Goal: Task Accomplishment & Management: Use online tool/utility

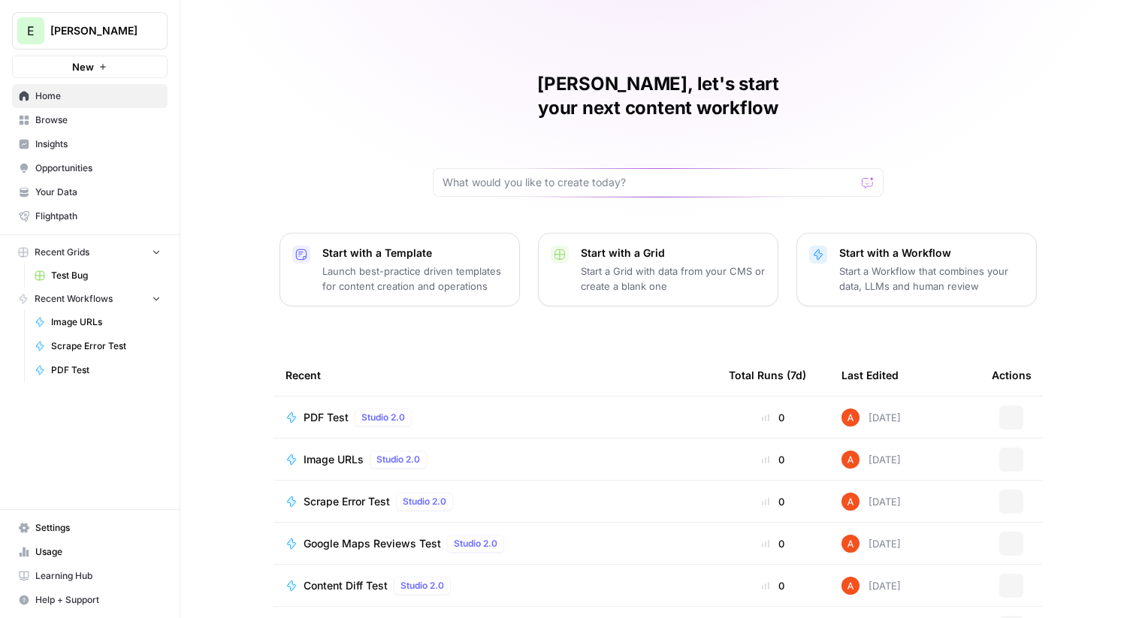
click at [116, 37] on span "Elmi" at bounding box center [95, 30] width 91 height 15
type input "comm"
click at [115, 119] on span "Commvault" at bounding box center [145, 112] width 198 height 15
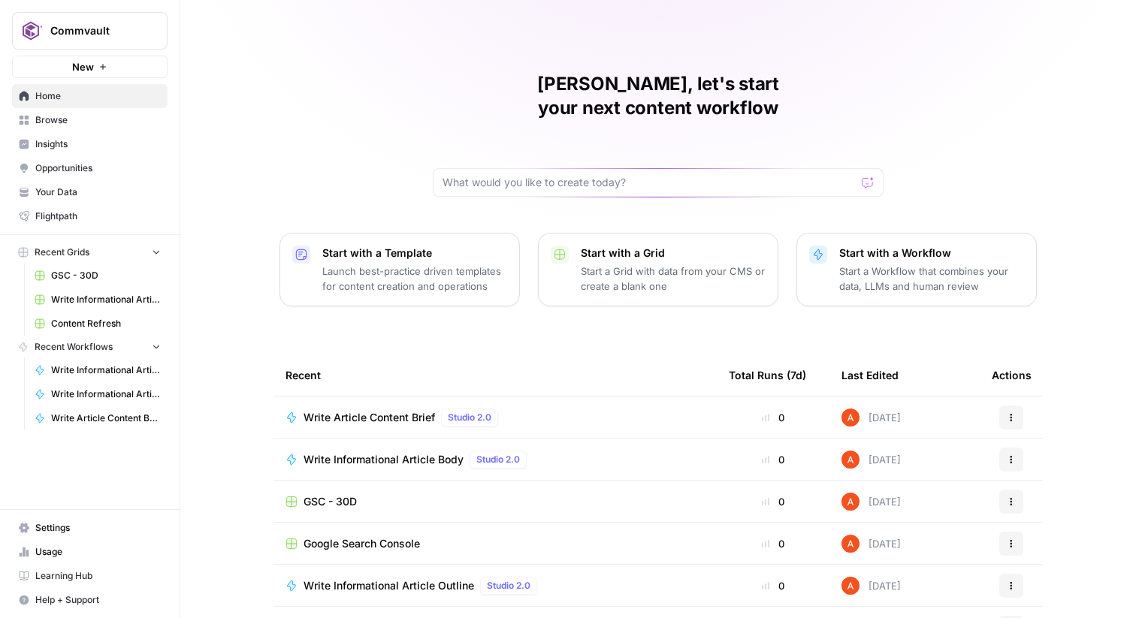
click at [71, 119] on span "Browse" at bounding box center [97, 120] width 125 height 14
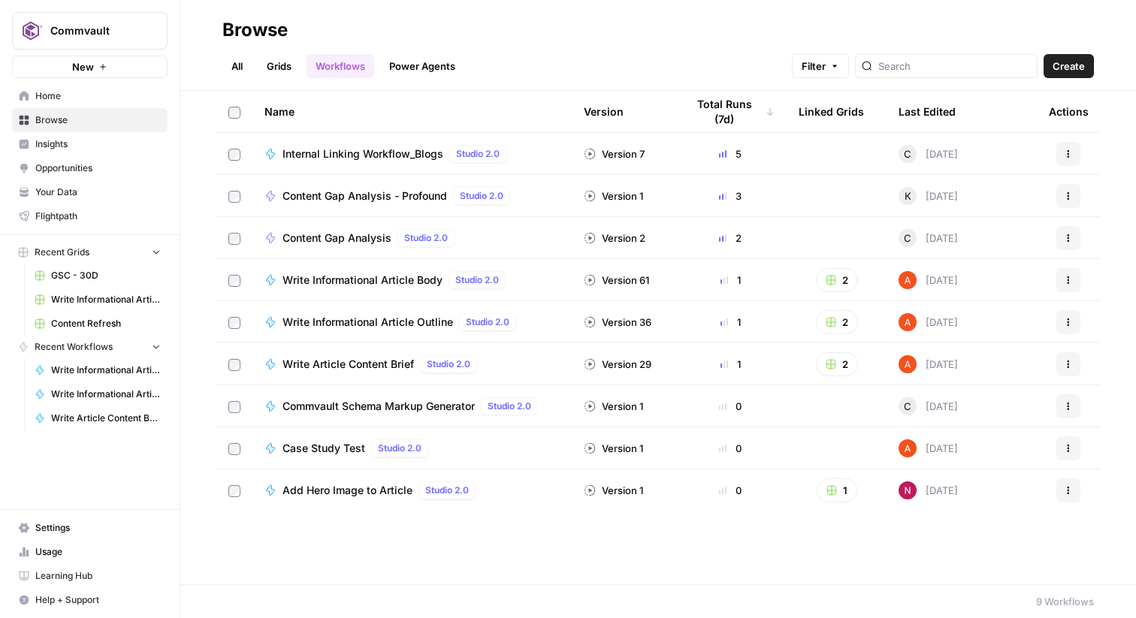
click at [294, 56] on link "Grids" at bounding box center [279, 66] width 43 height 24
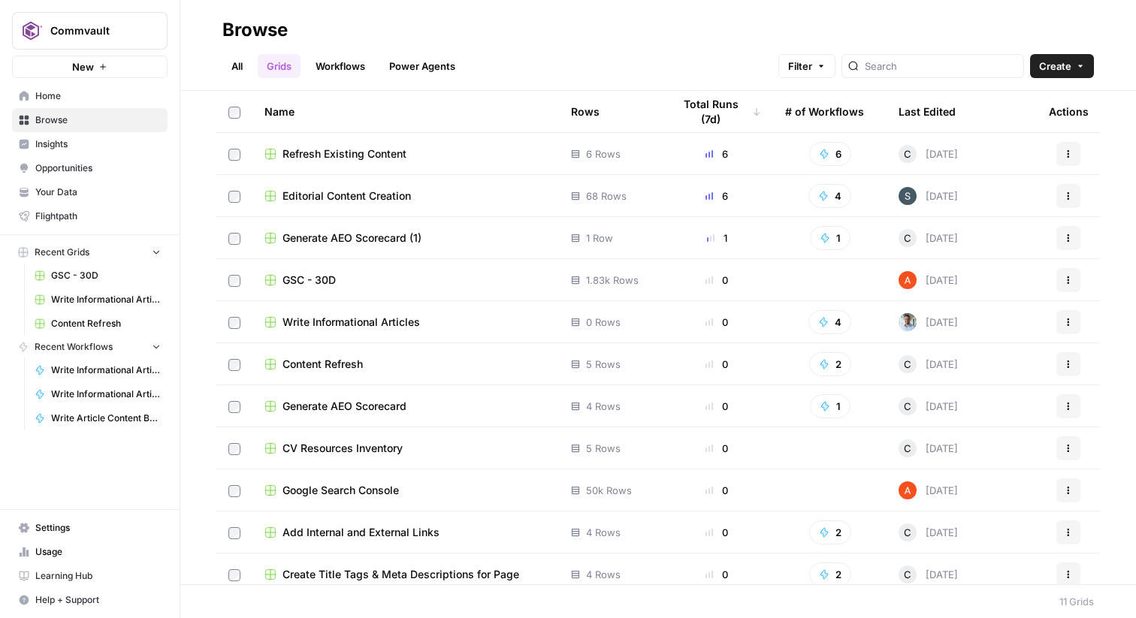
click at [951, 106] on div "Last Edited" at bounding box center [926, 111] width 57 height 41
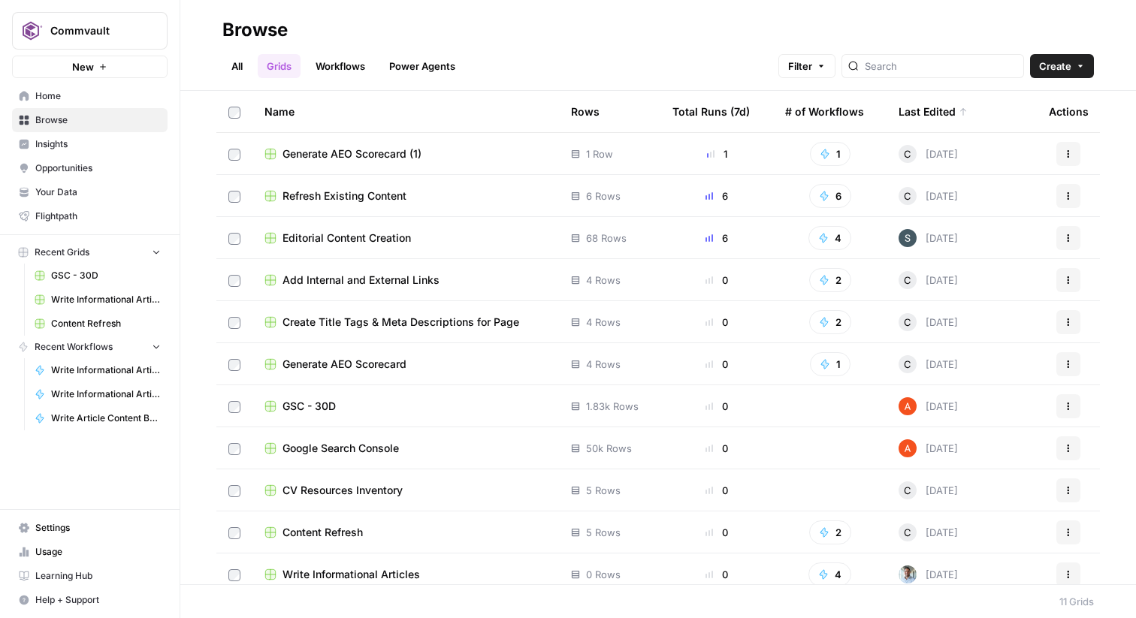
click at [380, 236] on span "Editorial Content Creation" at bounding box center [346, 238] width 128 height 15
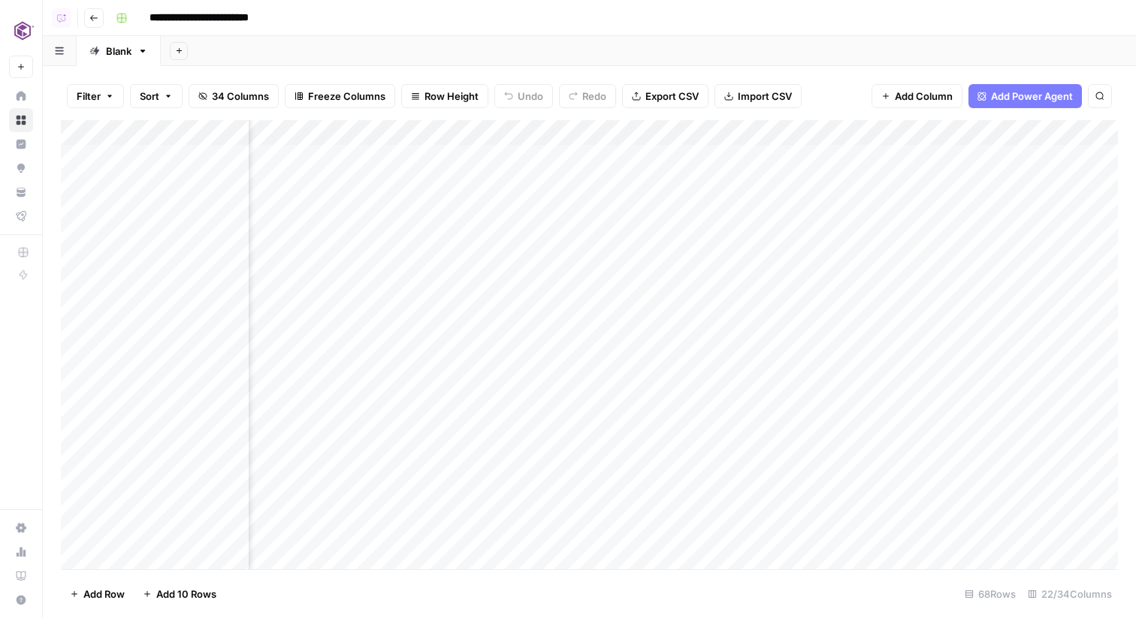
scroll to position [0, 413]
click at [686, 125] on div "Add Column" at bounding box center [589, 344] width 1057 height 449
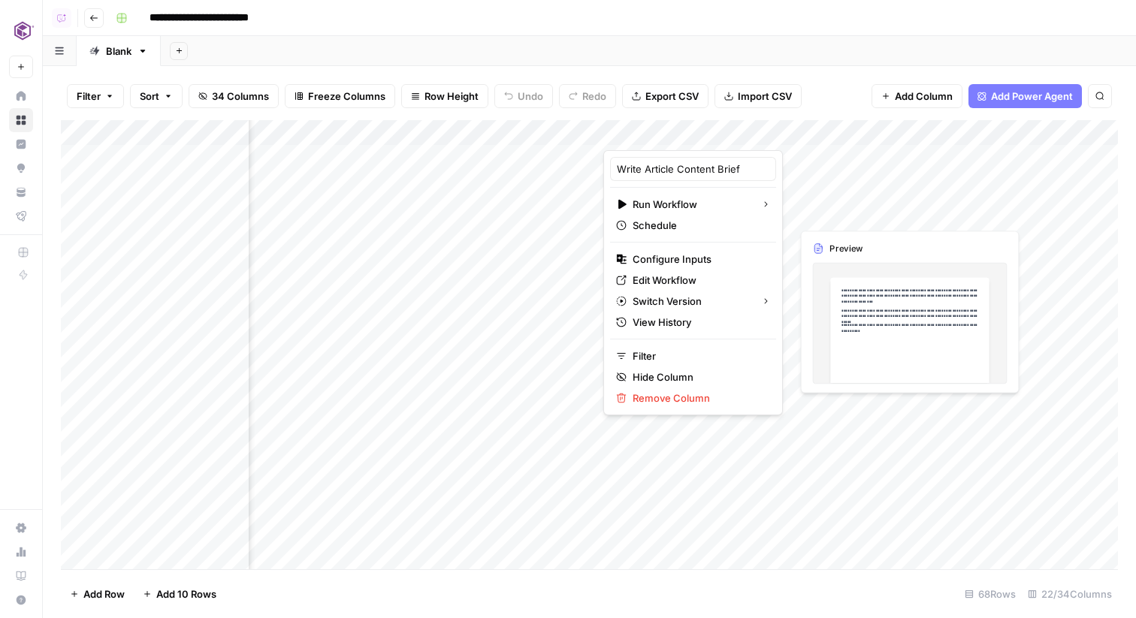
click at [832, 215] on div "Add Column" at bounding box center [589, 344] width 1057 height 449
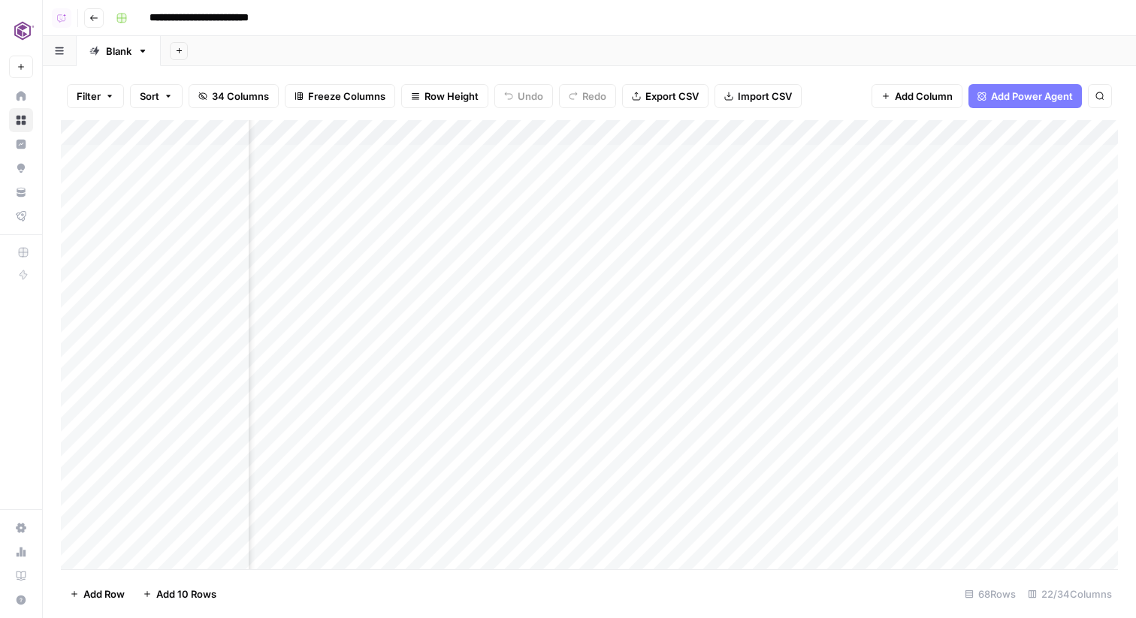
scroll to position [0, 1681]
click at [578, 179] on div "Add Column" at bounding box center [589, 344] width 1057 height 449
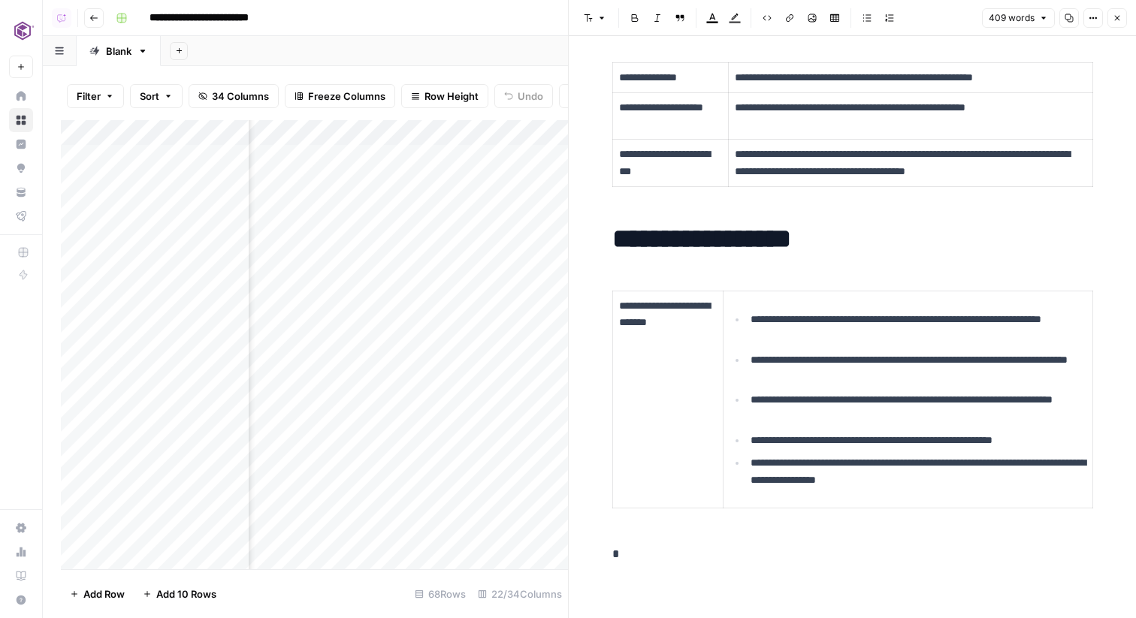
scroll to position [0, 2246]
click at [402, 183] on div "Add Column" at bounding box center [314, 344] width 507 height 449
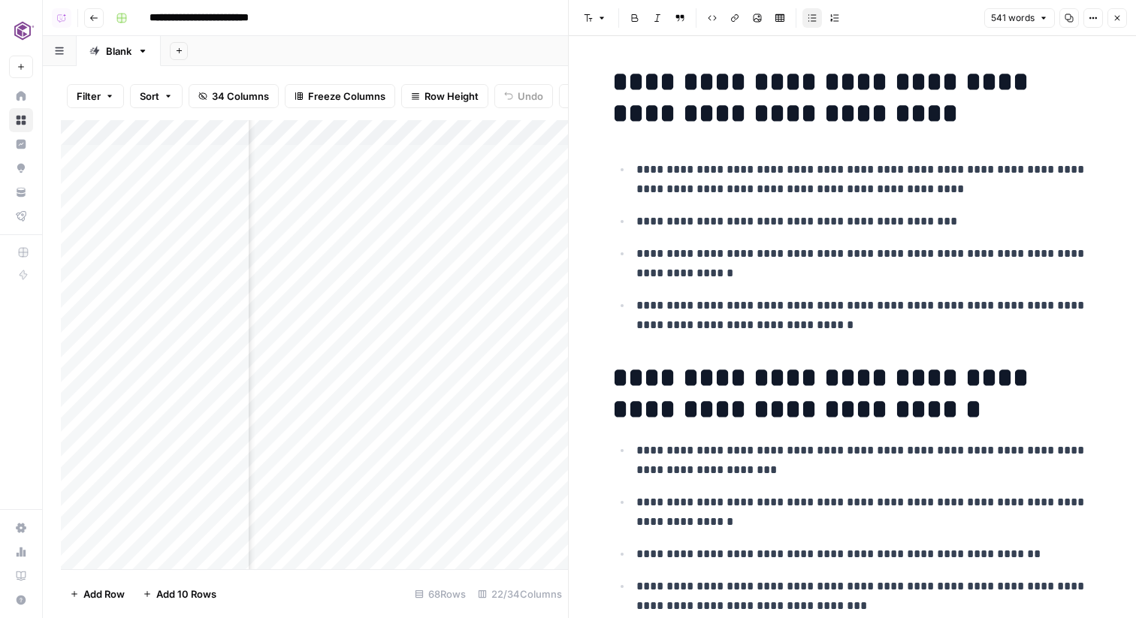
click at [1117, 15] on icon "button" at bounding box center [1116, 18] width 9 height 9
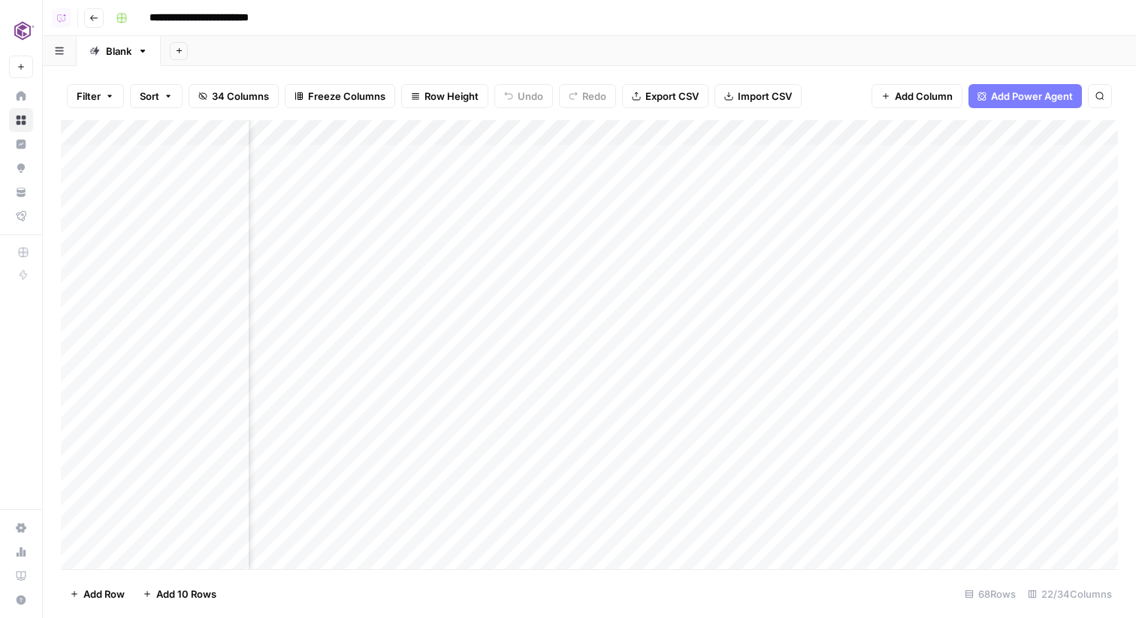
scroll to position [0, 1802]
click at [596, 129] on div "Add Column" at bounding box center [589, 344] width 1057 height 449
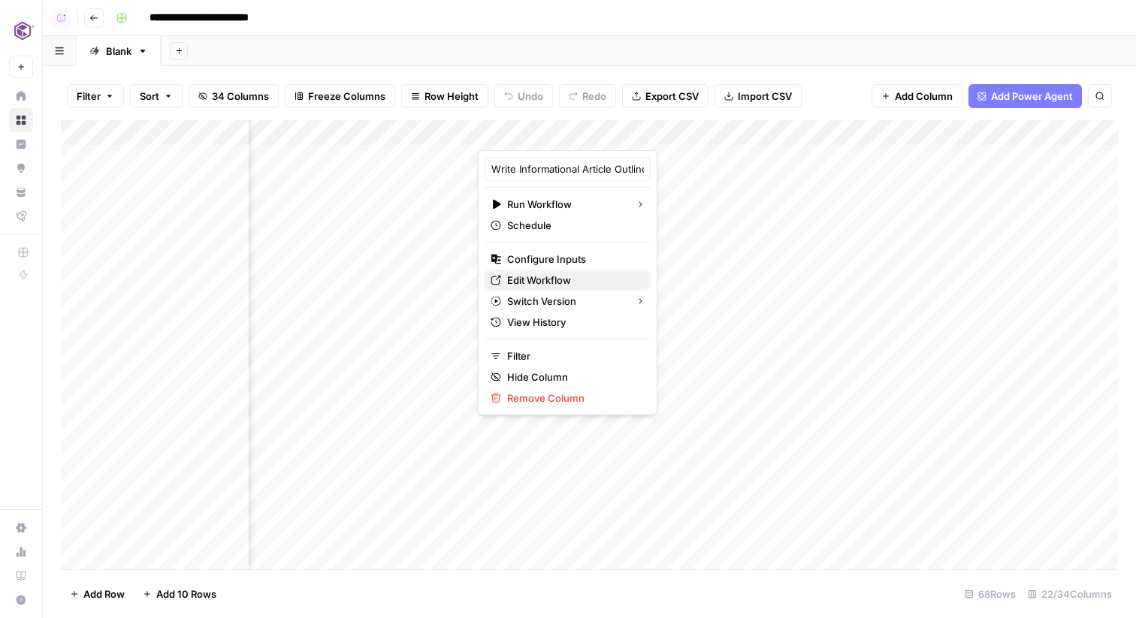
click at [556, 277] on span "Edit Workflow" at bounding box center [572, 280] width 131 height 15
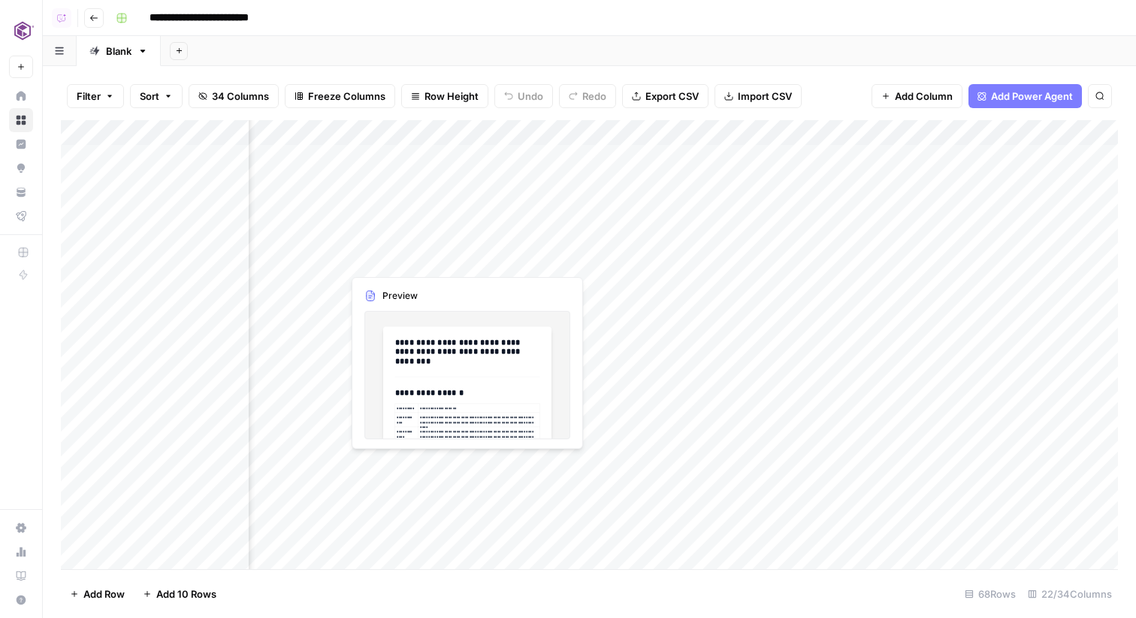
scroll to position [0, 1520]
click at [743, 206] on div "Add Column" at bounding box center [589, 344] width 1057 height 449
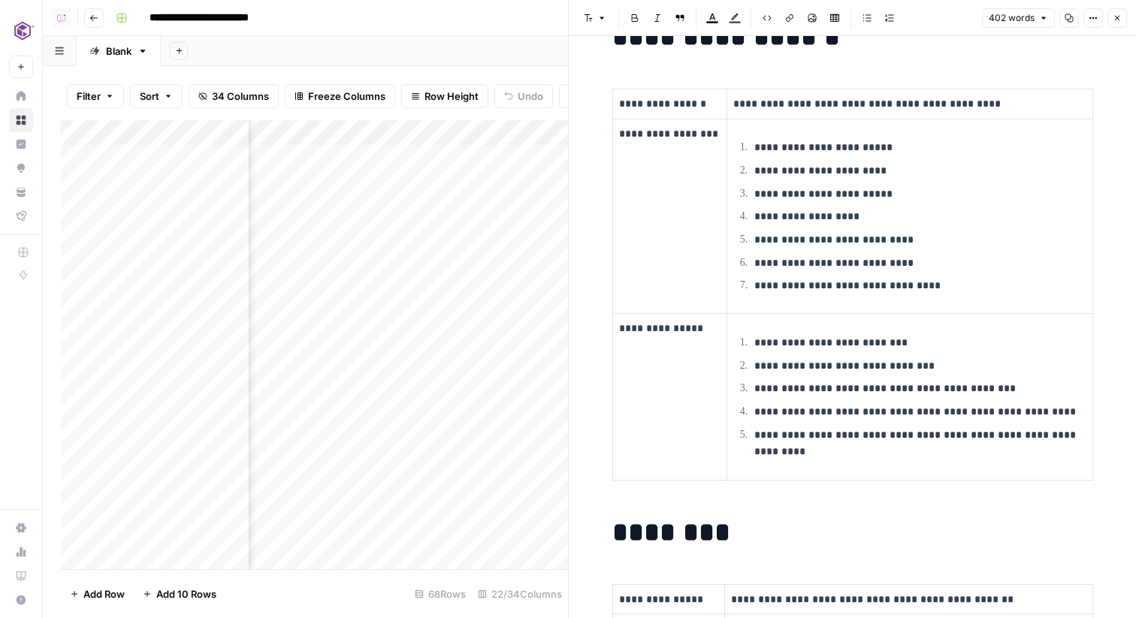
scroll to position [1122, 0]
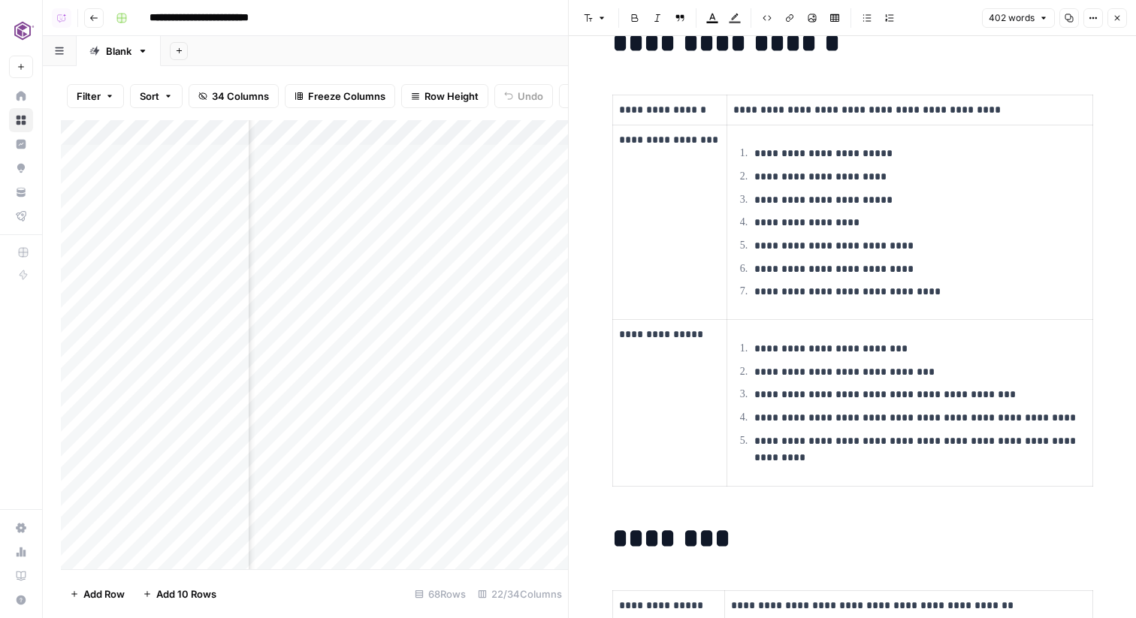
click at [1112, 17] on icon "button" at bounding box center [1116, 18] width 9 height 9
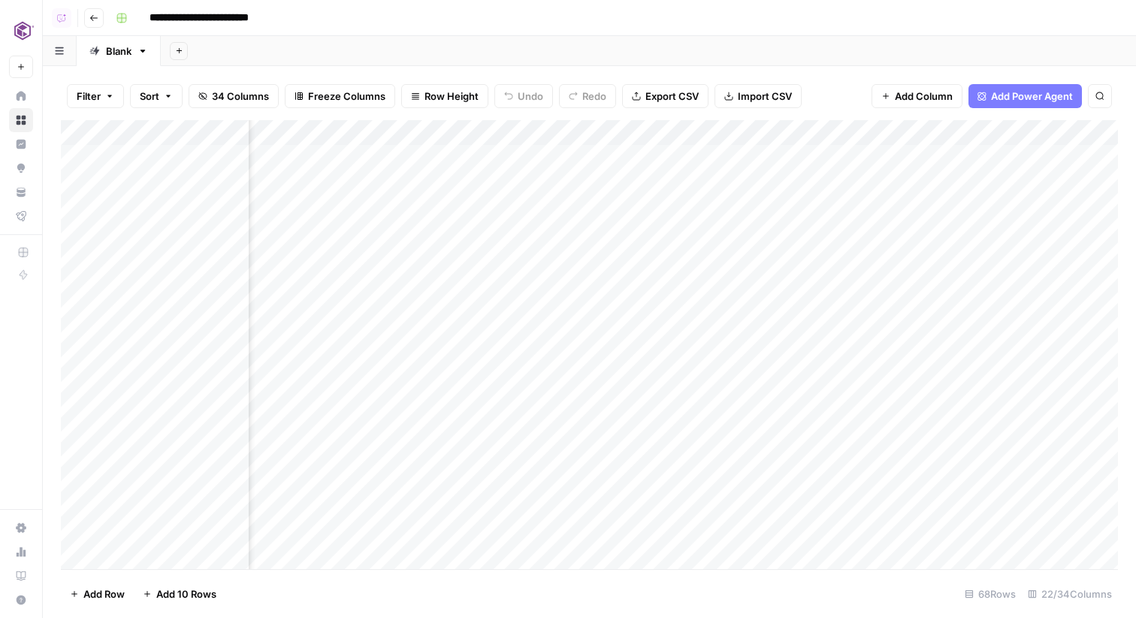
scroll to position [0, 2212]
click at [782, 206] on div "Add Column" at bounding box center [589, 344] width 1057 height 449
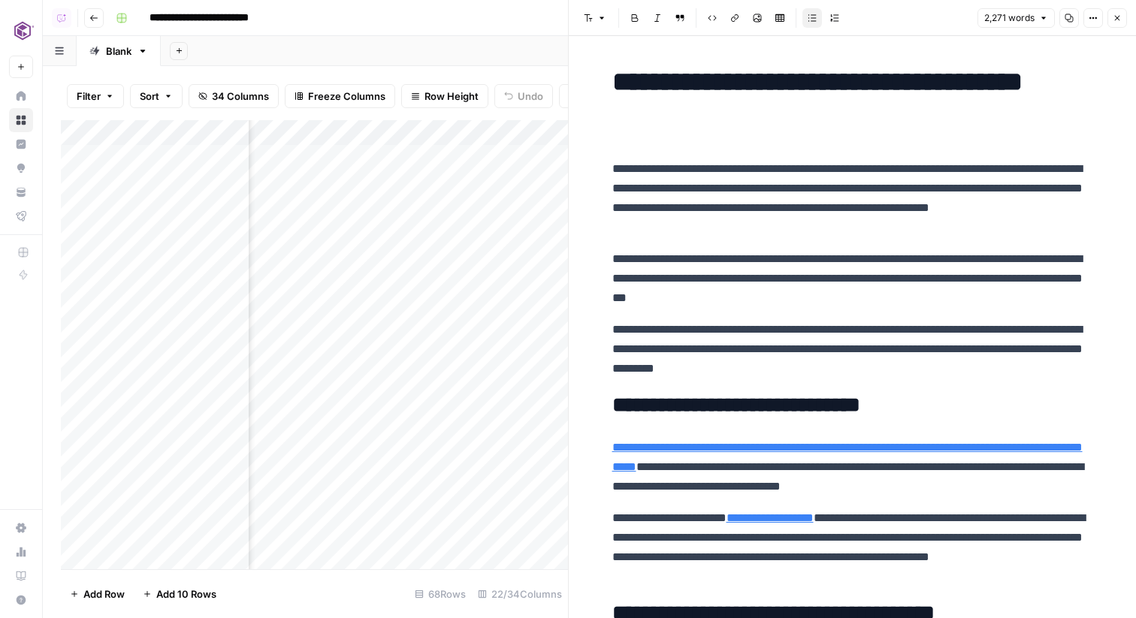
click at [1116, 17] on icon "button" at bounding box center [1116, 18] width 9 height 9
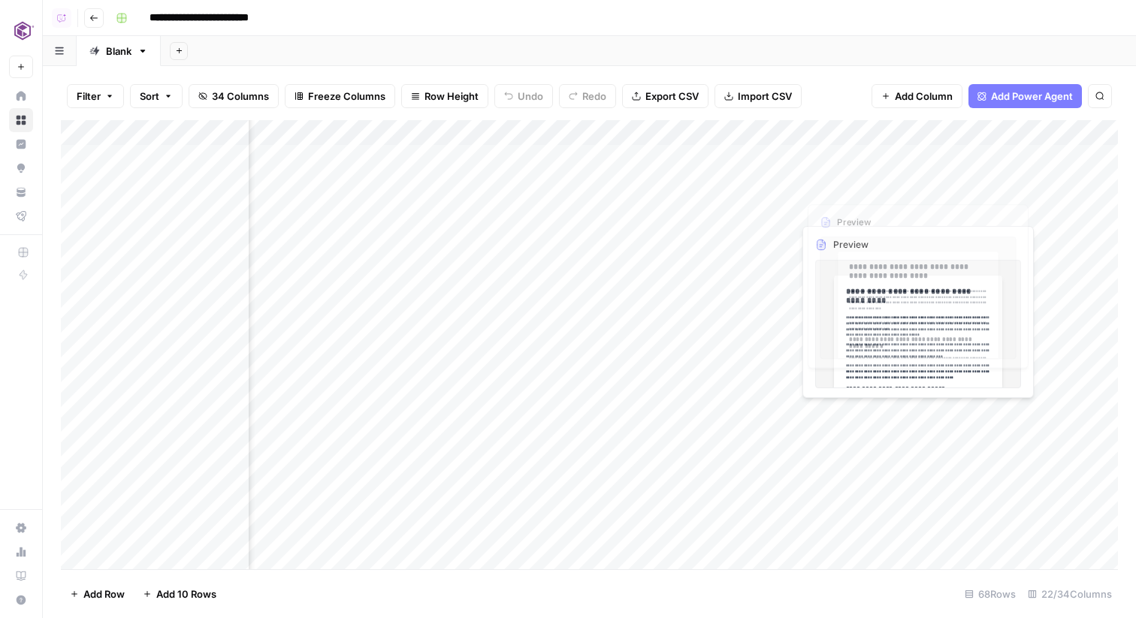
click at [784, 184] on div "Add Column" at bounding box center [589, 344] width 1057 height 449
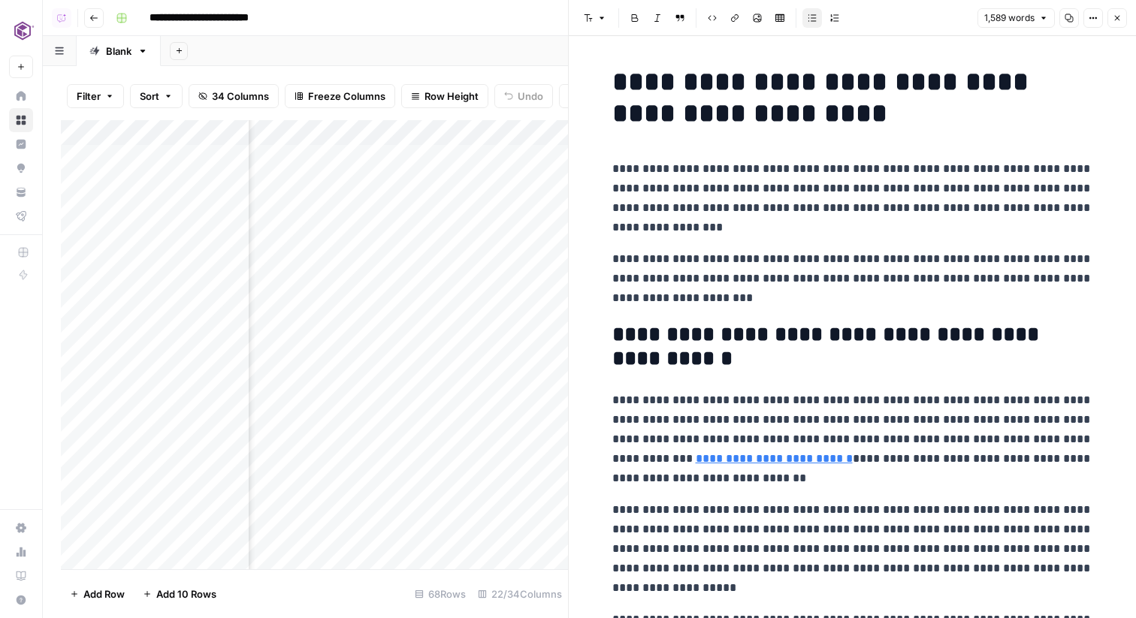
click at [1109, 13] on button "Close" at bounding box center [1117, 18] width 20 height 20
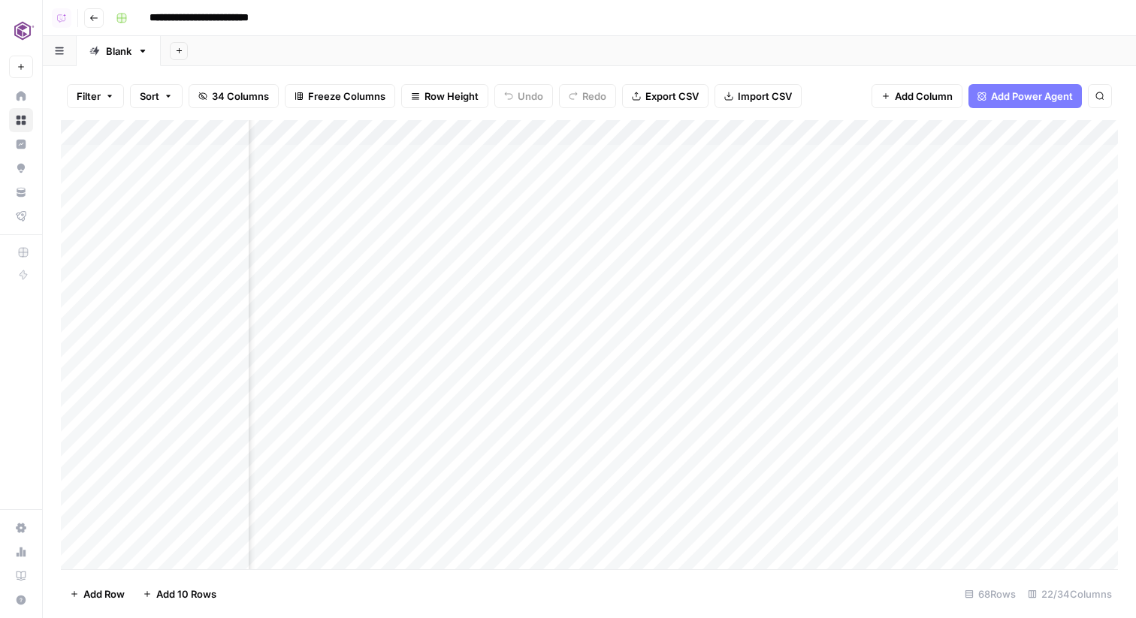
click at [780, 279] on div "Add Column" at bounding box center [589, 344] width 1057 height 449
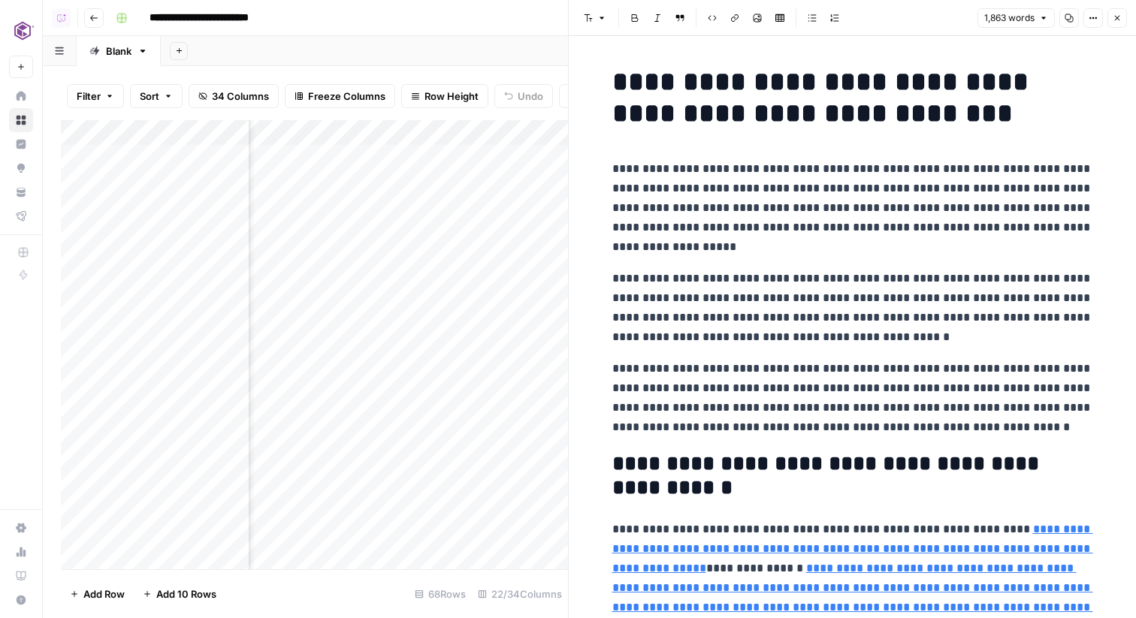
click at [1117, 18] on icon "button" at bounding box center [1117, 18] width 5 height 5
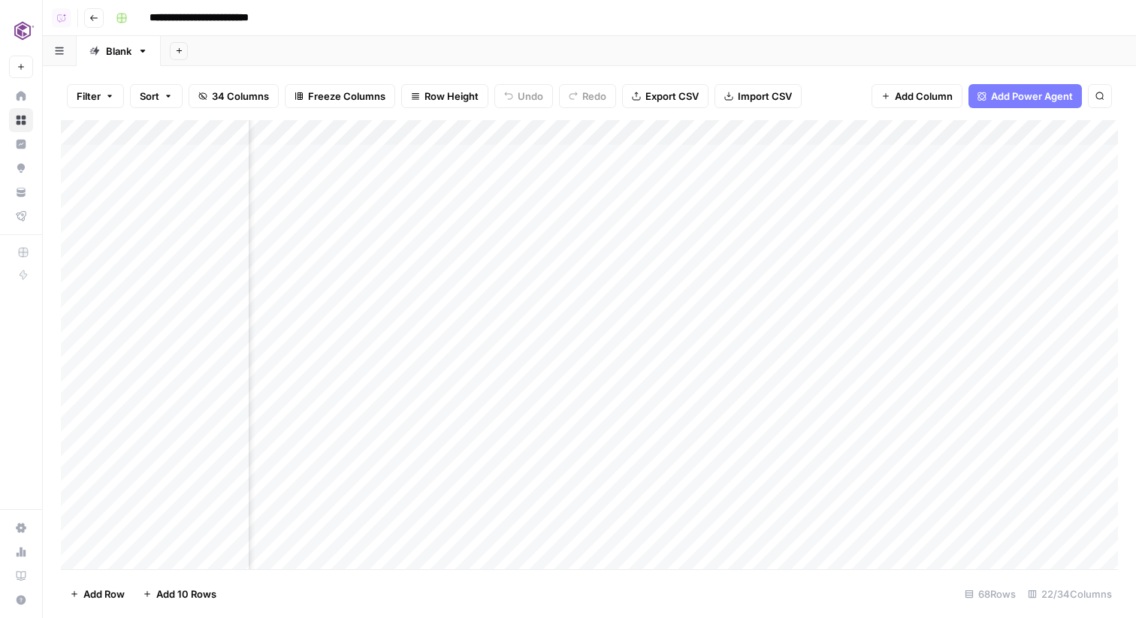
click at [425, 231] on div "Add Column" at bounding box center [589, 344] width 1057 height 449
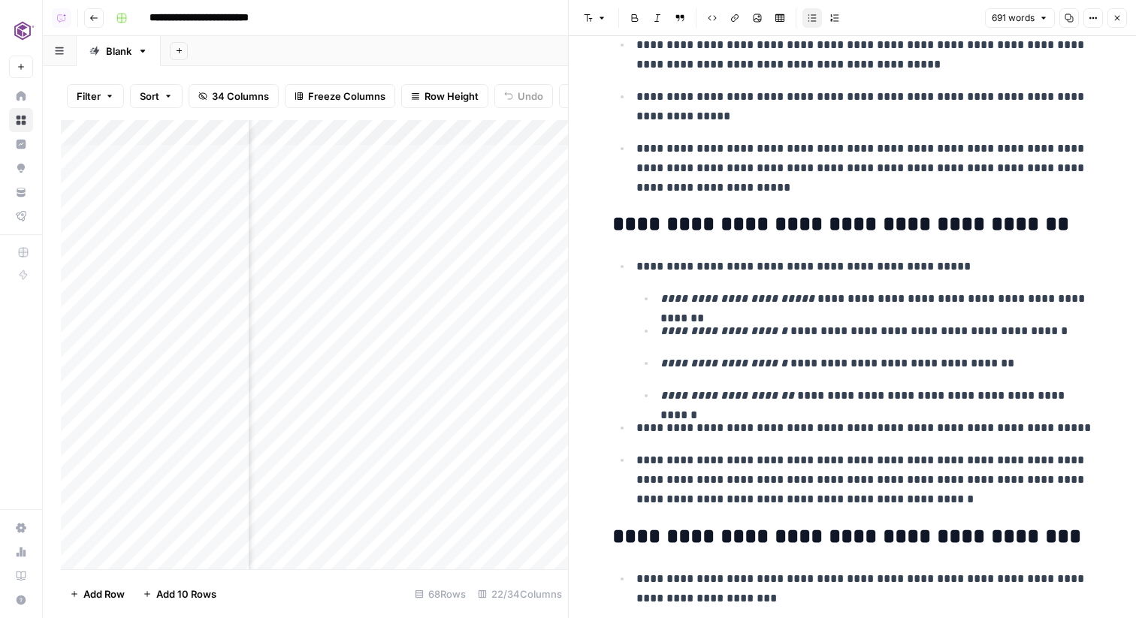
scroll to position [1273, 0]
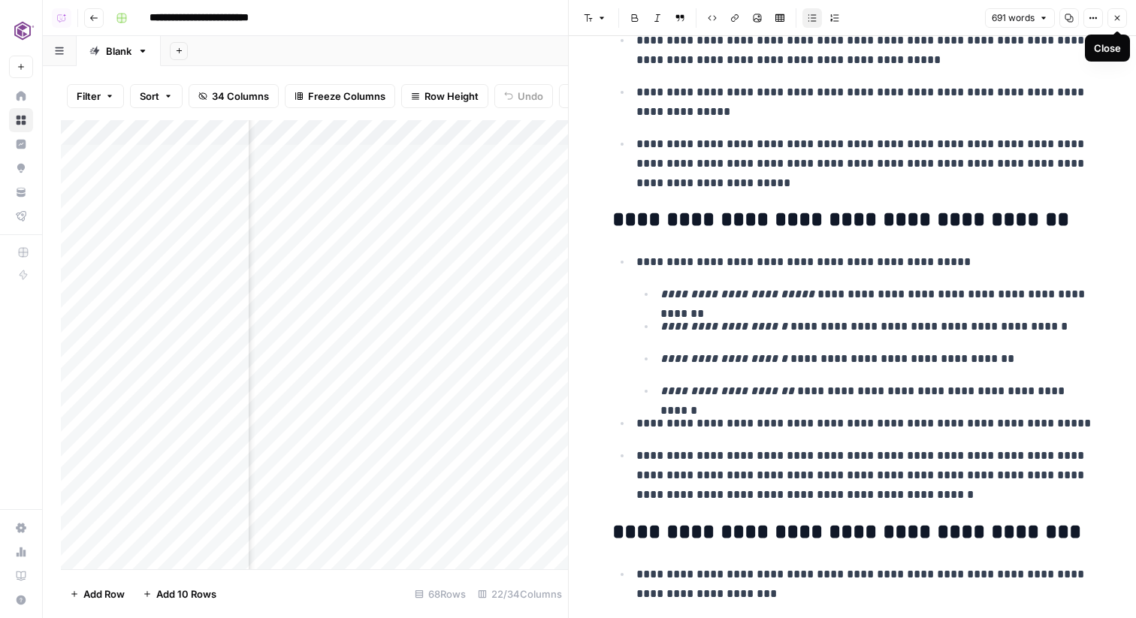
click at [1115, 17] on icon "button" at bounding box center [1116, 18] width 9 height 9
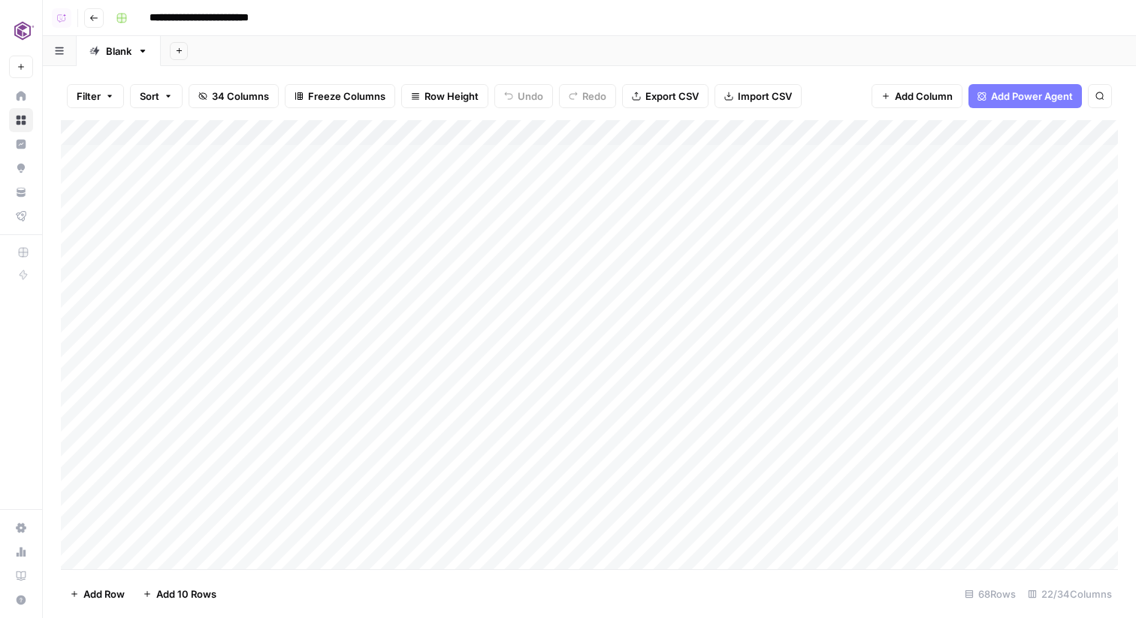
click at [147, 51] on icon "button" at bounding box center [142, 51] width 11 height 11
click at [201, 102] on span "Duplicate Sheet" at bounding box center [204, 100] width 72 height 15
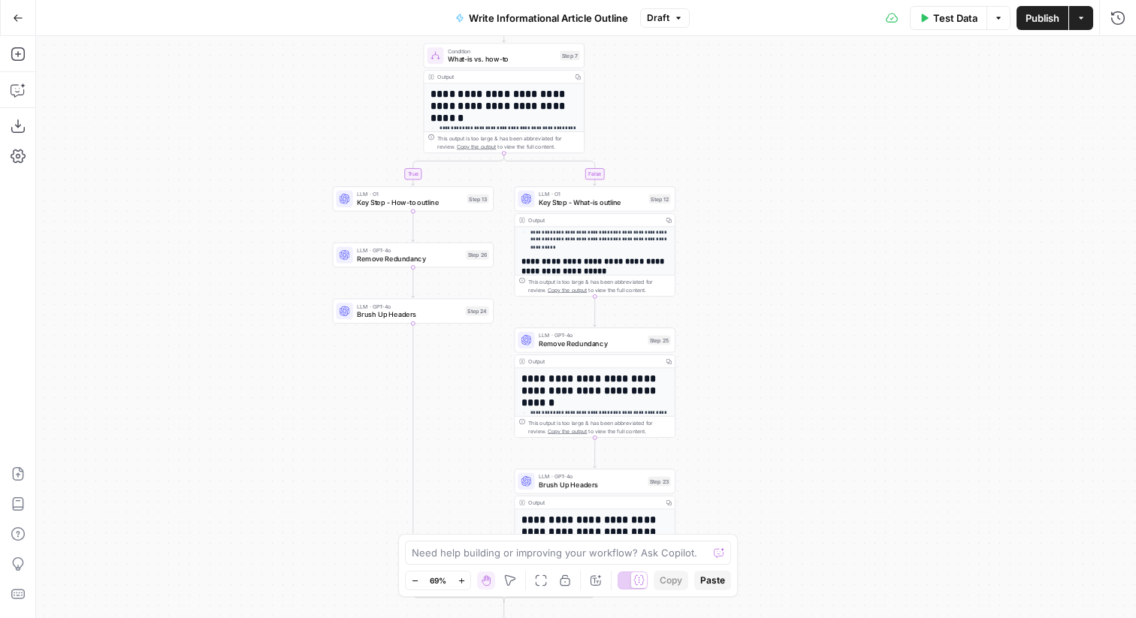
scroll to position [164, 0]
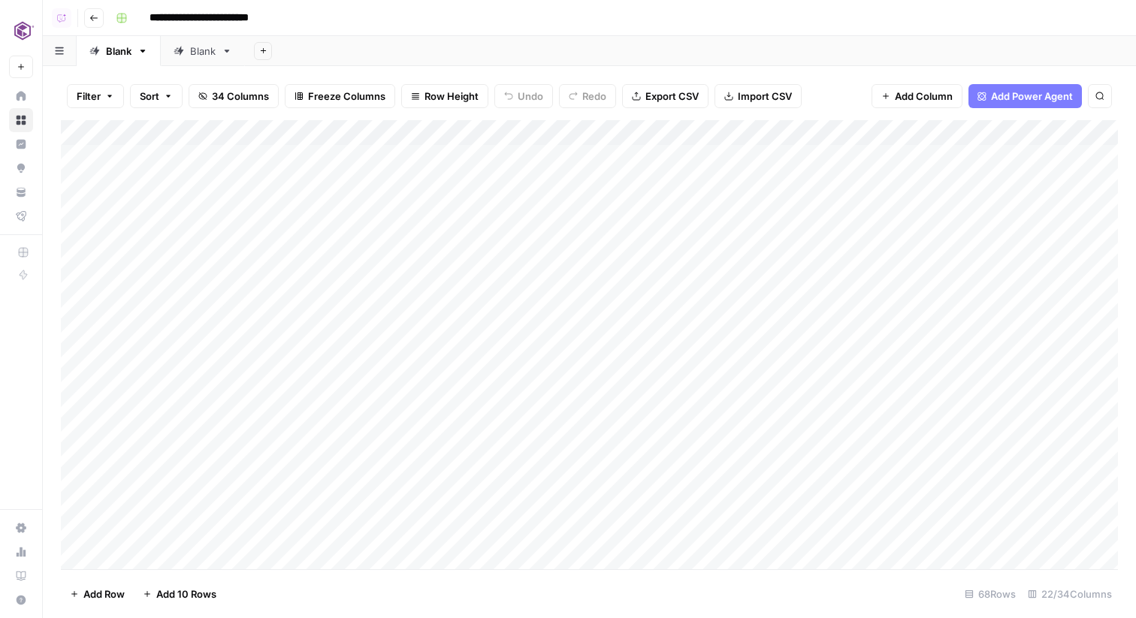
click at [189, 59] on link "Blank" at bounding box center [203, 51] width 84 height 30
click at [207, 56] on div "Blank" at bounding box center [203, 51] width 26 height 15
type input "**********"
click at [177, 157] on div "Add Column" at bounding box center [589, 145] width 1057 height 50
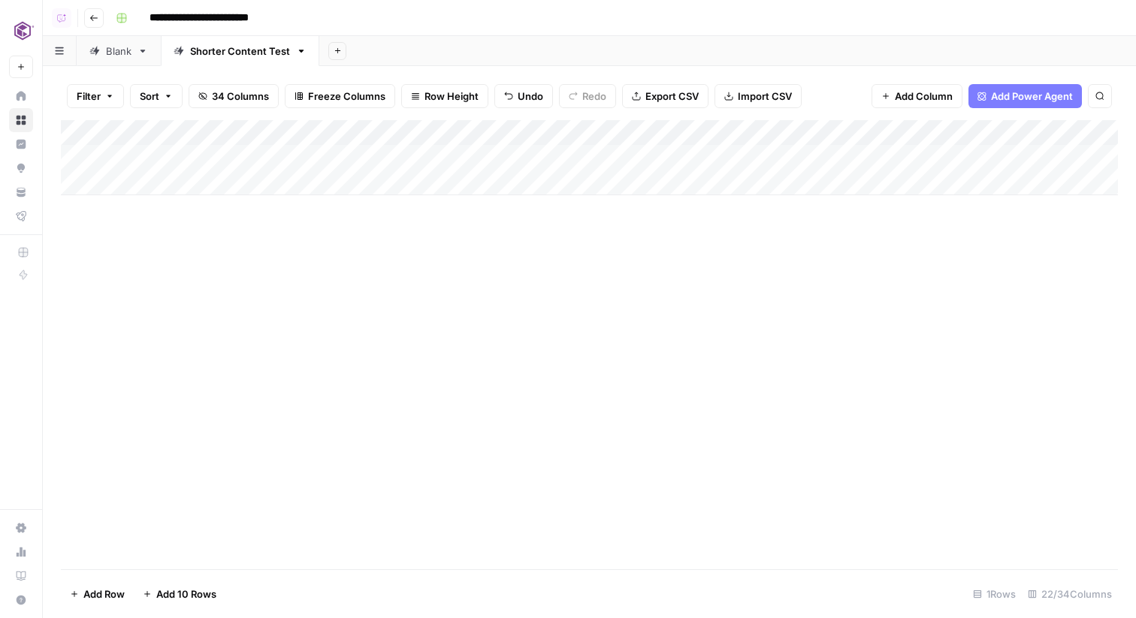
click at [121, 55] on div "Blank" at bounding box center [119, 51] width 26 height 15
click at [170, 254] on div "Add Column" at bounding box center [589, 344] width 1057 height 449
click at [171, 279] on div "Add Column" at bounding box center [589, 344] width 1057 height 449
click at [172, 237] on div "Add Column" at bounding box center [589, 344] width 1057 height 449
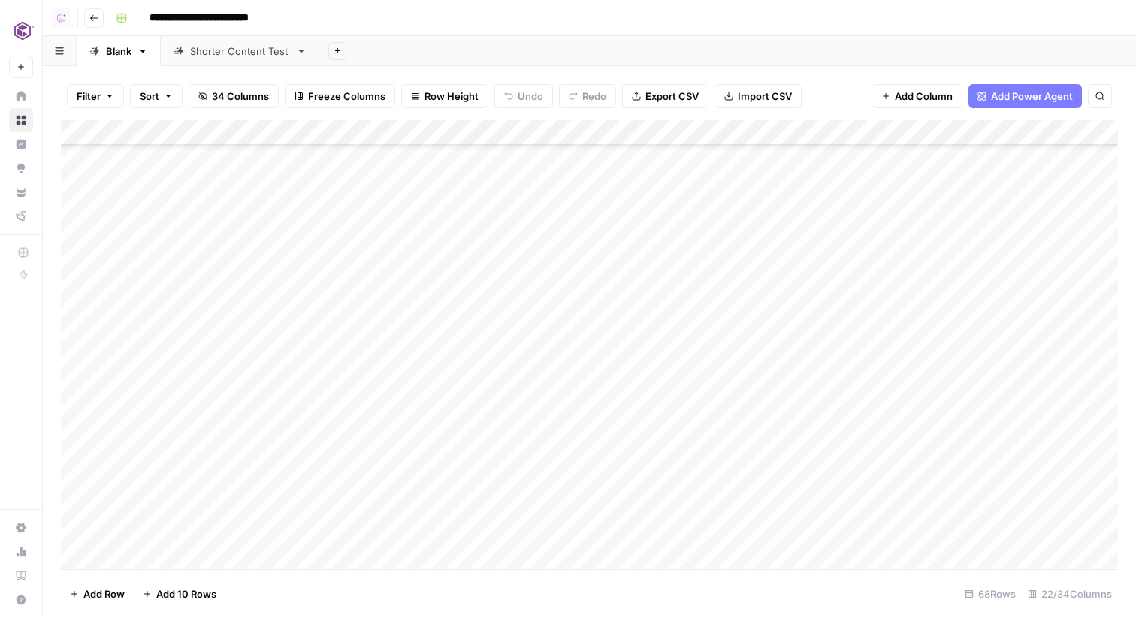
click at [217, 51] on div "Shorter Content Test" at bounding box center [240, 51] width 100 height 15
click at [178, 156] on div "Add Column" at bounding box center [589, 157] width 1057 height 75
click at [331, 158] on div "Add Column" at bounding box center [589, 157] width 1057 height 75
type textarea "**********"
click at [117, 53] on div "Blank" at bounding box center [119, 51] width 26 height 15
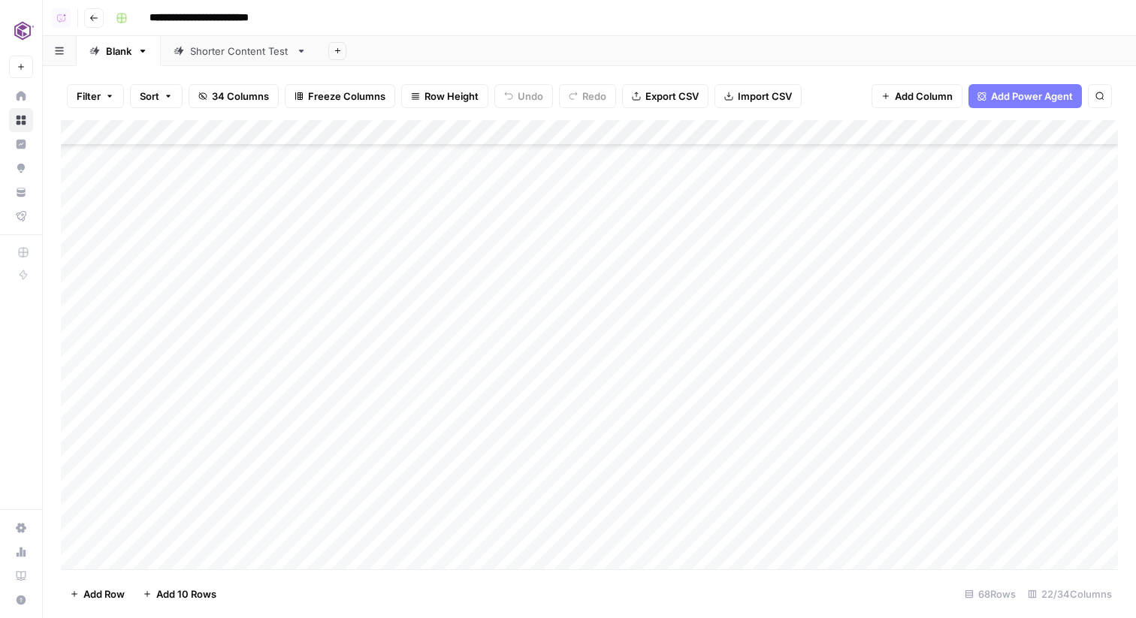
scroll to position [1067, 0]
click at [456, 343] on div "Add Column" at bounding box center [589, 344] width 1057 height 449
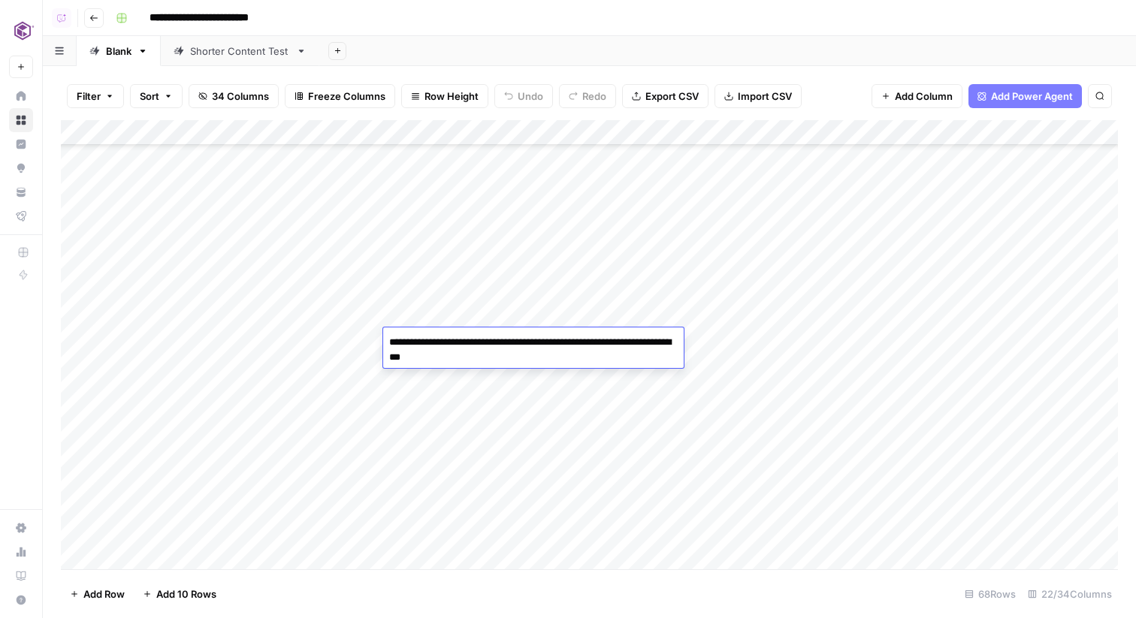
click at [456, 343] on textarea "**********" at bounding box center [533, 350] width 300 height 36
click at [451, 386] on div "Add Column" at bounding box center [589, 344] width 1057 height 449
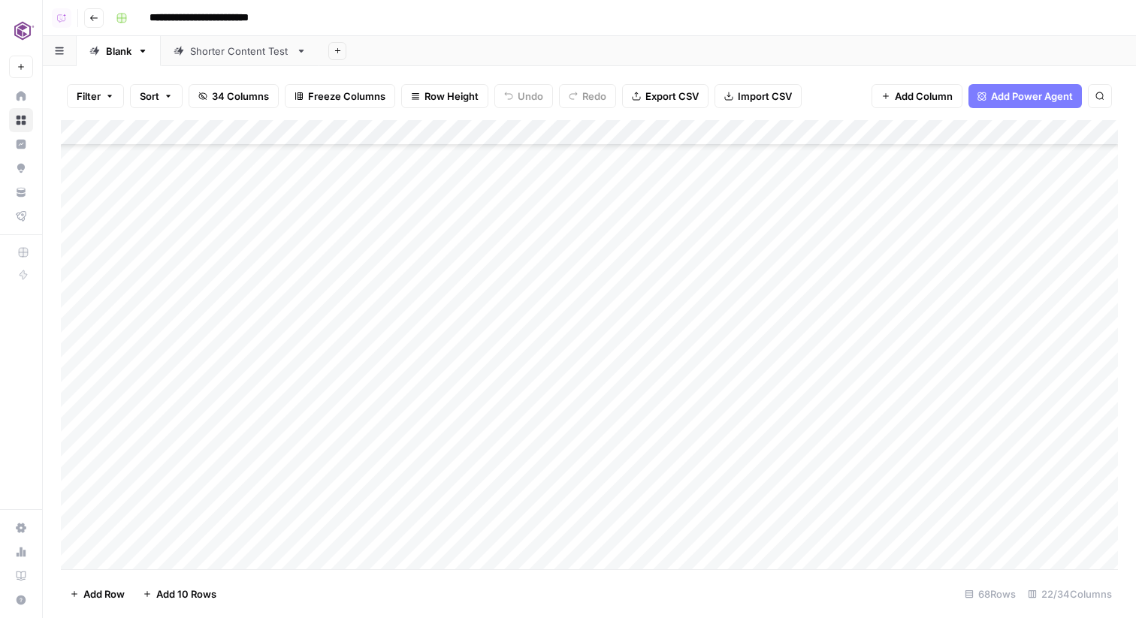
drag, startPoint x: 446, startPoint y: 339, endPoint x: 840, endPoint y: 350, distance: 393.8
click at [840, 350] on div "Add Column" at bounding box center [589, 344] width 1057 height 449
click at [235, 41] on link "Shorter Content Test" at bounding box center [240, 51] width 158 height 30
drag, startPoint x: 400, startPoint y: 157, endPoint x: 801, endPoint y: 162, distance: 401.2
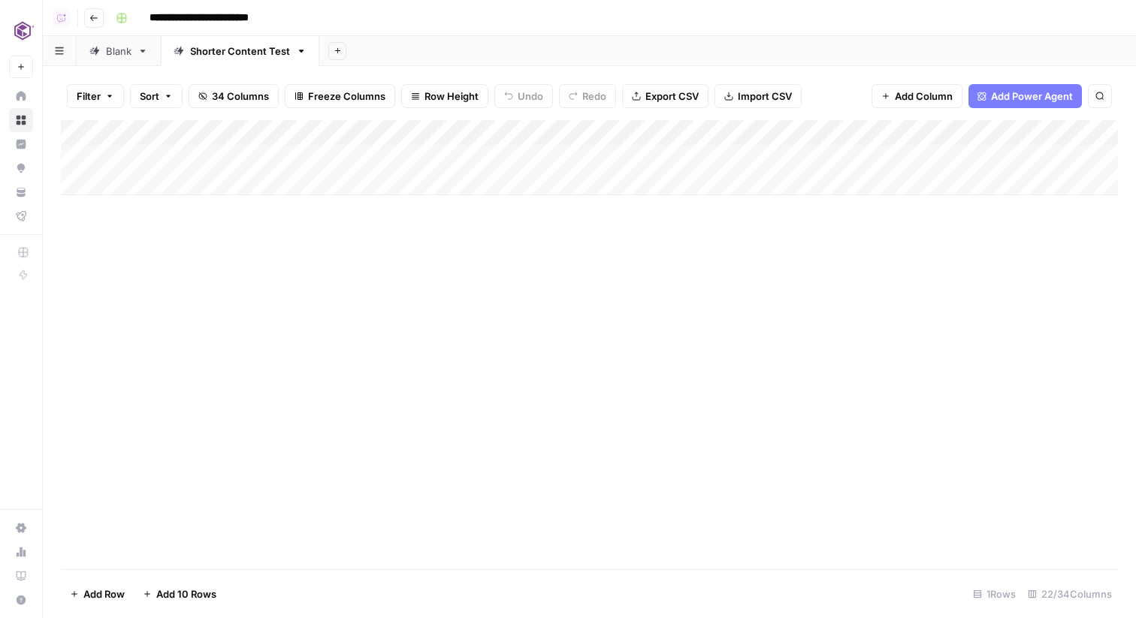
click at [801, 162] on div "Add Column" at bounding box center [589, 157] width 1057 height 75
click at [621, 151] on div "Add Column" at bounding box center [589, 157] width 1057 height 75
click at [602, 139] on div "Add Column" at bounding box center [589, 157] width 1057 height 75
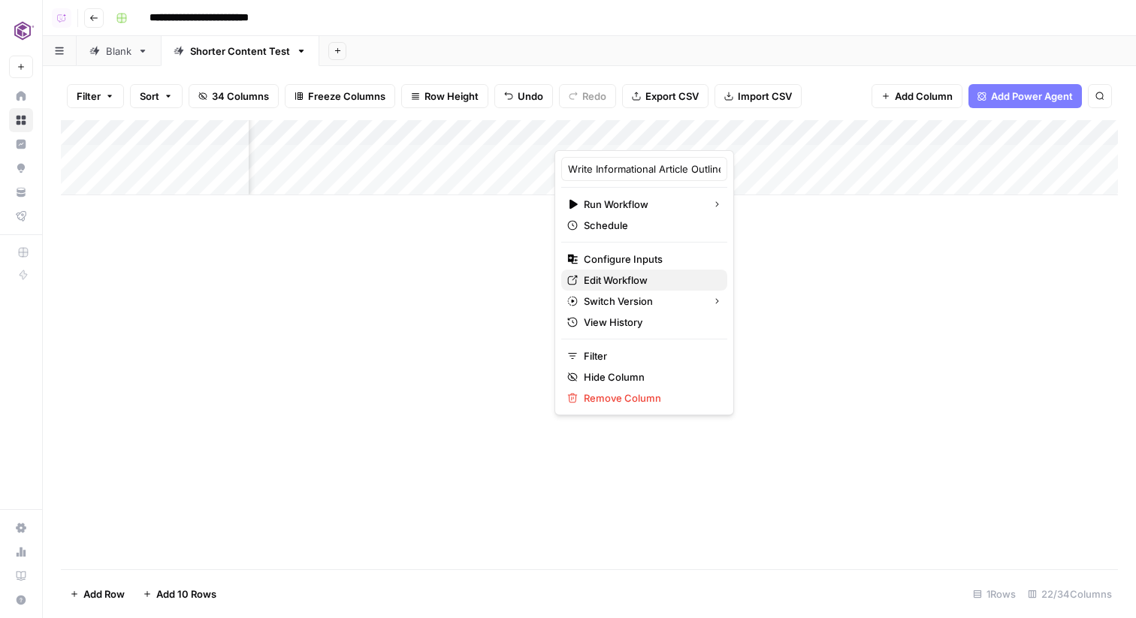
click at [618, 280] on span "Edit Workflow" at bounding box center [649, 280] width 131 height 15
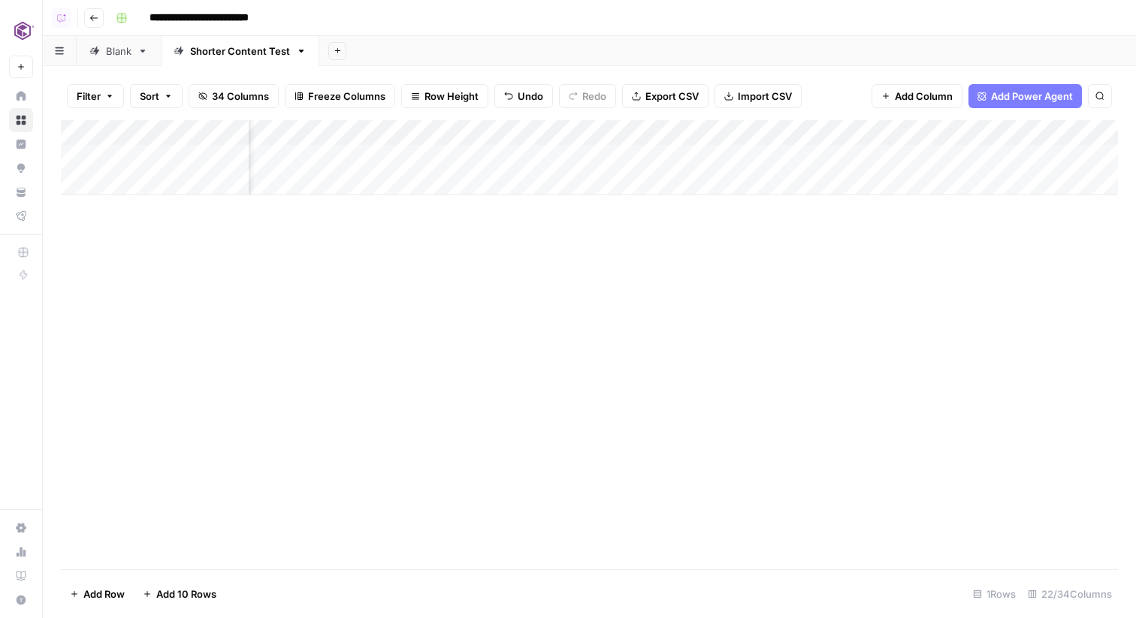
scroll to position [0, 1888]
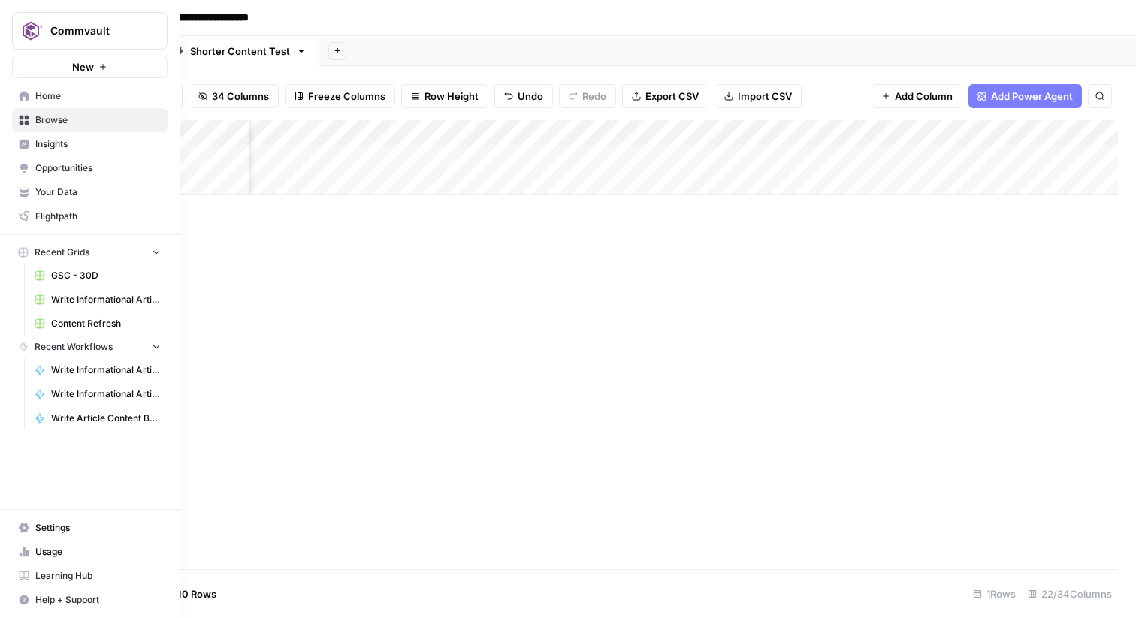
click at [40, 92] on span "Home" at bounding box center [97, 96] width 125 height 14
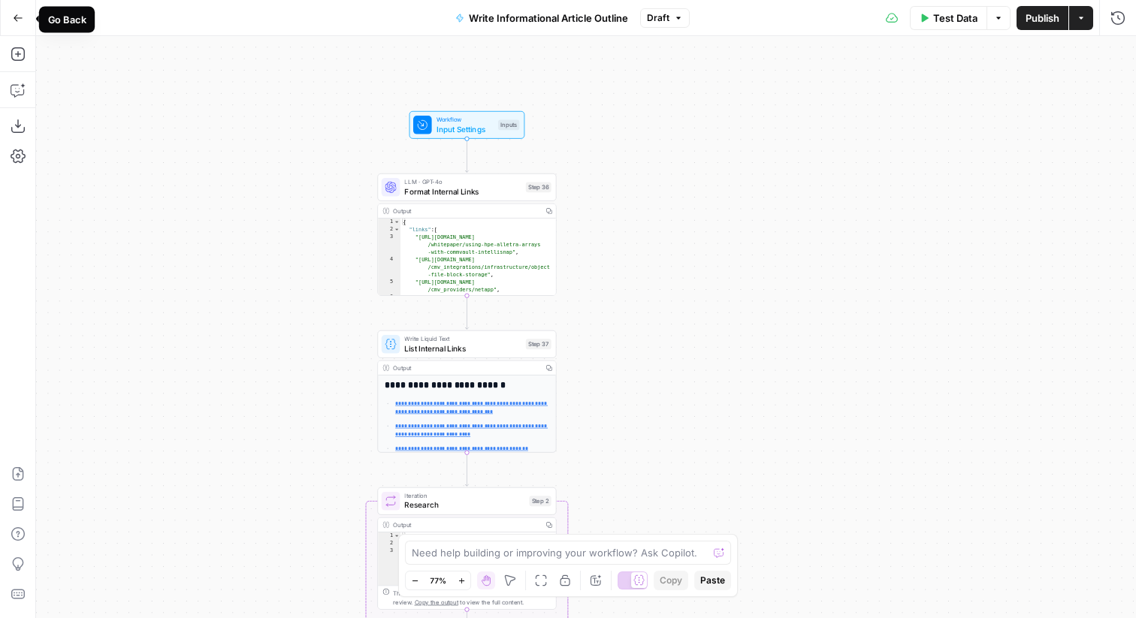
click at [13, 19] on icon "button" at bounding box center [18, 18] width 11 height 11
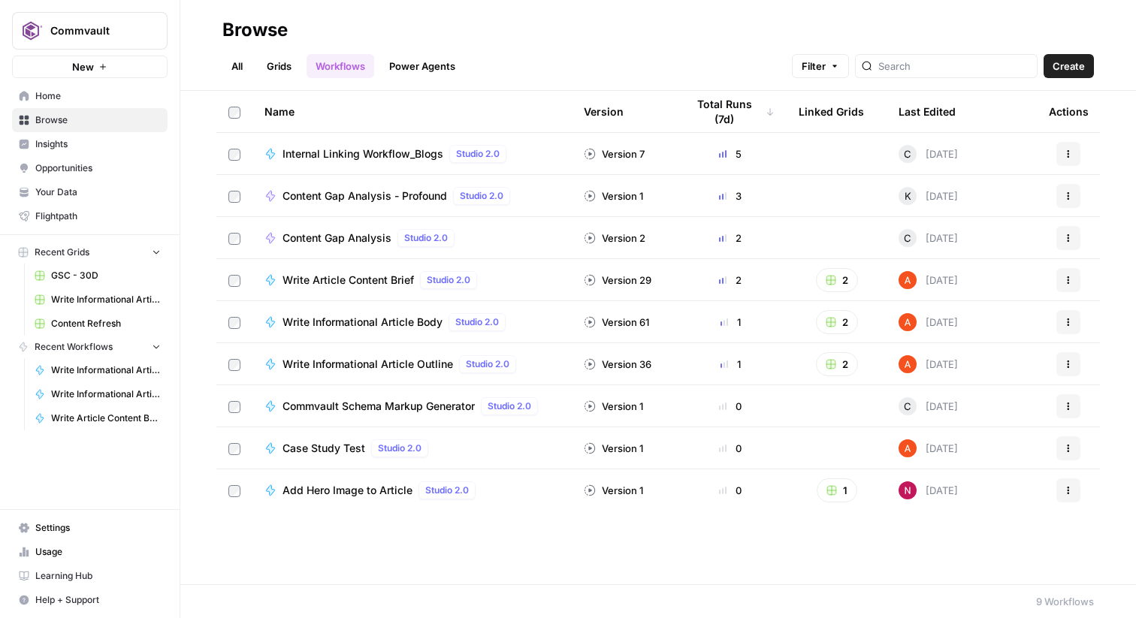
click at [285, 63] on link "Grids" at bounding box center [279, 66] width 43 height 24
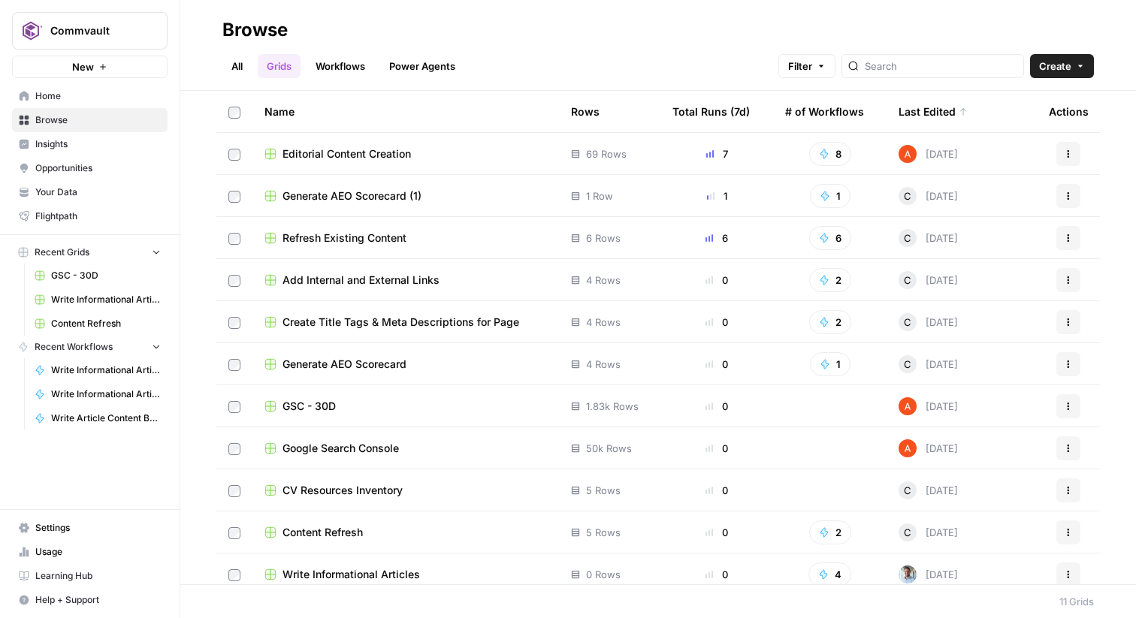
click at [340, 62] on link "Workflows" at bounding box center [340, 66] width 68 height 24
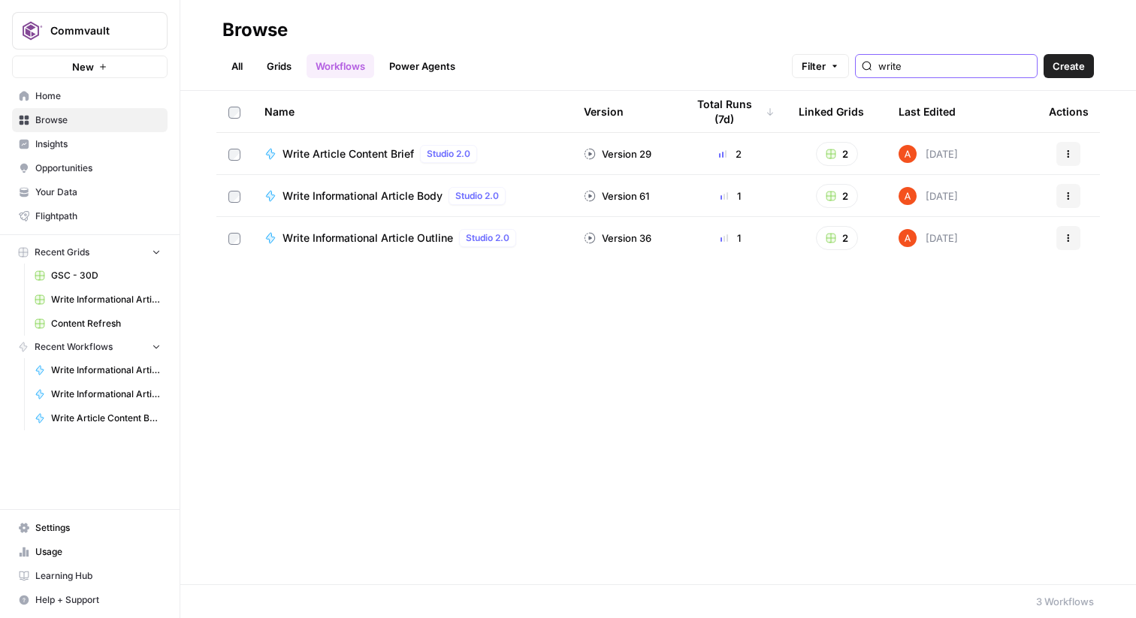
type input "write"
click at [1059, 233] on button "Actions" at bounding box center [1068, 238] width 24 height 24
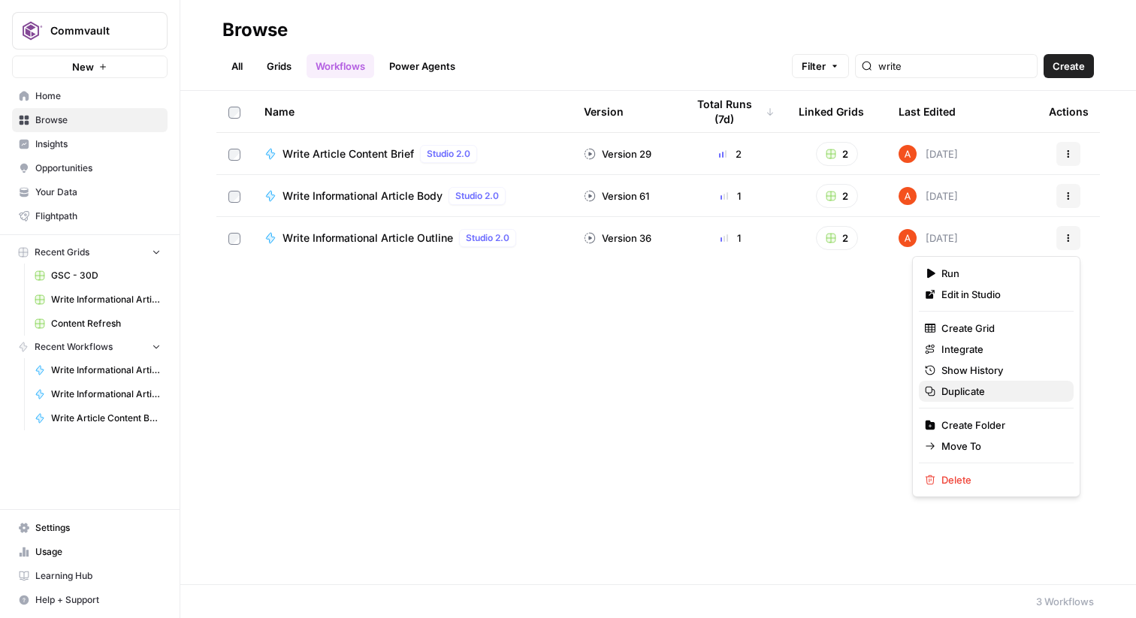
click at [983, 385] on span "Duplicate" at bounding box center [1001, 391] width 120 height 15
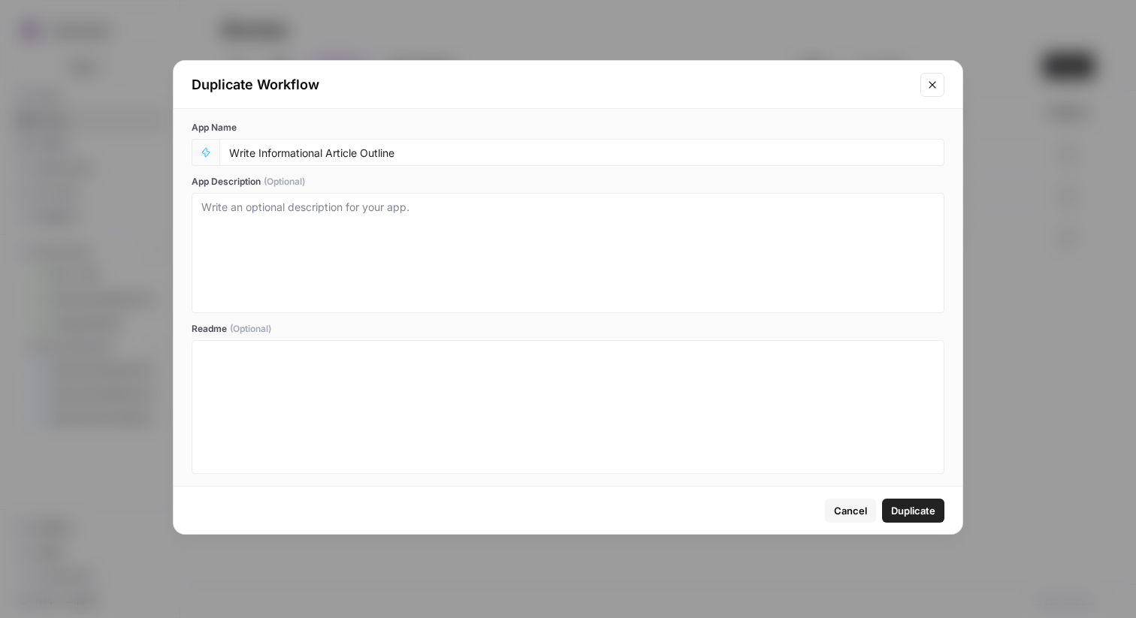
click at [270, 159] on div "Write Informational Article Outline" at bounding box center [581, 152] width 725 height 27
click at [281, 155] on input "Write Informational Article Outline" at bounding box center [581, 153] width 705 height 14
type input "Write Blog Article Outline"
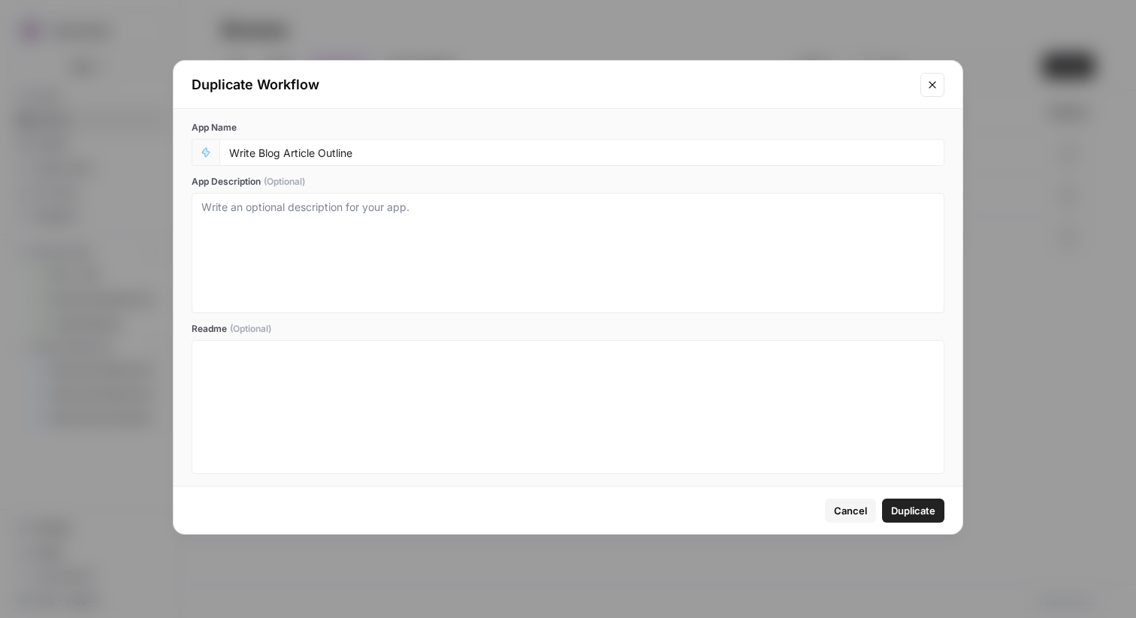
click at [913, 502] on button "Duplicate" at bounding box center [913, 511] width 62 height 24
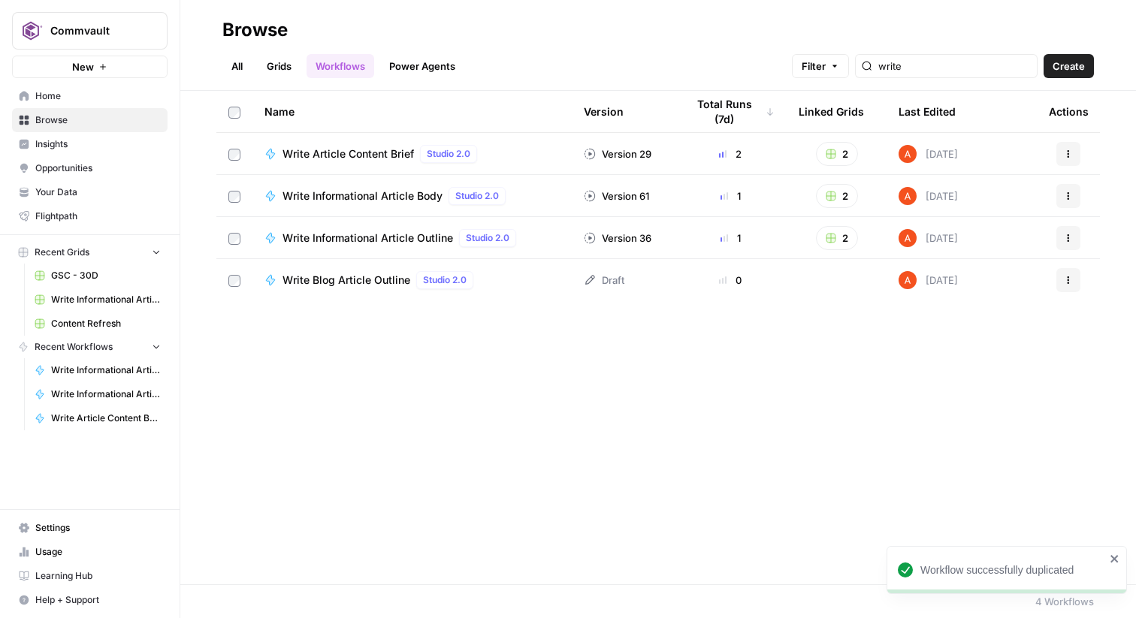
click at [377, 274] on span "Write Blog Article Outline" at bounding box center [346, 280] width 128 height 15
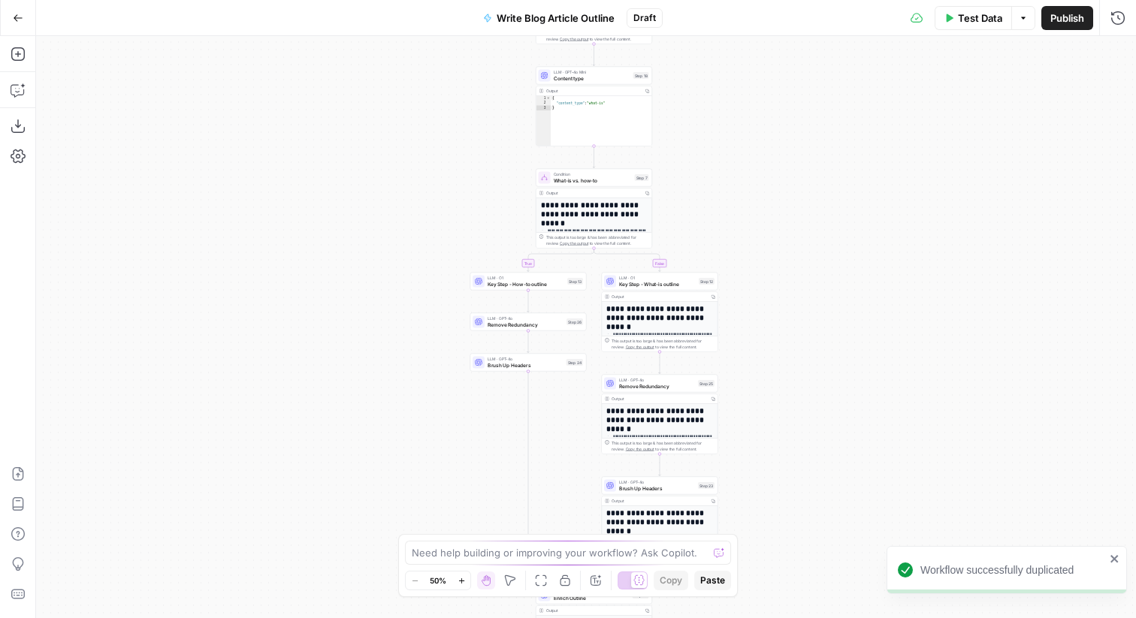
click at [660, 282] on span "Key Step - What-is outline" at bounding box center [657, 284] width 77 height 8
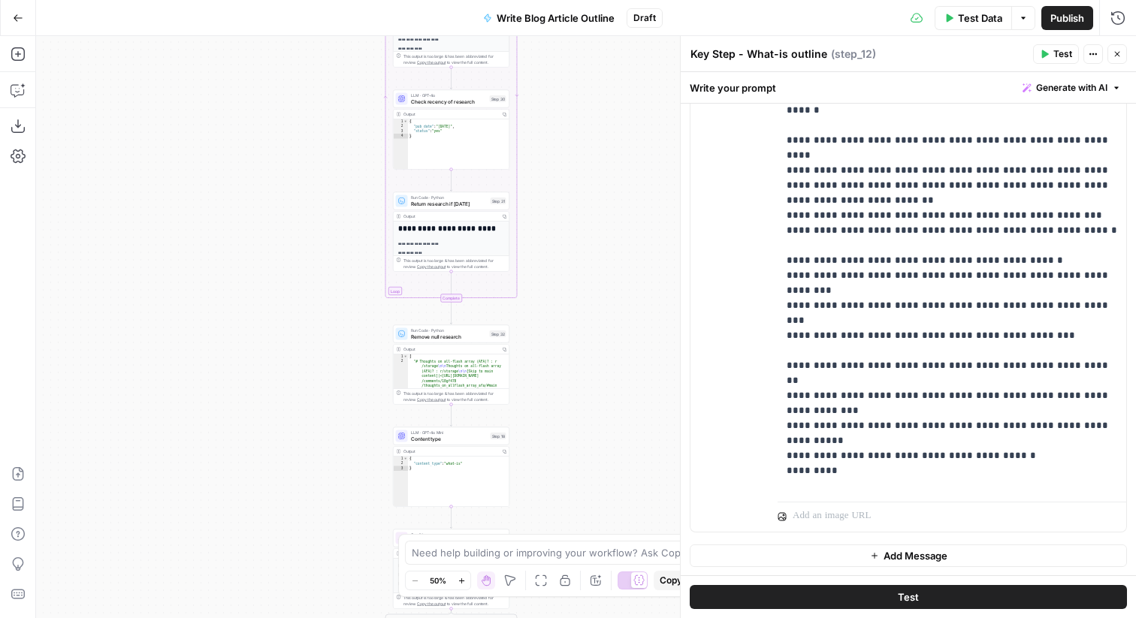
scroll to position [961, 0]
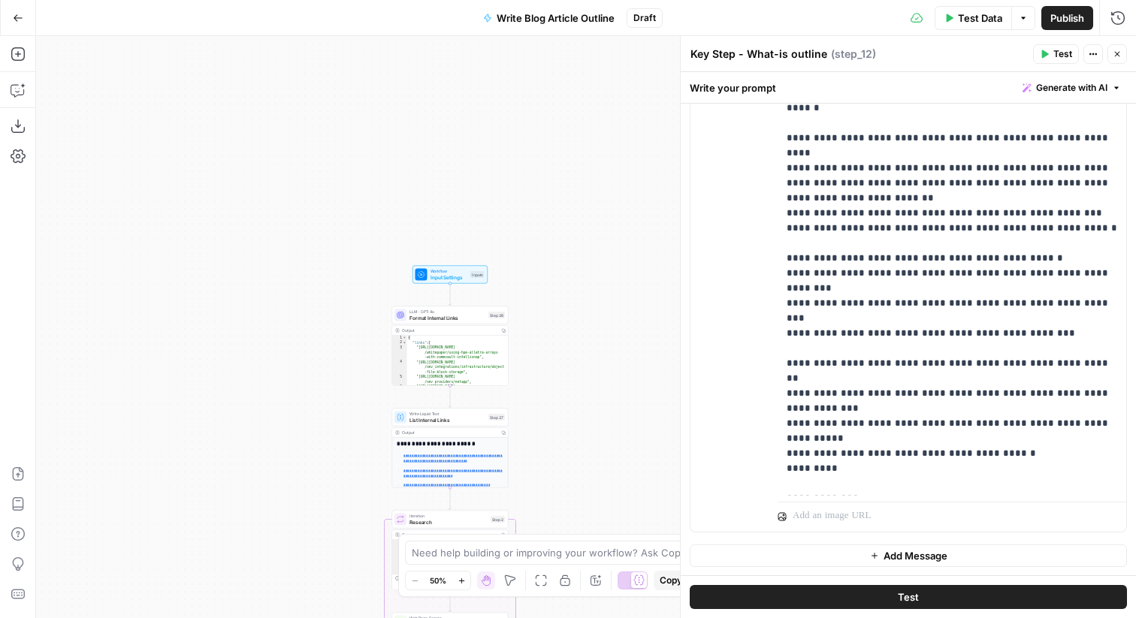
click at [1116, 59] on button "Close" at bounding box center [1117, 54] width 20 height 20
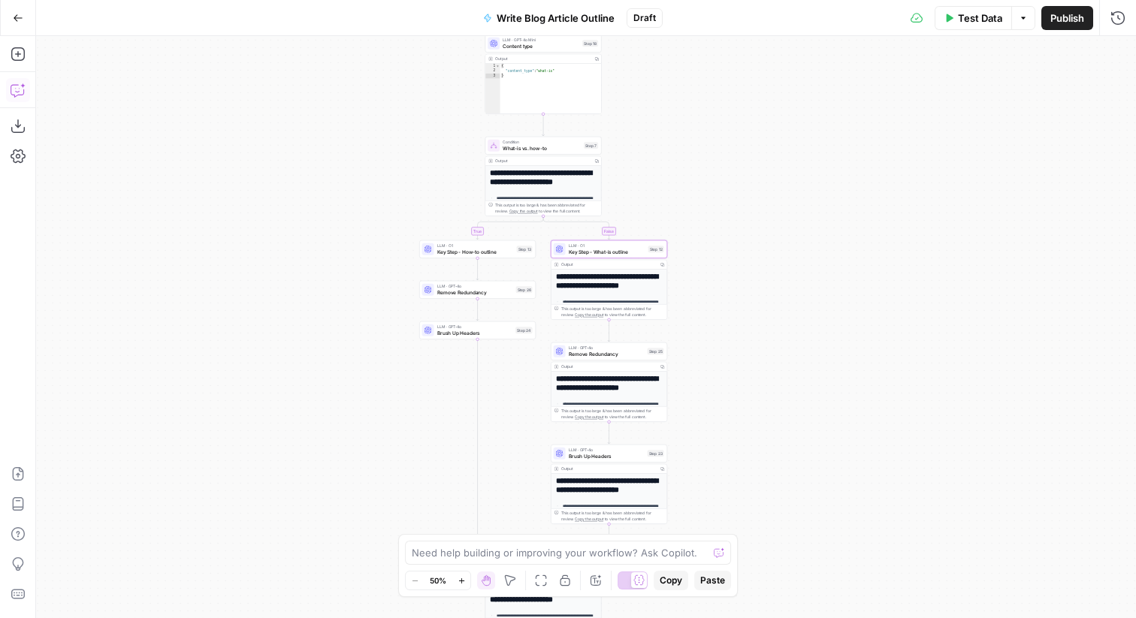
click at [18, 89] on icon "button" at bounding box center [18, 90] width 15 height 15
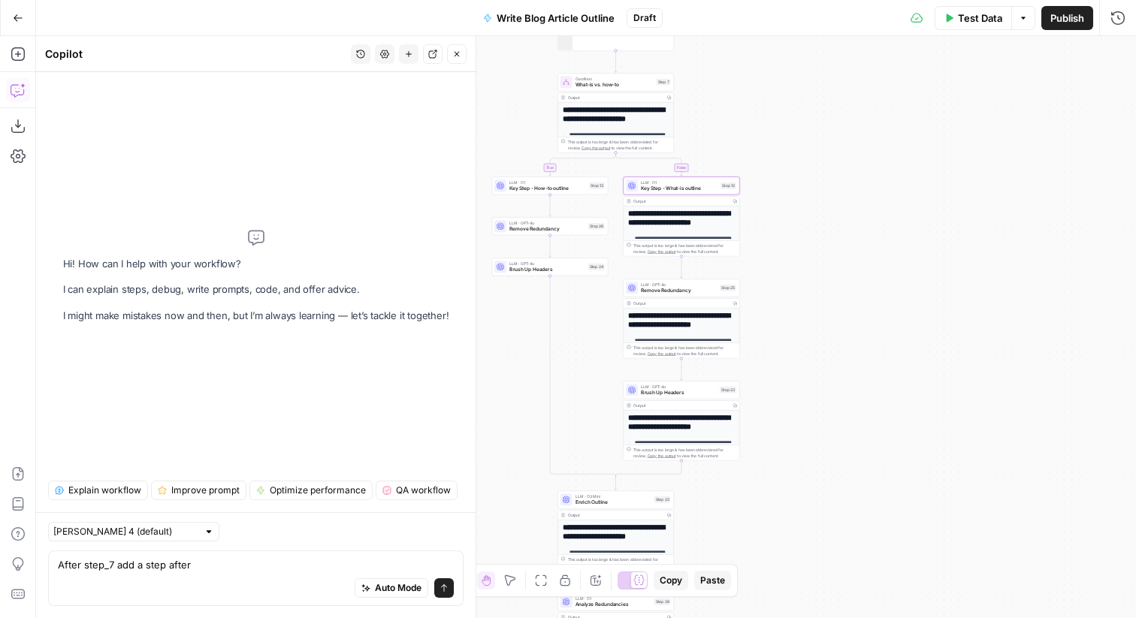
drag, startPoint x: 203, startPoint y: 562, endPoint x: 165, endPoint y: 567, distance: 38.7
click at [165, 567] on textarea "After step_7 add a step after" at bounding box center [256, 564] width 396 height 15
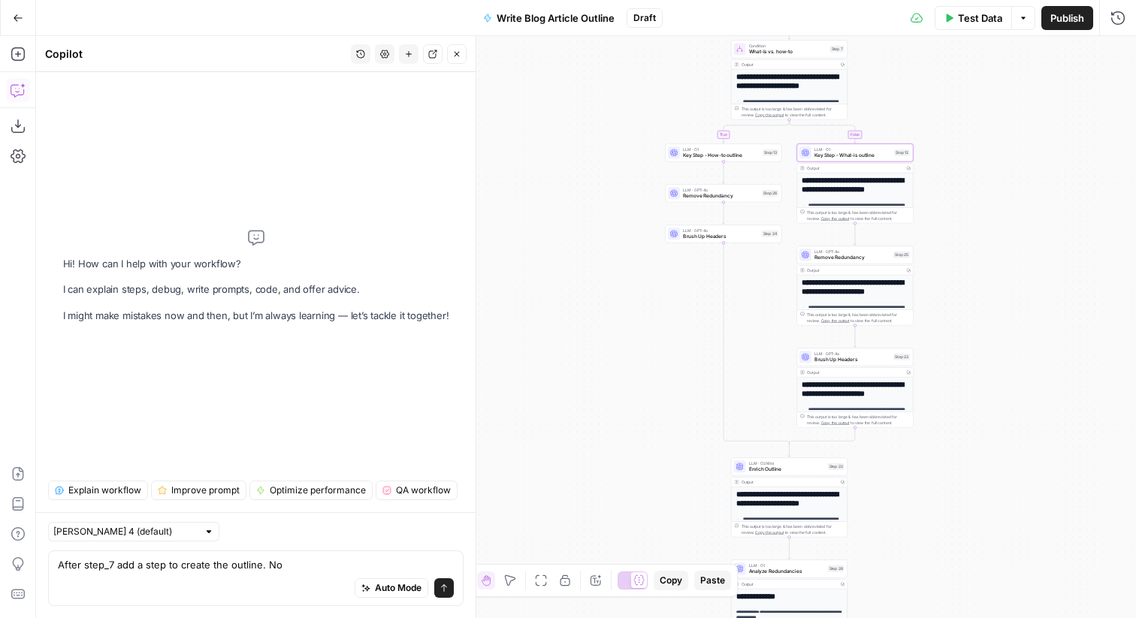
drag, startPoint x: 568, startPoint y: 359, endPoint x: 741, endPoint y: 325, distance: 176.8
click at [741, 325] on div "**********" at bounding box center [586, 327] width 1100 height 582
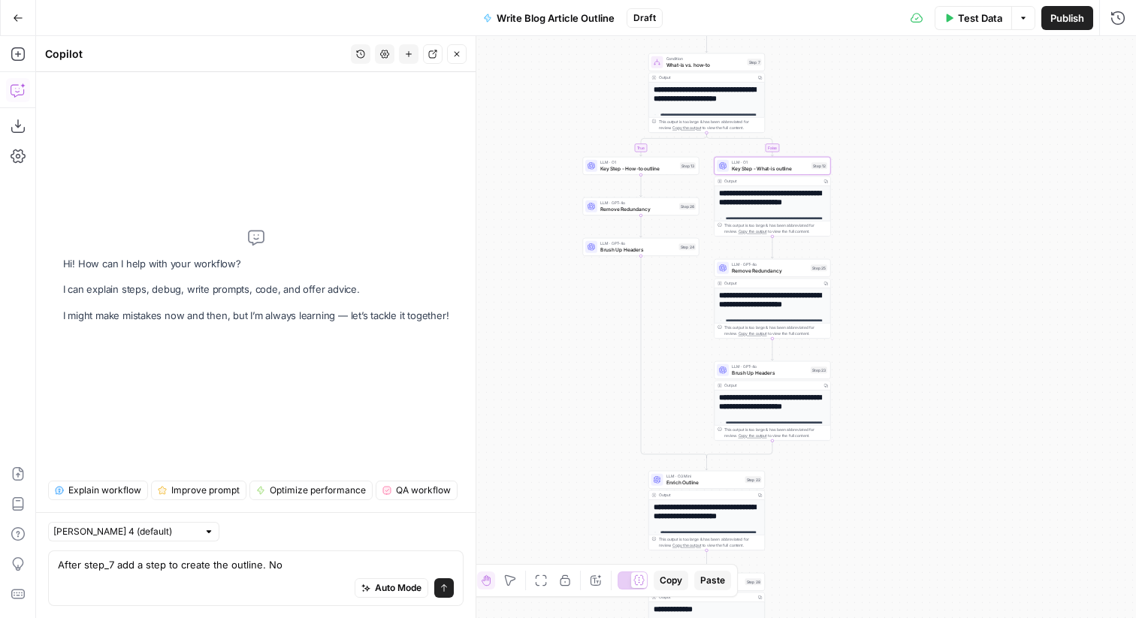
click at [328, 551] on div "After step_7 add a step to create the outline. No After step_7 add a step to cr…" at bounding box center [255, 579] width 415 height 56
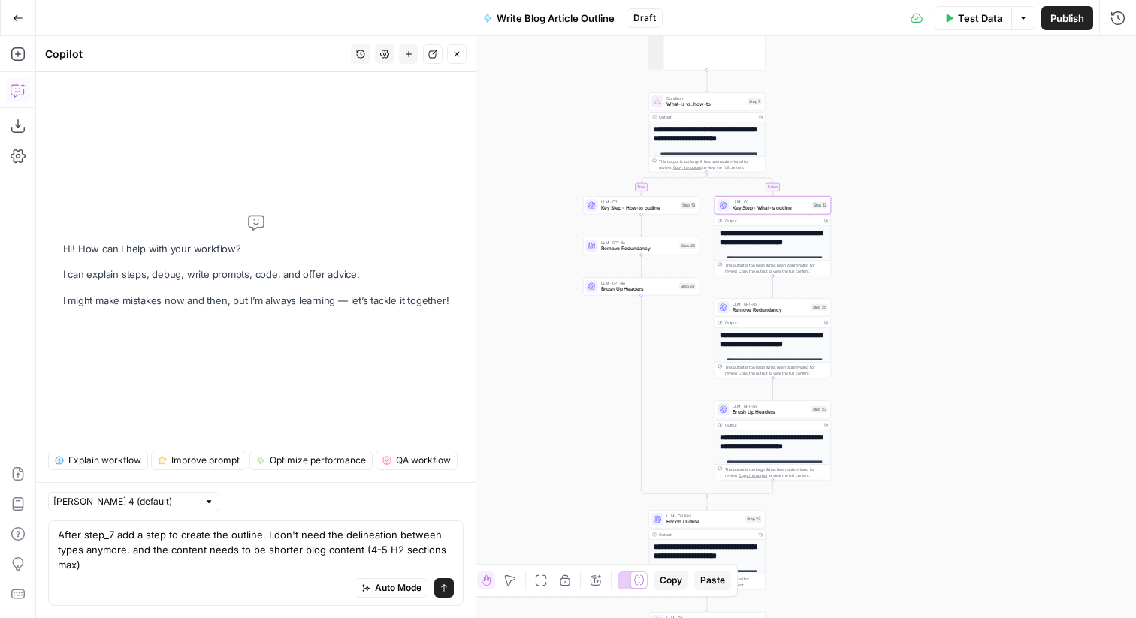
click at [246, 574] on div "Auto Mode Send" at bounding box center [256, 588] width 396 height 33
click at [294, 561] on textarea "After step_7 add a step to create the outline. I don't need the delineation bet…" at bounding box center [256, 549] width 396 height 45
type textarea "After step_7 add a step to create the outline. I don't need the delineation bet…"
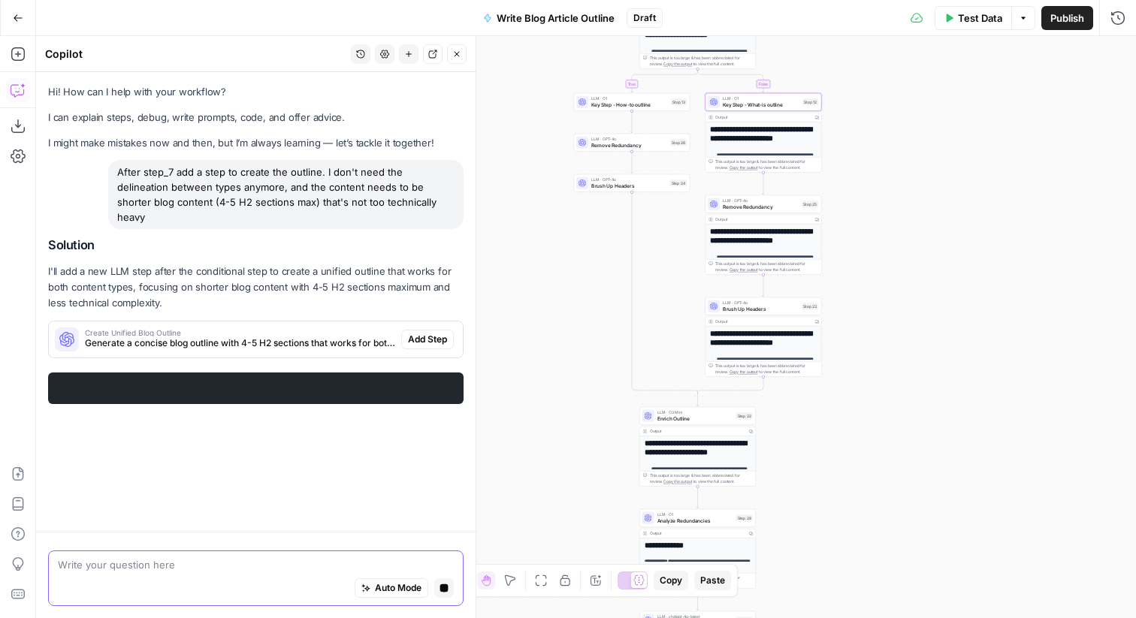
scroll to position [0, 0]
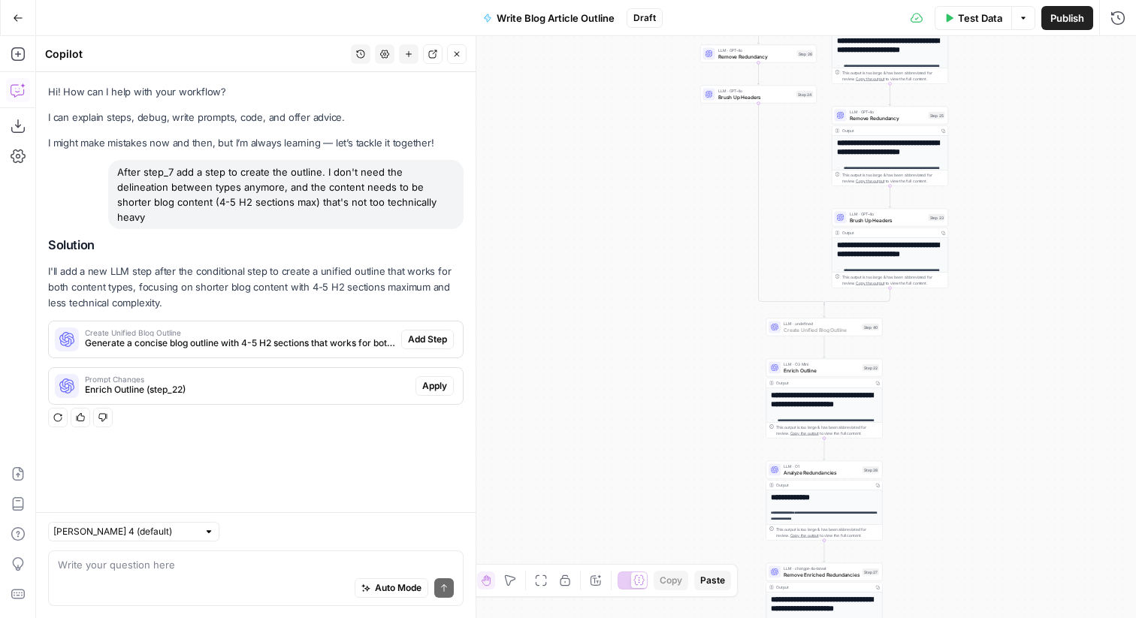
click at [421, 333] on span "Add Step" at bounding box center [427, 340] width 39 height 14
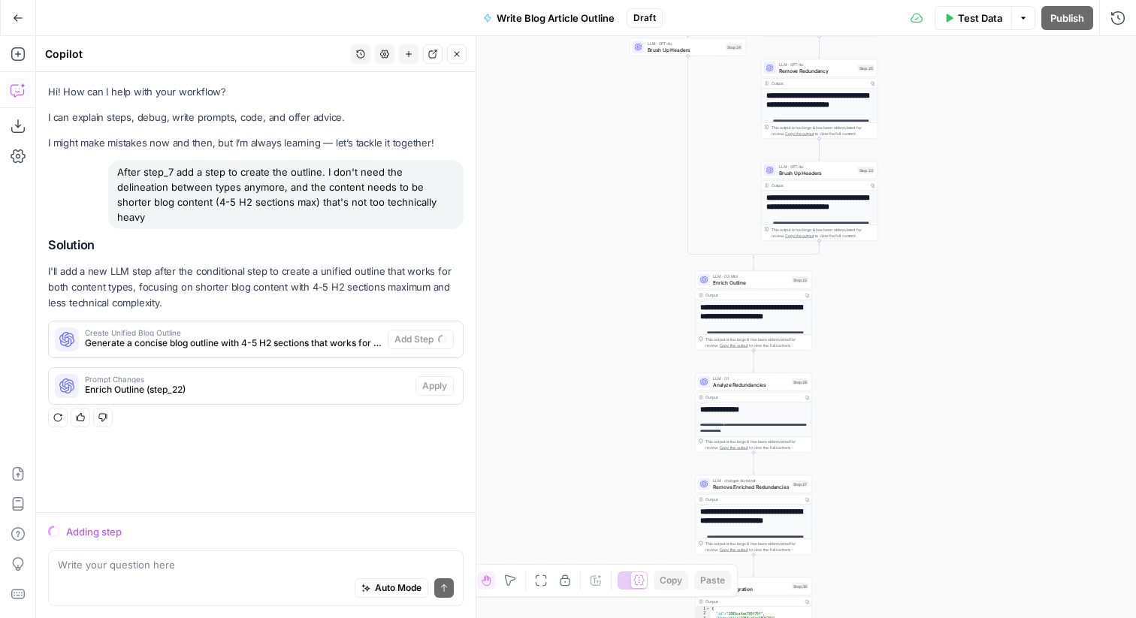
drag, startPoint x: 584, startPoint y: 350, endPoint x: 513, endPoint y: 300, distance: 87.3
click at [513, 300] on div "**********" at bounding box center [586, 327] width 1100 height 582
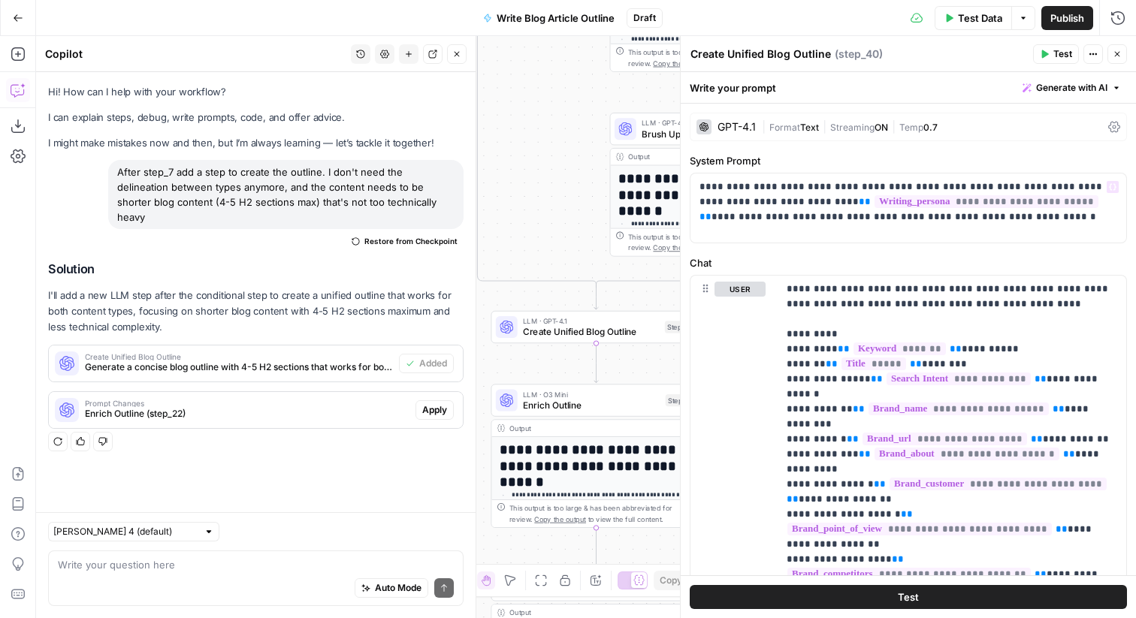
scroll to position [392, 0]
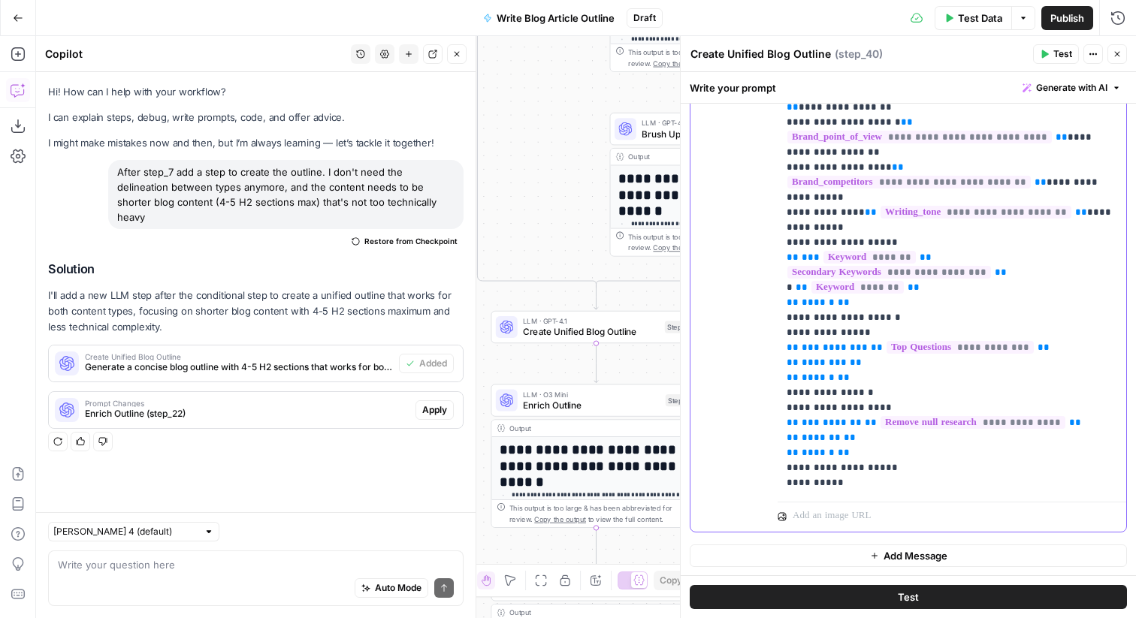
click at [877, 306] on p "**********" at bounding box center [951, 438] width 331 height 1097
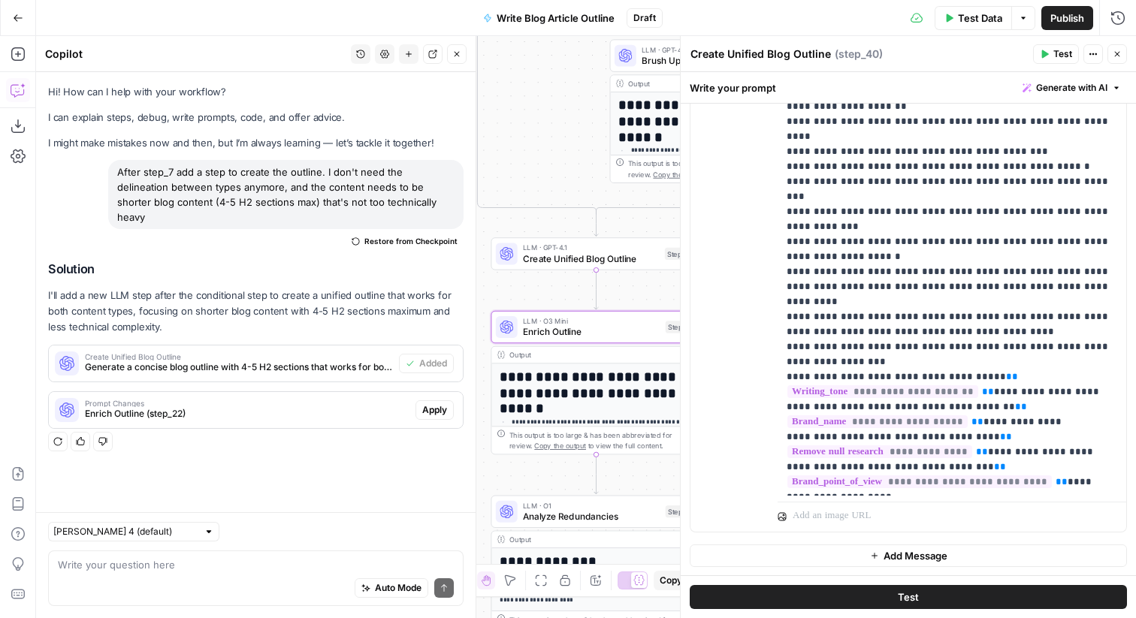
click at [450, 400] on button "Apply" at bounding box center [434, 410] width 38 height 20
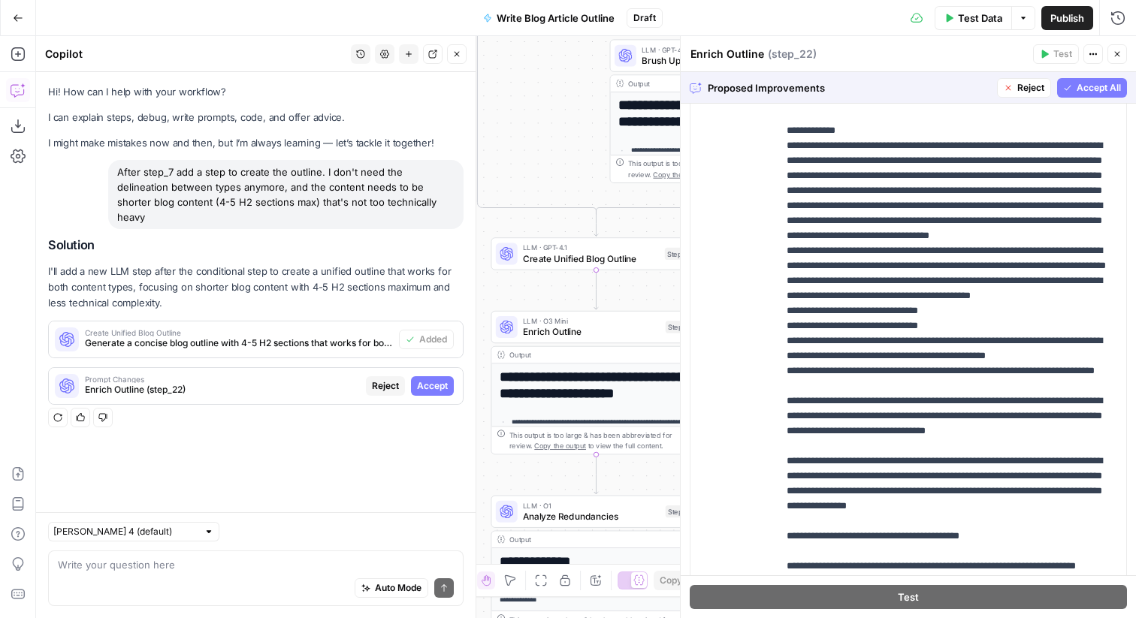
scroll to position [211, 0]
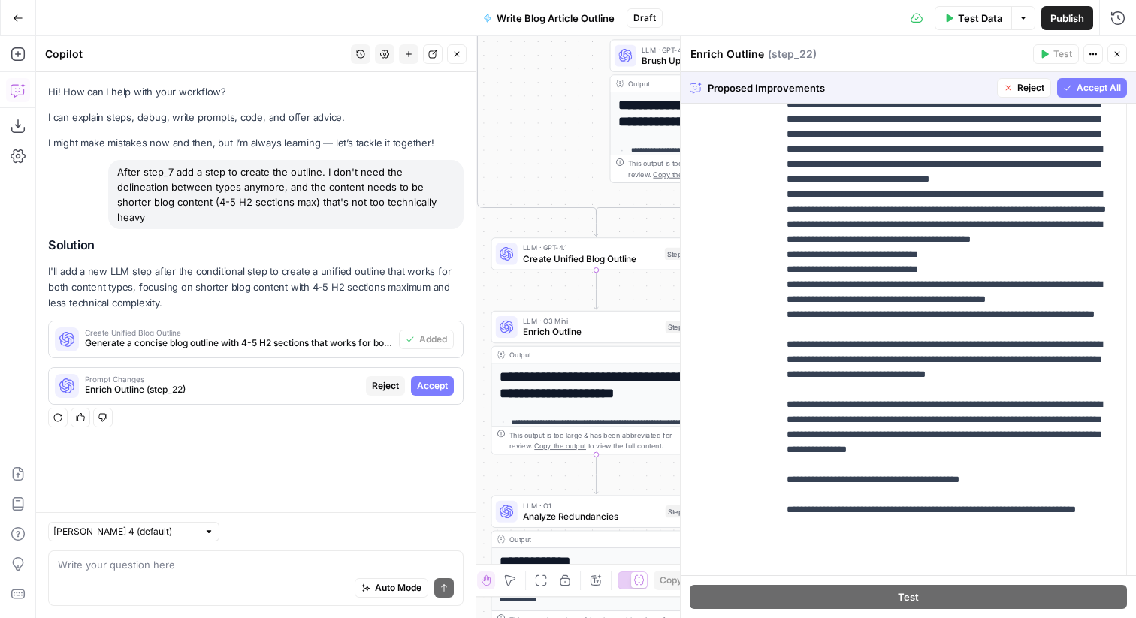
drag, startPoint x: 1089, startPoint y: 93, endPoint x: 1019, endPoint y: 154, distance: 93.2
click at [1089, 93] on span "Accept All" at bounding box center [1098, 88] width 44 height 14
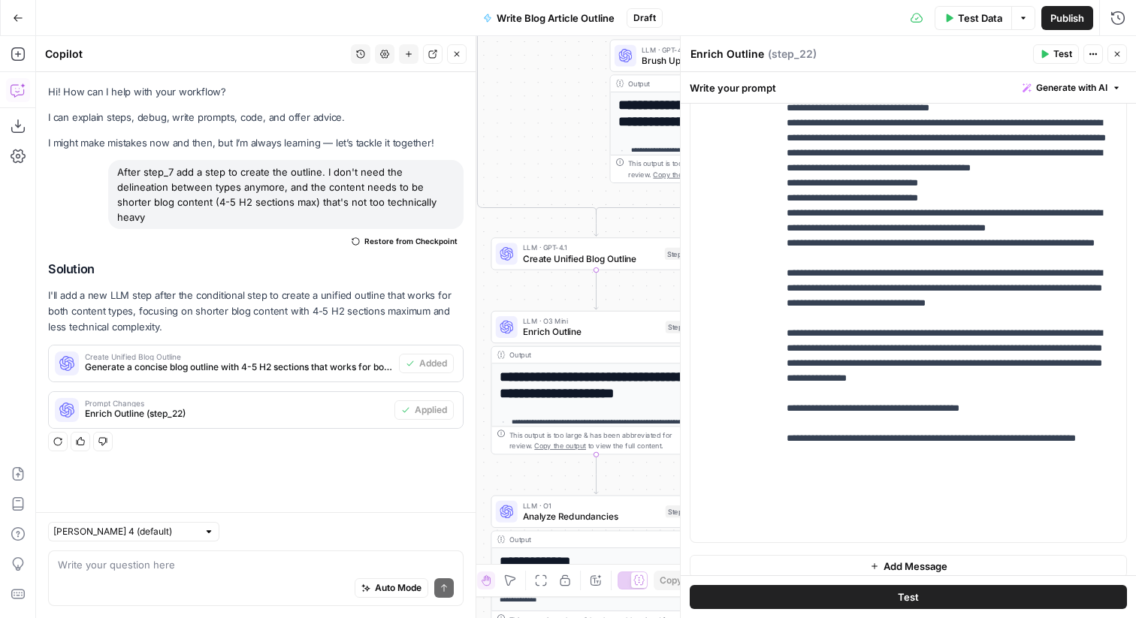
scroll to position [1215, 0]
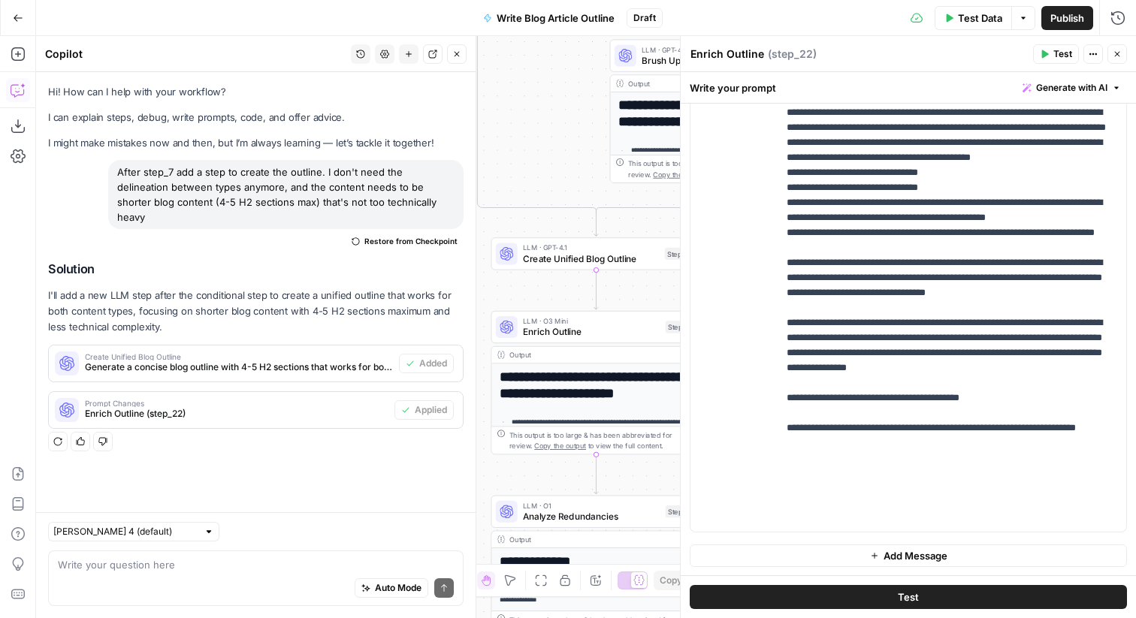
click at [1118, 48] on button "Close" at bounding box center [1117, 54] width 20 height 20
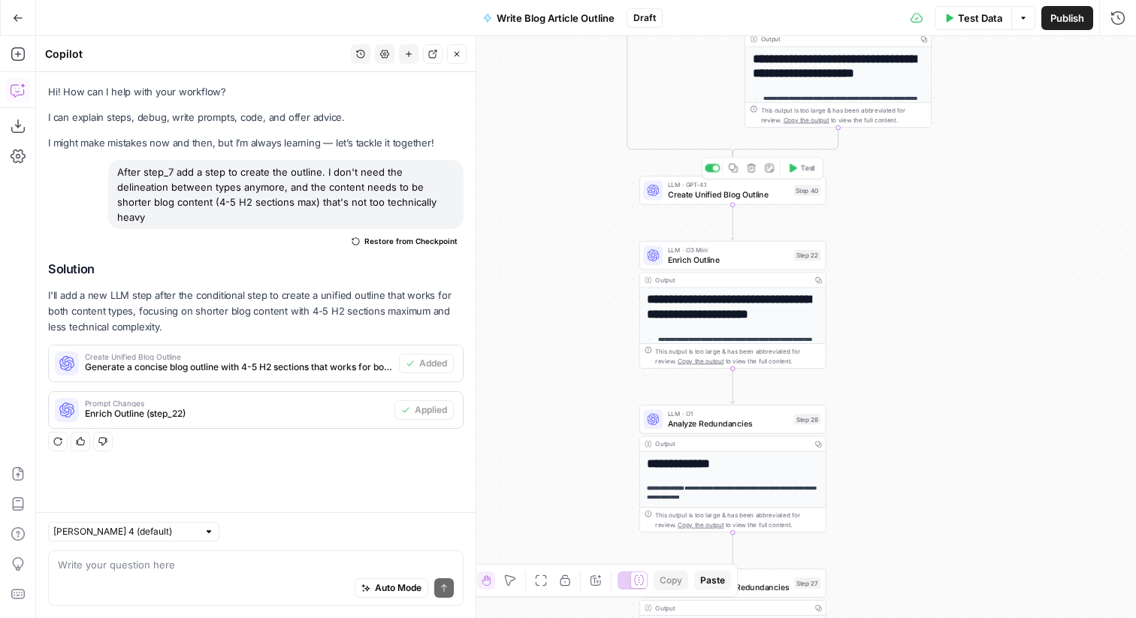
click at [823, 194] on div "LLM · GPT-4.1 Create Unified Blog Outline Step 40 Copy step Delete step Add Not…" at bounding box center [732, 190] width 187 height 29
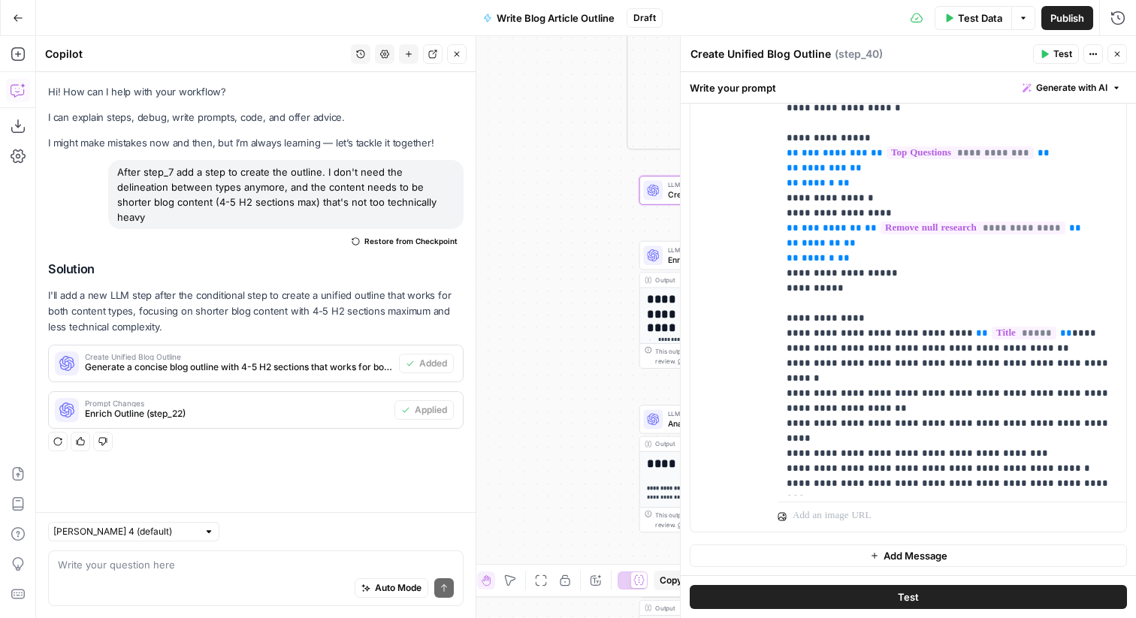
scroll to position [207, 0]
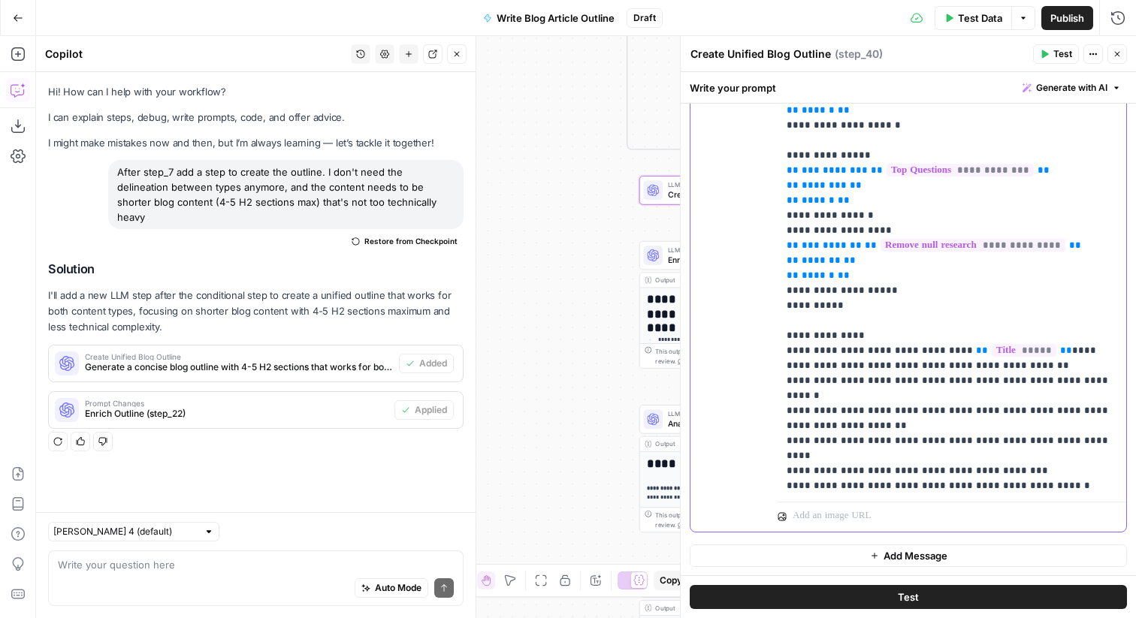
click at [885, 199] on p "**********" at bounding box center [951, 245] width 331 height 1127
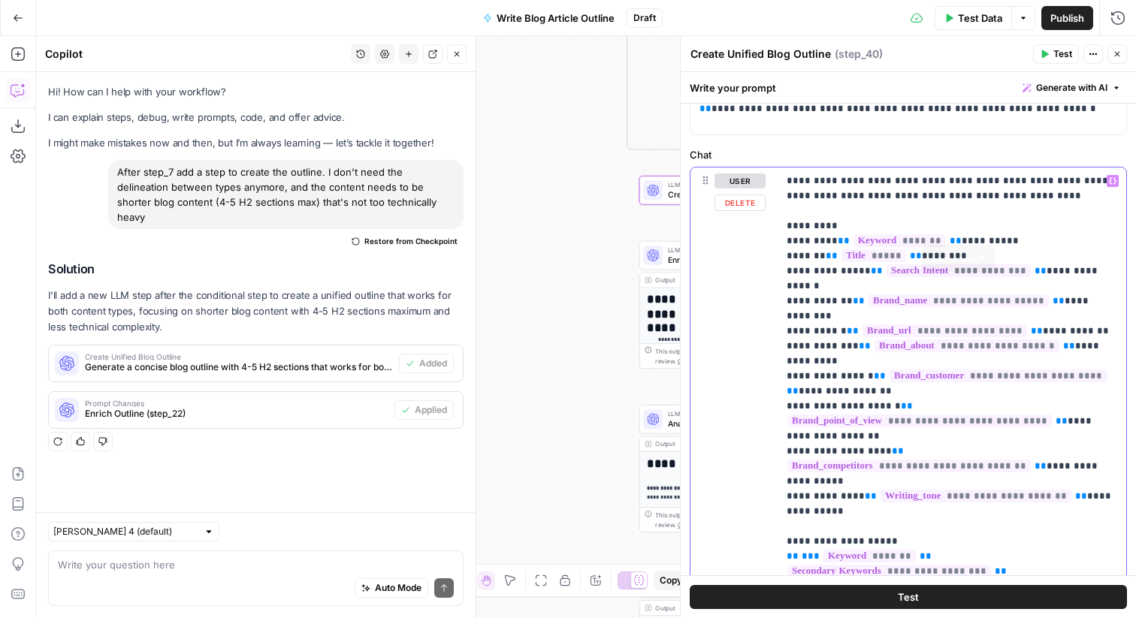
scroll to position [80, 0]
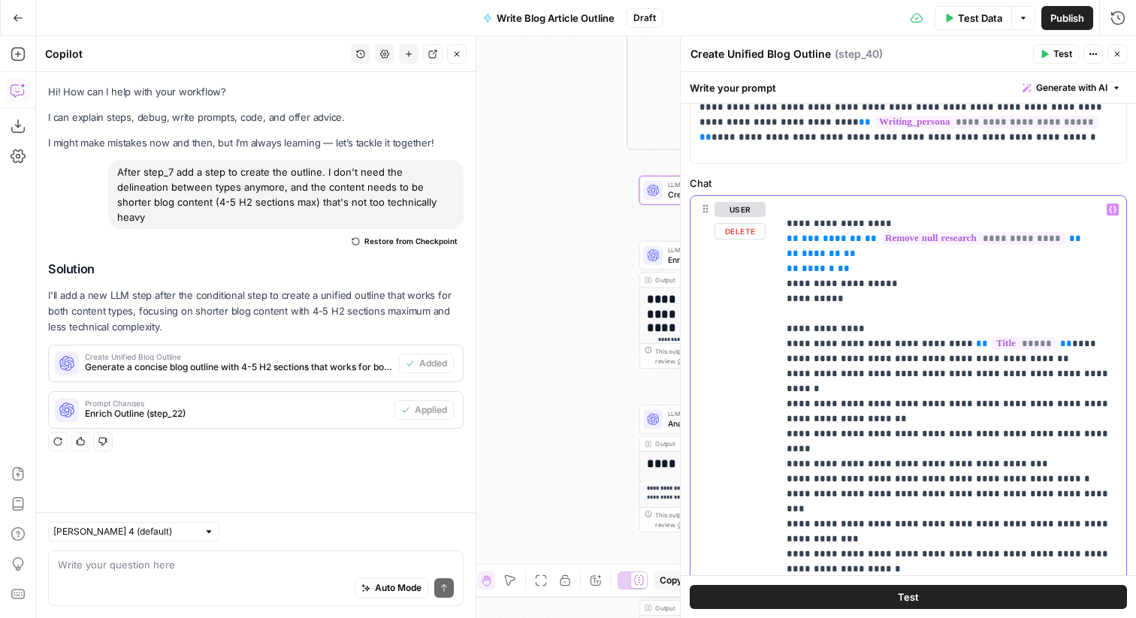
scroll to position [392, 0]
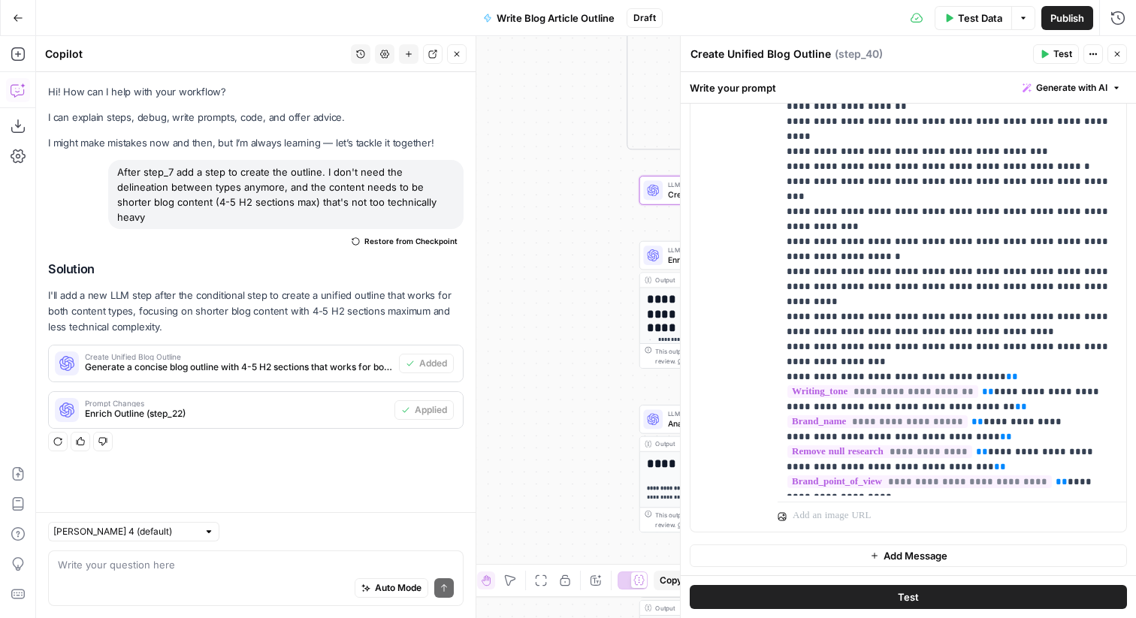
click at [1112, 54] on icon "button" at bounding box center [1116, 54] width 9 height 9
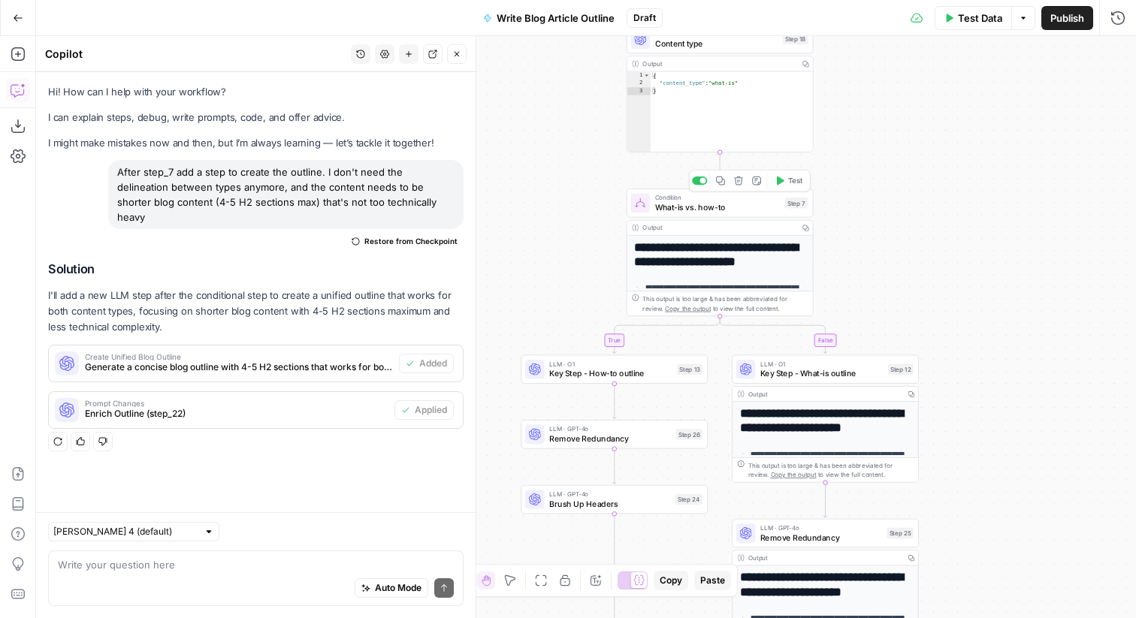
click at [696, 179] on div at bounding box center [699, 181] width 15 height 8
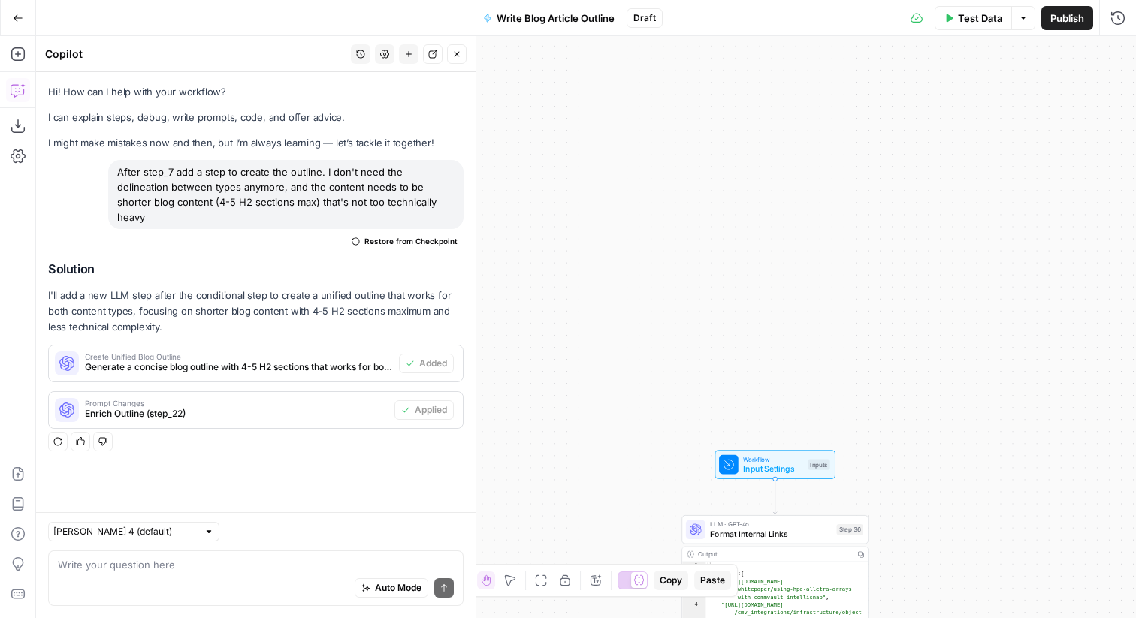
click at [1070, 23] on span "Publish" at bounding box center [1067, 18] width 34 height 15
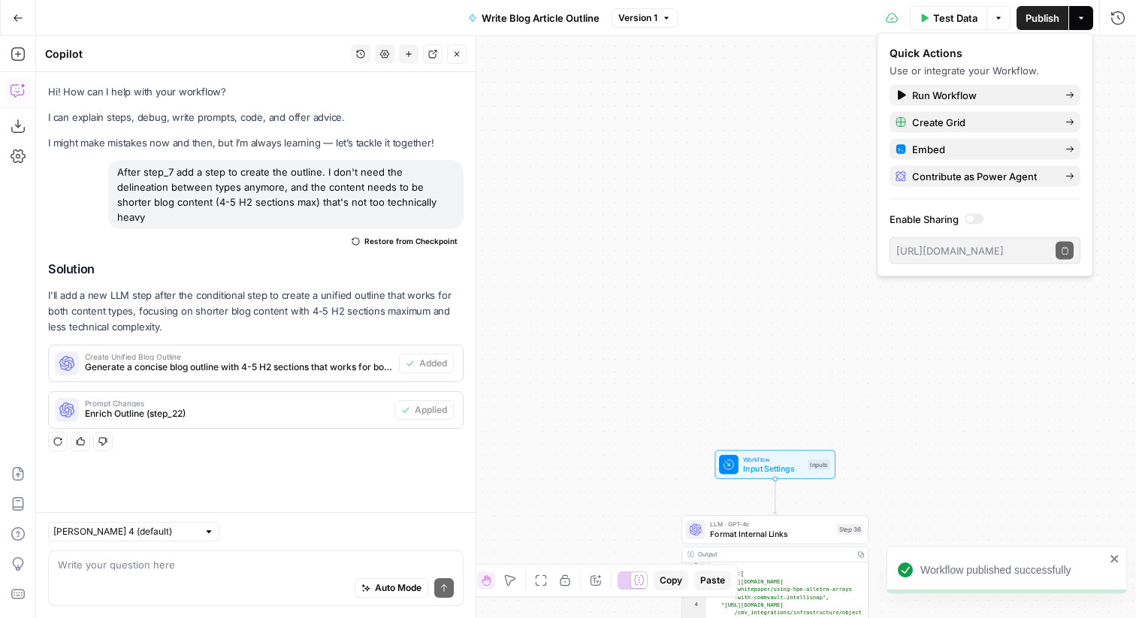
click at [458, 47] on button "Close" at bounding box center [457, 54] width 20 height 20
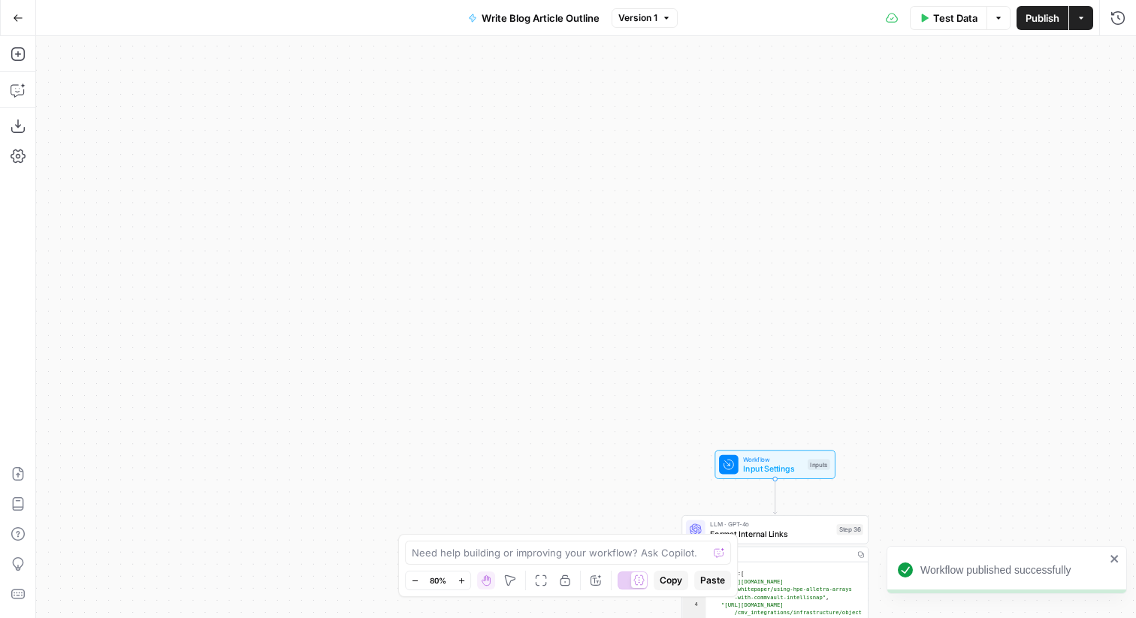
click at [16, 15] on icon "button" at bounding box center [18, 17] width 9 height 7
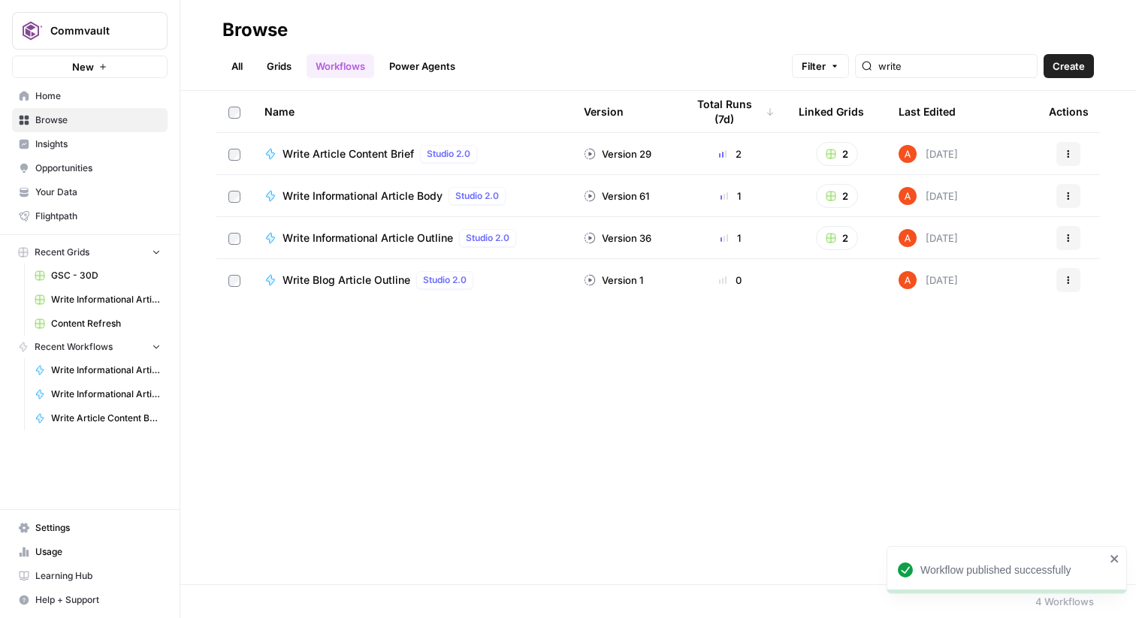
click at [287, 58] on link "Grids" at bounding box center [279, 66] width 43 height 24
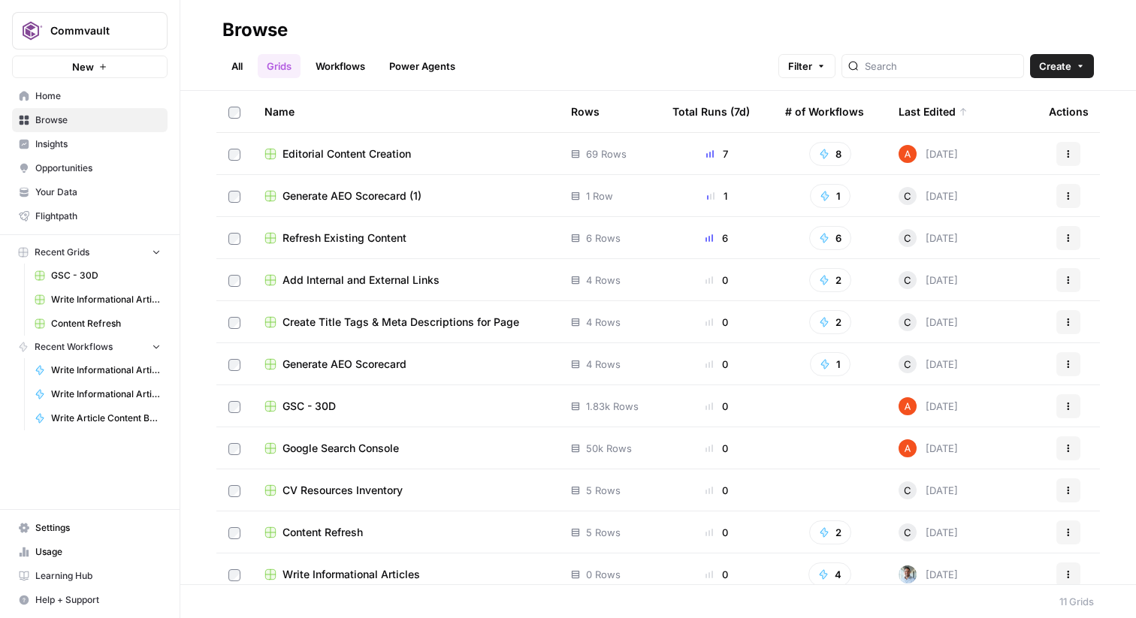
click at [345, 146] on span "Editorial Content Creation" at bounding box center [346, 153] width 128 height 15
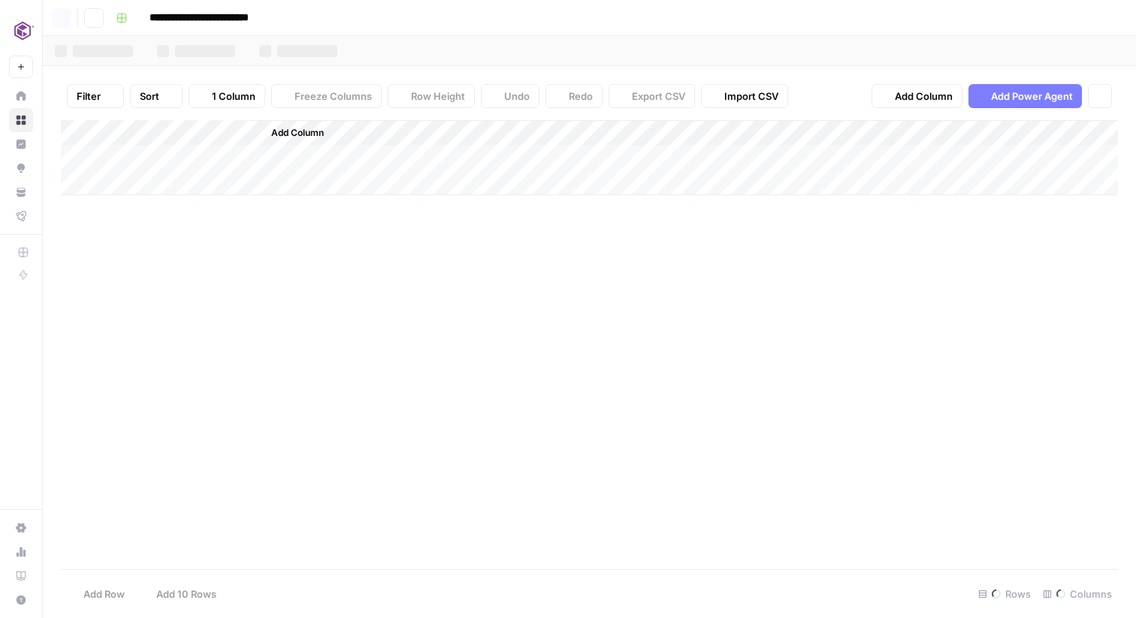
click at [345, 146] on div "**********" at bounding box center [589, 309] width 1093 height 618
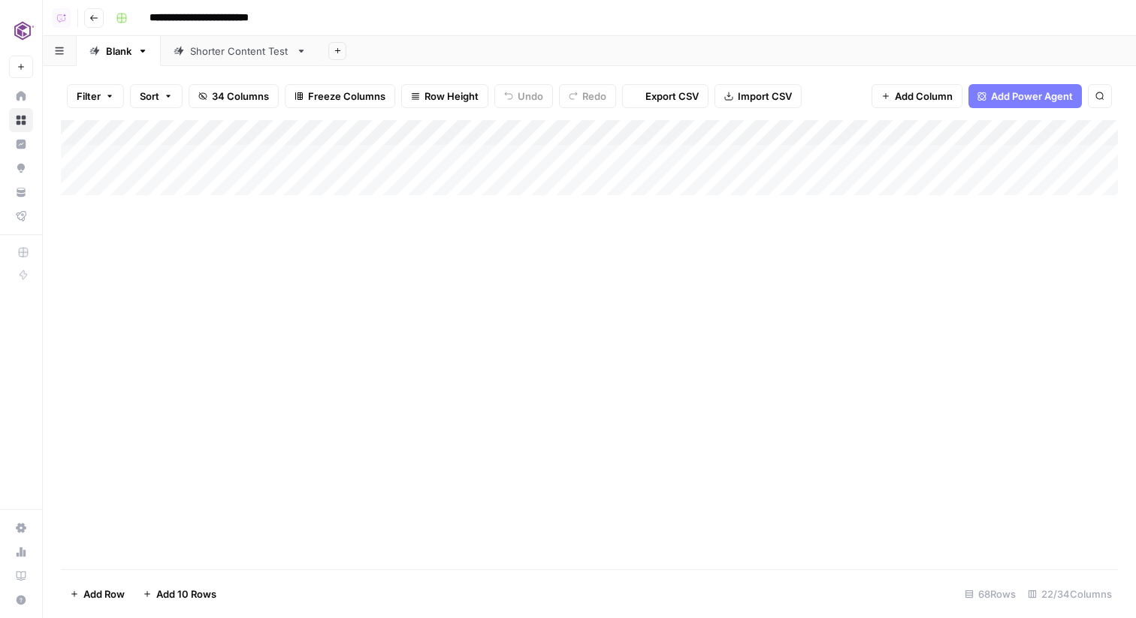
click at [216, 49] on div "Shorter Content Test" at bounding box center [240, 51] width 100 height 15
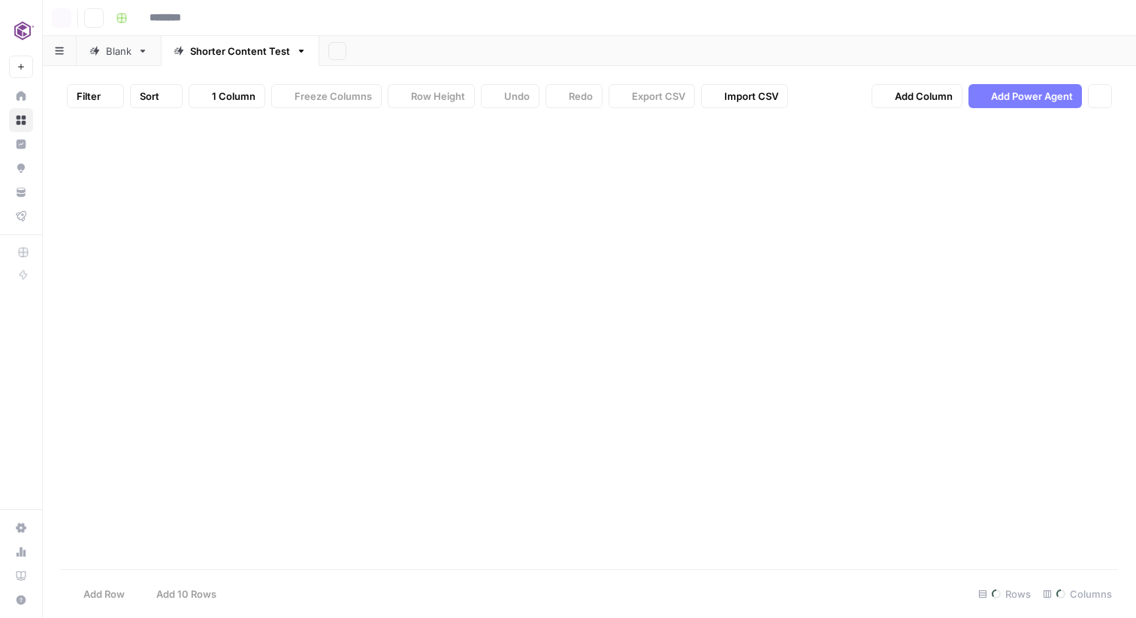
type input "**********"
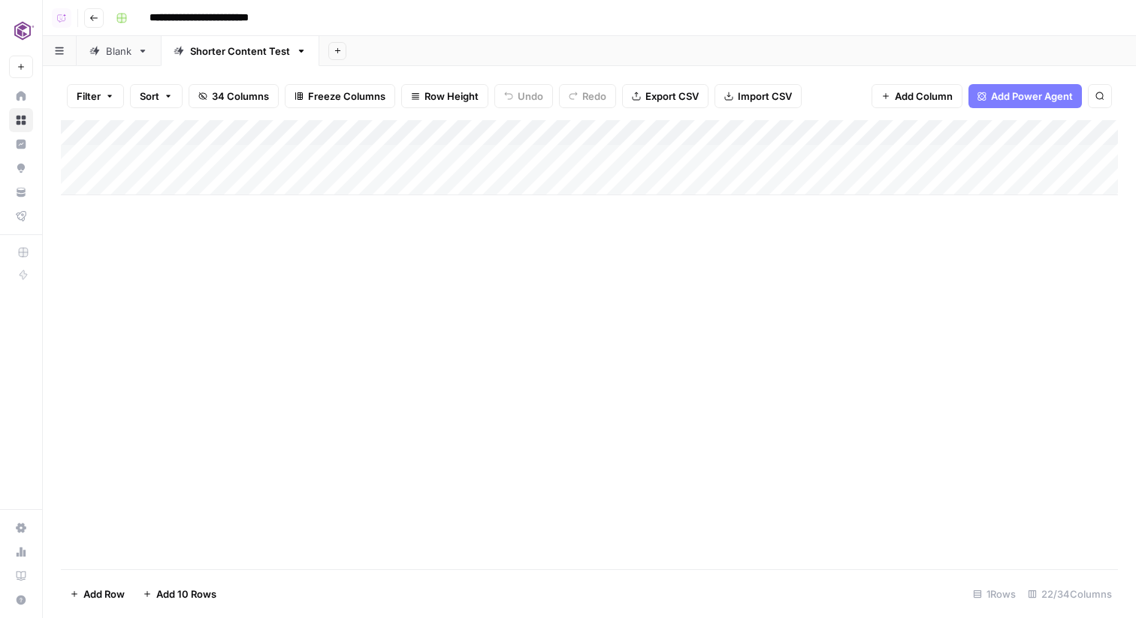
click at [367, 26] on div "**********" at bounding box center [615, 18] width 1011 height 24
click at [420, 135] on div "Add Column" at bounding box center [589, 157] width 1057 height 75
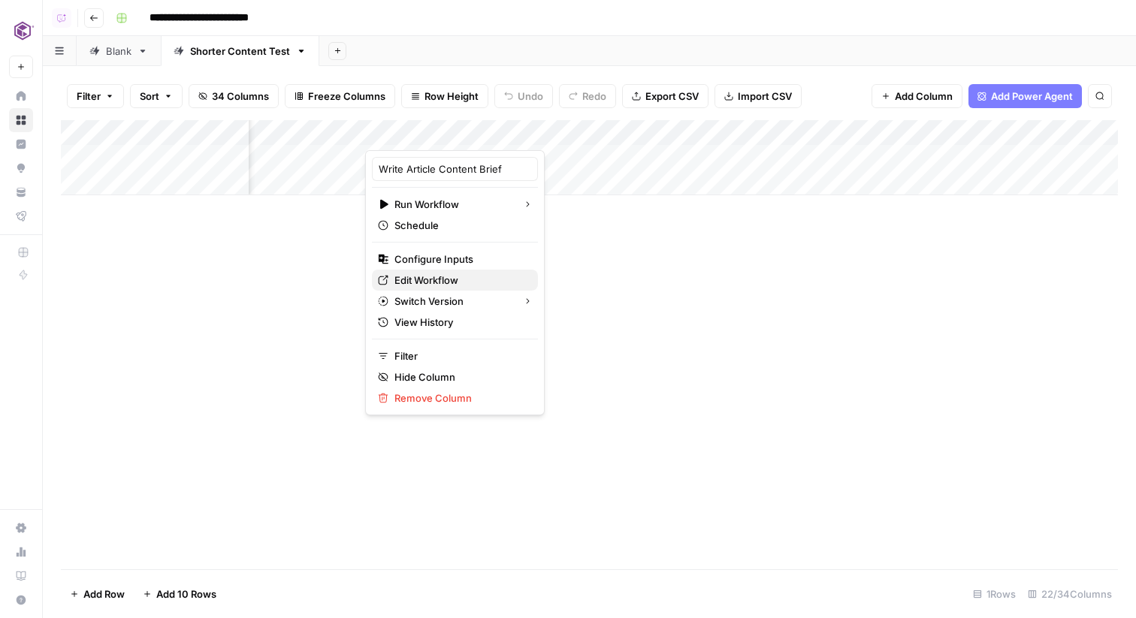
click at [439, 273] on span "Edit Workflow" at bounding box center [459, 280] width 131 height 15
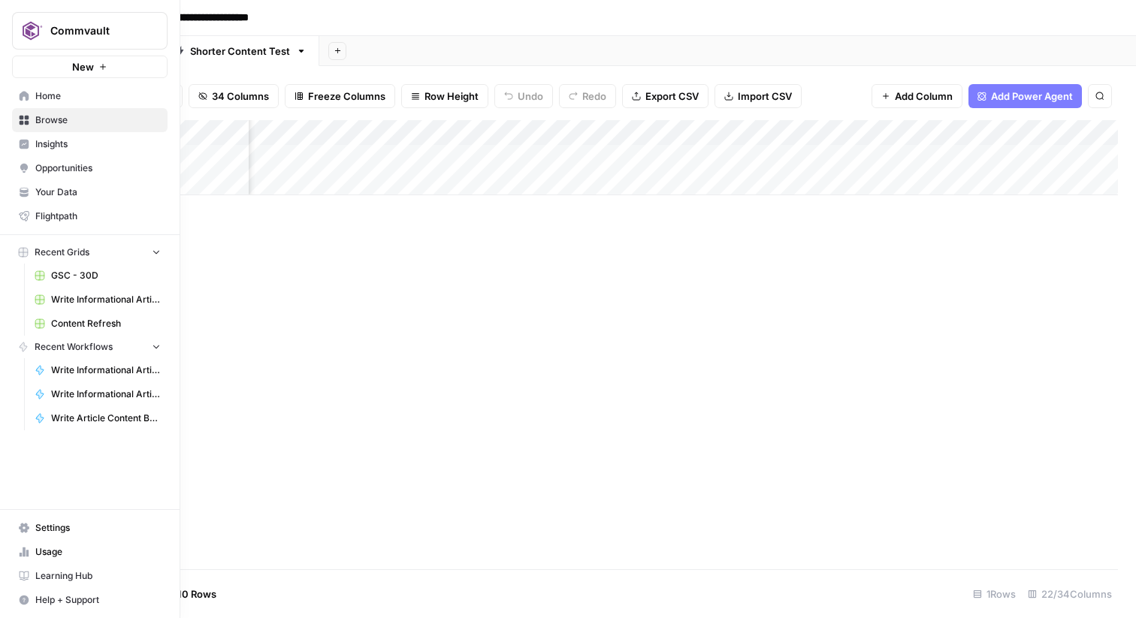
click at [30, 95] on link "Home" at bounding box center [89, 96] width 155 height 24
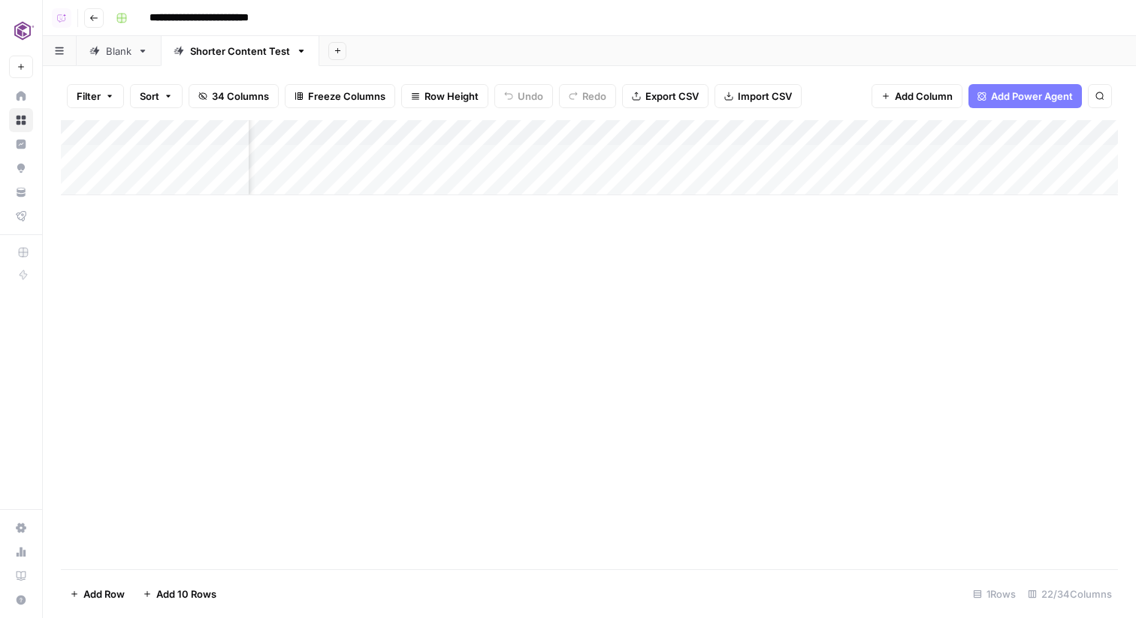
scroll to position [0, 1870]
click at [533, 127] on div "Add Column" at bounding box center [589, 157] width 1057 height 75
click at [915, 122] on div "Add Column" at bounding box center [589, 157] width 1057 height 75
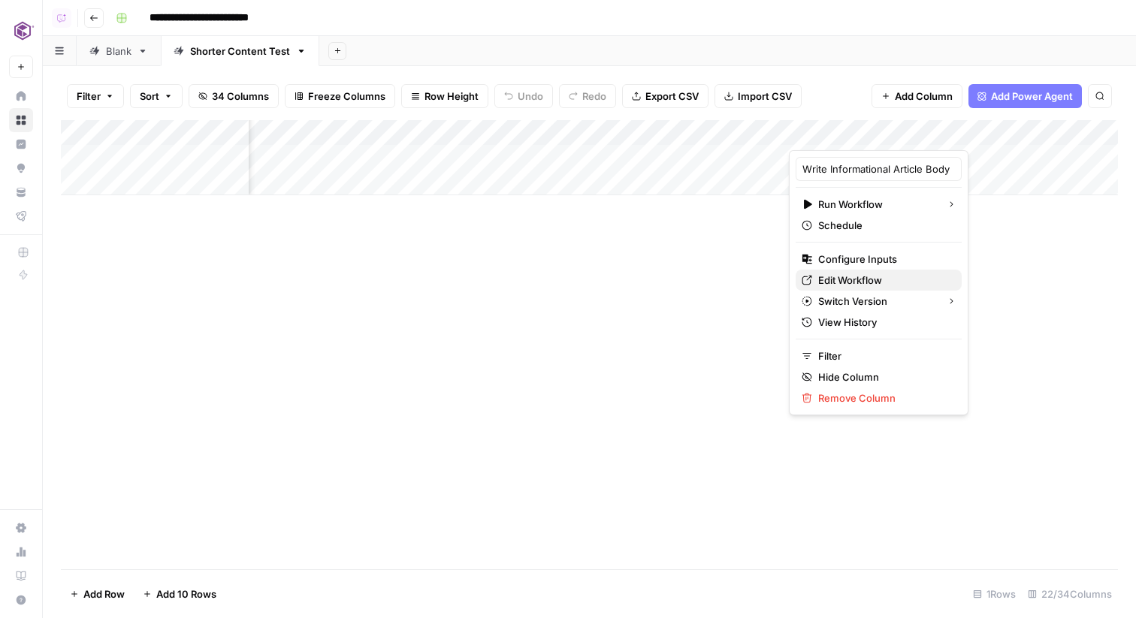
click at [870, 279] on span "Edit Workflow" at bounding box center [883, 280] width 131 height 15
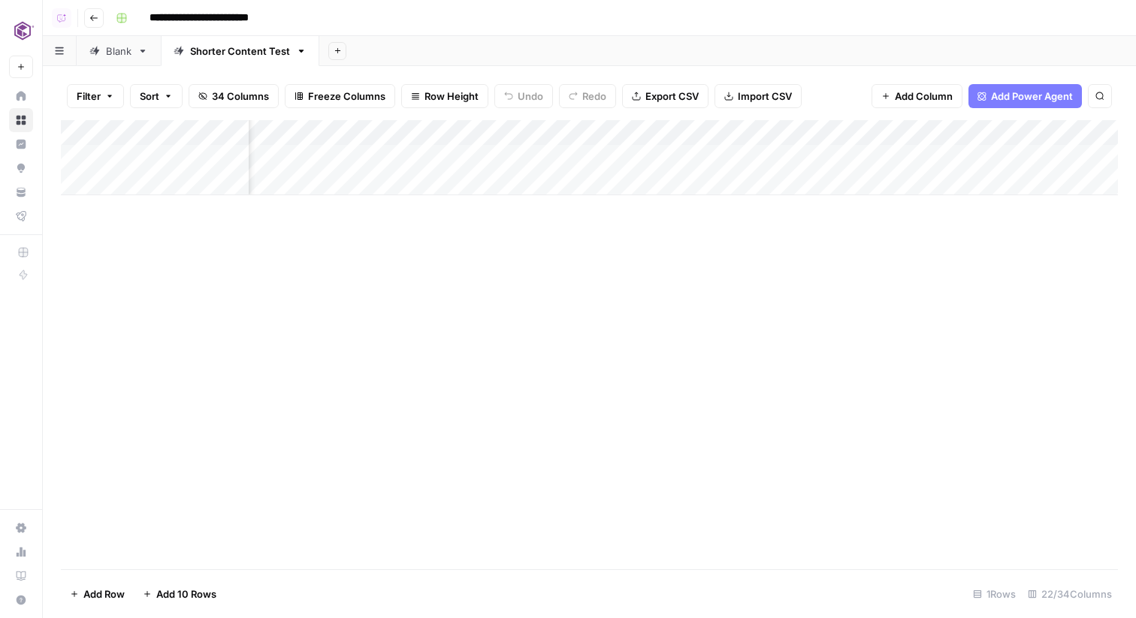
click at [871, 136] on div "Add Column" at bounding box center [589, 157] width 1057 height 75
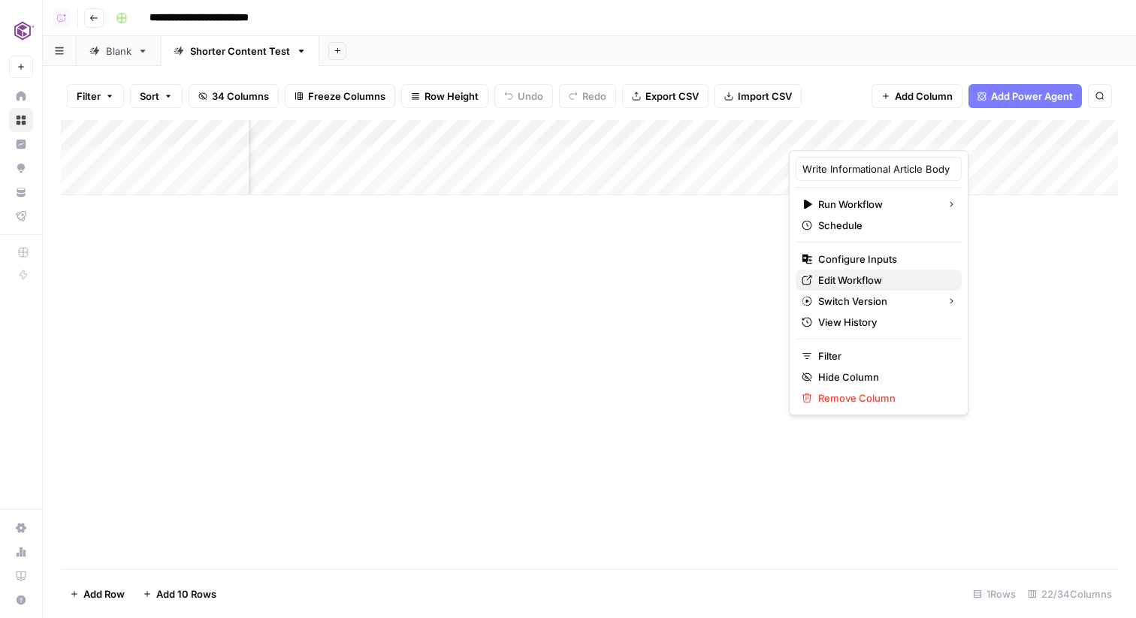
click at [848, 286] on span "Edit Workflow" at bounding box center [883, 280] width 131 height 15
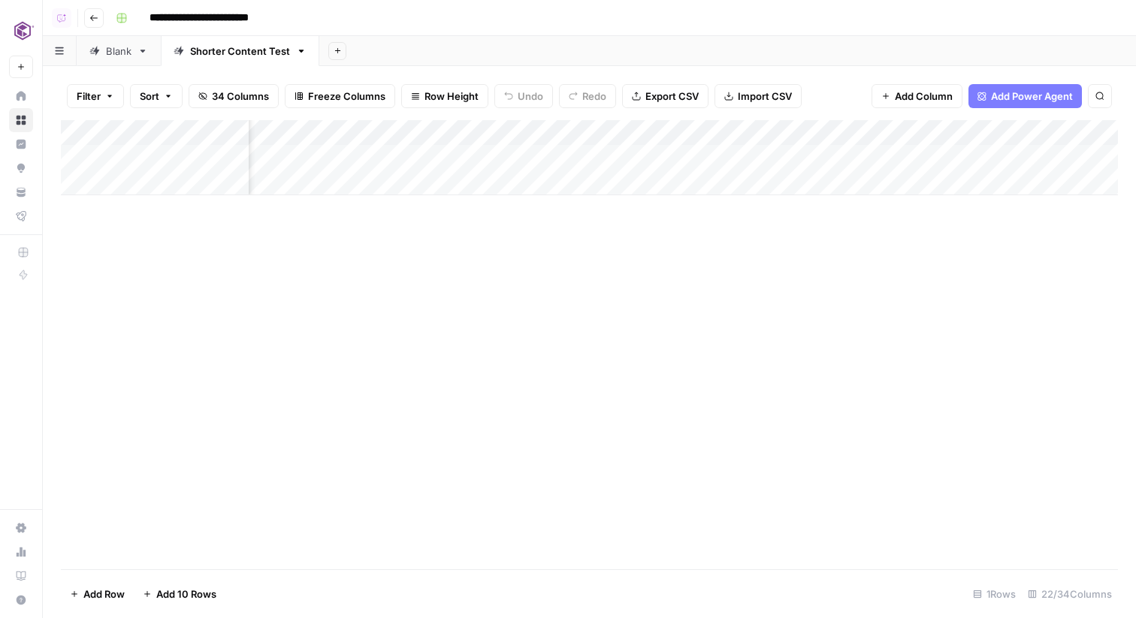
scroll to position [0, 2030]
click at [397, 131] on div "Add Column" at bounding box center [589, 157] width 1057 height 75
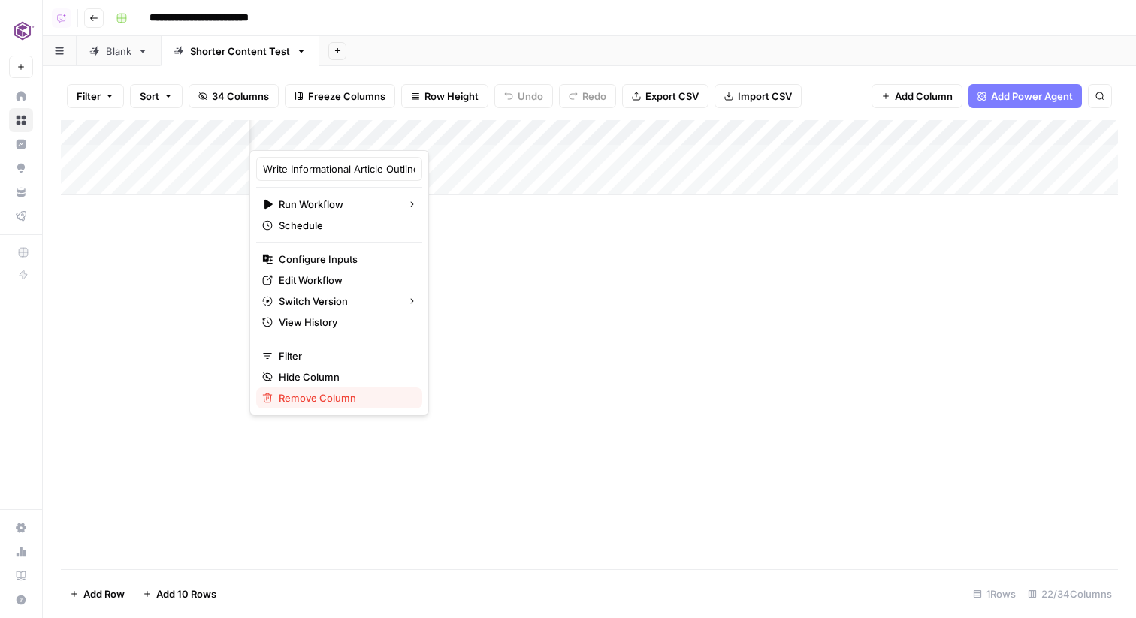
click at [324, 391] on span "Remove Column" at bounding box center [344, 398] width 131 height 15
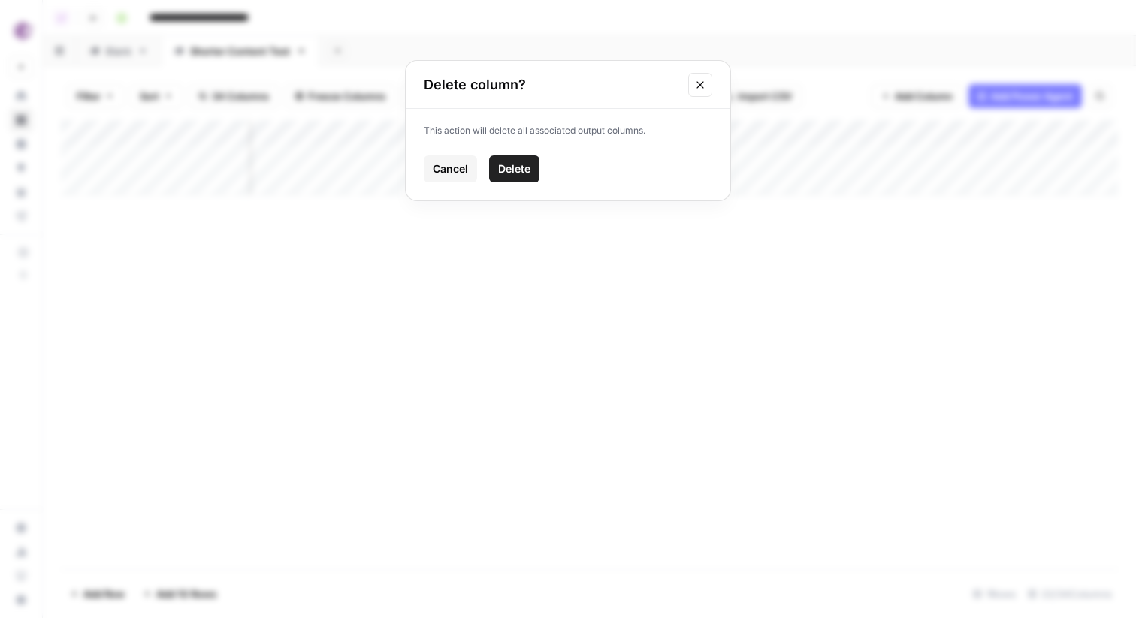
click at [523, 170] on span "Delete" at bounding box center [514, 169] width 32 height 15
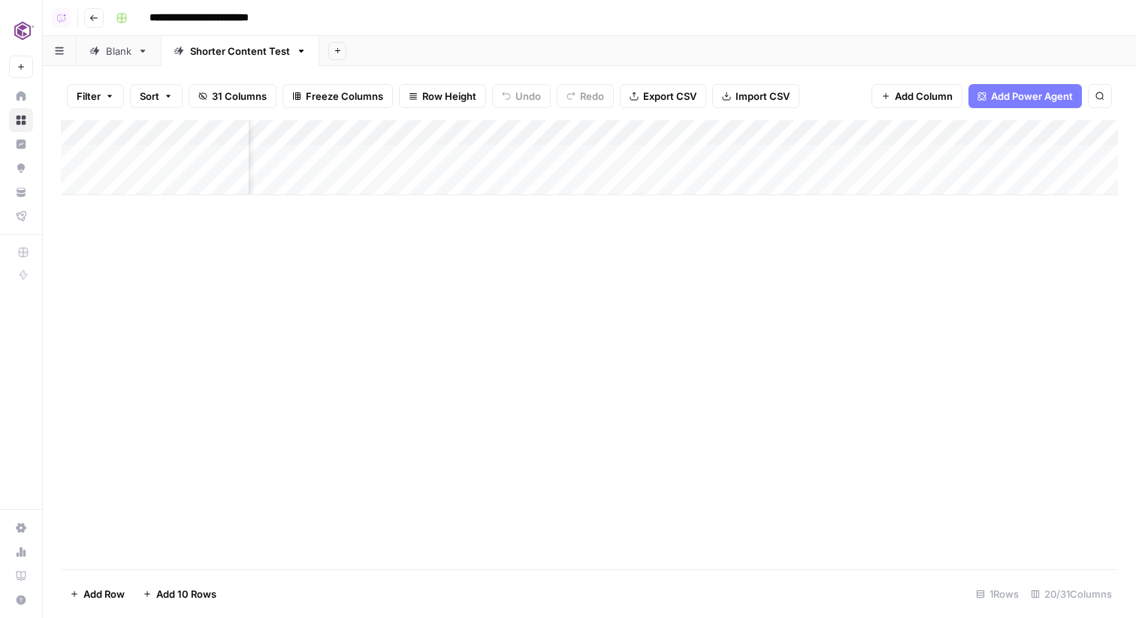
scroll to position [0, 1707]
click at [680, 129] on div "Add Column" at bounding box center [589, 157] width 1057 height 75
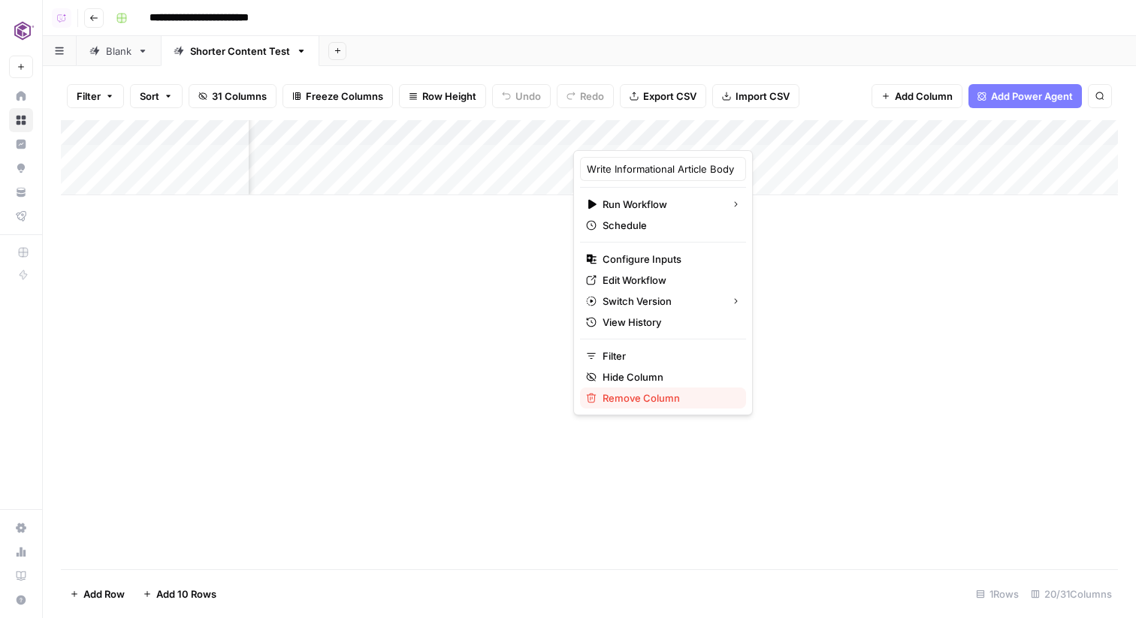
click at [654, 392] on span "Remove Column" at bounding box center [667, 398] width 131 height 15
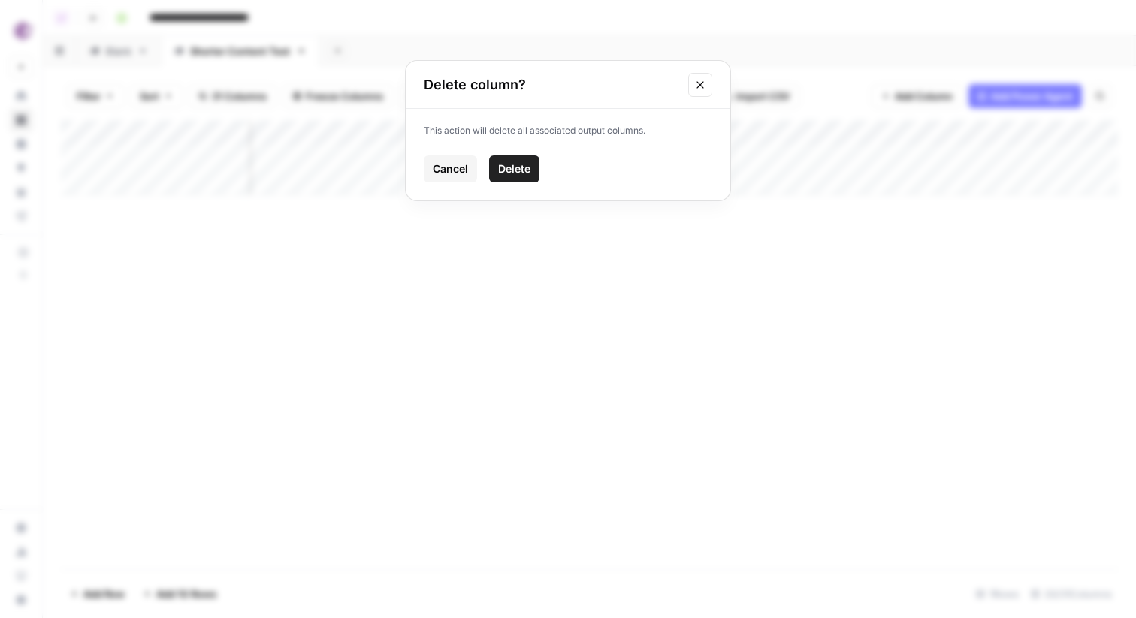
click at [533, 165] on button "Delete" at bounding box center [514, 168] width 50 height 27
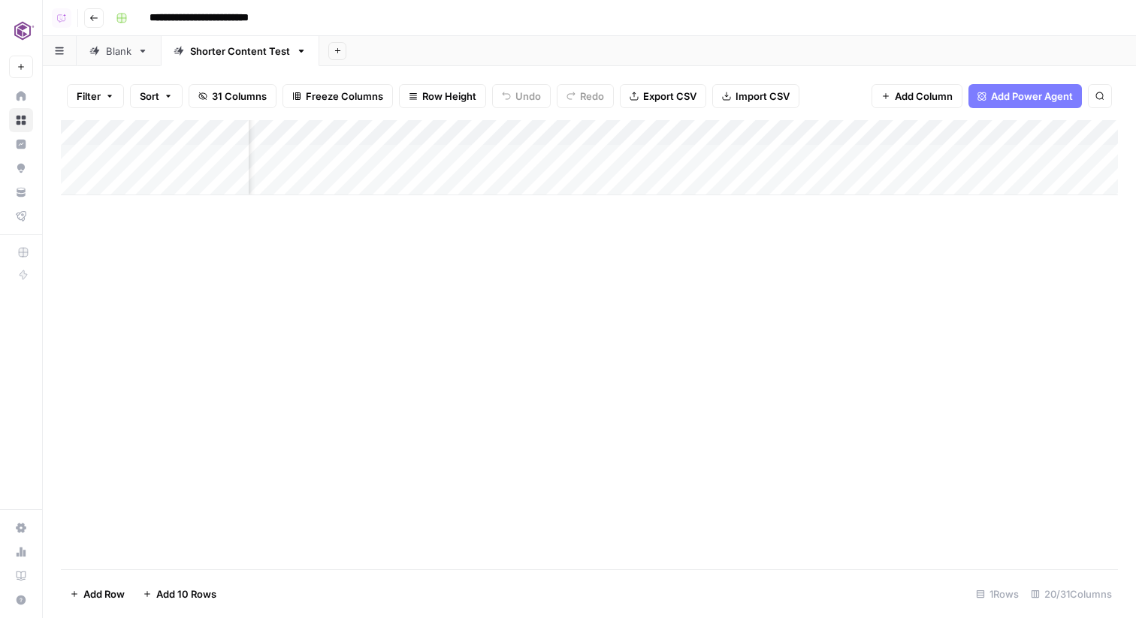
scroll to position [0, 1540]
click at [820, 137] on div "Add Column" at bounding box center [589, 157] width 1057 height 75
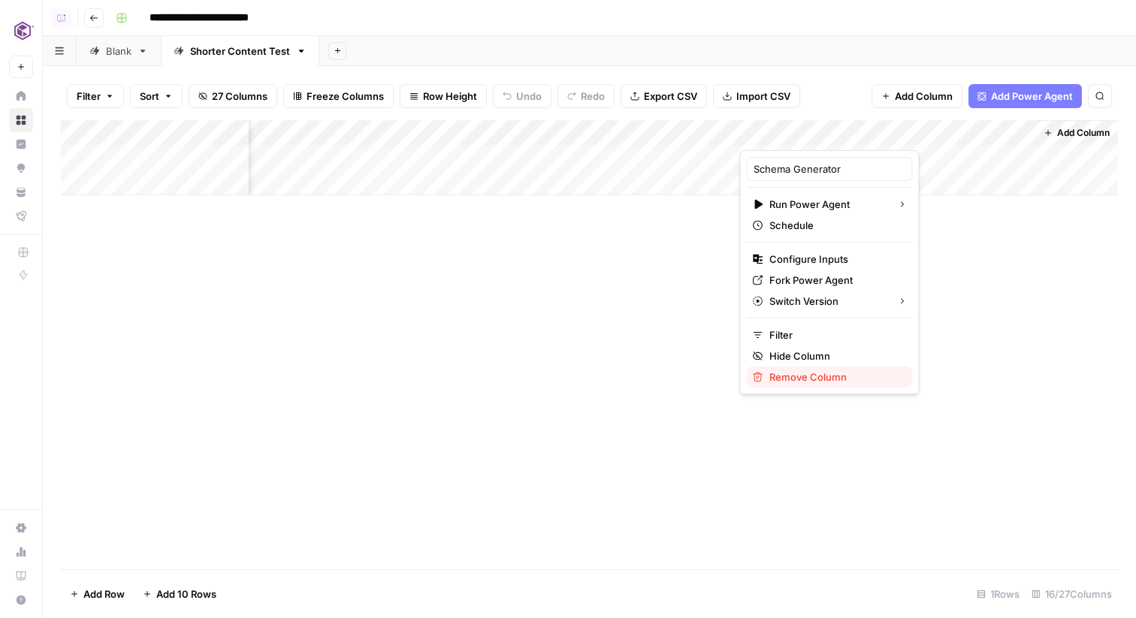
click at [816, 376] on span "Remove Column" at bounding box center [834, 377] width 131 height 15
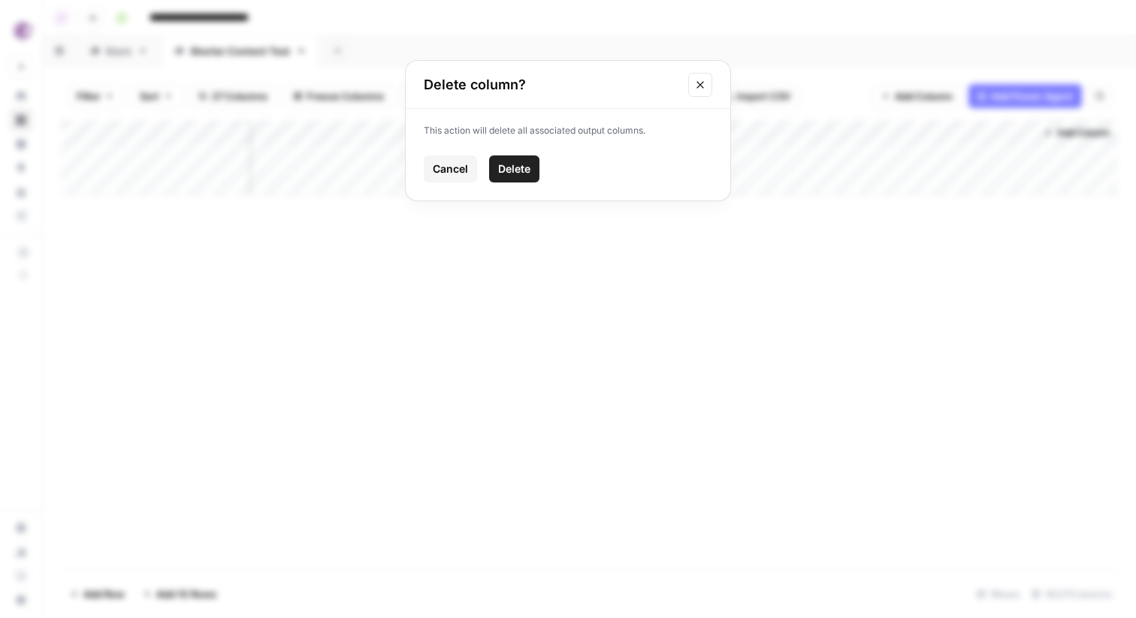
click at [524, 165] on span "Delete" at bounding box center [514, 169] width 32 height 15
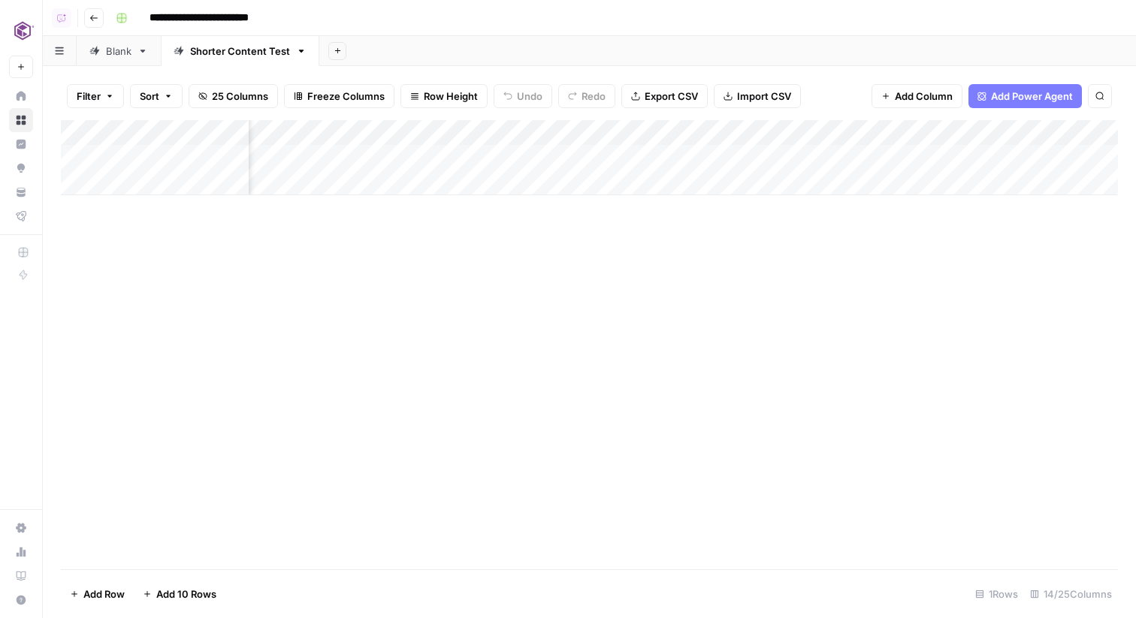
scroll to position [0, 599]
click at [583, 154] on div "Add Column" at bounding box center [589, 157] width 1057 height 75
click at [119, 60] on link "Blank" at bounding box center [119, 51] width 84 height 30
click at [440, 344] on div "Add Column" at bounding box center [589, 344] width 1057 height 449
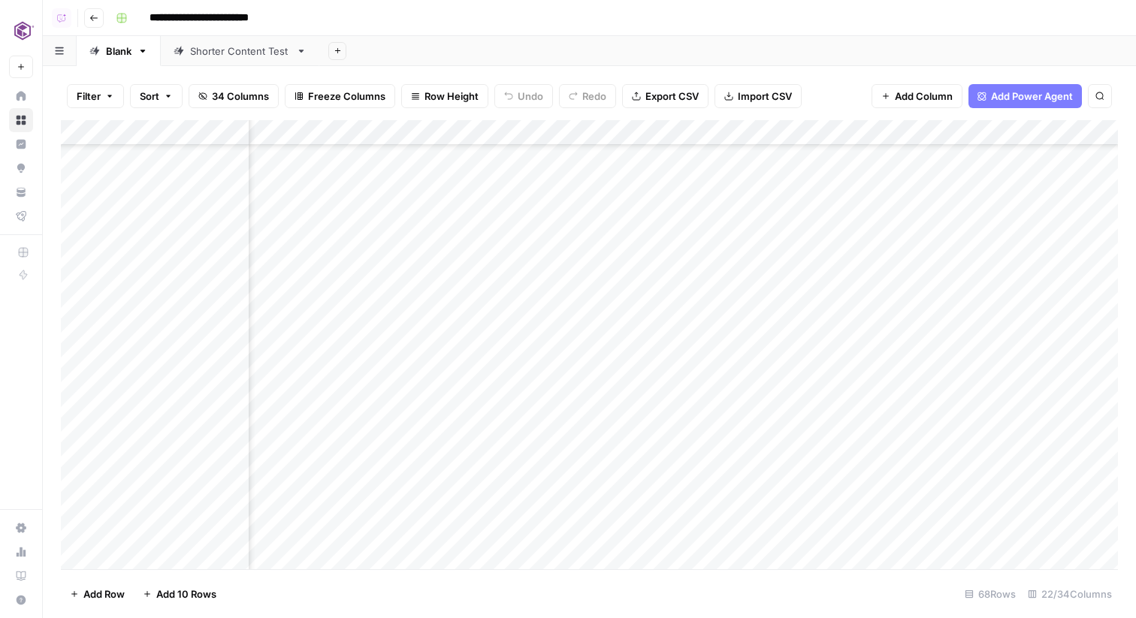
click at [581, 343] on div "Add Column" at bounding box center [589, 344] width 1057 height 449
click at [705, 341] on div "Add Column" at bounding box center [589, 344] width 1057 height 449
click at [859, 355] on div "Add Column" at bounding box center [589, 344] width 1057 height 449
click at [932, 345] on div "Add Column" at bounding box center [589, 344] width 1057 height 449
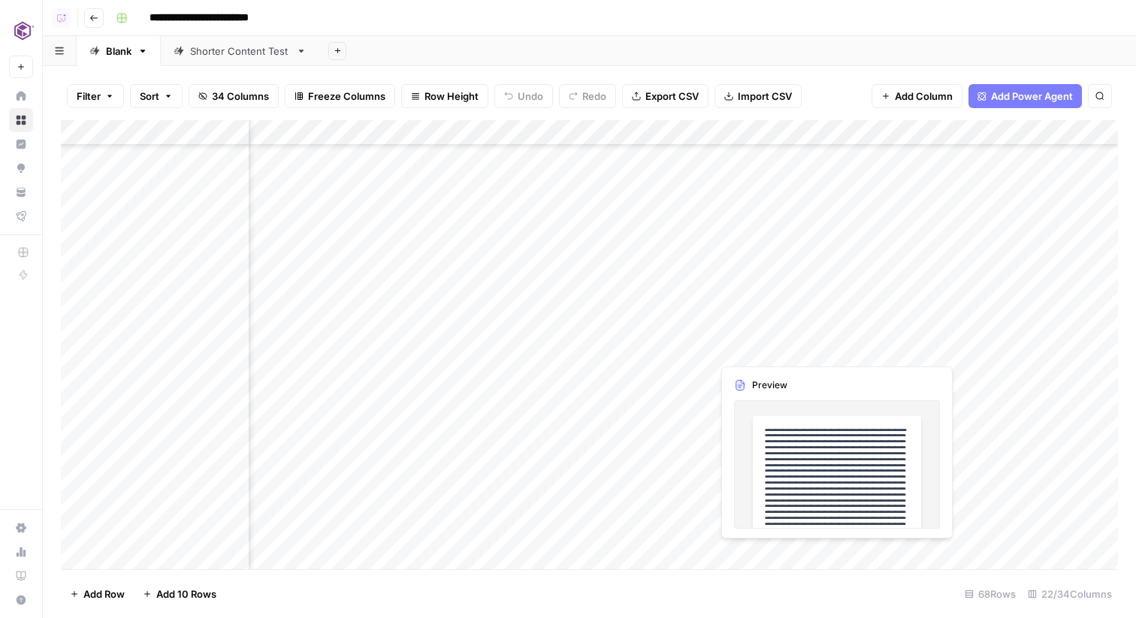
click at [777, 347] on div "Add Column" at bounding box center [589, 344] width 1057 height 449
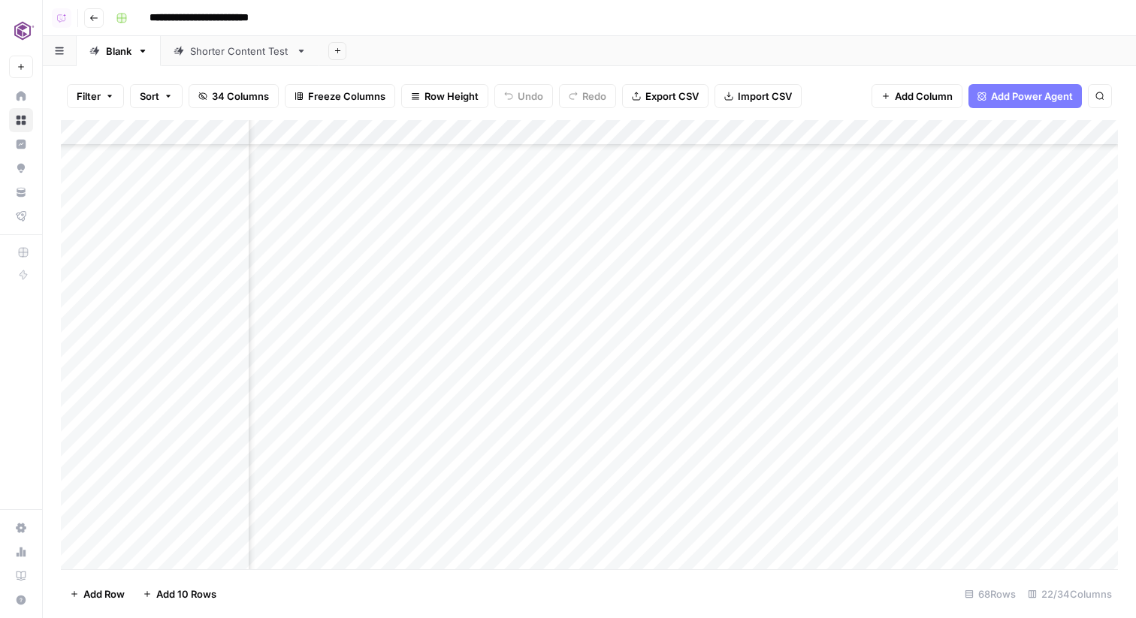
click at [907, 347] on div "Add Column" at bounding box center [589, 344] width 1057 height 449
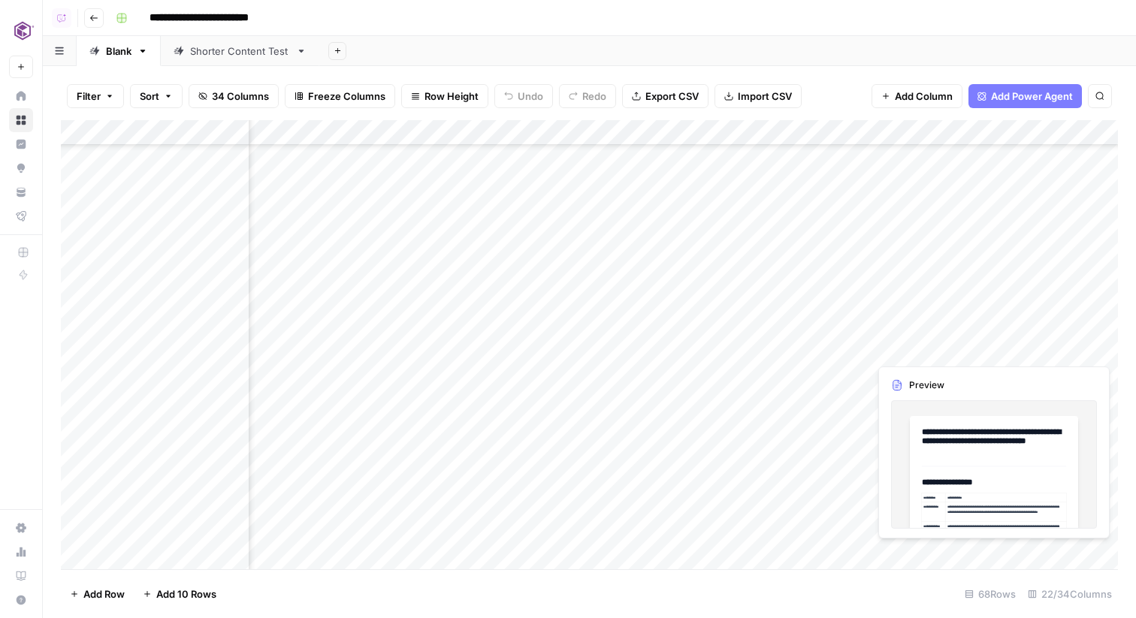
click at [1036, 352] on div "Add Column" at bounding box center [589, 344] width 1057 height 449
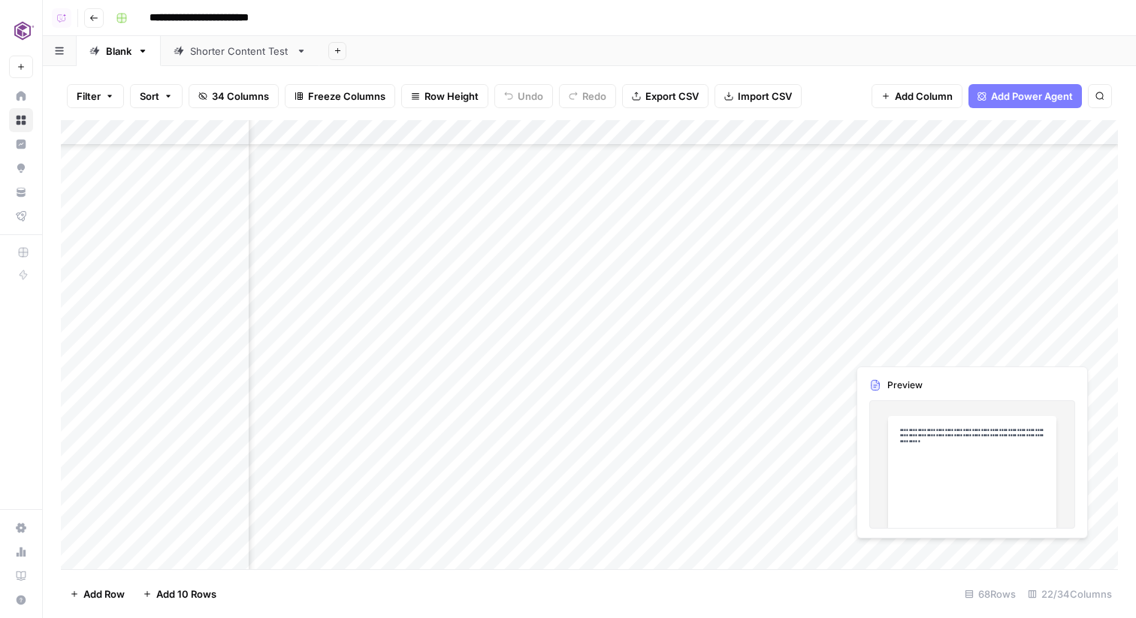
scroll to position [1060, 1437]
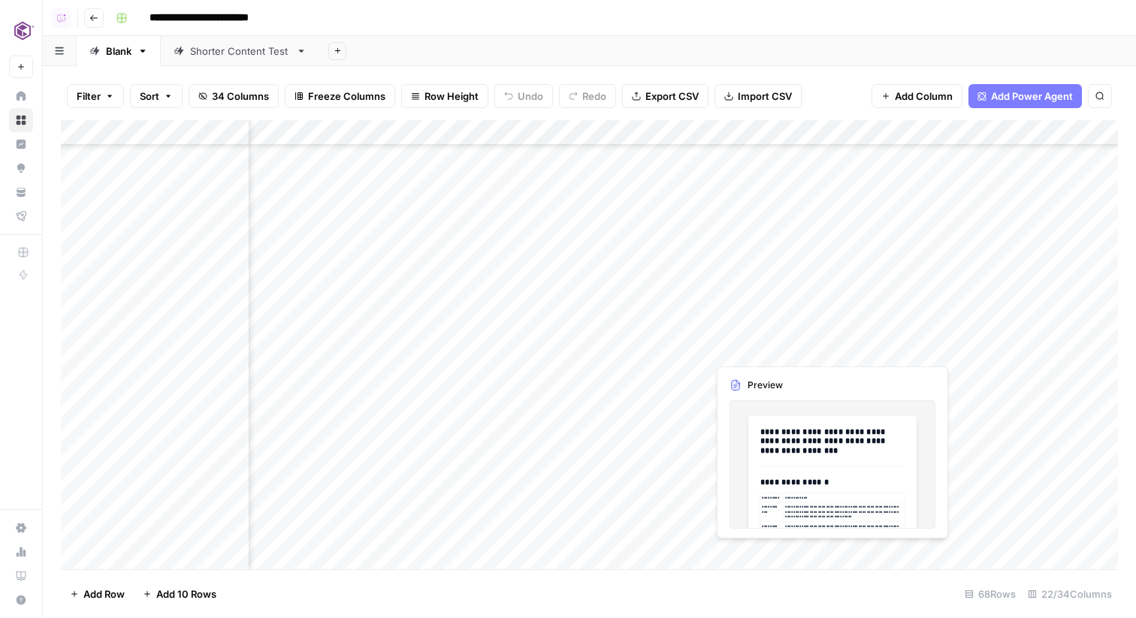
click at [812, 349] on div "Add Column" at bounding box center [589, 344] width 1057 height 449
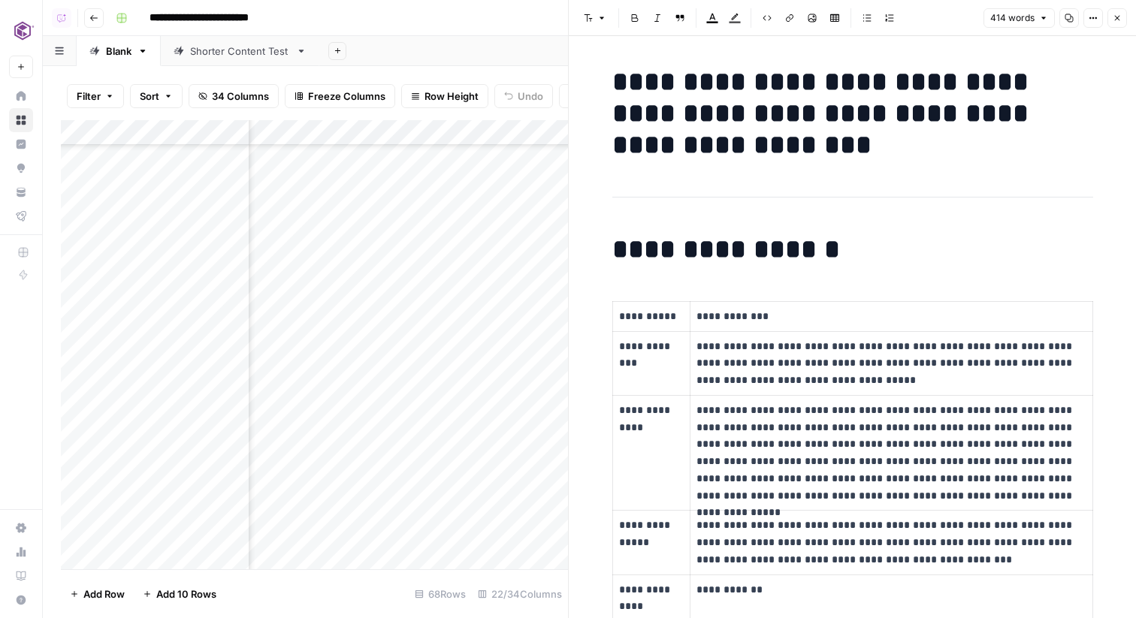
click at [1100, 17] on button "Options" at bounding box center [1093, 18] width 20 height 20
click at [1013, 152] on span "Code" at bounding box center [1048, 159] width 72 height 15
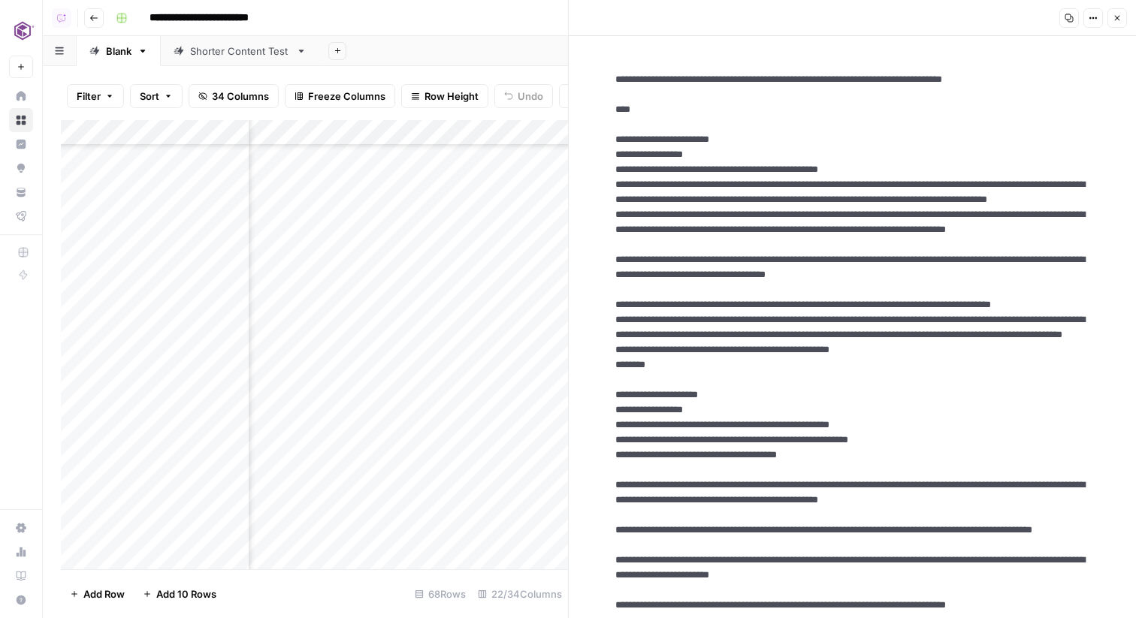
click at [1109, 20] on button "Close" at bounding box center [1117, 18] width 20 height 20
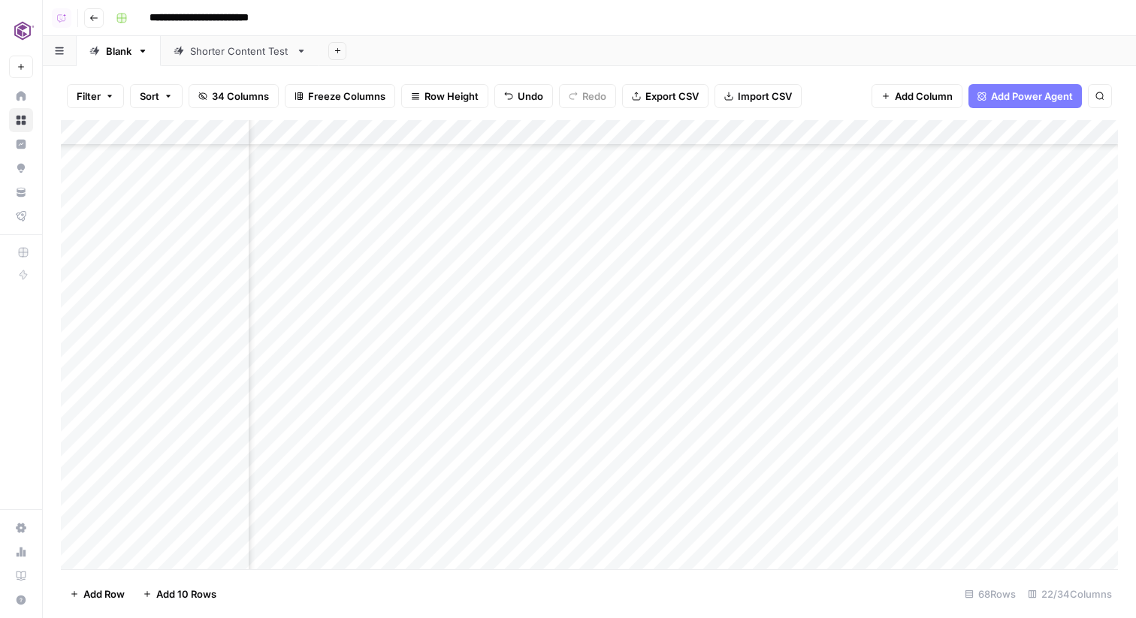
scroll to position [1060, 1810]
click at [625, 131] on div "Add Column" at bounding box center [589, 344] width 1057 height 449
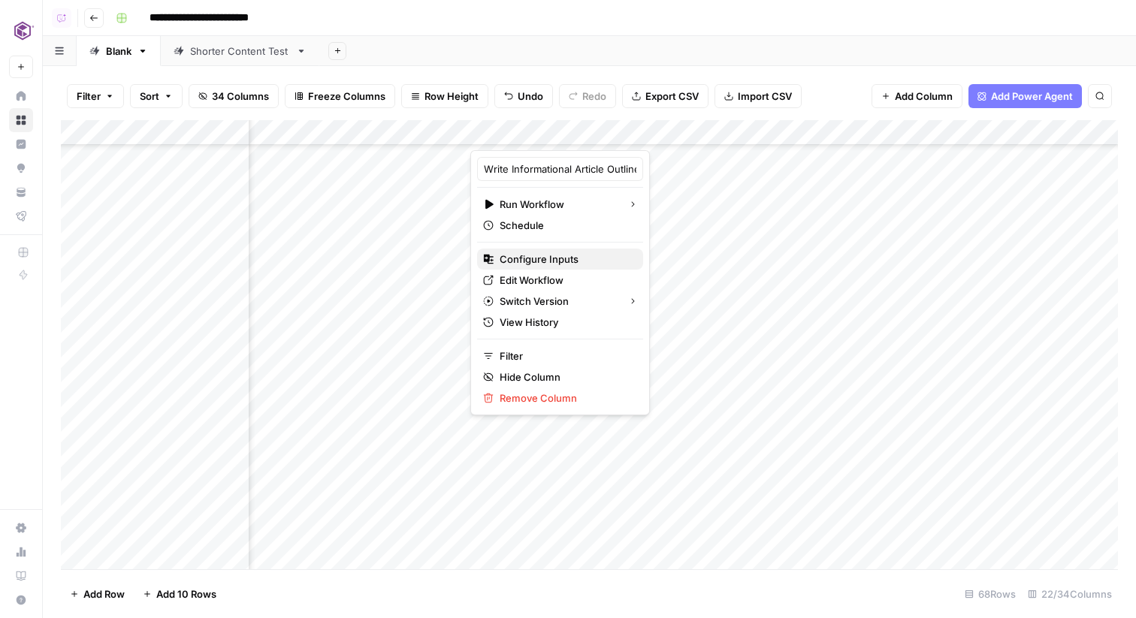
click at [578, 260] on span "Configure Inputs" at bounding box center [565, 259] width 131 height 15
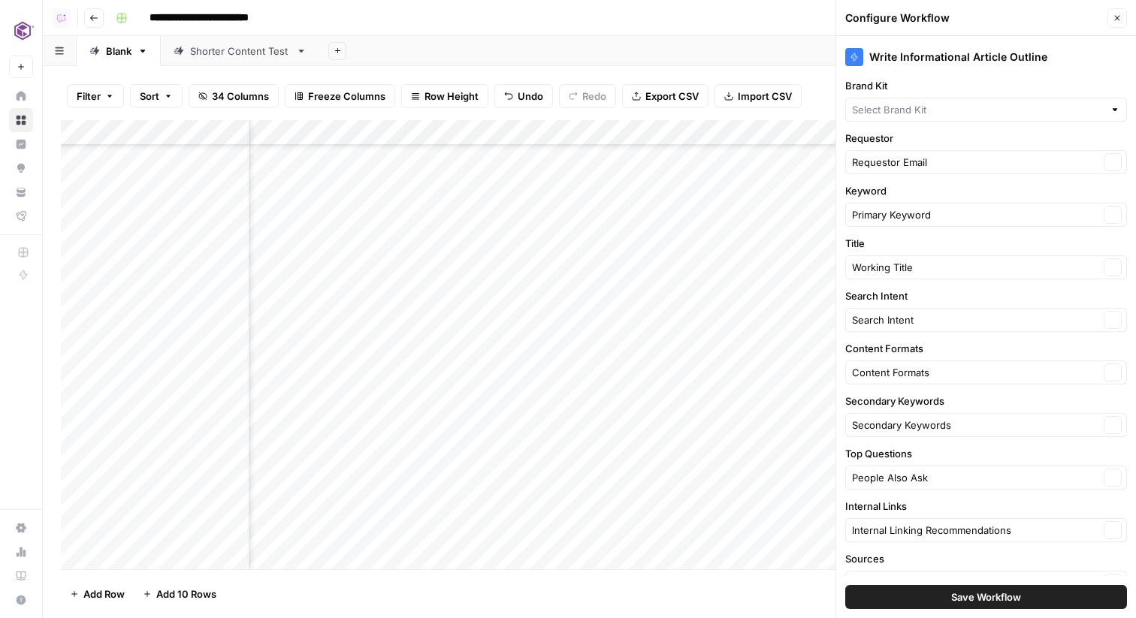
type input "Commvault"
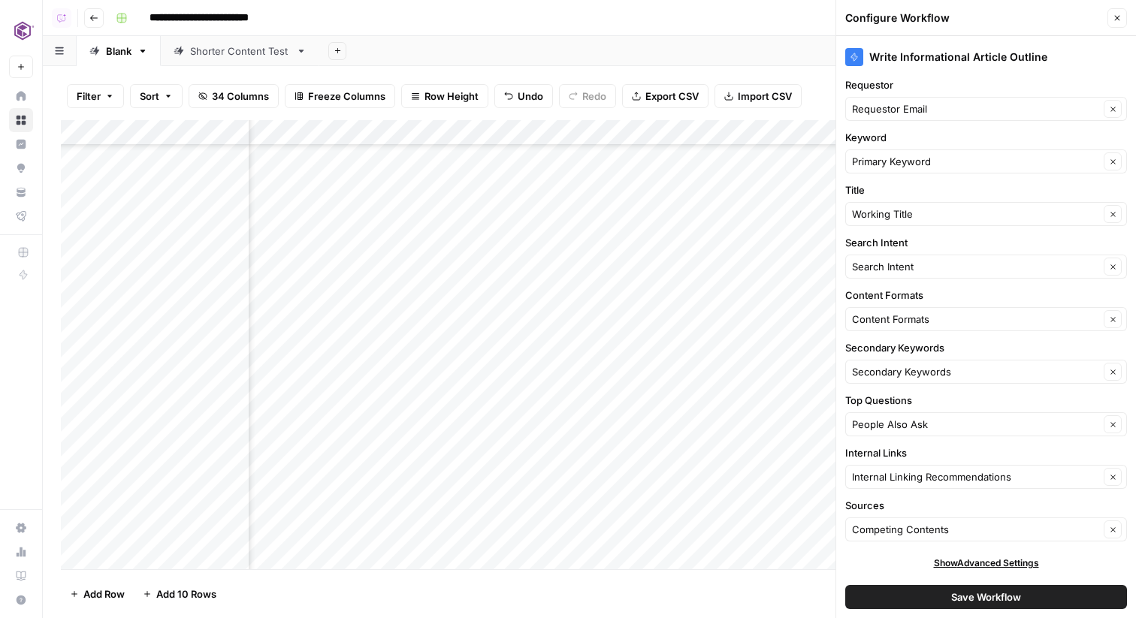
click at [237, 96] on span "34 Columns" at bounding box center [240, 96] width 57 height 15
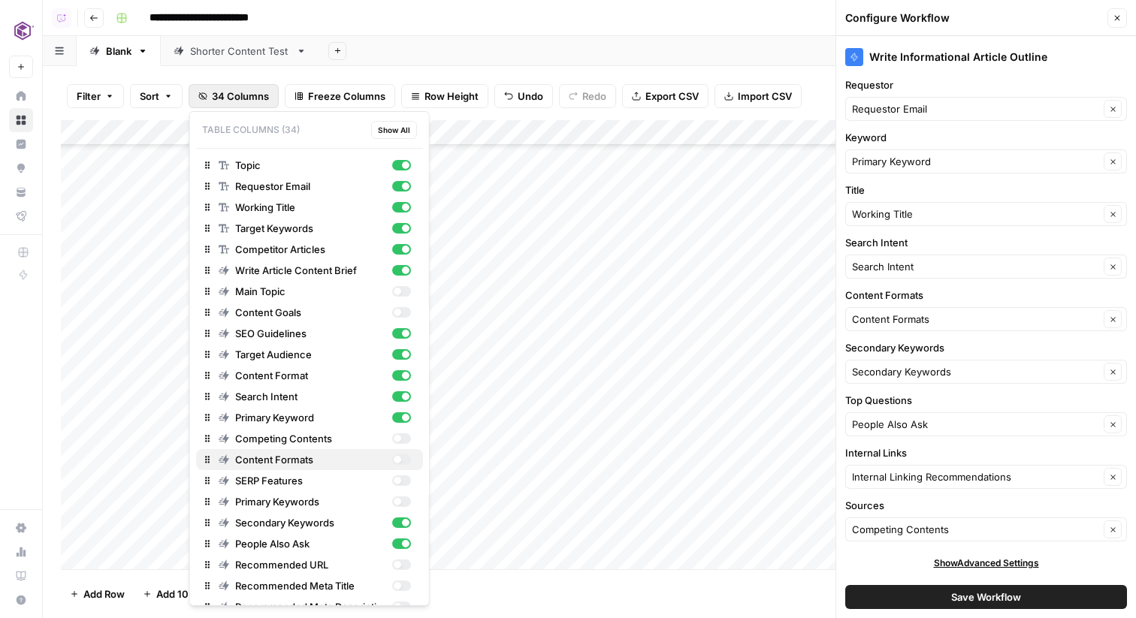
click at [398, 459] on div "button" at bounding box center [397, 460] width 8 height 8
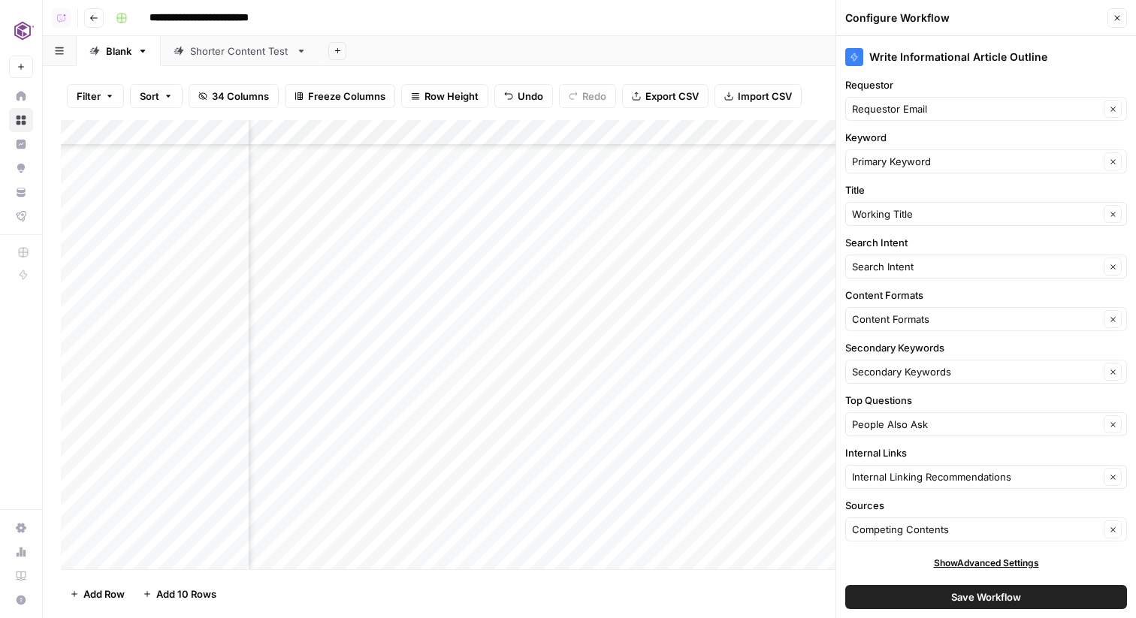
click at [577, 53] on div "Add Sheet" at bounding box center [727, 51] width 817 height 30
click at [424, 349] on div "Add Column" at bounding box center [589, 344] width 1057 height 449
click at [424, 349] on textarea at bounding box center [471, 350] width 240 height 21
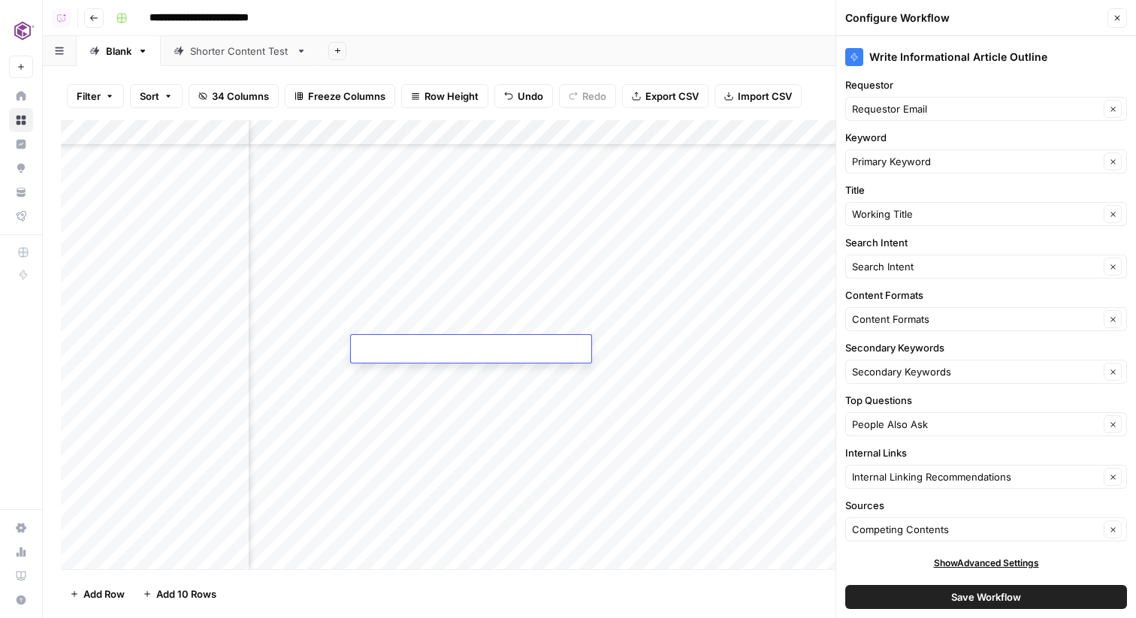
click at [424, 324] on div "Add Column" at bounding box center [589, 344] width 1057 height 449
click at [474, 325] on div "Add Column" at bounding box center [589, 344] width 1057 height 449
click at [441, 373] on div "Add Column" at bounding box center [589, 344] width 1057 height 449
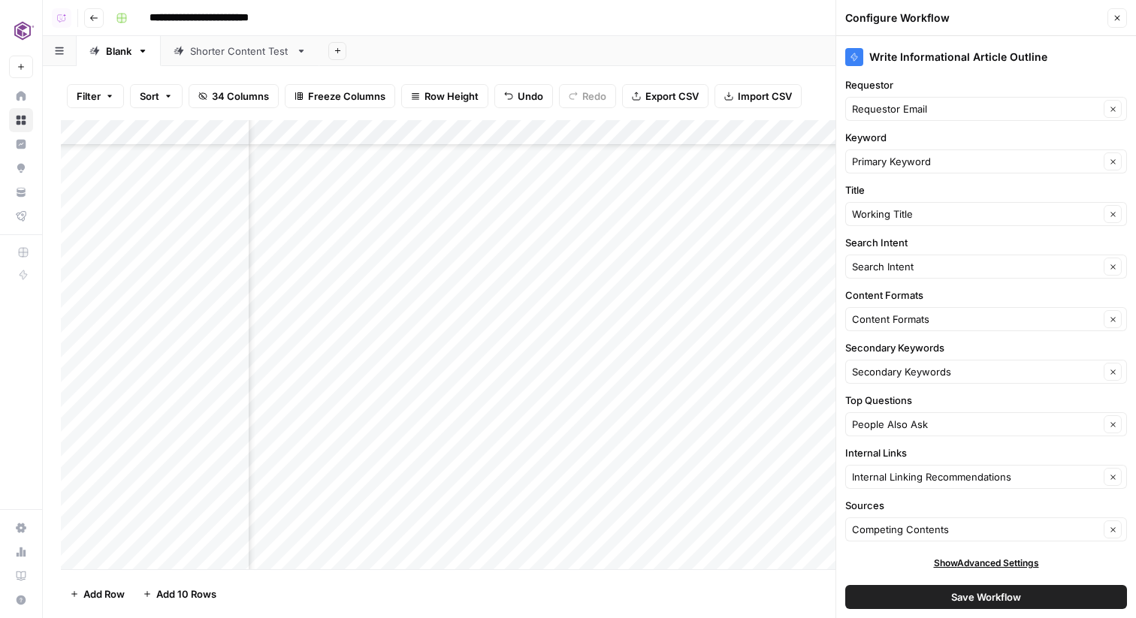
scroll to position [1032, 1394]
click at [535, 321] on div "Add Column" at bounding box center [589, 344] width 1057 height 449
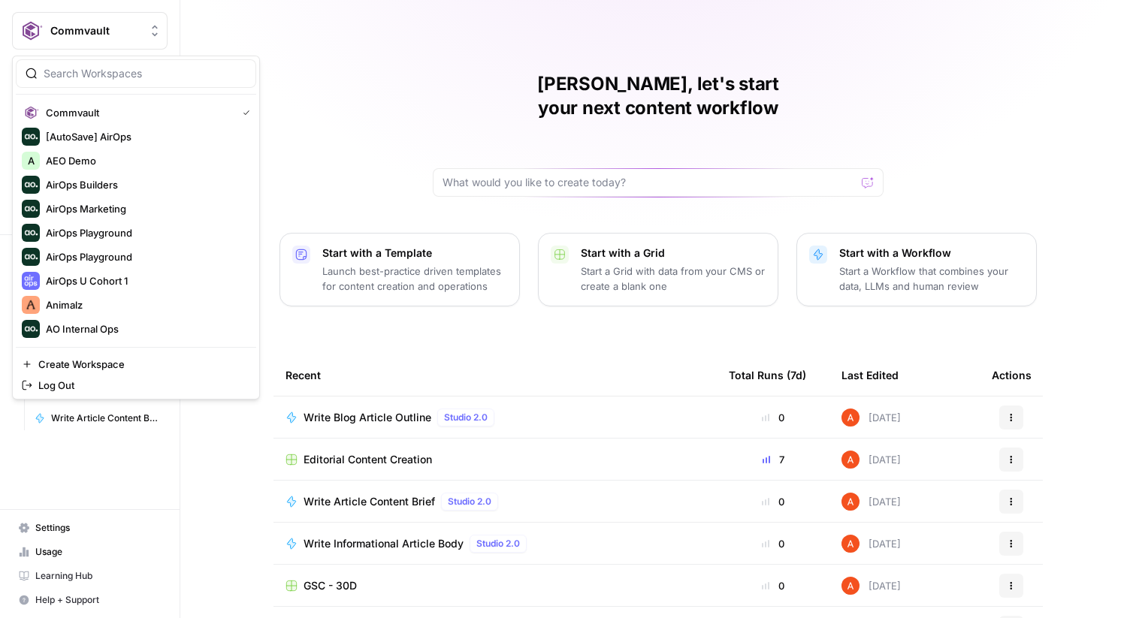
click at [116, 26] on span "Commvault" at bounding box center [95, 30] width 91 height 15
type input "builders"
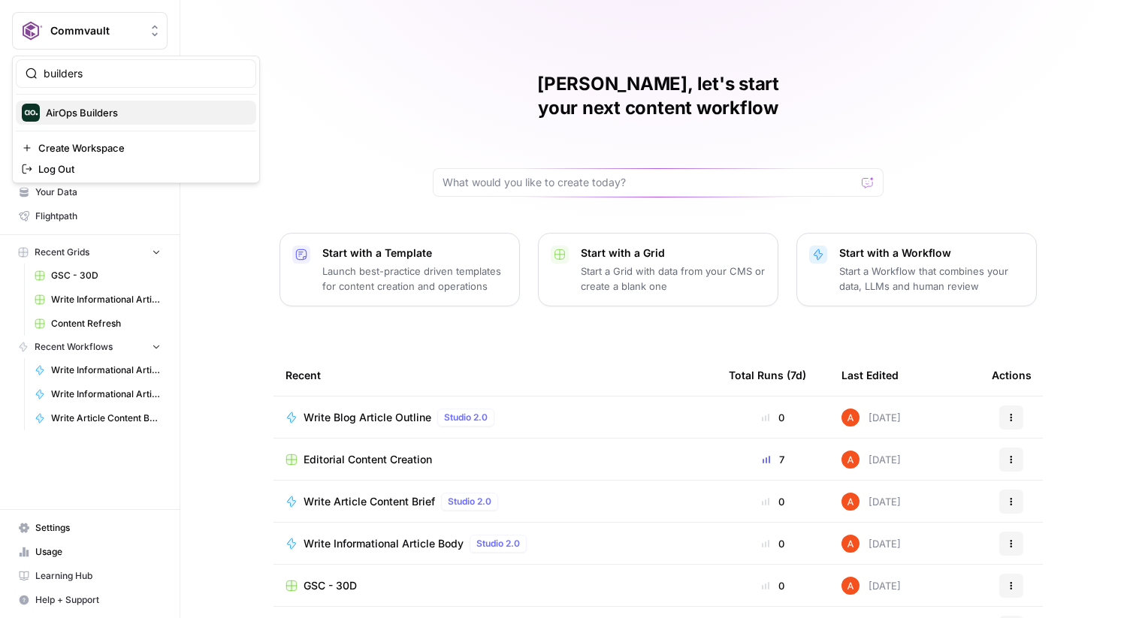
click at [113, 110] on span "AirOps Builders" at bounding box center [145, 112] width 198 height 15
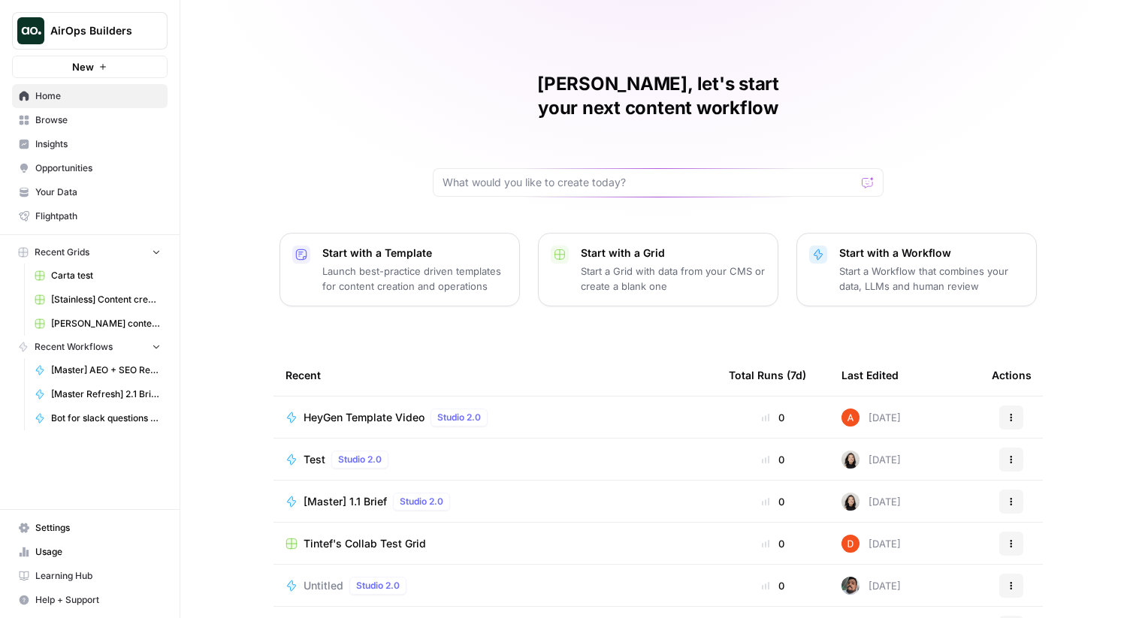
click at [61, 119] on span "Browse" at bounding box center [97, 120] width 125 height 14
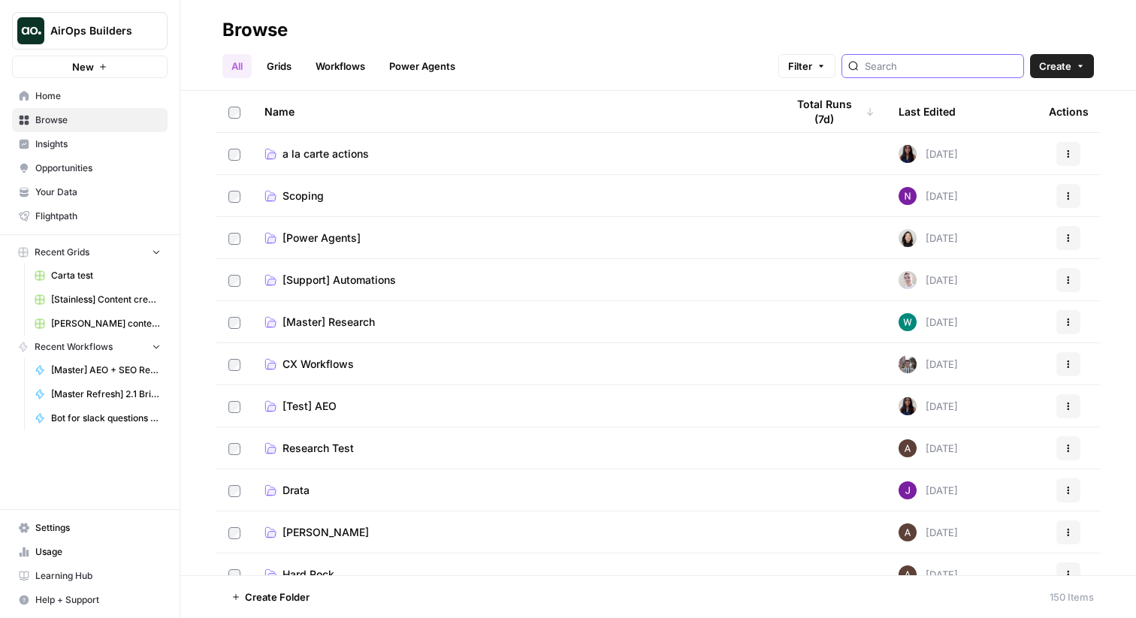
click at [937, 59] on input "search" at bounding box center [941, 66] width 152 height 15
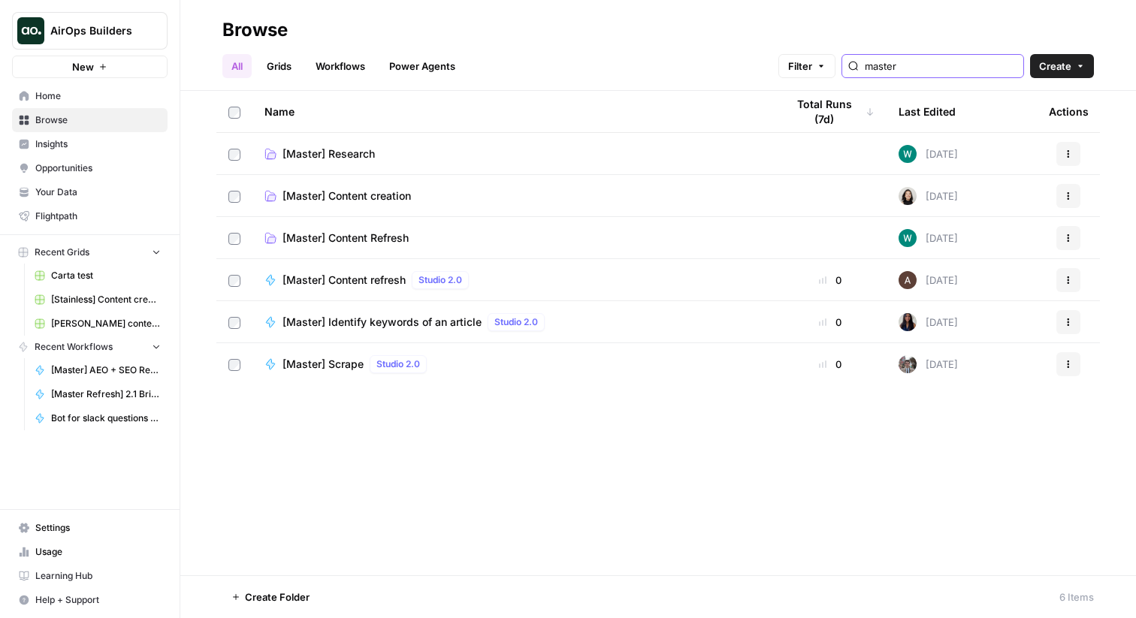
type input "master"
click at [353, 197] on span "[Master] Content creation" at bounding box center [346, 196] width 128 height 15
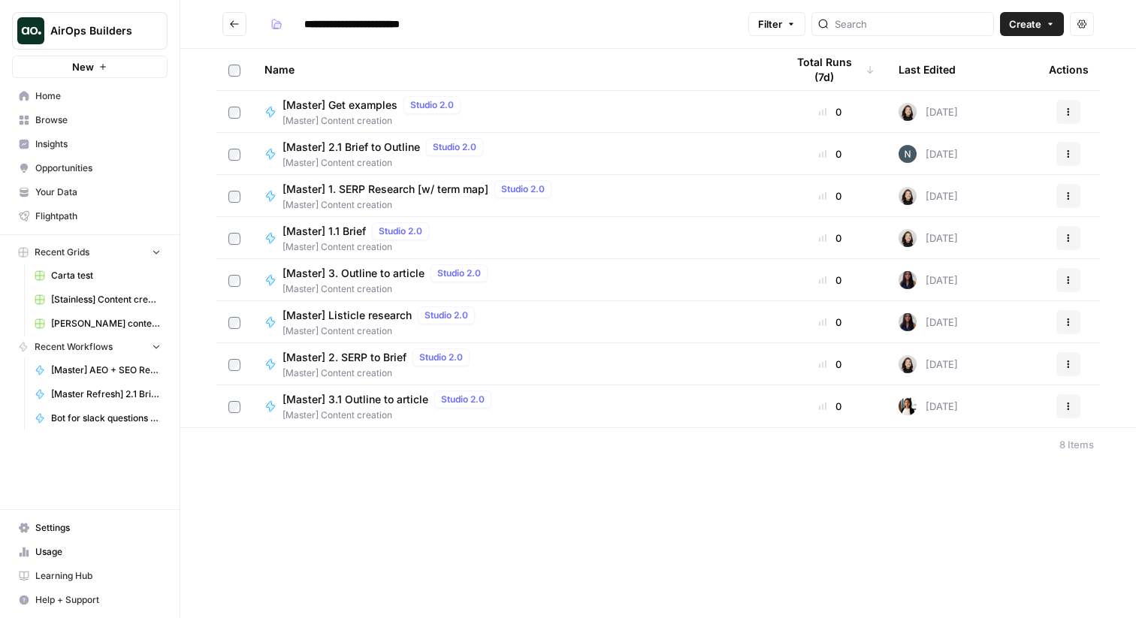
click at [364, 148] on span "[Master] 2.1 Brief to Outline" at bounding box center [350, 147] width 137 height 15
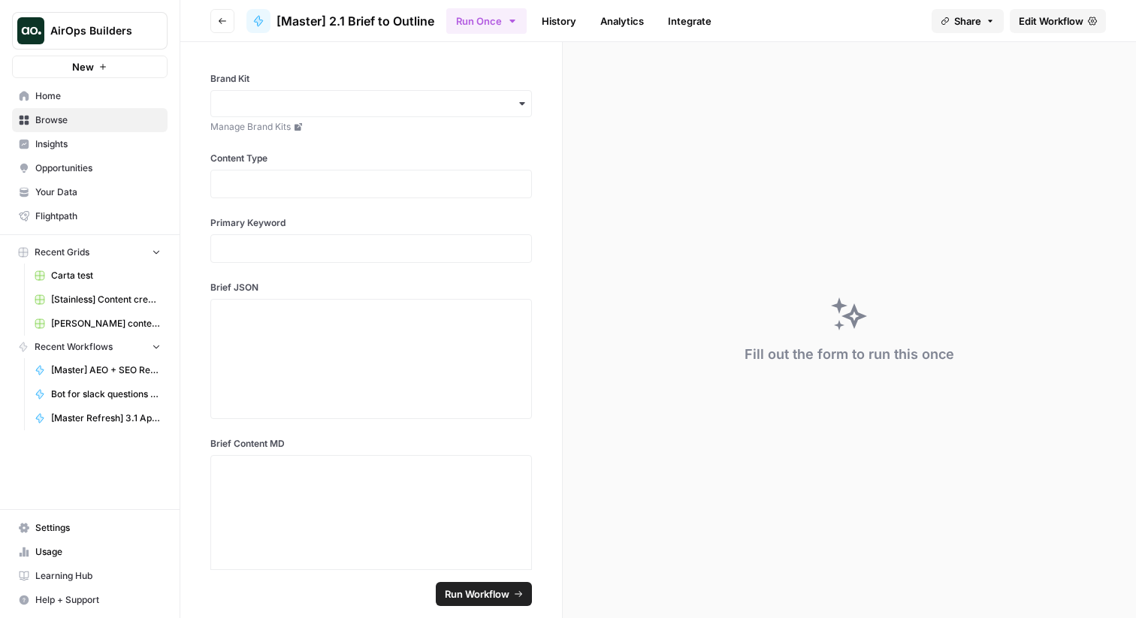
click at [1061, 20] on span "Edit Workflow" at bounding box center [1051, 21] width 65 height 15
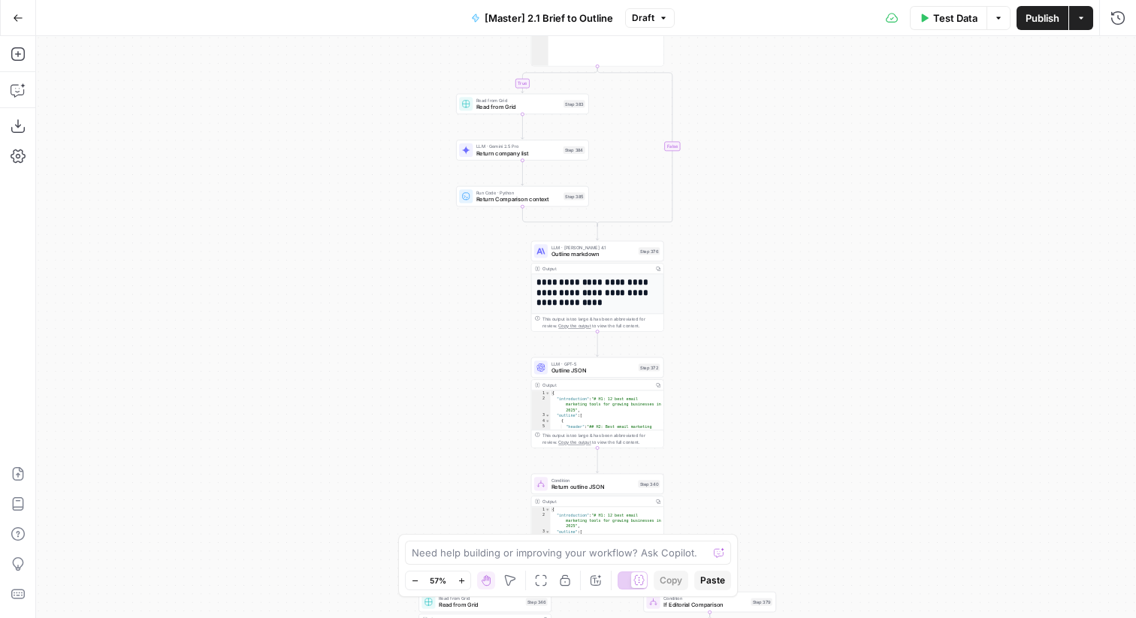
click at [610, 253] on span "Outline markdown" at bounding box center [593, 254] width 84 height 8
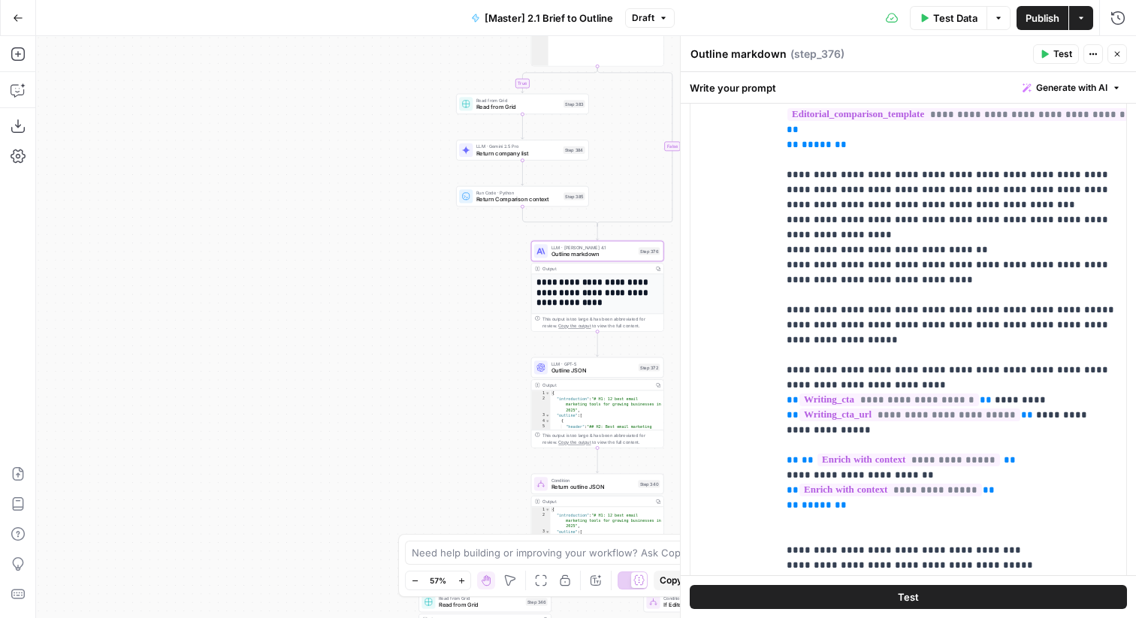
scroll to position [1155, 0]
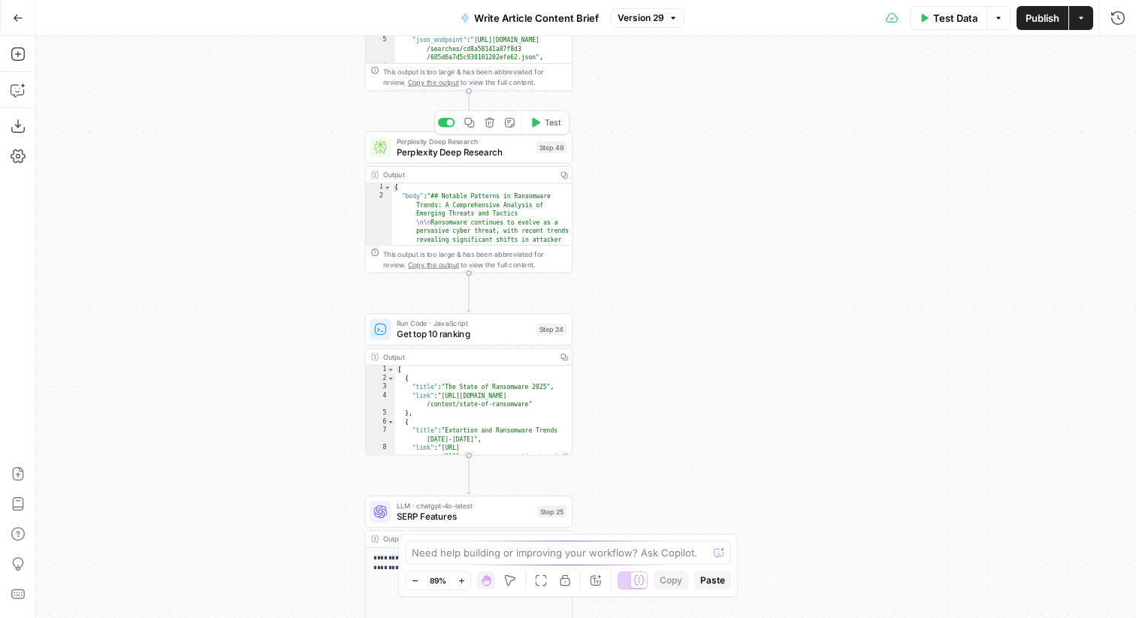
click at [452, 125] on div at bounding box center [446, 122] width 17 height 9
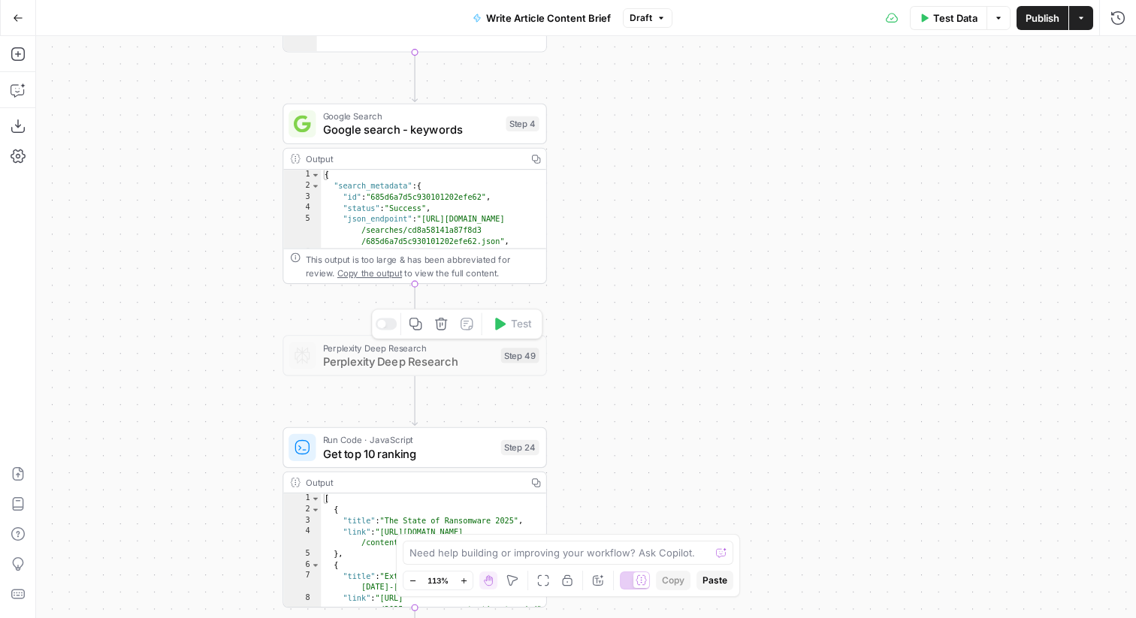
click at [386, 321] on div at bounding box center [387, 324] width 22 height 12
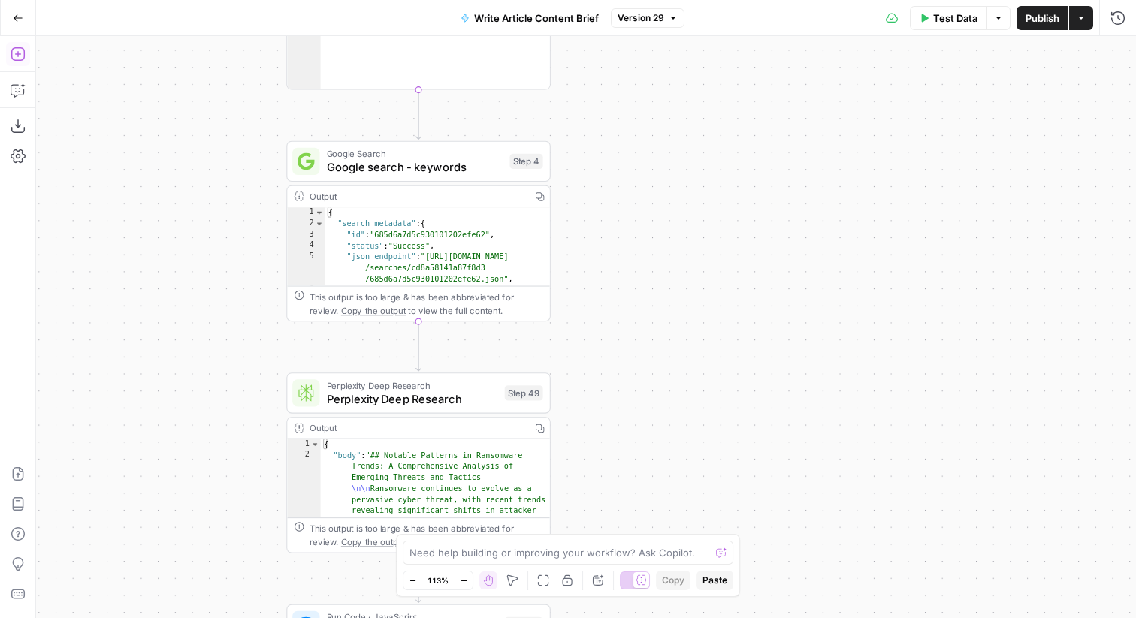
click at [16, 45] on button "Add Steps" at bounding box center [18, 54] width 24 height 24
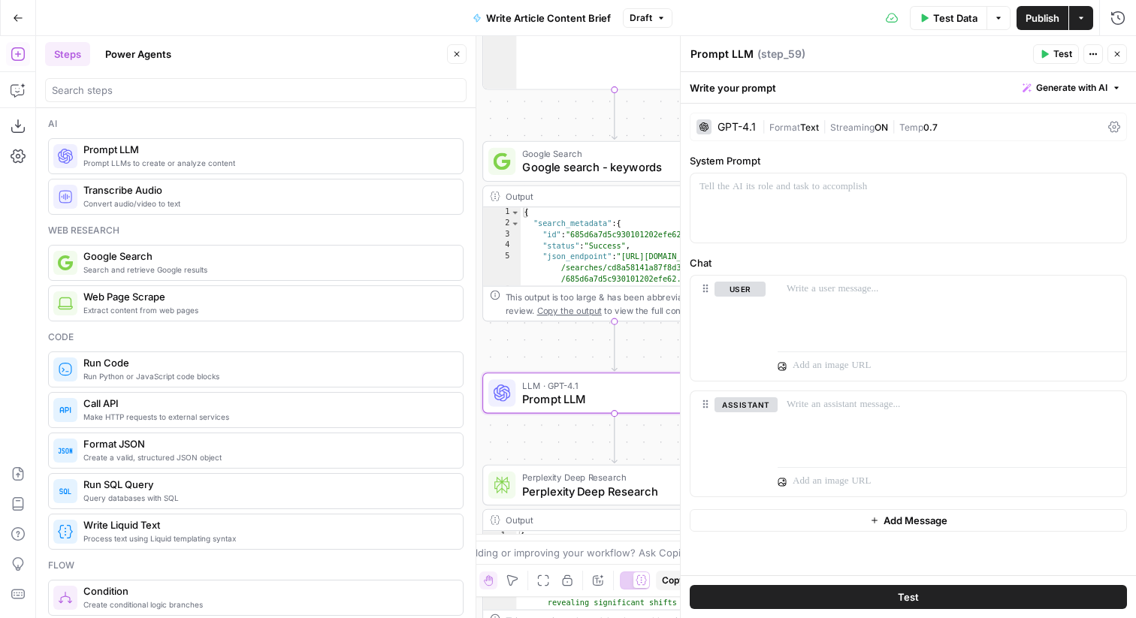
click at [631, 180] on div "Google Search Google search - keywords Step 4 Copy step Delete step Add Note Te…" at bounding box center [614, 161] width 264 height 41
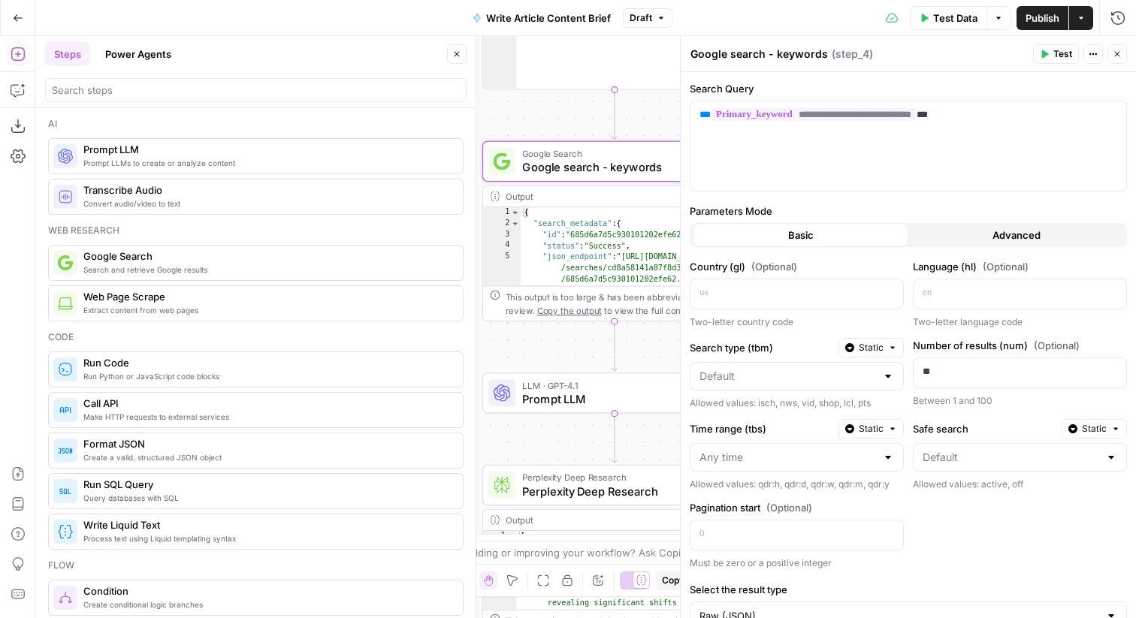
click at [1121, 56] on button "Close" at bounding box center [1117, 54] width 20 height 20
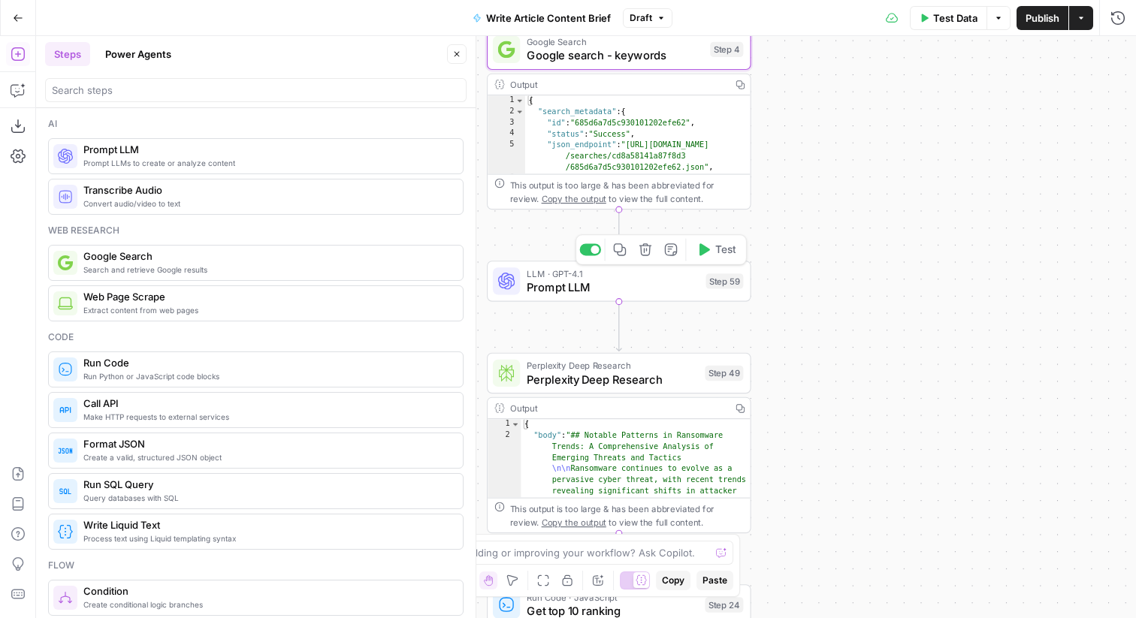
click at [667, 284] on span "Prompt LLM" at bounding box center [613, 287] width 172 height 17
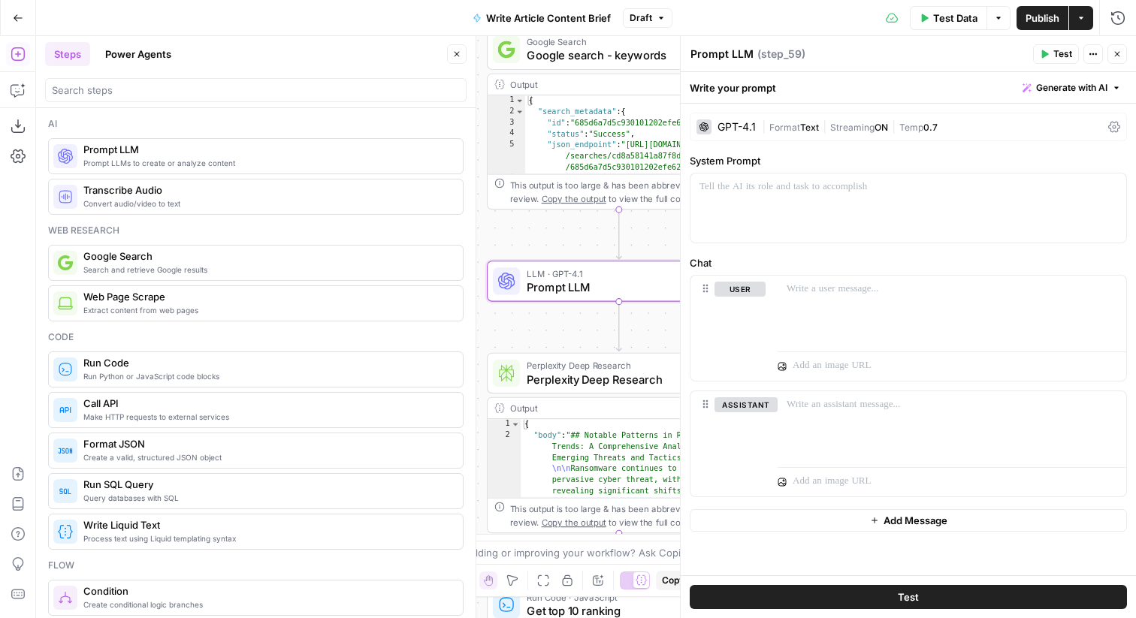
click at [723, 53] on textarea "Prompt LLM" at bounding box center [721, 54] width 63 height 15
type textarea "Deep Research"
click at [738, 124] on div "GPT-4.1" at bounding box center [736, 127] width 38 height 11
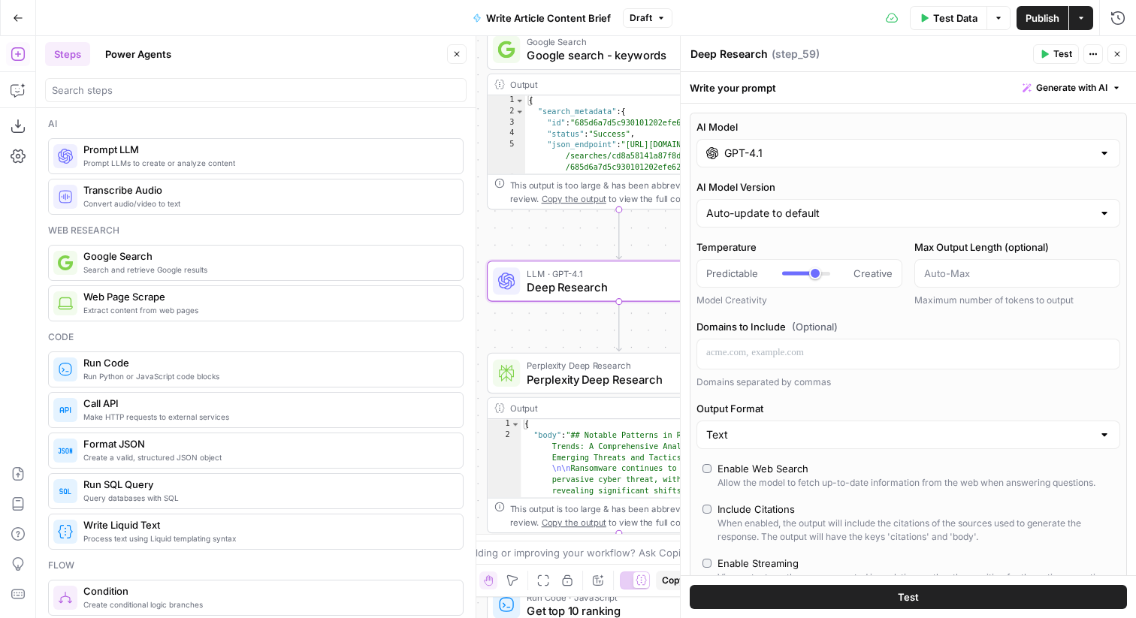
click at [753, 155] on input "GPT-4.1" at bounding box center [908, 153] width 368 height 15
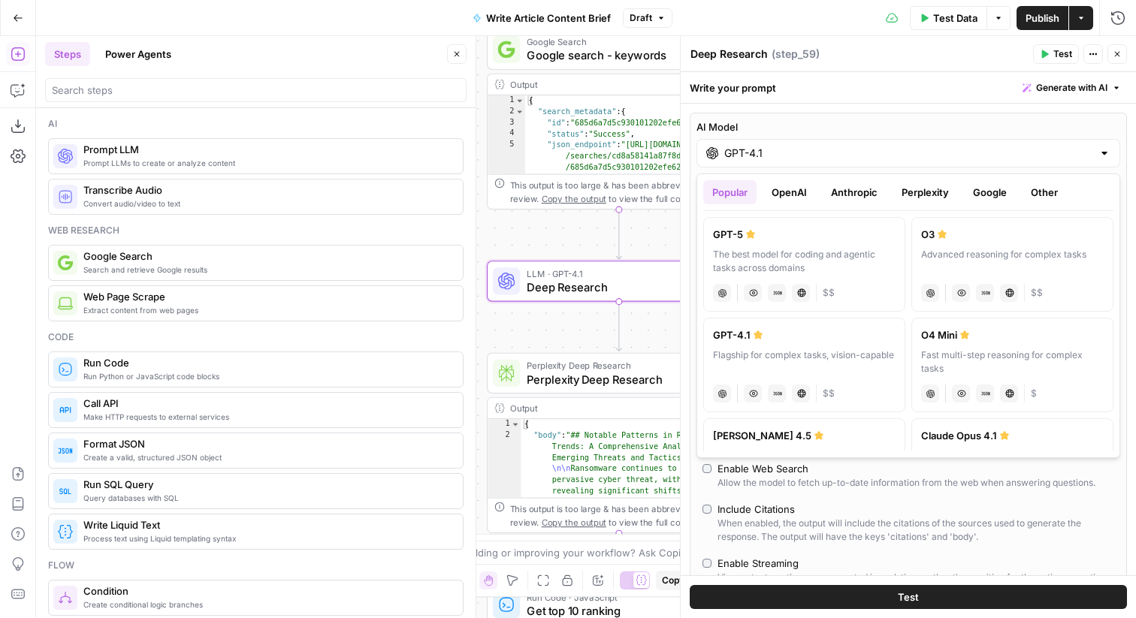
click at [800, 231] on div "GPT-5" at bounding box center [804, 234] width 183 height 15
type input "GPT-5"
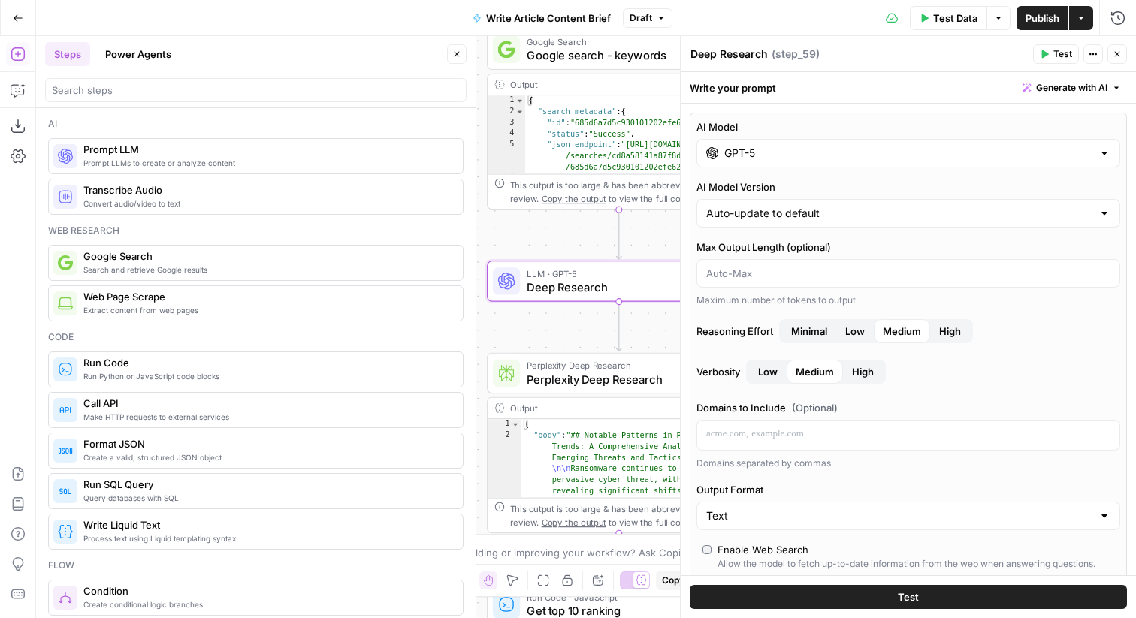
scroll to position [223, 0]
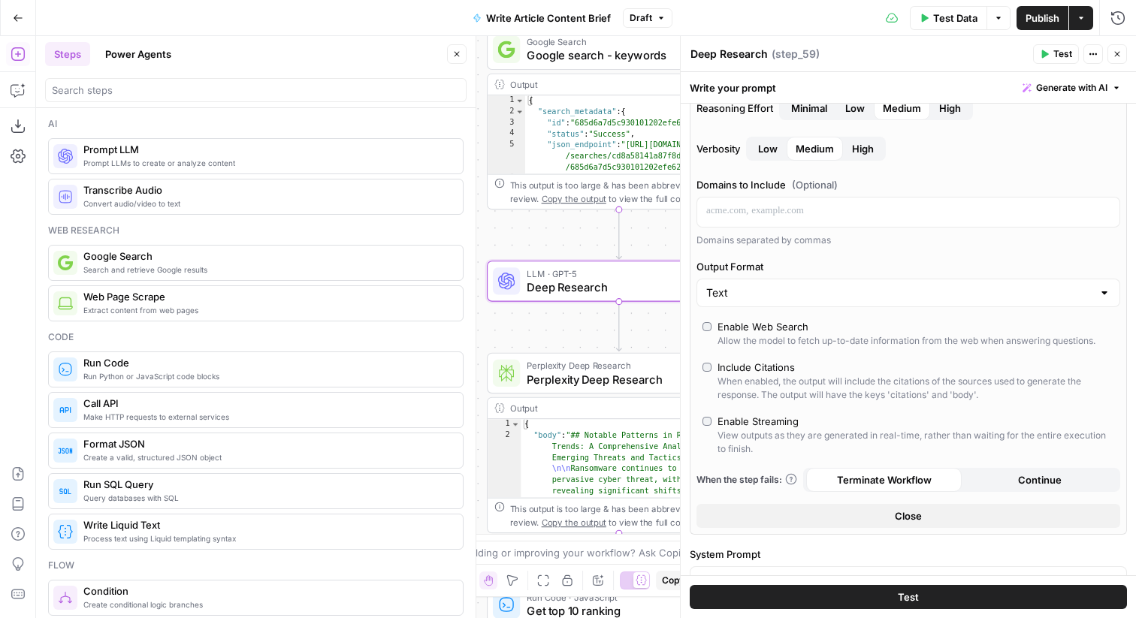
click at [816, 340] on div "Allow the model to fetch up-to-date information from the web when answering que…" at bounding box center [906, 341] width 378 height 14
click at [856, 521] on button "Close" at bounding box center [908, 516] width 424 height 24
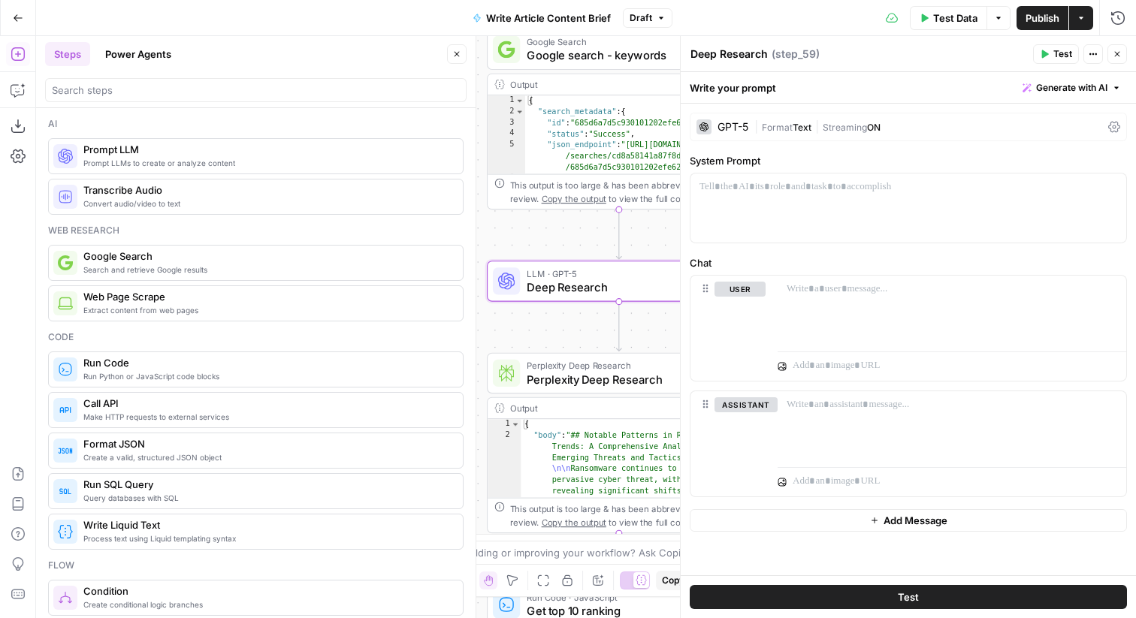
scroll to position [0, 0]
click at [623, 374] on span "Perplexity Deep Research" at bounding box center [612, 379] width 171 height 17
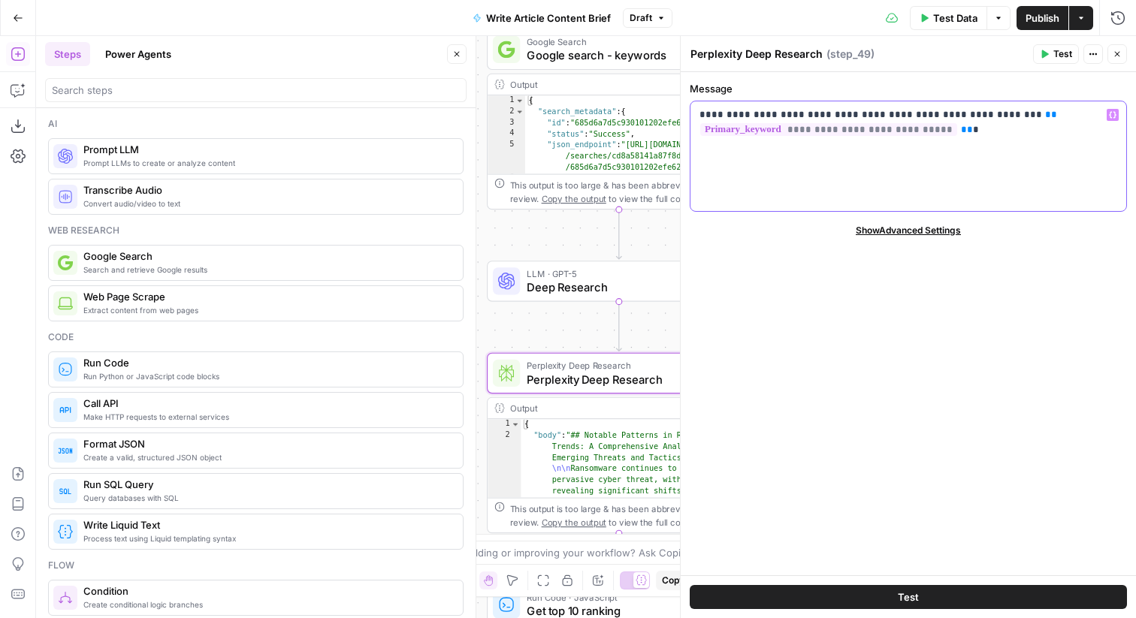
click at [1018, 180] on div "**********" at bounding box center [908, 156] width 436 height 110
click at [597, 301] on div "Workflow Input Settings Inputs SEO Research Semrush Keyword Overview Step 34 Ou…" at bounding box center [586, 327] width 1100 height 582
click at [567, 288] on span "Deep Research" at bounding box center [613, 287] width 172 height 17
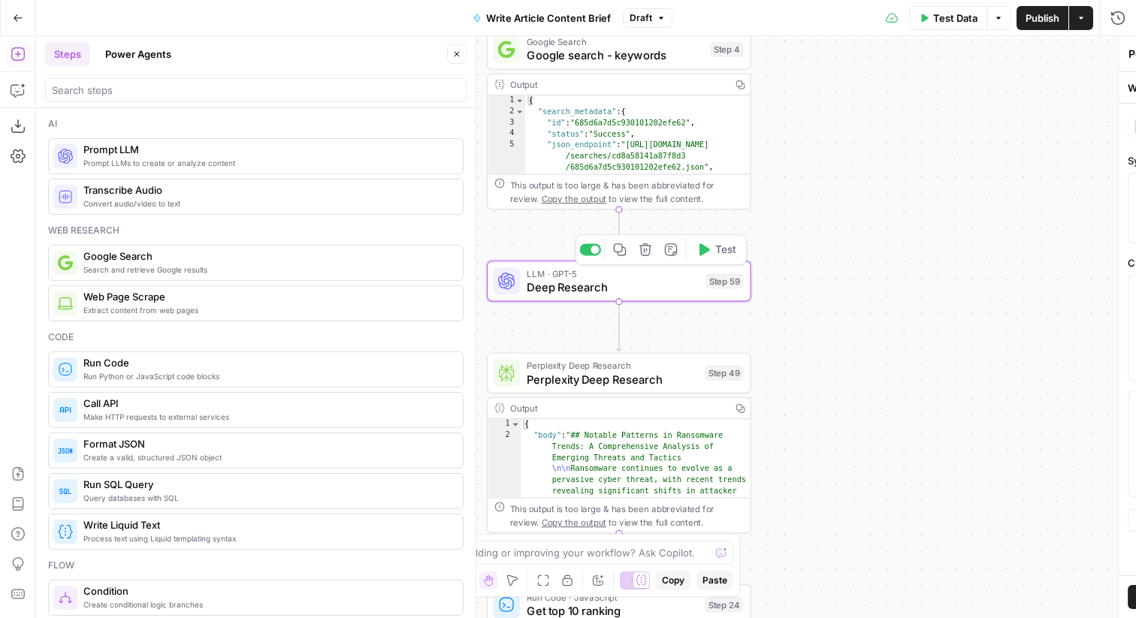
type textarea "Deep Research"
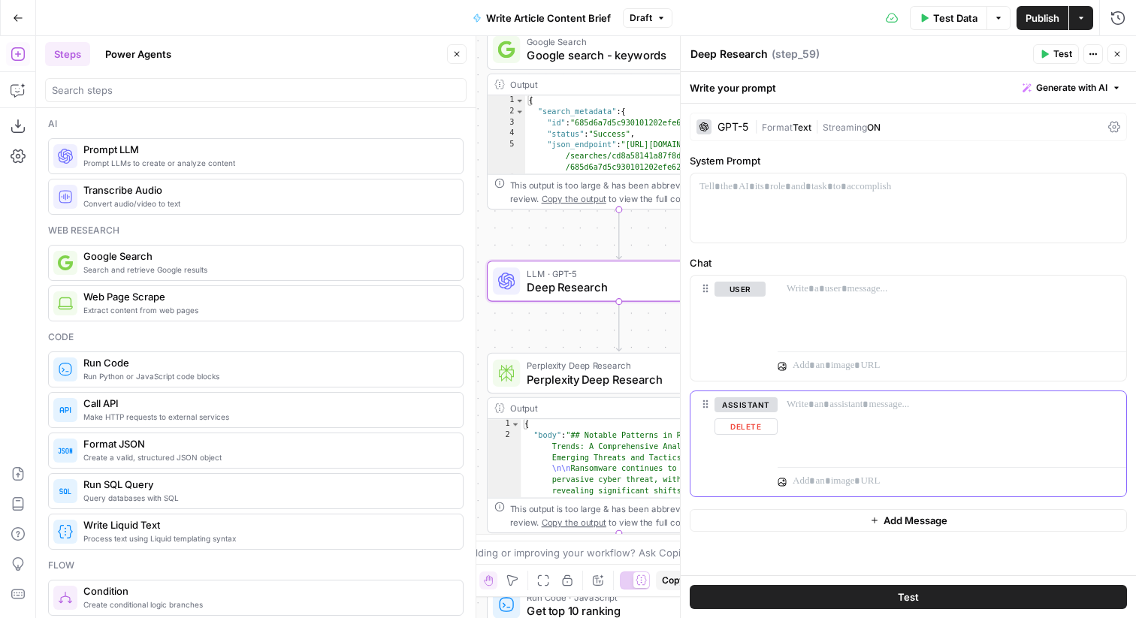
click at [750, 429] on button "Delete" at bounding box center [745, 426] width 63 height 17
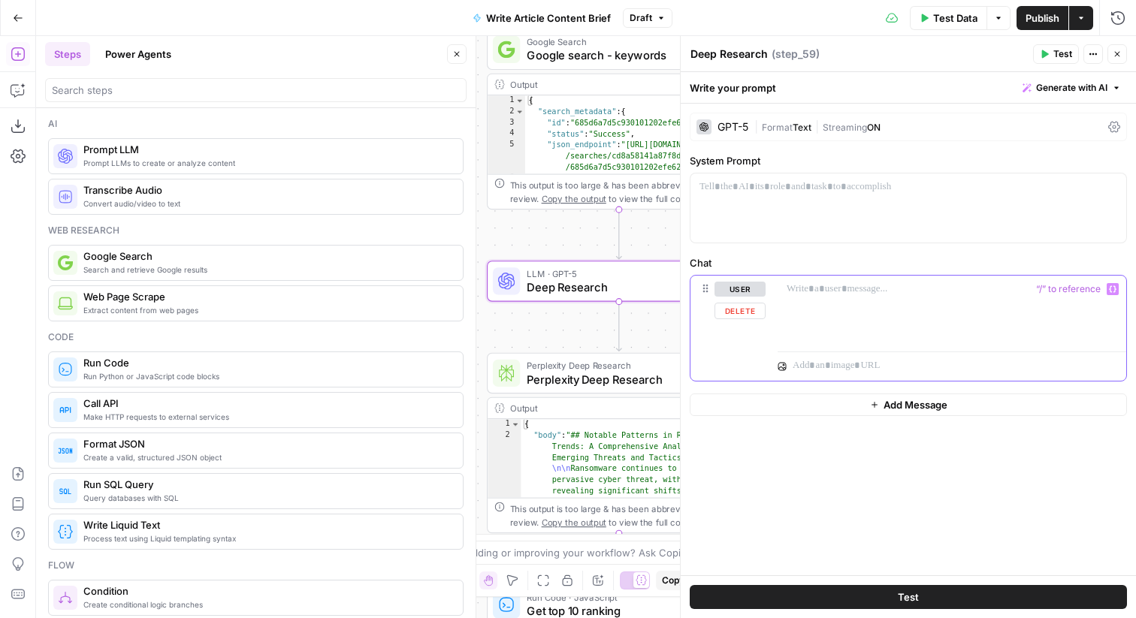
click at [846, 332] on div at bounding box center [951, 310] width 349 height 69
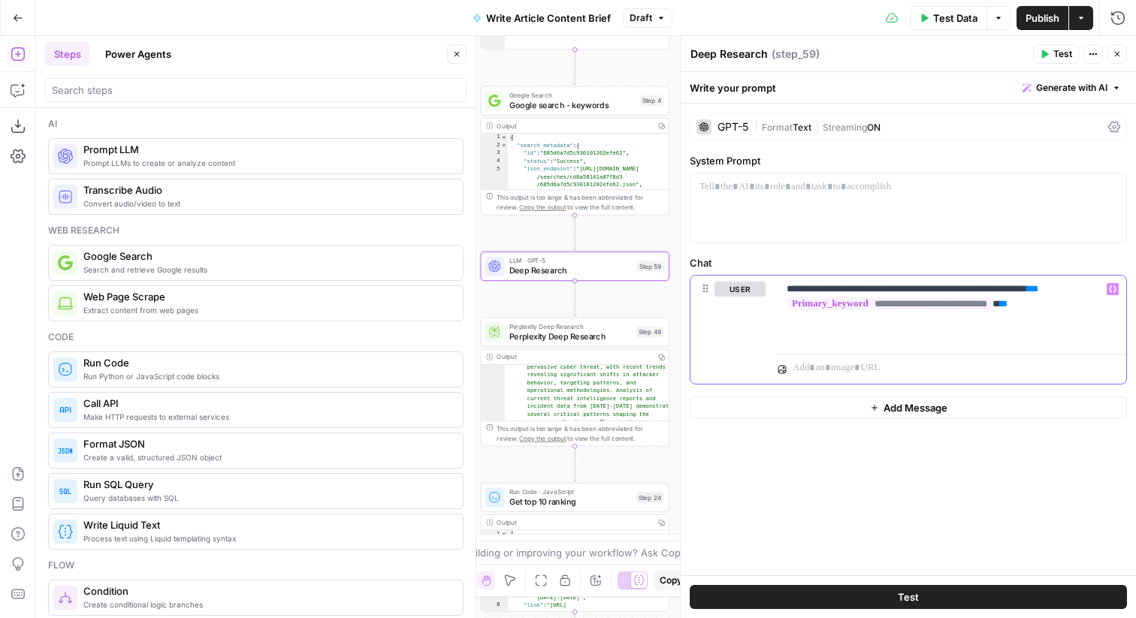
scroll to position [50, 0]
click at [1010, 286] on p "**********" at bounding box center [951, 297] width 331 height 30
click at [1043, 288] on p "**********" at bounding box center [951, 297] width 331 height 30
click at [1066, 50] on span "Test" at bounding box center [1062, 54] width 19 height 14
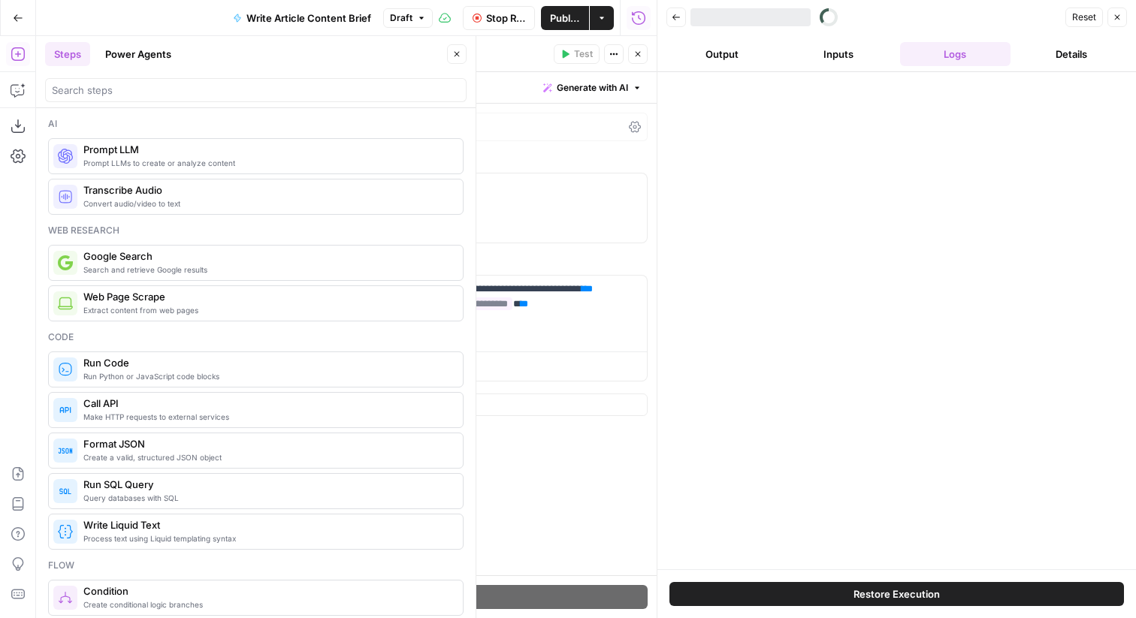
click at [460, 54] on icon "button" at bounding box center [456, 54] width 9 height 9
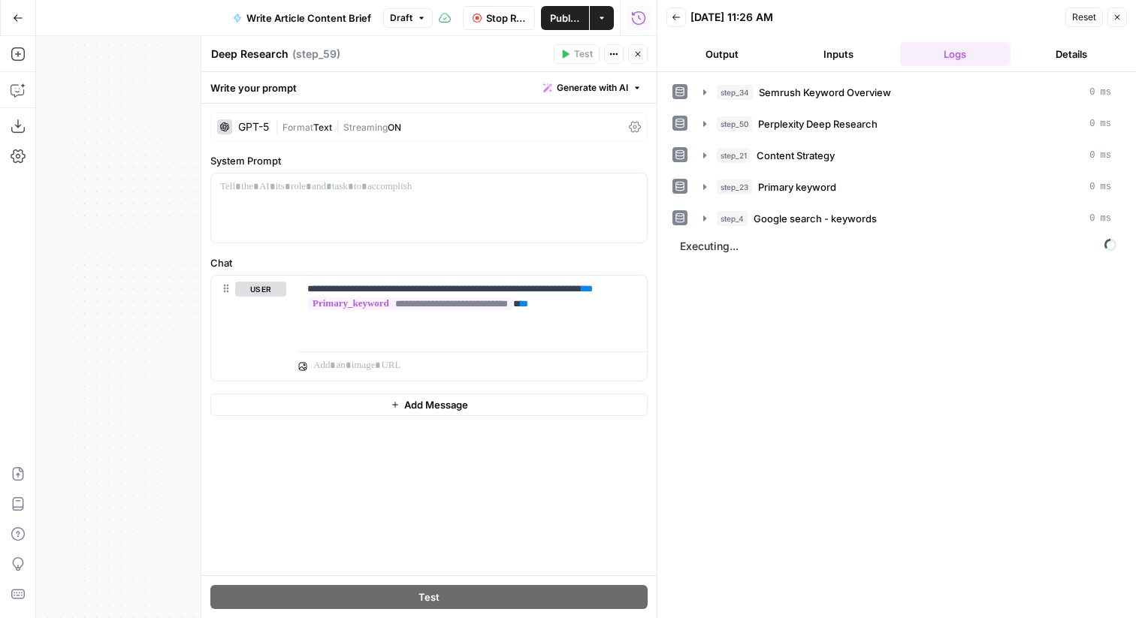
click at [642, 50] on button "Close" at bounding box center [638, 54] width 20 height 20
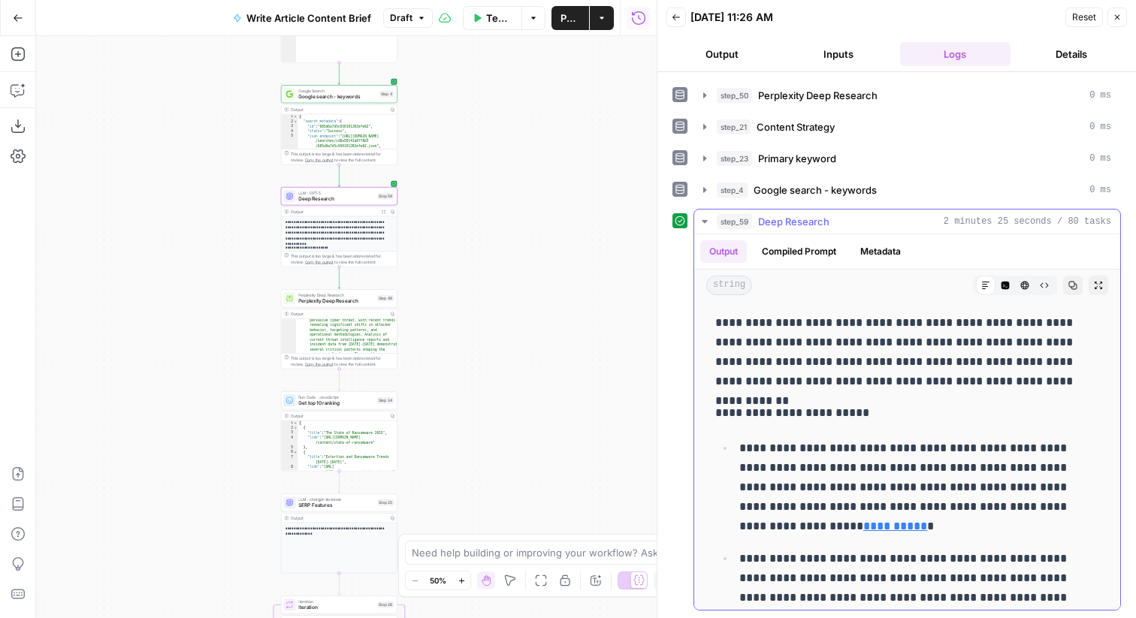
click at [792, 253] on button "Compiled Prompt" at bounding box center [799, 251] width 92 height 23
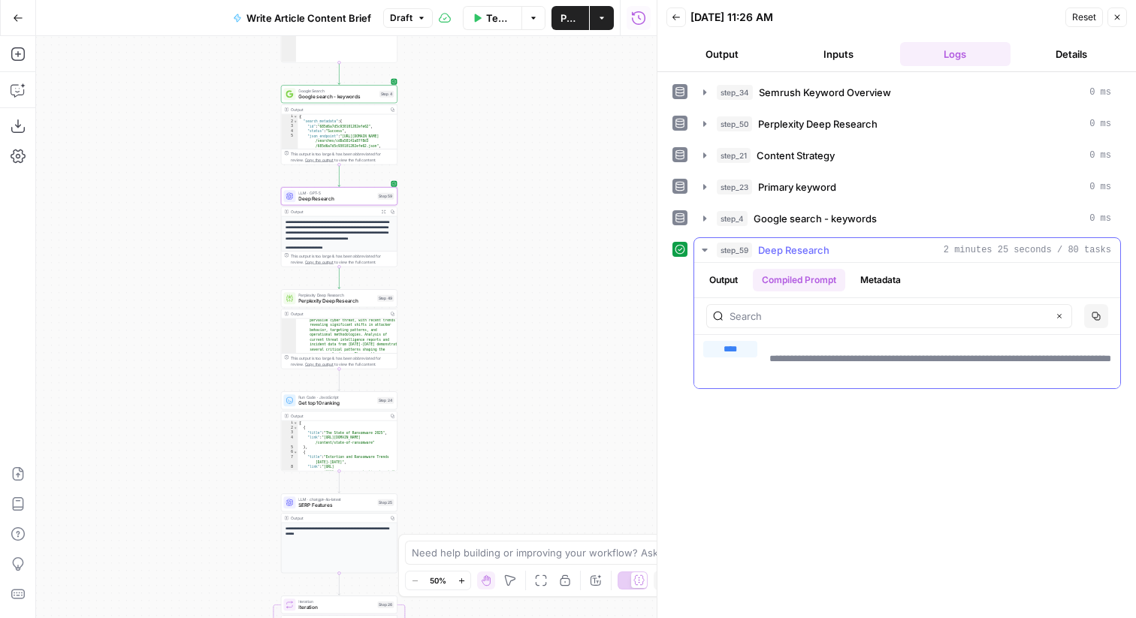
click at [732, 274] on button "Output" at bounding box center [723, 280] width 47 height 23
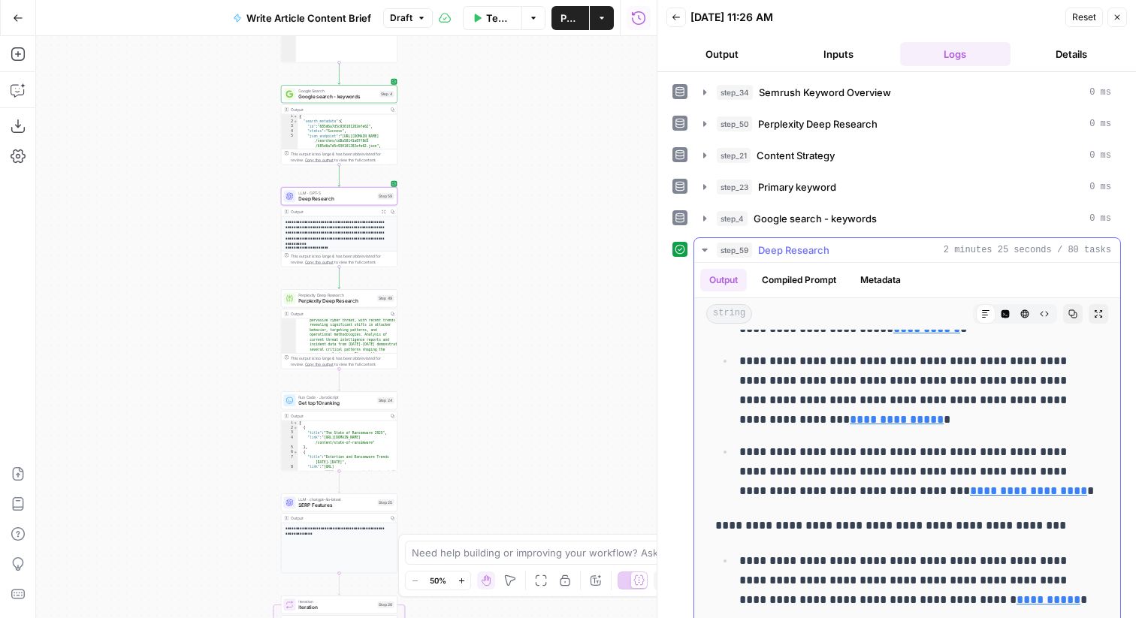
scroll to position [2214, 0]
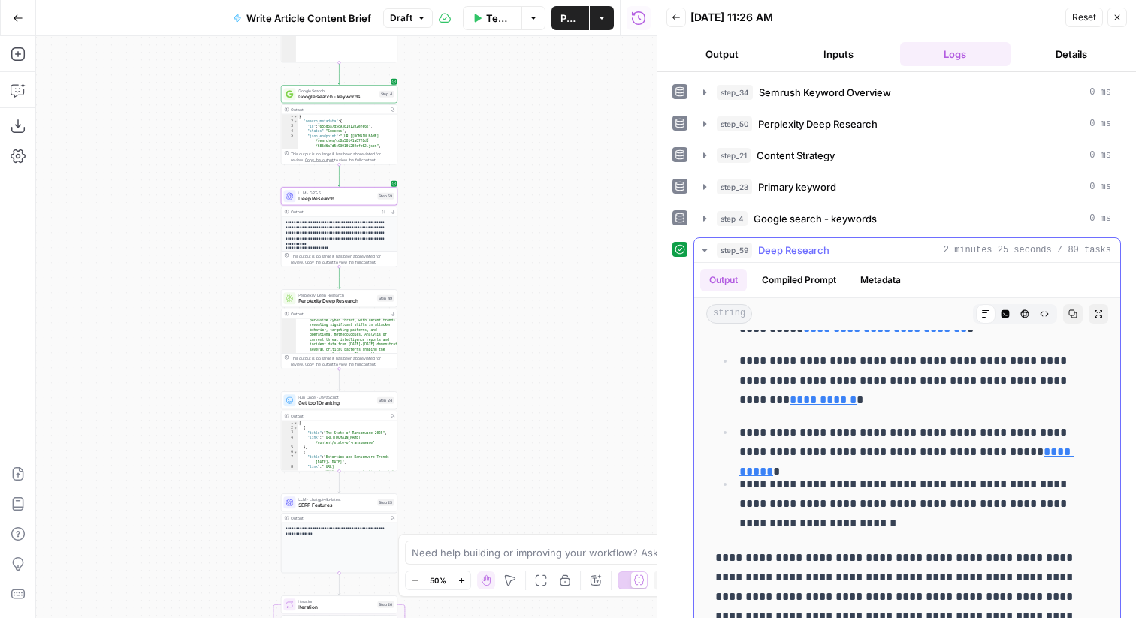
click at [794, 248] on span "Deep Research" at bounding box center [793, 250] width 71 height 15
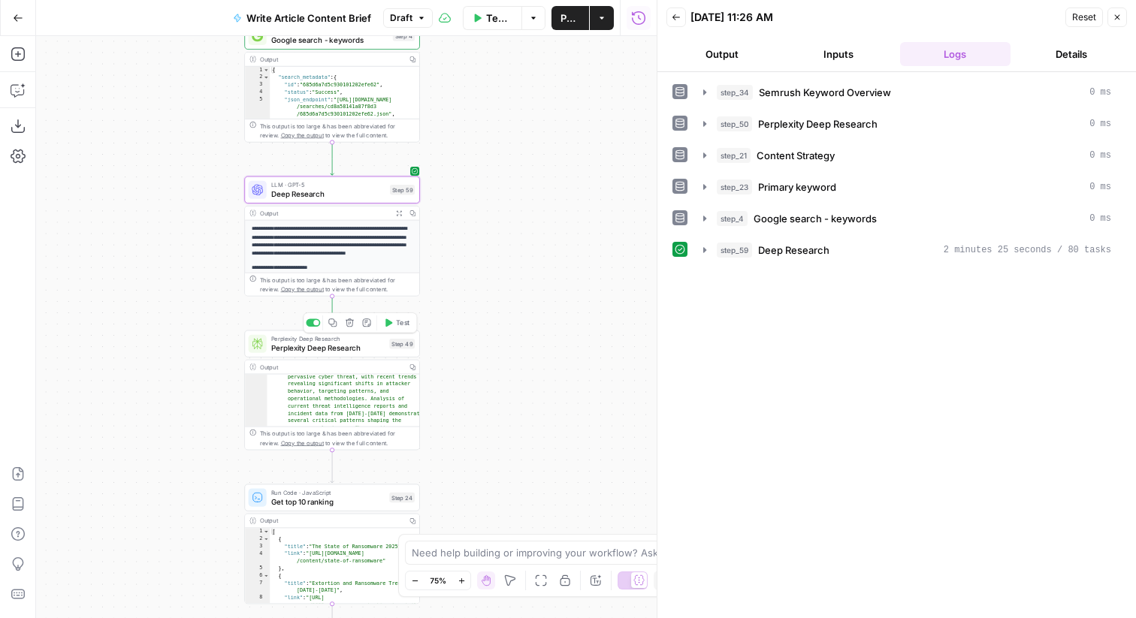
click at [309, 321] on div at bounding box center [313, 323] width 14 height 8
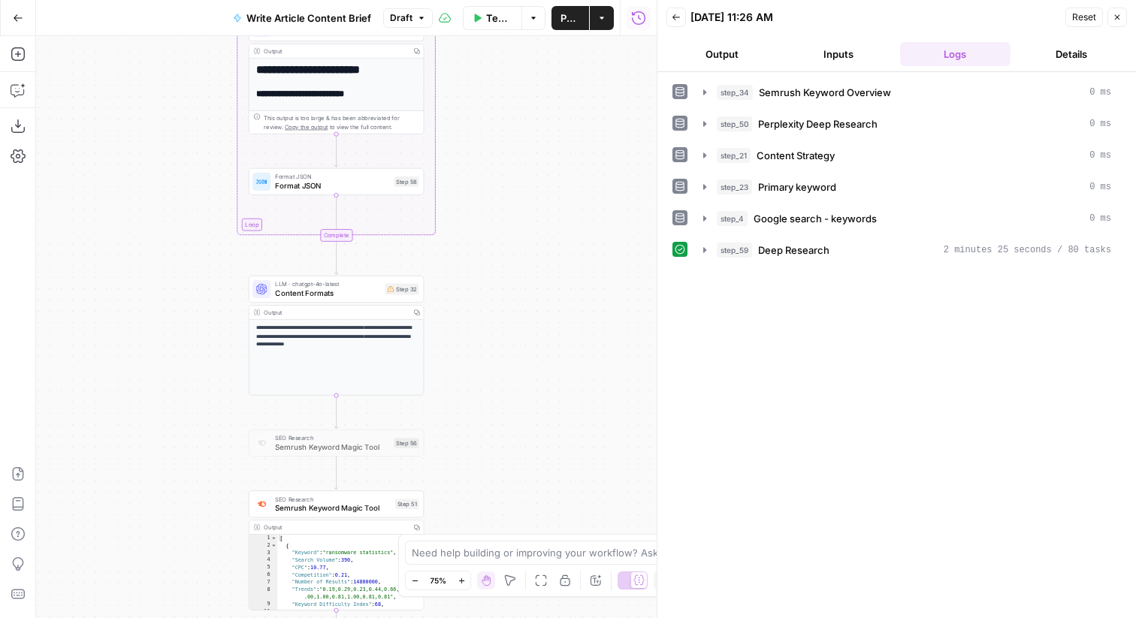
click at [353, 289] on span "Content Formats" at bounding box center [327, 293] width 105 height 11
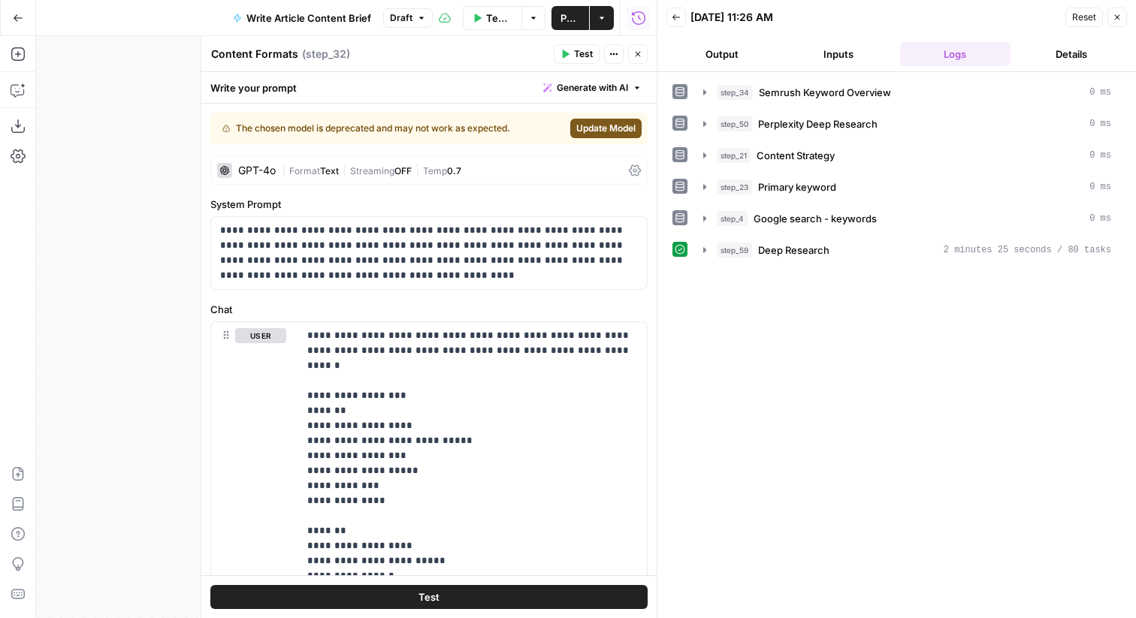
scroll to position [659, 0]
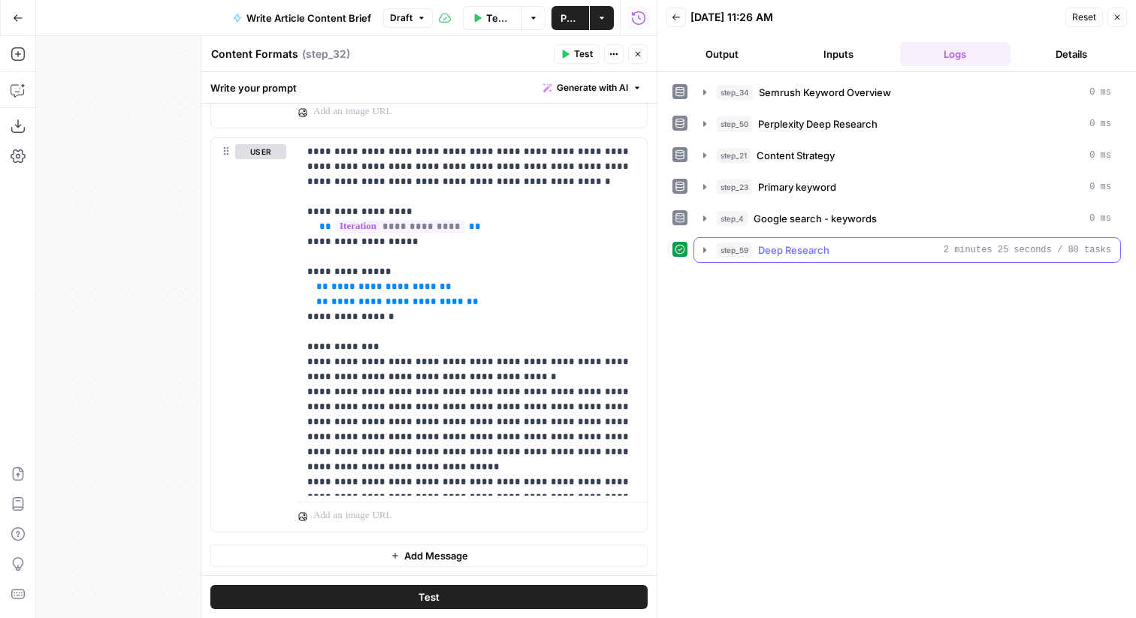
click at [775, 257] on span "Deep Research" at bounding box center [793, 250] width 71 height 15
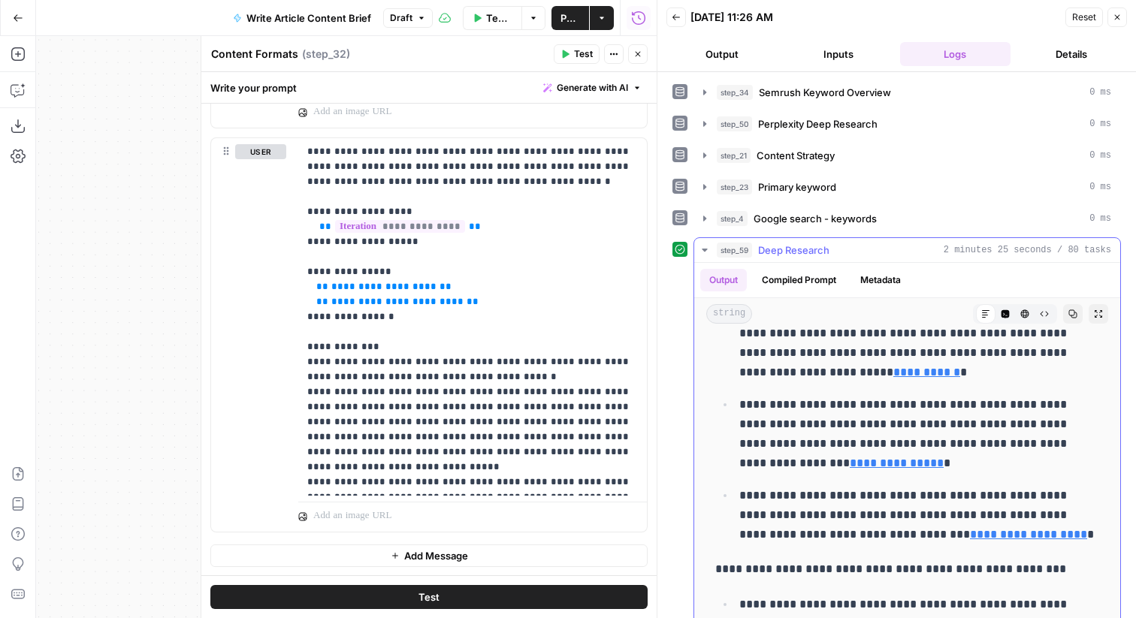
scroll to position [2214, 0]
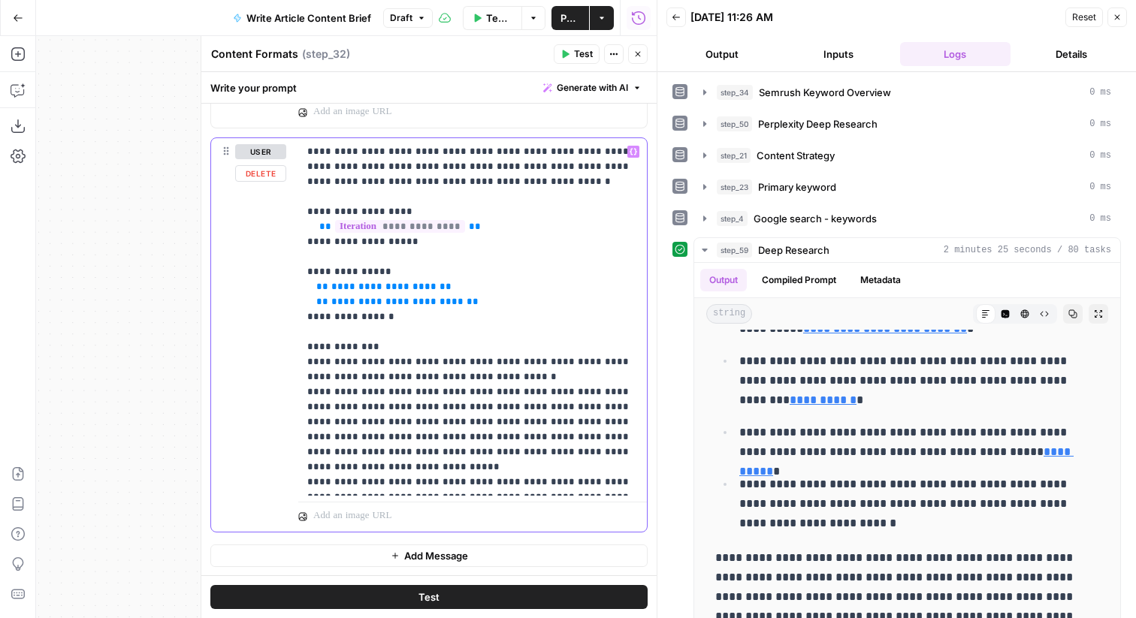
click at [360, 282] on span "**********" at bounding box center [383, 287] width 105 height 10
drag, startPoint x: 463, startPoint y: 300, endPoint x: 478, endPoint y: 291, distance: 17.9
click at [478, 291] on p "**********" at bounding box center [472, 317] width 331 height 346
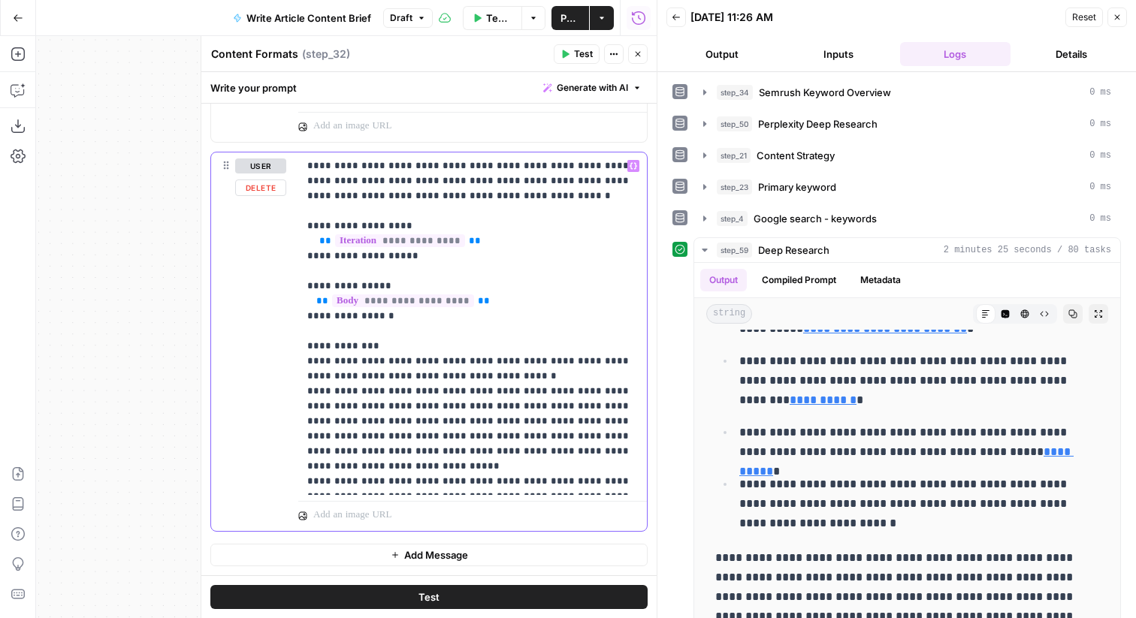
scroll to position [644, 0]
click at [450, 300] on span "**********" at bounding box center [403, 301] width 142 height 13
click at [450, 300] on div "{ "red_list" : "Any unique content directives from CommVault to be followed: \n…" at bounding box center [365, 376] width 304 height 379
click at [450, 300] on span "**********" at bounding box center [403, 301] width 142 height 13
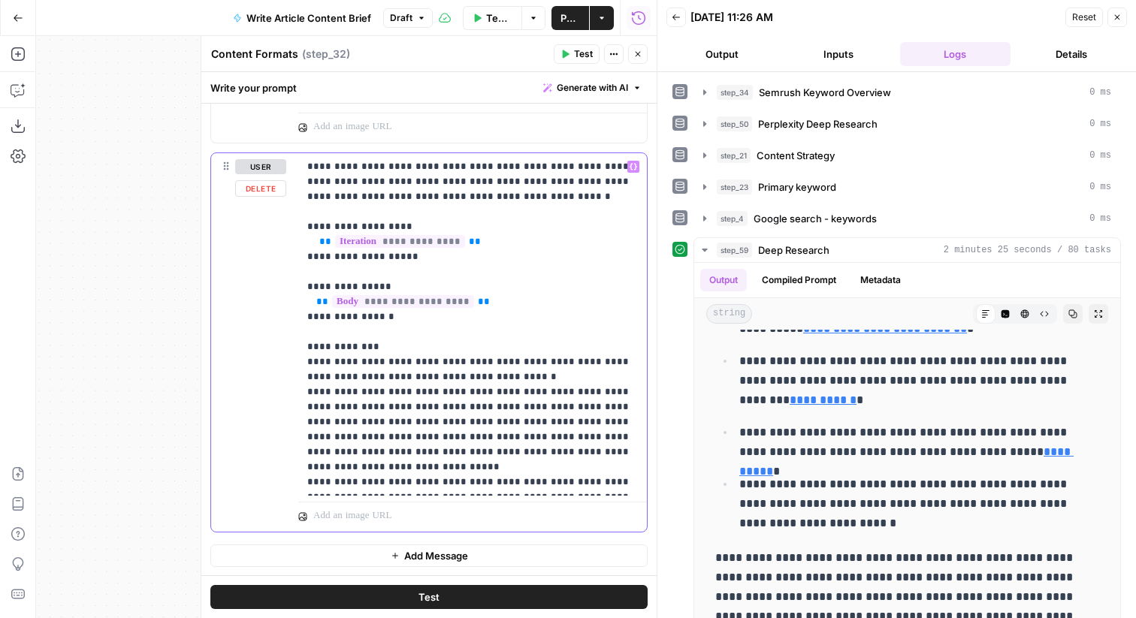
drag, startPoint x: 458, startPoint y: 303, endPoint x: 431, endPoint y: 304, distance: 27.1
click at [431, 304] on span "**********" at bounding box center [403, 301] width 142 height 13
click at [644, 58] on button "Close" at bounding box center [638, 54] width 20 height 20
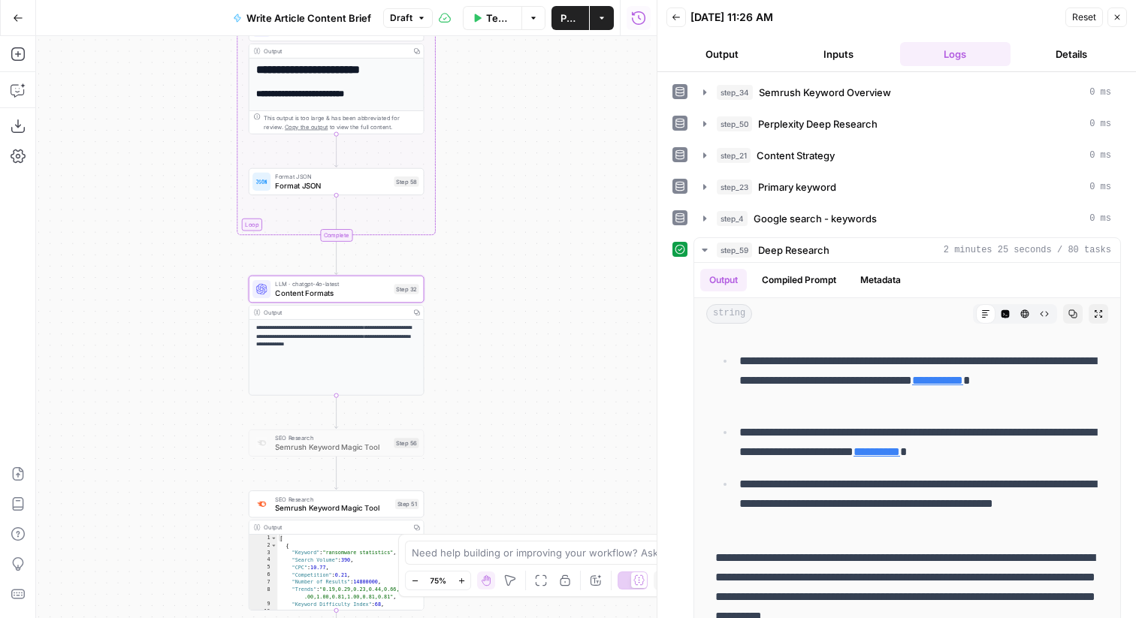
scroll to position [2194, 0]
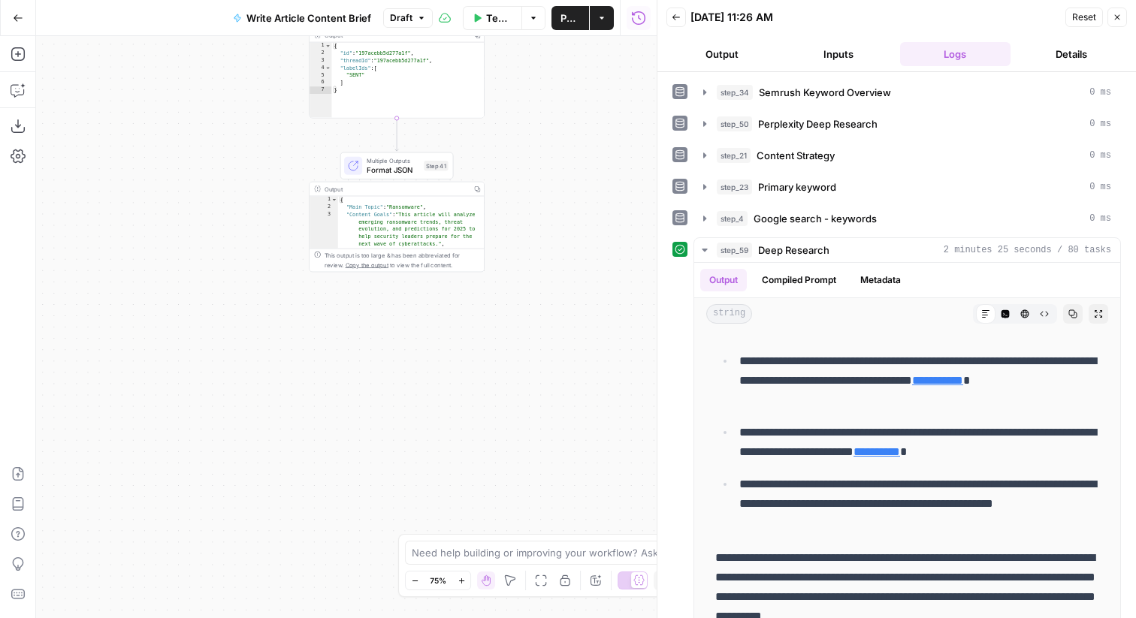
click at [1124, 14] on button "Close" at bounding box center [1117, 18] width 20 height 20
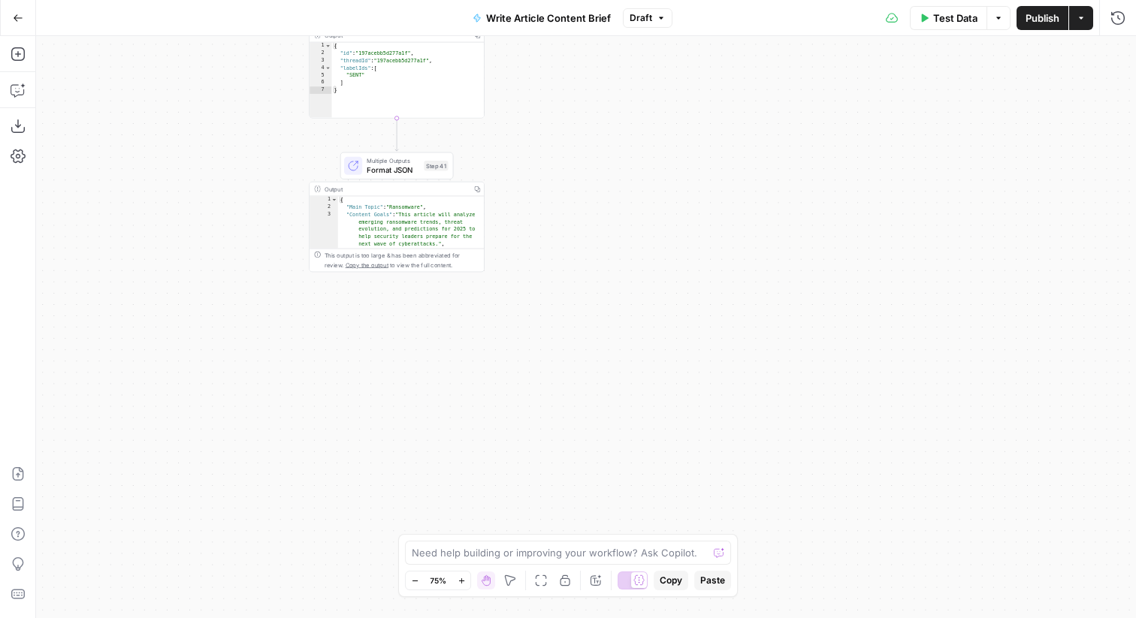
click at [1043, 16] on span "Publish" at bounding box center [1042, 18] width 34 height 15
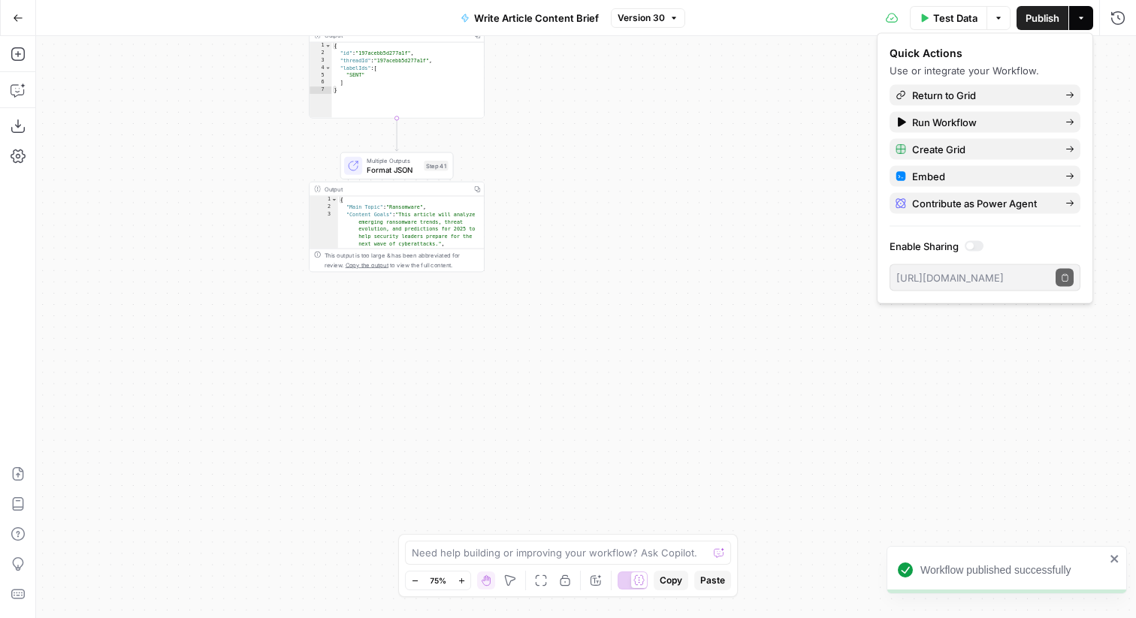
click at [25, 18] on button "Go Back" at bounding box center [18, 18] width 27 height 27
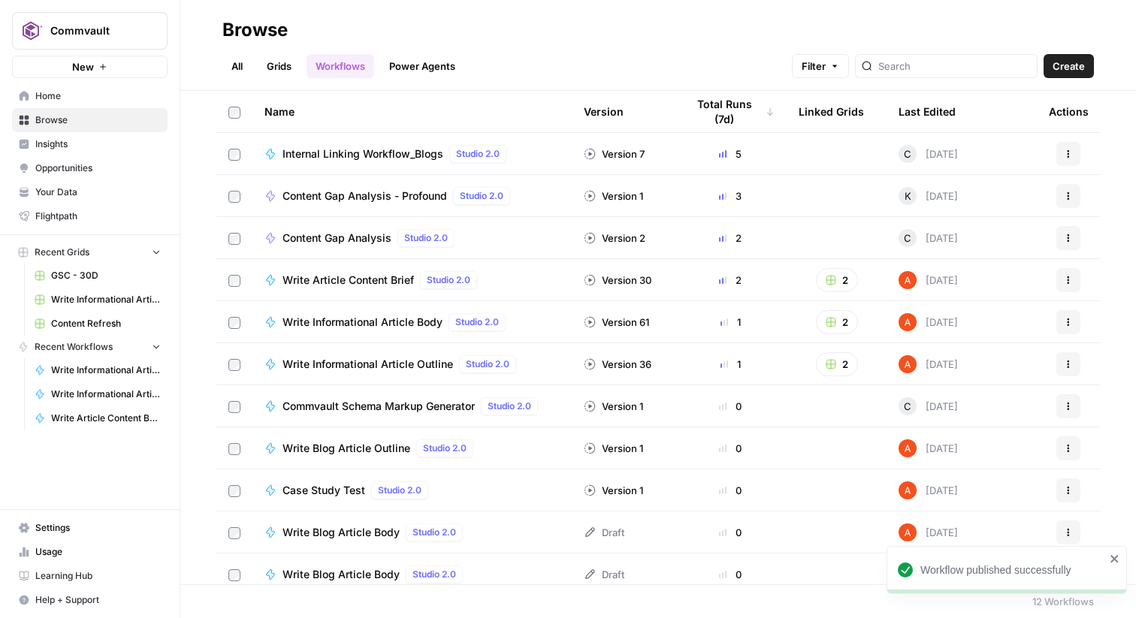
click at [293, 74] on link "Grids" at bounding box center [279, 66] width 43 height 24
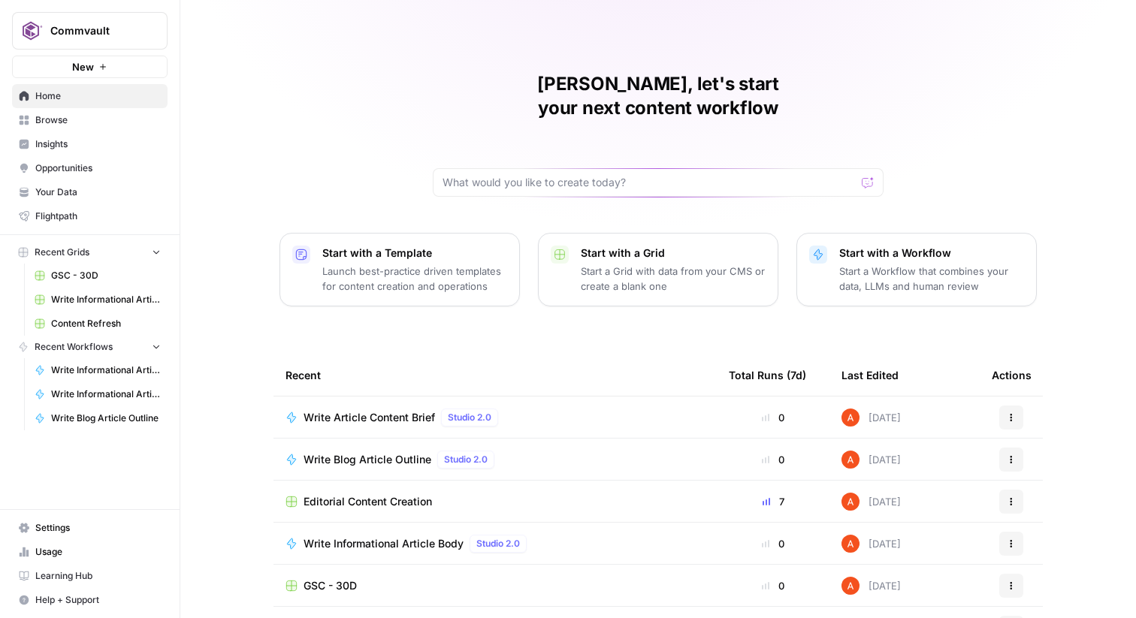
click at [104, 33] on span "Commvault" at bounding box center [95, 30] width 91 height 15
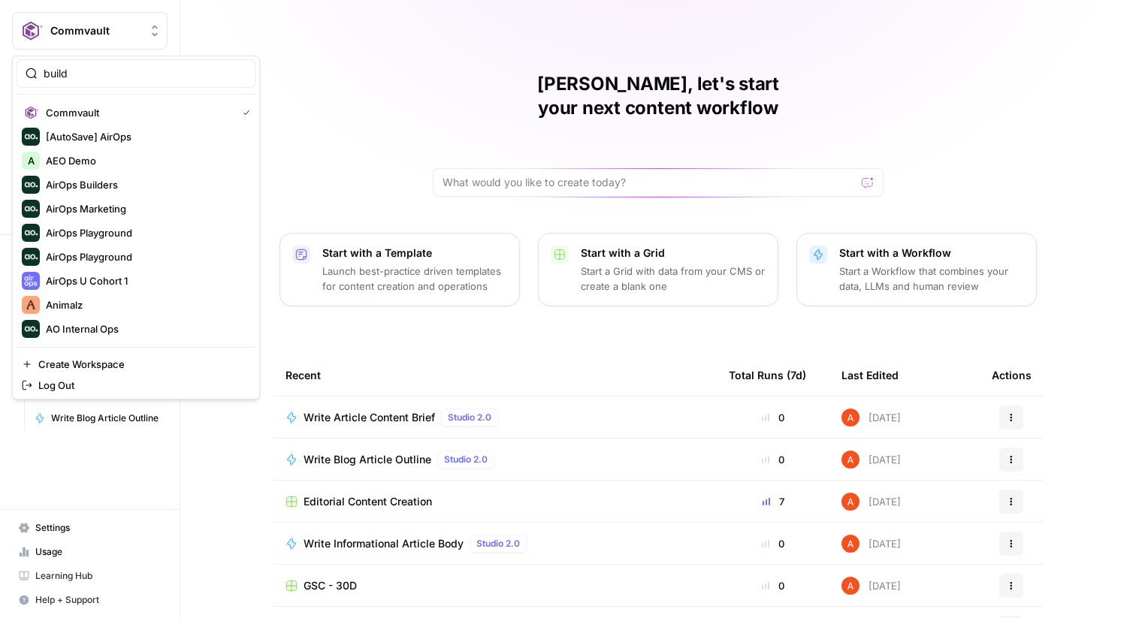
type input "build"
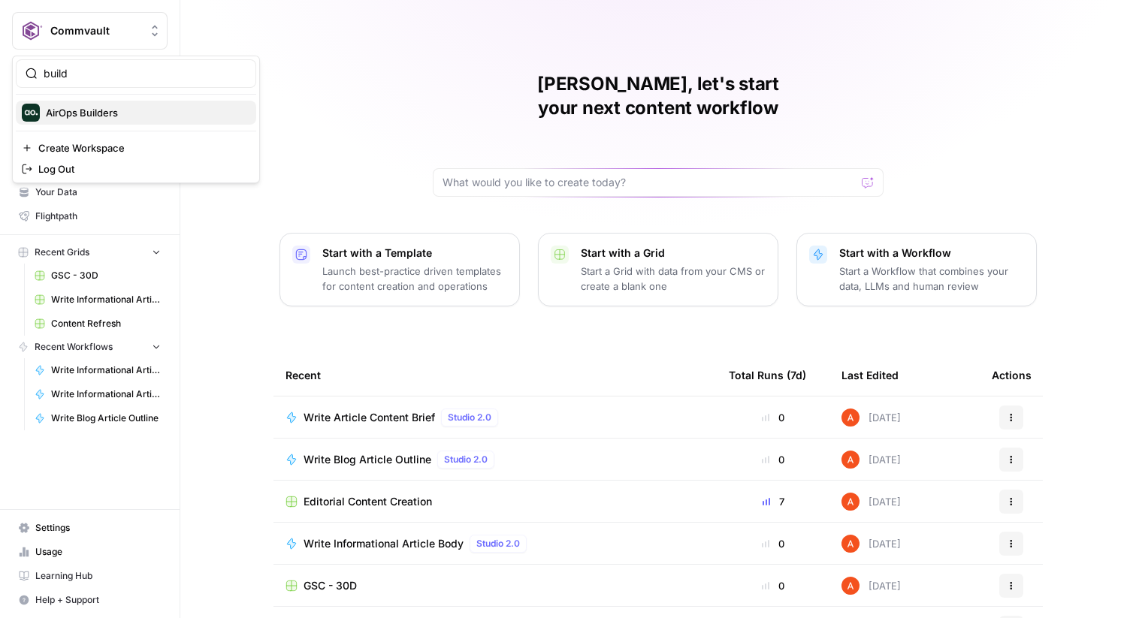
click at [97, 113] on span "AirOps Builders" at bounding box center [145, 112] width 198 height 15
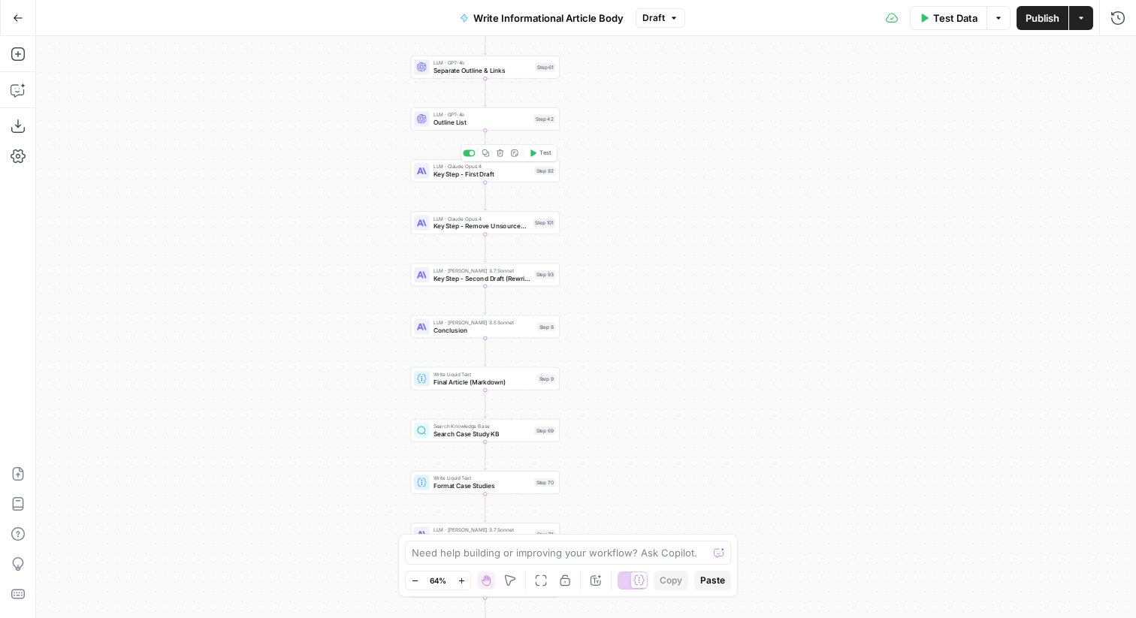
click at [539, 170] on div "Step 92" at bounding box center [544, 171] width 21 height 9
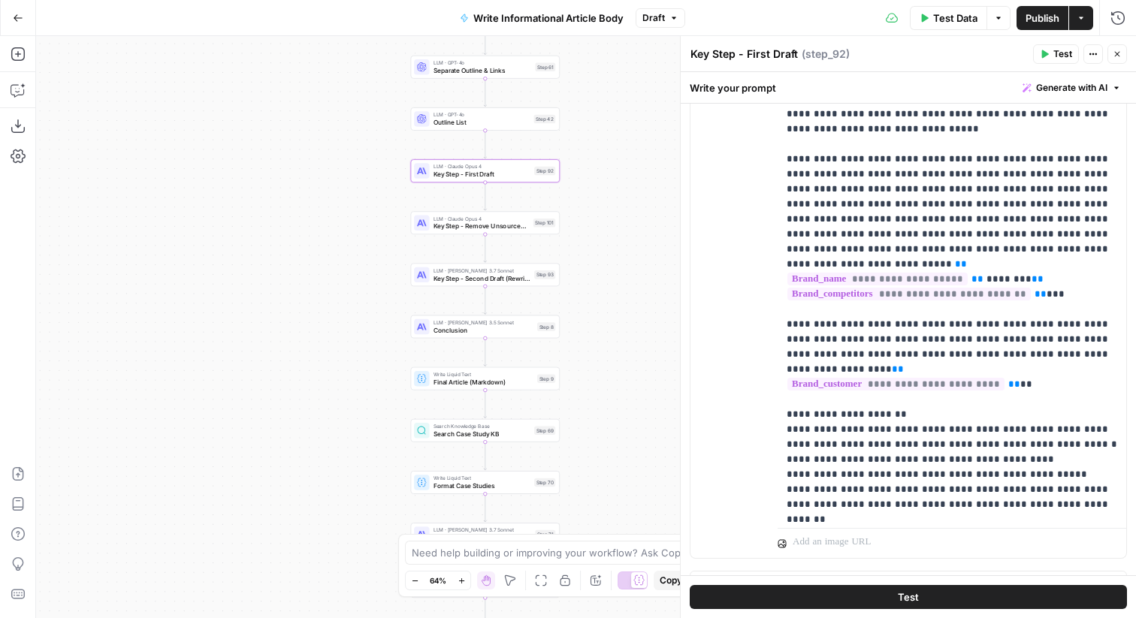
scroll to position [506, 0]
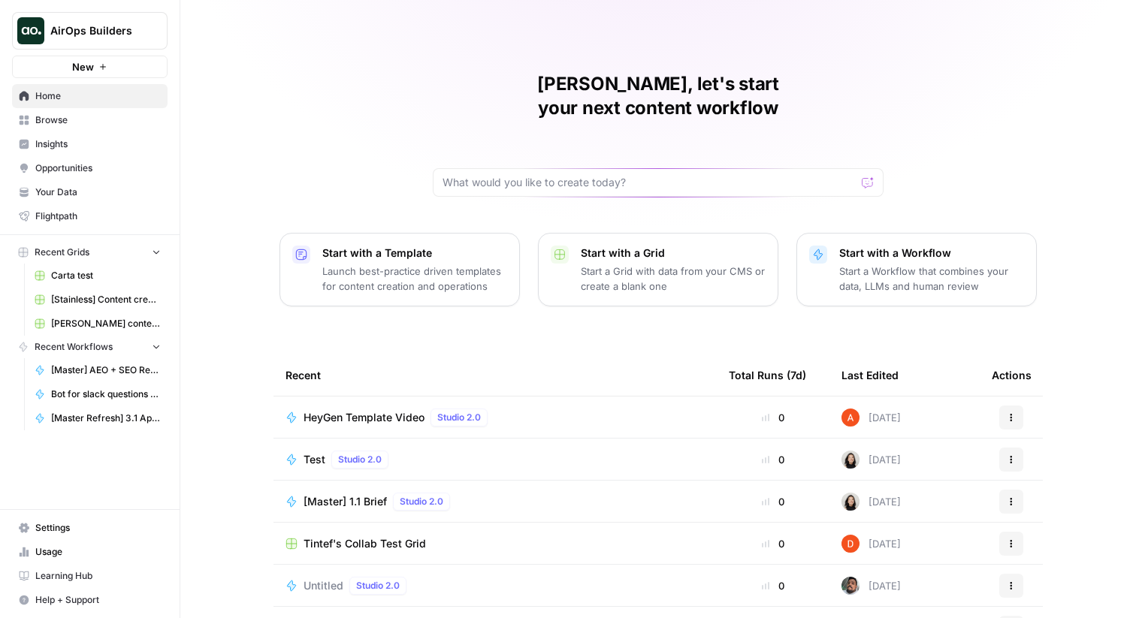
click at [104, 116] on span "Browse" at bounding box center [97, 120] width 125 height 14
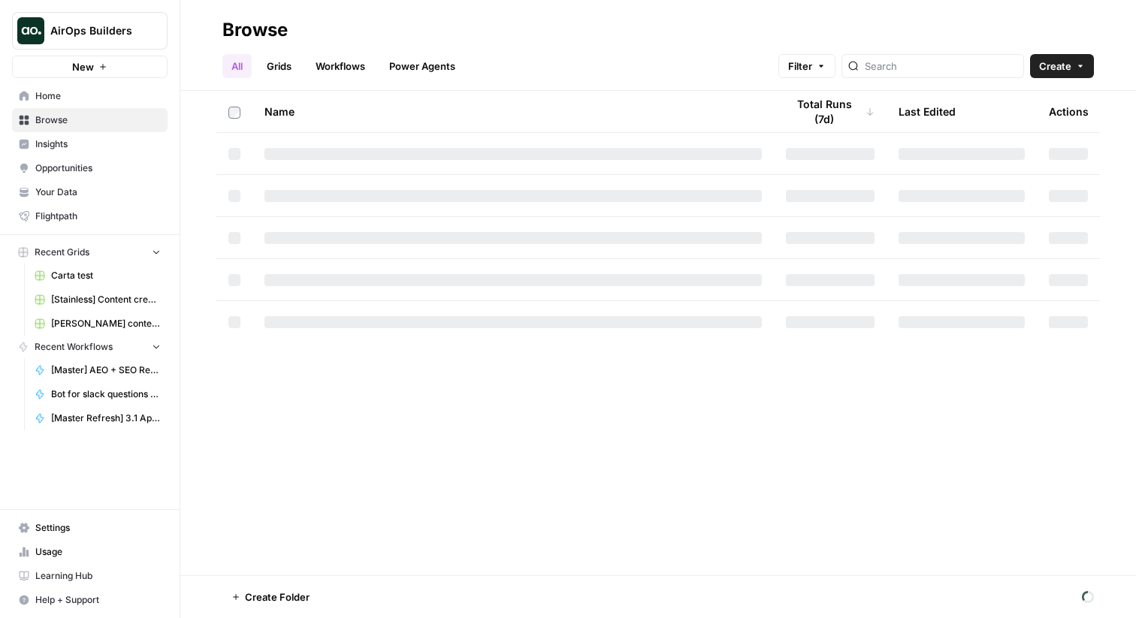
click at [274, 54] on link "Grids" at bounding box center [279, 66] width 43 height 24
click at [216, 63] on header "Browse All Grids Workflows Power Agents Filter Create" at bounding box center [657, 45] width 955 height 91
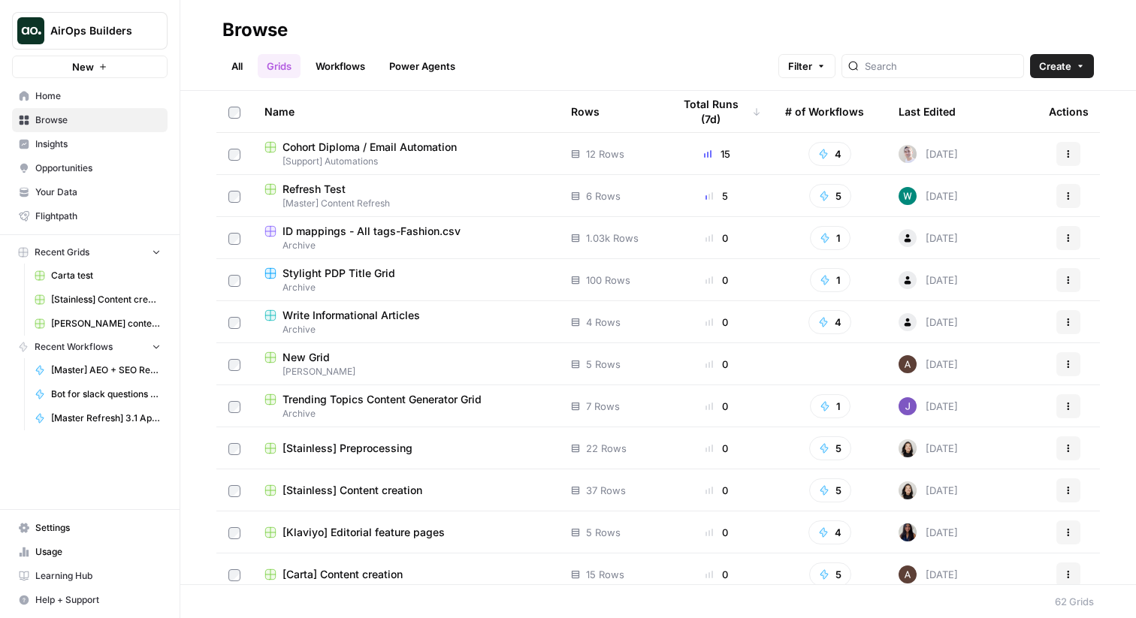
click at [234, 64] on link "All" at bounding box center [236, 66] width 29 height 24
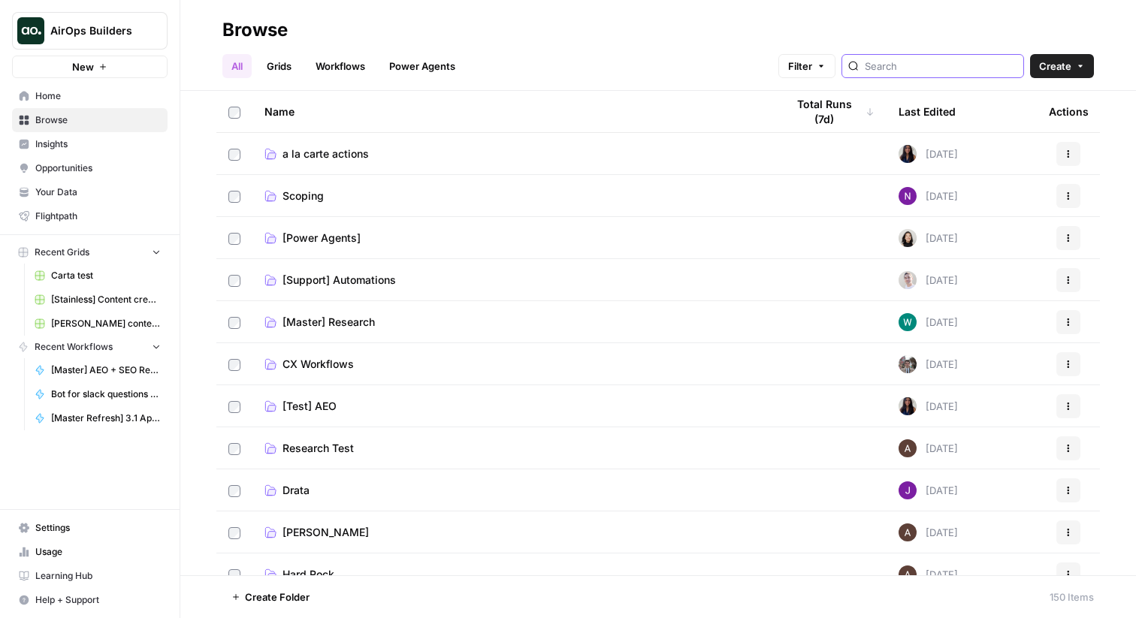
click at [954, 62] on input "search" at bounding box center [941, 66] width 152 height 15
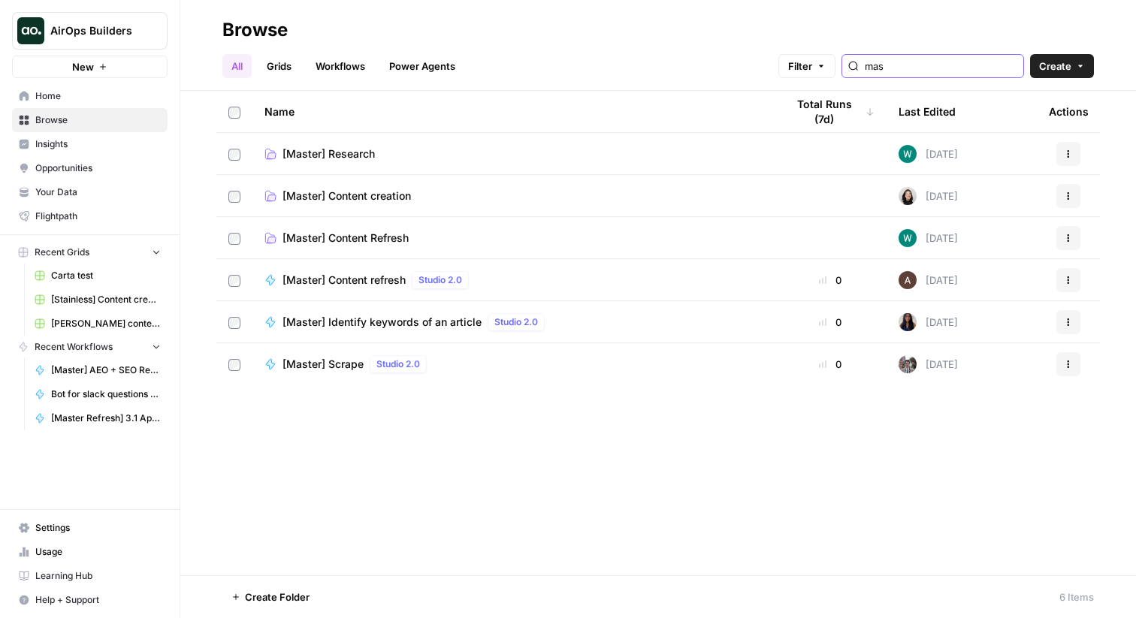
type input "mas"
click at [392, 190] on span "[Master] Content creation" at bounding box center [346, 196] width 128 height 15
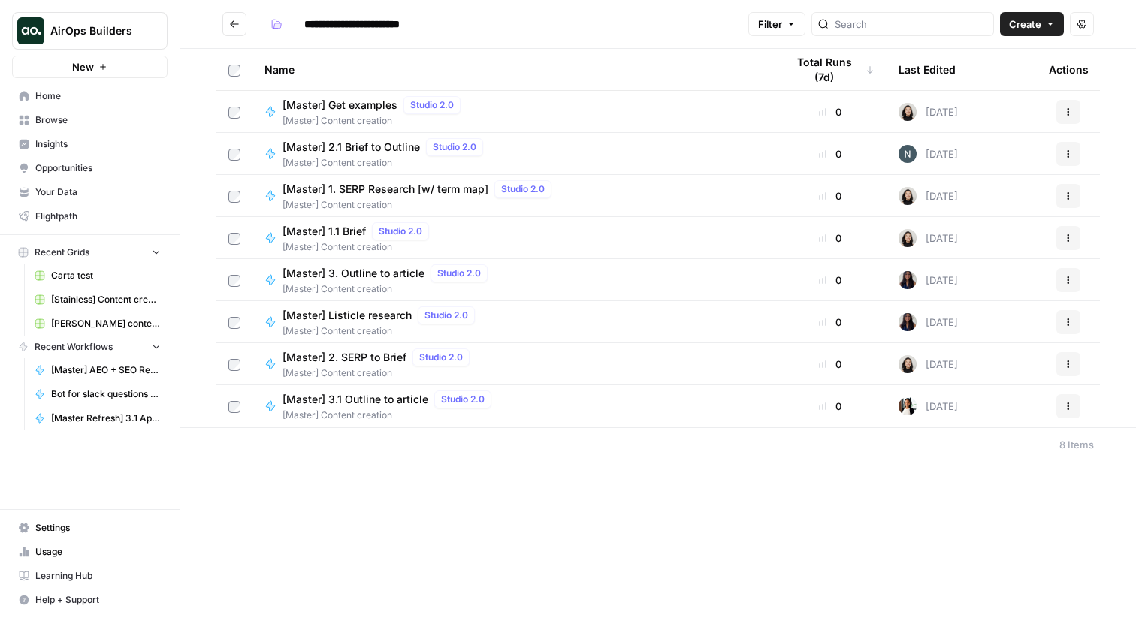
click at [1070, 279] on icon "button" at bounding box center [1068, 280] width 9 height 9
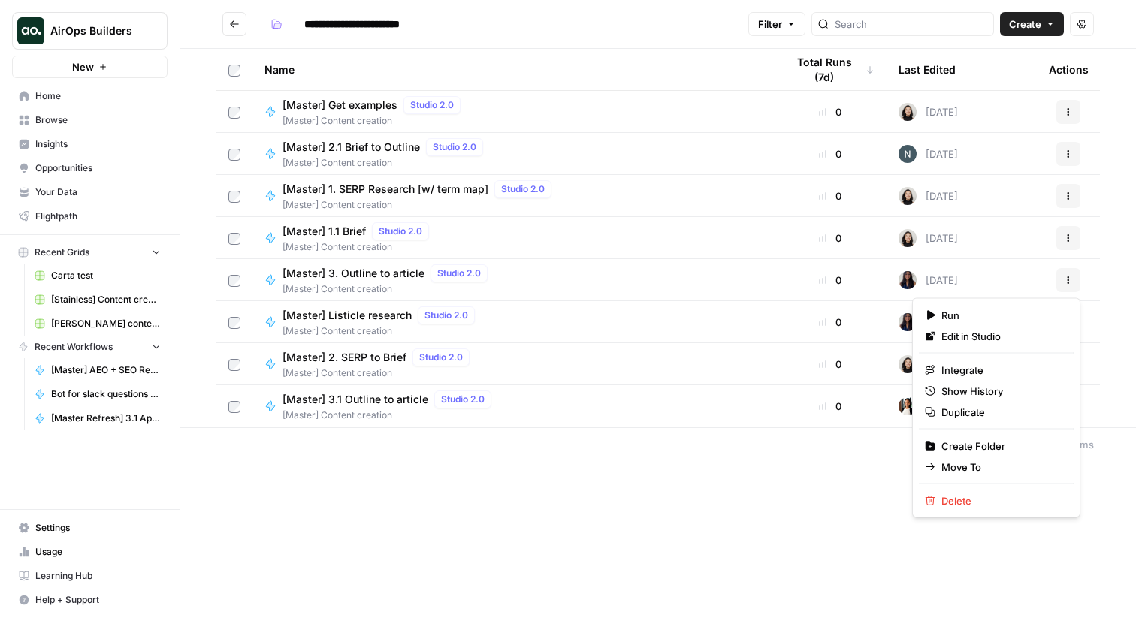
click at [395, 275] on span "[Master] 3. Outline to article" at bounding box center [353, 273] width 142 height 15
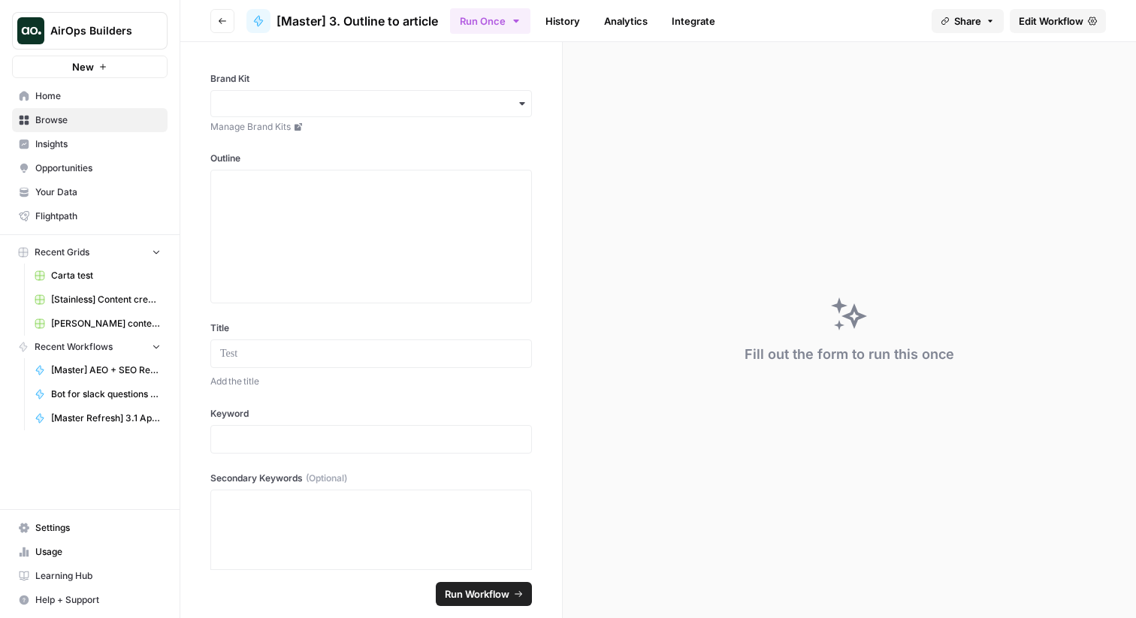
click at [1040, 25] on span "Edit Workflow" at bounding box center [1051, 21] width 65 height 15
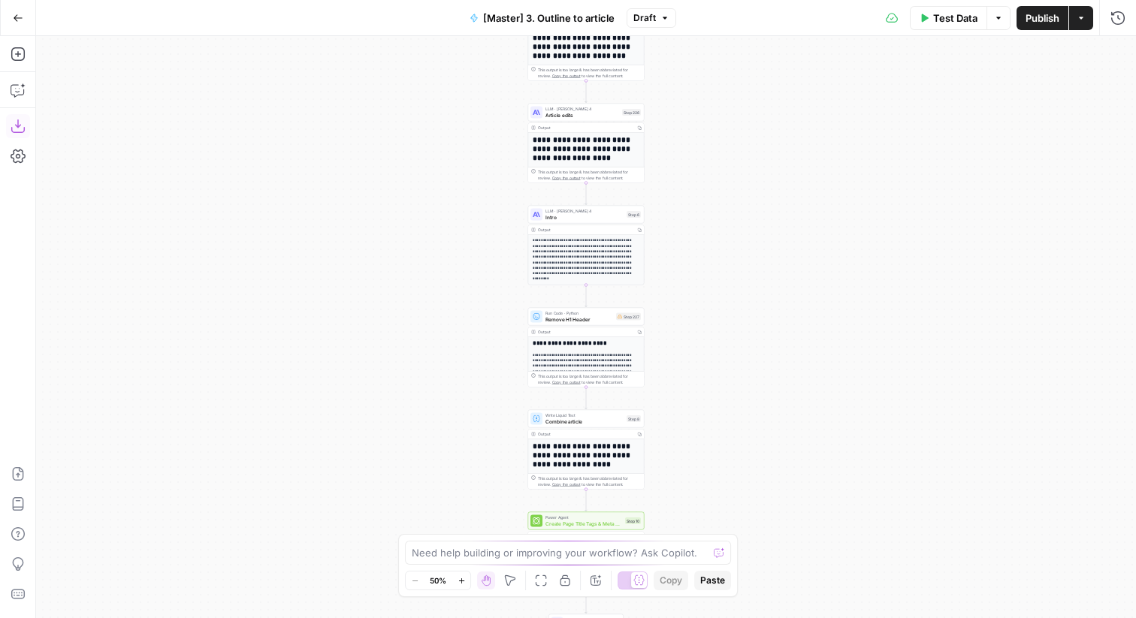
click at [21, 119] on icon "button" at bounding box center [18, 126] width 15 height 15
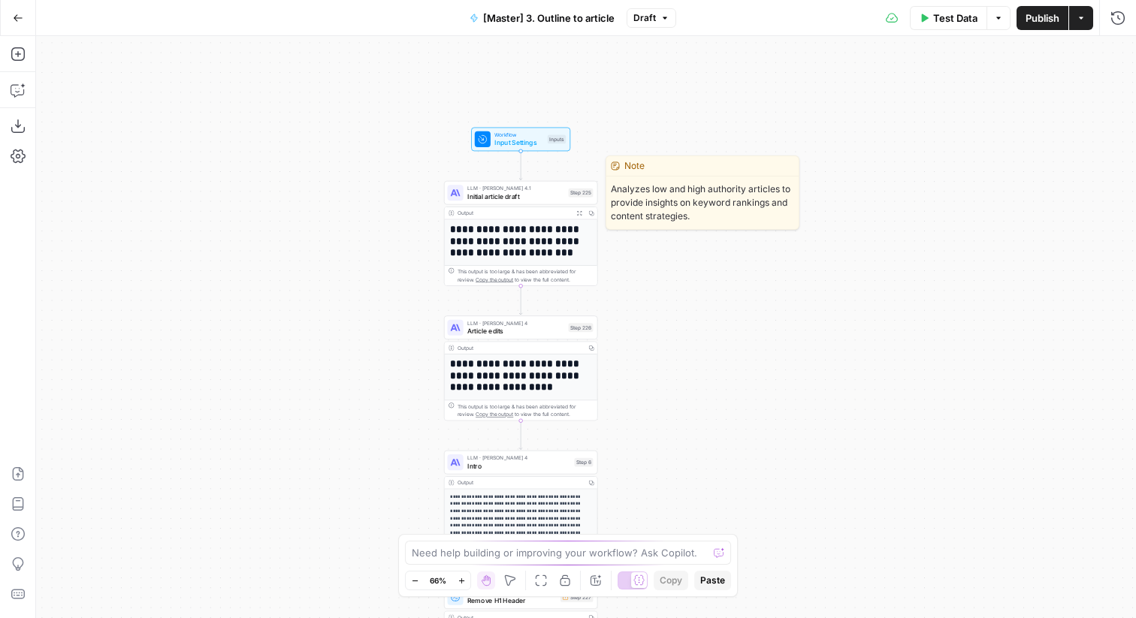
click at [494, 193] on span "Initial article draft" at bounding box center [515, 197] width 97 height 10
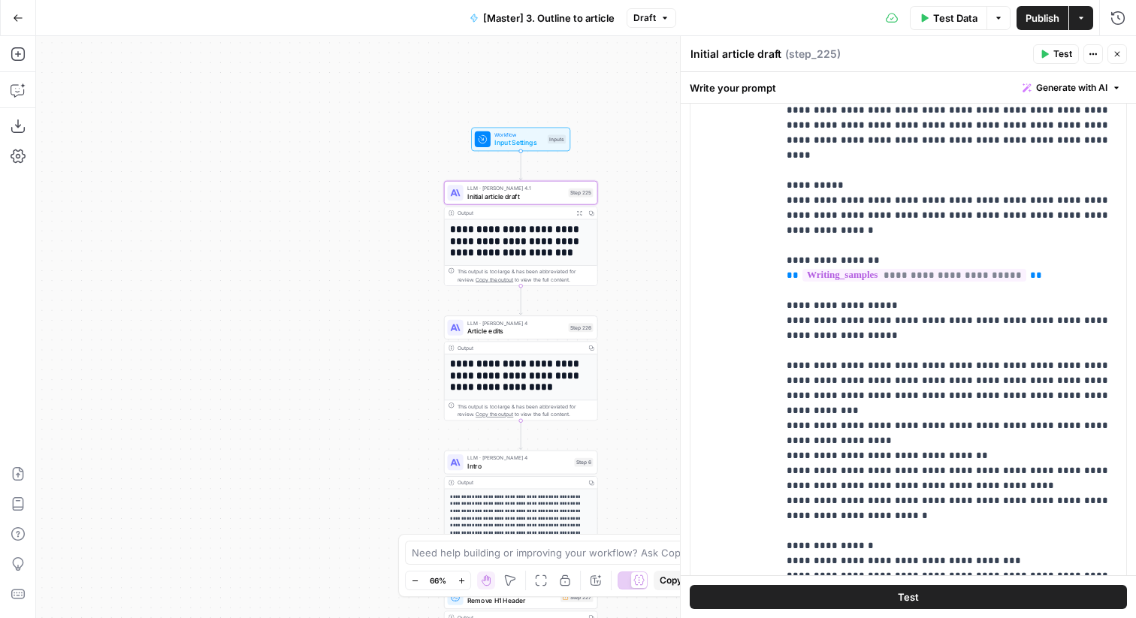
scroll to position [1224, 0]
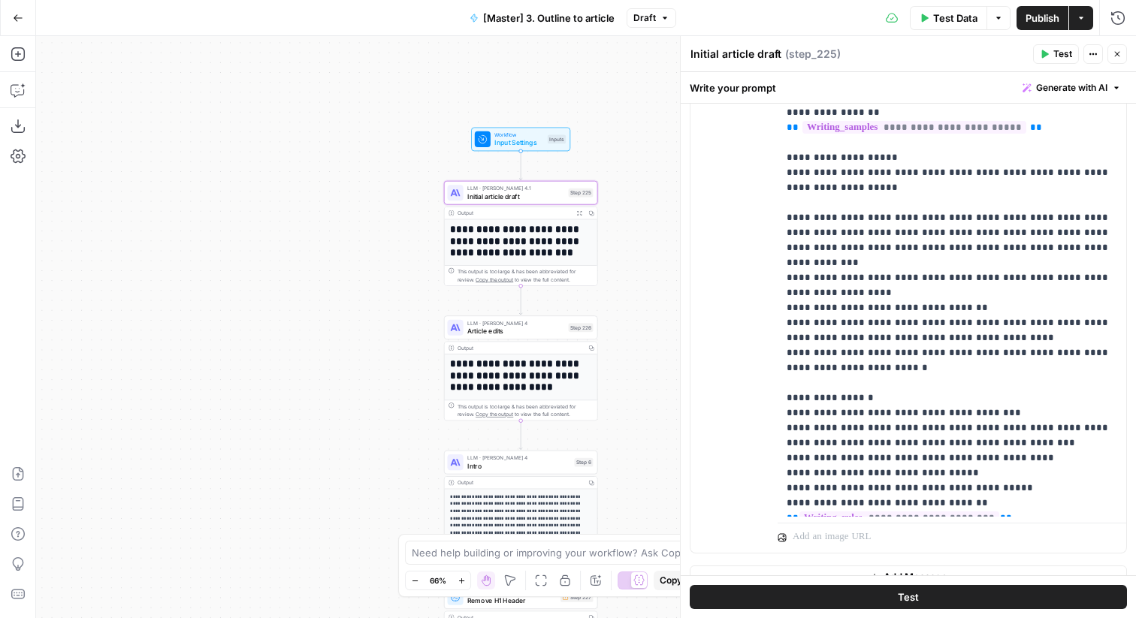
click at [14, 17] on icon "button" at bounding box center [18, 17] width 9 height 7
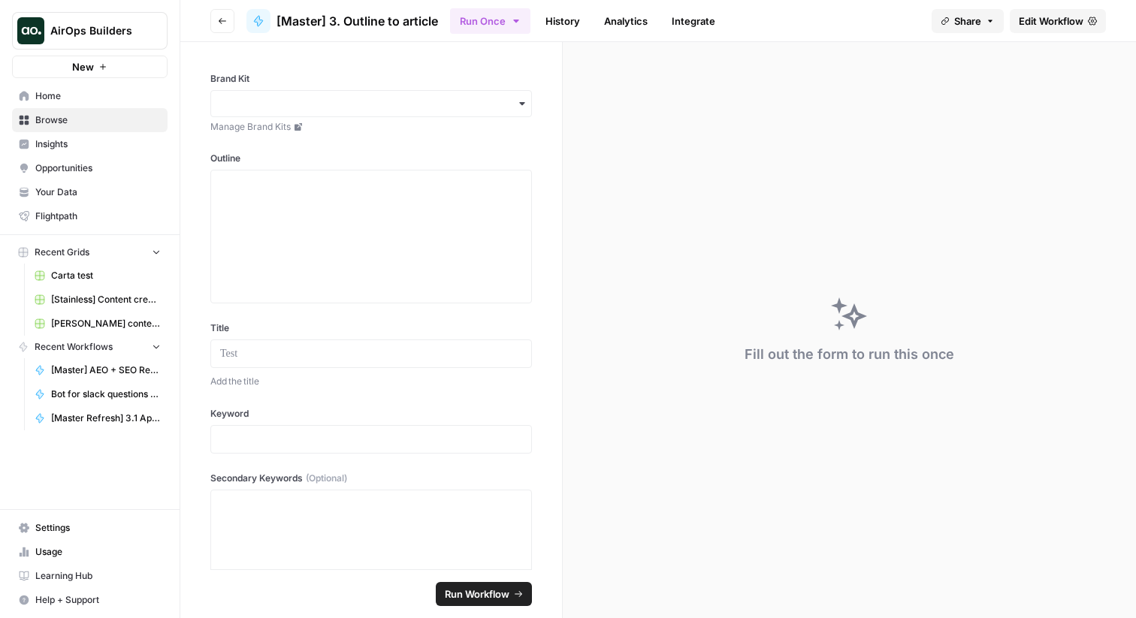
click at [222, 15] on button "Go back" at bounding box center [222, 21] width 24 height 24
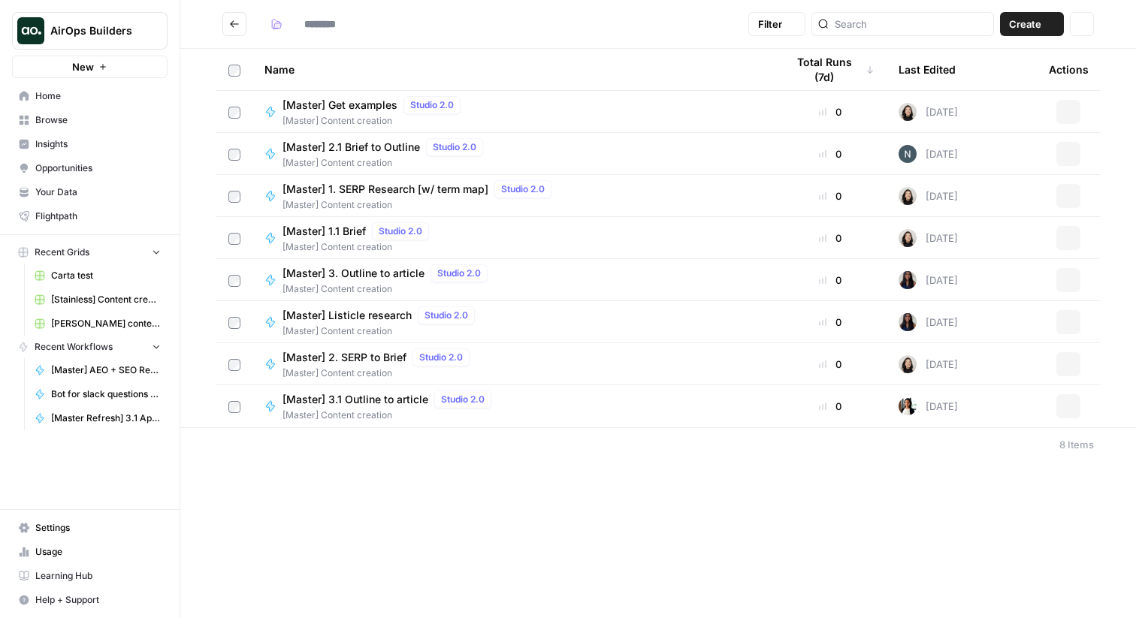
type input "**********"
click at [116, 98] on span "Home" at bounding box center [97, 96] width 125 height 14
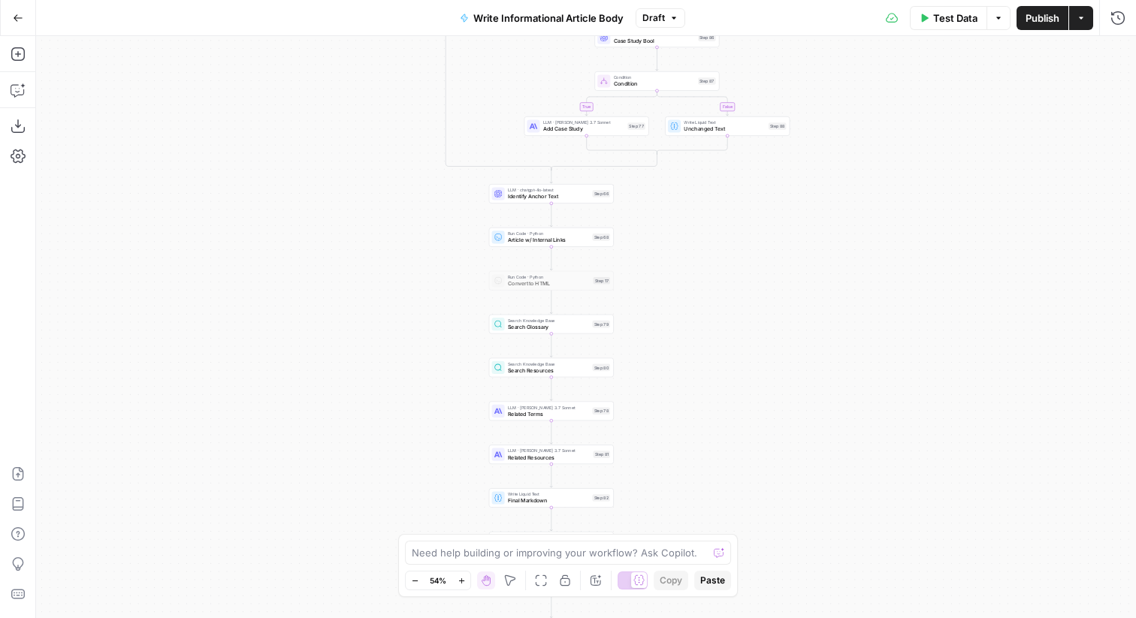
click at [13, 20] on icon "button" at bounding box center [18, 18] width 11 height 11
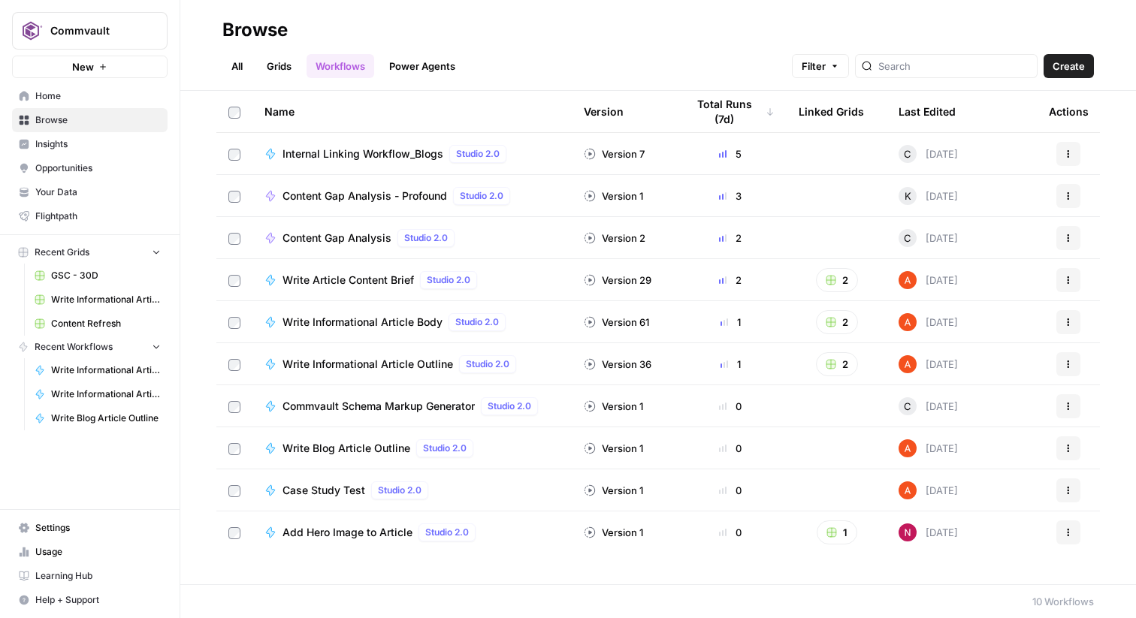
click at [1075, 325] on button "Actions" at bounding box center [1068, 322] width 24 height 24
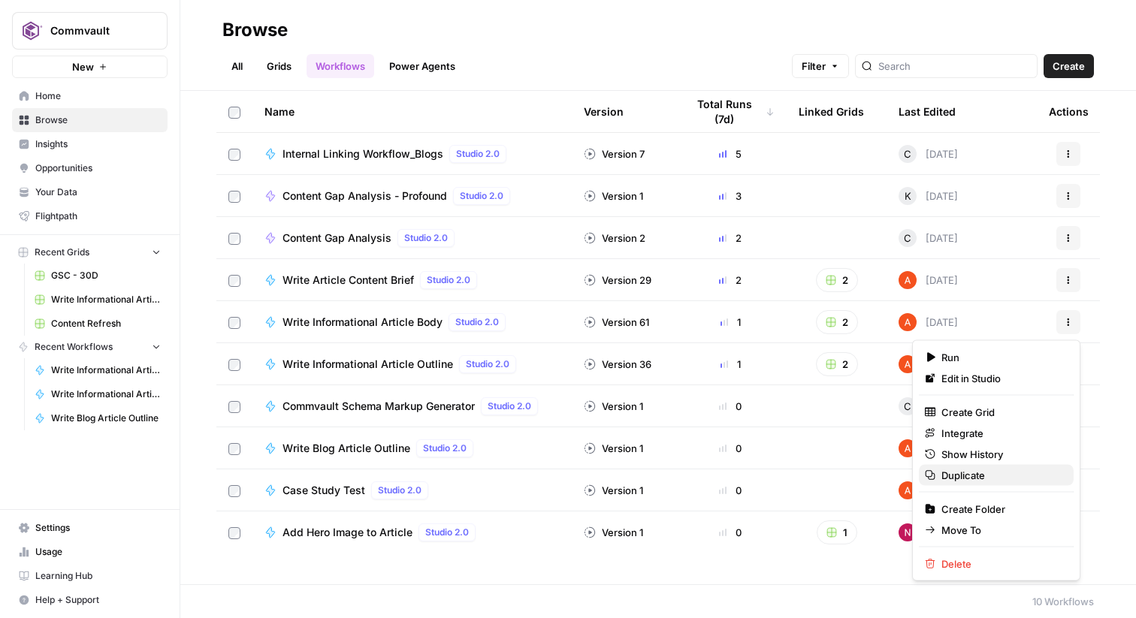
click at [962, 476] on span "Duplicate" at bounding box center [1001, 475] width 120 height 15
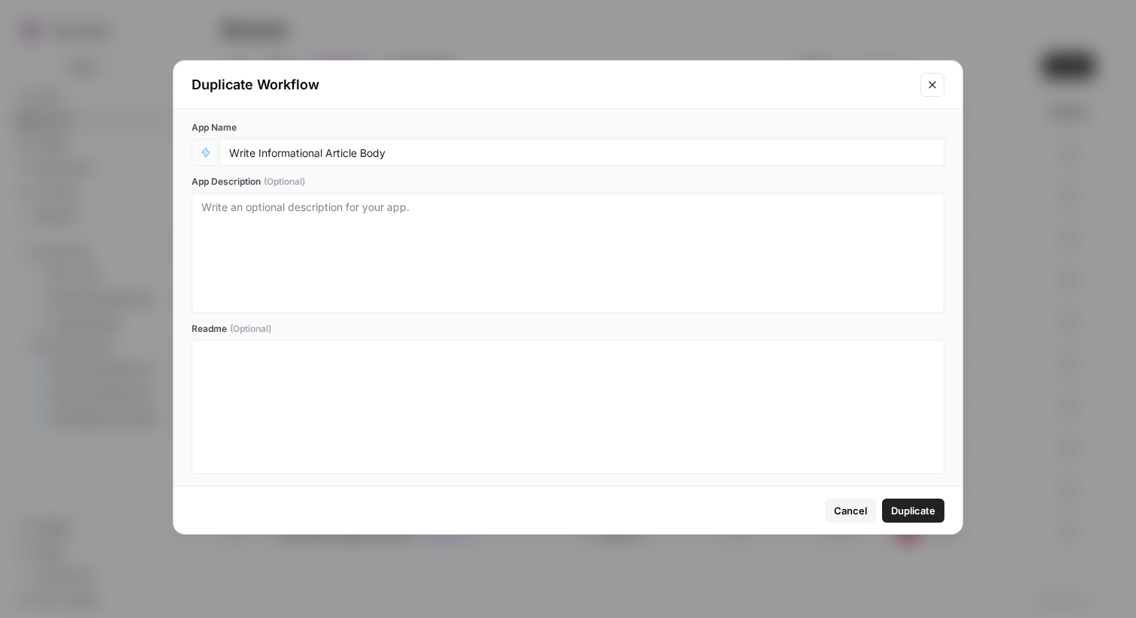
click at [302, 153] on input "Write Informational Article Body" at bounding box center [581, 153] width 705 height 14
type input "Write Blog Article Body"
click at [898, 506] on span "Duplicate" at bounding box center [913, 510] width 44 height 15
click at [900, 510] on span "Duplicate" at bounding box center [913, 510] width 44 height 15
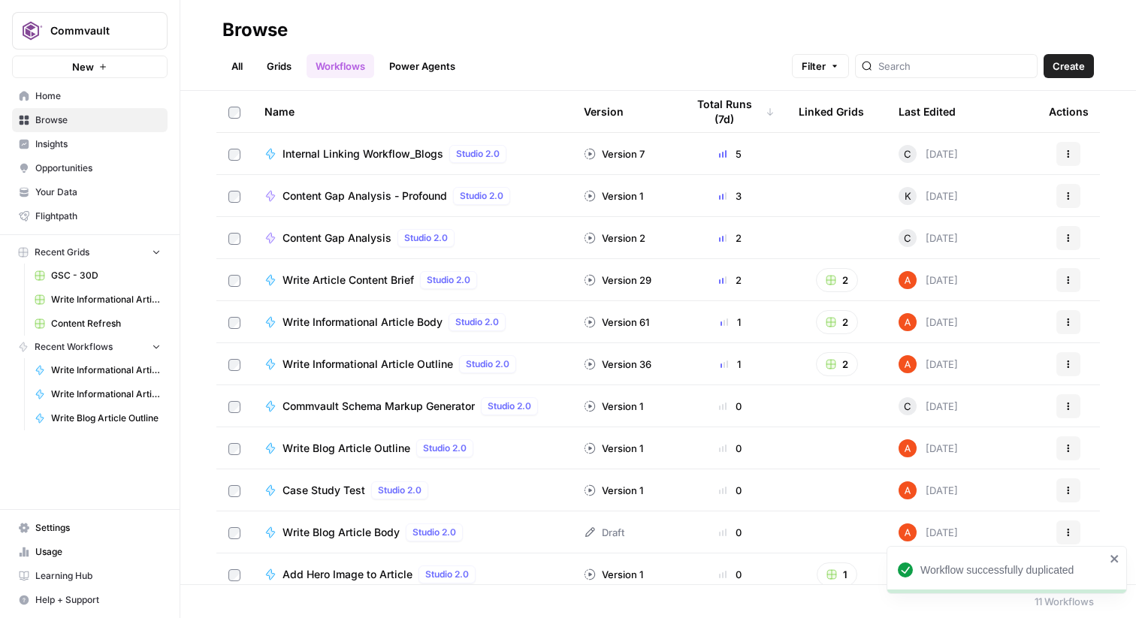
click at [372, 527] on span "Write Blog Article Body" at bounding box center [340, 532] width 117 height 15
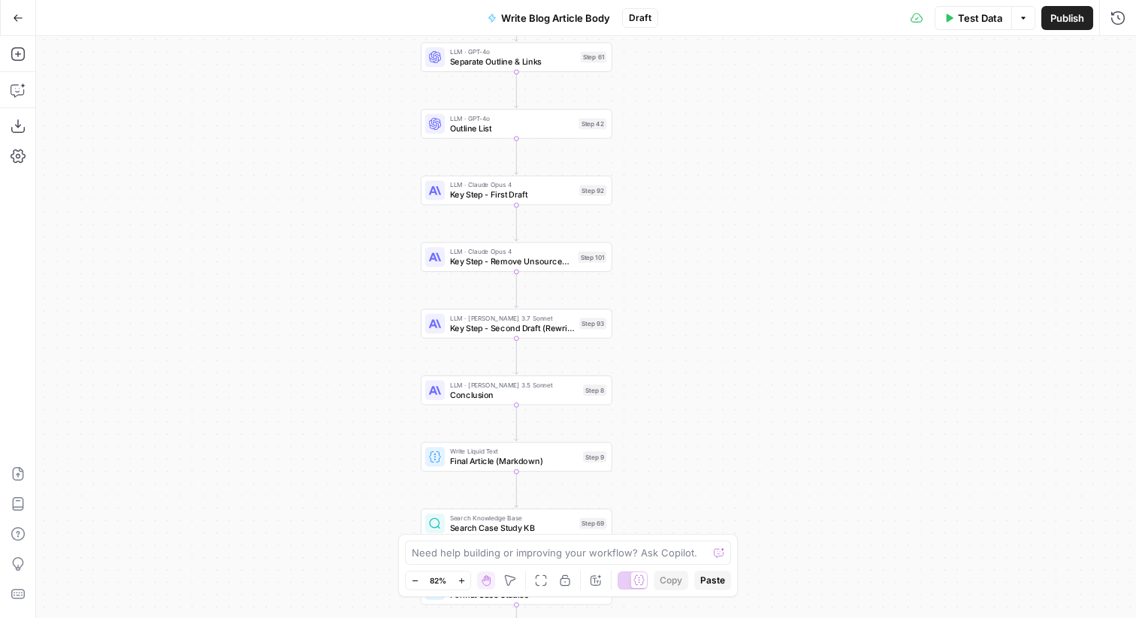
click at [585, 185] on div "Step 92" at bounding box center [592, 190] width 27 height 11
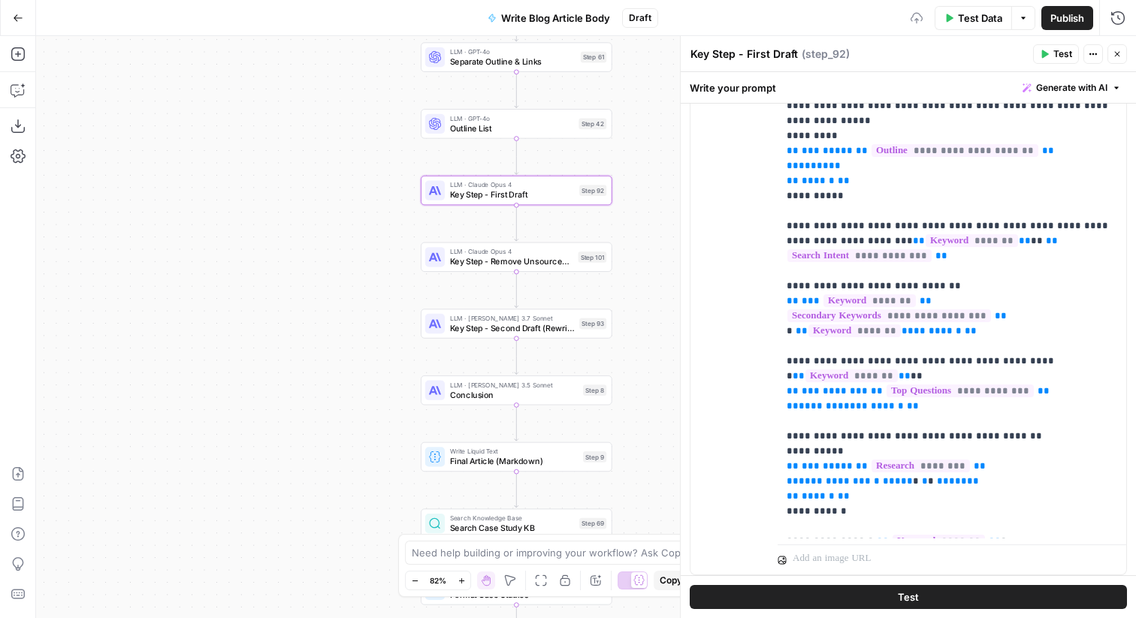
scroll to position [1020, 0]
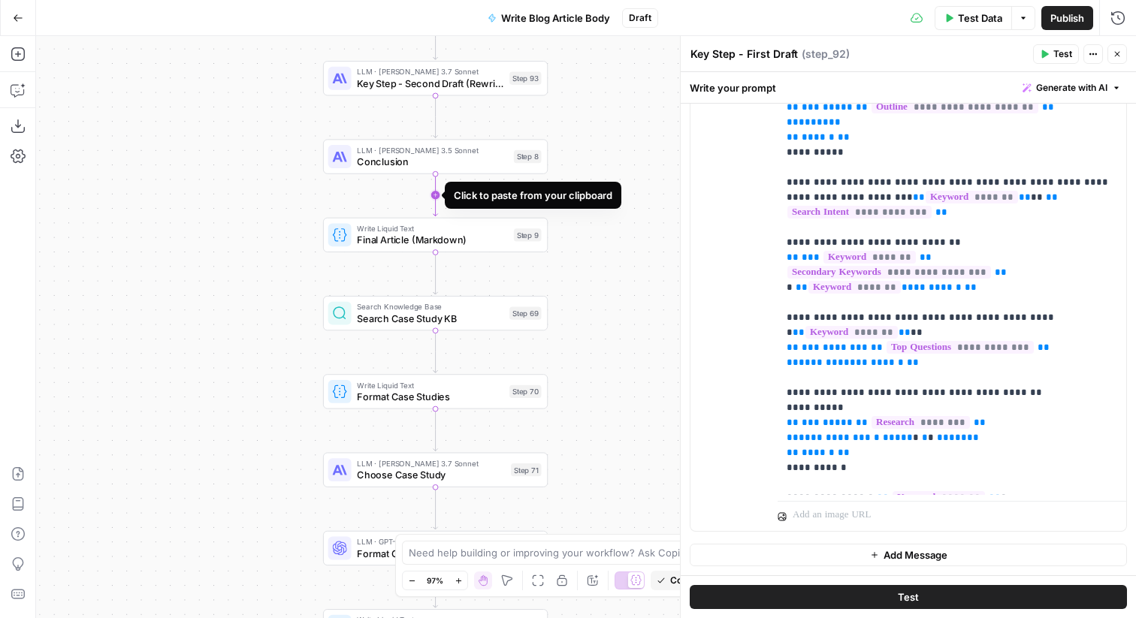
click at [434, 197] on icon "Edge from step_8 to step_9" at bounding box center [435, 195] width 5 height 42
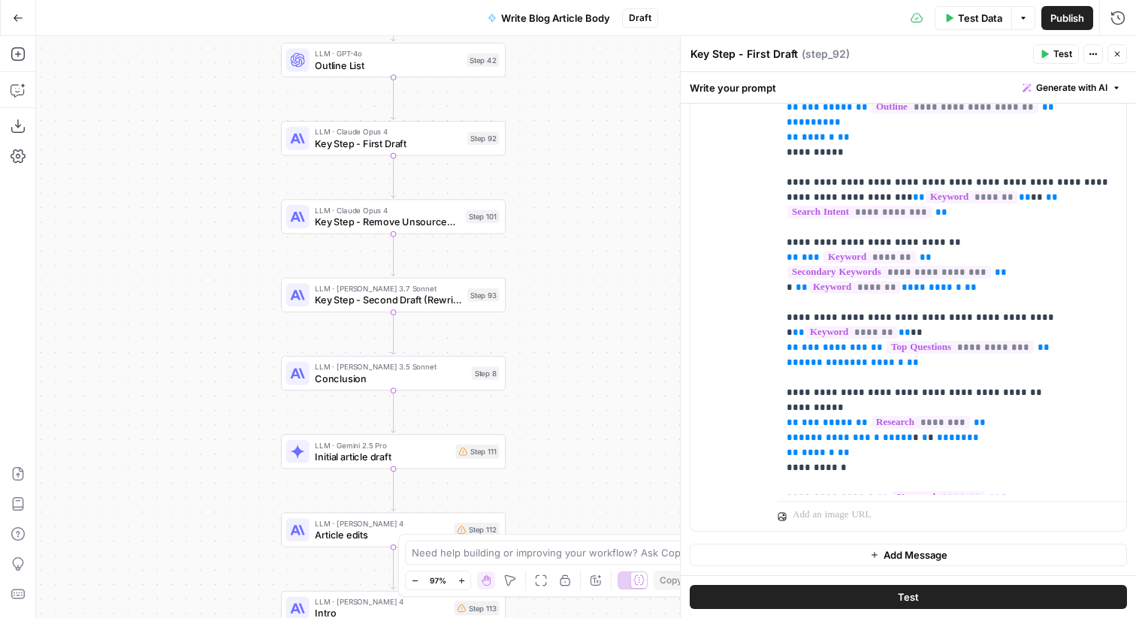
click at [477, 141] on div "Step 92" at bounding box center [483, 138] width 32 height 13
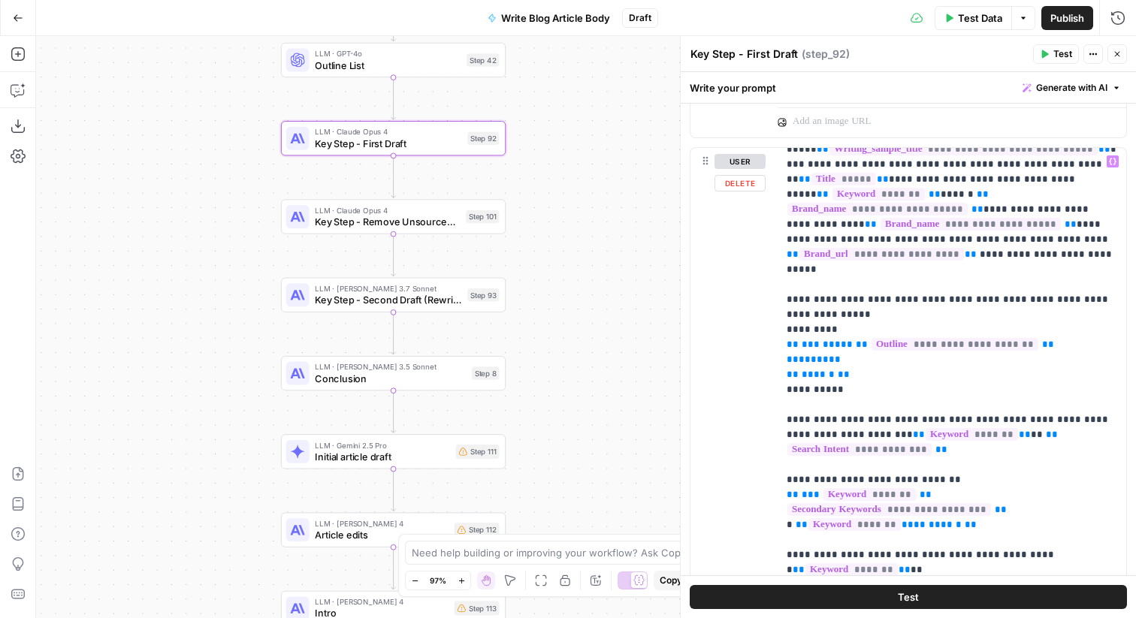
scroll to position [34, 0]
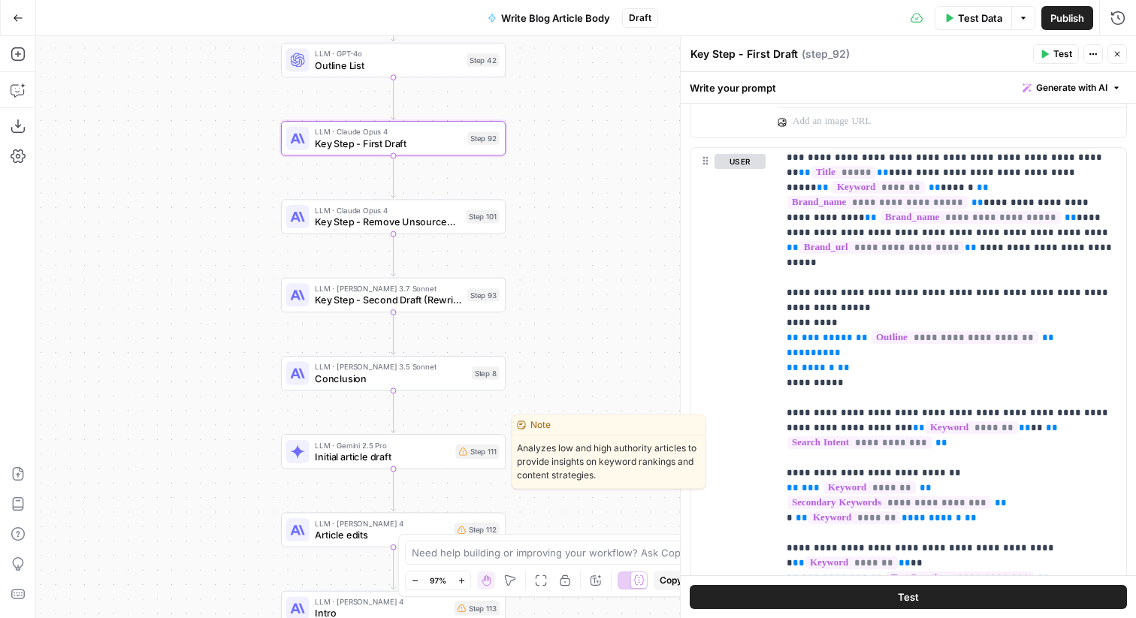
click at [422, 448] on span "LLM · Gemini 2.5 Pro" at bounding box center [382, 444] width 135 height 11
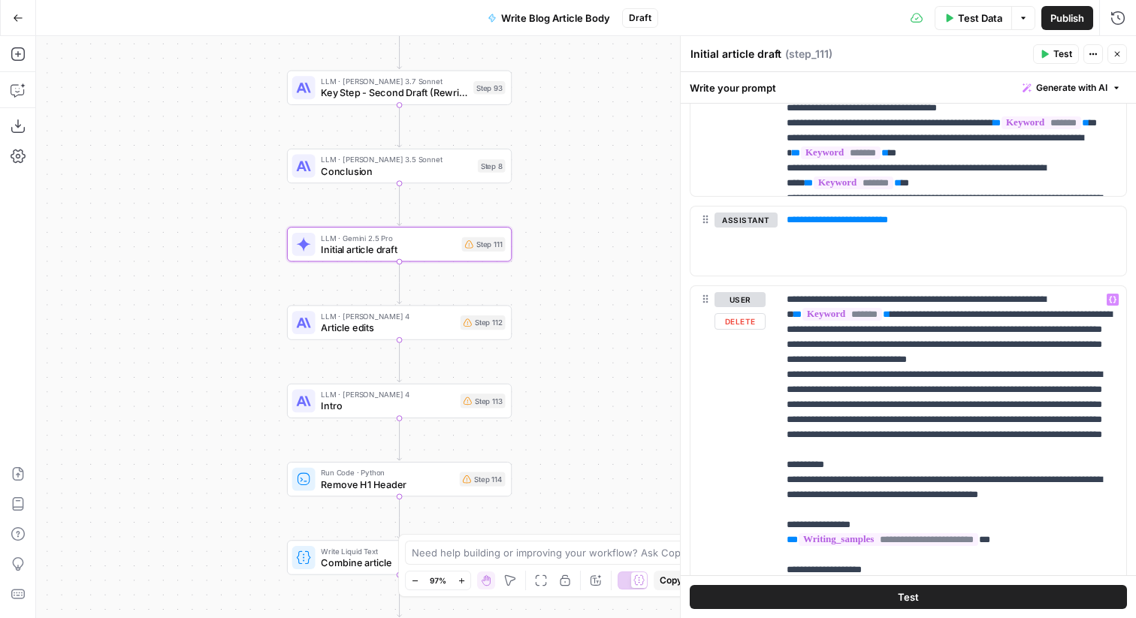
scroll to position [744, 0]
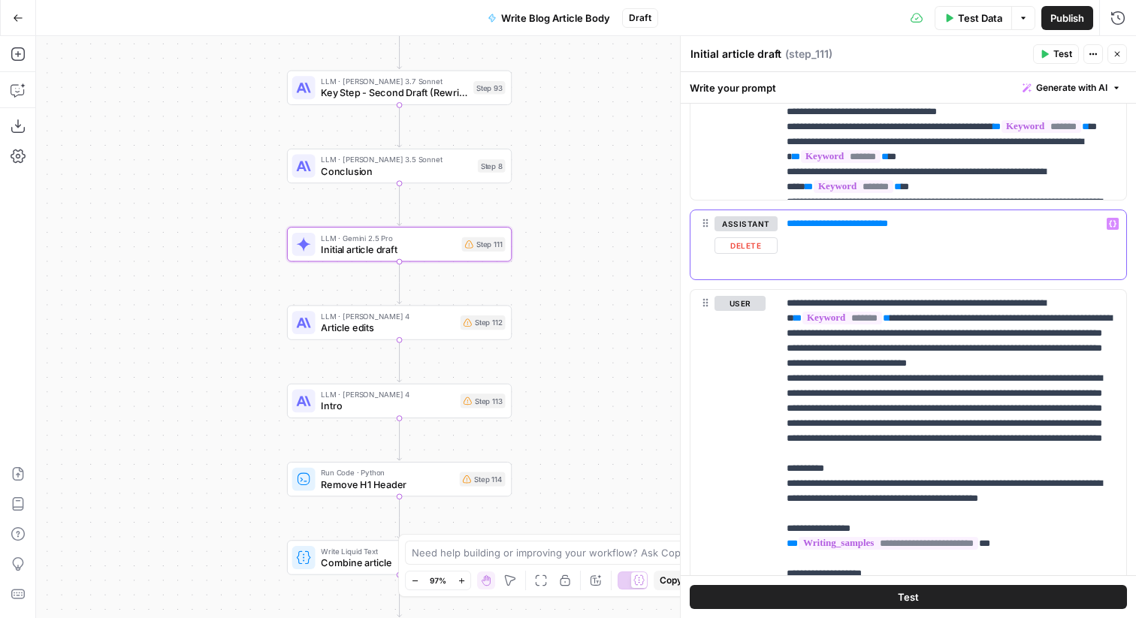
click at [969, 234] on div "**********" at bounding box center [951, 244] width 349 height 69
click at [1115, 222] on icon "button" at bounding box center [1113, 223] width 8 height 7
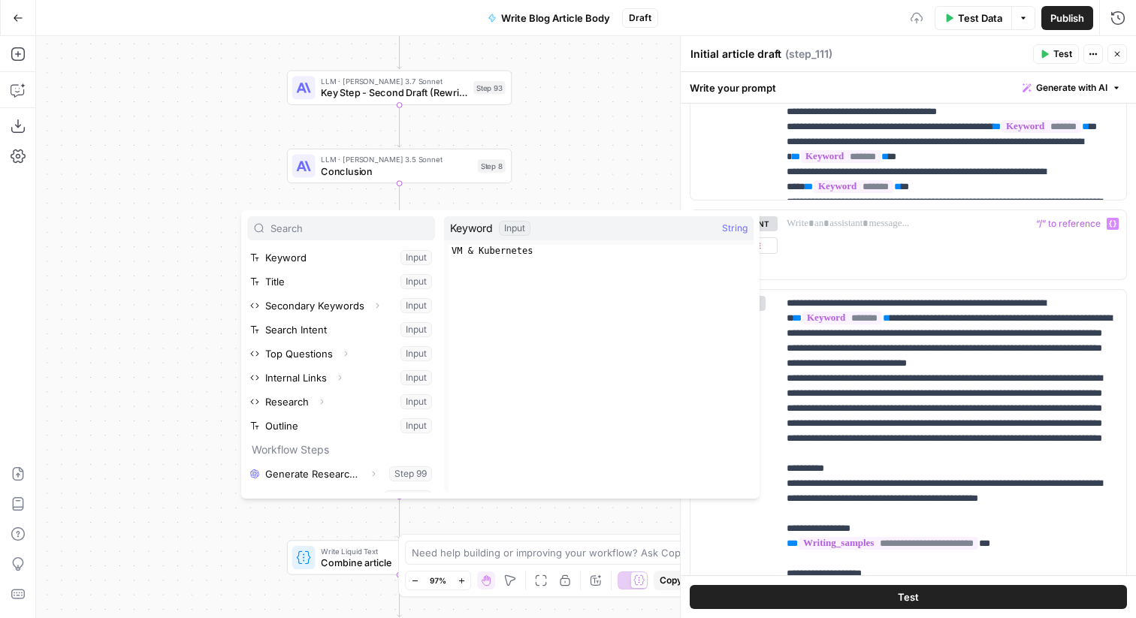
scroll to position [73, 0]
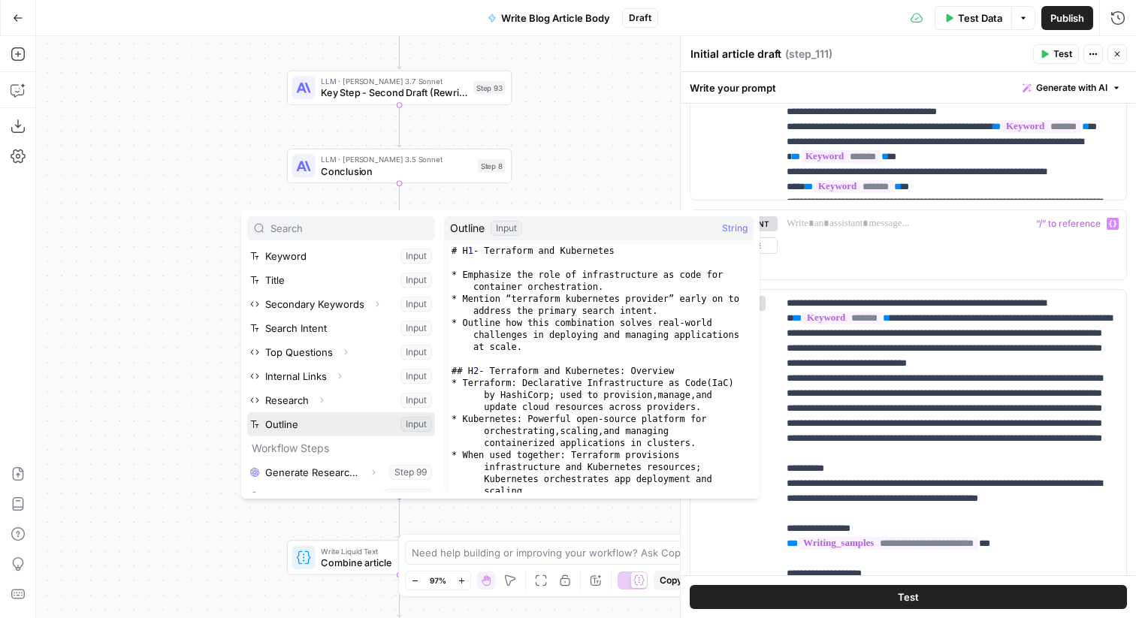
click at [358, 424] on button "Select variable Outline" at bounding box center [341, 424] width 188 height 24
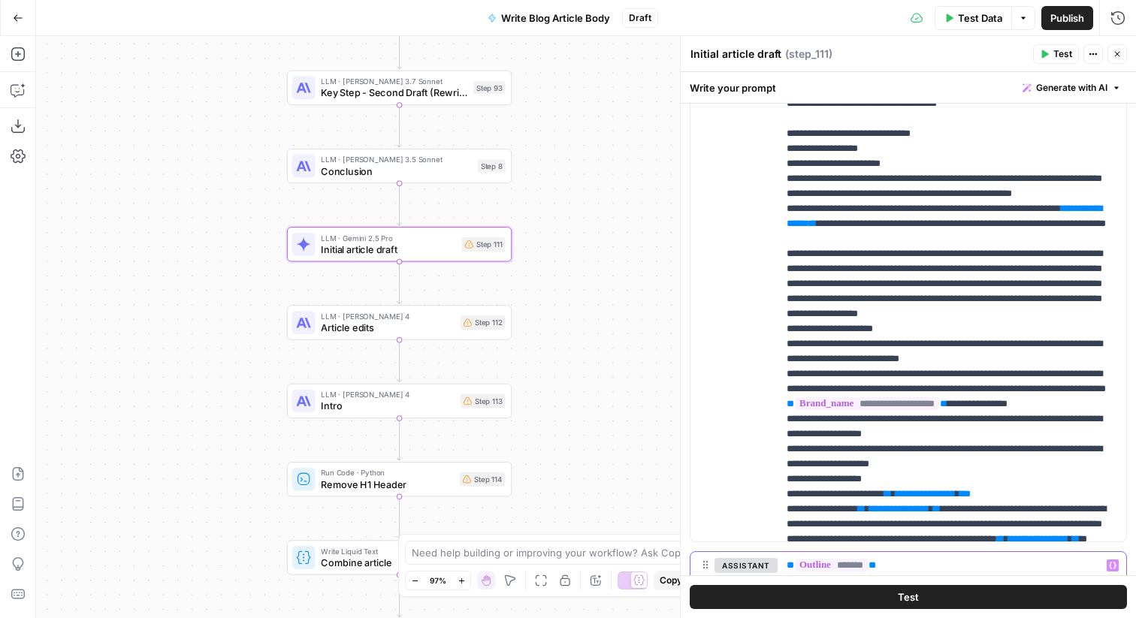
scroll to position [394, 0]
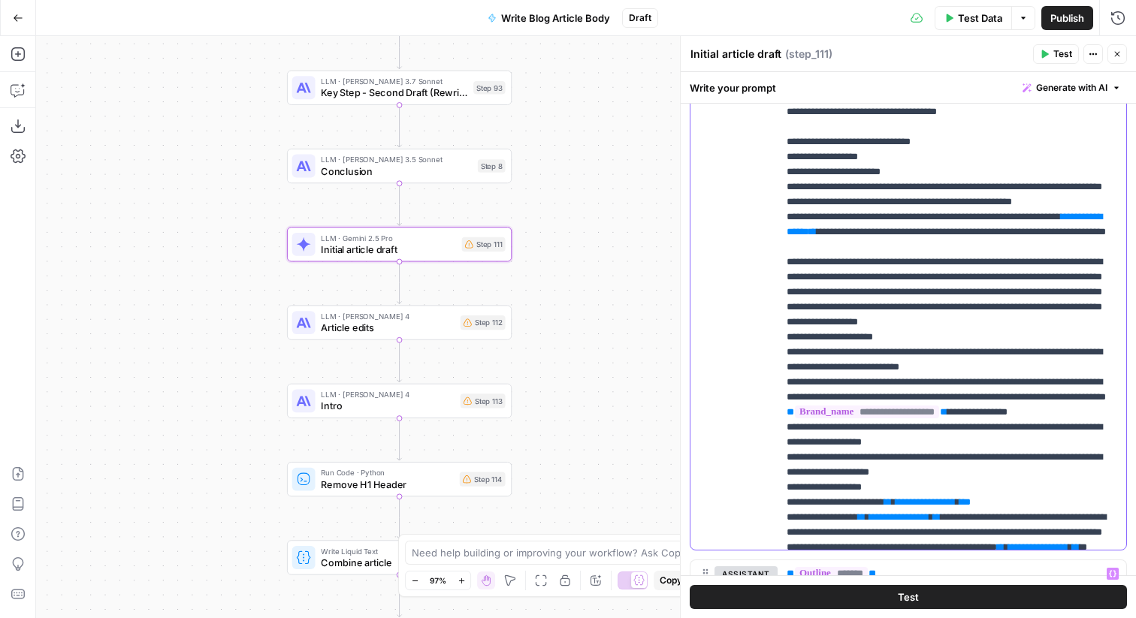
drag, startPoint x: 1079, startPoint y: 307, endPoint x: 873, endPoint y: 325, distance: 207.4
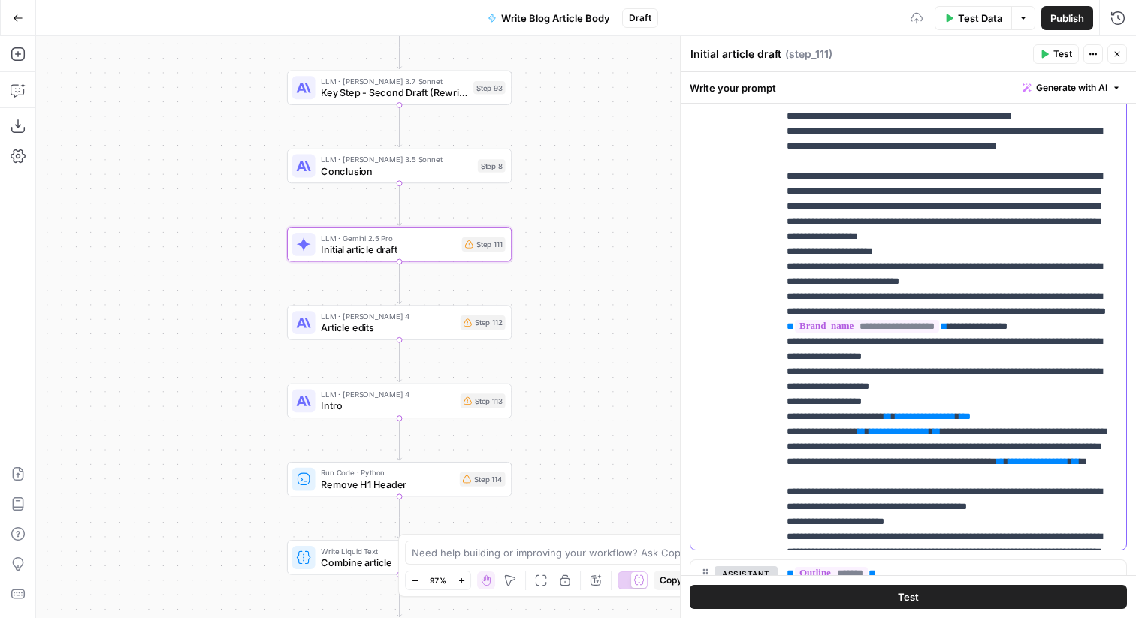
scroll to position [678, 0]
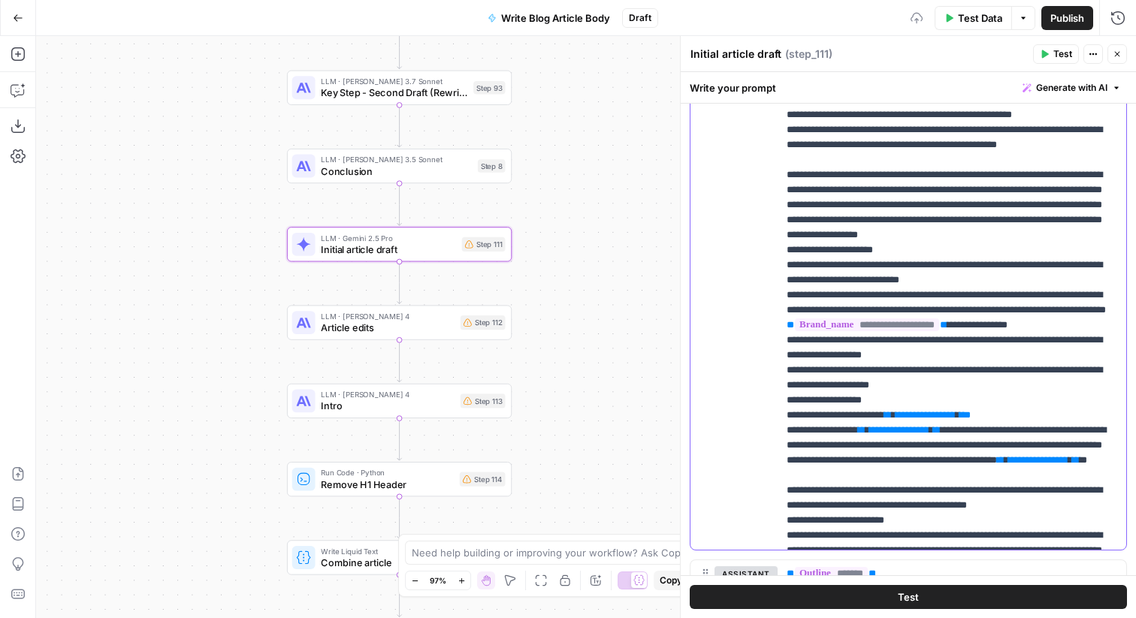
drag, startPoint x: 832, startPoint y: 237, endPoint x: 1078, endPoint y: 213, distance: 247.5
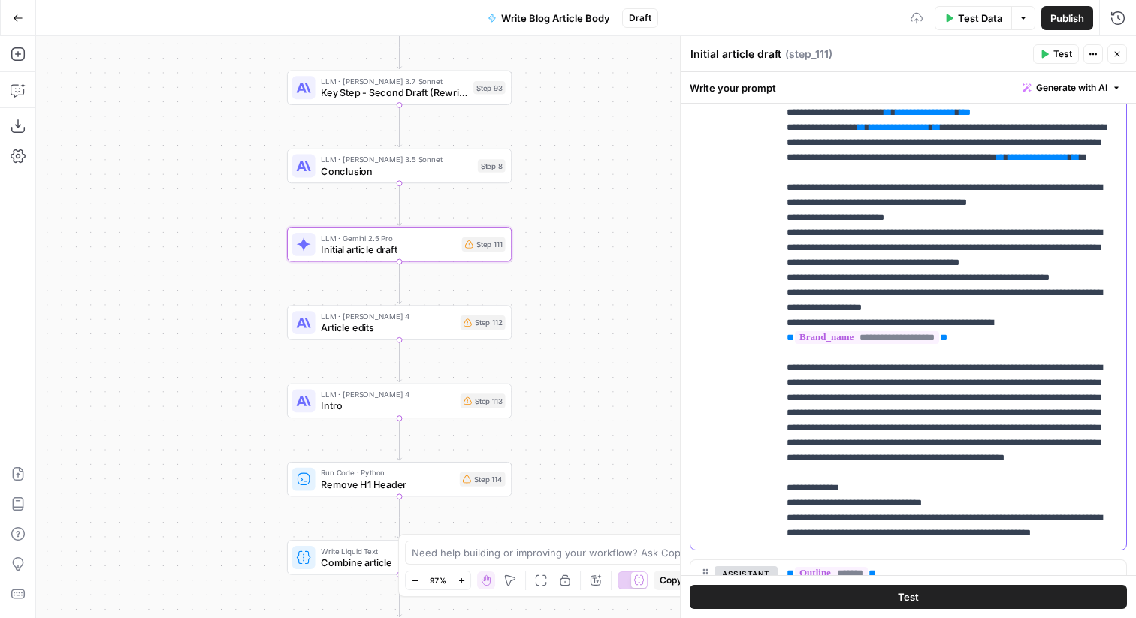
scroll to position [982, 0]
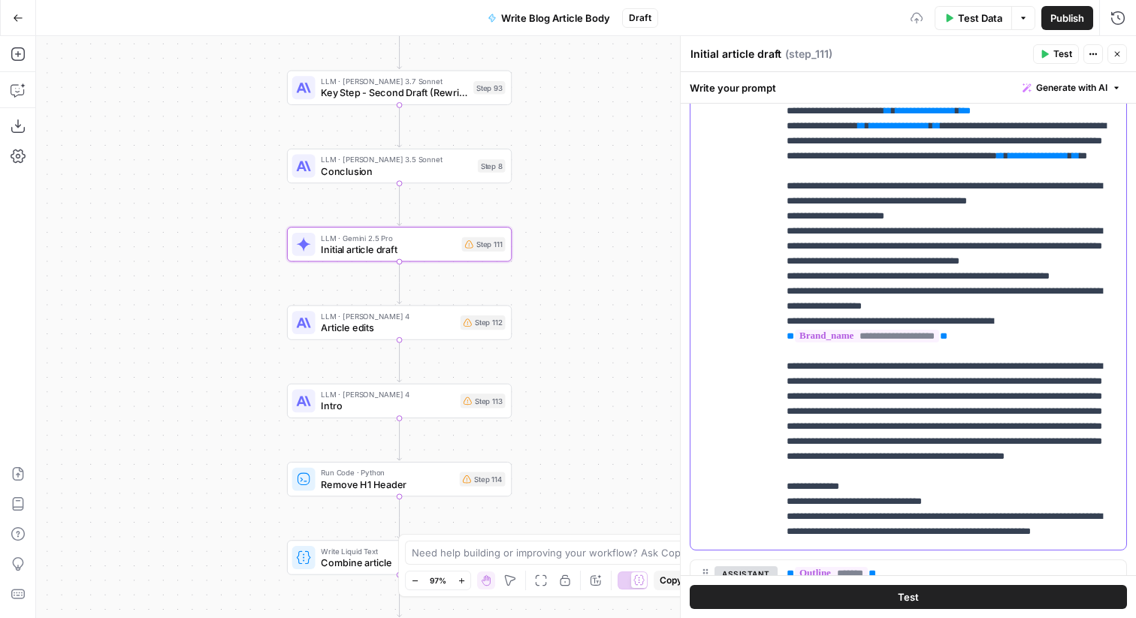
click at [905, 131] on span "**********" at bounding box center [899, 126] width 60 height 10
click at [927, 116] on span "**********" at bounding box center [925, 111] width 60 height 10
drag, startPoint x: 955, startPoint y: 246, endPoint x: 865, endPoint y: 253, distance: 90.5
click at [865, 253] on p "**********" at bounding box center [951, 517] width 331 height 3110
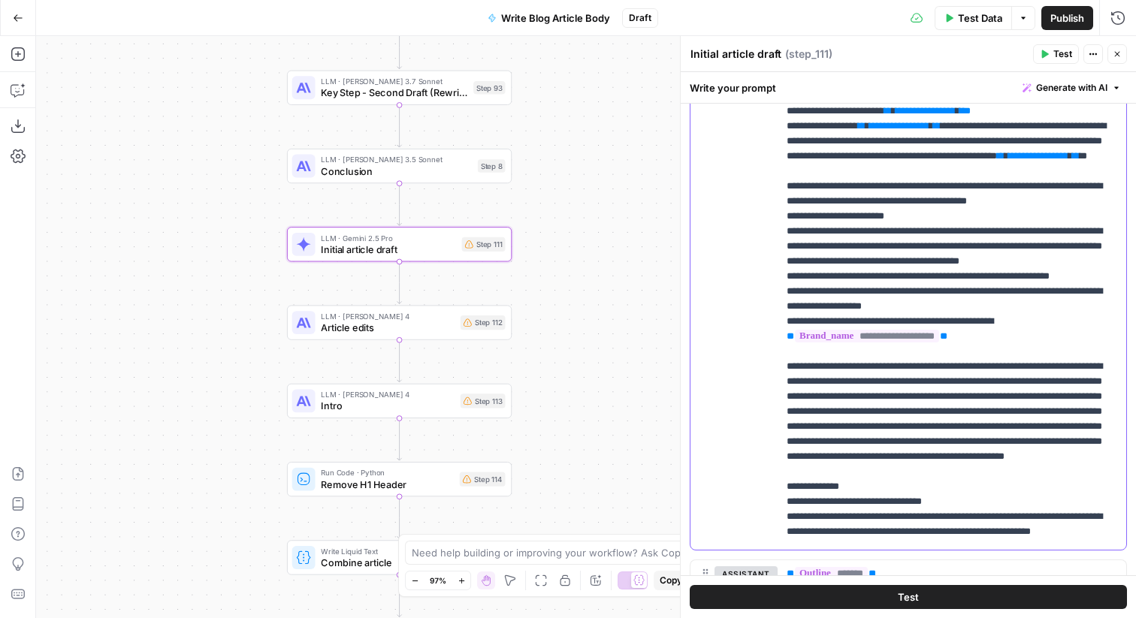
copy p "**********"
click at [1008, 222] on p "**********" at bounding box center [951, 517] width 331 height 3110
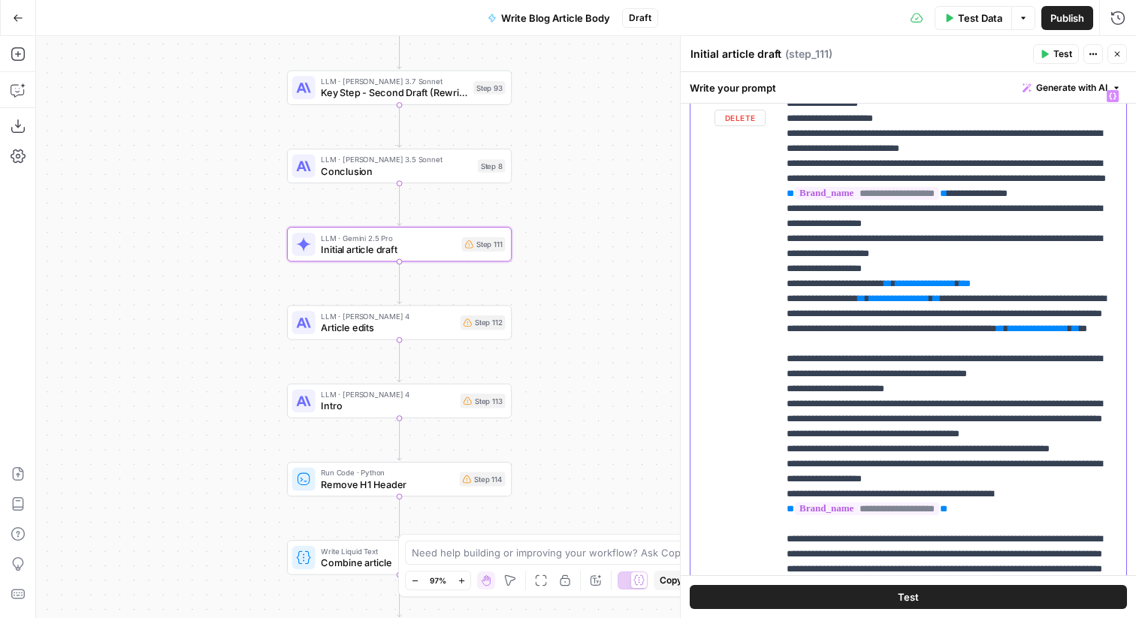
scroll to position [119, 0]
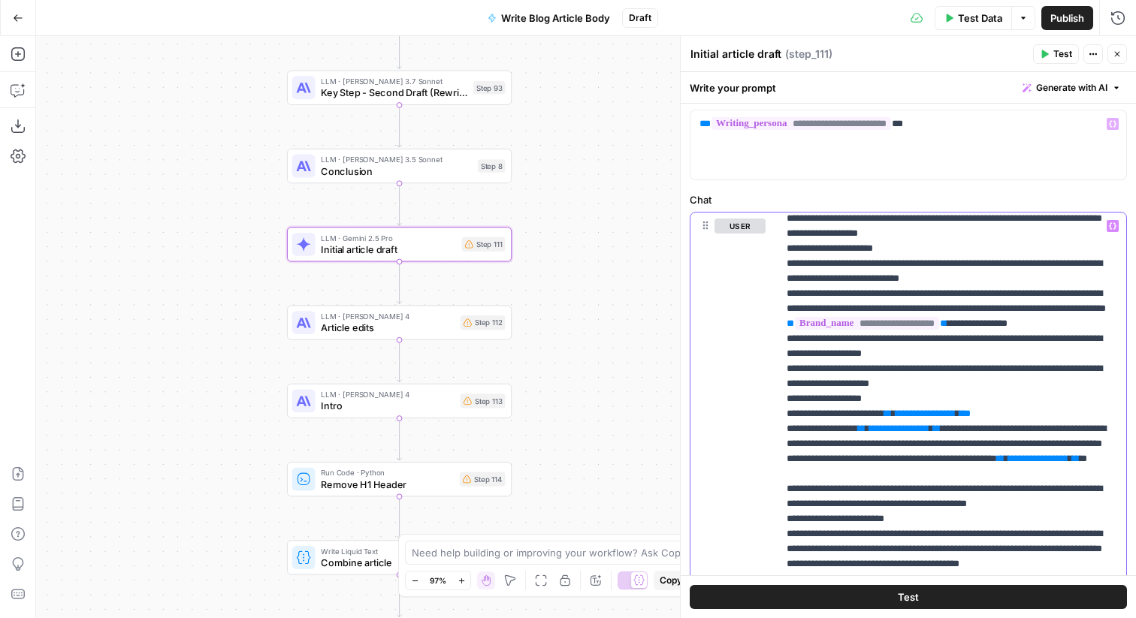
click at [1112, 227] on icon "button" at bounding box center [1113, 226] width 8 height 8
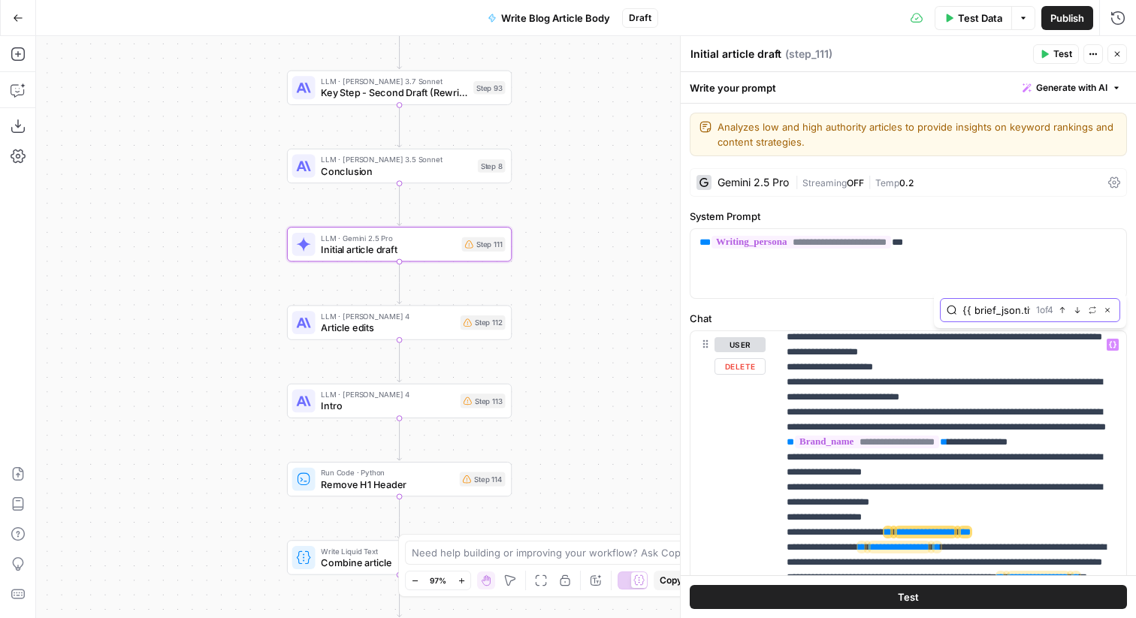
scroll to position [0, 0]
click at [1092, 313] on icon "button" at bounding box center [1092, 310] width 8 height 8
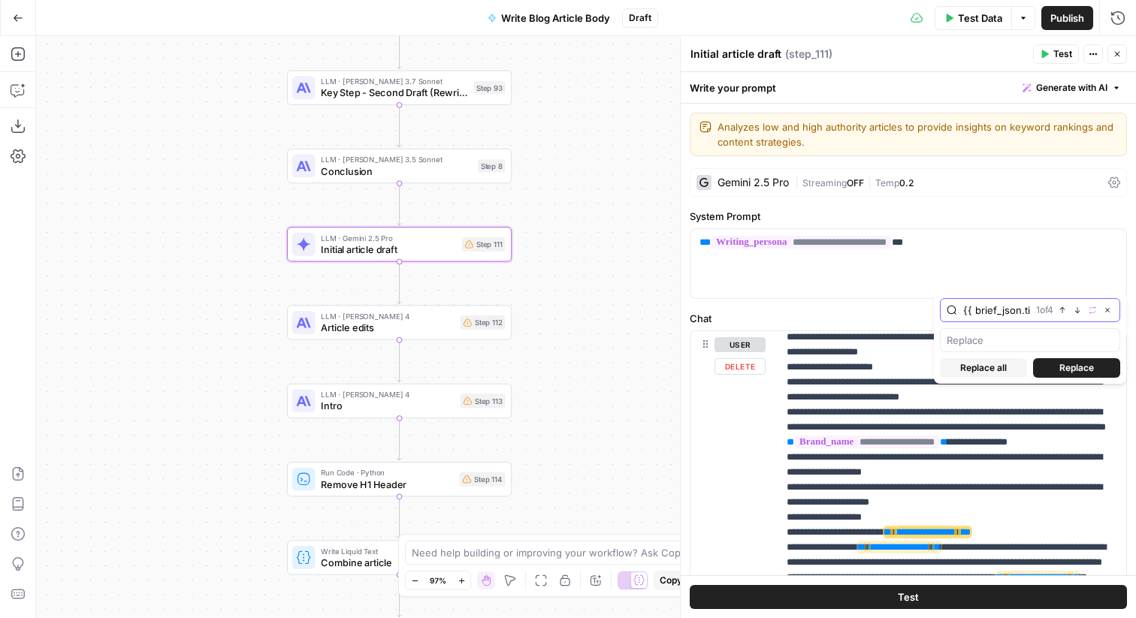
scroll to position [0, 26]
drag, startPoint x: 974, startPoint y: 310, endPoint x: 1012, endPoint y: 313, distance: 37.7
click at [1012, 313] on input "{{ brief_json.title }}" at bounding box center [996, 310] width 67 height 15
paste input "brief_json.title"
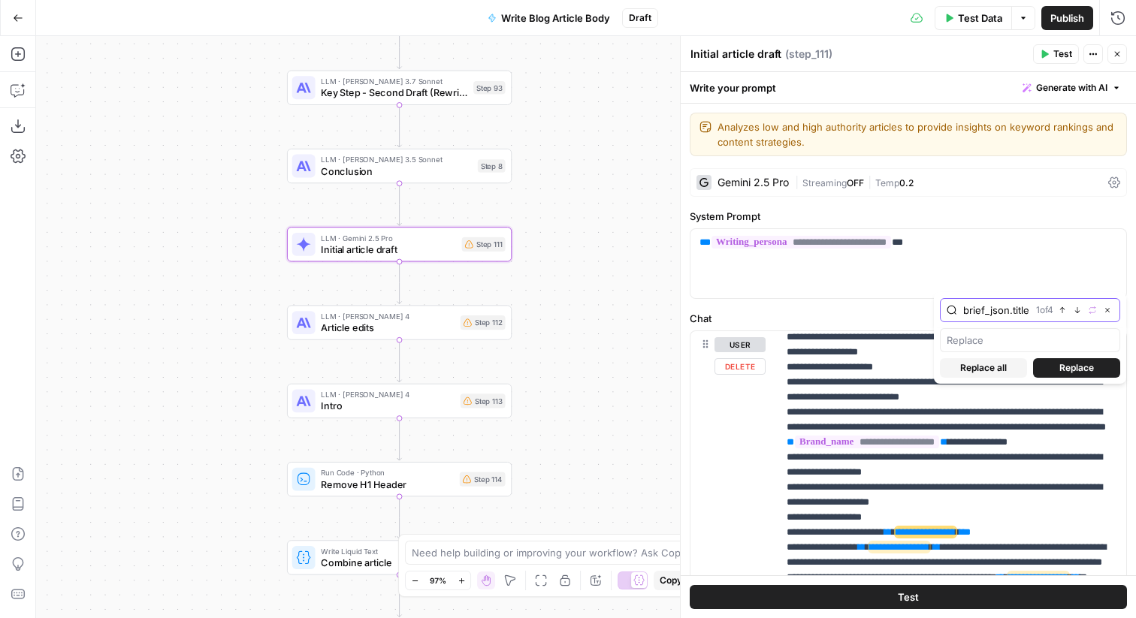
click at [1017, 312] on input "brief_json.title" at bounding box center [996, 310] width 67 height 15
type input "brief_json.title"
click at [1008, 335] on input "text" at bounding box center [1029, 340] width 167 height 15
paste input "title"
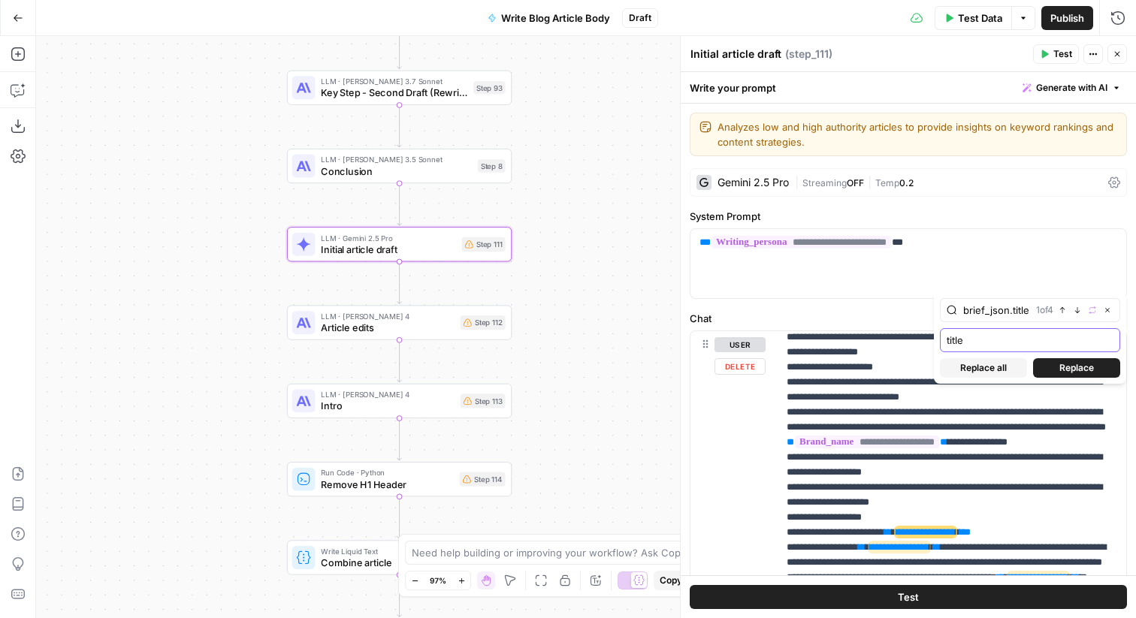
type input "title"
click at [1016, 366] on button "Replace all" at bounding box center [983, 368] width 87 height 20
click at [1104, 308] on icon "button" at bounding box center [1107, 310] width 8 height 8
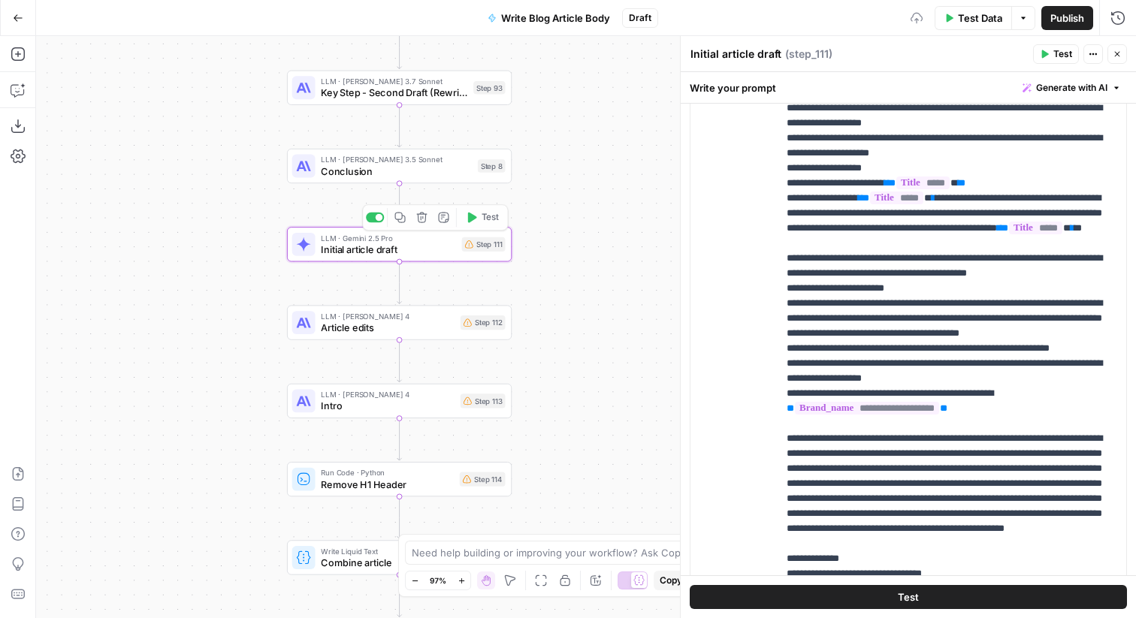
scroll to position [431, 0]
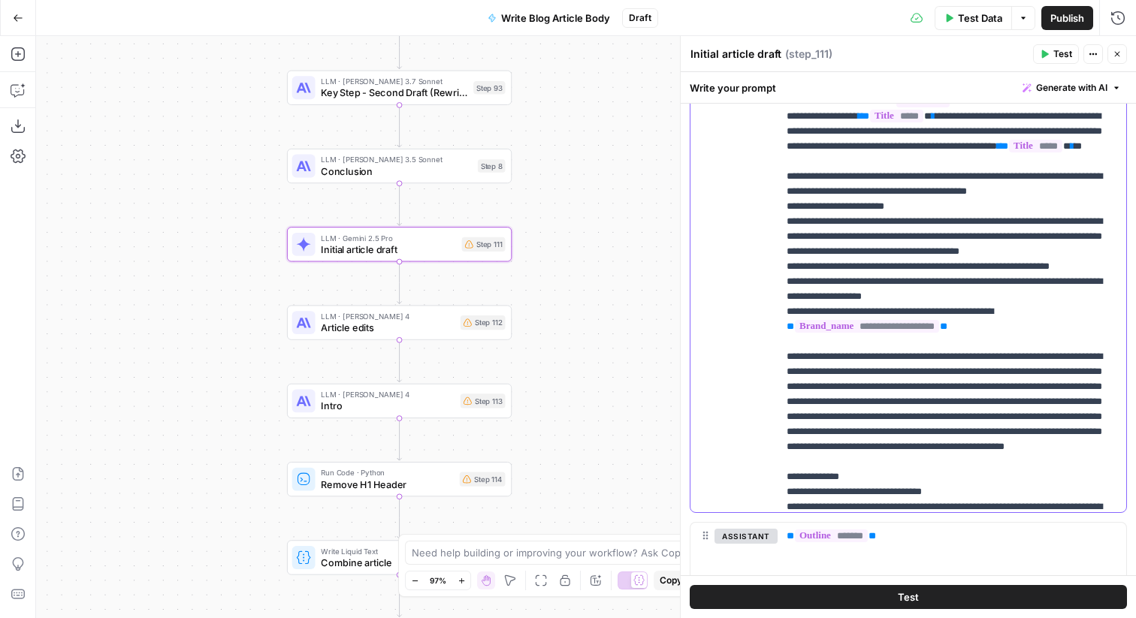
click at [820, 258] on p "**********" at bounding box center [951, 507] width 331 height 3110
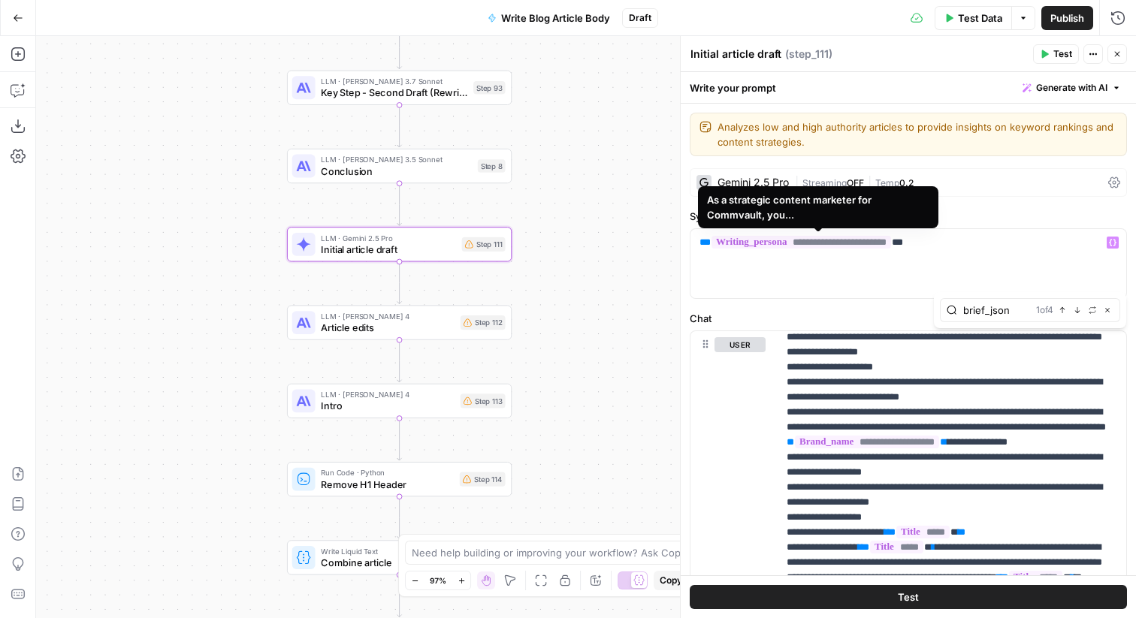
type input "brief_json"
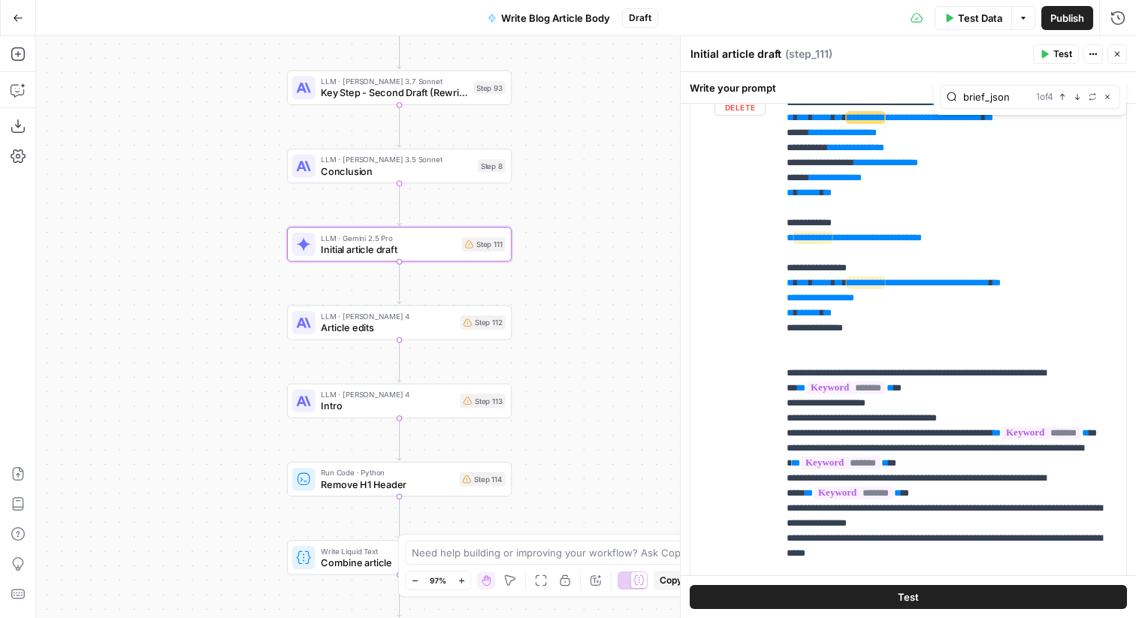
scroll to position [172, 0]
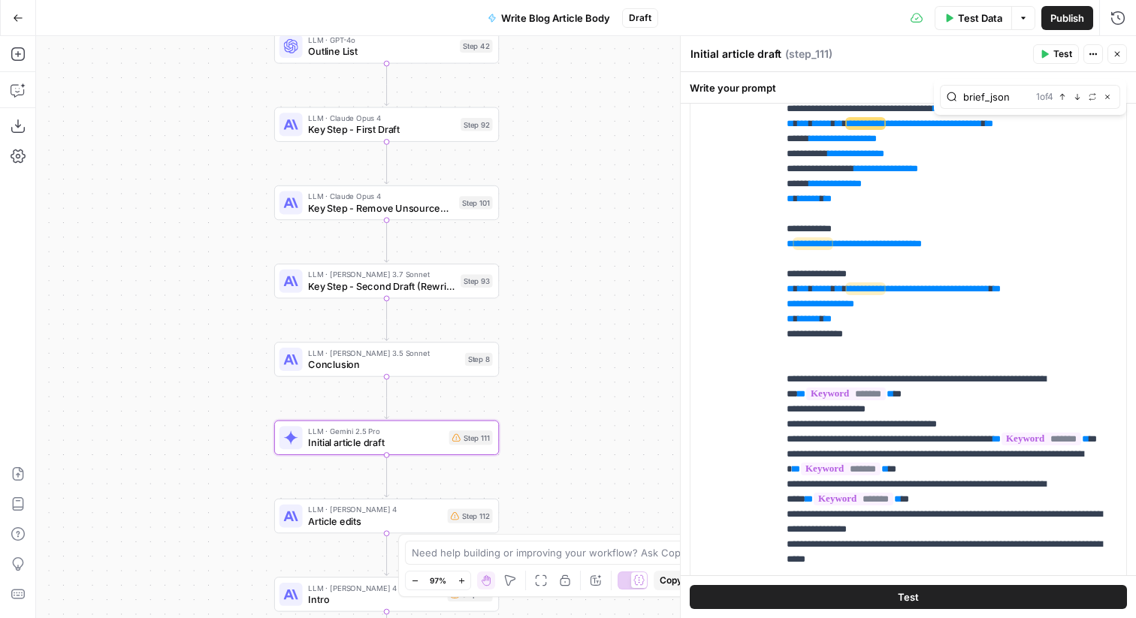
click at [481, 122] on div "Step 92" at bounding box center [476, 124] width 32 height 13
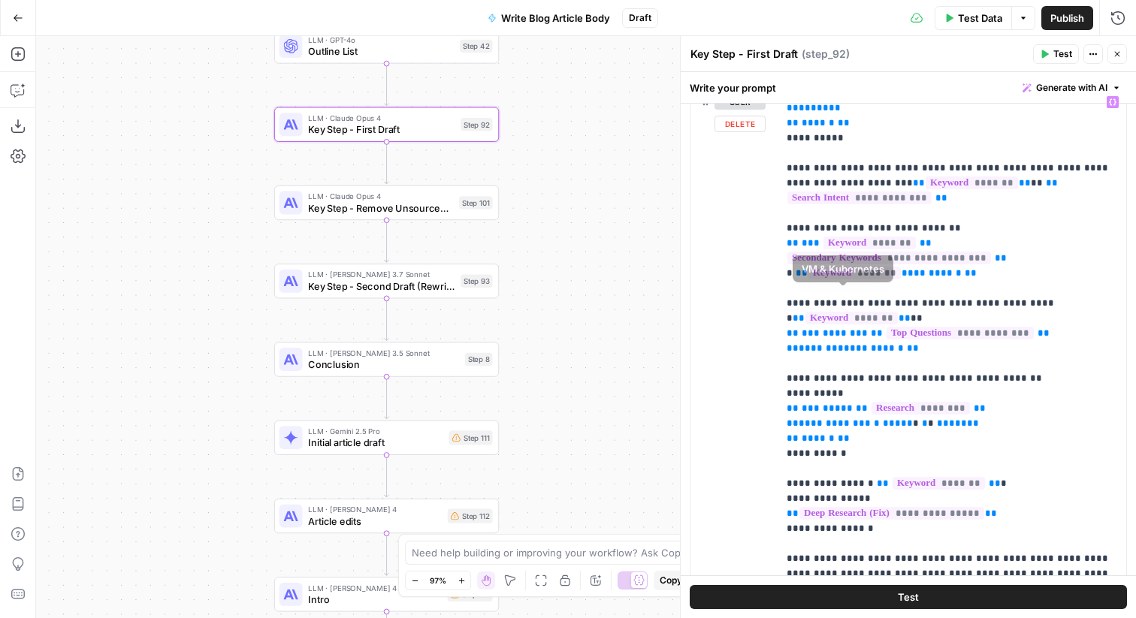
scroll to position [222, 0]
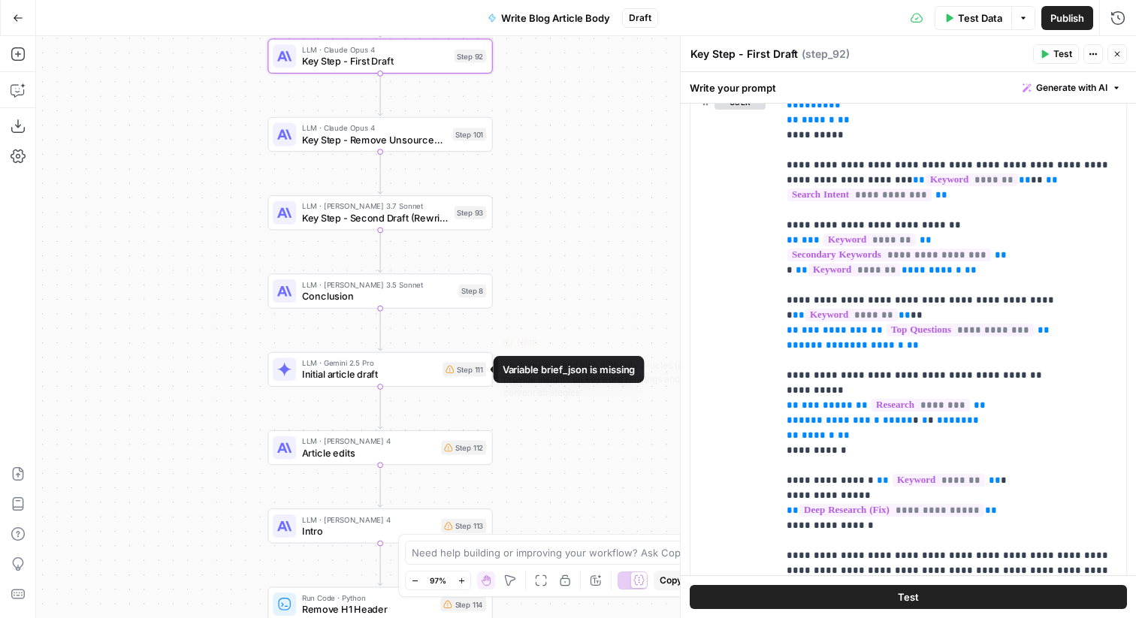
click at [417, 376] on span "Initial article draft" at bounding box center [369, 374] width 135 height 14
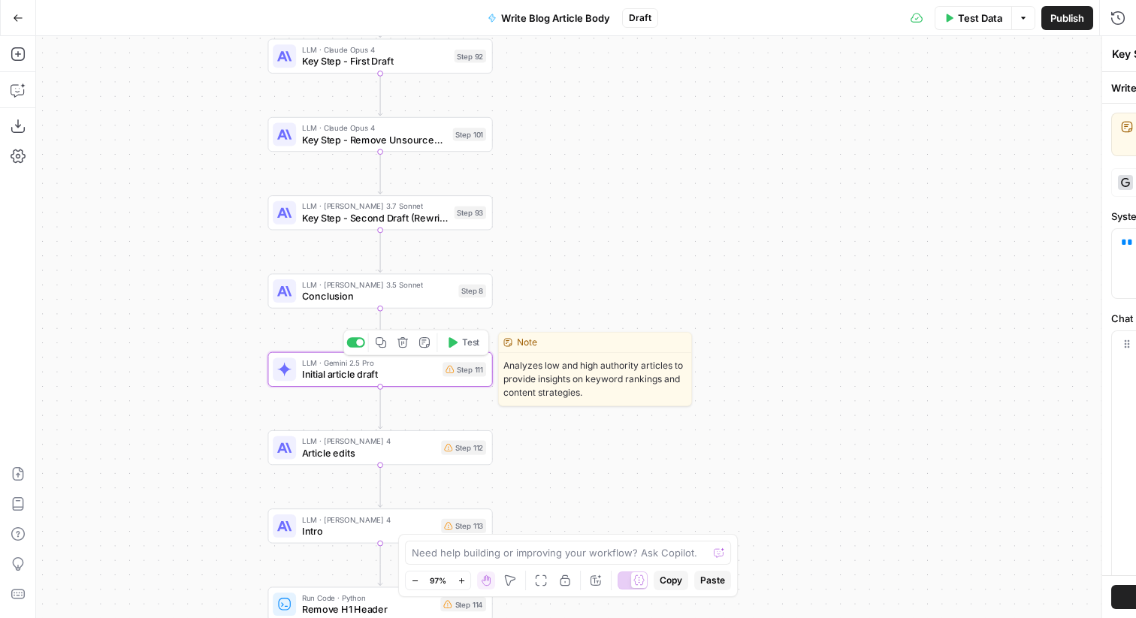
type textarea "Initial article draft"
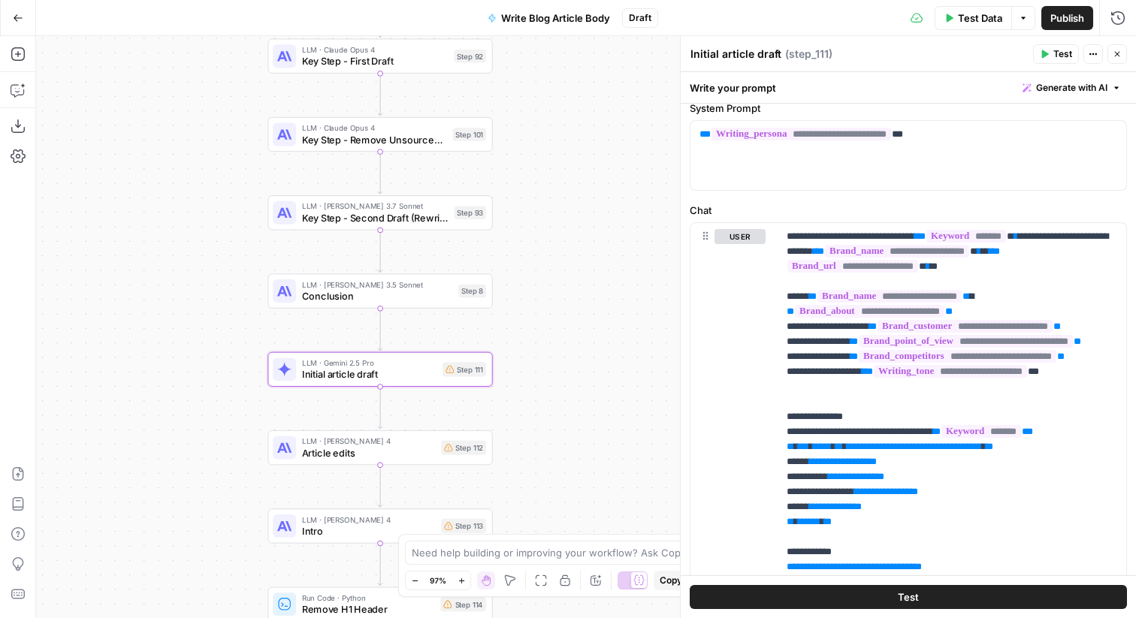
scroll to position [328, 0]
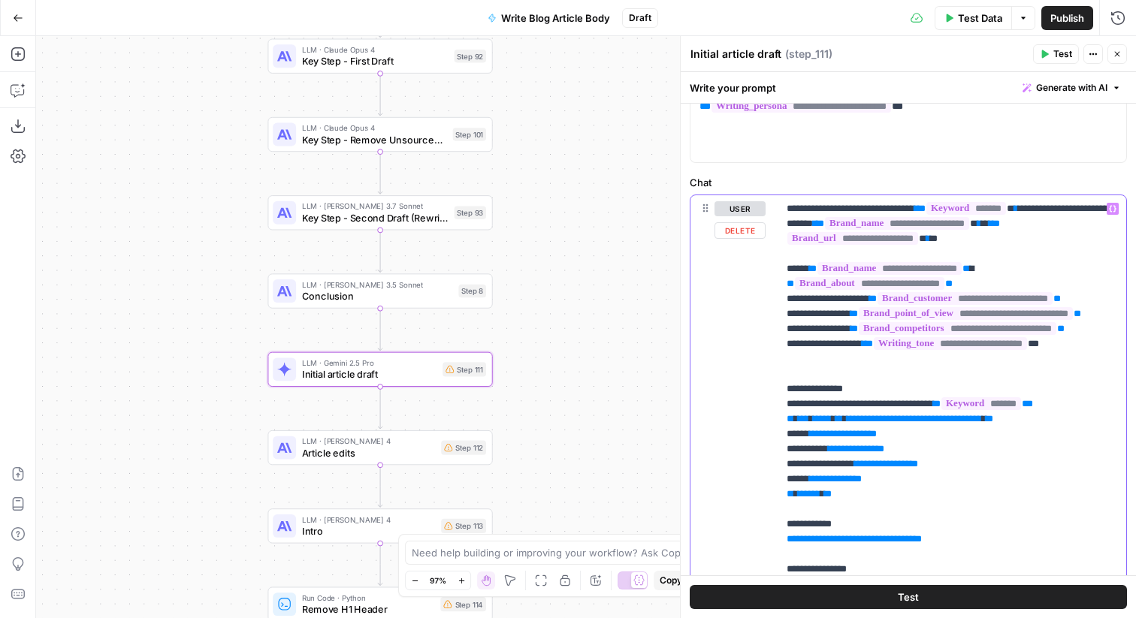
scroll to position [128, 0]
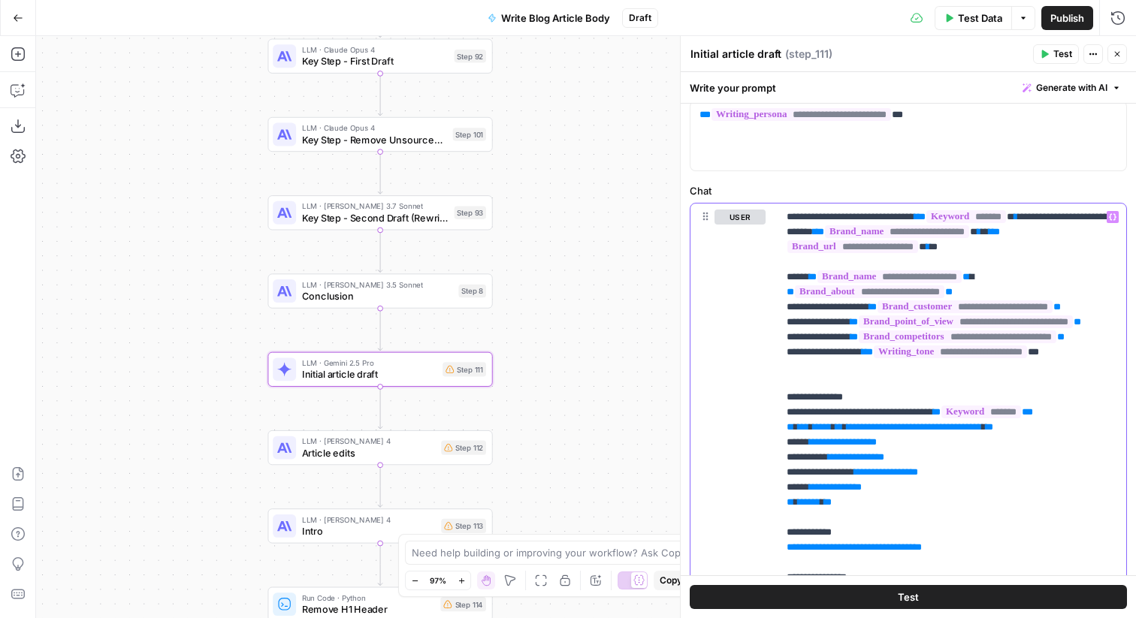
click at [1114, 212] on button "Variables Menu" at bounding box center [1112, 217] width 12 height 12
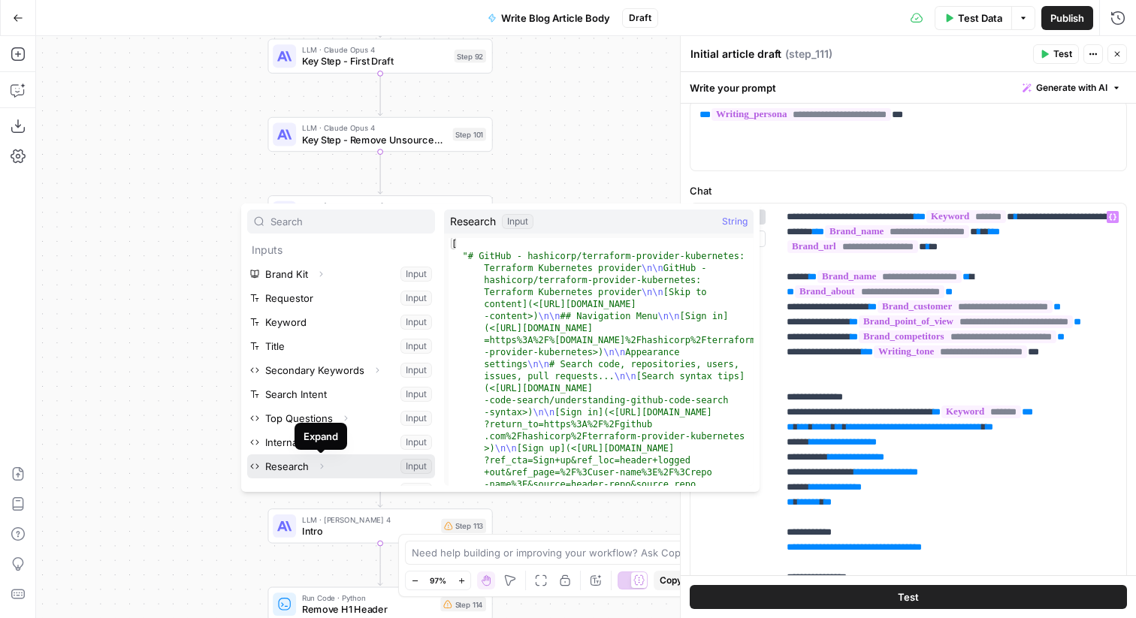
click at [324, 467] on icon "button" at bounding box center [321, 466] width 9 height 9
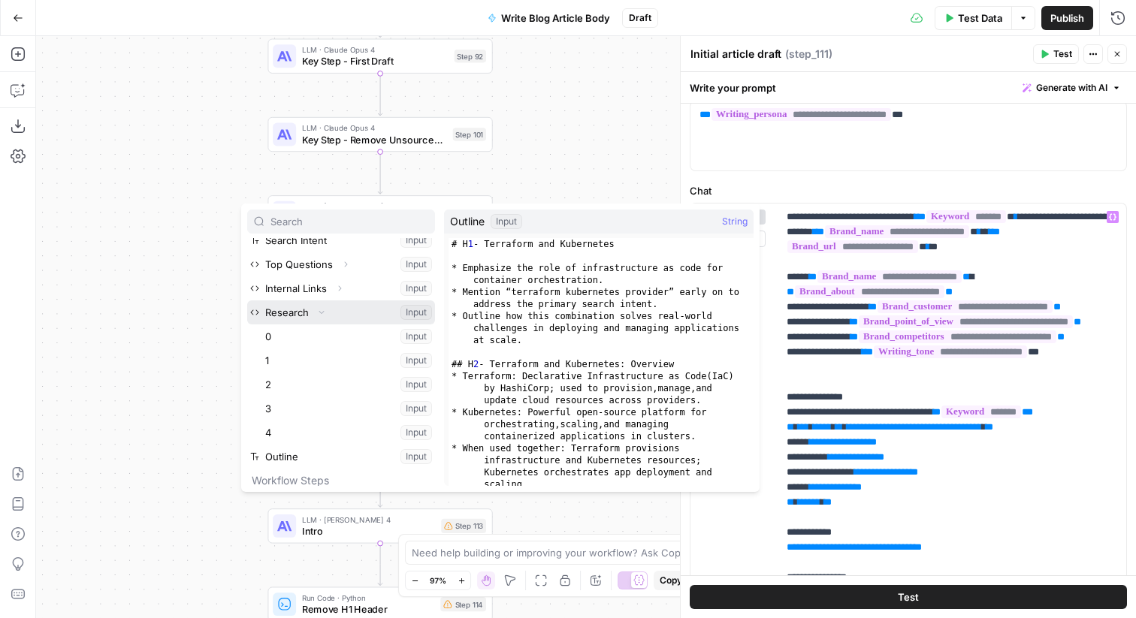
scroll to position [165, 0]
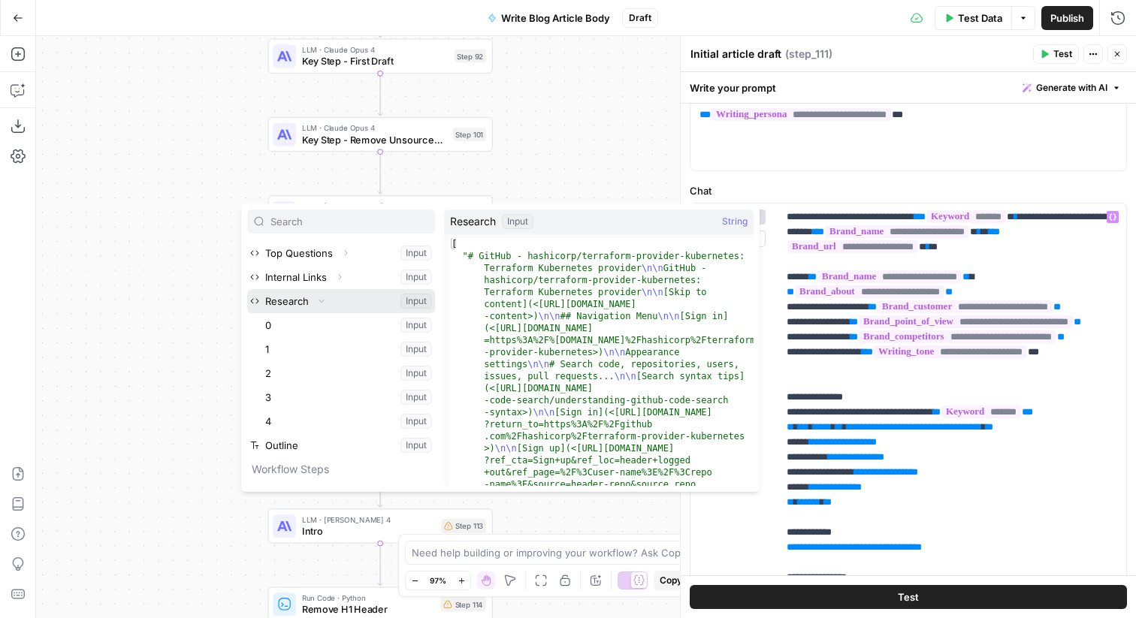
click at [325, 297] on icon "button" at bounding box center [321, 301] width 9 height 9
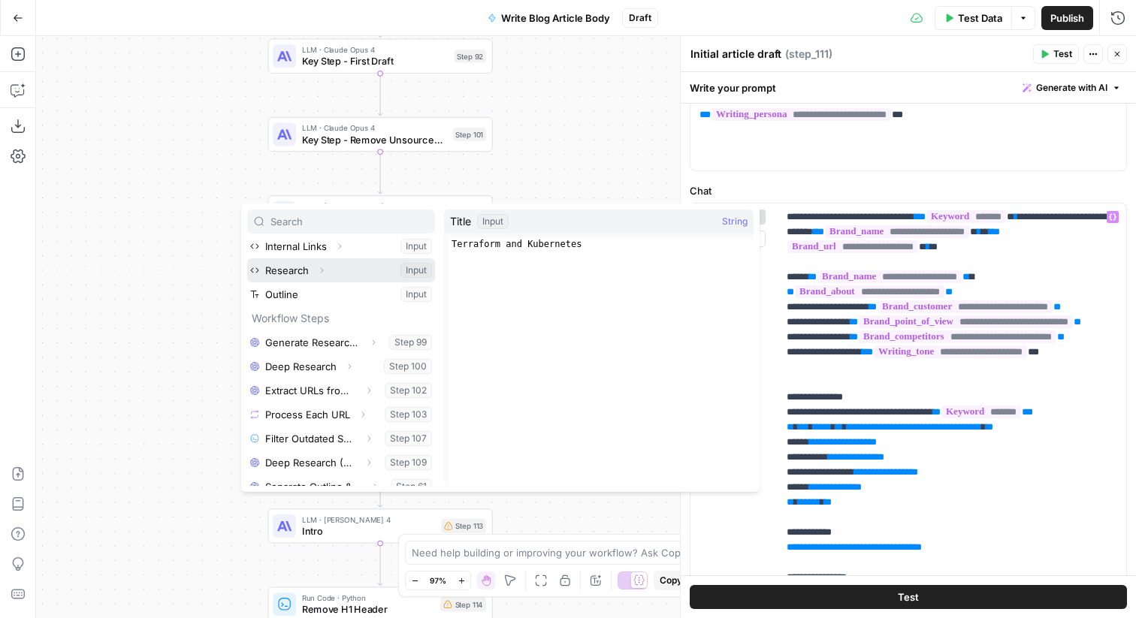
scroll to position [209, 0]
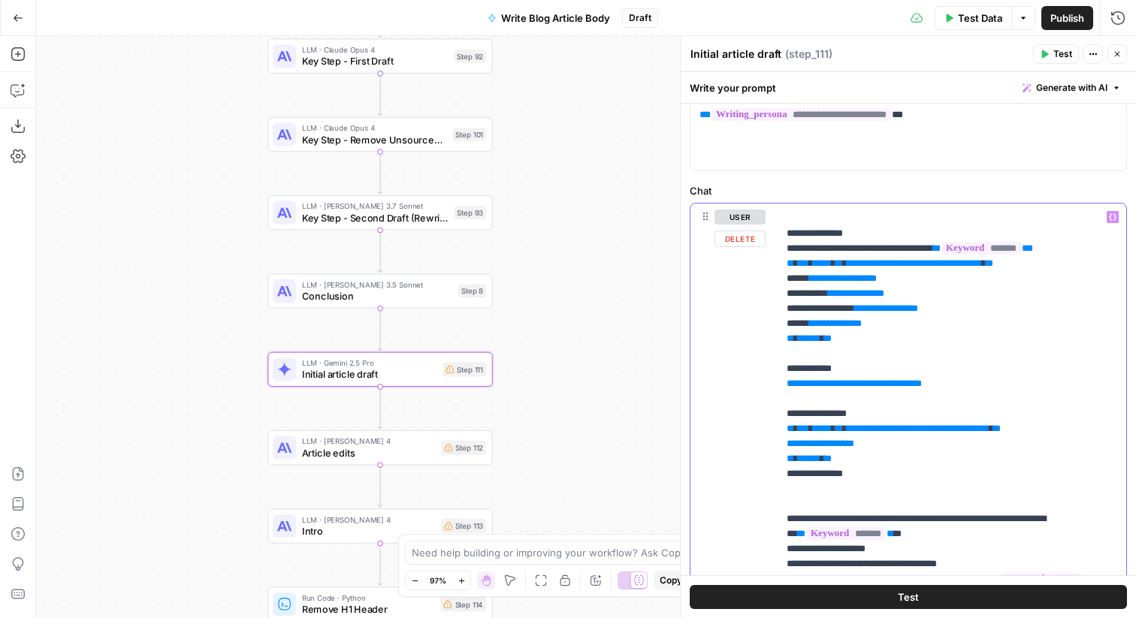
scroll to position [222, 0]
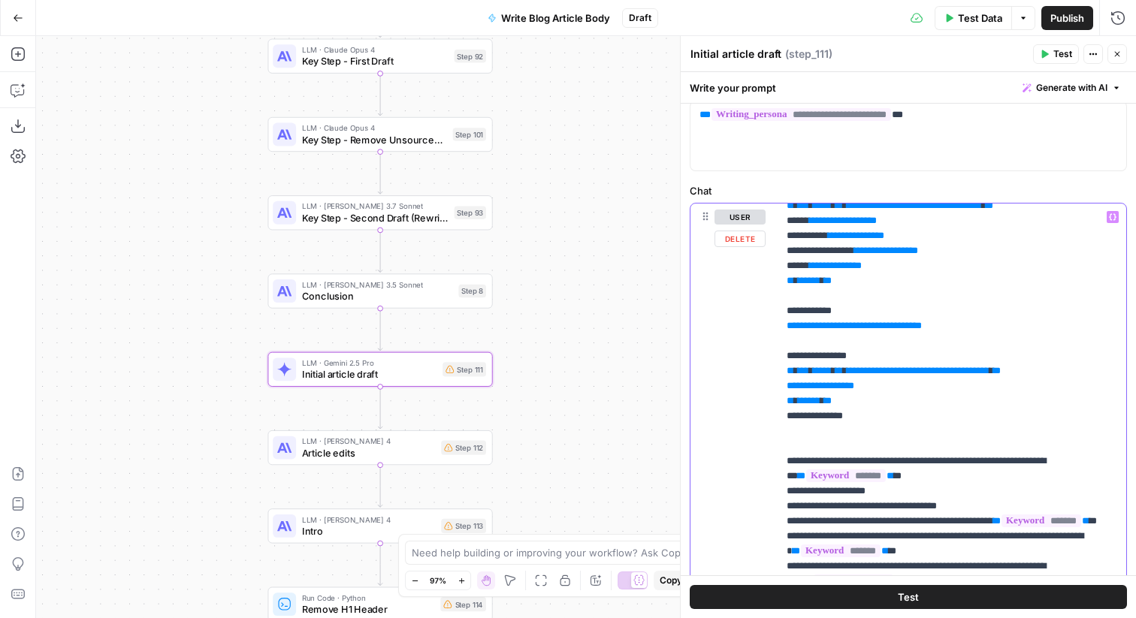
drag, startPoint x: 839, startPoint y: 480, endPoint x: 789, endPoint y: 219, distance: 265.5
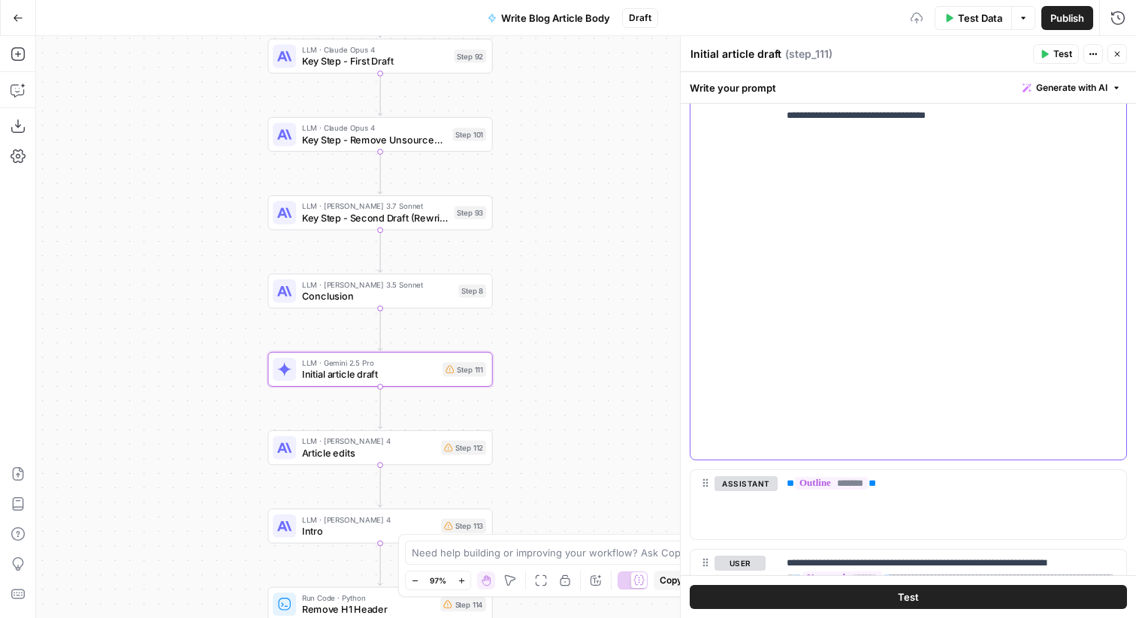
scroll to position [470, 0]
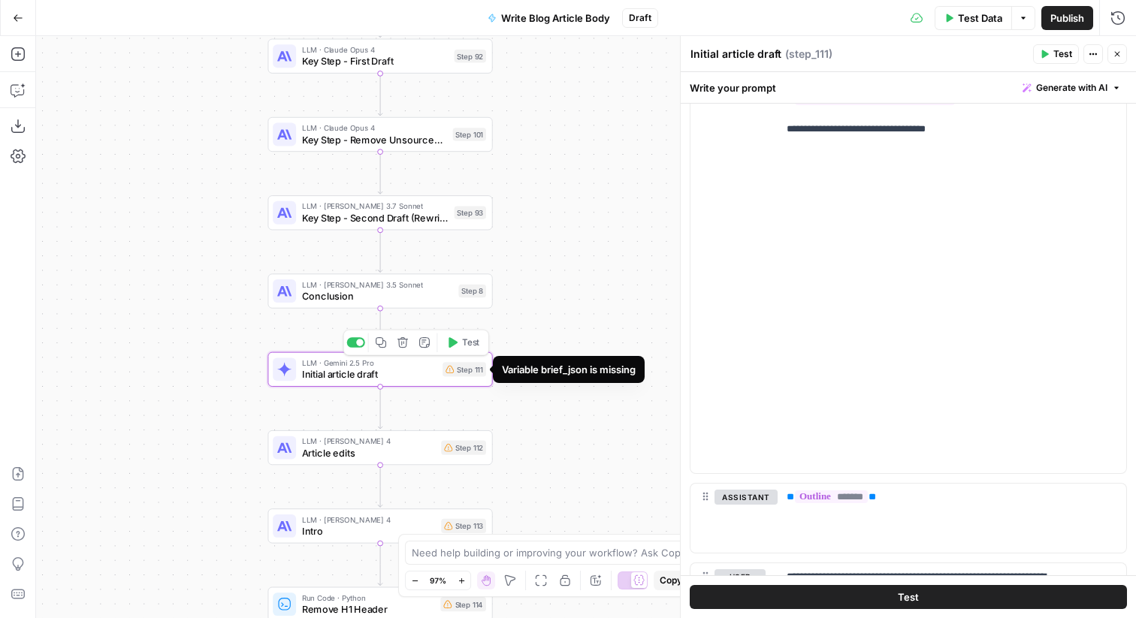
click at [475, 372] on div "Step 111" at bounding box center [464, 369] width 44 height 14
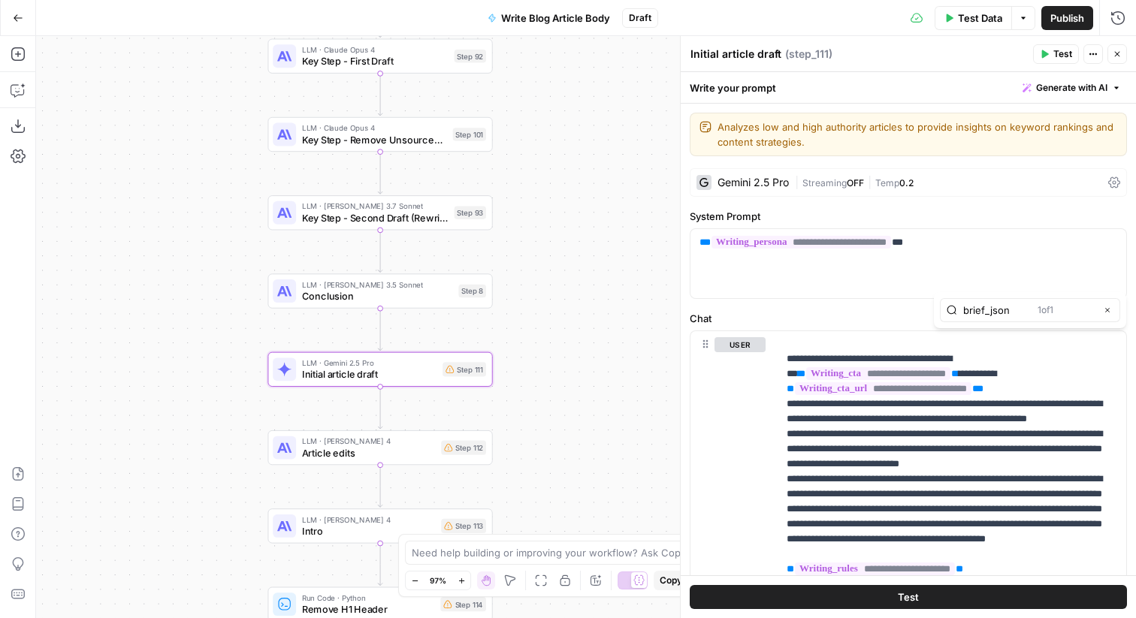
type input "brief_json"
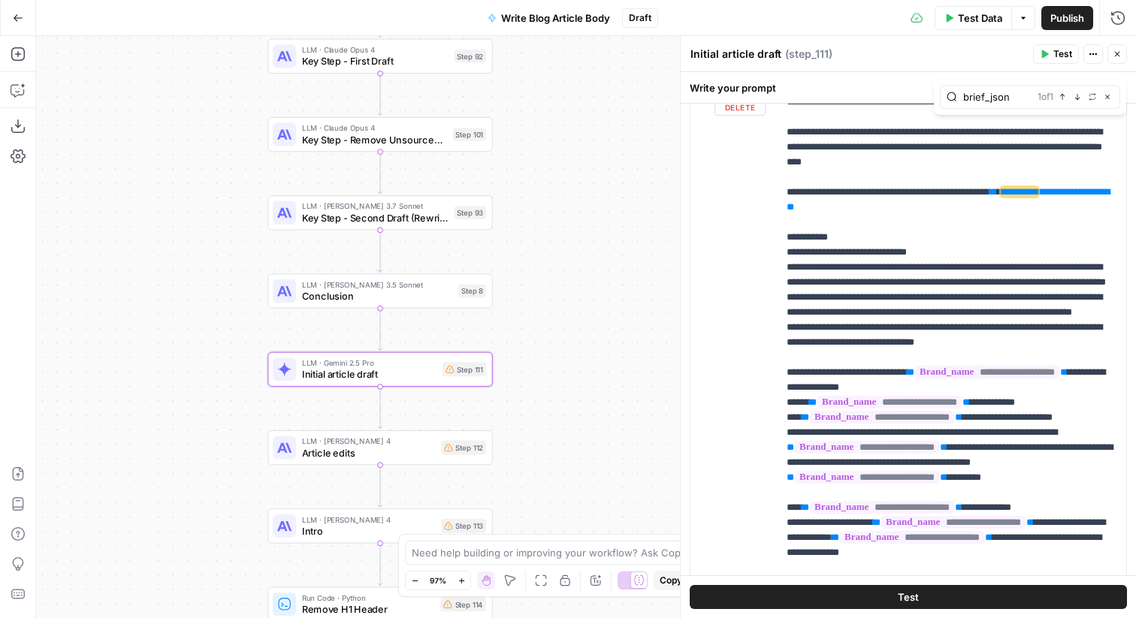
scroll to position [1225, 0]
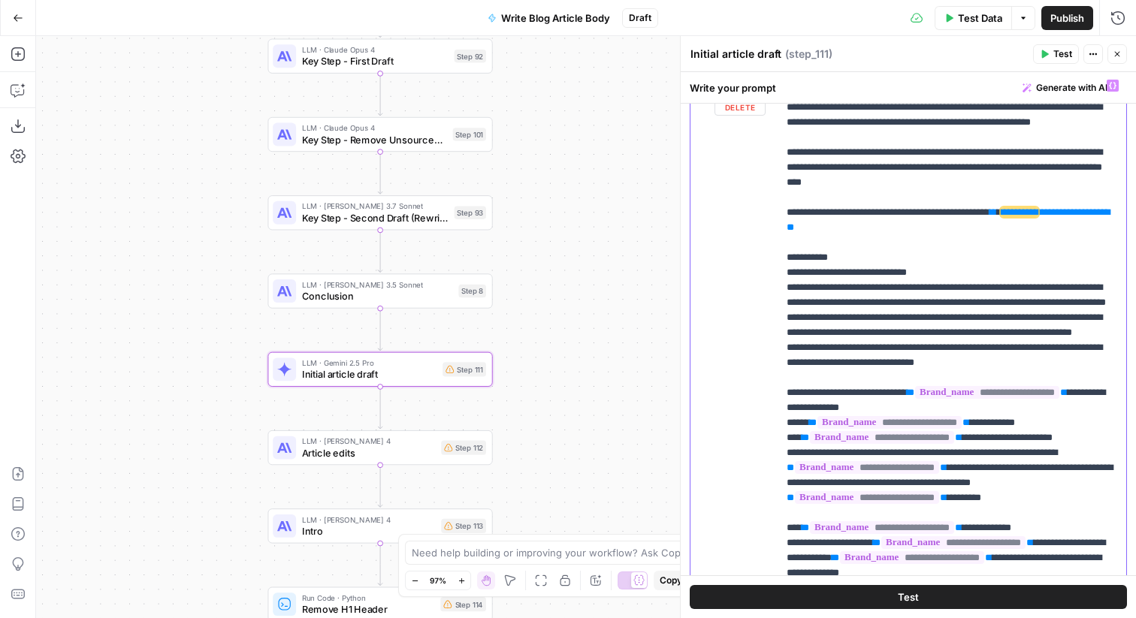
drag, startPoint x: 993, startPoint y: 407, endPoint x: 1044, endPoint y: 390, distance: 53.9
click at [1044, 390] on p "**********" at bounding box center [951, 257] width 331 height 2809
click at [1115, 83] on icon "button" at bounding box center [1113, 86] width 8 height 8
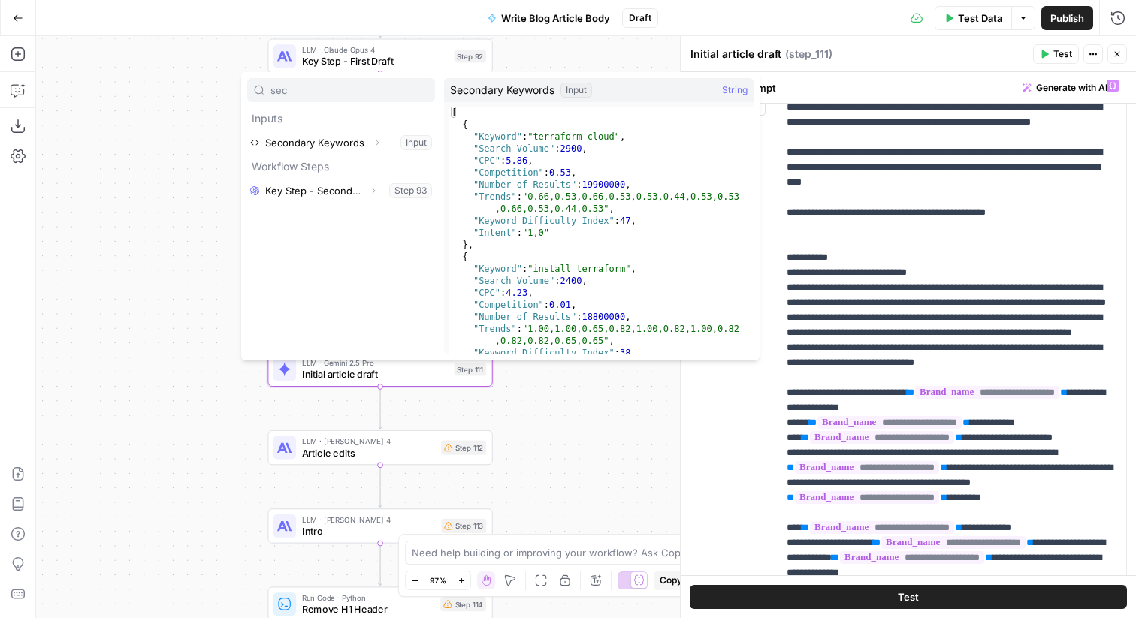
type input "sec"
click at [381, 139] on button "Expand" at bounding box center [377, 143] width 20 height 20
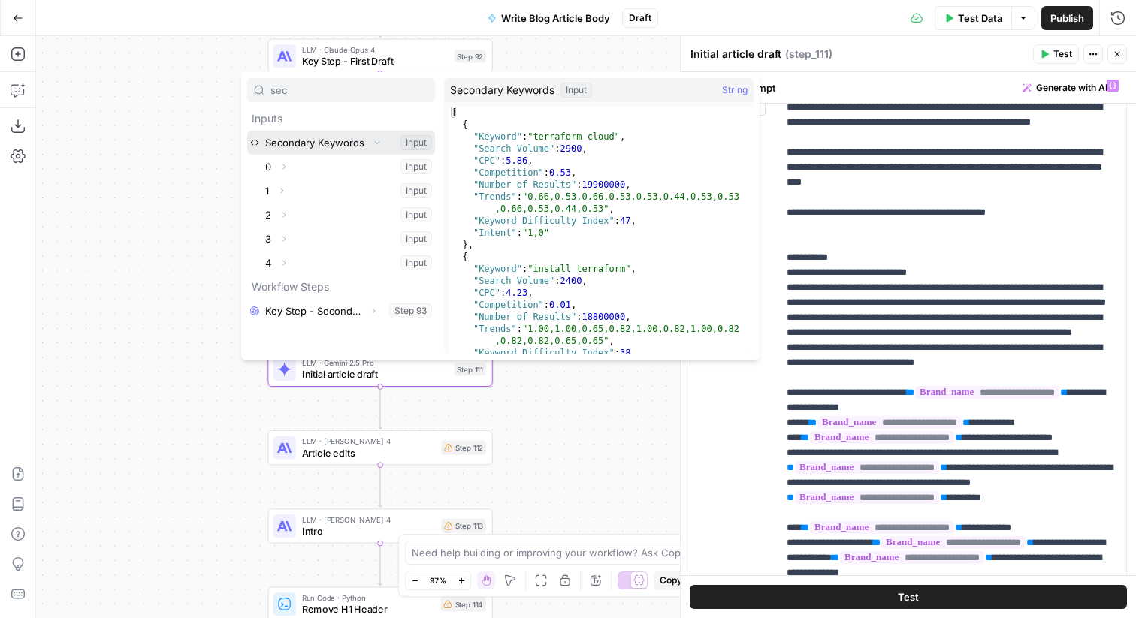
click at [404, 137] on button "Select variable Secondary Keywords" at bounding box center [341, 143] width 188 height 24
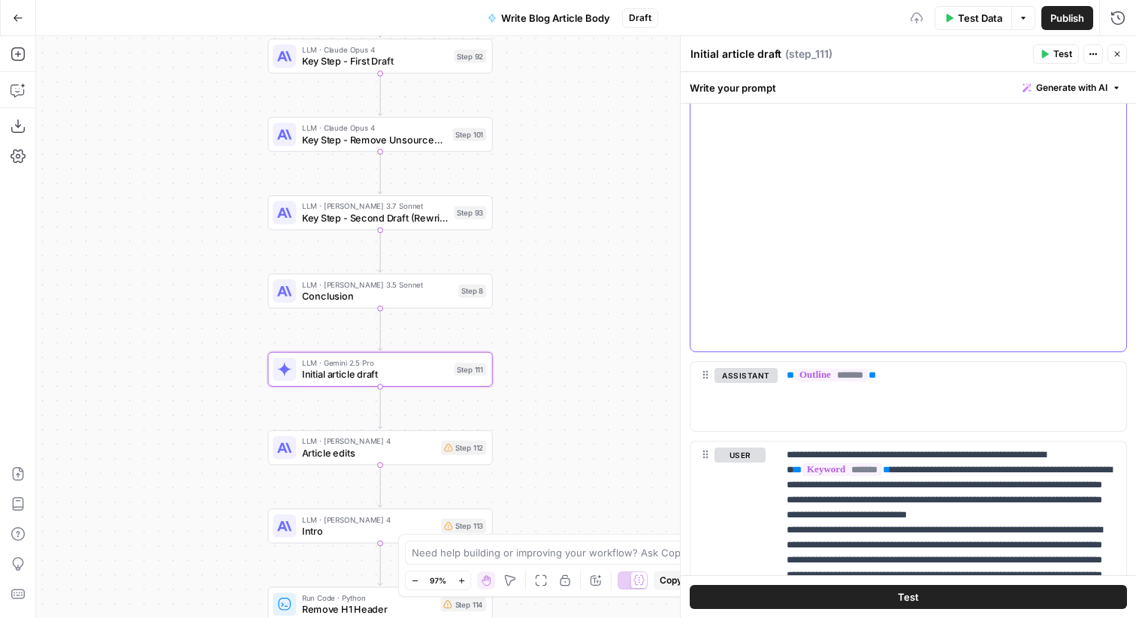
scroll to position [598, 0]
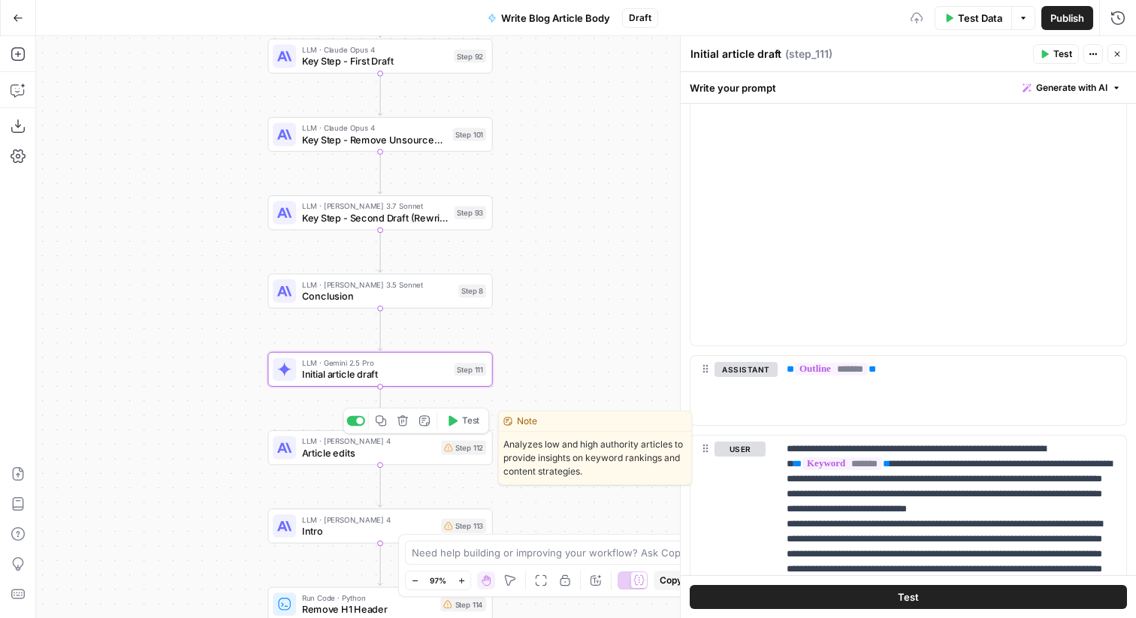
click at [389, 448] on span "Article edits" at bounding box center [369, 452] width 134 height 14
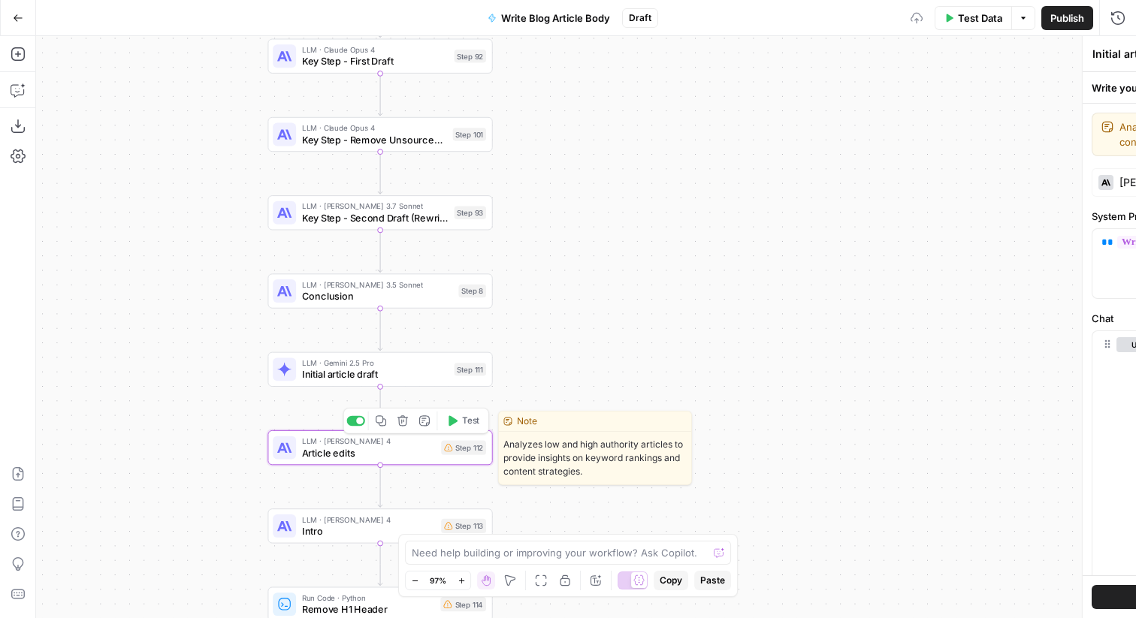
type textarea "Article edits"
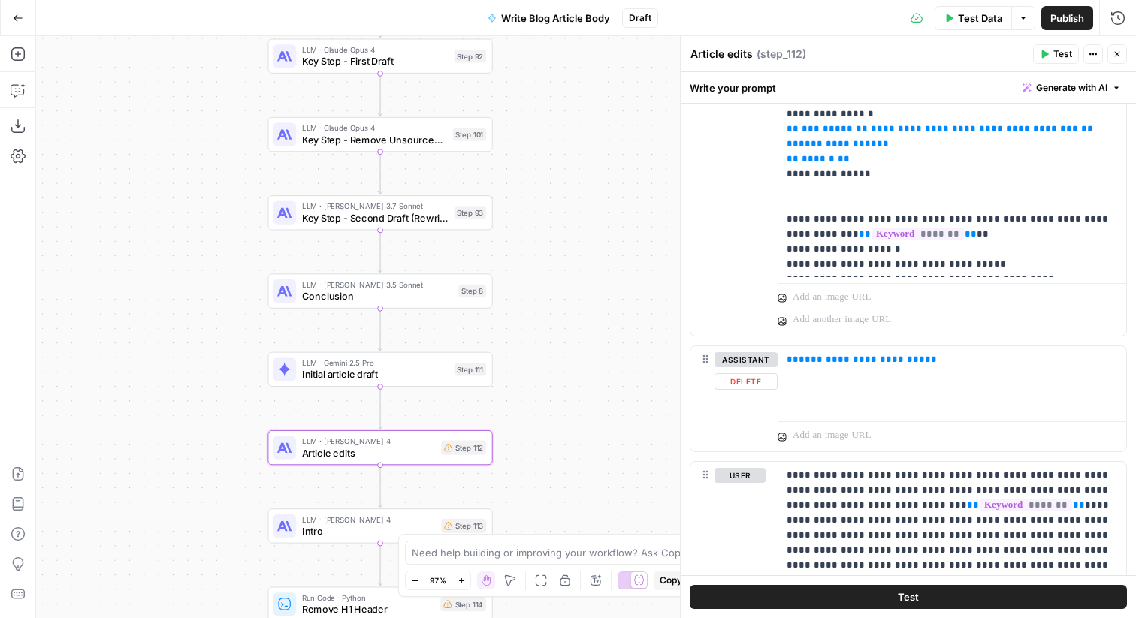
scroll to position [1033, 0]
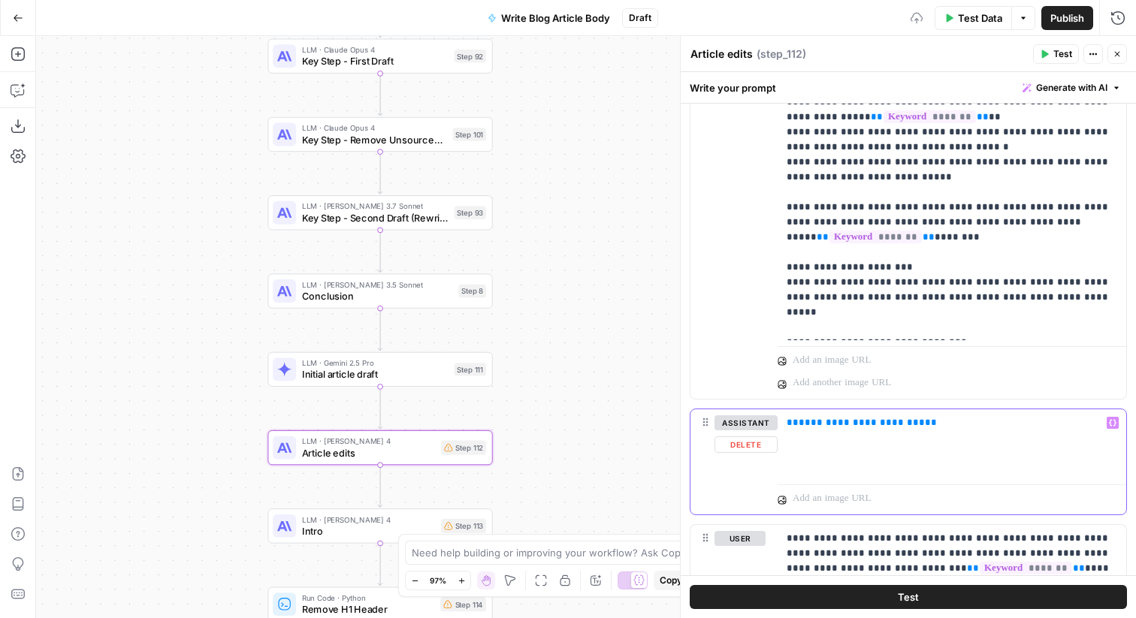
click at [962, 424] on p "**********" at bounding box center [951, 422] width 331 height 15
click at [1105, 421] on span "“/” to reference" at bounding box center [1068, 423] width 77 height 12
click at [1111, 421] on icon "button" at bounding box center [1113, 423] width 8 height 8
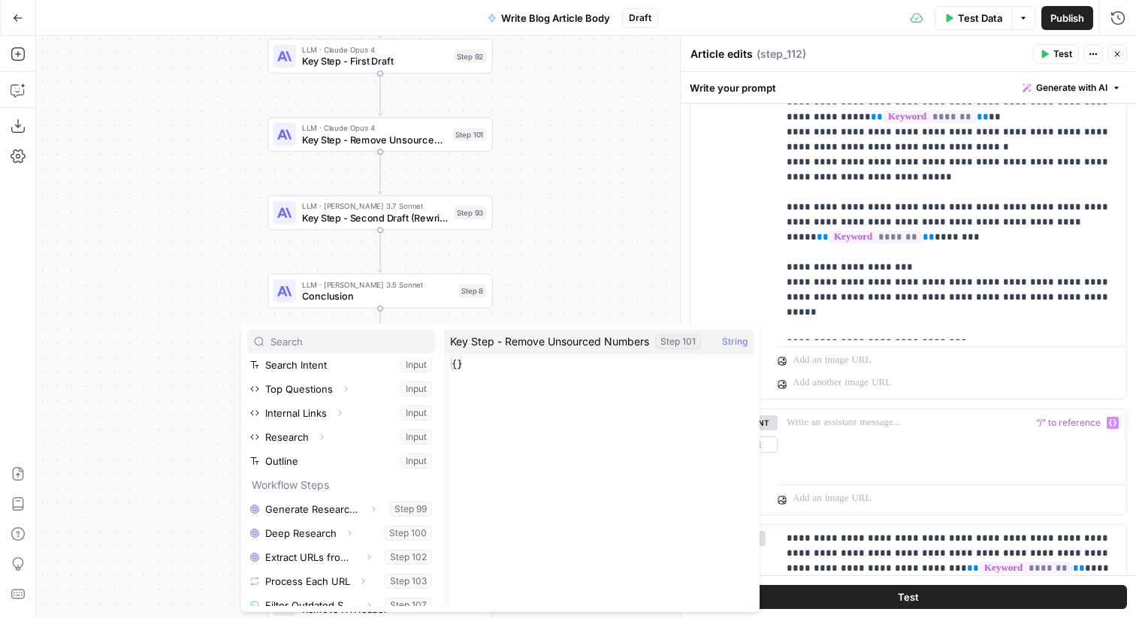
scroll to position [145, 0]
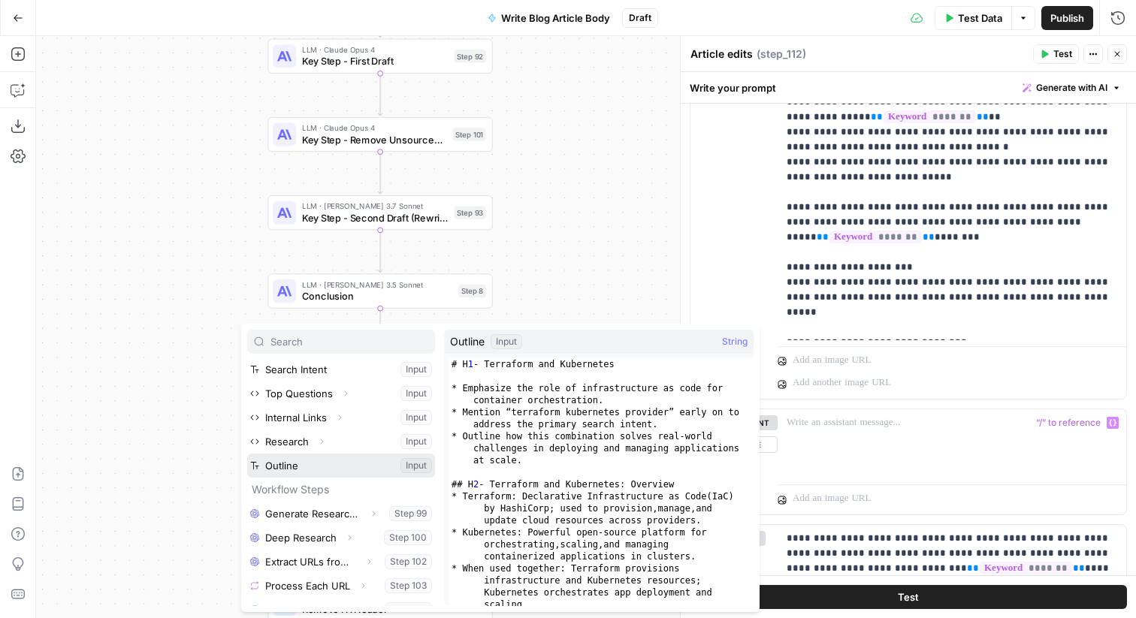
click at [321, 463] on button "Select variable Outline" at bounding box center [341, 466] width 188 height 24
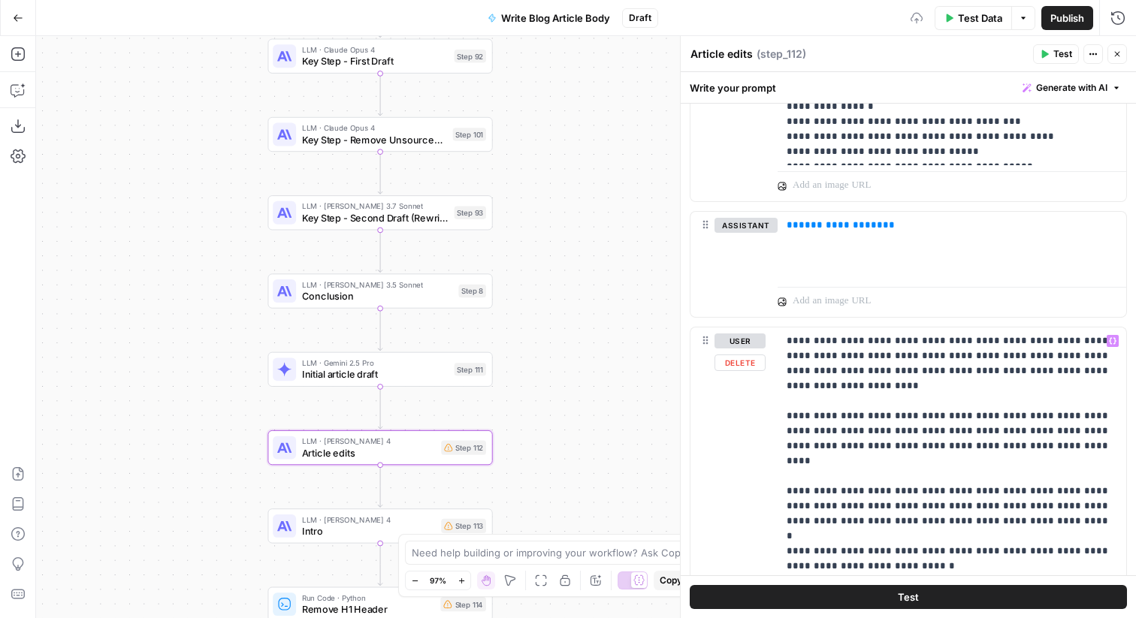
scroll to position [2000, 0]
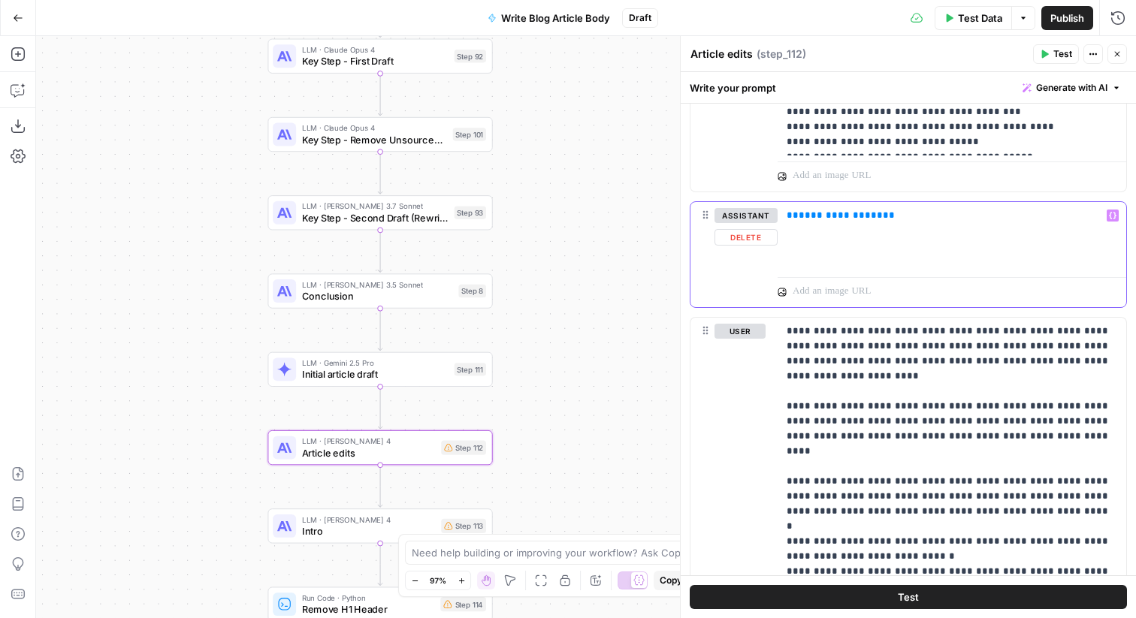
drag, startPoint x: 838, startPoint y: 219, endPoint x: 828, endPoint y: 220, distance: 10.6
click at [828, 220] on span "**********" at bounding box center [840, 215] width 84 height 10
drag, startPoint x: 834, startPoint y: 219, endPoint x: 822, endPoint y: 219, distance: 12.0
click at [822, 219] on span "**********" at bounding box center [840, 215] width 84 height 10
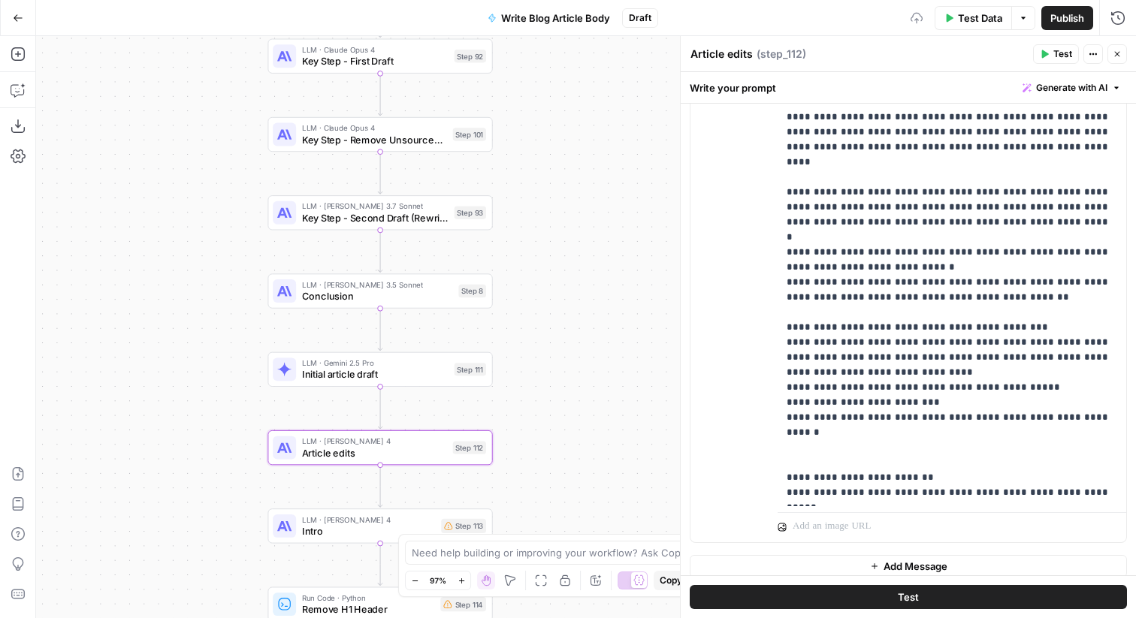
scroll to position [2300, 0]
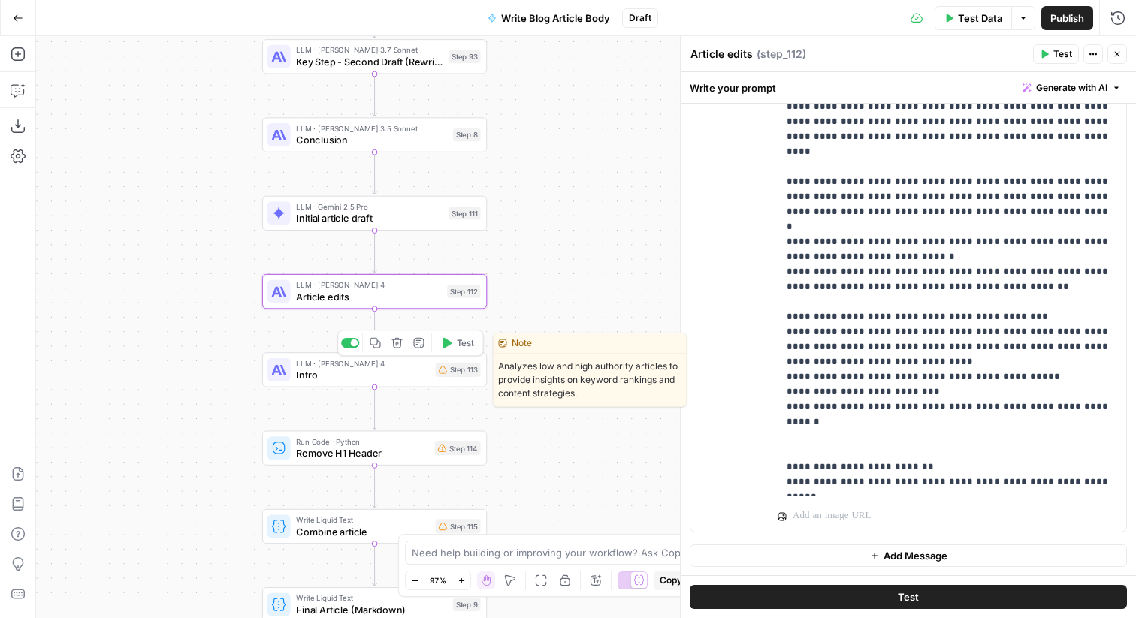
click at [422, 370] on span "Intro" at bounding box center [363, 374] width 134 height 14
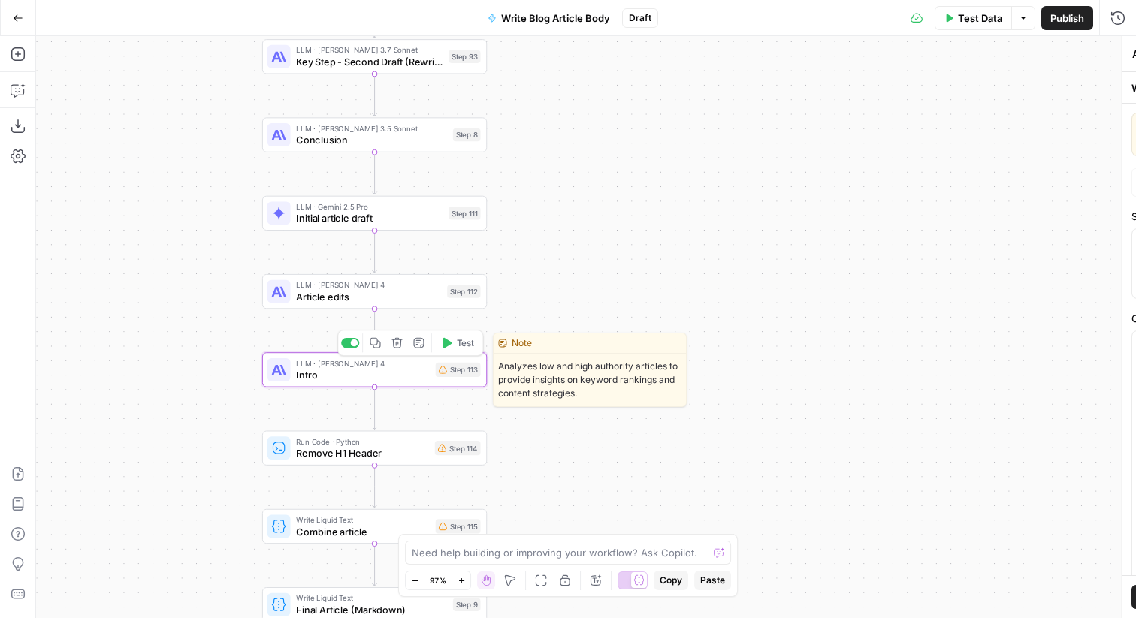
type textarea "Intro"
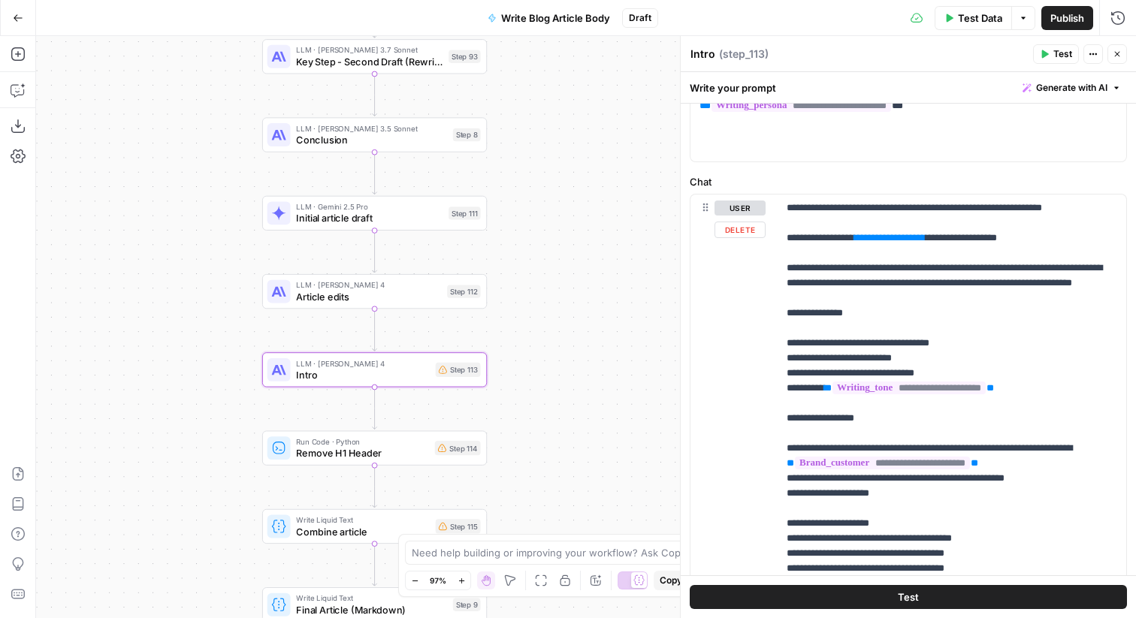
scroll to position [0, 0]
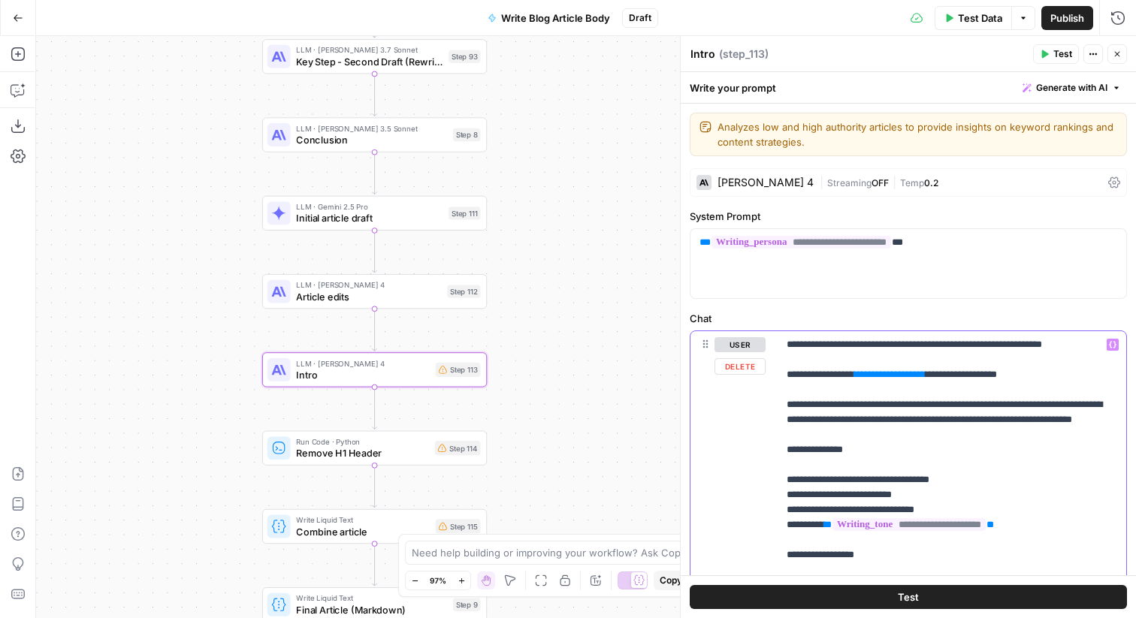
click at [909, 379] on span "**********" at bounding box center [890, 375] width 56 height 10
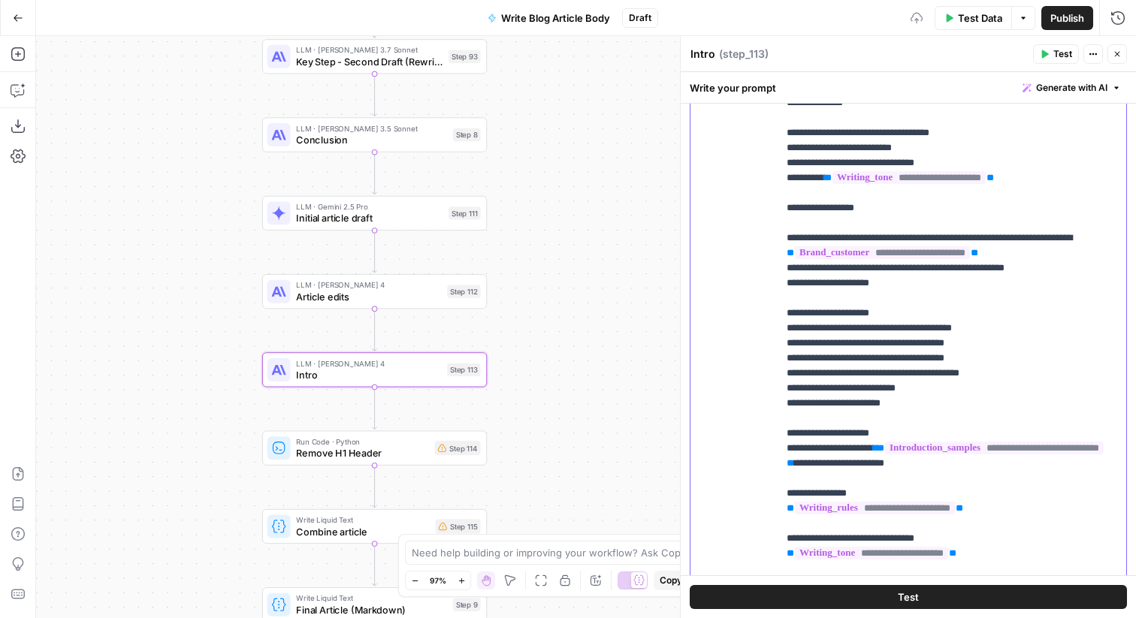
scroll to position [448, 0]
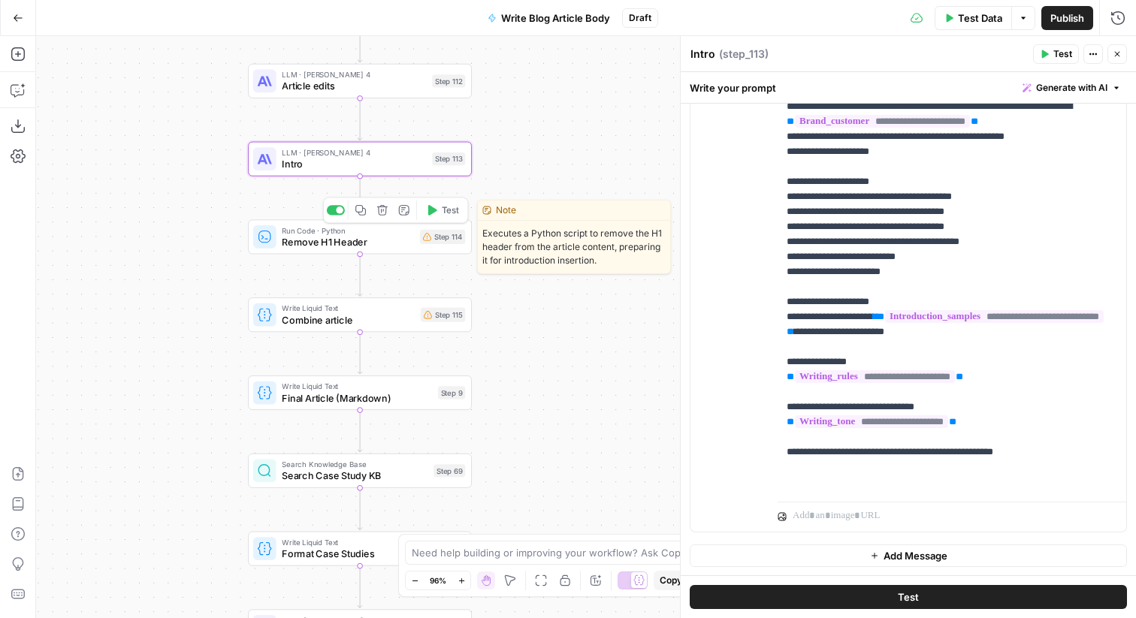
click at [415, 226] on div "Run Code · Python Remove H1 Header Step 114 Copy step Delete step Edit Note Test" at bounding box center [359, 237] width 213 height 25
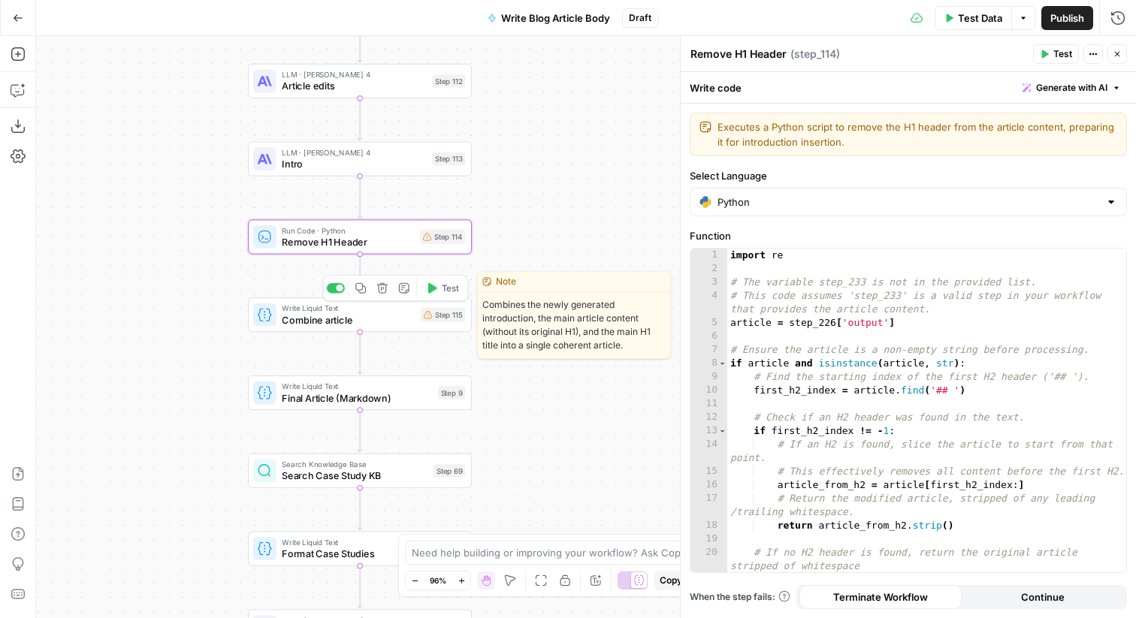
click at [400, 312] on span "Write Liquid Text" at bounding box center [348, 308] width 133 height 11
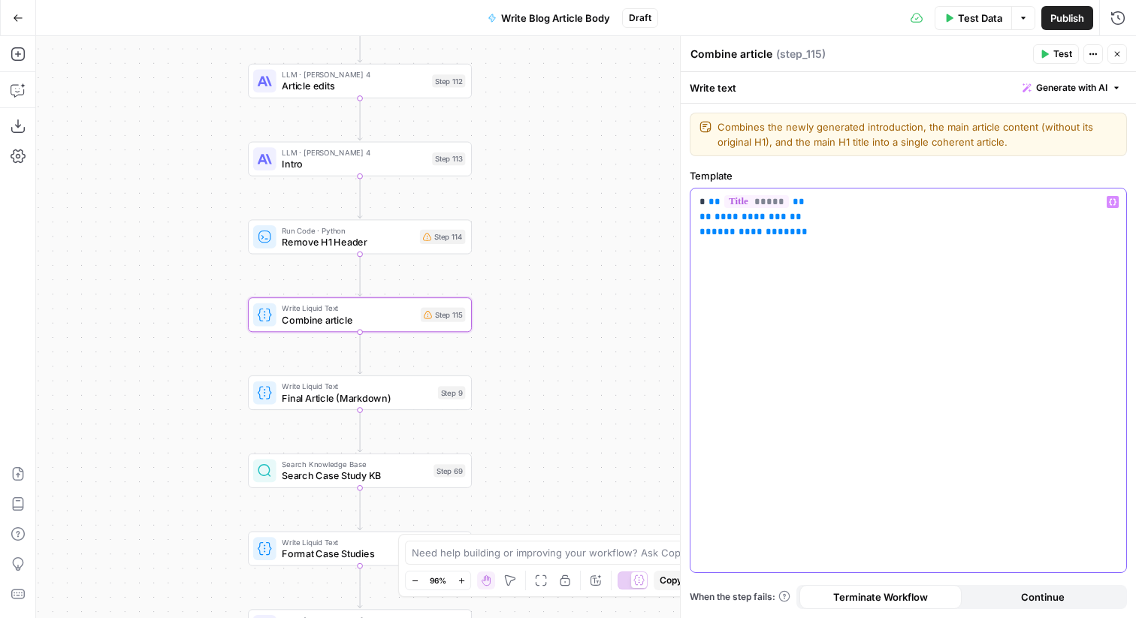
click at [738, 219] on span "**********" at bounding box center [750, 217] width 72 height 10
click at [748, 232] on span "**********" at bounding box center [753, 232] width 84 height 10
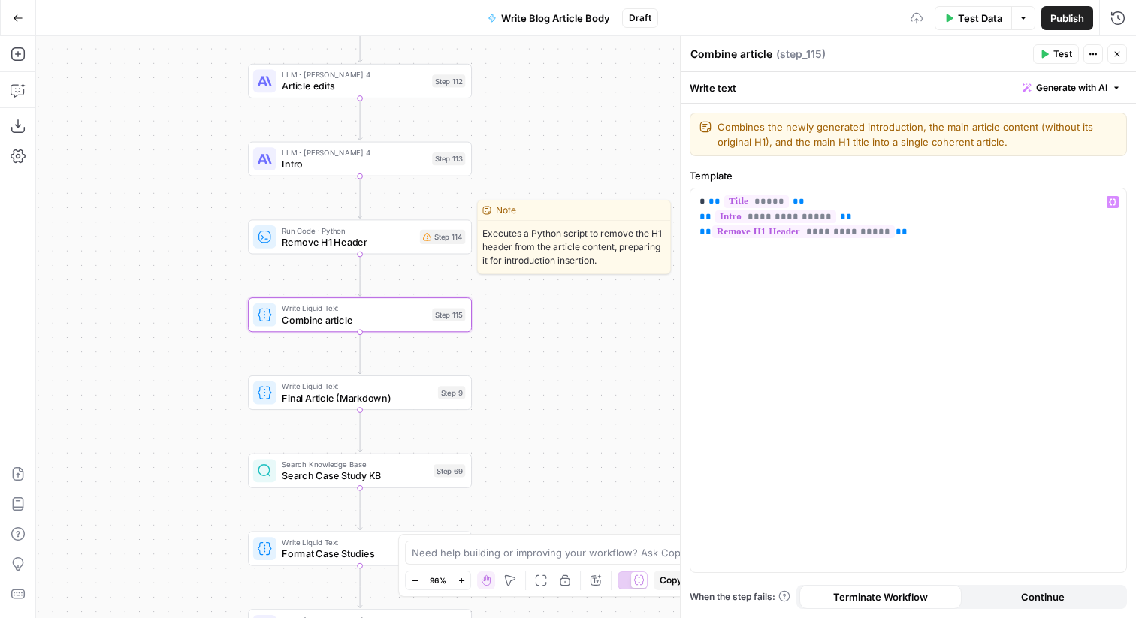
click at [373, 240] on span "Remove H1 Header" at bounding box center [348, 242] width 132 height 14
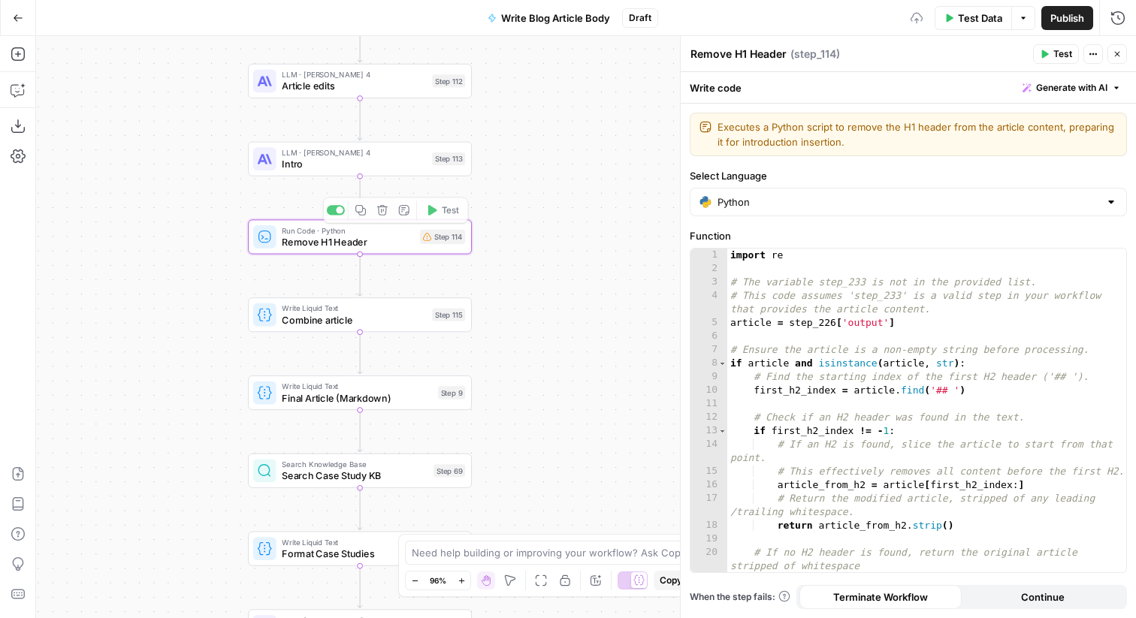
type textarea "**********"
click at [853, 309] on div "import re # The variable step_233 is not in the provided list. # This code assu…" at bounding box center [926, 424] width 399 height 351
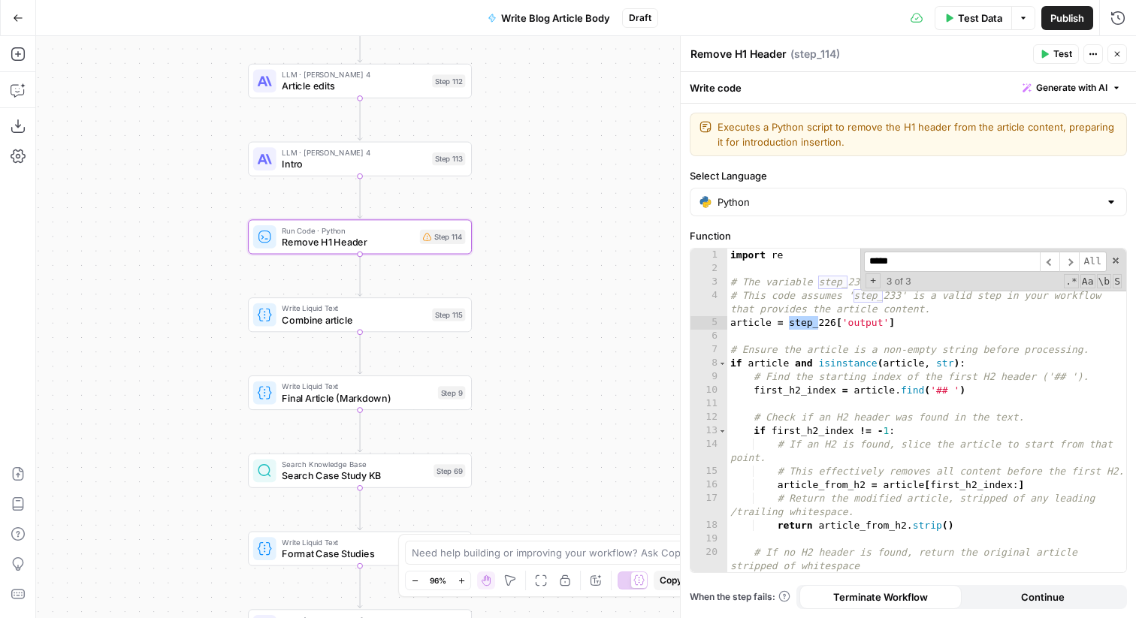
type input "*****"
click at [833, 323] on div "import re # The variable step_233 is not in the provided list. # This code assu…" at bounding box center [926, 424] width 399 height 351
click at [826, 324] on div "import re # The variable step_233 is not in the provided list. # This code assu…" at bounding box center [926, 424] width 399 height 351
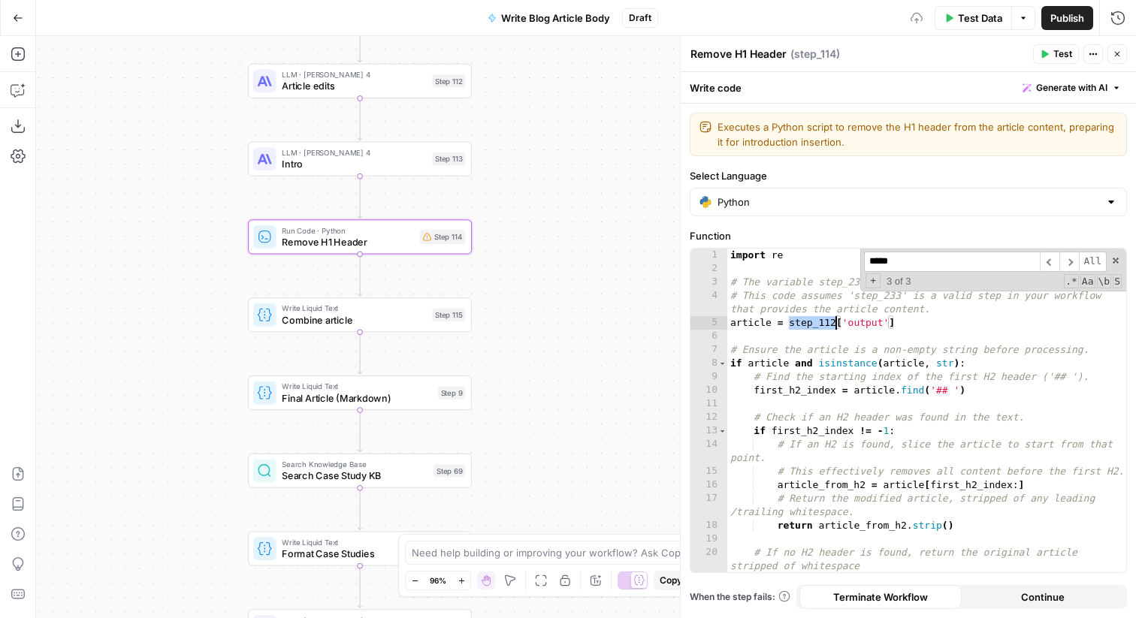
click at [846, 276] on div "import re # The variable step_233 is not in the provided list. # This code assu…" at bounding box center [926, 424] width 399 height 351
paste textarea
click at [868, 295] on div "import re # The variable step_112 is not in the provided list. # This code assu…" at bounding box center [926, 424] width 399 height 351
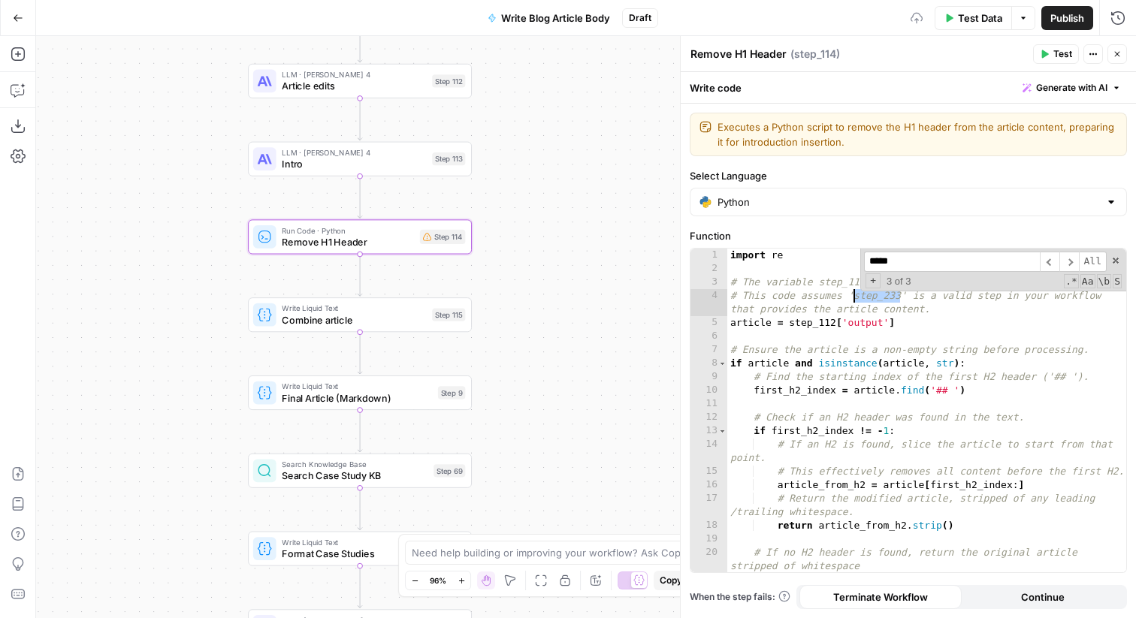
paste textarea
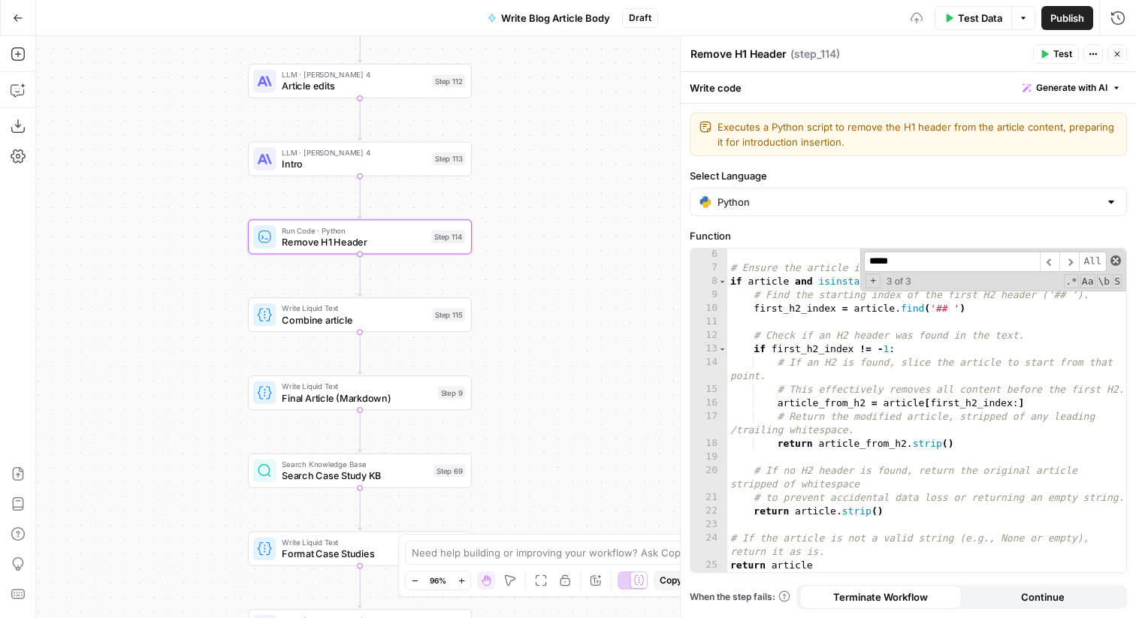
type textarea "**********"
click at [1111, 258] on span at bounding box center [1115, 260] width 11 height 11
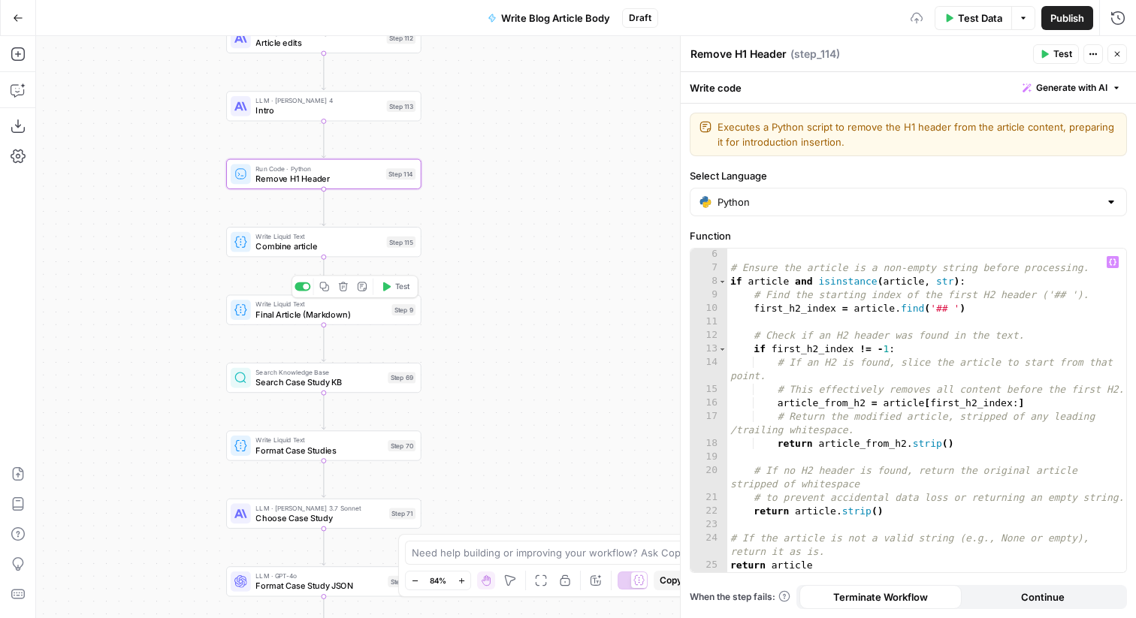
click at [367, 317] on span "Final Article (Markdown)" at bounding box center [320, 314] width 131 height 13
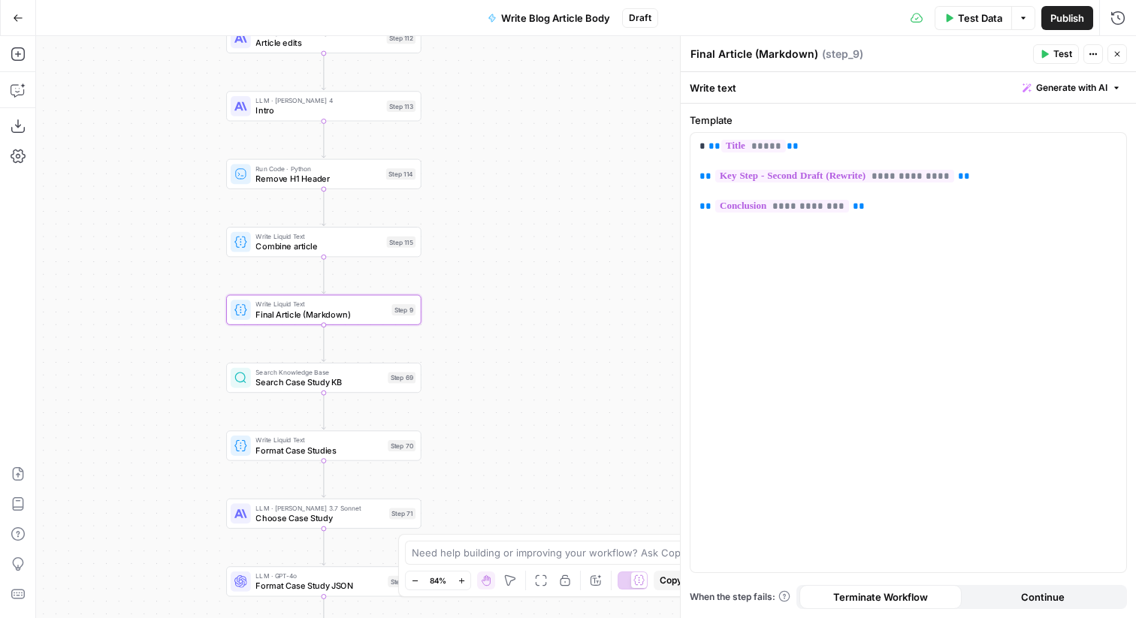
click at [394, 254] on div "Write Liquid Text Combine article Step 115 Copy step Delete step Edit Note Test" at bounding box center [323, 242] width 195 height 30
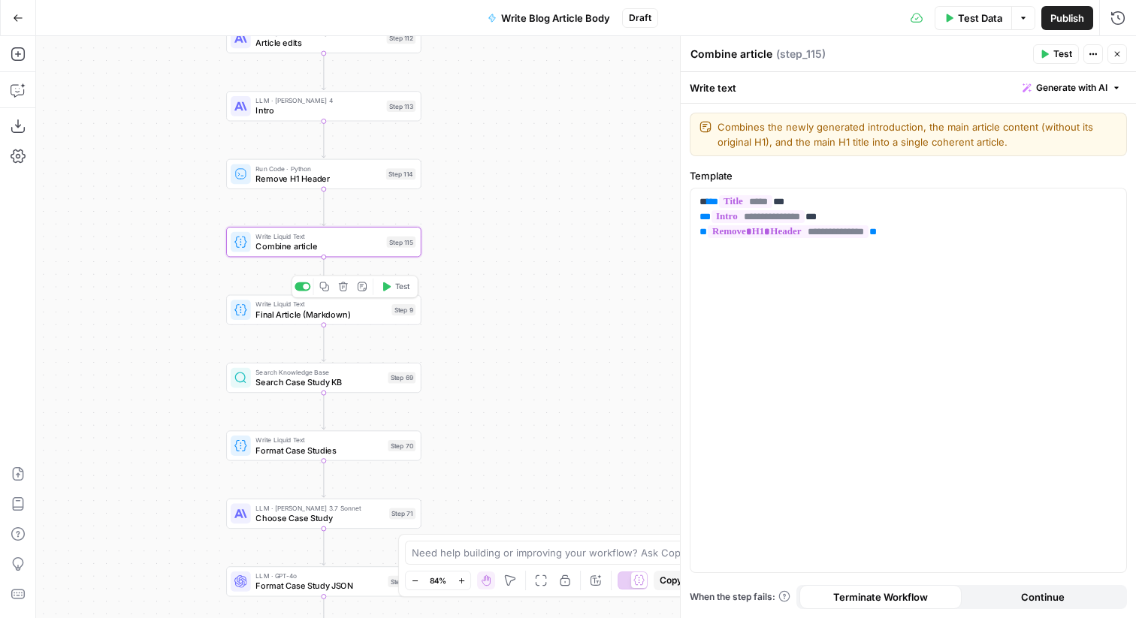
click at [388, 311] on div "Write Liquid Text Final Article (Markdown) Step 9 Copy step Delete step Add Not…" at bounding box center [323, 309] width 185 height 21
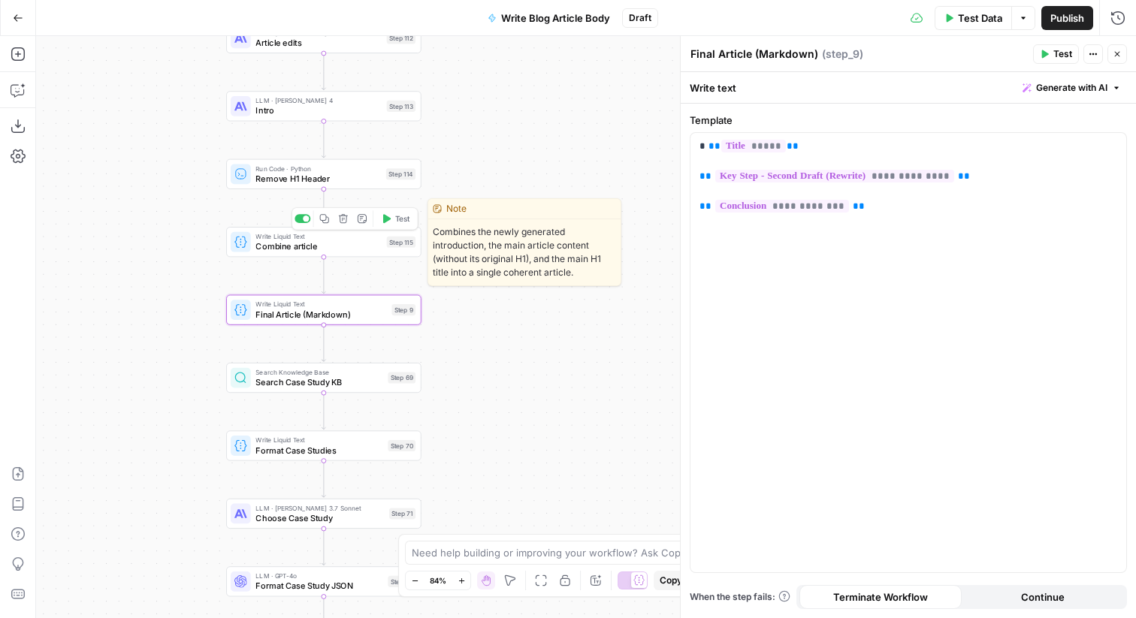
click at [387, 248] on div "Write Liquid Text Combine article Step 115 Copy step Delete step Edit Note Test" at bounding box center [323, 241] width 185 height 21
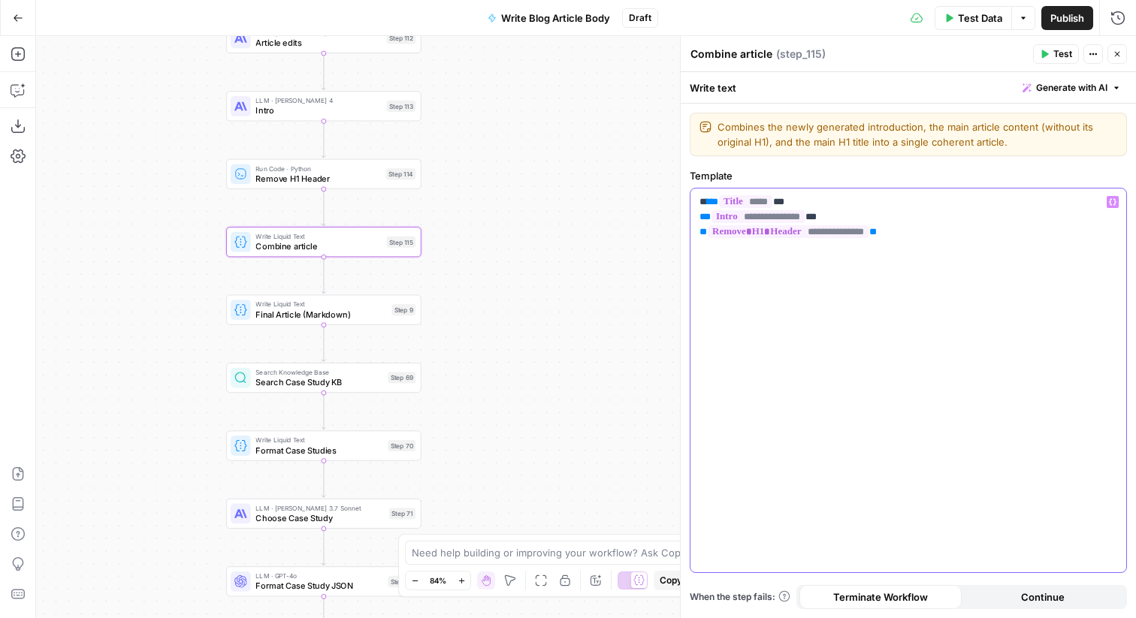
click at [932, 273] on div "**********" at bounding box center [908, 381] width 436 height 384
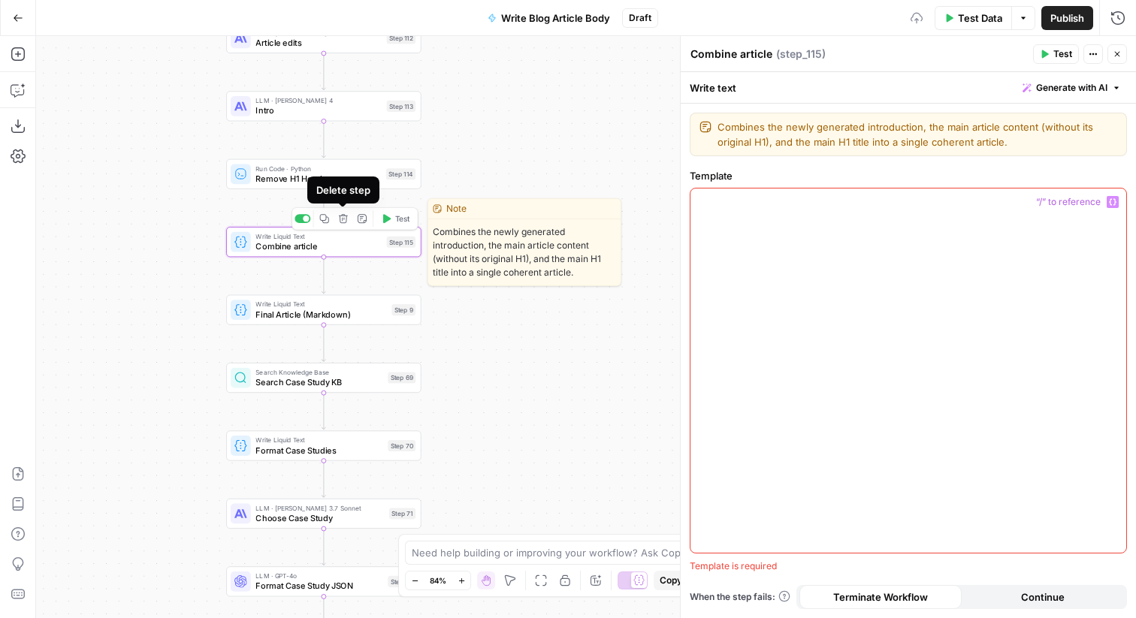
click at [343, 220] on icon "button" at bounding box center [343, 219] width 10 height 10
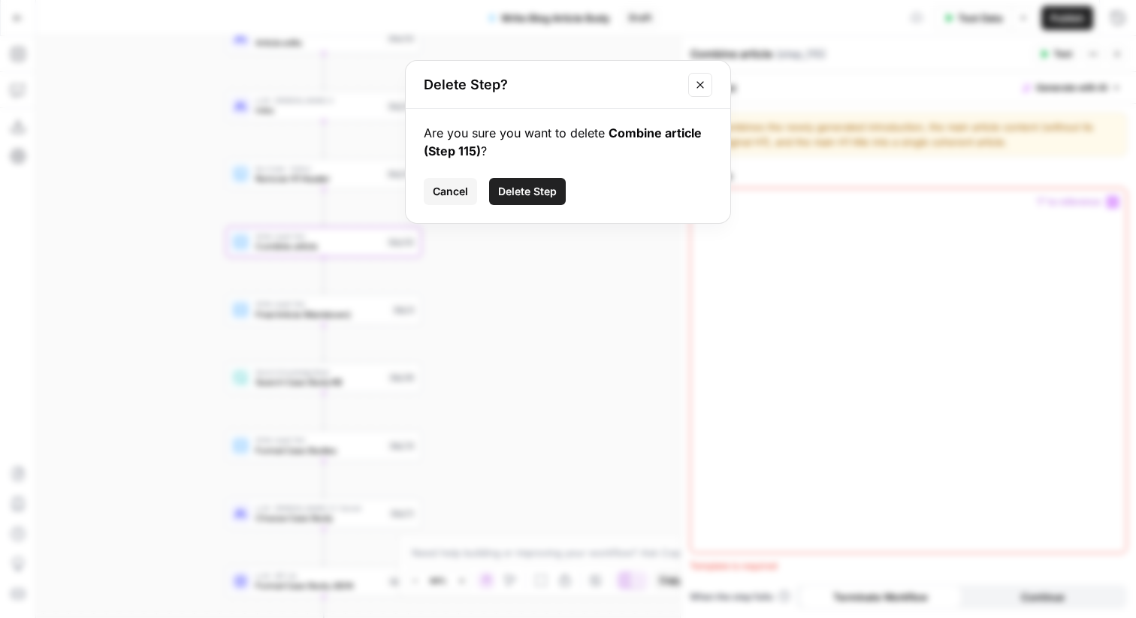
click at [518, 190] on span "Delete Step" at bounding box center [527, 191] width 59 height 15
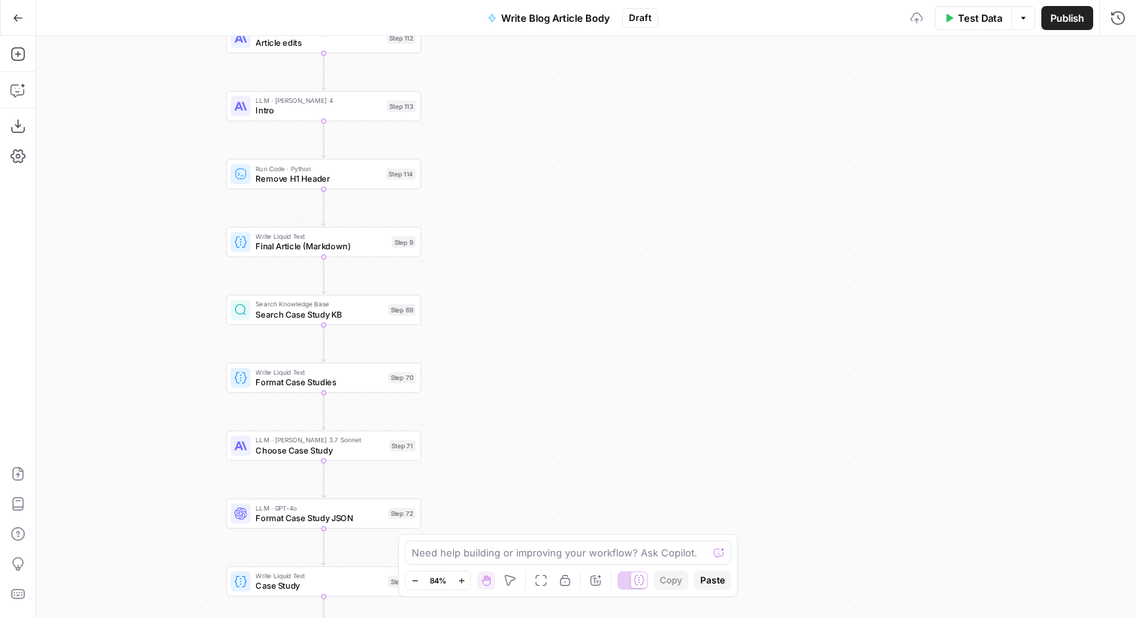
click at [389, 244] on div "Write Liquid Text Final Article (Markdown) Step 9 Copy step Delete step Add Not…" at bounding box center [323, 241] width 185 height 21
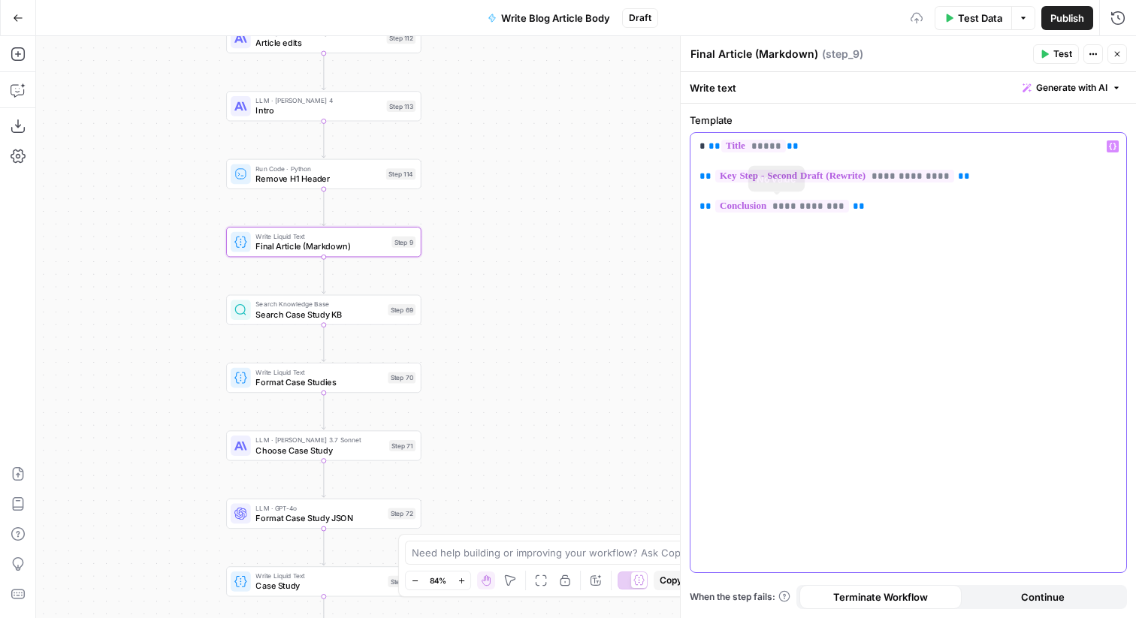
click at [869, 206] on p "**********" at bounding box center [908, 176] width 418 height 75
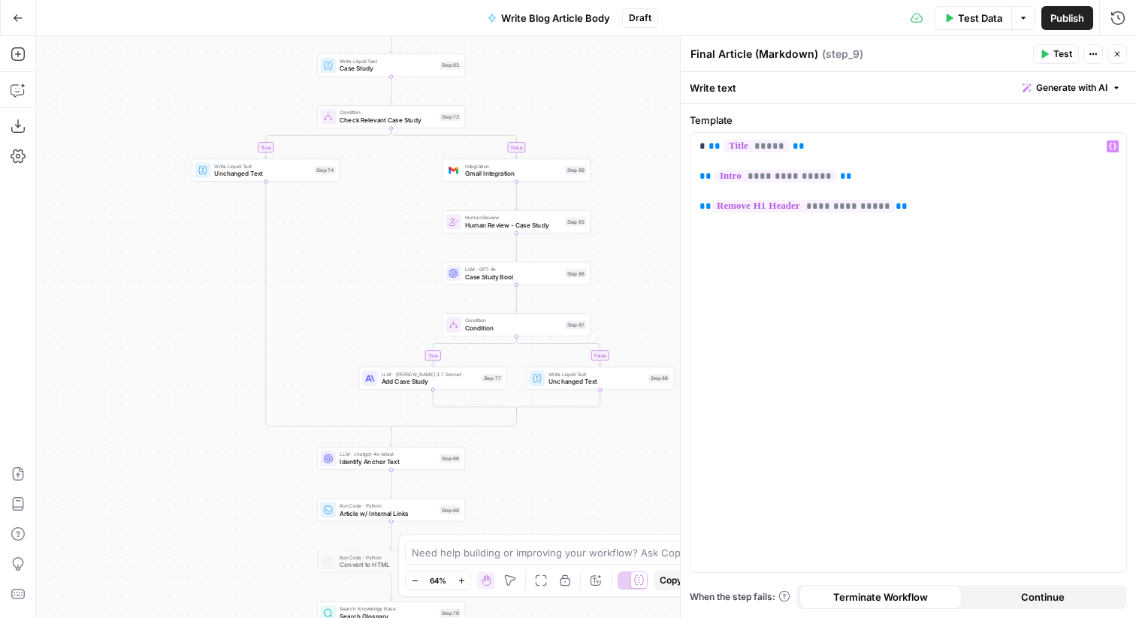
click at [1115, 51] on icon "button" at bounding box center [1116, 54] width 9 height 9
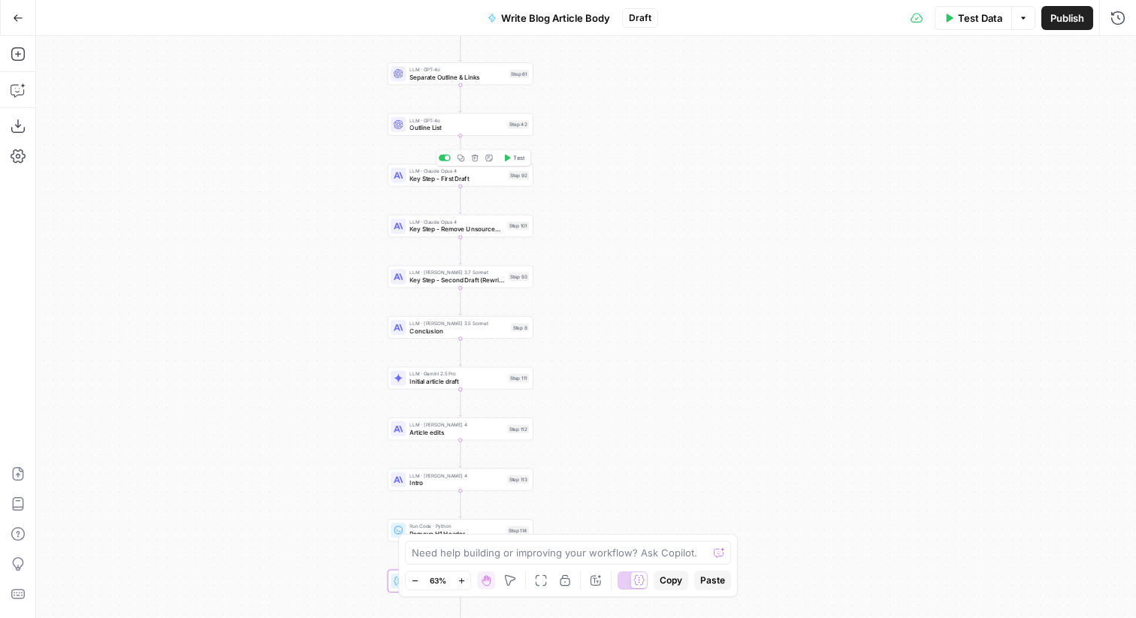
click at [444, 157] on div at bounding box center [445, 158] width 12 height 7
click at [441, 210] on div at bounding box center [445, 208] width 12 height 7
click at [445, 261] on div at bounding box center [447, 259] width 5 height 5
click at [445, 311] on div at bounding box center [447, 310] width 5 height 5
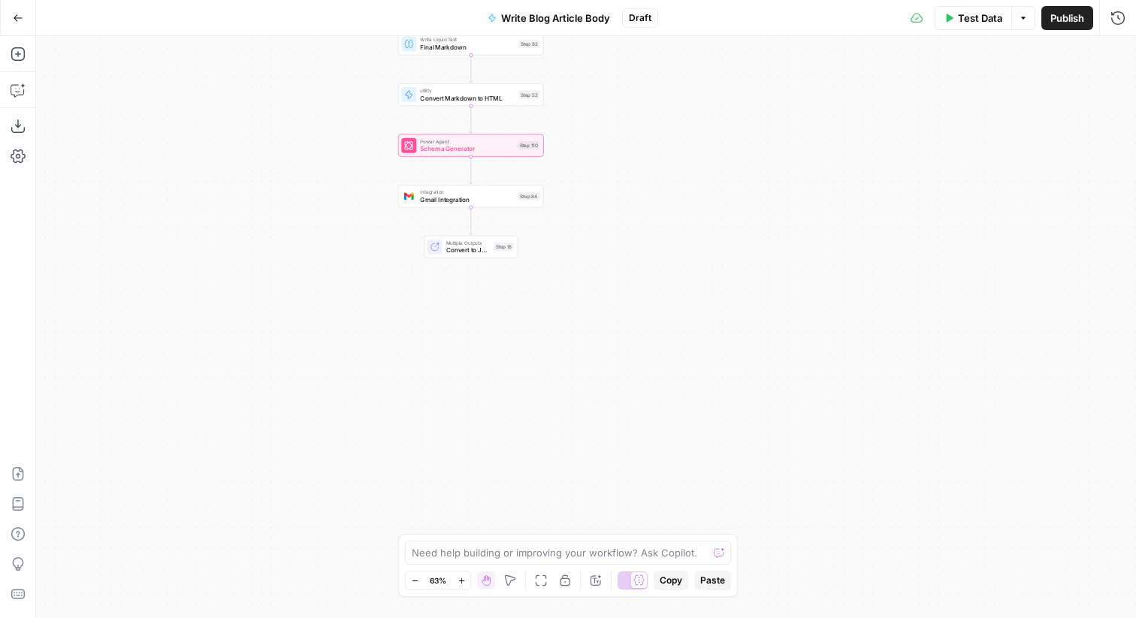
click at [1052, 20] on span "Publish" at bounding box center [1067, 18] width 34 height 15
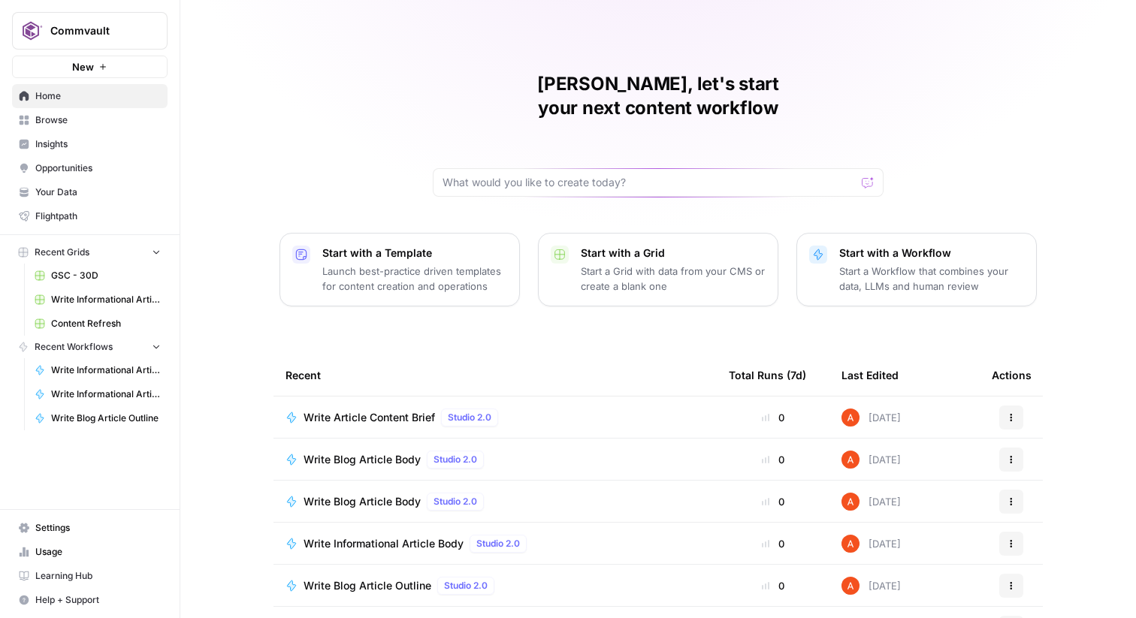
click at [107, 317] on span "Content Refresh" at bounding box center [106, 324] width 110 height 14
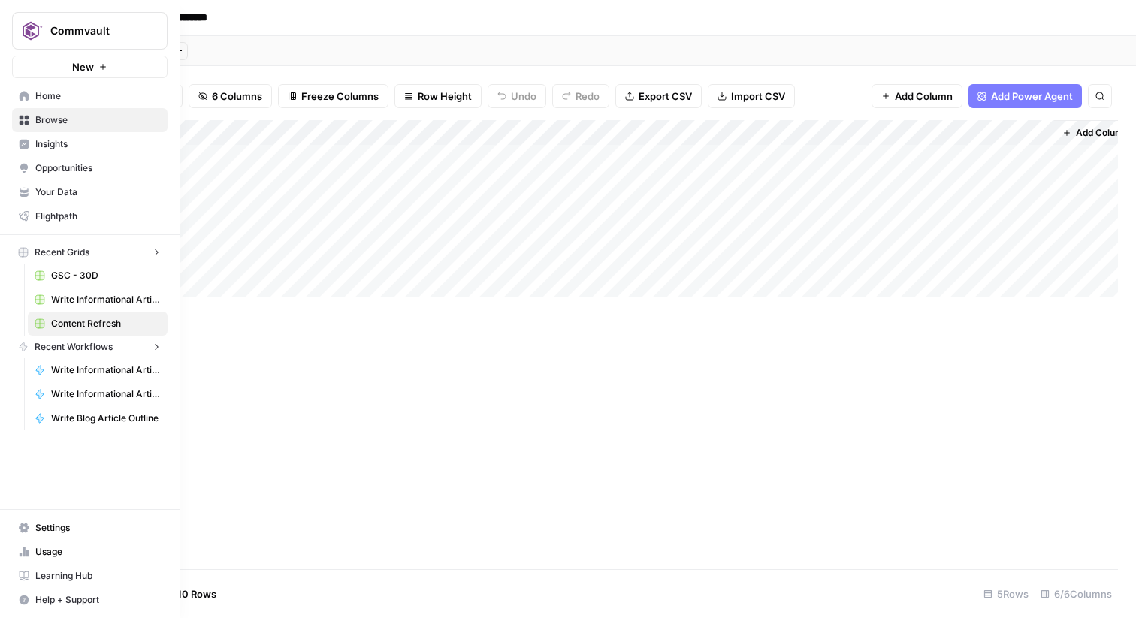
click at [23, 119] on icon at bounding box center [24, 120] width 11 height 11
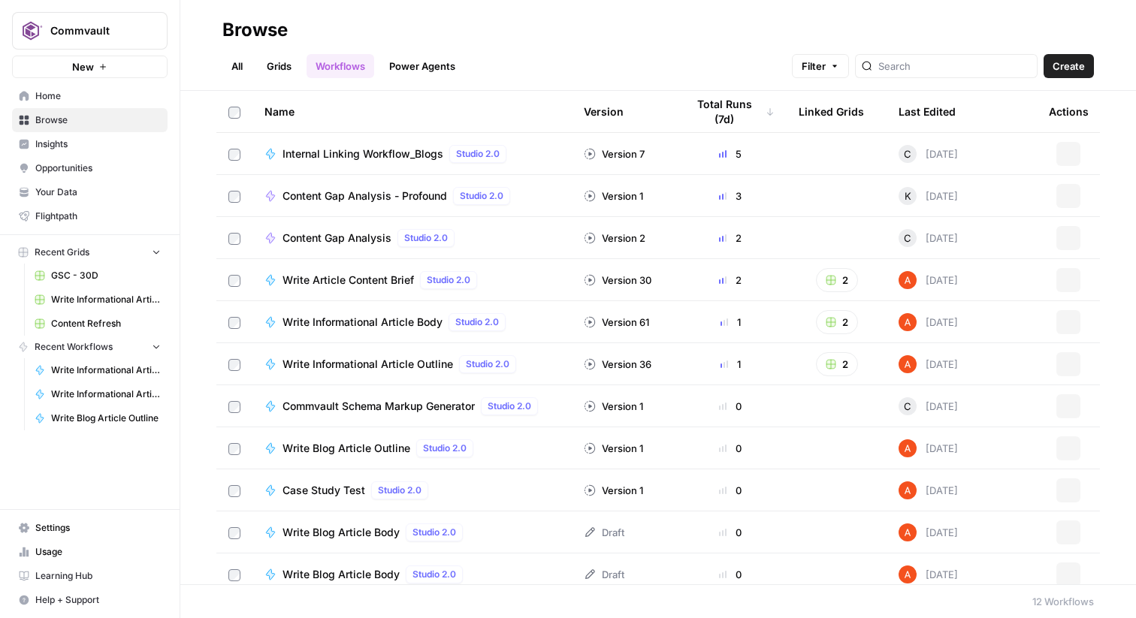
click at [273, 71] on link "Grids" at bounding box center [279, 66] width 43 height 24
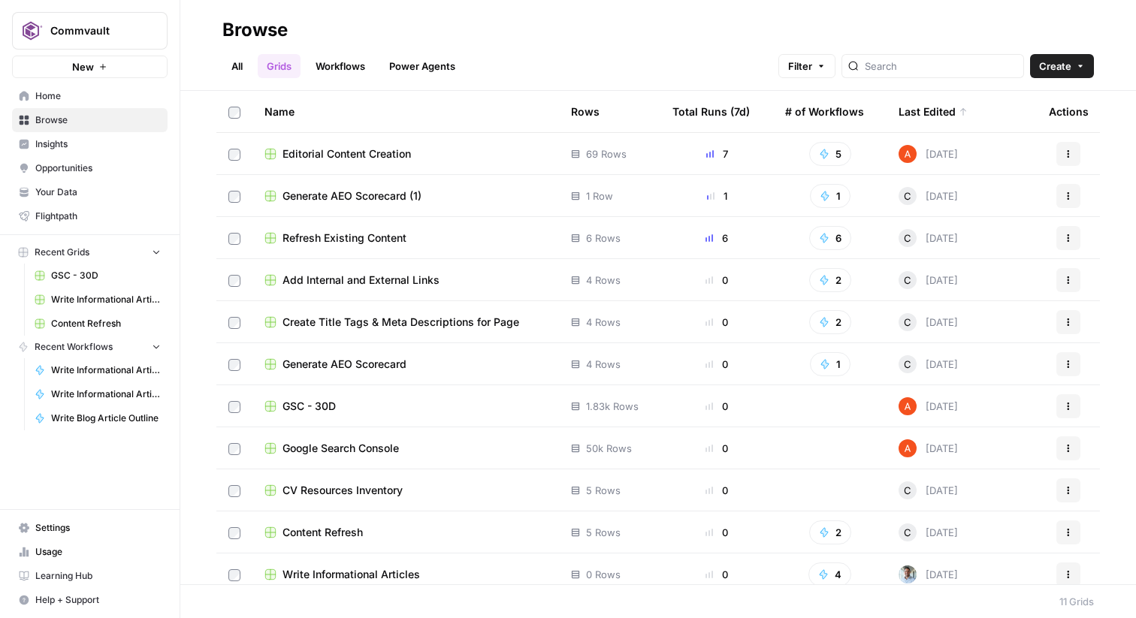
click at [377, 150] on span "Editorial Content Creation" at bounding box center [346, 153] width 128 height 15
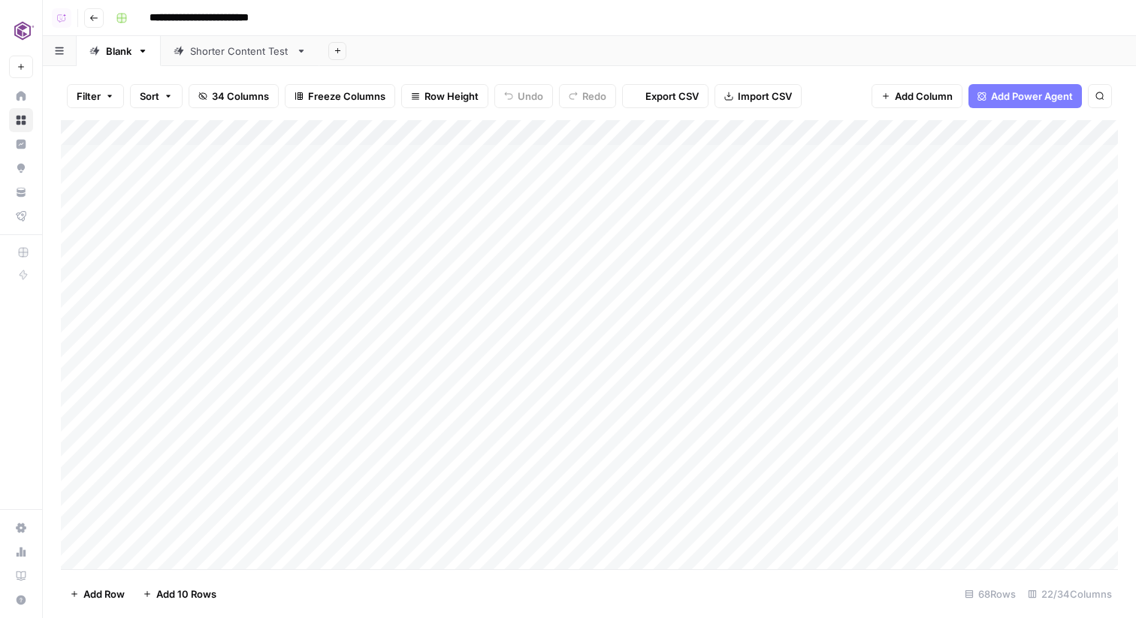
click at [230, 51] on div "Shorter Content Test" at bounding box center [240, 51] width 100 height 15
click at [526, 155] on div "Add Column" at bounding box center [589, 157] width 1057 height 75
click at [614, 152] on div "Add Column" at bounding box center [589, 157] width 1057 height 75
click at [765, 159] on div "Add Column" at bounding box center [589, 157] width 1057 height 75
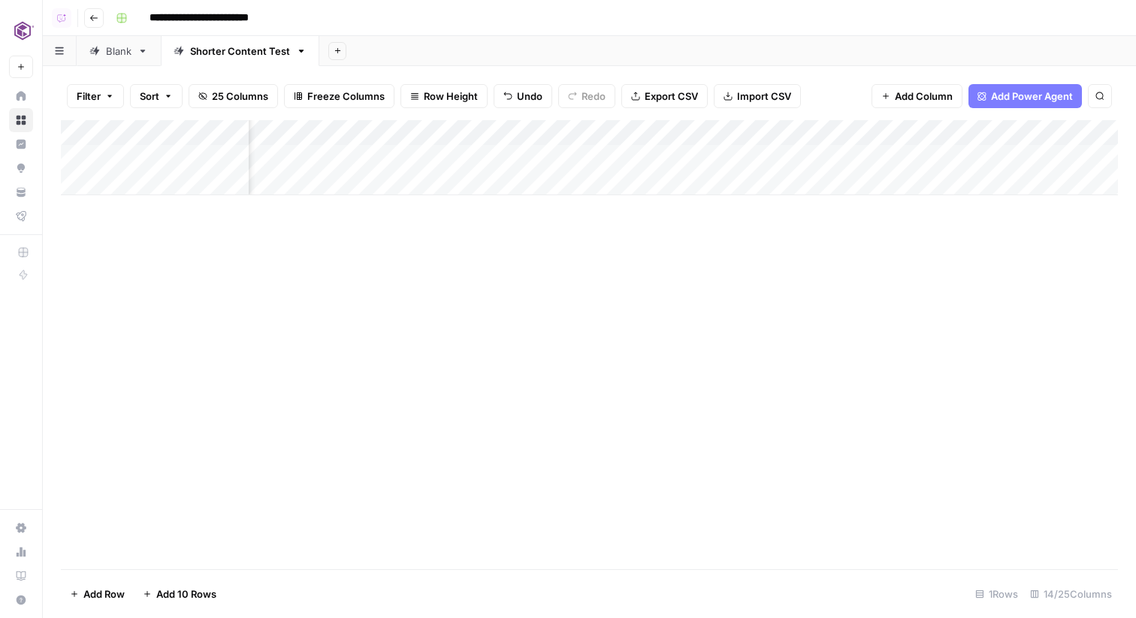
click at [881, 152] on div "Add Column" at bounding box center [589, 157] width 1057 height 75
click at [771, 152] on div "Add Column" at bounding box center [589, 157] width 1057 height 75
click at [647, 148] on div "Add Column" at bounding box center [589, 157] width 1057 height 75
click at [799, 155] on div "Add Column" at bounding box center [589, 157] width 1057 height 75
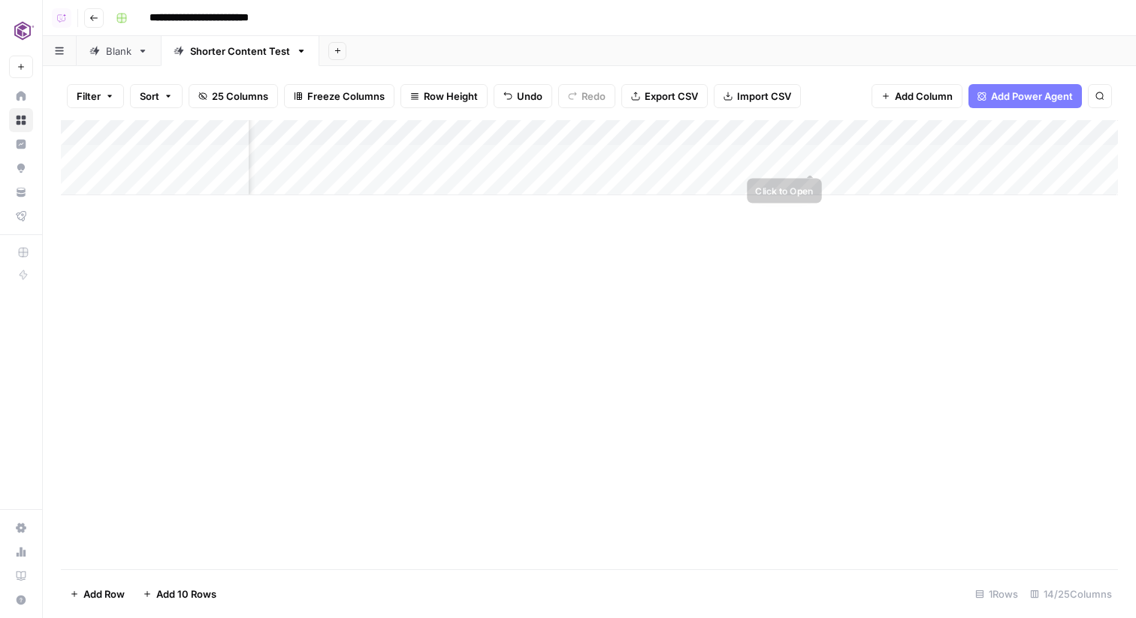
click at [893, 158] on div "Add Column" at bounding box center [589, 157] width 1057 height 75
click at [924, 152] on div "Add Column" at bounding box center [589, 157] width 1057 height 75
click at [1022, 158] on div "Add Column" at bounding box center [589, 157] width 1057 height 75
click at [1019, 158] on div "Add Column" at bounding box center [589, 157] width 1057 height 75
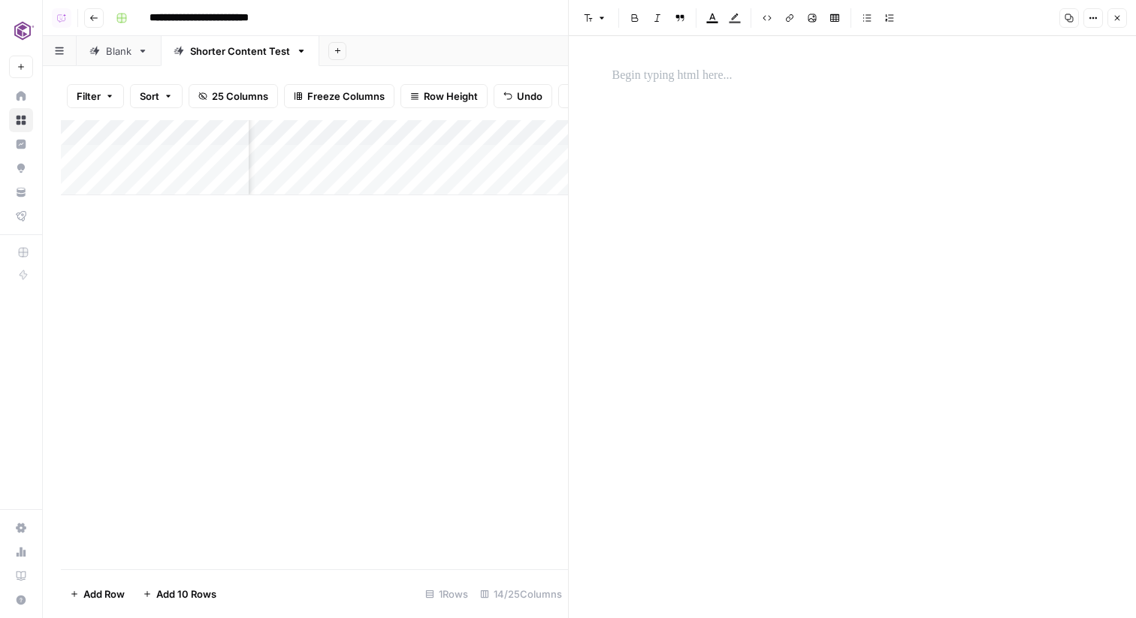
click at [1095, 17] on icon "button" at bounding box center [1092, 18] width 9 height 9
click at [1028, 152] on span "Code" at bounding box center [1048, 159] width 72 height 15
click at [747, 87] on textarea at bounding box center [852, 87] width 499 height 54
paste textarea "**********"
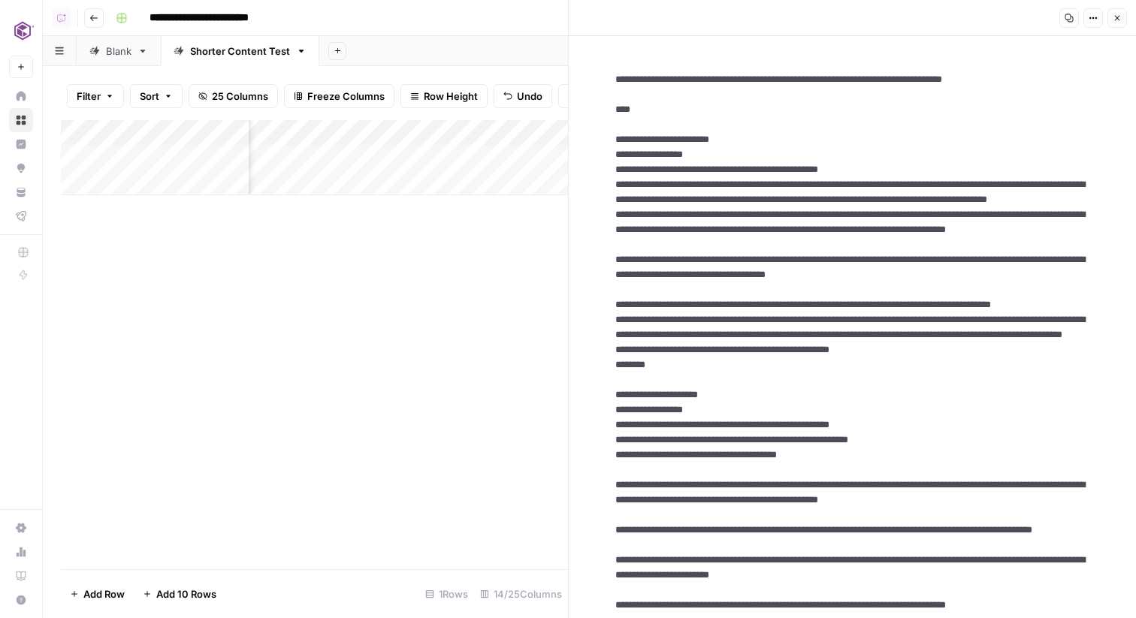
scroll to position [1660, 0]
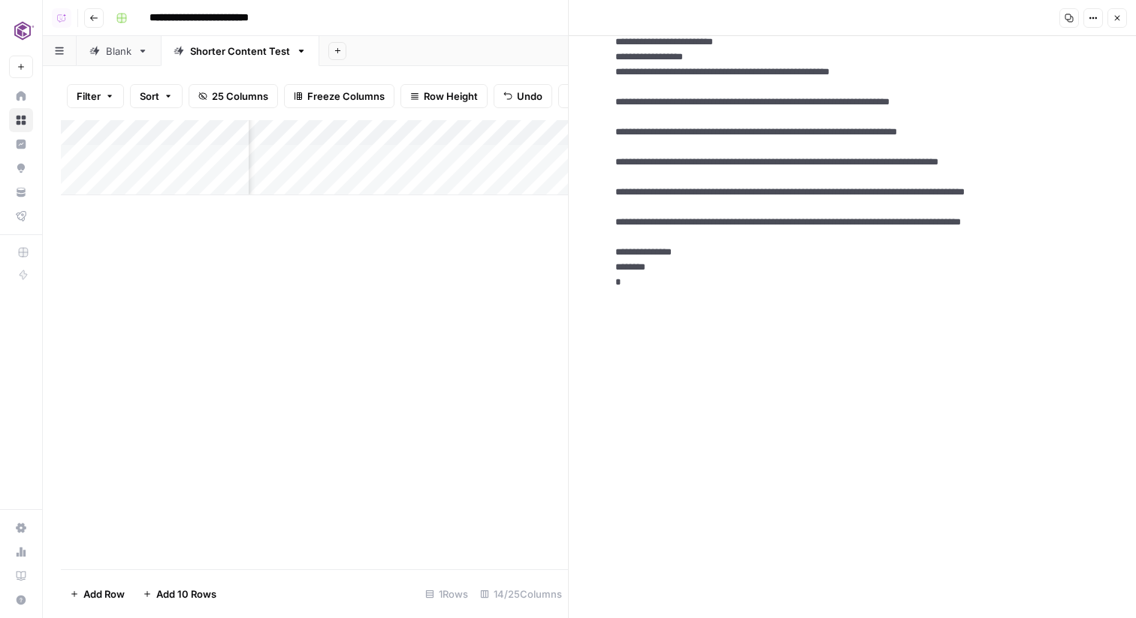
type textarea "**********"
click at [1118, 19] on icon "button" at bounding box center [1117, 18] width 5 height 5
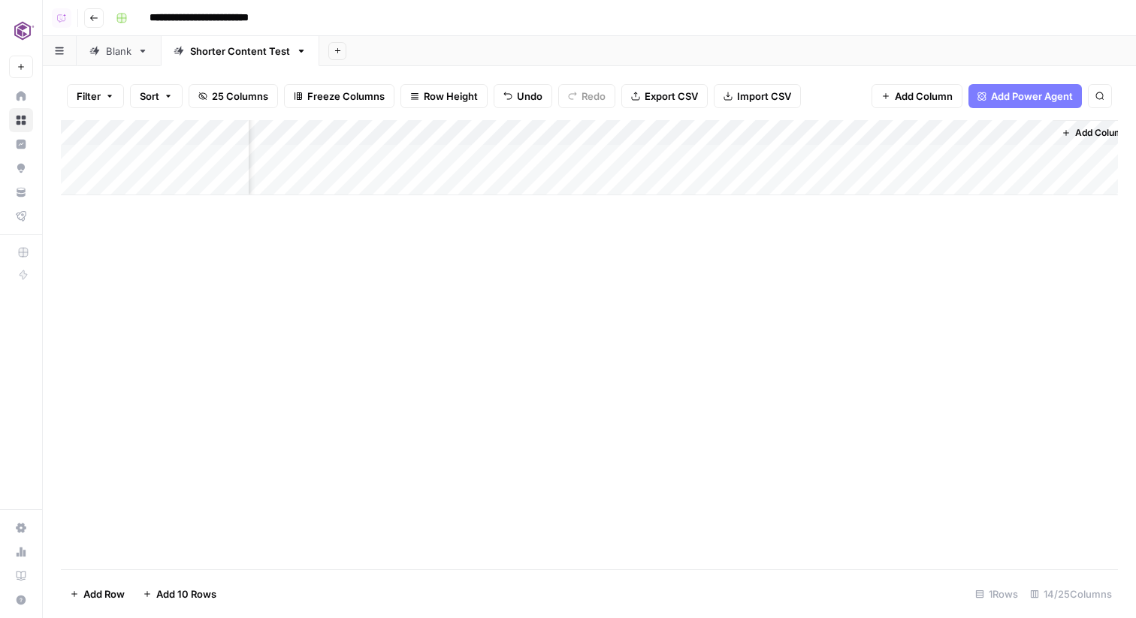
scroll to position [0, 1228]
click at [1016, 152] on div "Add Column" at bounding box center [589, 157] width 1057 height 75
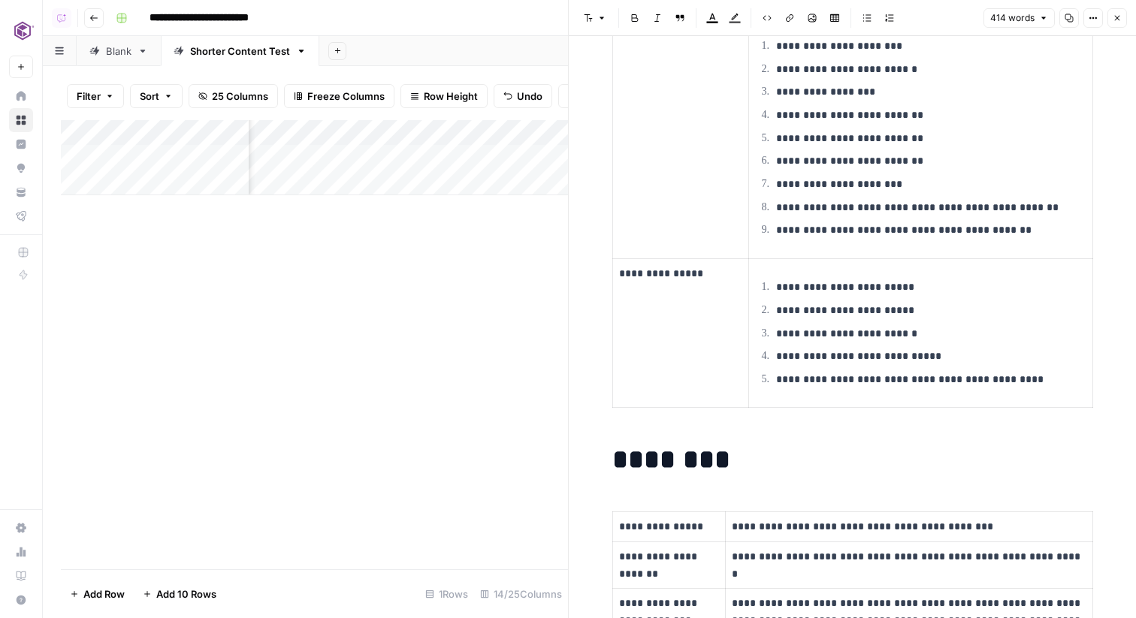
scroll to position [1369, 0]
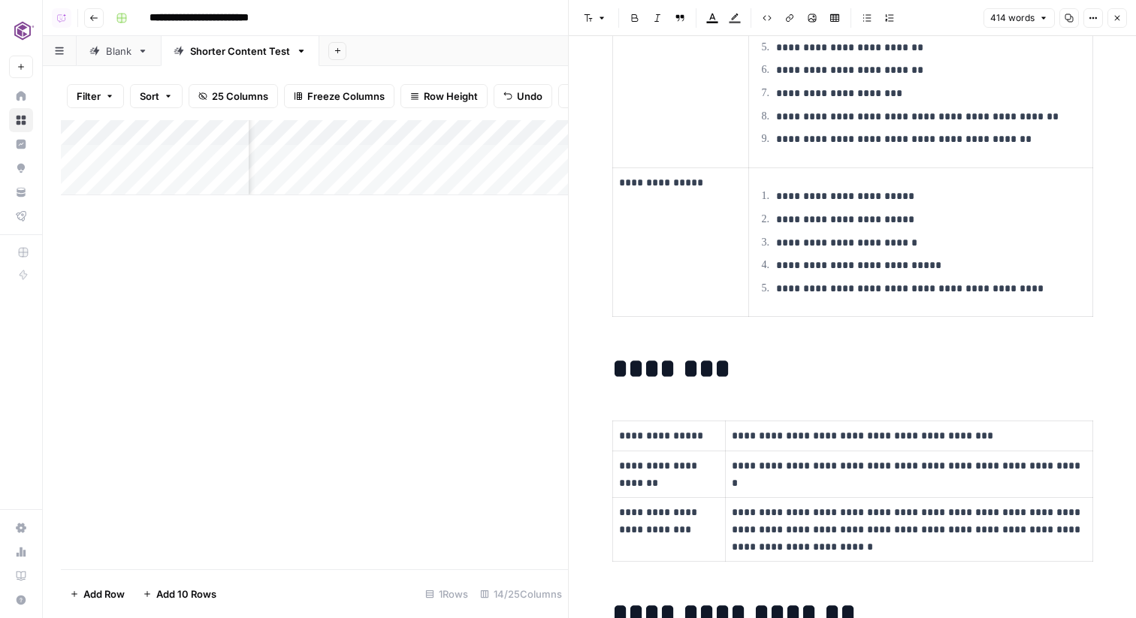
click at [1117, 18] on icon "button" at bounding box center [1117, 18] width 5 height 5
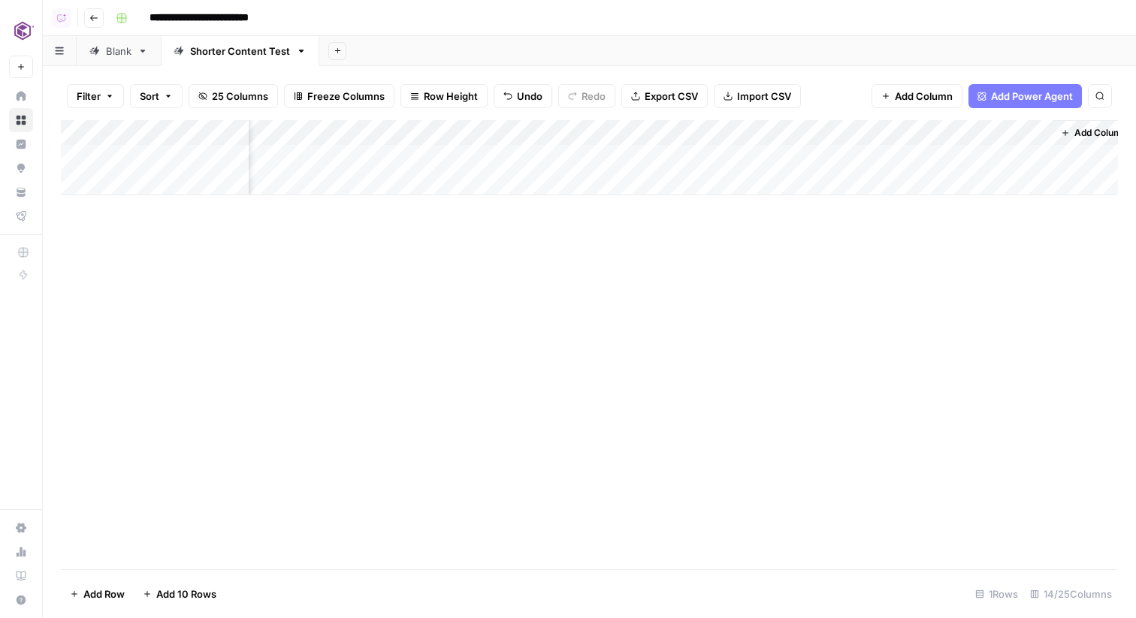
scroll to position [0, 1246]
click at [1055, 126] on button "Add Column" at bounding box center [1076, 133] width 78 height 20
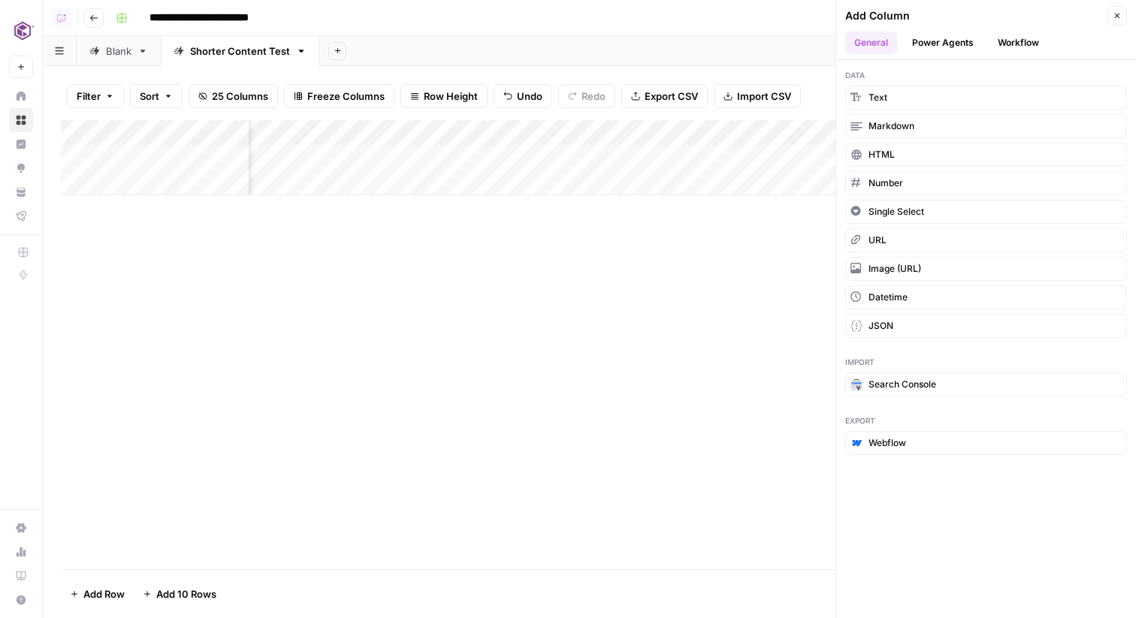
click at [1019, 44] on button "Workflow" at bounding box center [1018, 43] width 59 height 23
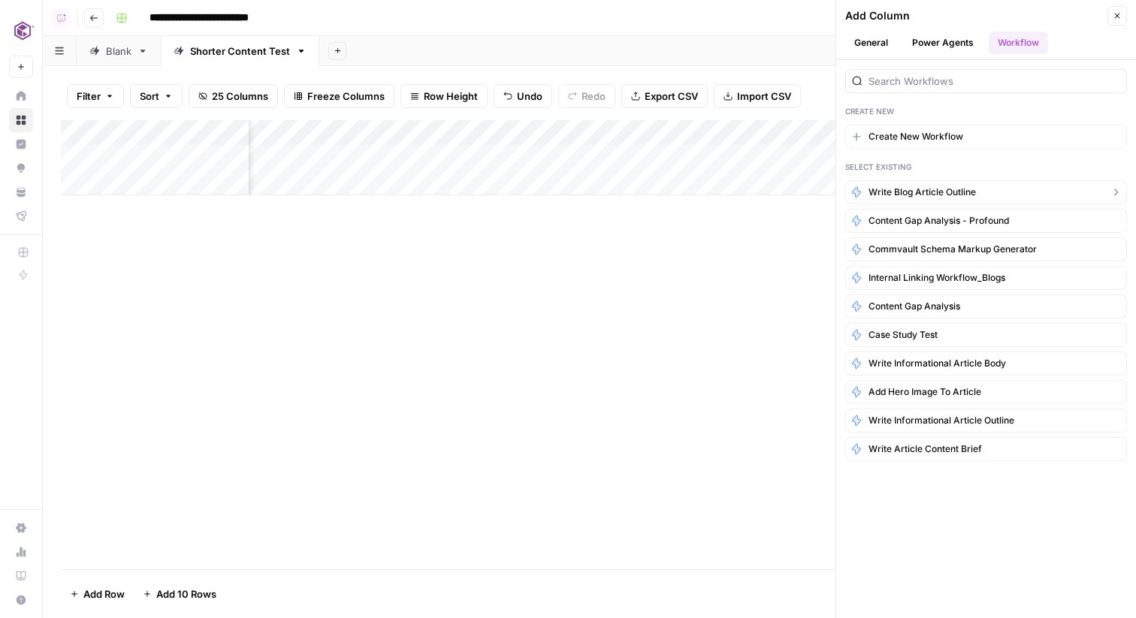
click at [995, 185] on button "Write Blog Article Outline" at bounding box center [986, 192] width 282 height 24
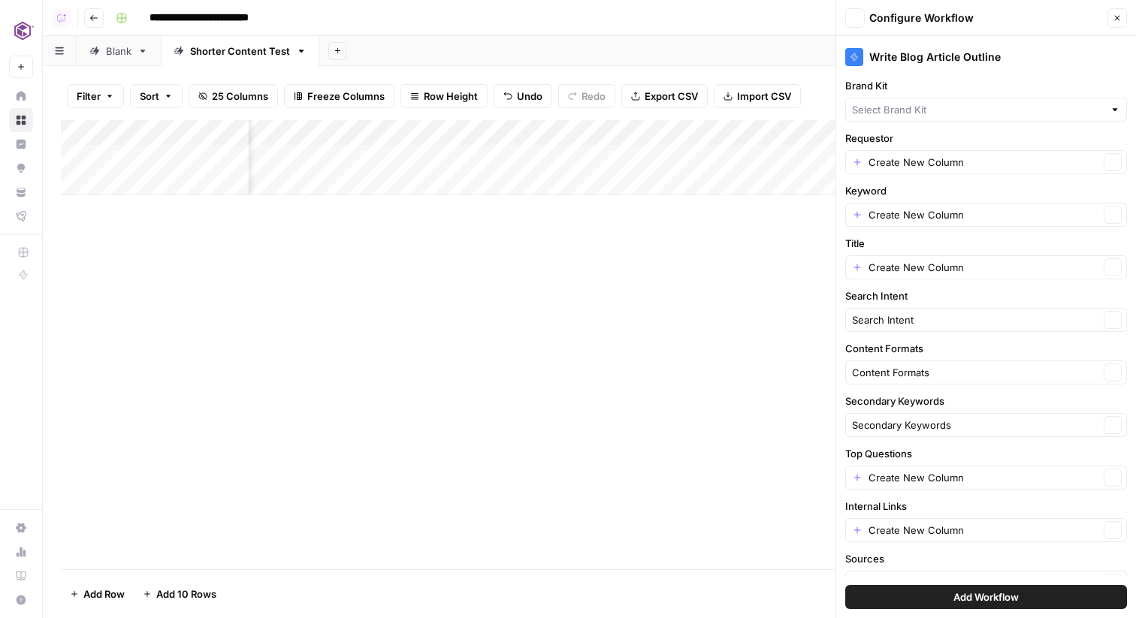
type input "Commvault"
click at [947, 168] on input "Requestor" at bounding box center [983, 162] width 231 height 15
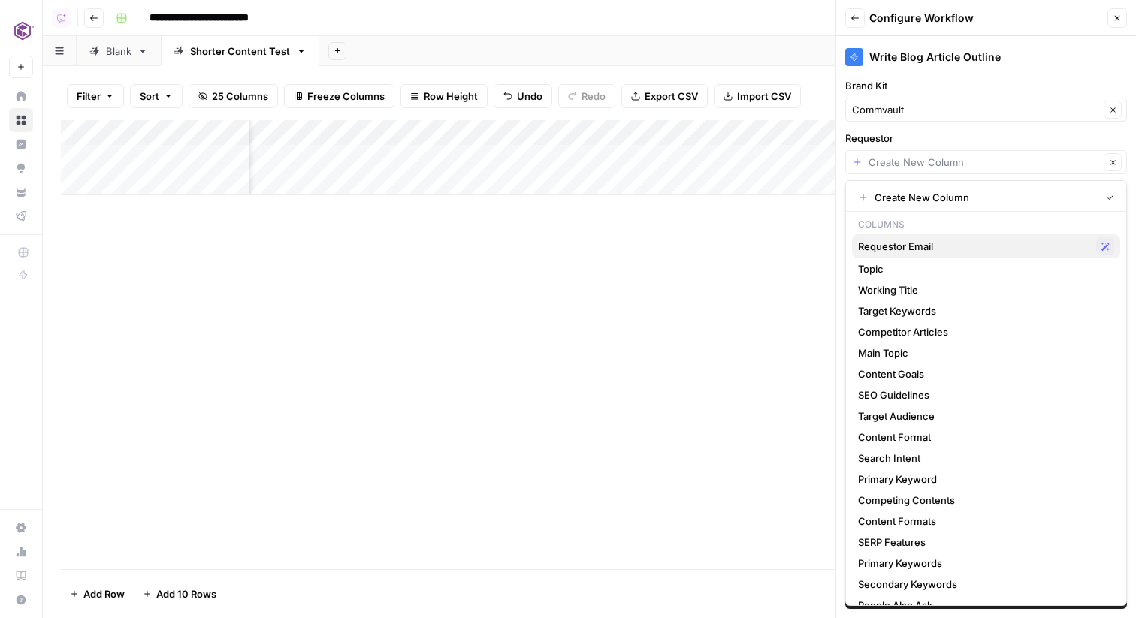
click at [947, 243] on span "Requestor Email" at bounding box center [974, 246] width 232 height 15
type input "Requestor Email"
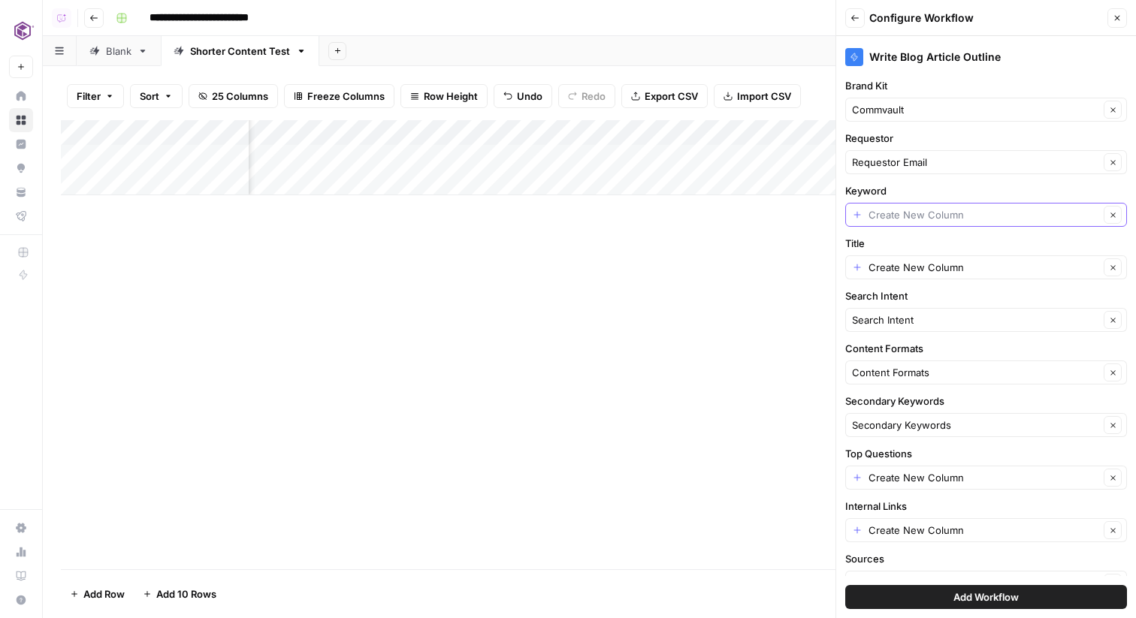
click at [959, 214] on input "Keyword" at bounding box center [983, 214] width 231 height 15
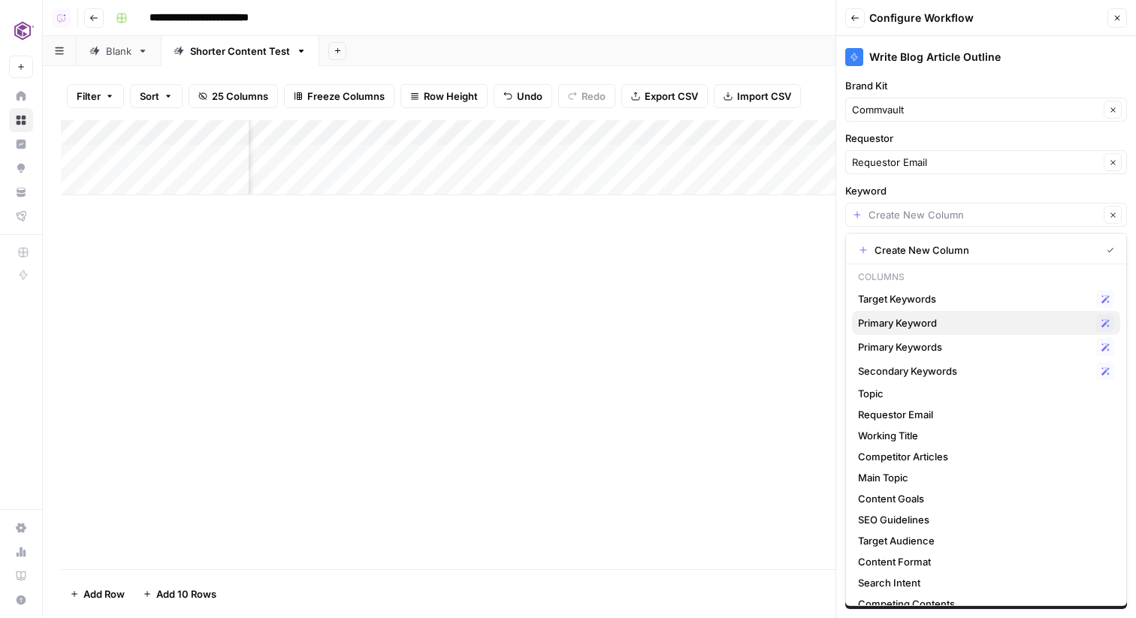
click at [951, 318] on span "Primary Keyword" at bounding box center [974, 322] width 232 height 15
type input "Primary Keyword"
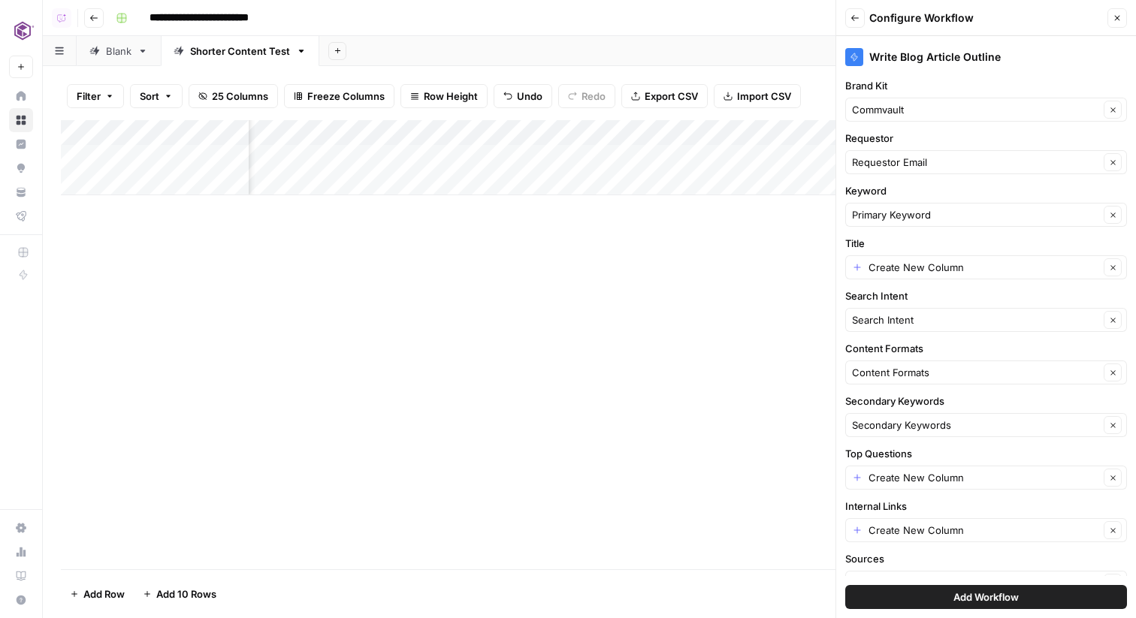
scroll to position [0, 382]
click at [945, 281] on div "Write Blog Article Outline Brand Kit Commvault Clear Requestor Requestor Email …" at bounding box center [986, 327] width 300 height 582
click at [937, 275] on div "Create New Column Clear" at bounding box center [986, 267] width 282 height 24
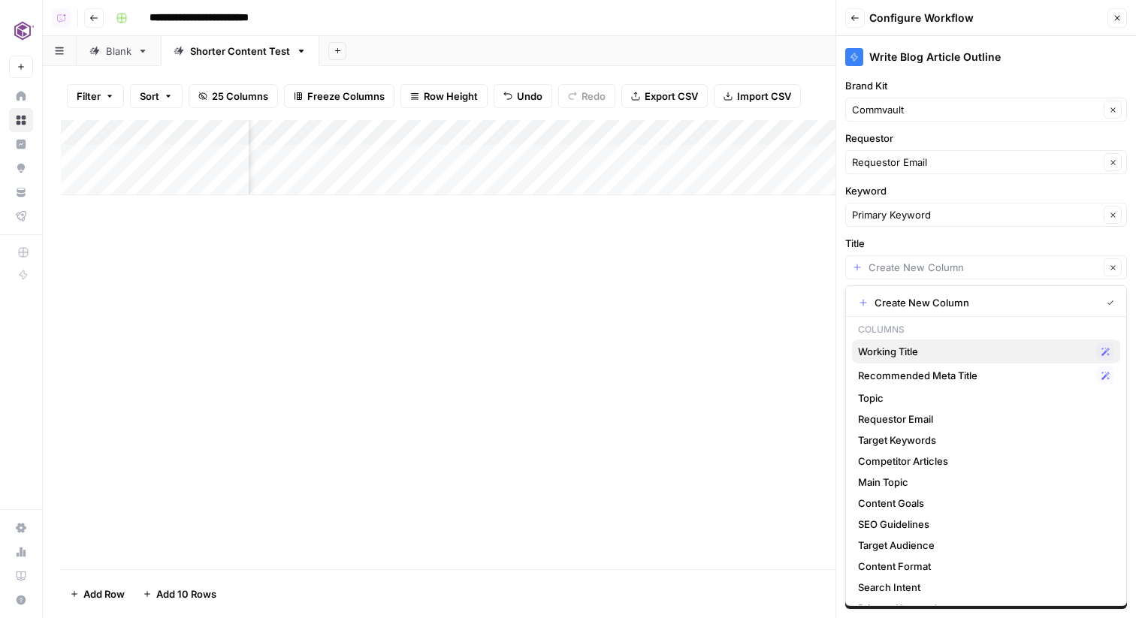
click at [949, 349] on span "Working Title" at bounding box center [974, 351] width 232 height 15
type input "Working Title"
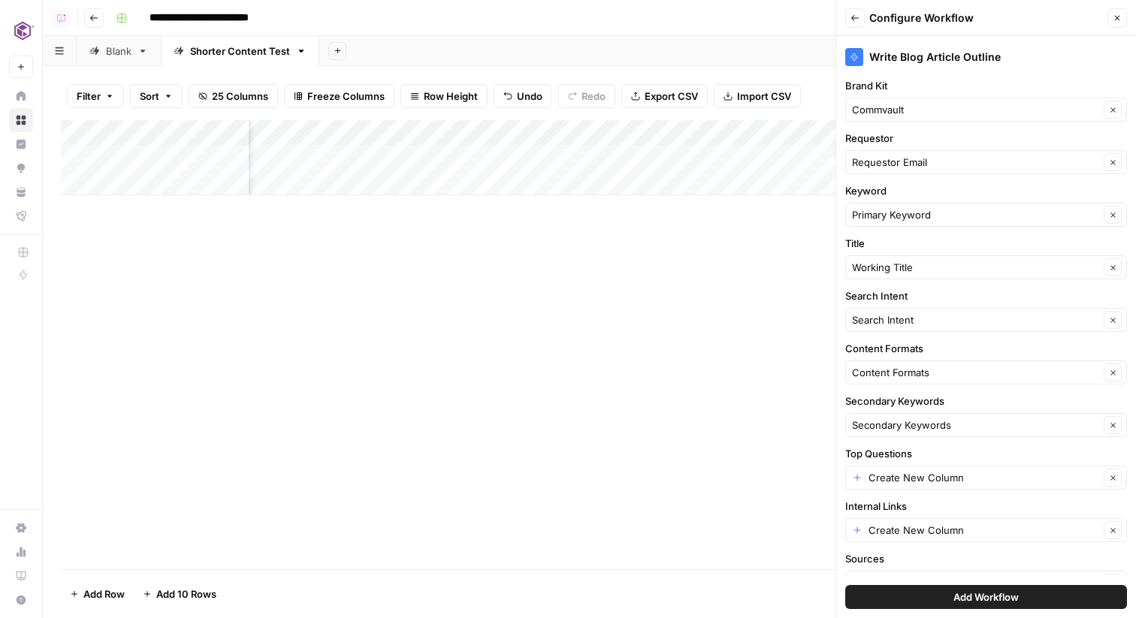
scroll to position [28, 0]
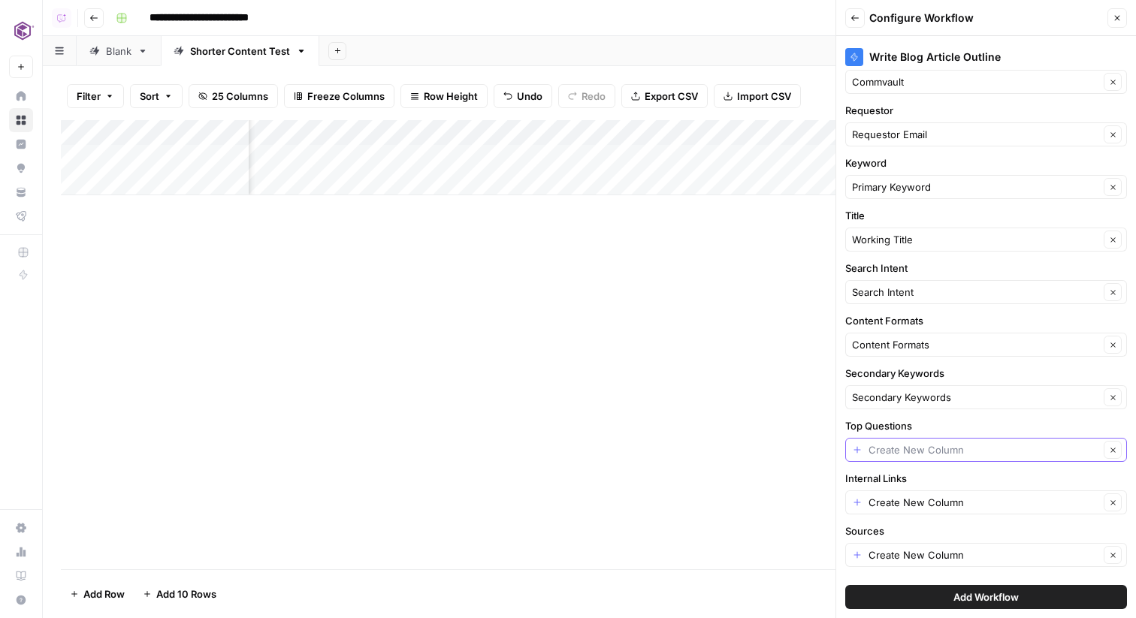
click at [933, 443] on input "Top Questions" at bounding box center [983, 449] width 231 height 15
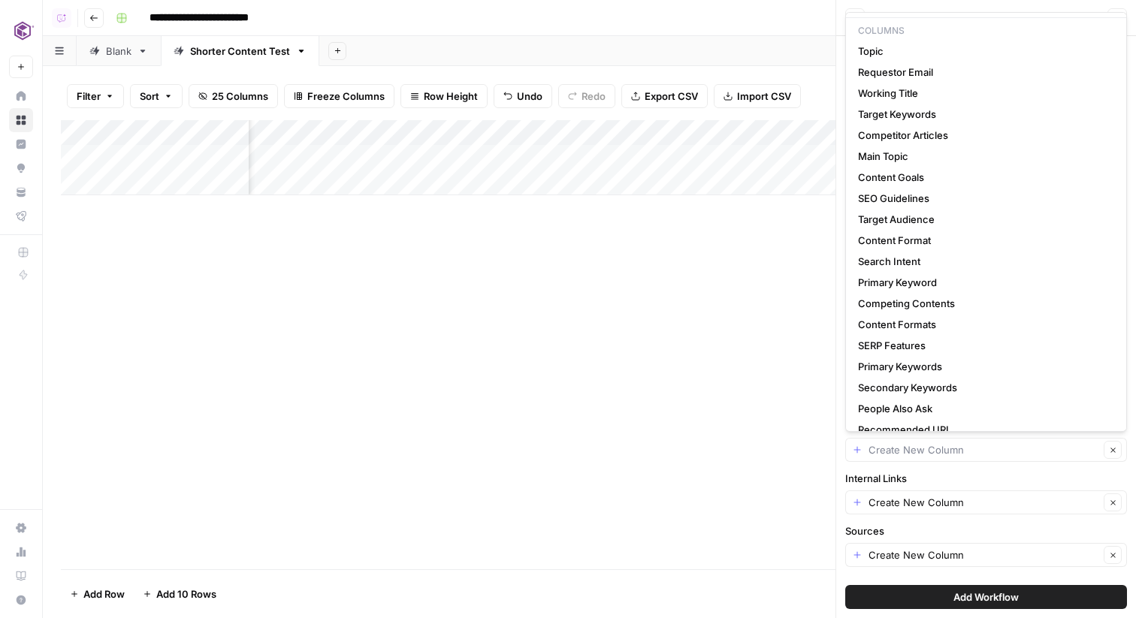
scroll to position [0, 0]
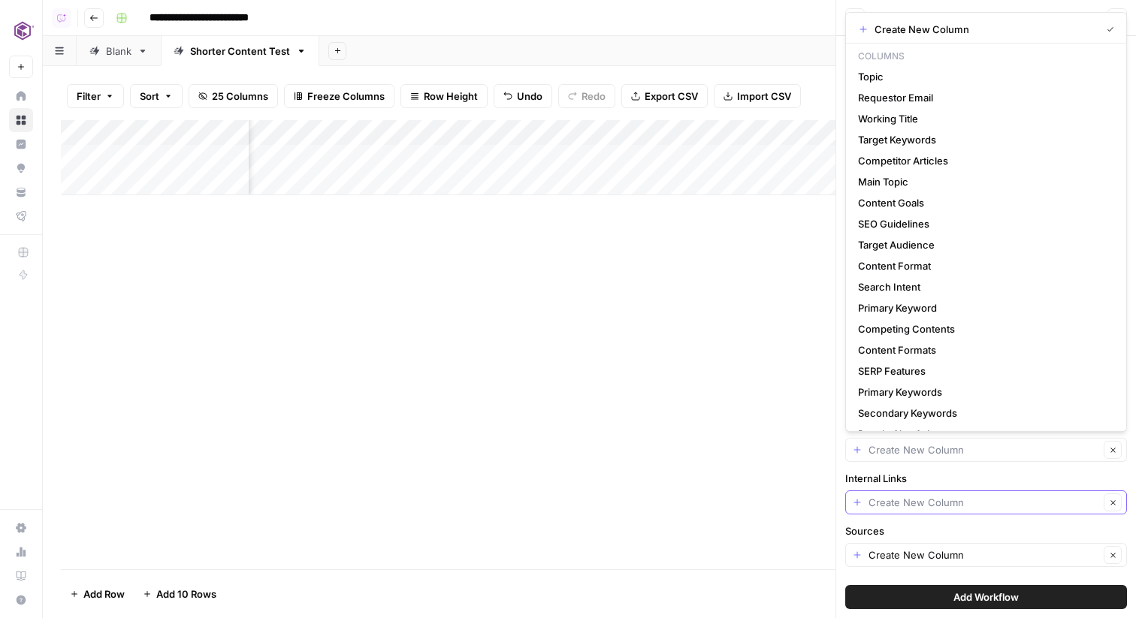
click at [928, 500] on input "Internal Links" at bounding box center [983, 502] width 231 height 15
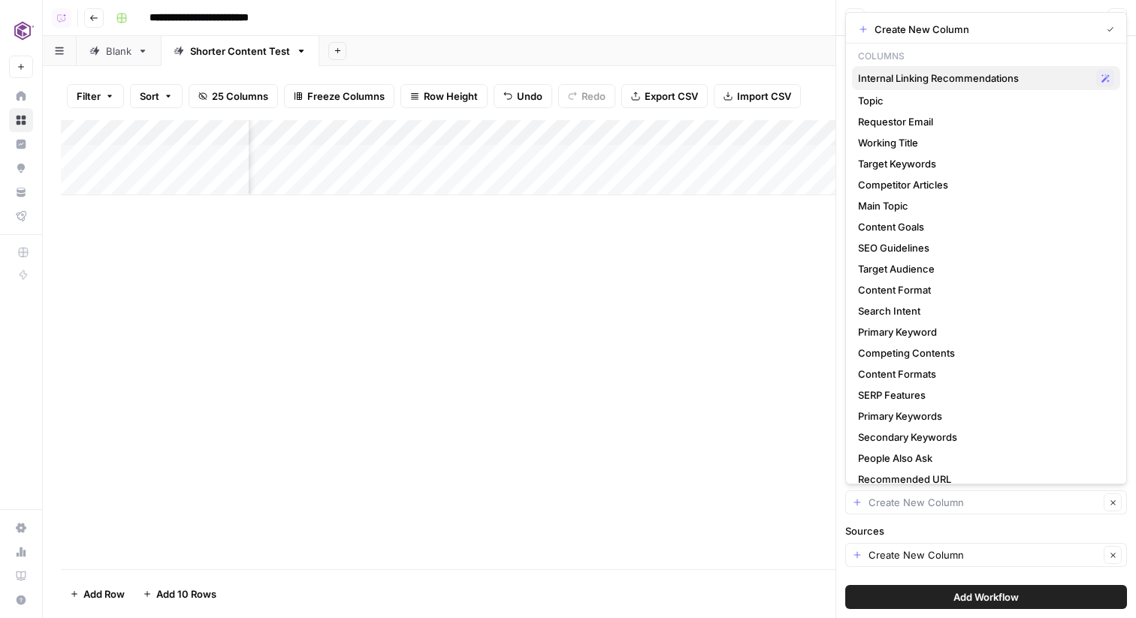
click at [937, 82] on span "Internal Linking Recommendations" at bounding box center [974, 78] width 232 height 15
type input "Internal Linking Recommendations"
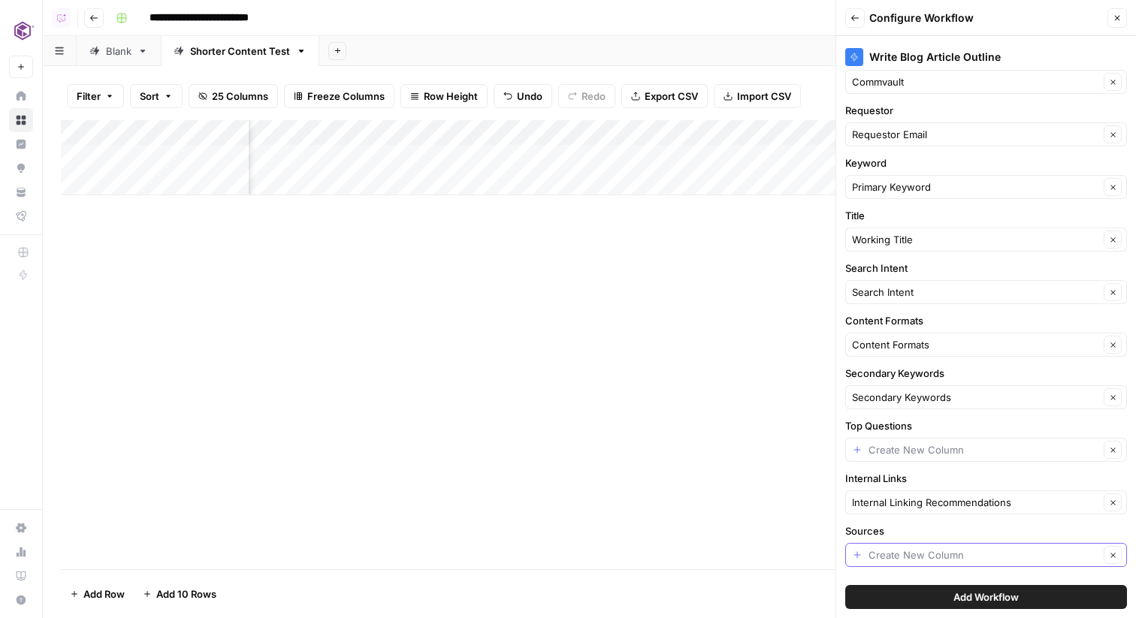
click at [974, 553] on input "Sources" at bounding box center [983, 555] width 231 height 15
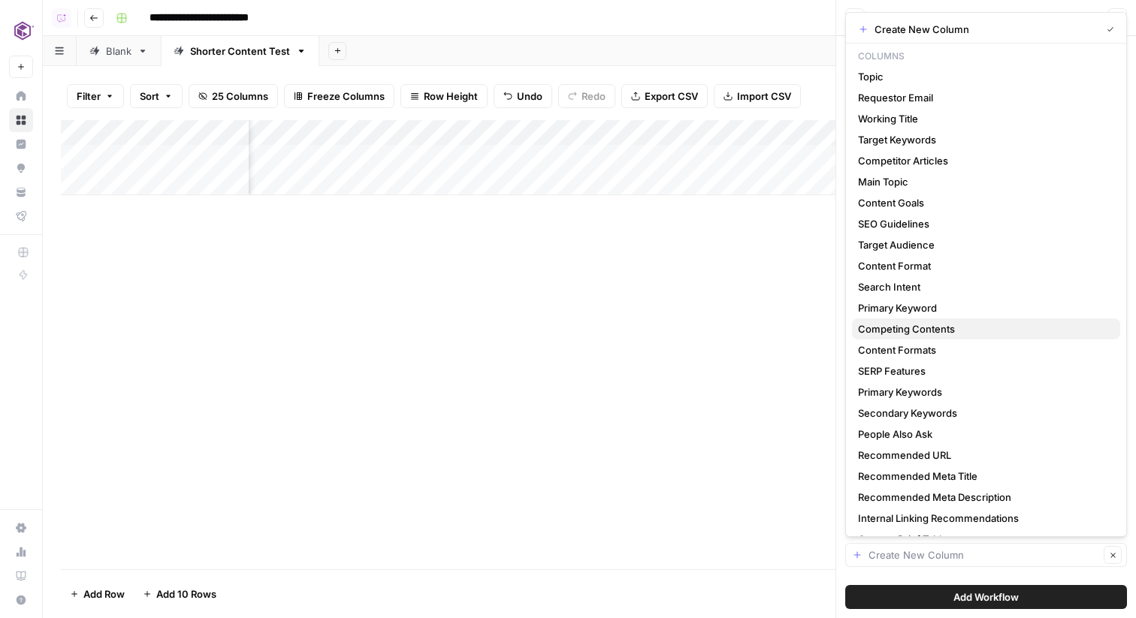
click at [948, 331] on span "Competing Contents" at bounding box center [983, 328] width 250 height 15
type input "Competing Contents"
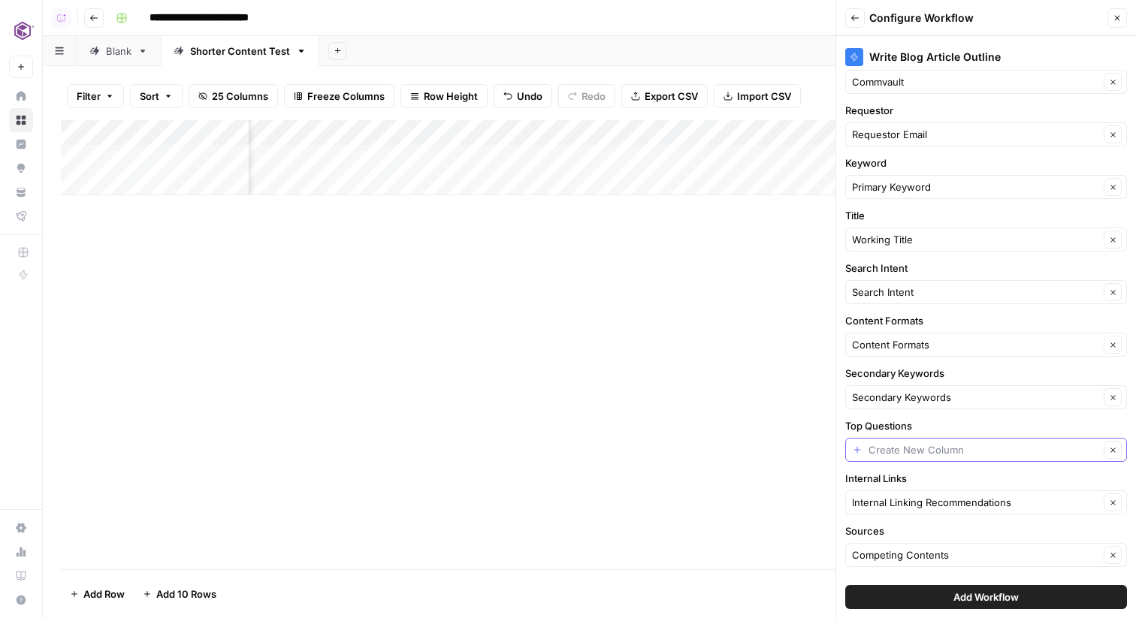
click at [960, 445] on input "Top Questions" at bounding box center [983, 449] width 231 height 15
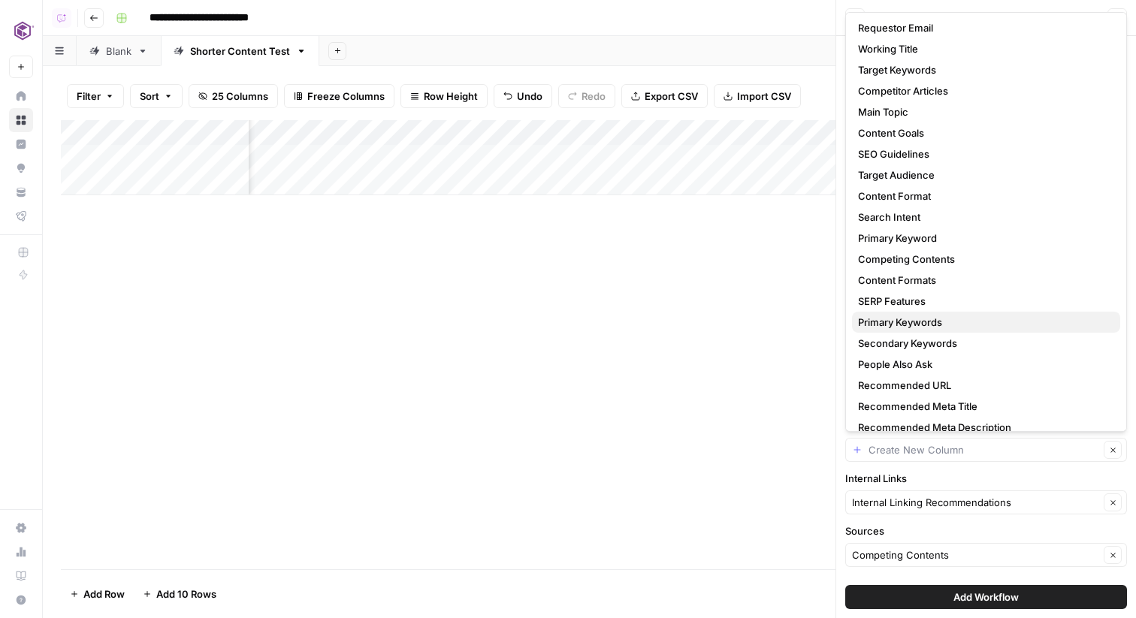
scroll to position [80, 0]
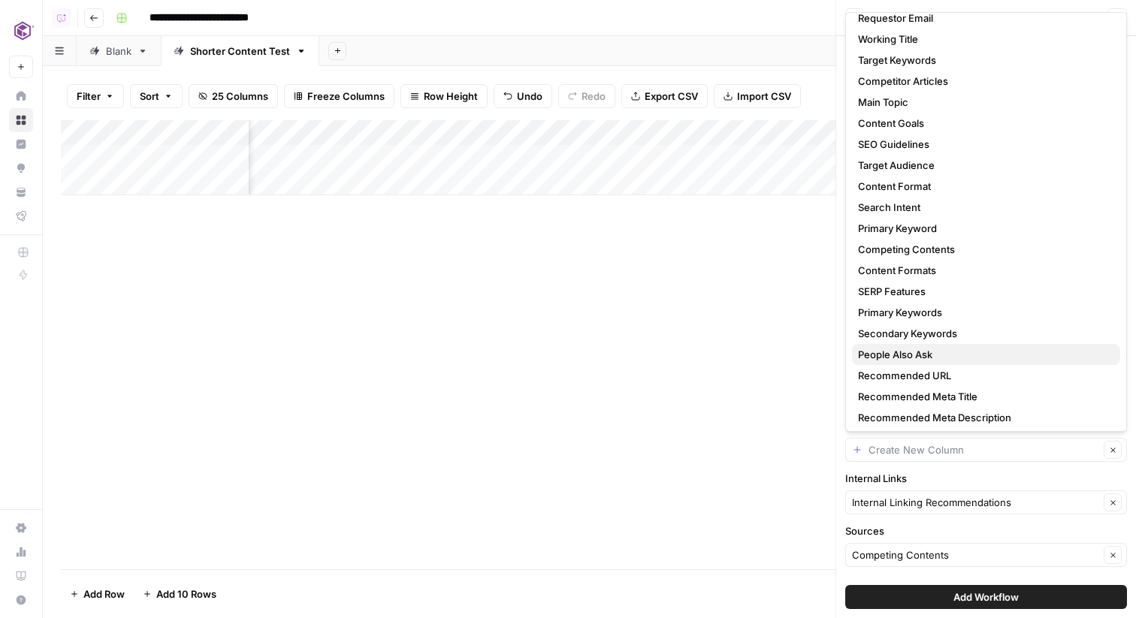
click at [934, 355] on span "People Also Ask" at bounding box center [983, 354] width 250 height 15
type input "People Also Ask"
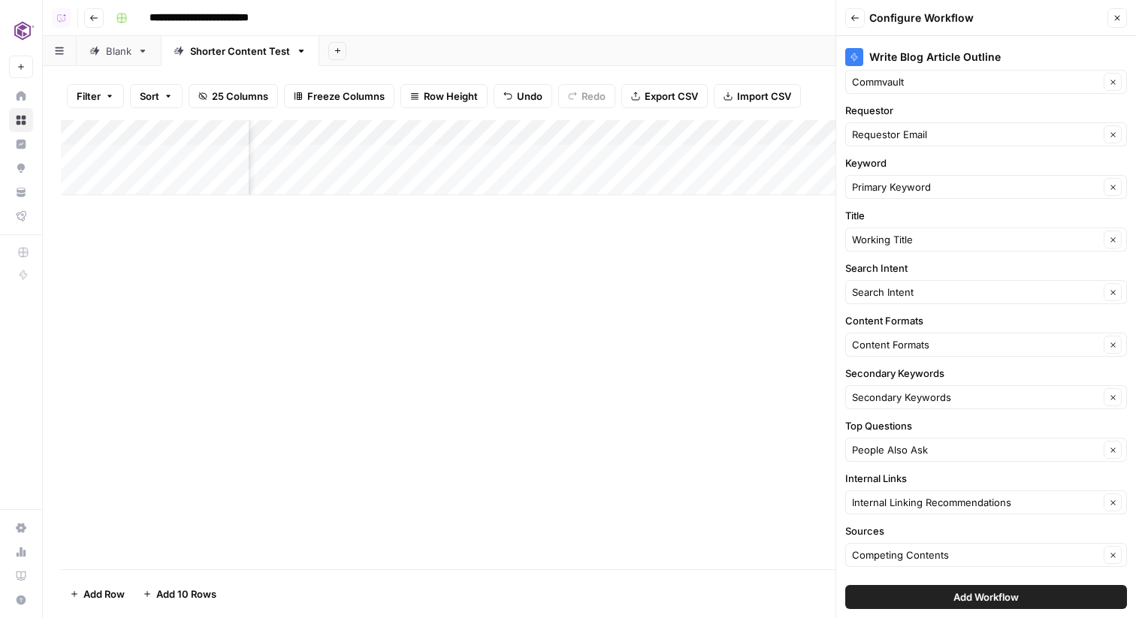
click at [995, 598] on span "Add Workflow" at bounding box center [985, 597] width 65 height 15
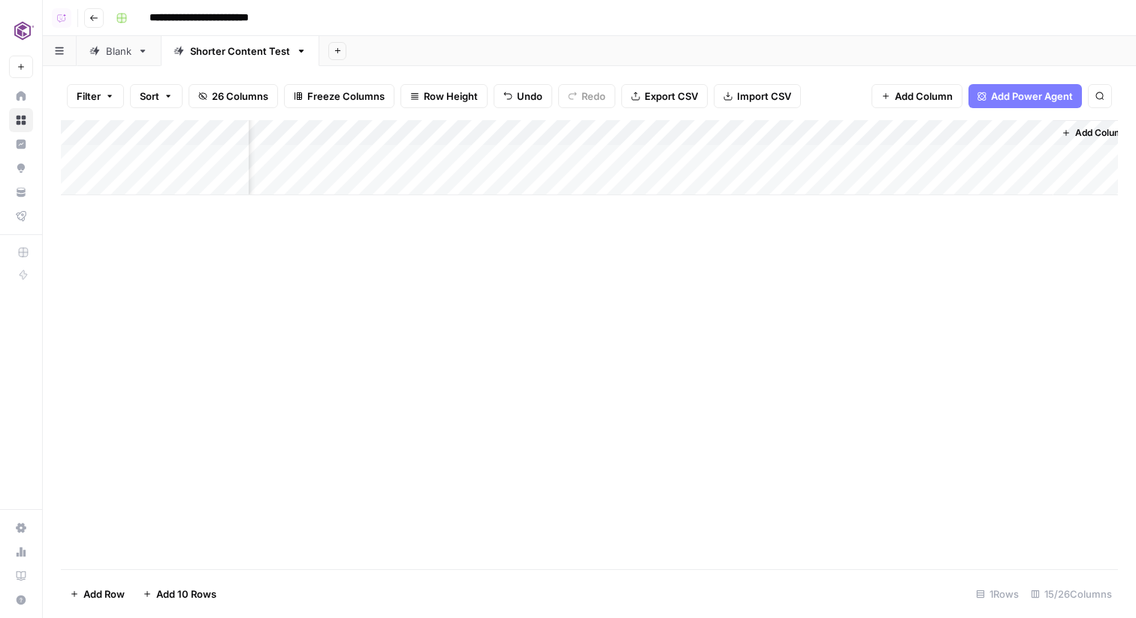
scroll to position [0, 1434]
click at [949, 158] on div "Add Column" at bounding box center [589, 157] width 1057 height 75
click at [923, 132] on div "Add Column" at bounding box center [589, 157] width 1057 height 75
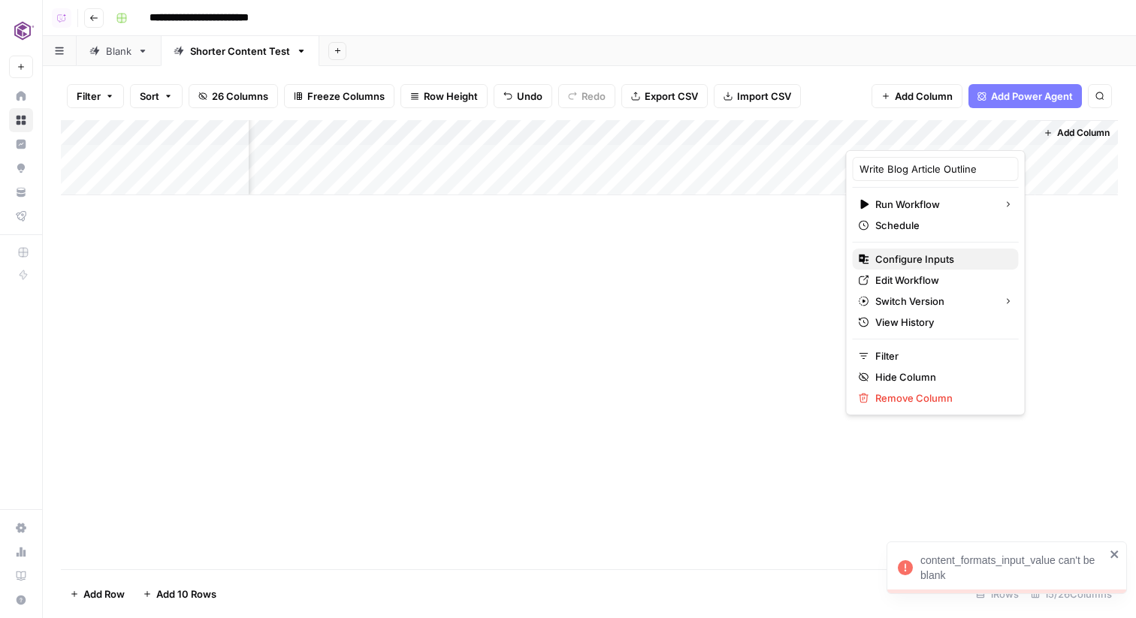
click at [936, 249] on button "Configure Inputs" at bounding box center [936, 259] width 166 height 21
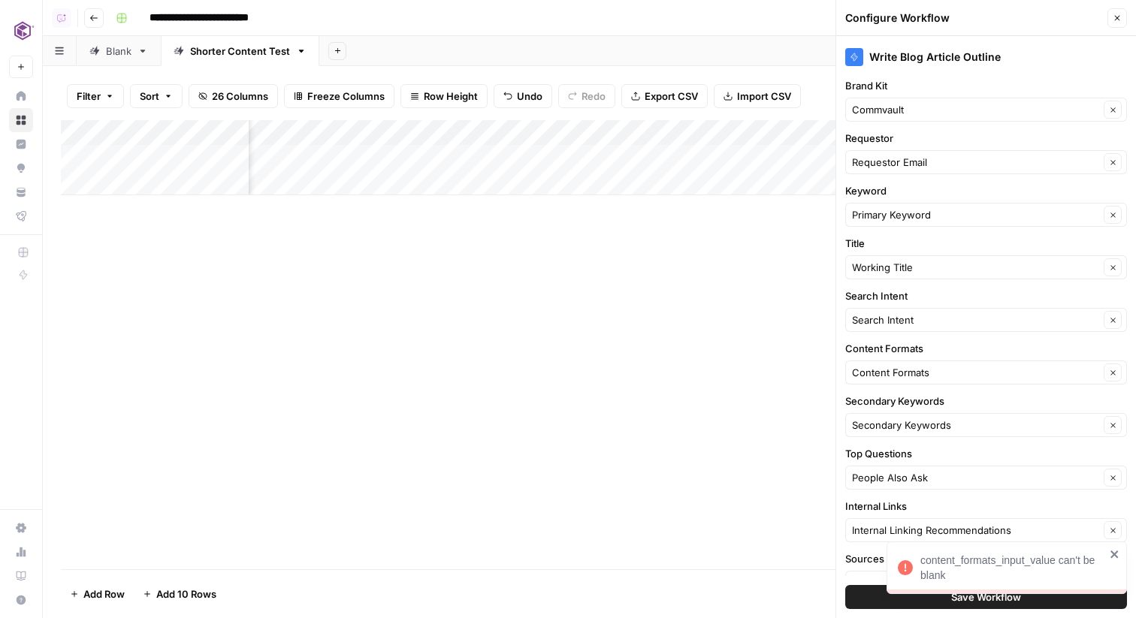
scroll to position [53, 0]
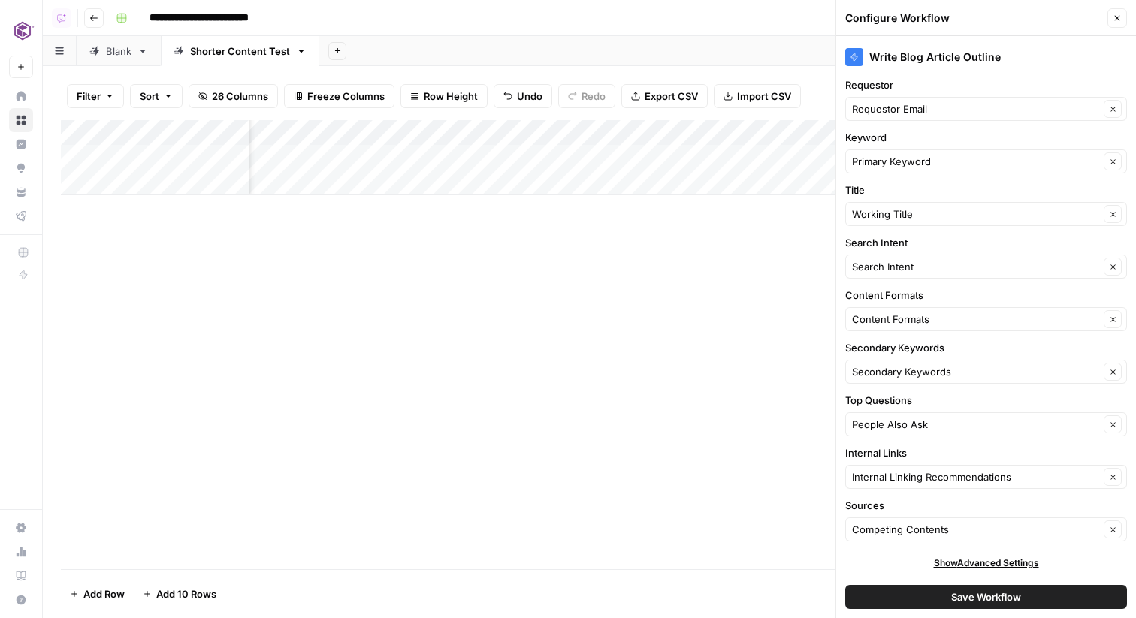
click at [255, 90] on span "26 Columns" at bounding box center [240, 96] width 56 height 15
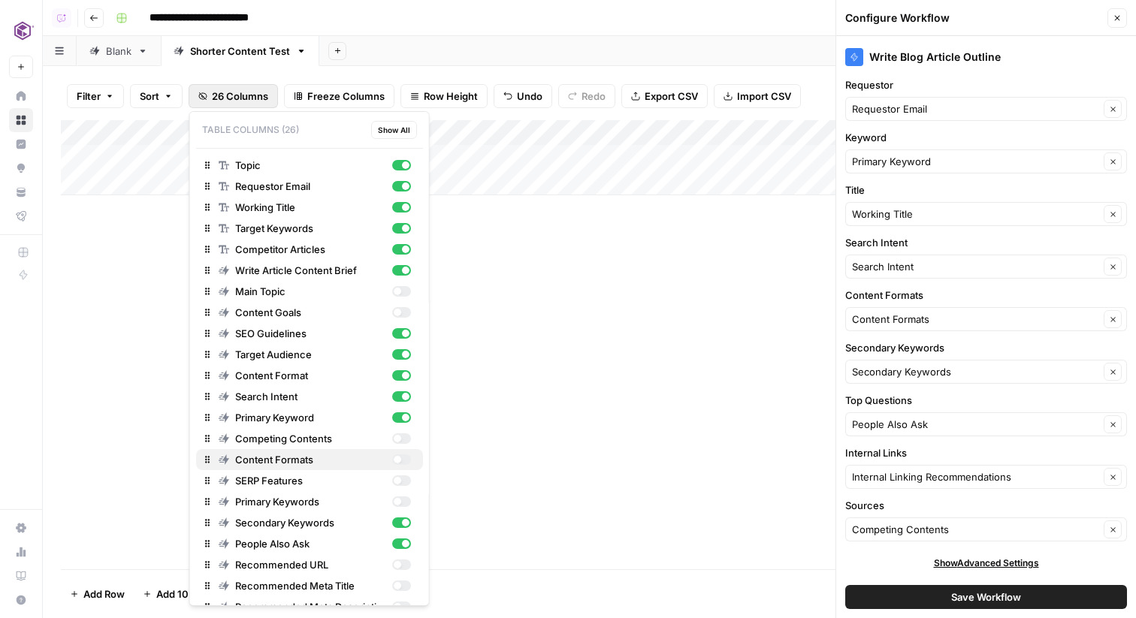
click at [400, 457] on div "button" at bounding box center [397, 460] width 8 height 8
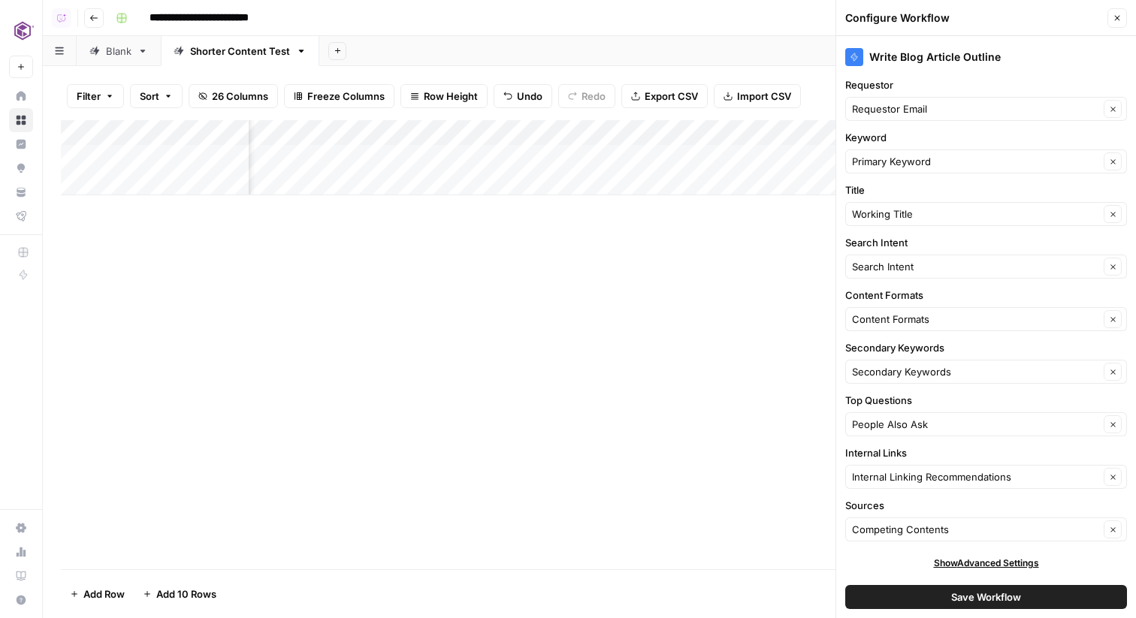
click at [639, 339] on div "Add Column" at bounding box center [589, 344] width 1057 height 449
click at [718, 132] on div "Add Column" at bounding box center [589, 157] width 1057 height 75
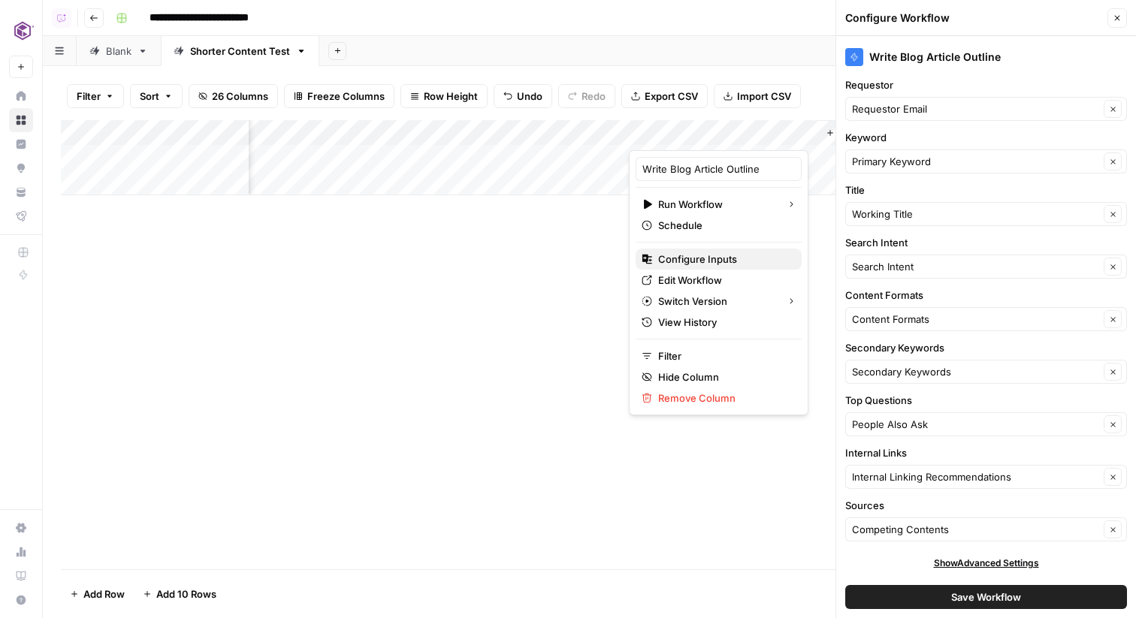
click at [720, 258] on span "Configure Inputs" at bounding box center [723, 259] width 131 height 15
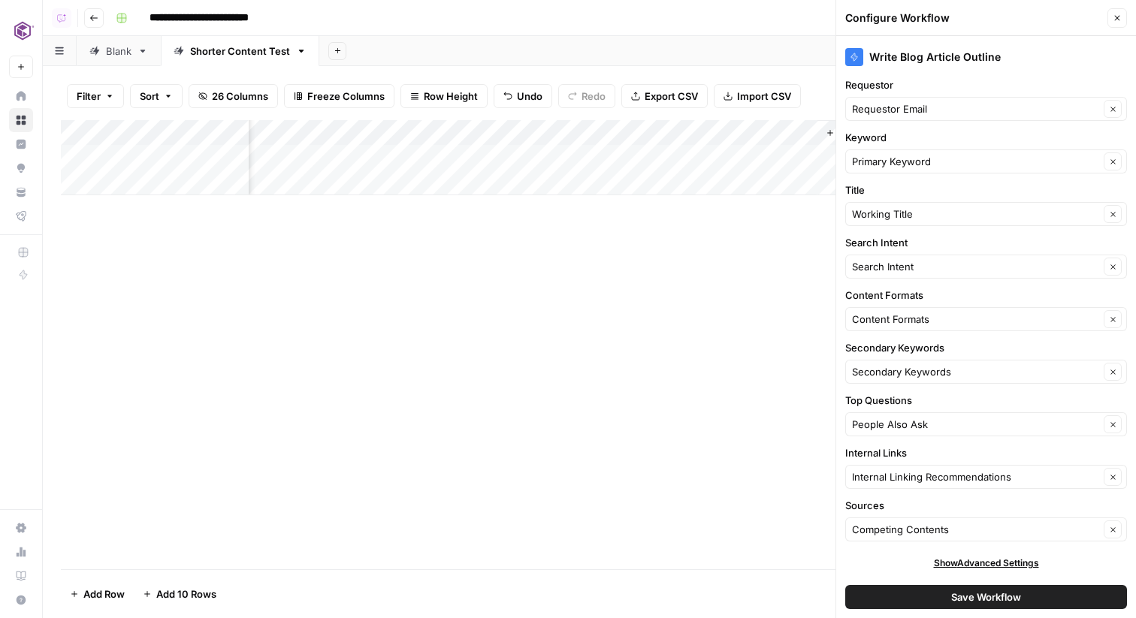
click at [728, 140] on div "Add Column" at bounding box center [589, 157] width 1057 height 75
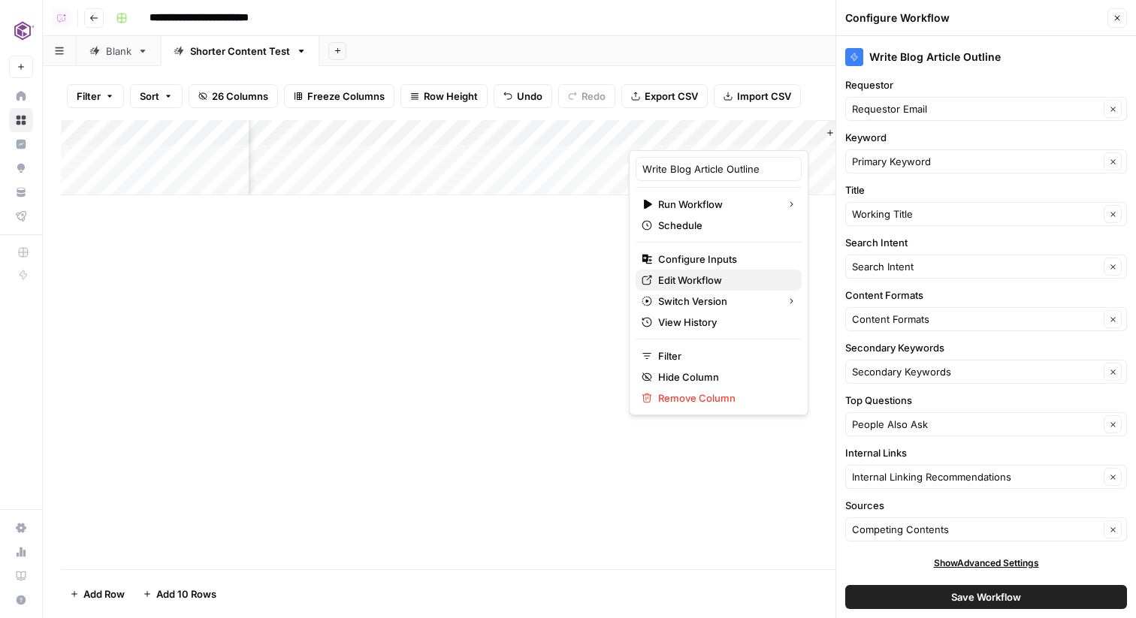
click at [716, 276] on span "Edit Workflow" at bounding box center [723, 280] width 131 height 15
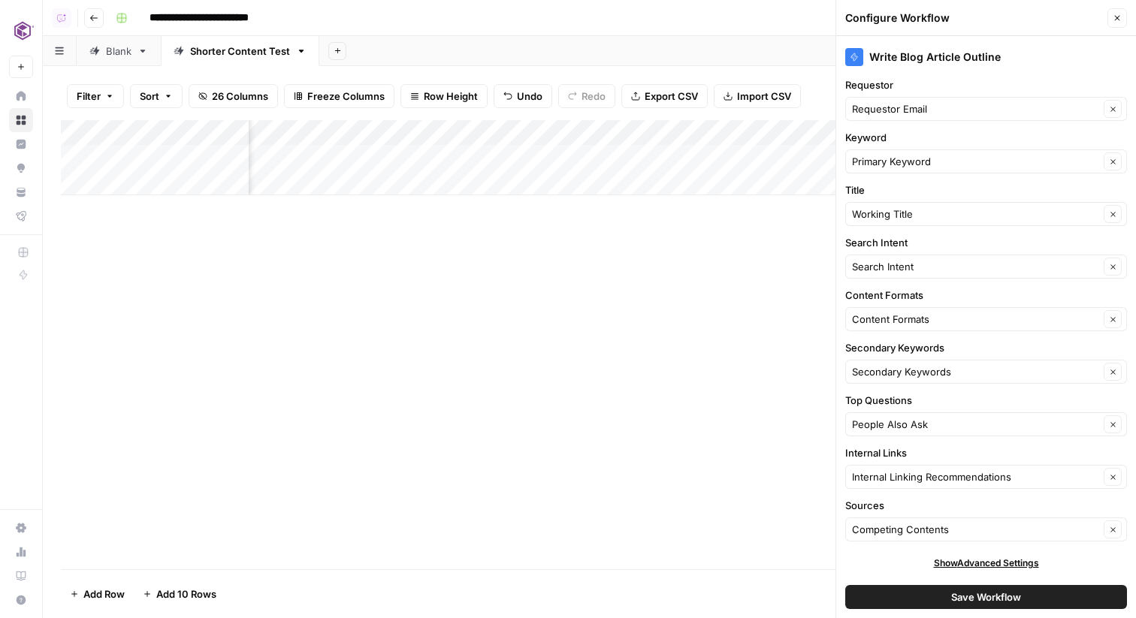
scroll to position [0, 1484]
click at [442, 131] on div "Add Column" at bounding box center [589, 157] width 1057 height 75
click at [460, 277] on span "Remove Column" at bounding box center [485, 280] width 131 height 15
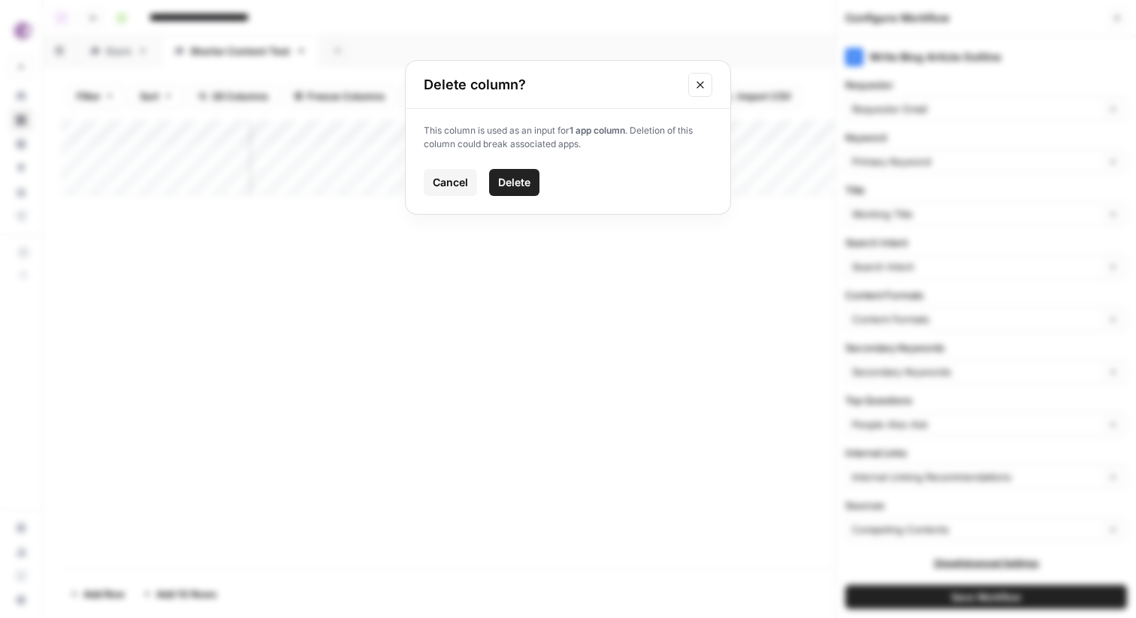
click at [532, 192] on button "Delete" at bounding box center [514, 182] width 50 height 27
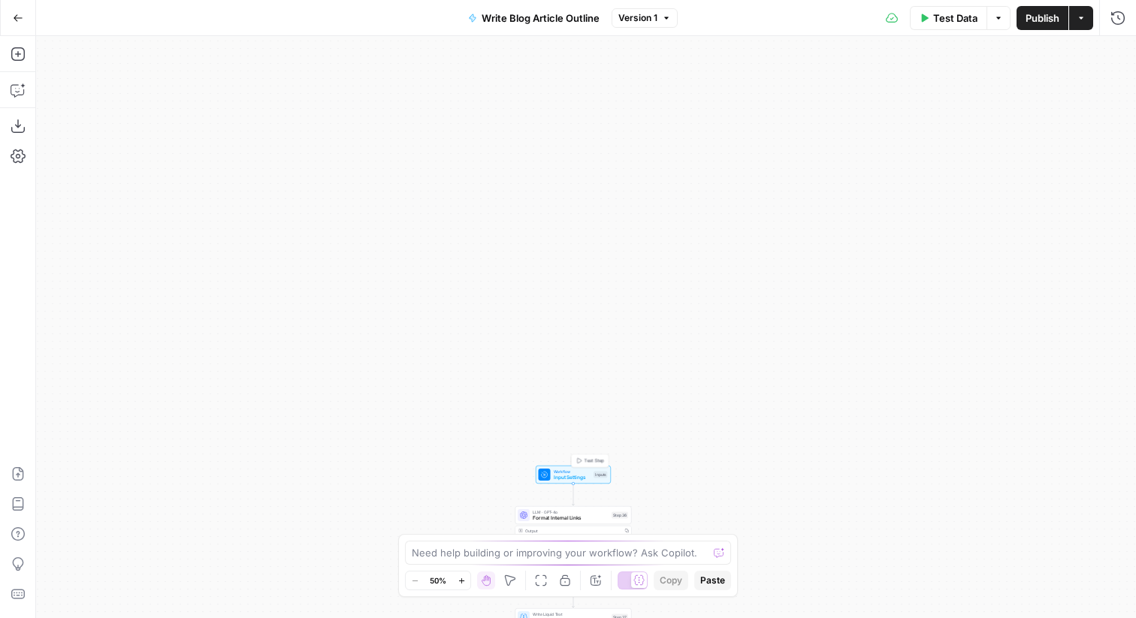
click at [575, 478] on span "Input Settings" at bounding box center [573, 478] width 38 height 8
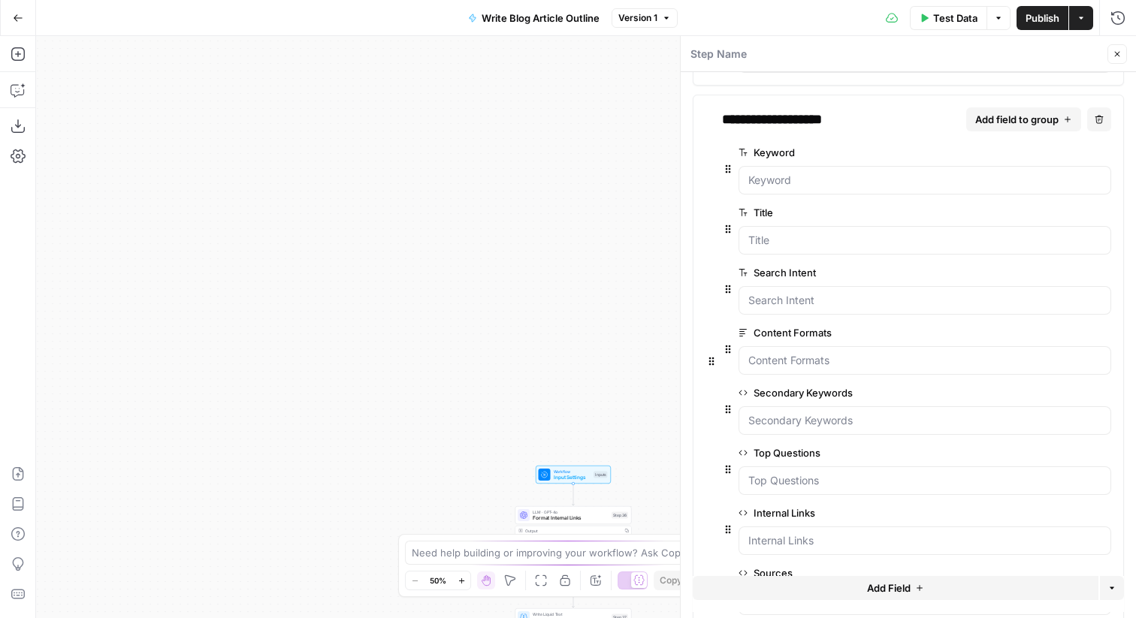
scroll to position [244, 0]
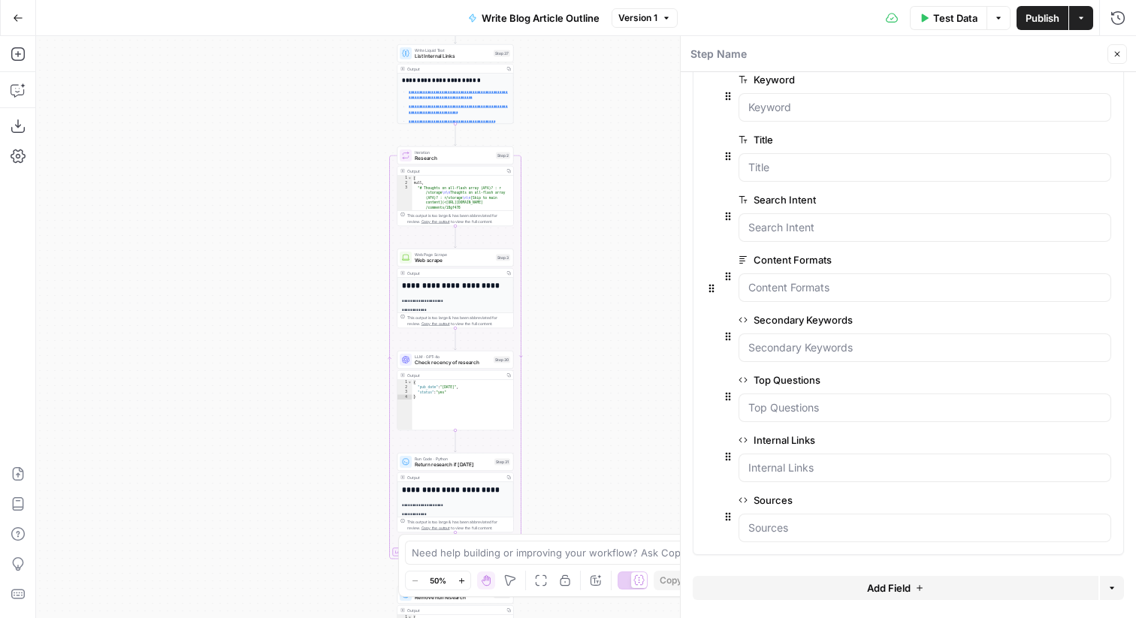
click at [1076, 262] on icon "button" at bounding box center [1080, 260] width 8 height 8
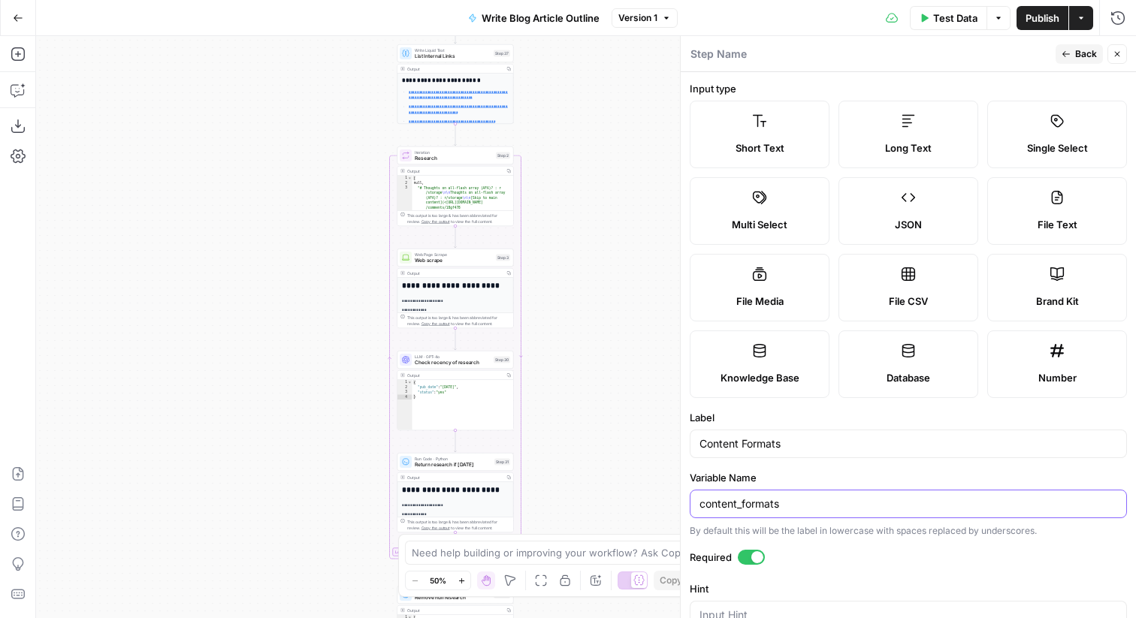
click at [814, 503] on input "content_formats" at bounding box center [908, 504] width 418 height 15
type input "content_formatsass"
click at [1094, 54] on span "Back" at bounding box center [1086, 54] width 22 height 14
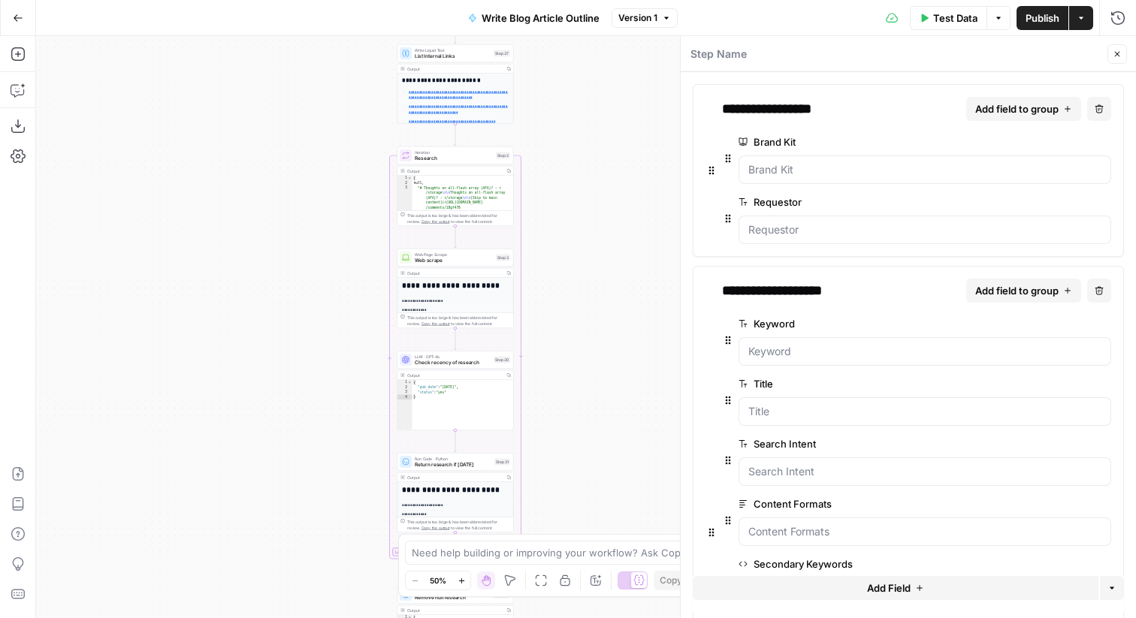
click at [1116, 52] on icon "button" at bounding box center [1116, 54] width 9 height 9
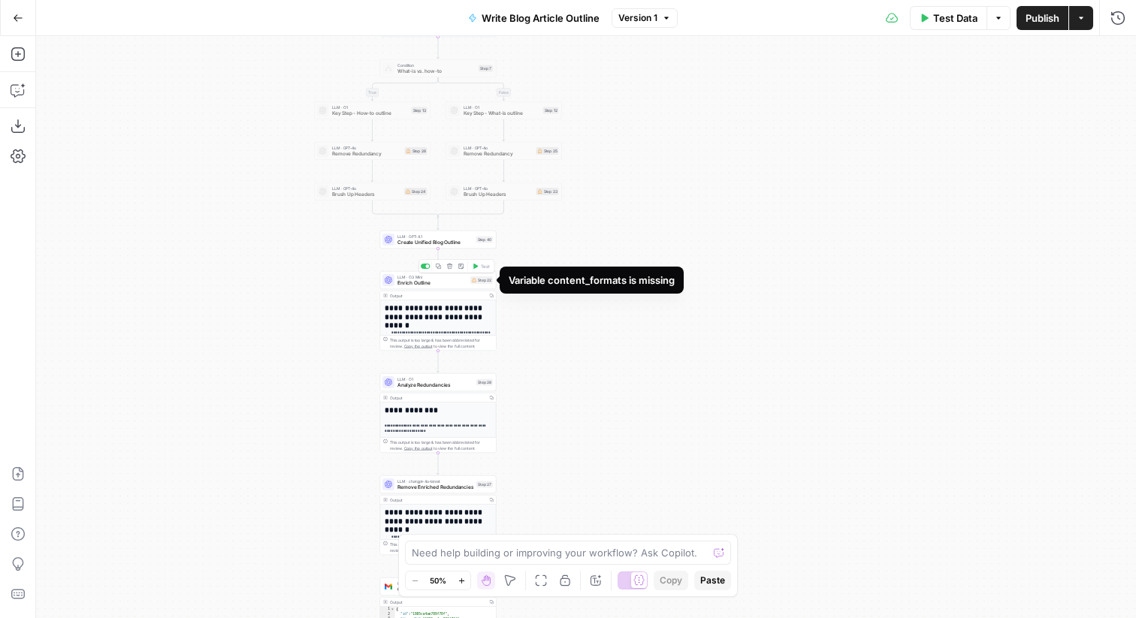
click at [448, 287] on div "LLM · O3 Mini Enrich Outline Step 22 Copy step Delete step Add Note Test" at bounding box center [438, 280] width 116 height 18
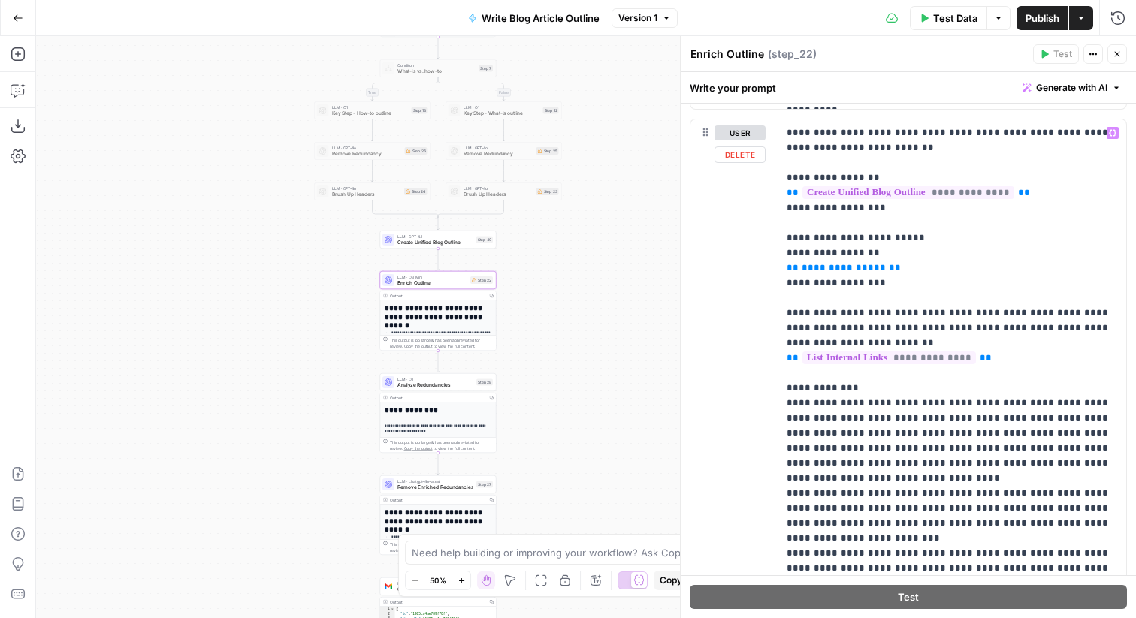
scroll to position [941, 0]
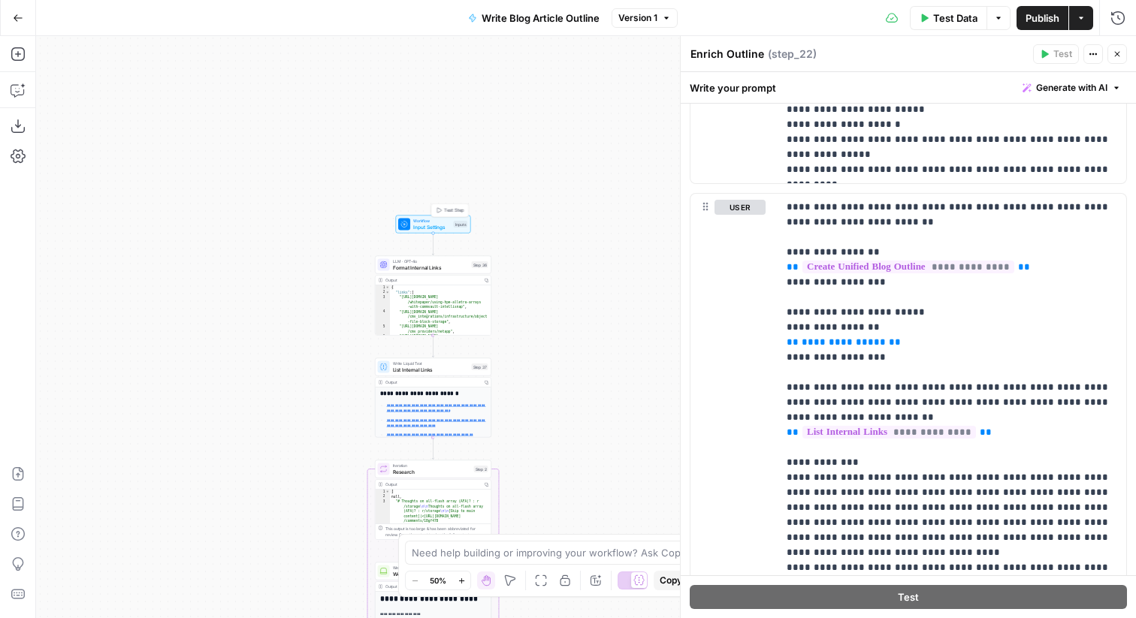
click at [453, 228] on div "Workflow Input Settings Inputs Test Step" at bounding box center [432, 224] width 69 height 13
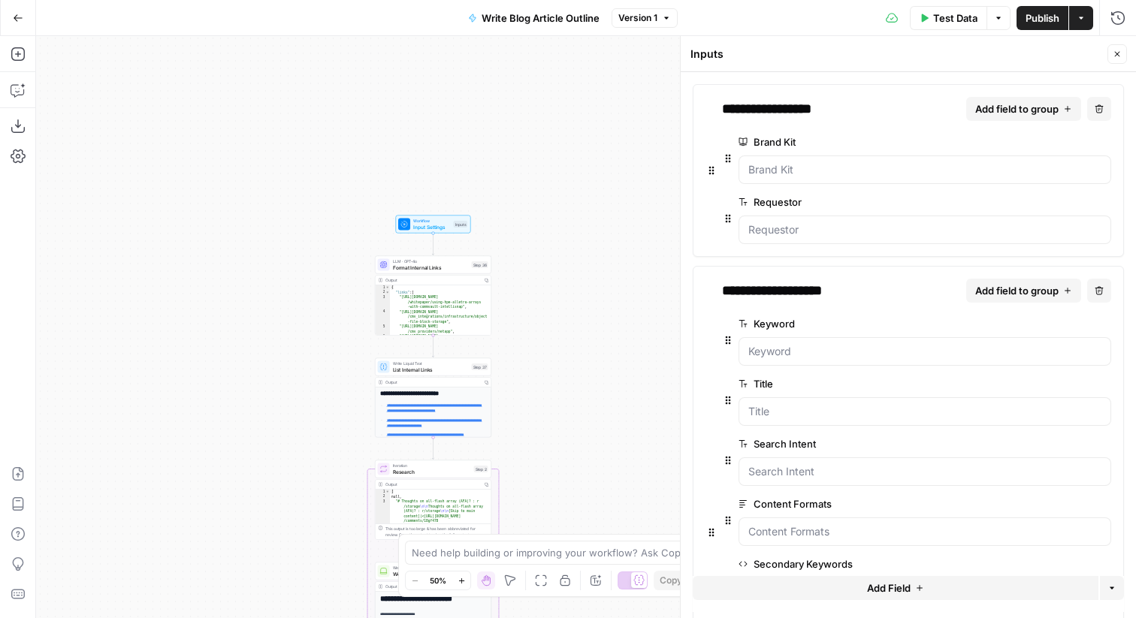
scroll to position [97, 0]
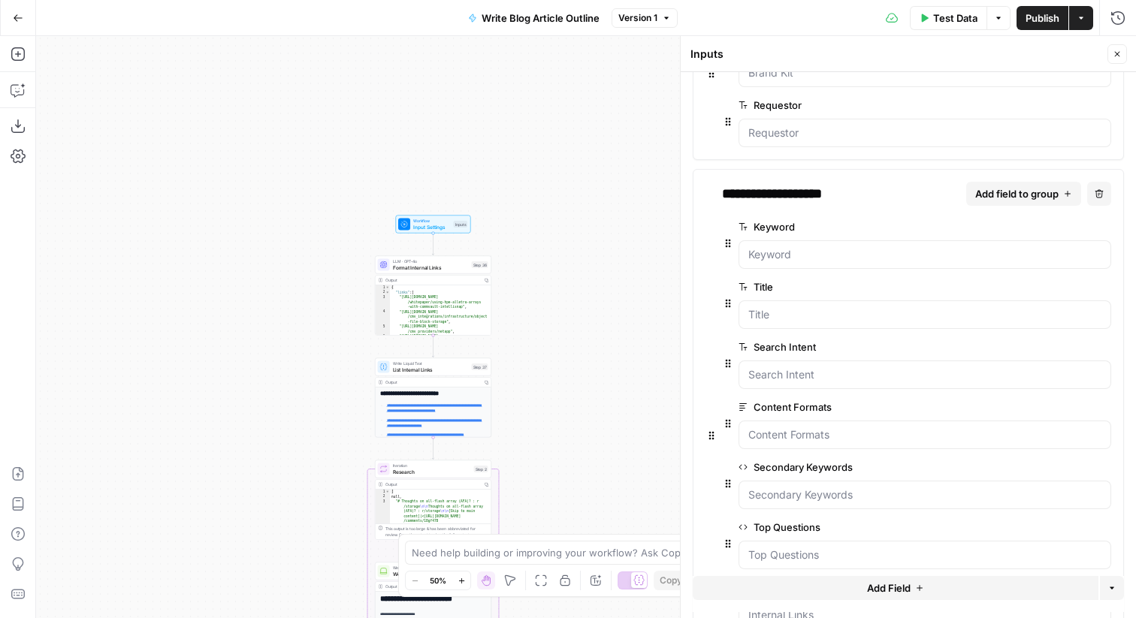
click at [1103, 406] on icon "button" at bounding box center [1102, 407] width 8 height 8
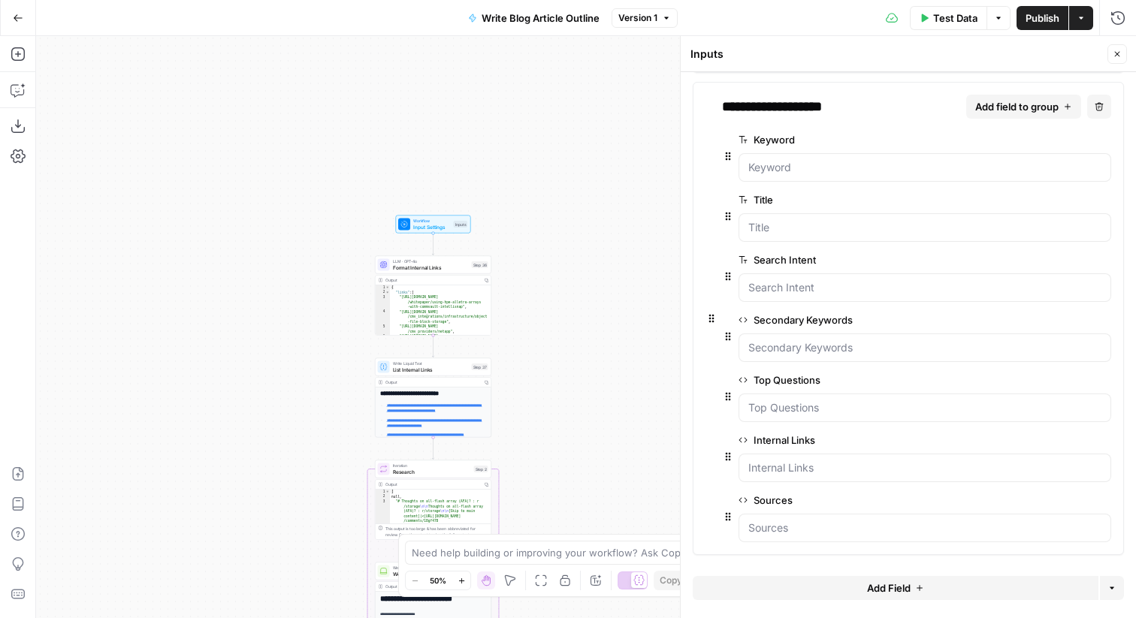
click at [1115, 56] on icon "button" at bounding box center [1116, 54] width 9 height 9
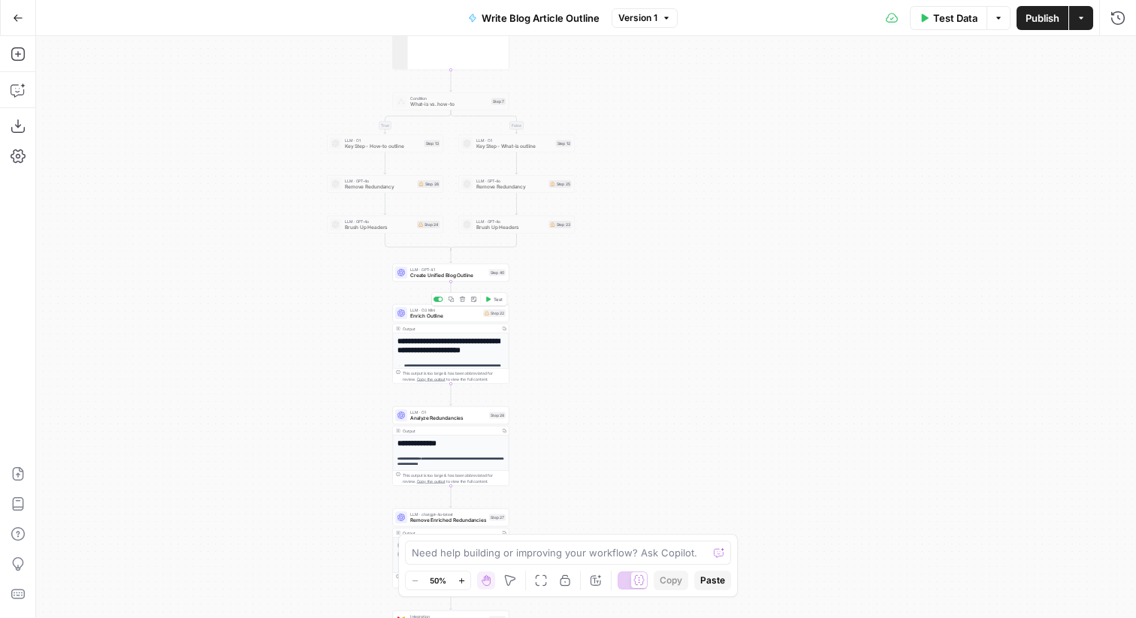
click at [463, 315] on span "Enrich Outline" at bounding box center [445, 316] width 70 height 8
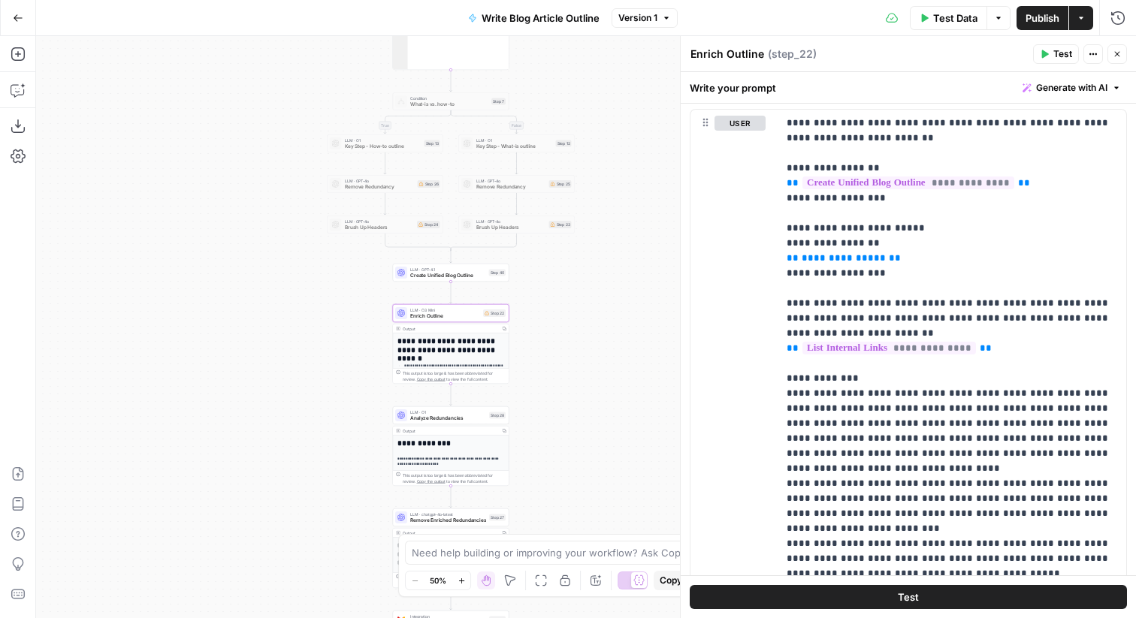
scroll to position [1110, 0]
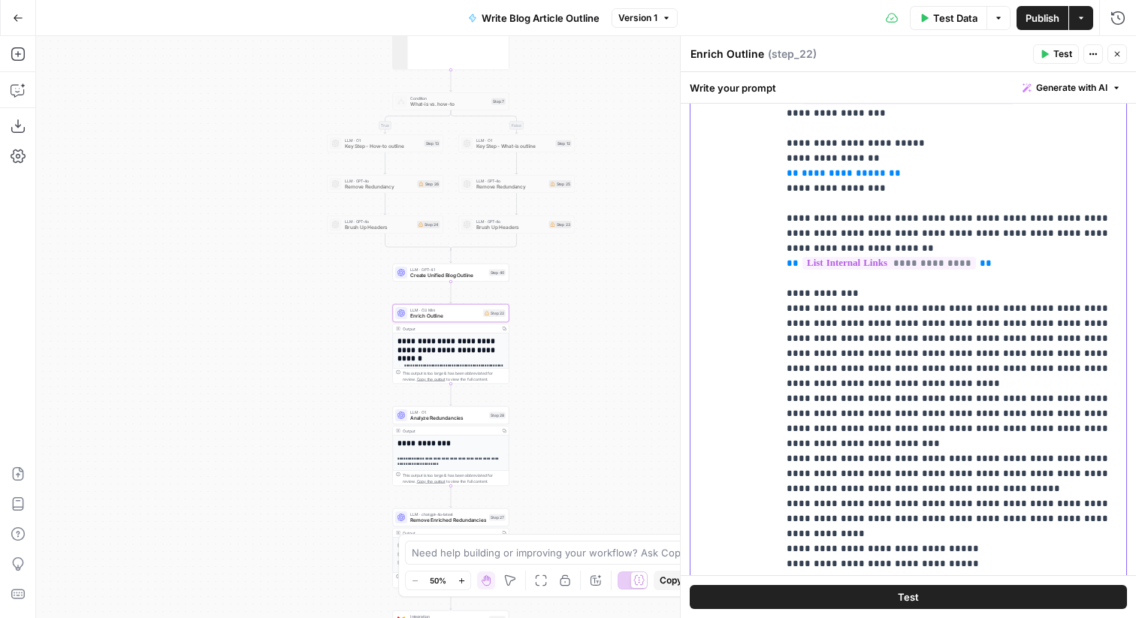
drag, startPoint x: 899, startPoint y: 186, endPoint x: 890, endPoint y: 119, distance: 66.7
click at [890, 119] on p "**********" at bounding box center [951, 414] width 331 height 766
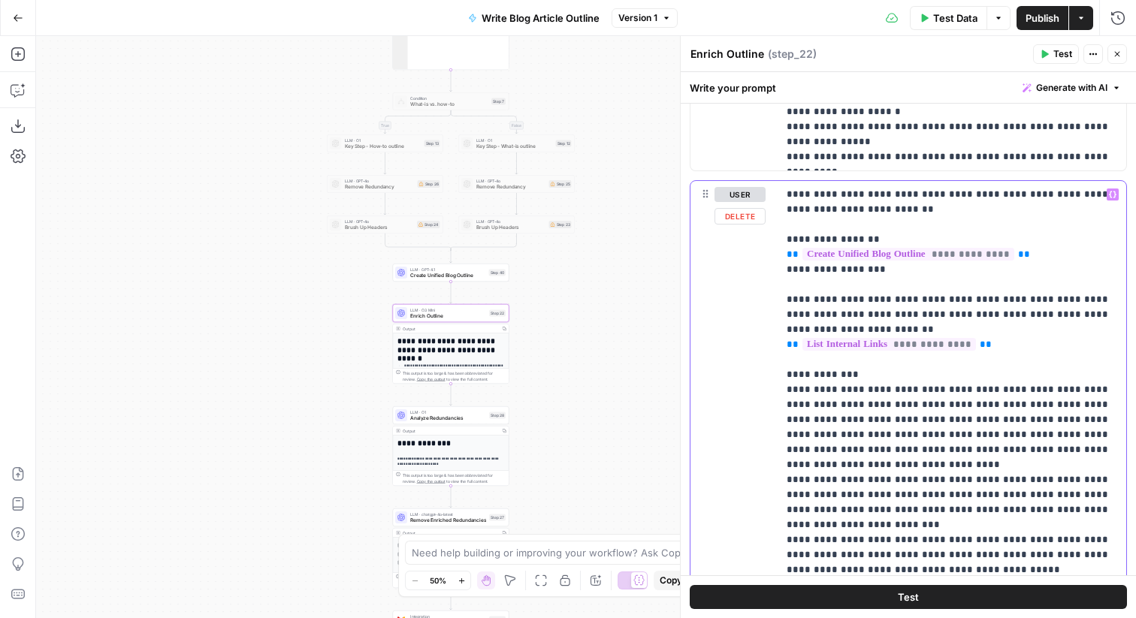
scroll to position [917, 0]
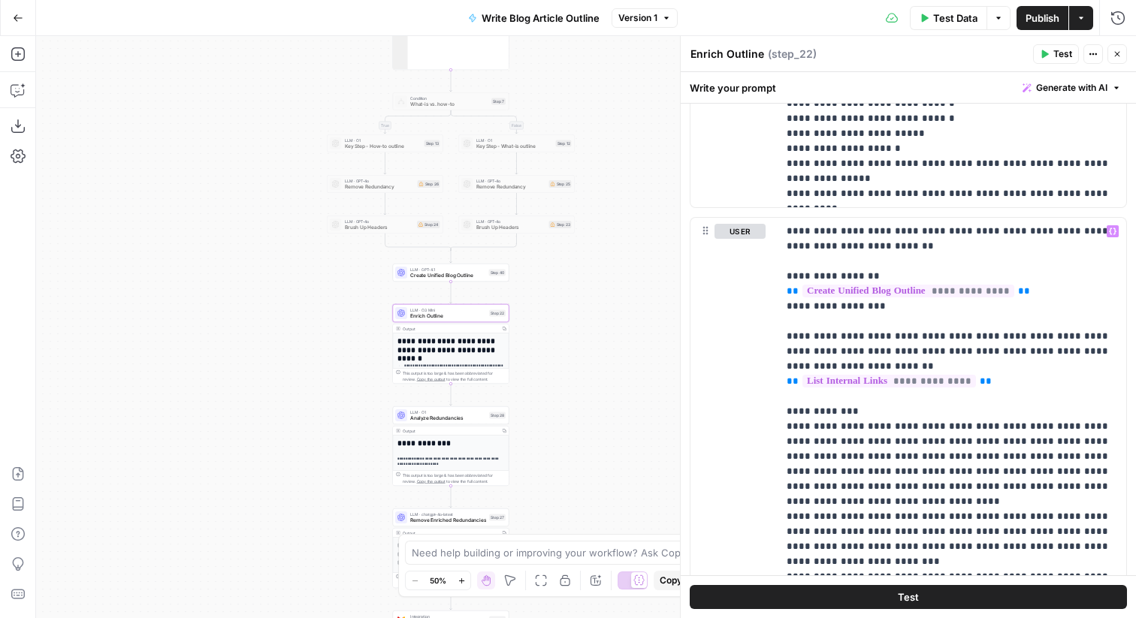
click at [1114, 54] on icon "button" at bounding box center [1116, 54] width 9 height 9
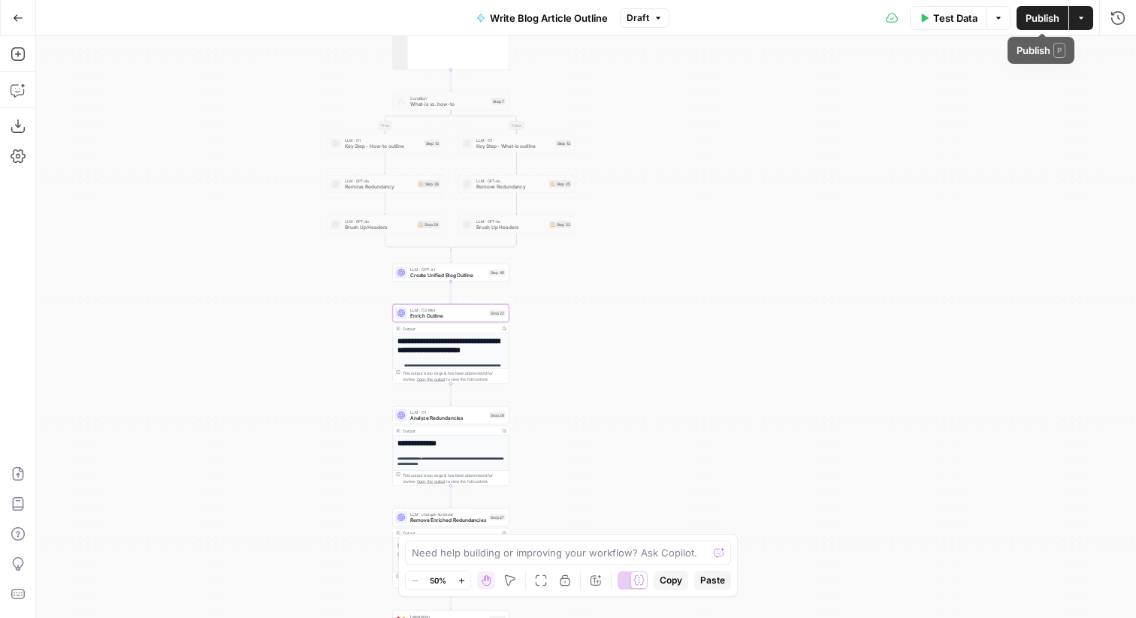
click at [1039, 19] on span "Publish" at bounding box center [1042, 18] width 34 height 15
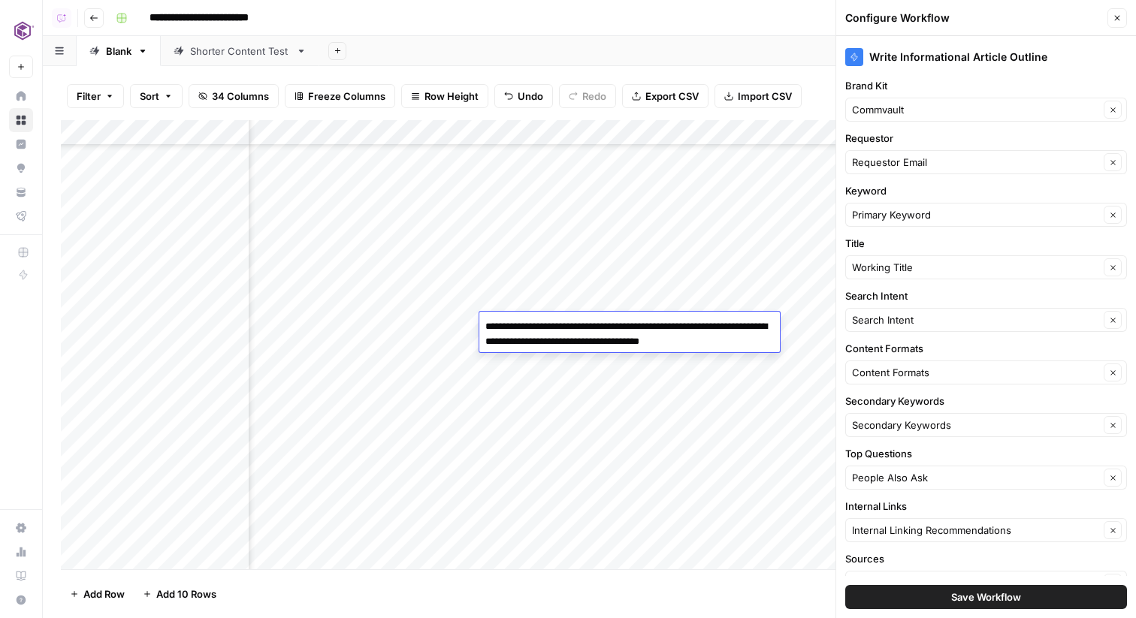
scroll to position [53, 0]
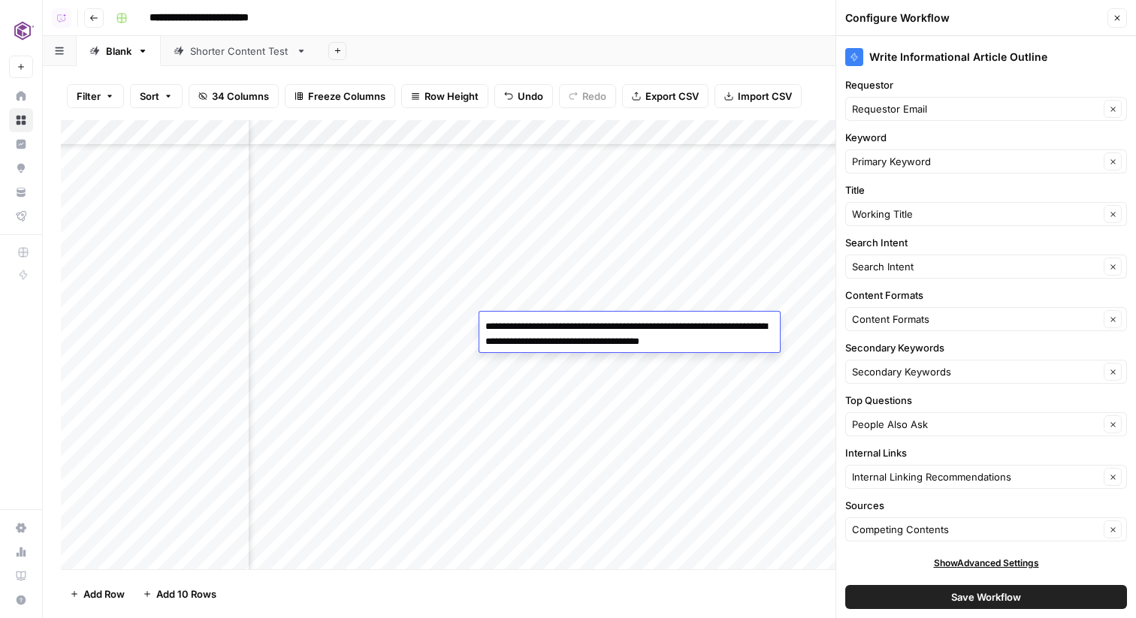
click at [516, 135] on div "Add Column" at bounding box center [589, 344] width 1057 height 449
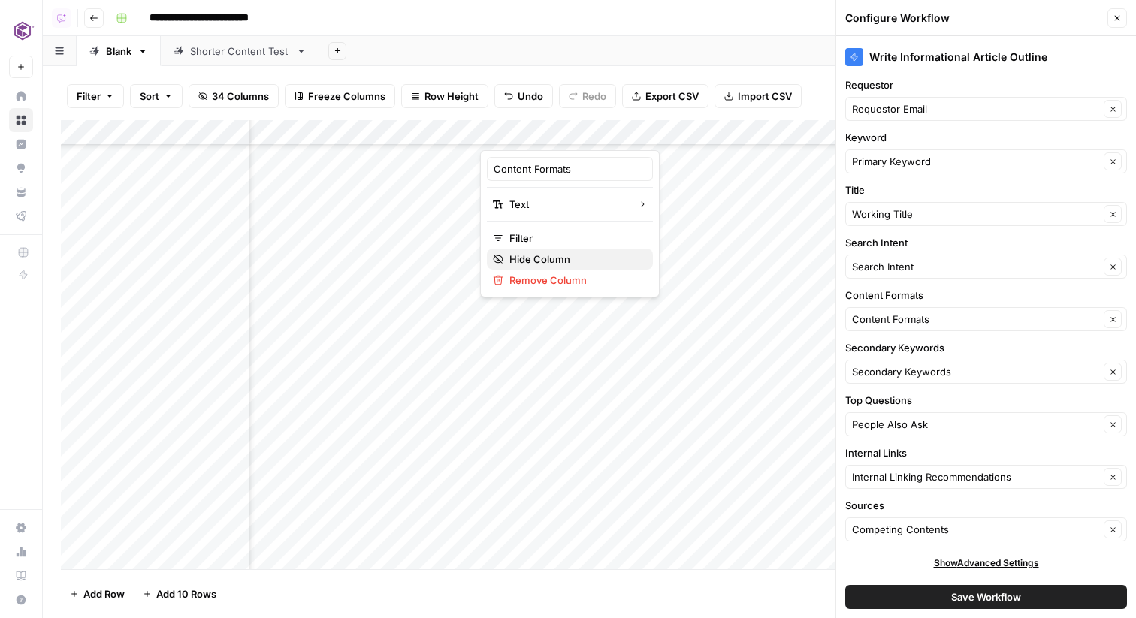
click at [560, 251] on button "Hide Column" at bounding box center [570, 259] width 166 height 21
click at [237, 98] on span "34 Columns" at bounding box center [240, 96] width 57 height 15
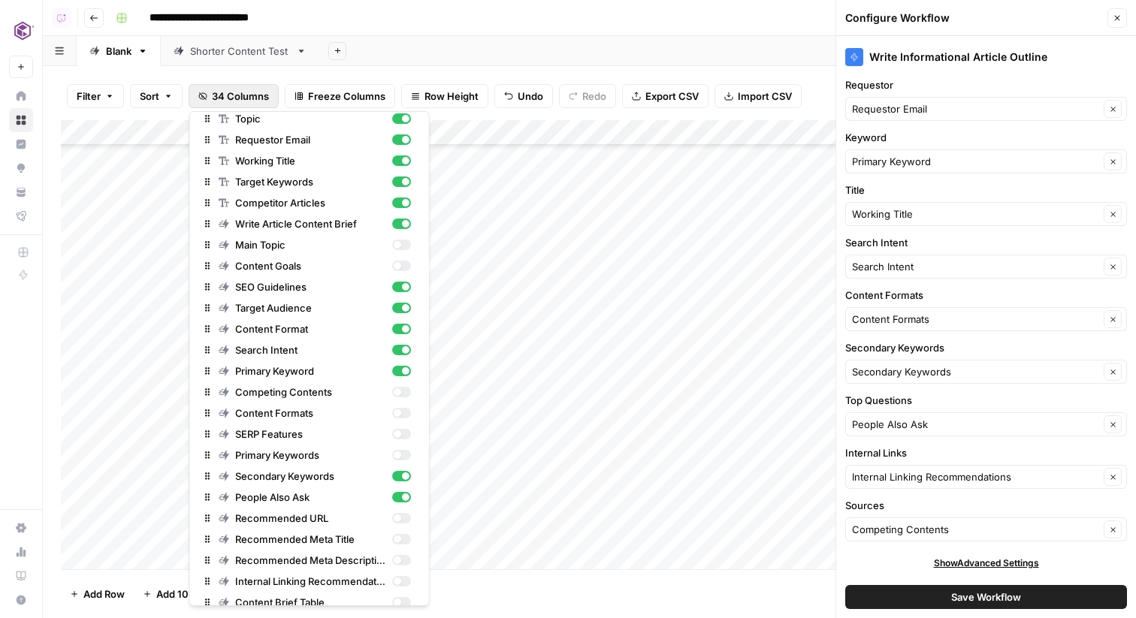
scroll to position [0, 0]
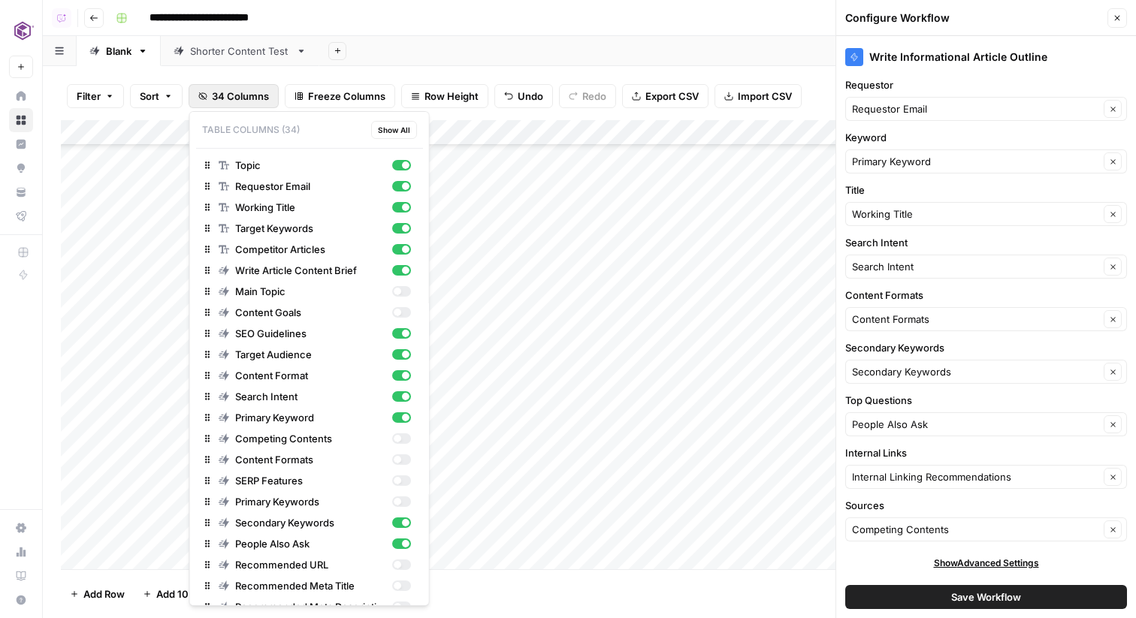
type input "***"
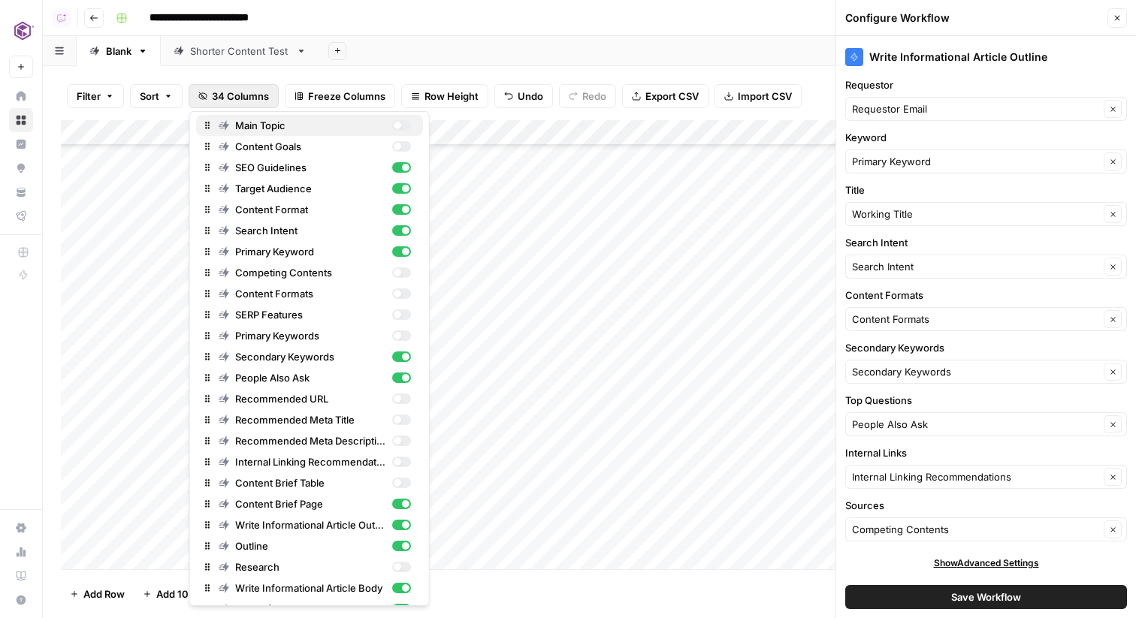
scroll to position [177, 0]
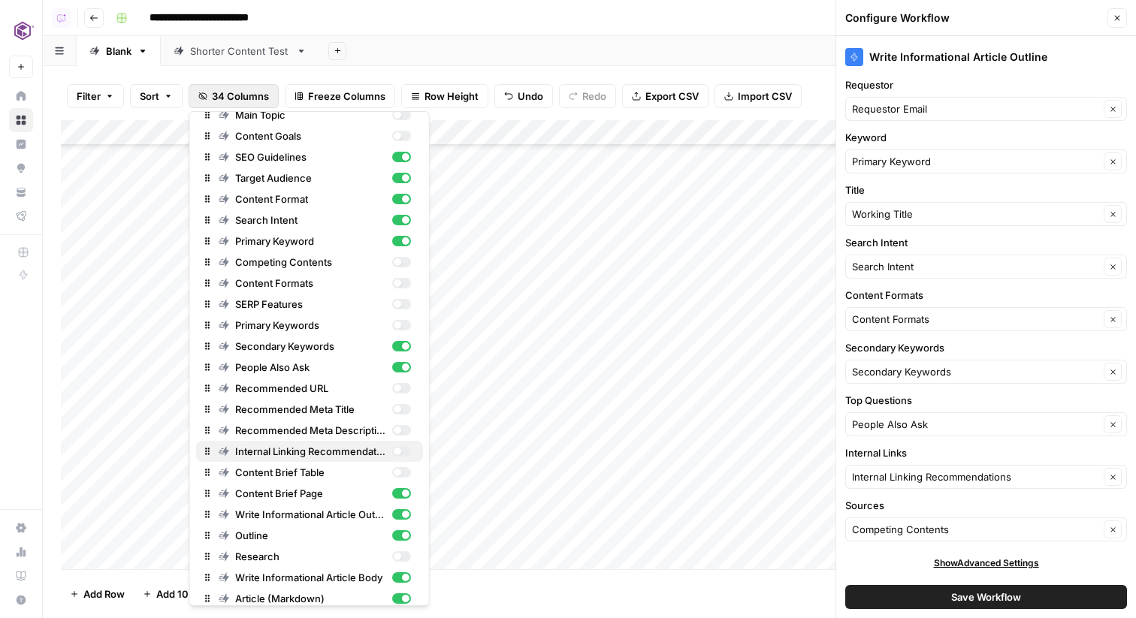
click at [401, 449] on div "button" at bounding box center [400, 451] width 19 height 11
click at [770, 326] on div "Add Column" at bounding box center [589, 344] width 1057 height 449
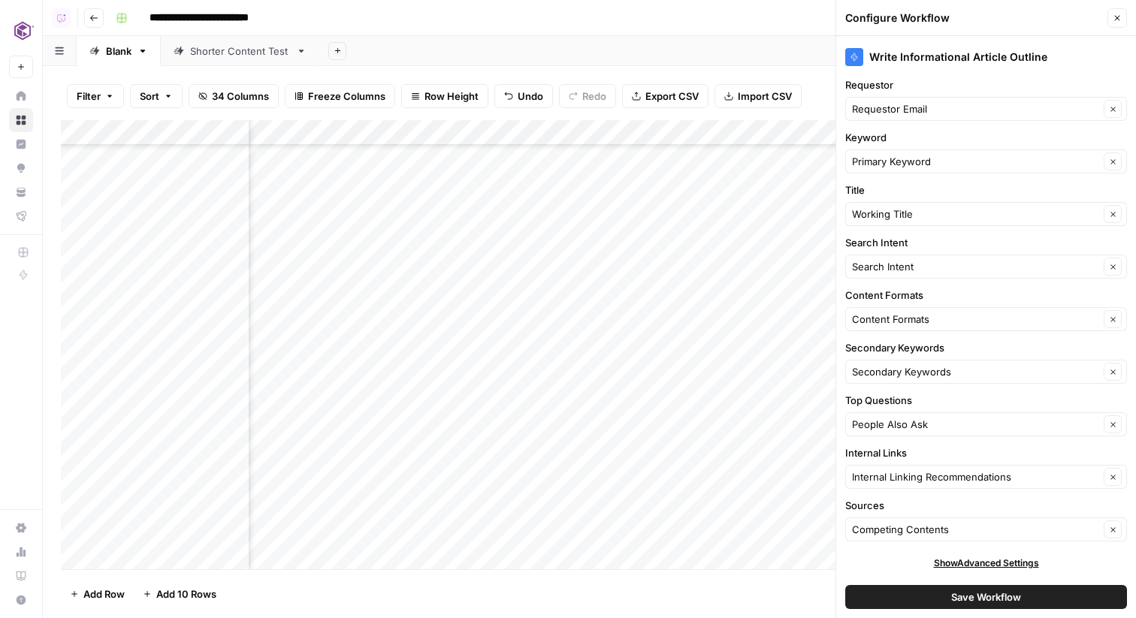
scroll to position [1032, 360]
click at [246, 90] on span "34 Columns" at bounding box center [240, 96] width 57 height 15
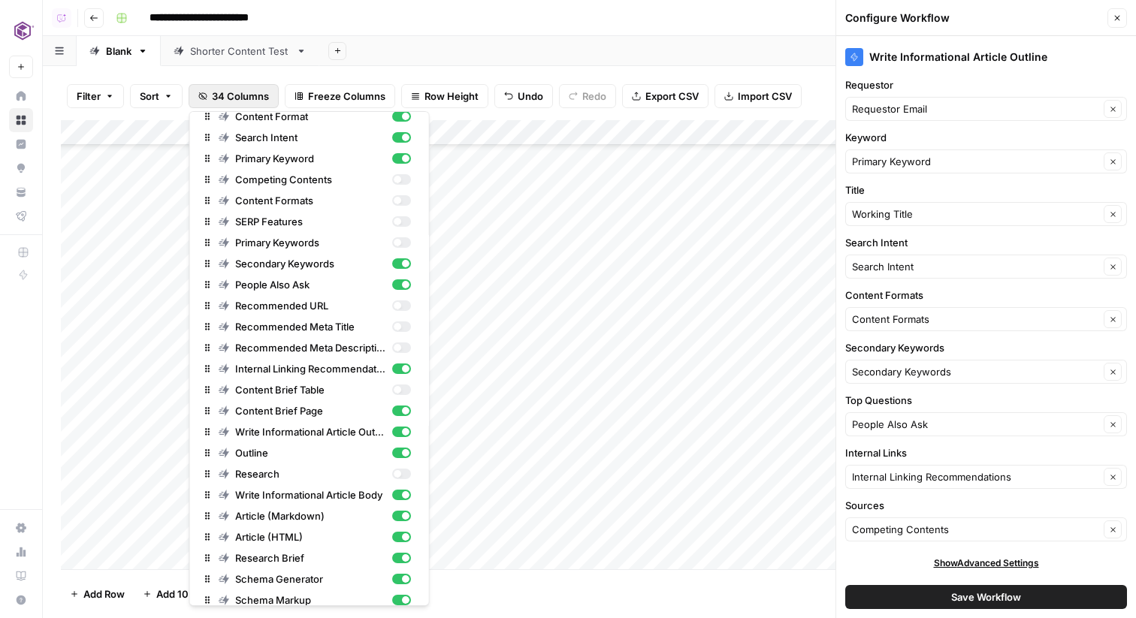
scroll to position [270, 0]
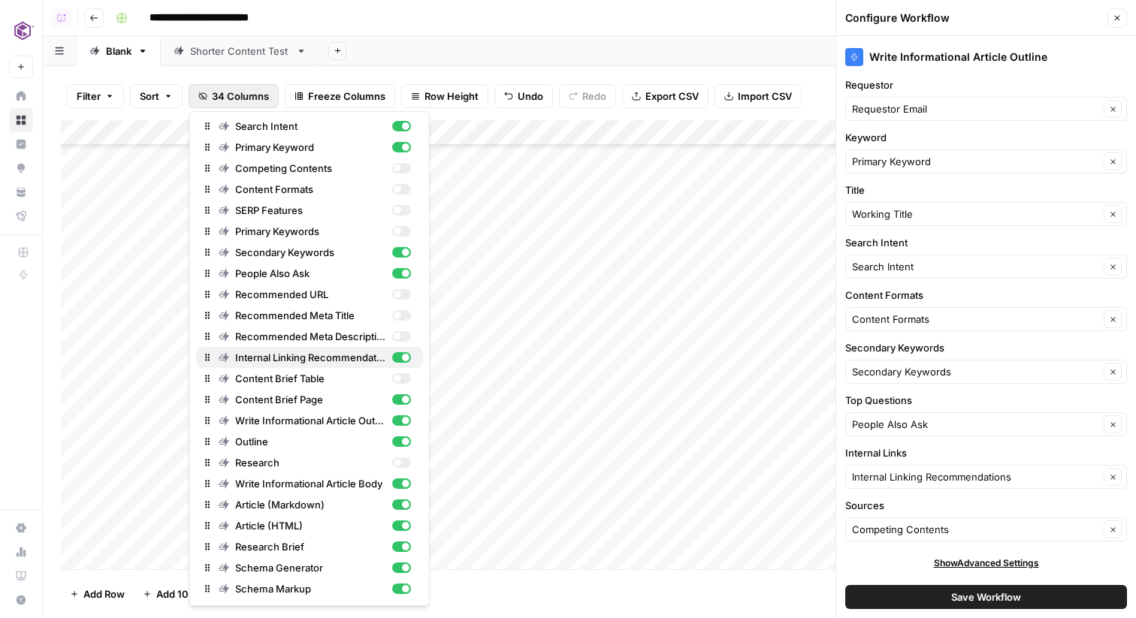
click at [400, 356] on div "button" at bounding box center [400, 357] width 19 height 11
click at [401, 168] on div "button" at bounding box center [400, 168] width 19 height 11
click at [1114, 11] on button "Close" at bounding box center [1117, 18] width 20 height 20
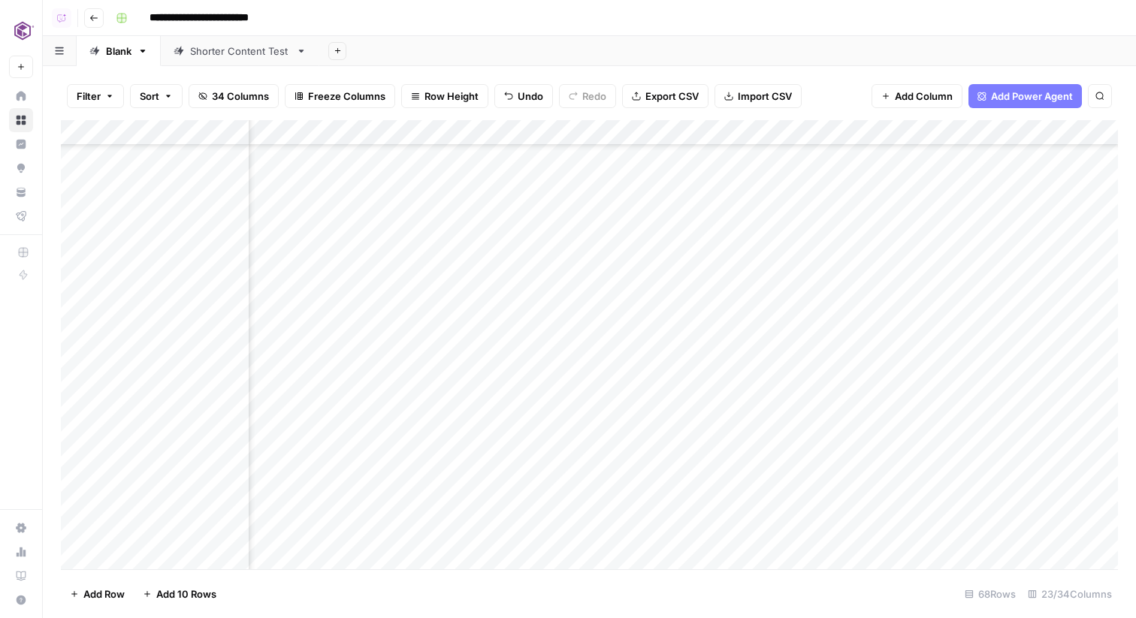
scroll to position [1032, 1232]
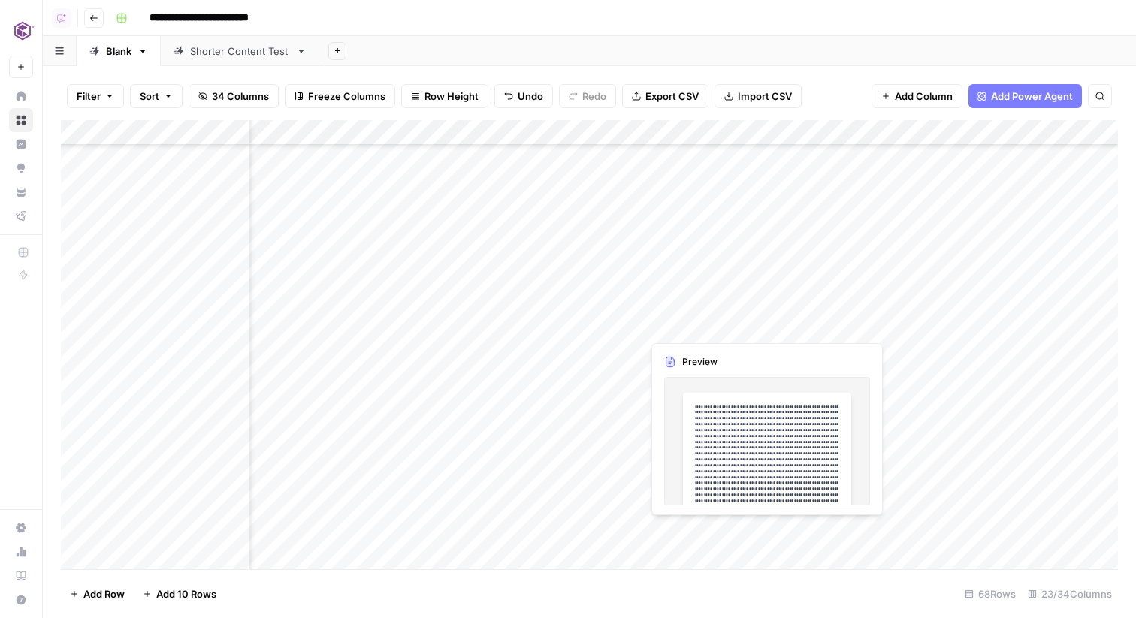
click at [708, 328] on div "Add Column" at bounding box center [589, 344] width 1057 height 449
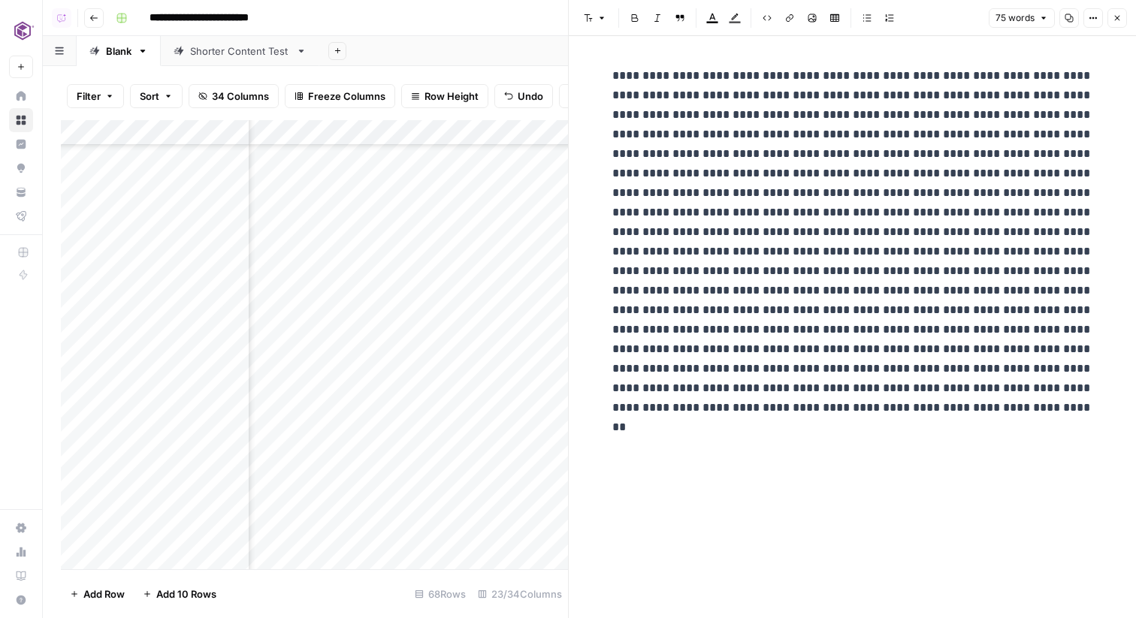
click at [1115, 17] on icon "button" at bounding box center [1116, 18] width 9 height 9
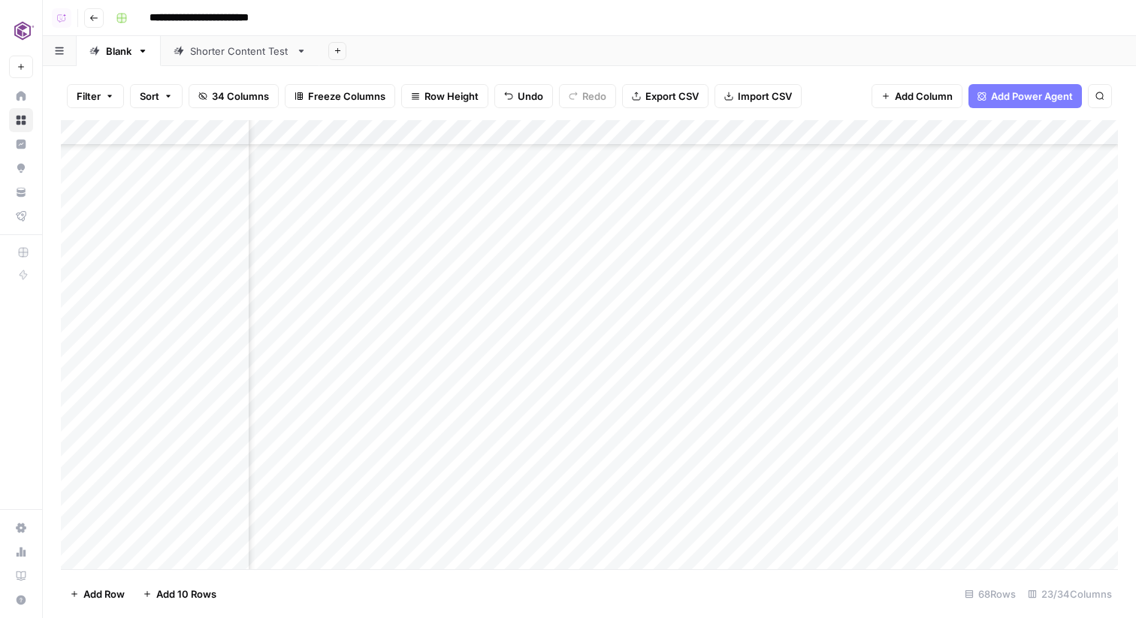
click at [705, 131] on div "Add Column" at bounding box center [589, 344] width 1057 height 449
click at [708, 259] on span "Hide Column" at bounding box center [737, 259] width 131 height 15
click at [256, 101] on span "34 Columns" at bounding box center [240, 96] width 57 height 15
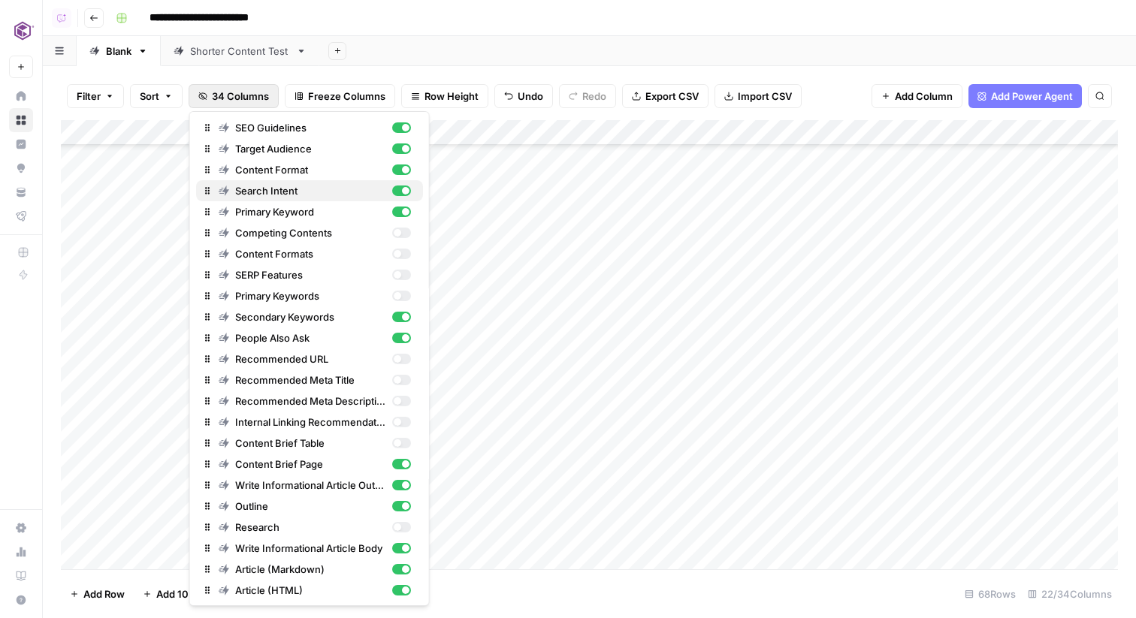
scroll to position [212, 0]
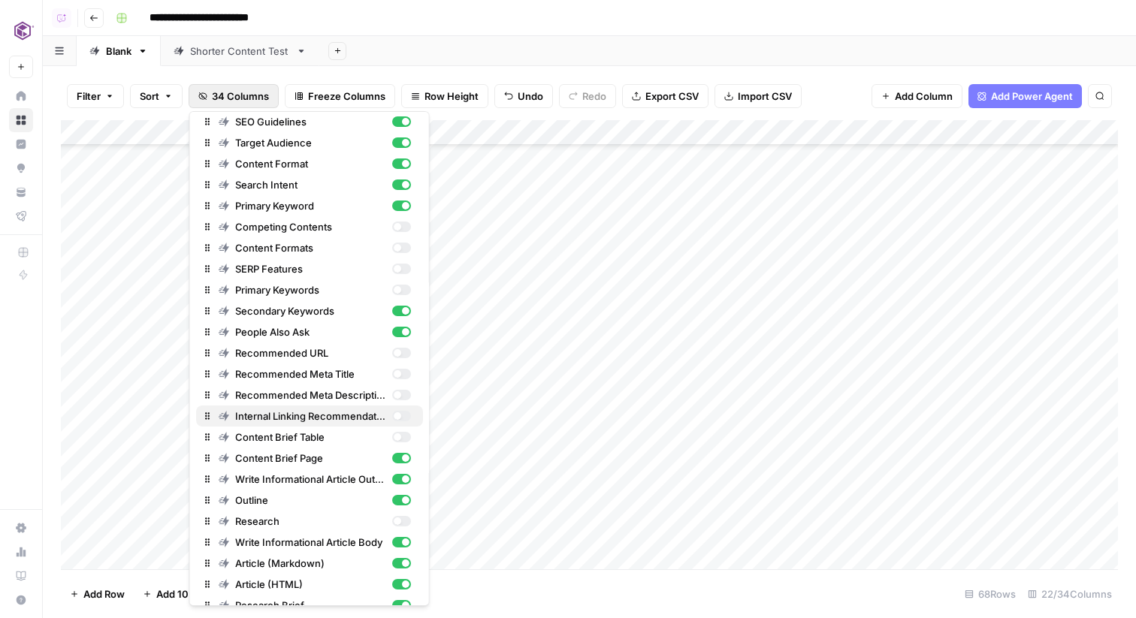
click at [397, 418] on div "button" at bounding box center [397, 416] width 8 height 8
click at [598, 321] on div "Add Column" at bounding box center [589, 344] width 1057 height 449
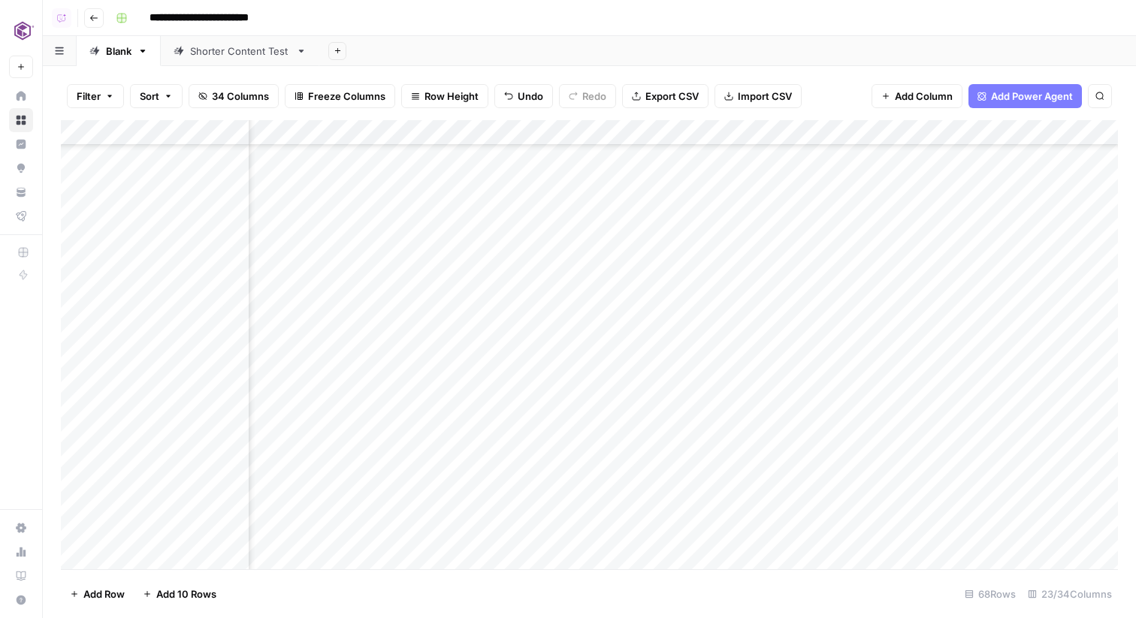
click at [598, 321] on div "Add Column" at bounding box center [589, 344] width 1057 height 449
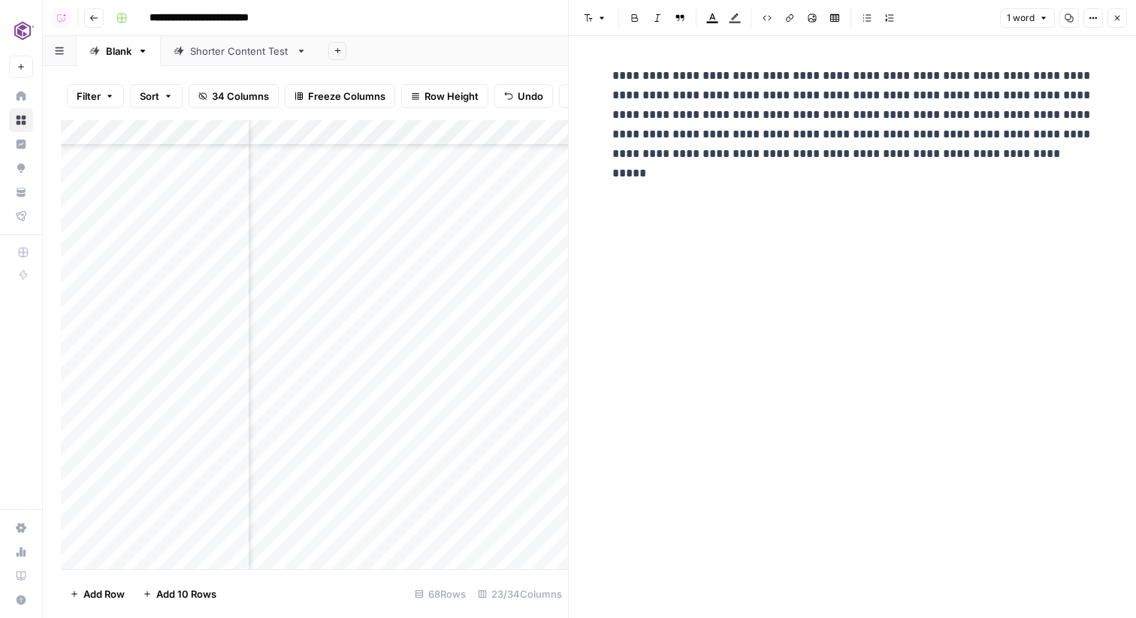
click at [1090, 24] on button "Options" at bounding box center [1093, 18] width 20 height 20
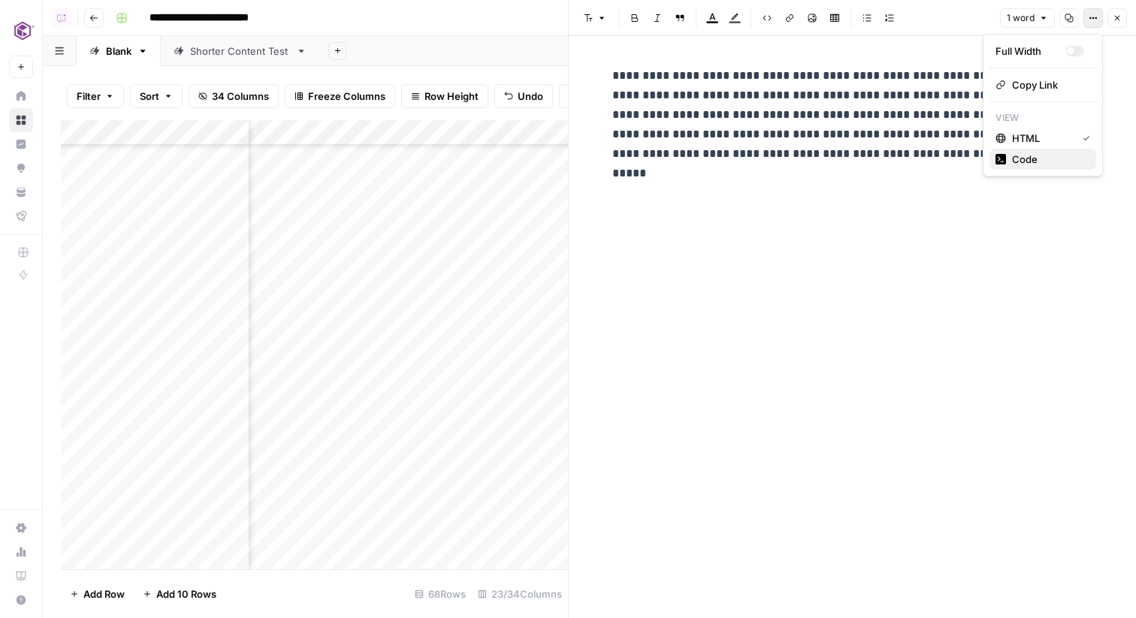
click at [1050, 153] on span "Code" at bounding box center [1048, 159] width 72 height 15
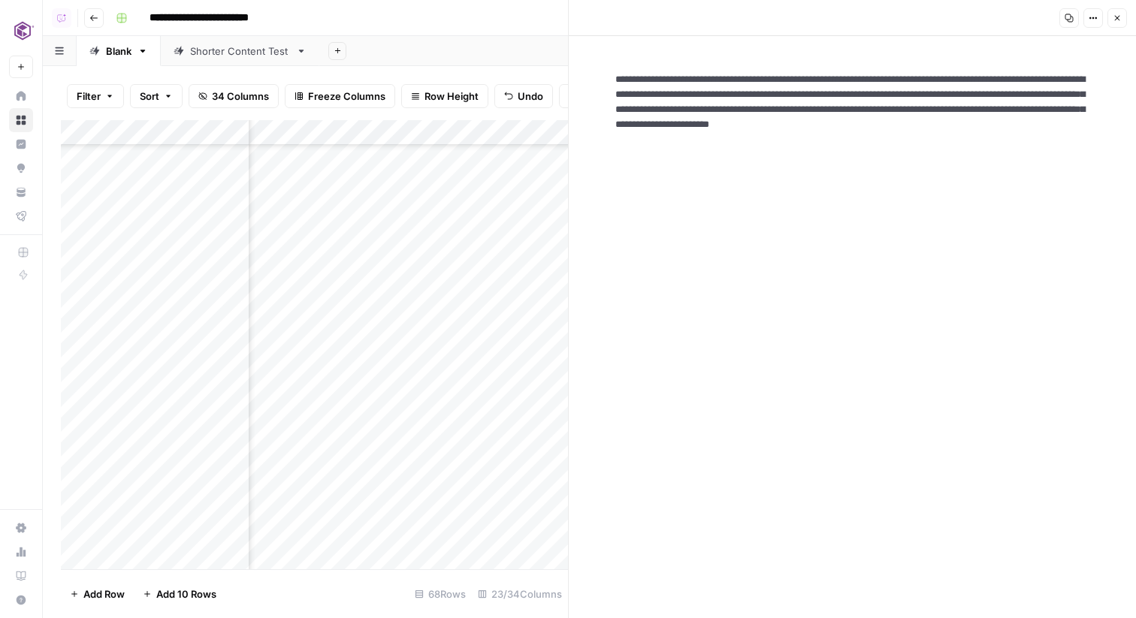
click at [923, 114] on textarea "**********" at bounding box center [852, 117] width 499 height 114
click at [1119, 18] on icon "button" at bounding box center [1116, 18] width 9 height 9
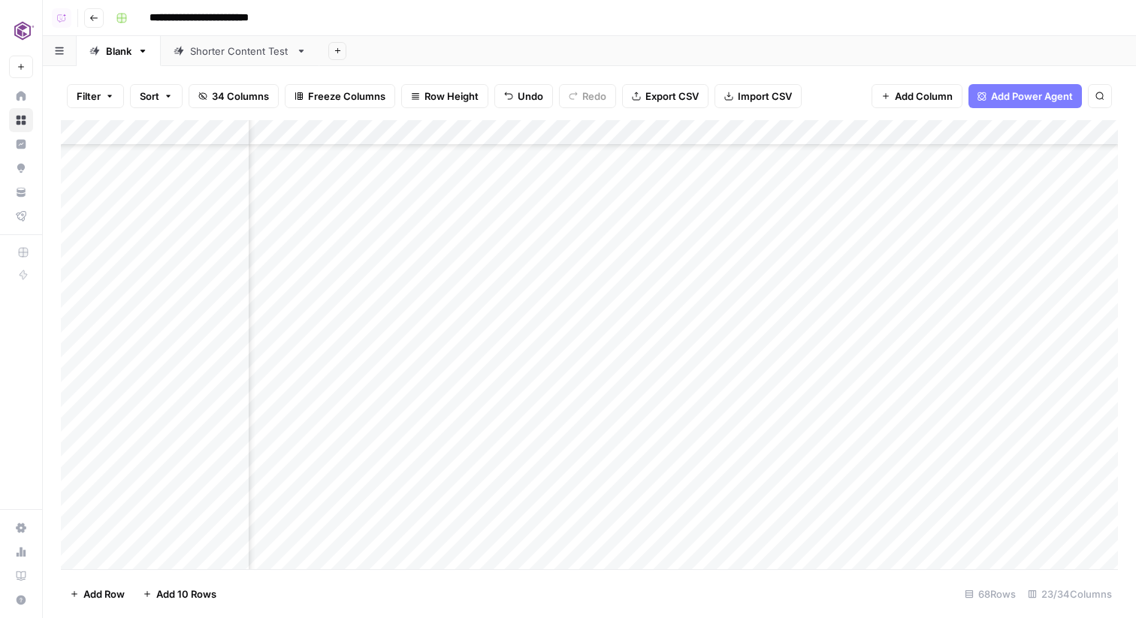
scroll to position [1032, 1951]
click at [623, 125] on div "Add Column" at bounding box center [589, 344] width 1057 height 449
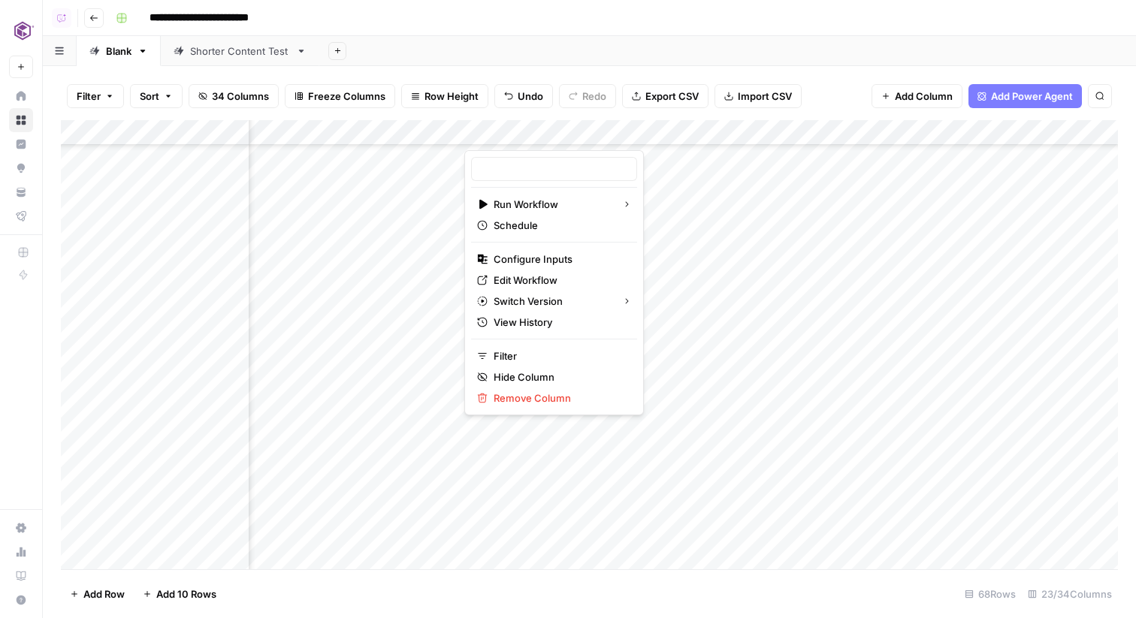
type input "Write Informational Article Outline"
click at [581, 253] on span "Configure Inputs" at bounding box center [559, 259] width 131 height 15
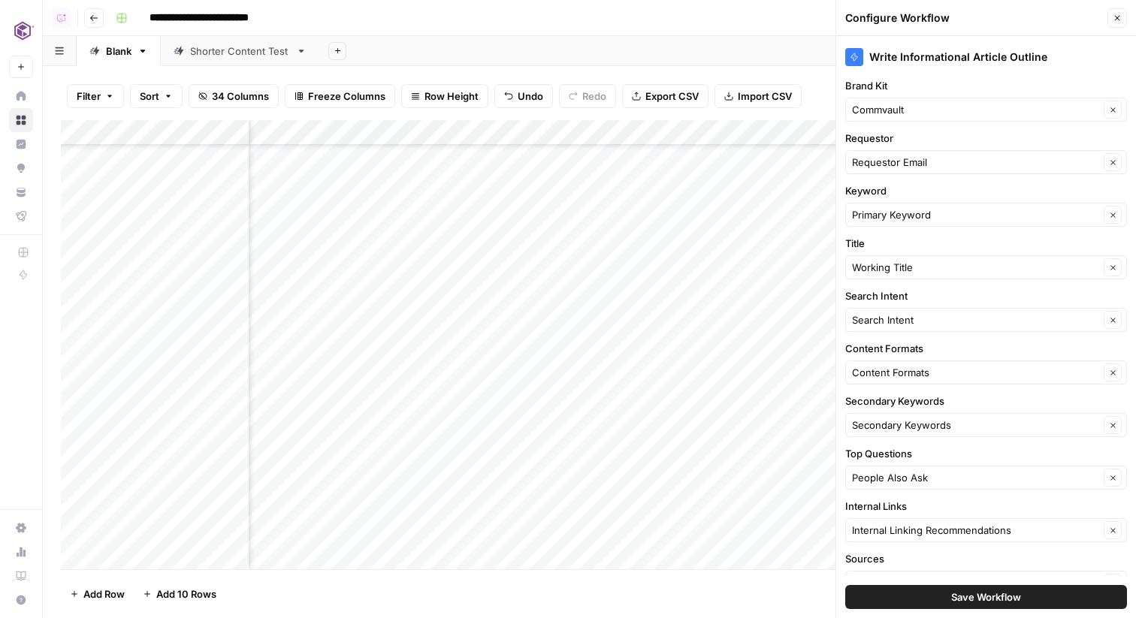
scroll to position [1032, 785]
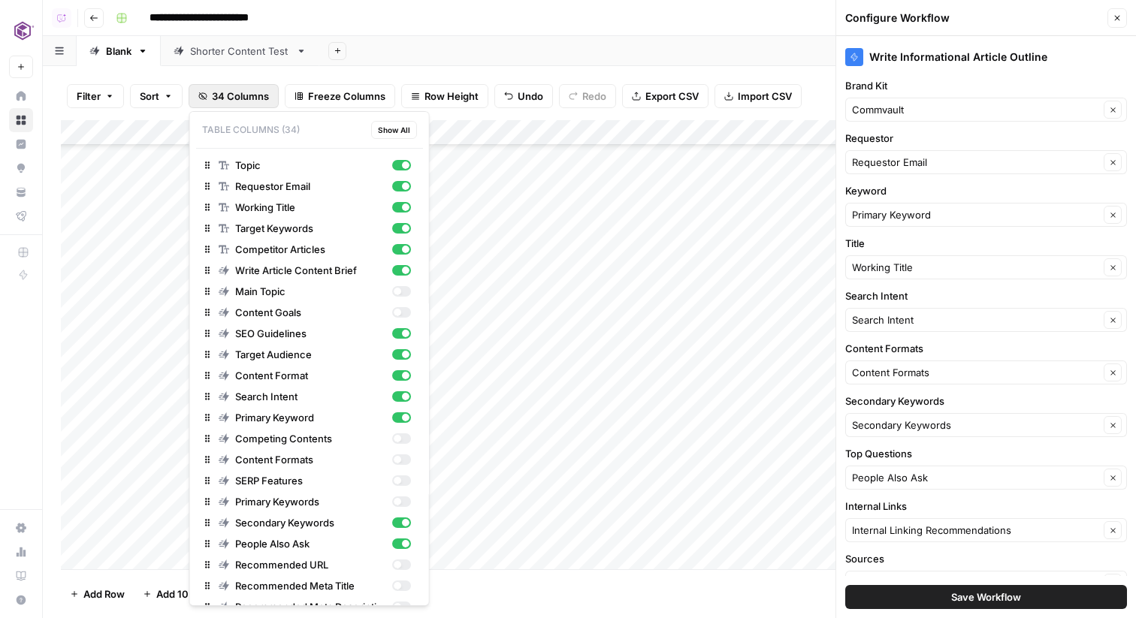
click at [228, 101] on span "34 Columns" at bounding box center [240, 96] width 57 height 15
click at [394, 432] on div "Competing Contents" at bounding box center [315, 438] width 192 height 15
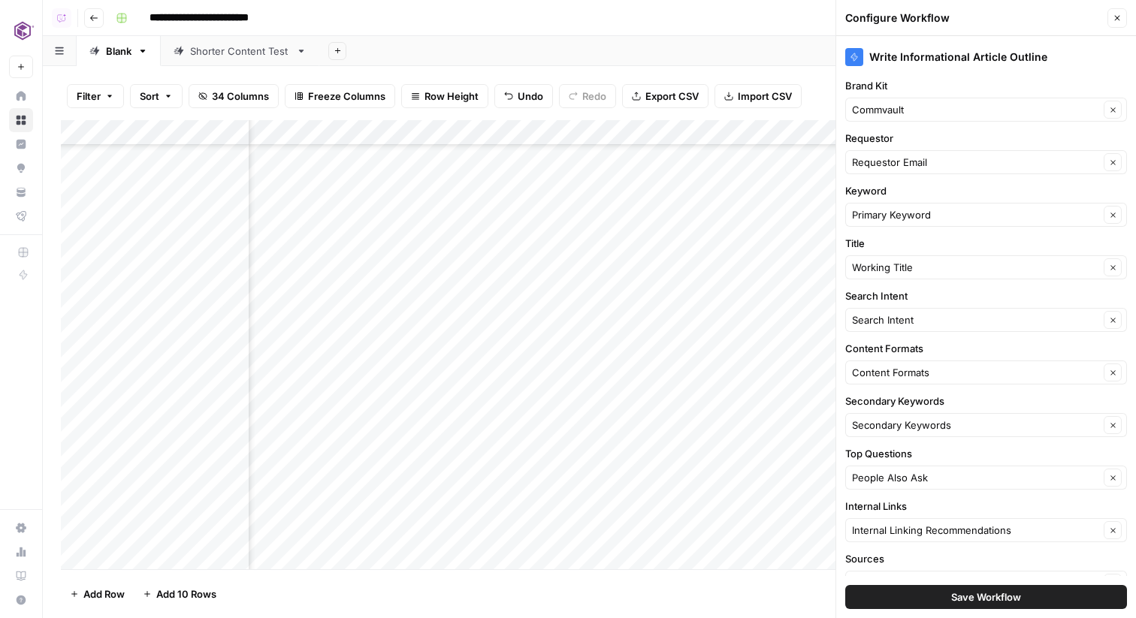
click at [1120, 24] on button "Close" at bounding box center [1117, 18] width 20 height 20
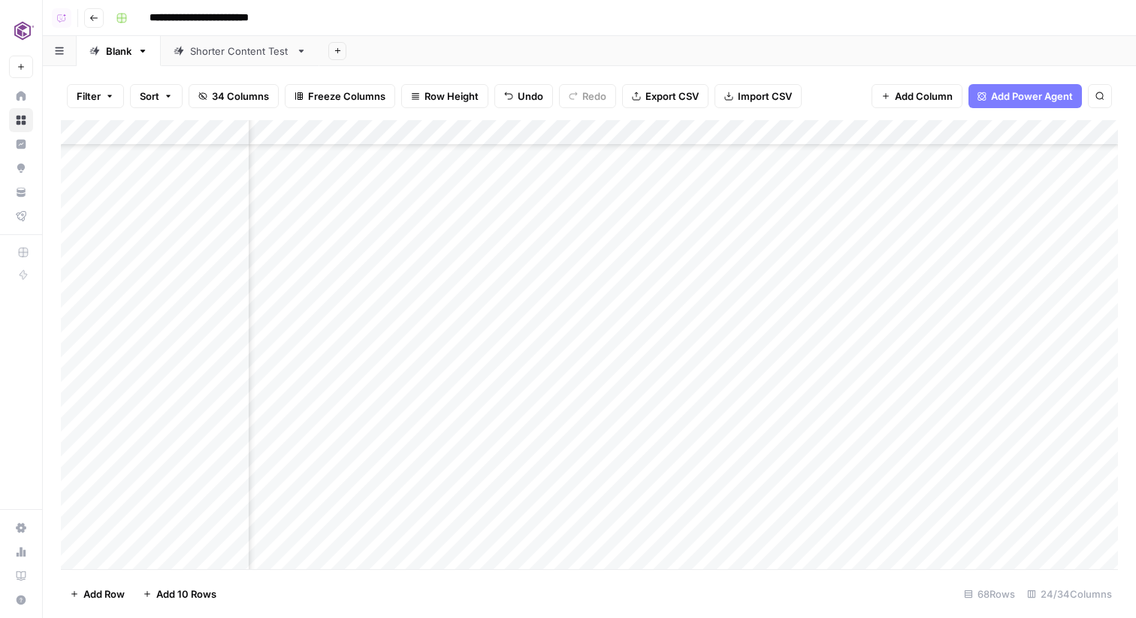
scroll to position [1032, 1336]
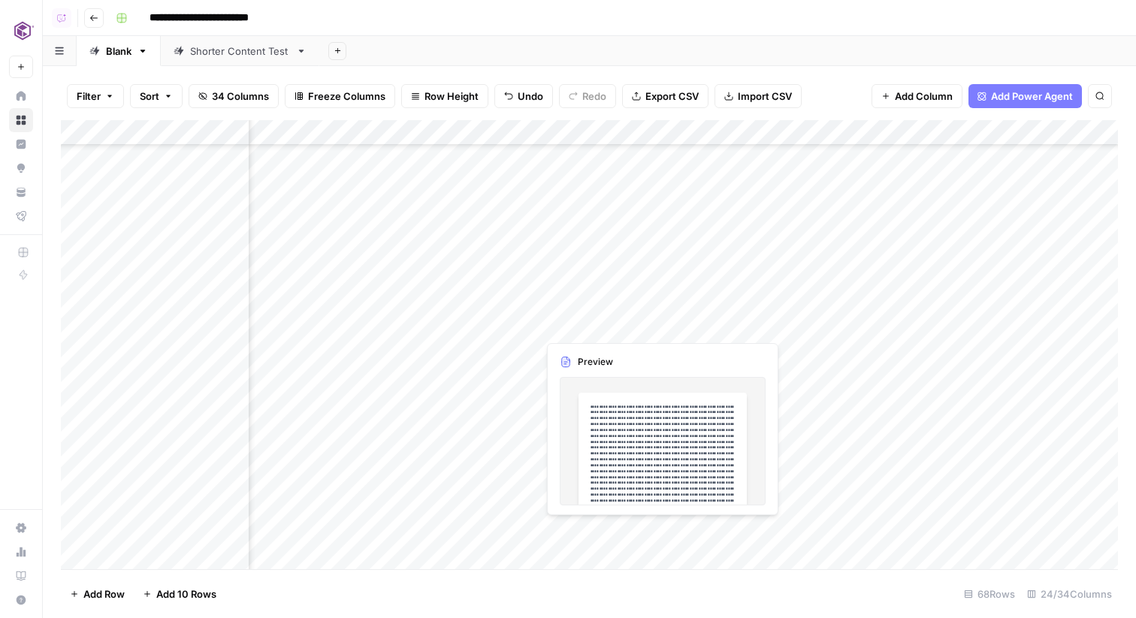
click at [613, 322] on div "Add Column" at bounding box center [589, 344] width 1057 height 449
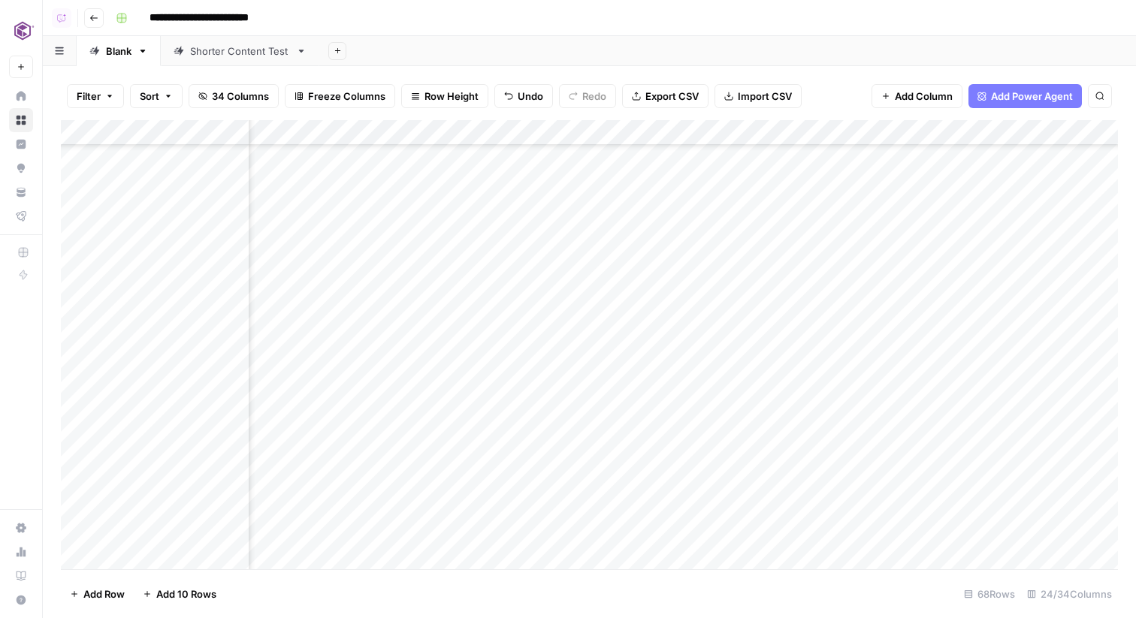
click at [584, 371] on div "Add Column" at bounding box center [589, 344] width 1057 height 449
click at [575, 328] on div "Add Column" at bounding box center [589, 344] width 1057 height 449
click at [900, 132] on div "Add Column" at bounding box center [589, 157] width 1057 height 75
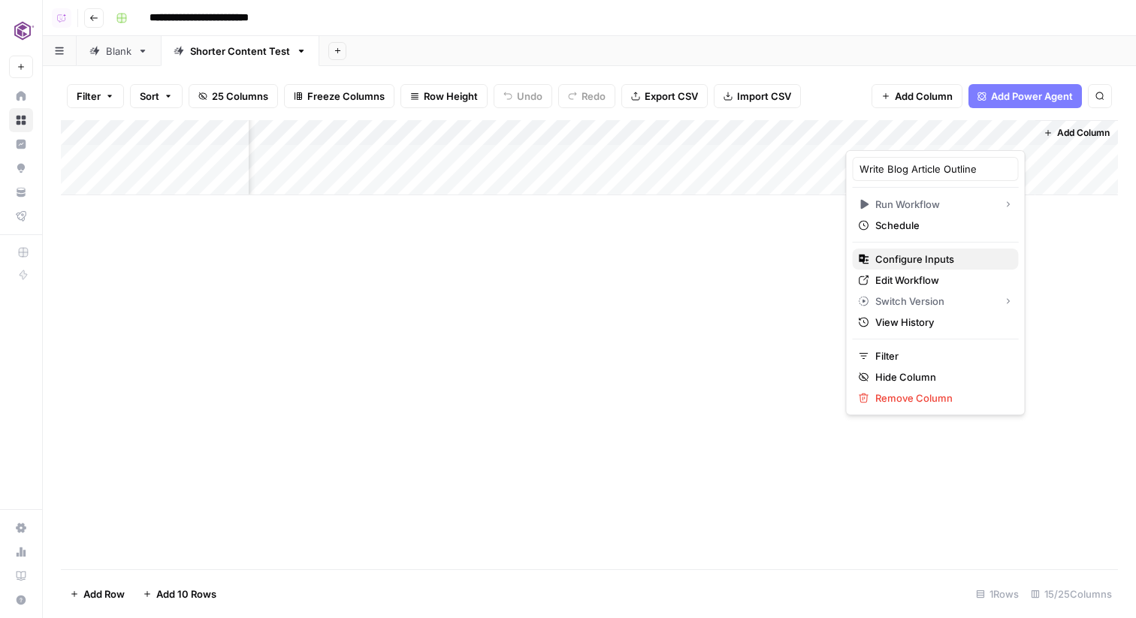
click at [916, 261] on span "Configure Inputs" at bounding box center [940, 259] width 131 height 15
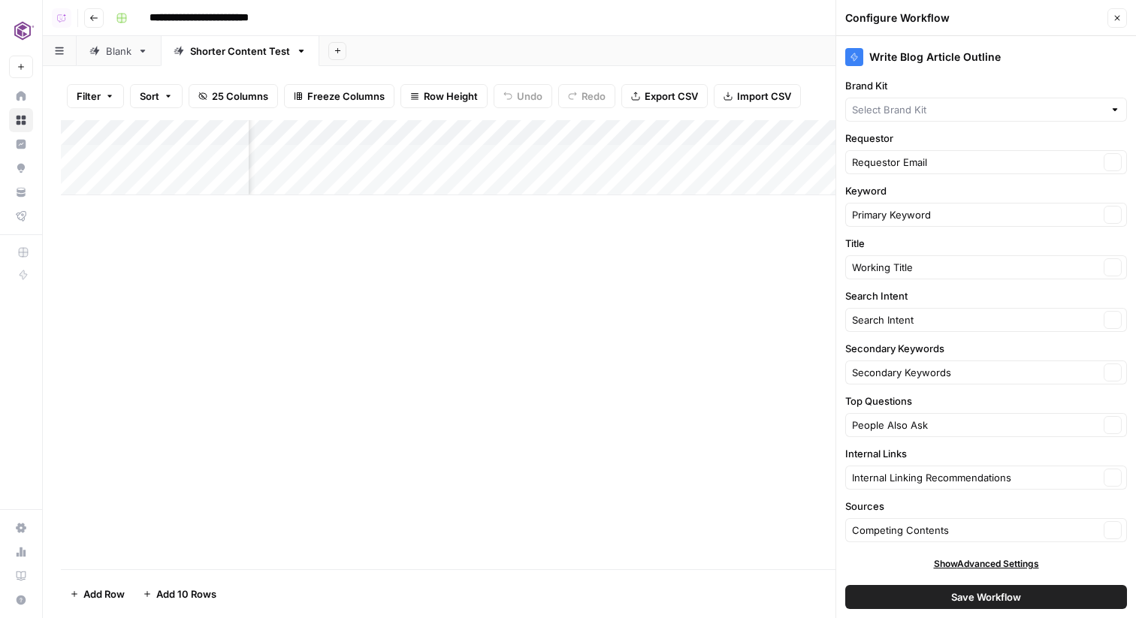
type input "Commvault"
click at [961, 594] on span "Save Workflow" at bounding box center [986, 597] width 70 height 15
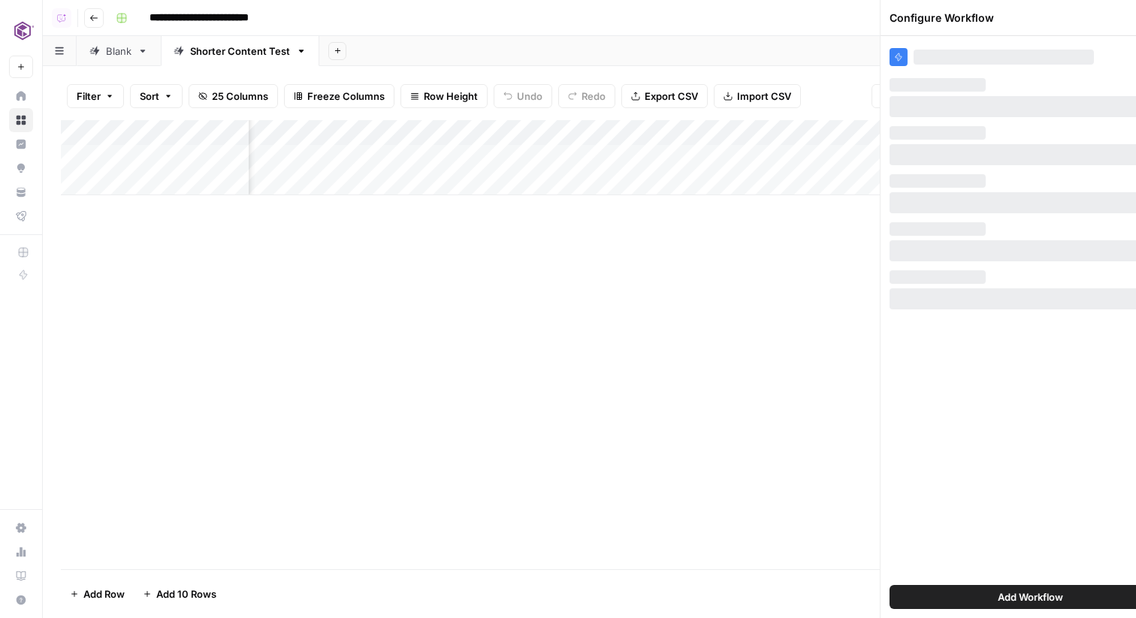
scroll to position [0, 0]
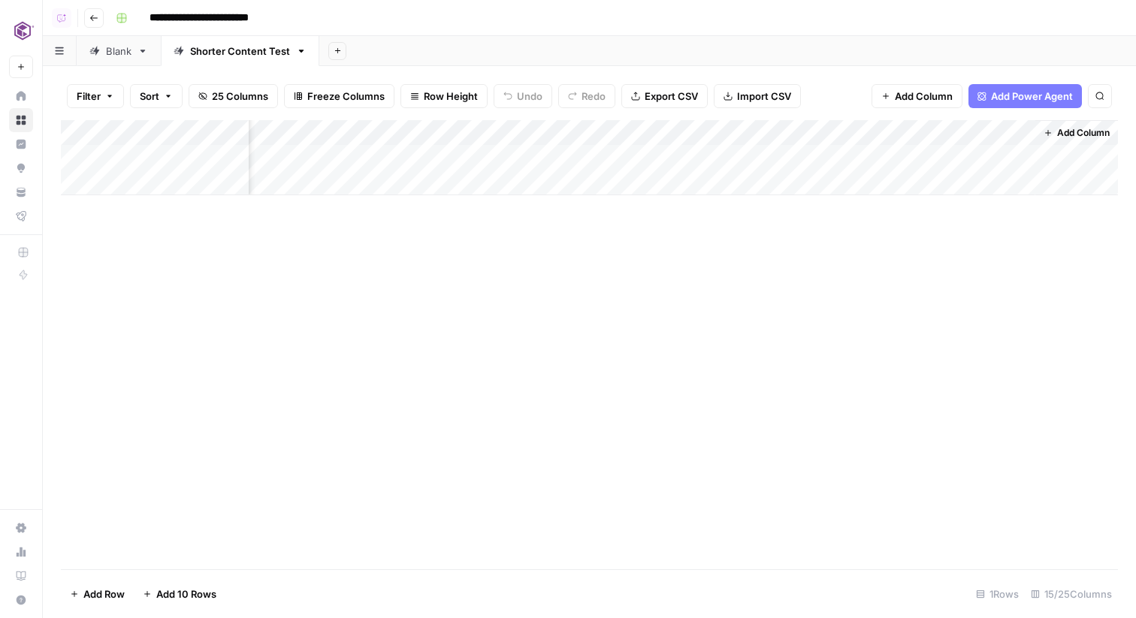
click at [953, 160] on div "Add Column" at bounding box center [589, 157] width 1057 height 75
click at [933, 160] on div "Add Column" at bounding box center [589, 157] width 1057 height 75
click at [908, 128] on div "Add Column" at bounding box center [589, 157] width 1057 height 75
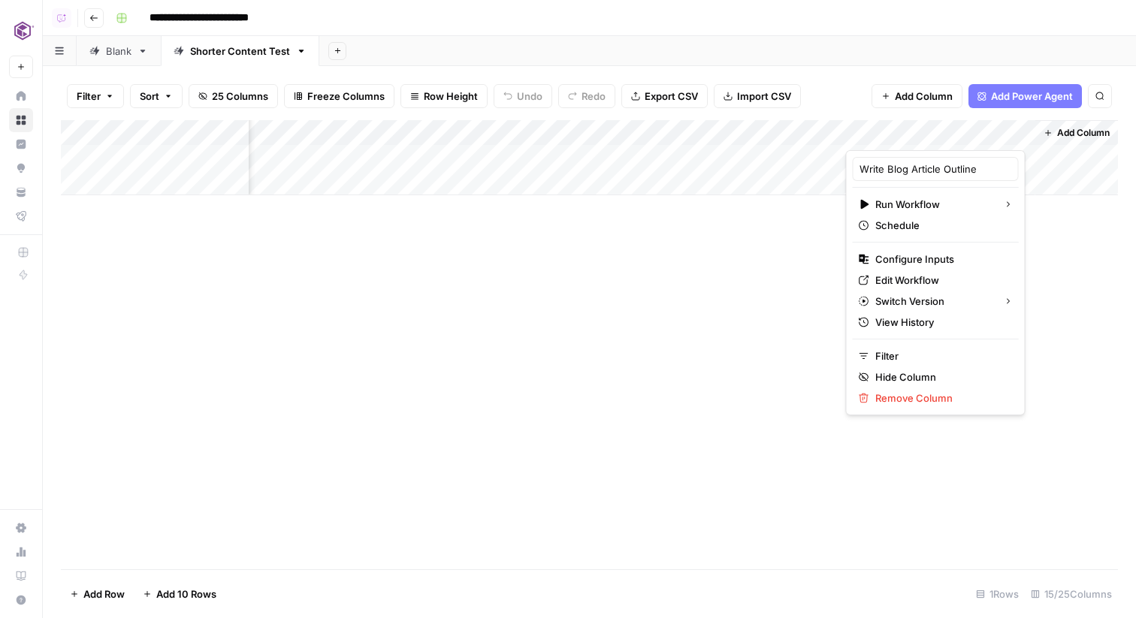
click at [799, 231] on div "Add Column" at bounding box center [589, 344] width 1057 height 449
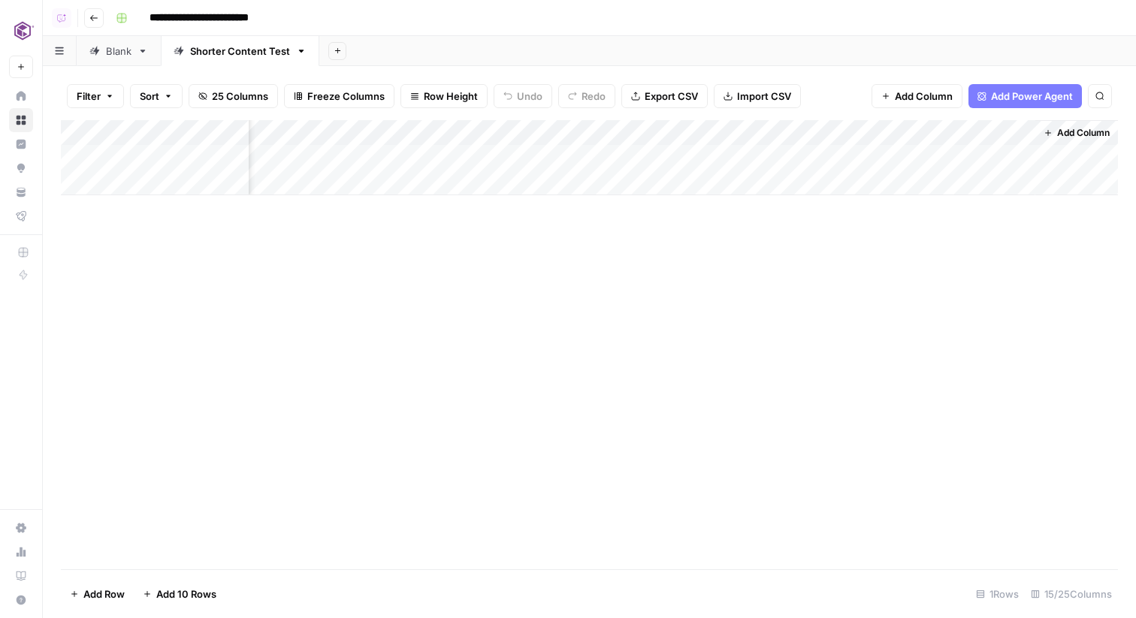
click at [940, 155] on div "Add Column" at bounding box center [589, 157] width 1057 height 75
click at [933, 137] on div "Add Column" at bounding box center [589, 157] width 1057 height 75
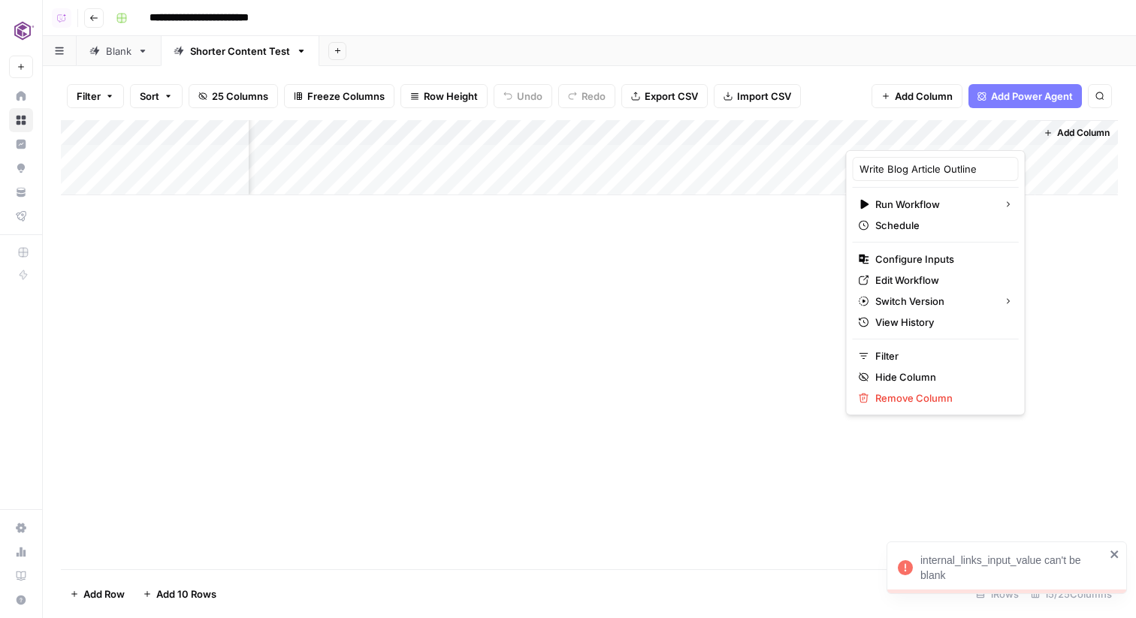
click at [638, 306] on div "Add Column" at bounding box center [589, 344] width 1057 height 449
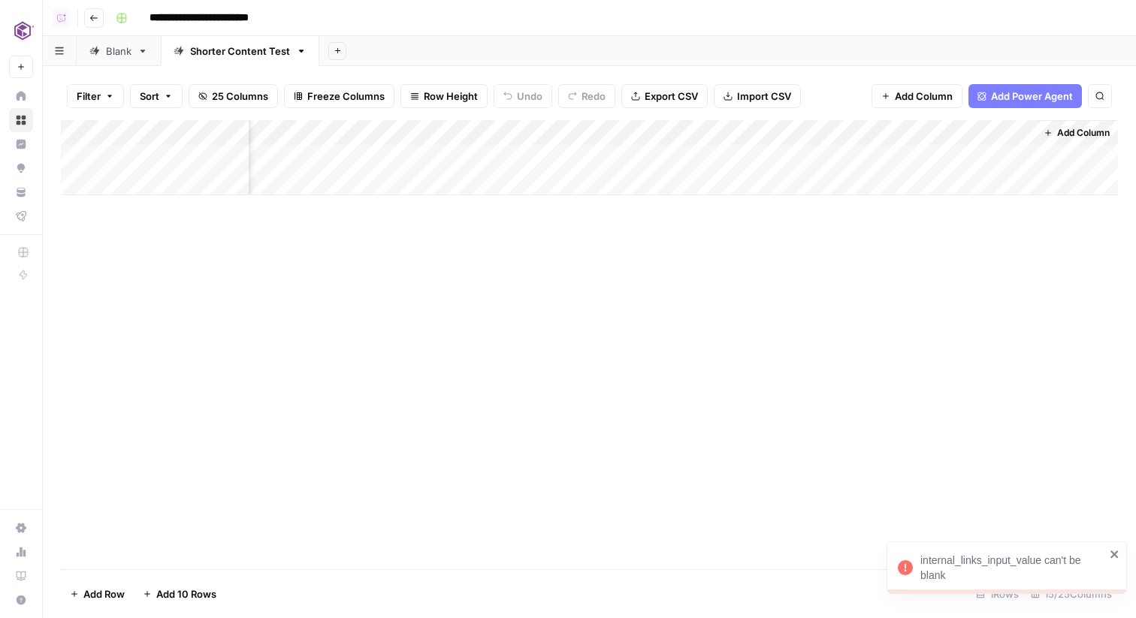
click at [252, 95] on span "25 Columns" at bounding box center [240, 96] width 56 height 15
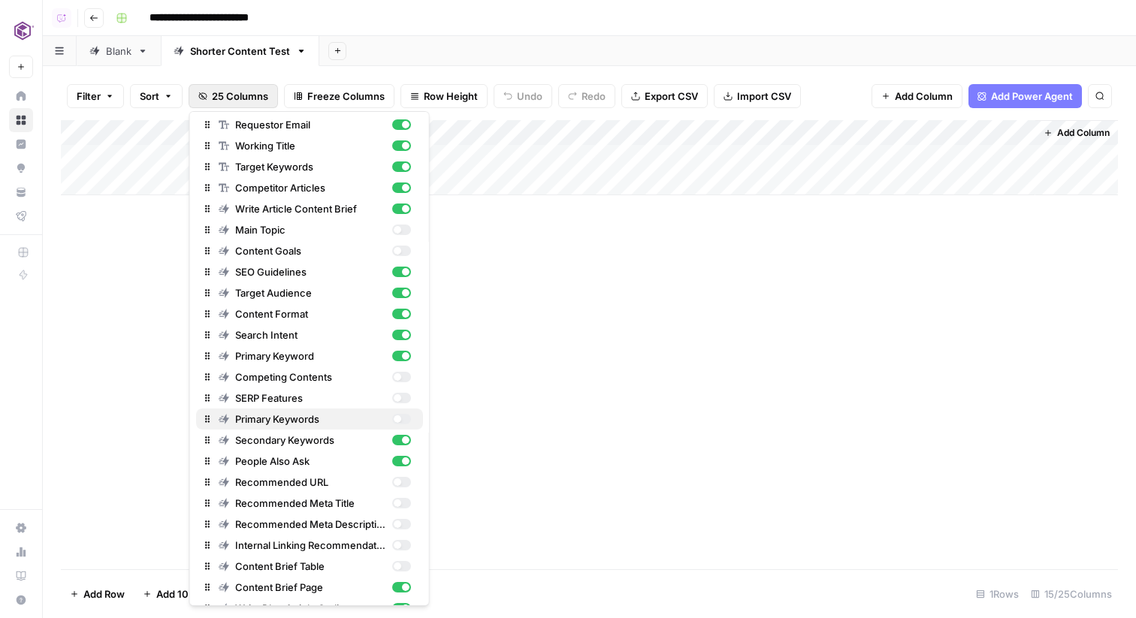
scroll to position [81, 0]
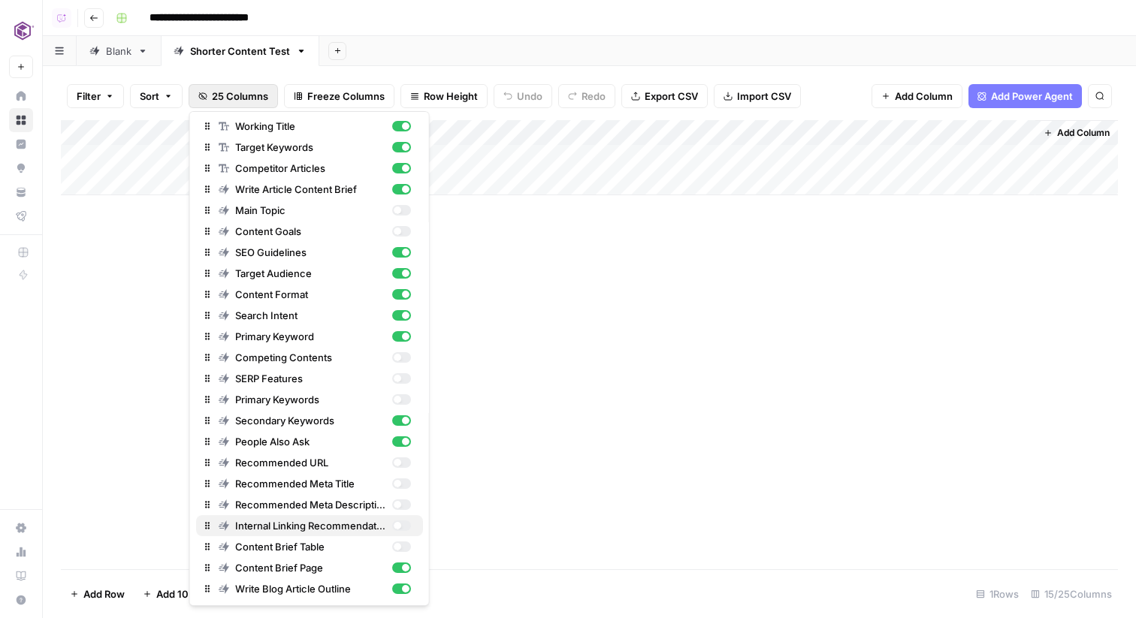
click at [401, 524] on div "button" at bounding box center [400, 526] width 19 height 11
click at [744, 313] on div "Add Column" at bounding box center [589, 344] width 1057 height 449
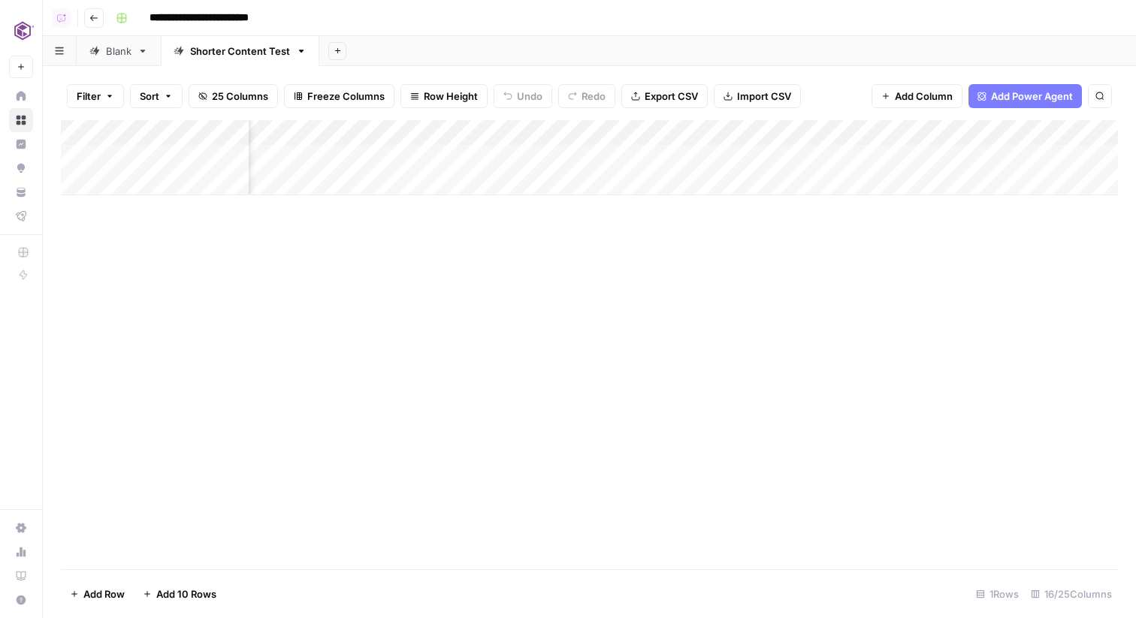
click at [777, 163] on div "Add Column" at bounding box center [589, 157] width 1057 height 75
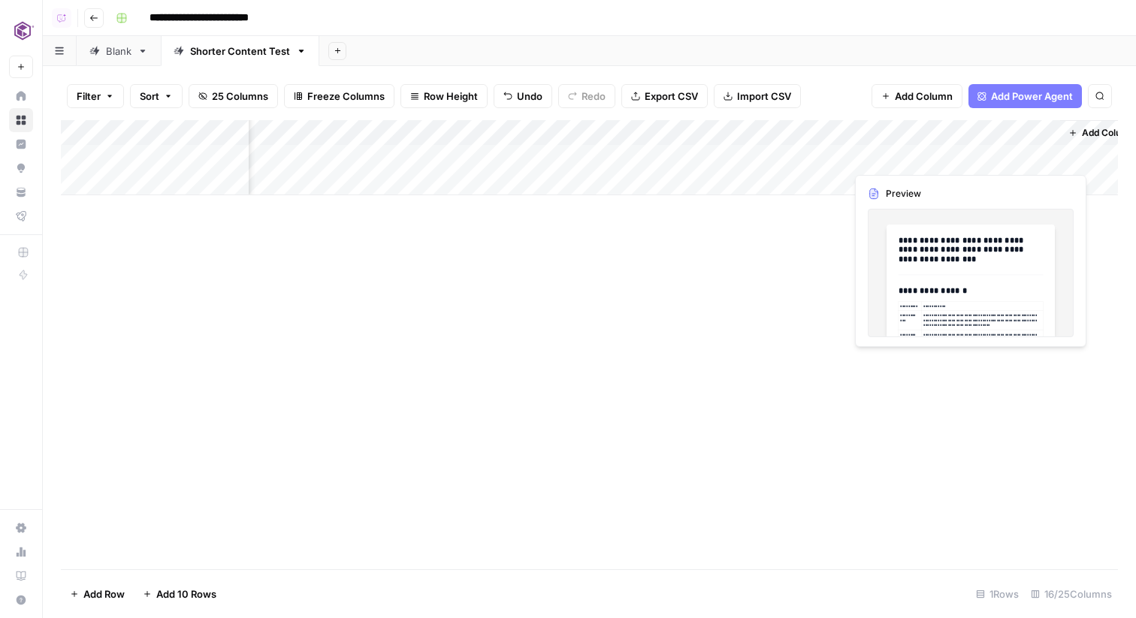
scroll to position [0, 1569]
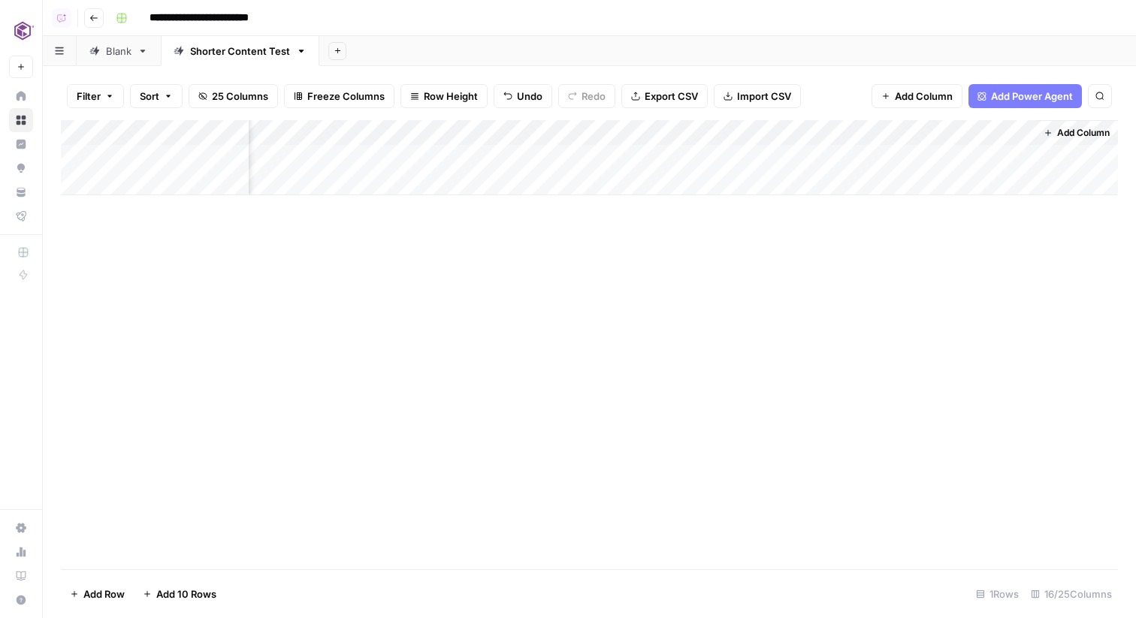
click at [971, 154] on div "Add Column" at bounding box center [589, 157] width 1057 height 75
click at [954, 129] on div "Add Column" at bounding box center [589, 157] width 1057 height 75
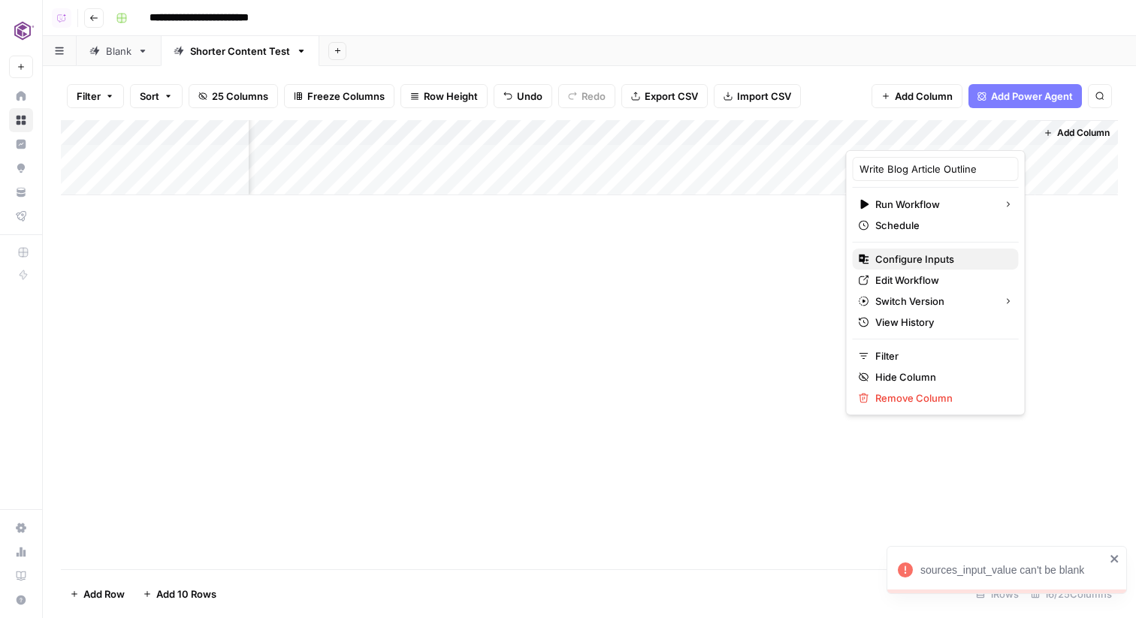
click at [912, 264] on span "Configure Inputs" at bounding box center [940, 259] width 131 height 15
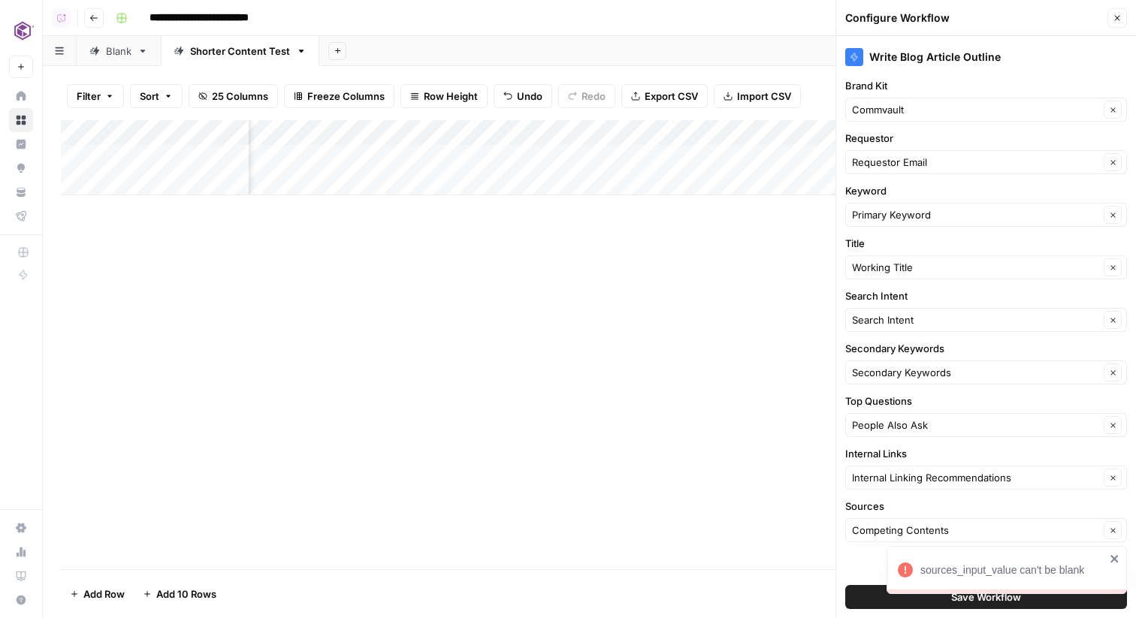
scroll to position [1, 0]
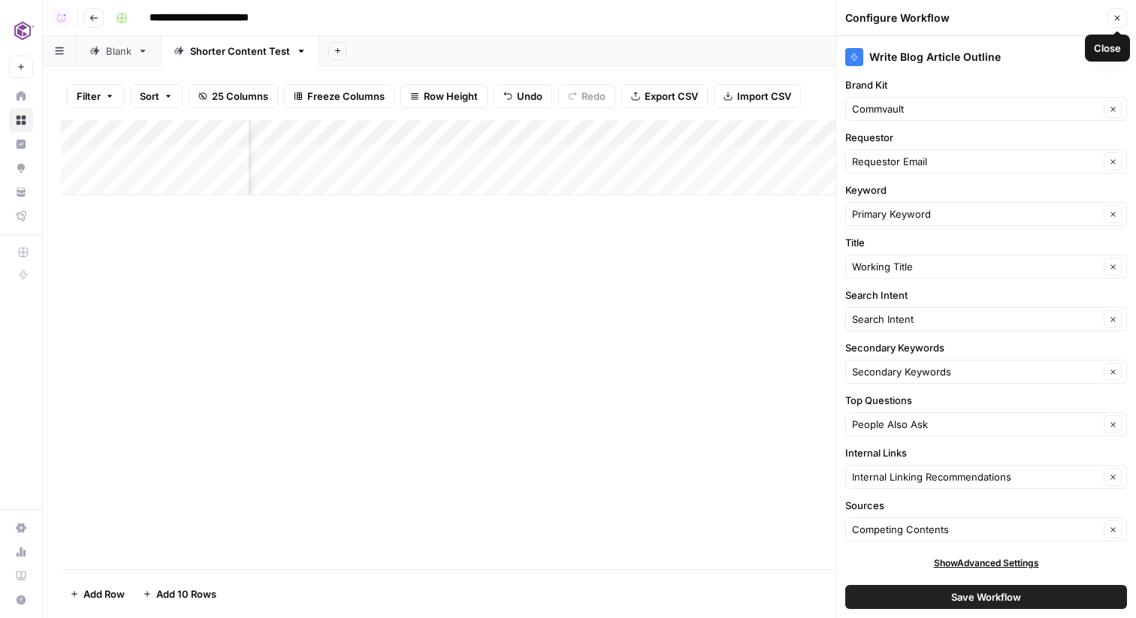
click at [1112, 16] on icon "button" at bounding box center [1116, 18] width 9 height 9
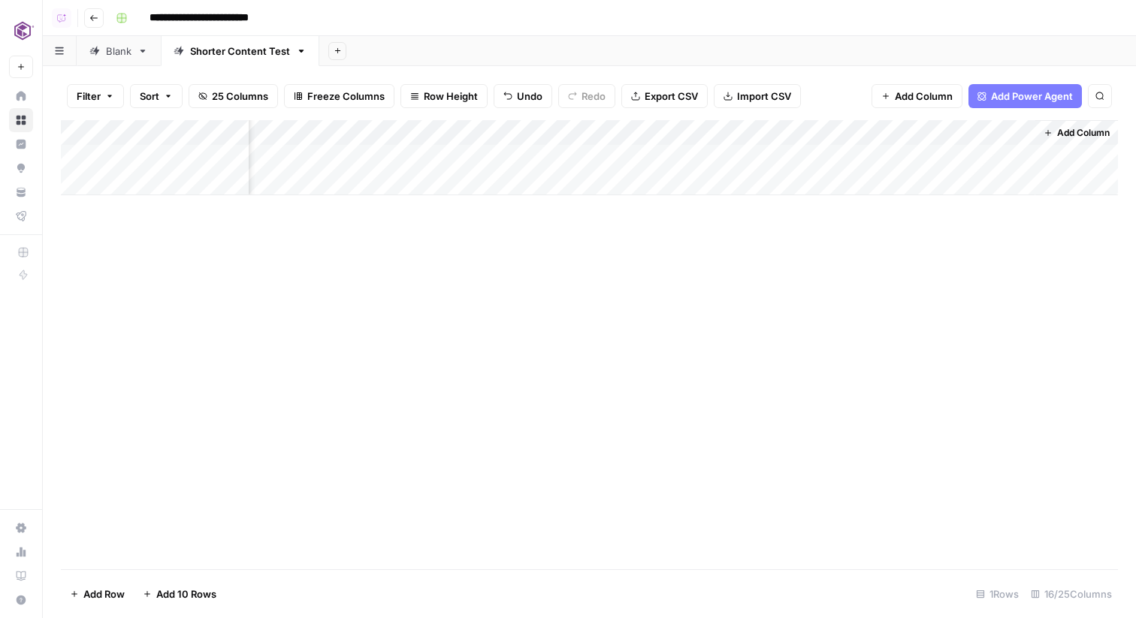
click at [964, 167] on div "Add Column" at bounding box center [589, 157] width 1057 height 75
click at [926, 134] on div "Add Column" at bounding box center [589, 157] width 1057 height 75
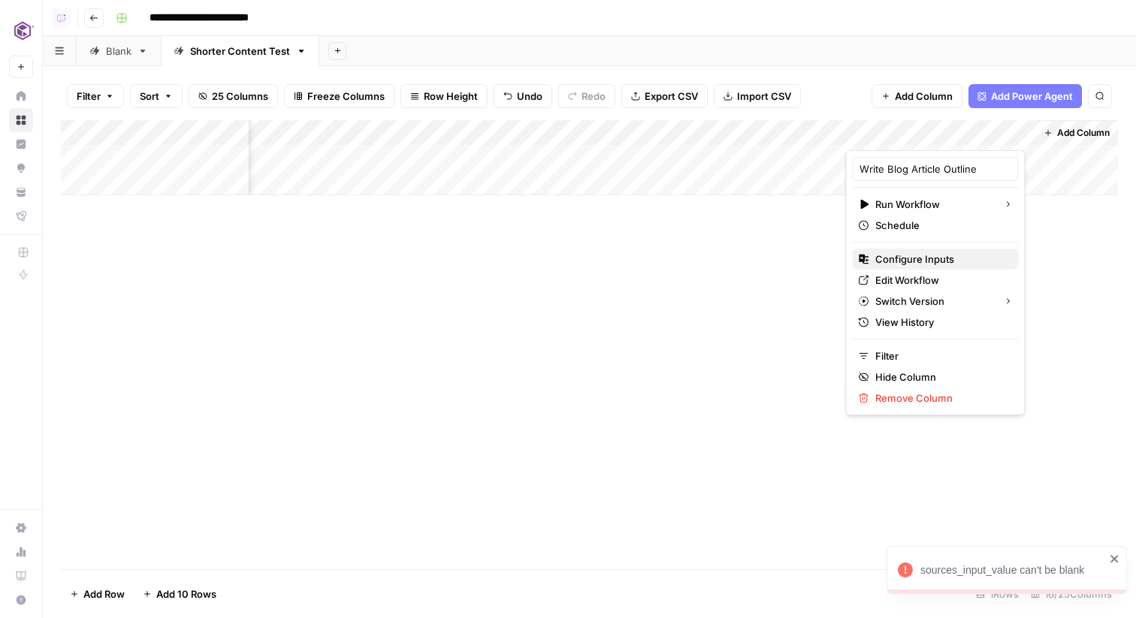
click at [910, 259] on span "Configure Inputs" at bounding box center [940, 259] width 131 height 15
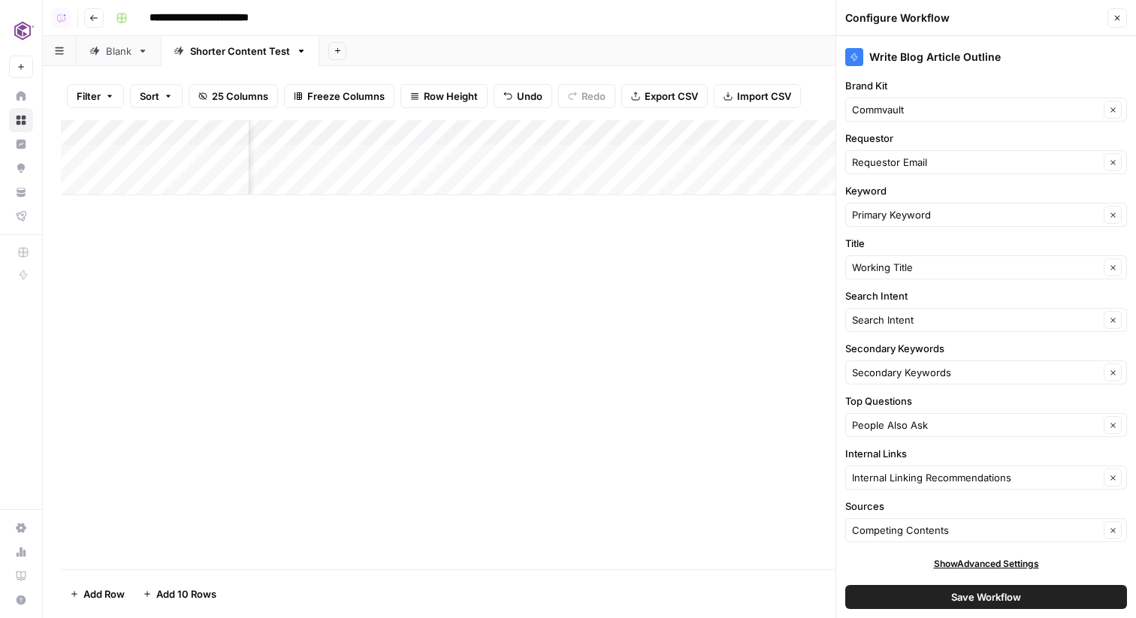
scroll to position [1, 0]
click at [238, 93] on span "25 Columns" at bounding box center [240, 96] width 56 height 15
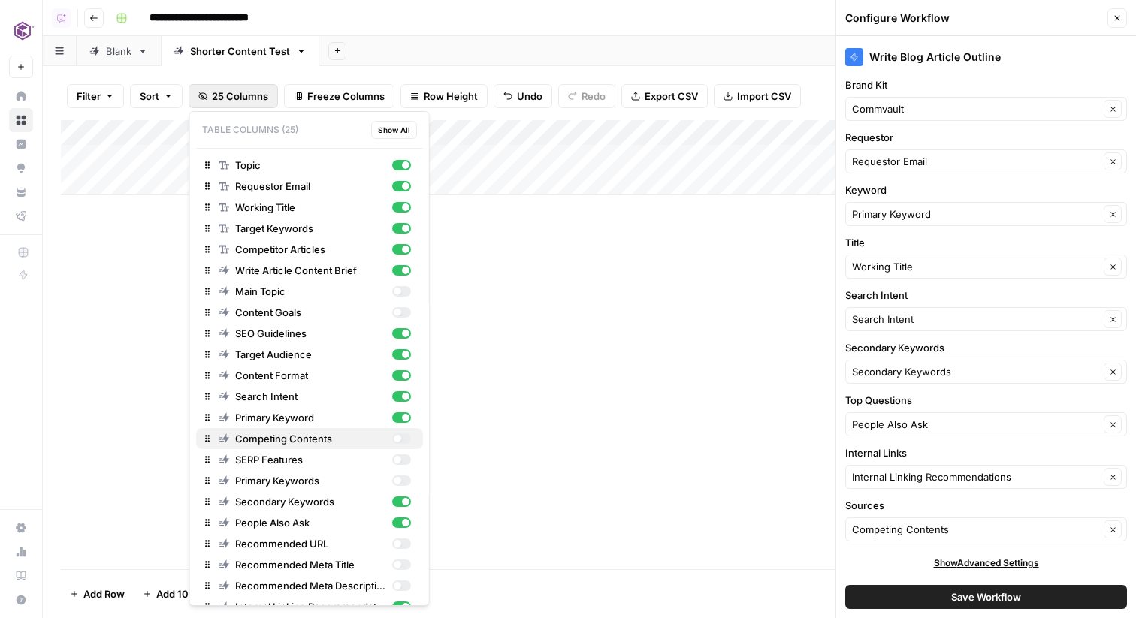
click at [398, 436] on div "button" at bounding box center [397, 439] width 8 height 8
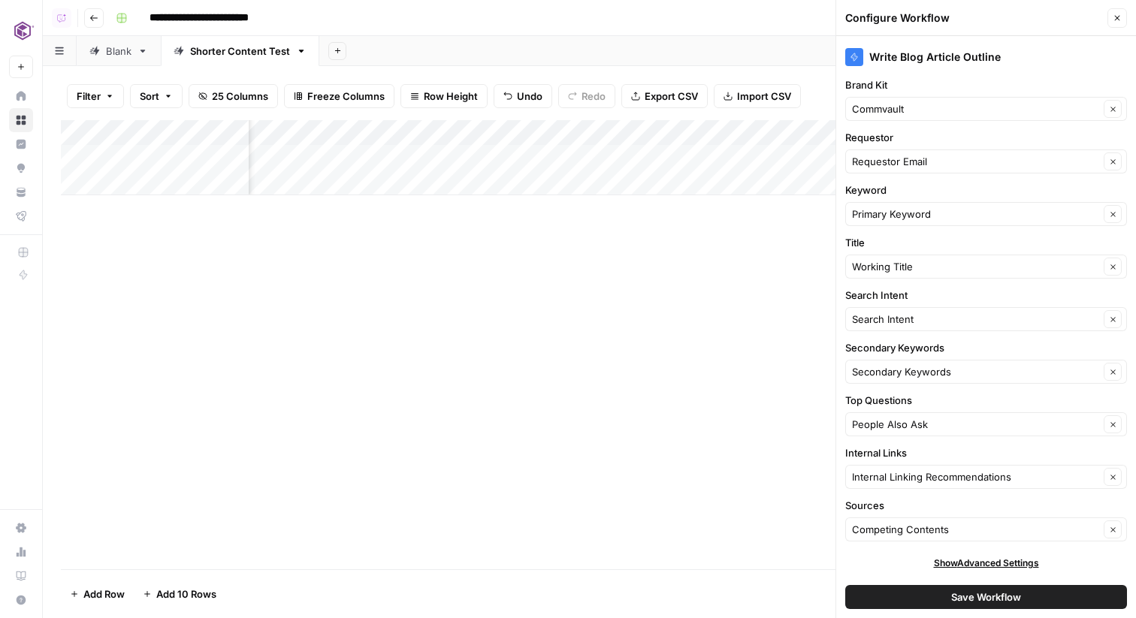
click at [581, 248] on div "Add Column" at bounding box center [589, 344] width 1057 height 449
click at [362, 156] on div "Add Column" at bounding box center [589, 157] width 1057 height 75
click at [951, 596] on span "Save Workflow" at bounding box center [986, 597] width 70 height 15
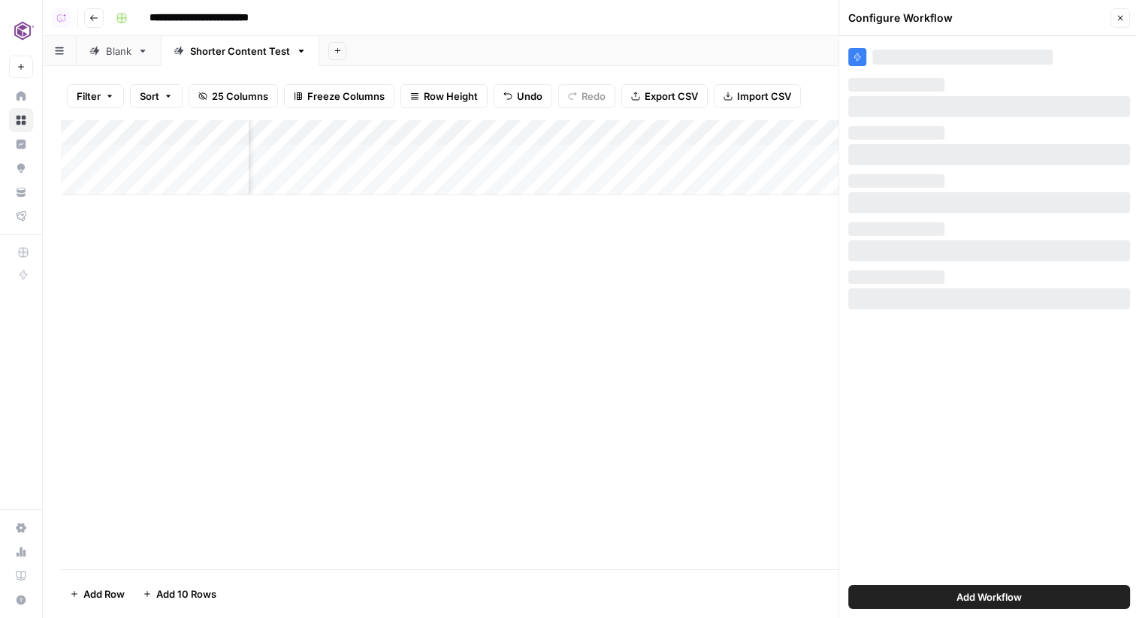
scroll to position [0, 0]
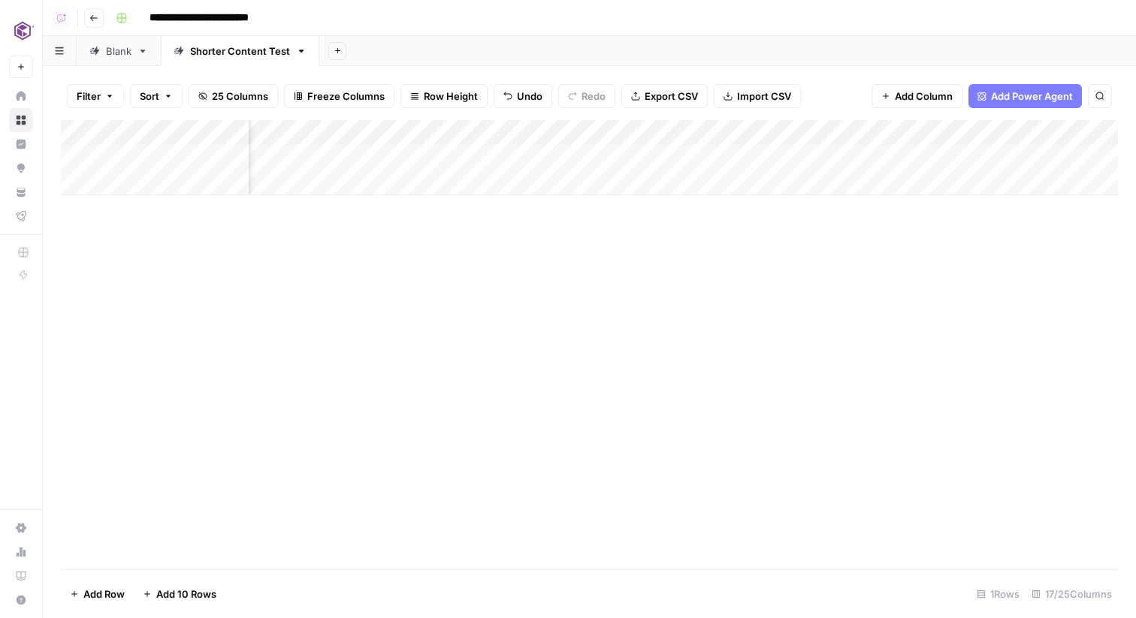
click at [1068, 149] on div "Add Column" at bounding box center [589, 157] width 1057 height 75
click at [998, 156] on div "Add Column" at bounding box center [589, 157] width 1057 height 75
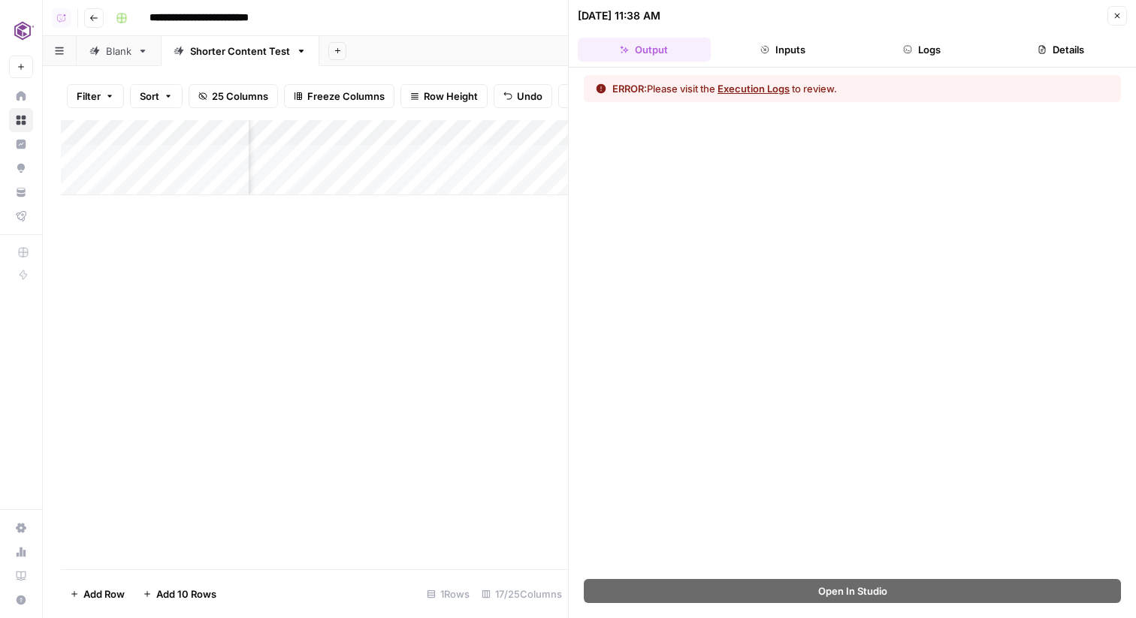
click at [939, 47] on button "Logs" at bounding box center [922, 50] width 133 height 24
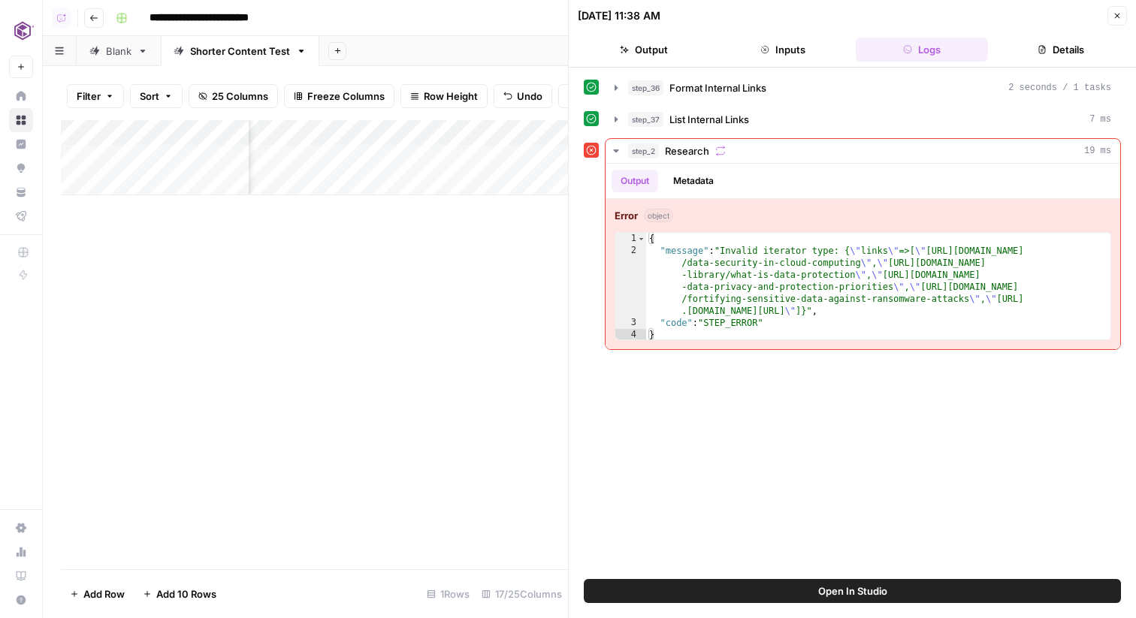
scroll to position [0, 1418]
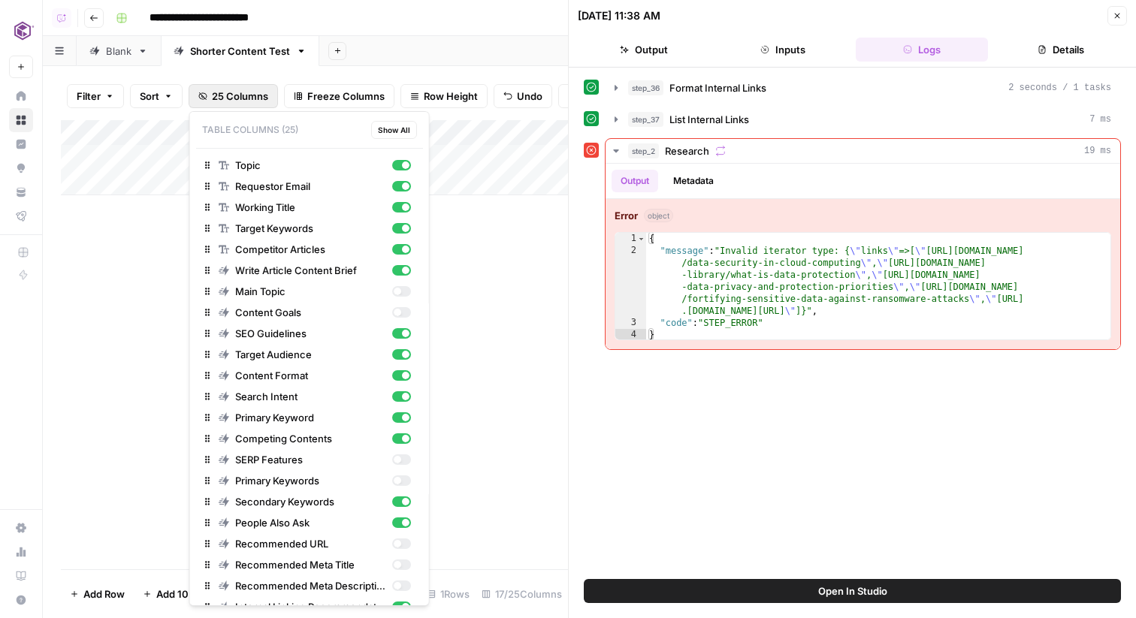
click at [264, 99] on span "25 Columns" at bounding box center [240, 96] width 56 height 15
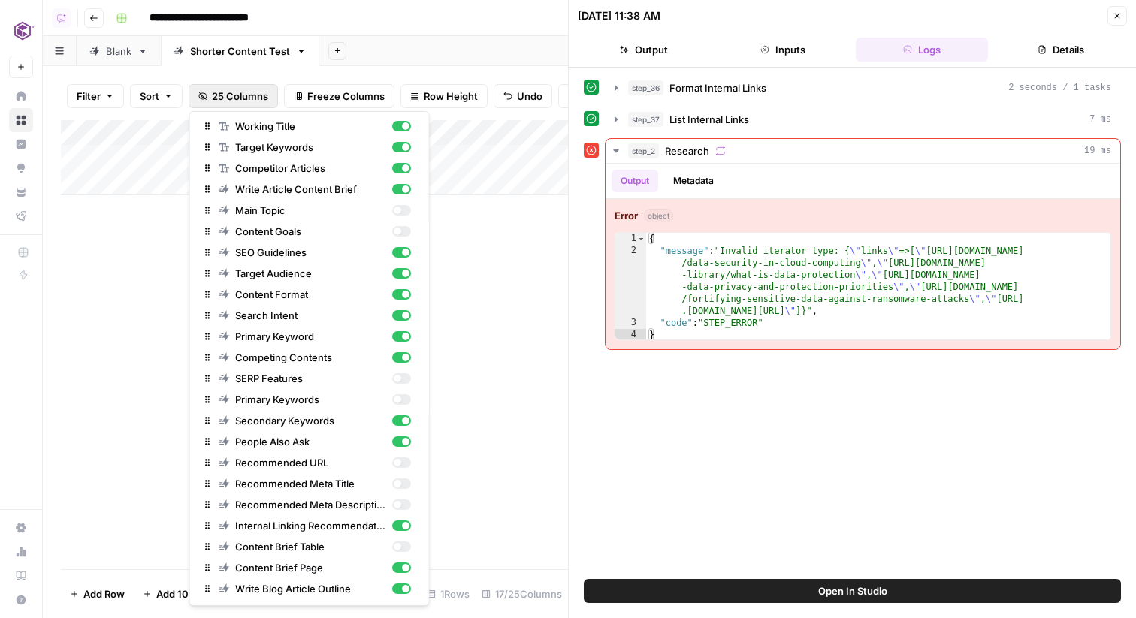
click at [1112, 14] on icon "button" at bounding box center [1116, 15] width 9 height 9
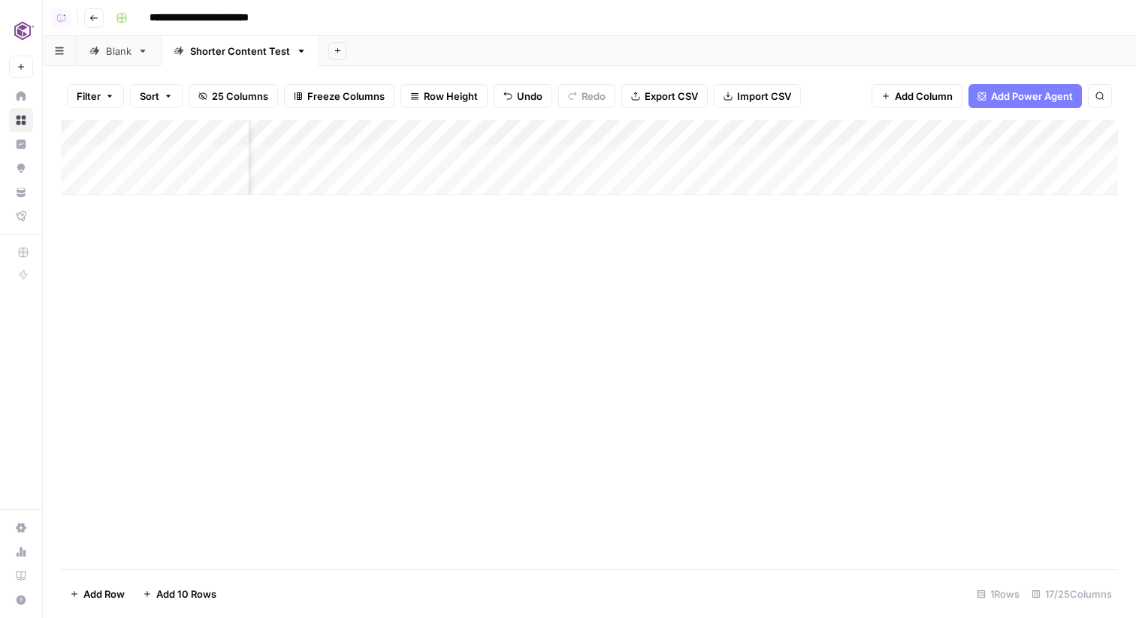
click at [231, 94] on span "25 Columns" at bounding box center [240, 96] width 56 height 15
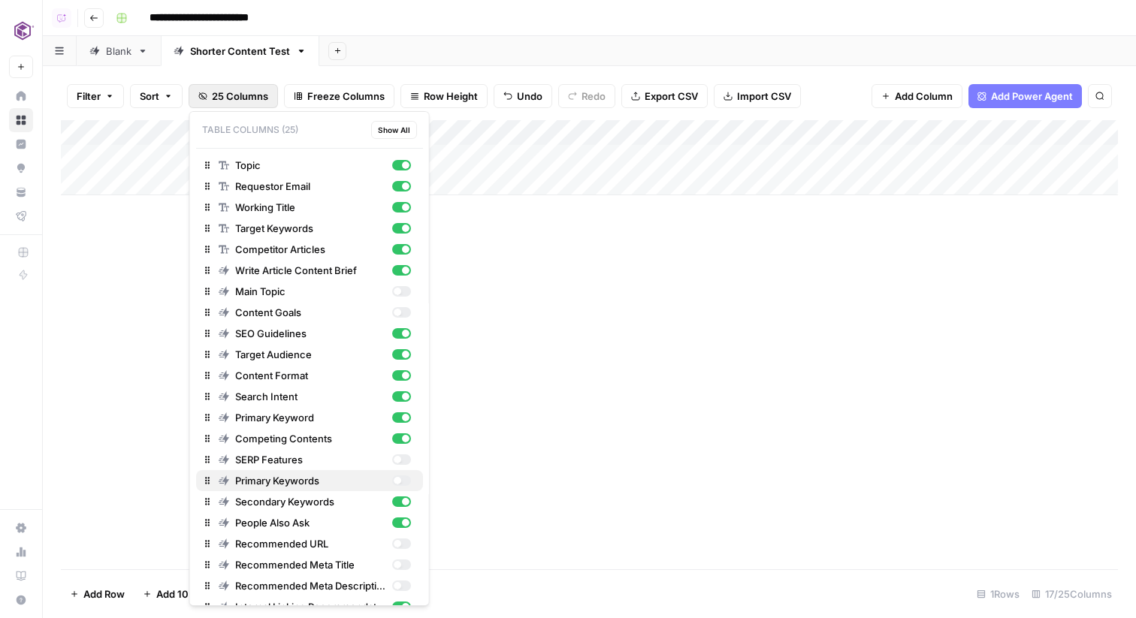
scroll to position [81, 0]
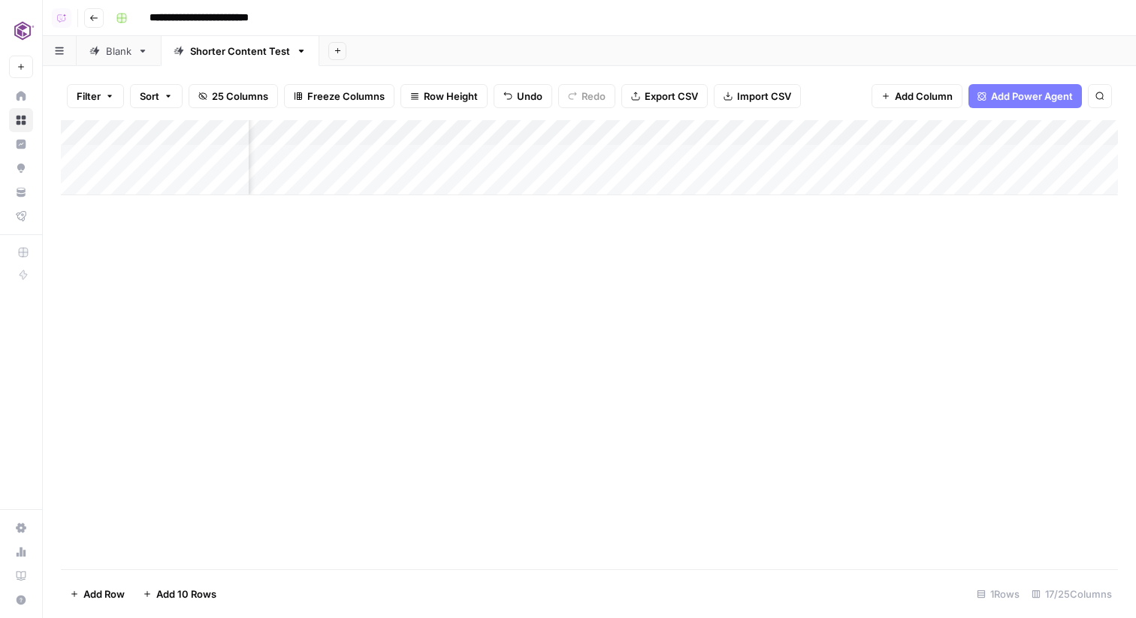
click at [562, 445] on div "Add Column" at bounding box center [589, 344] width 1057 height 449
click at [962, 154] on div "Add Column" at bounding box center [589, 157] width 1057 height 75
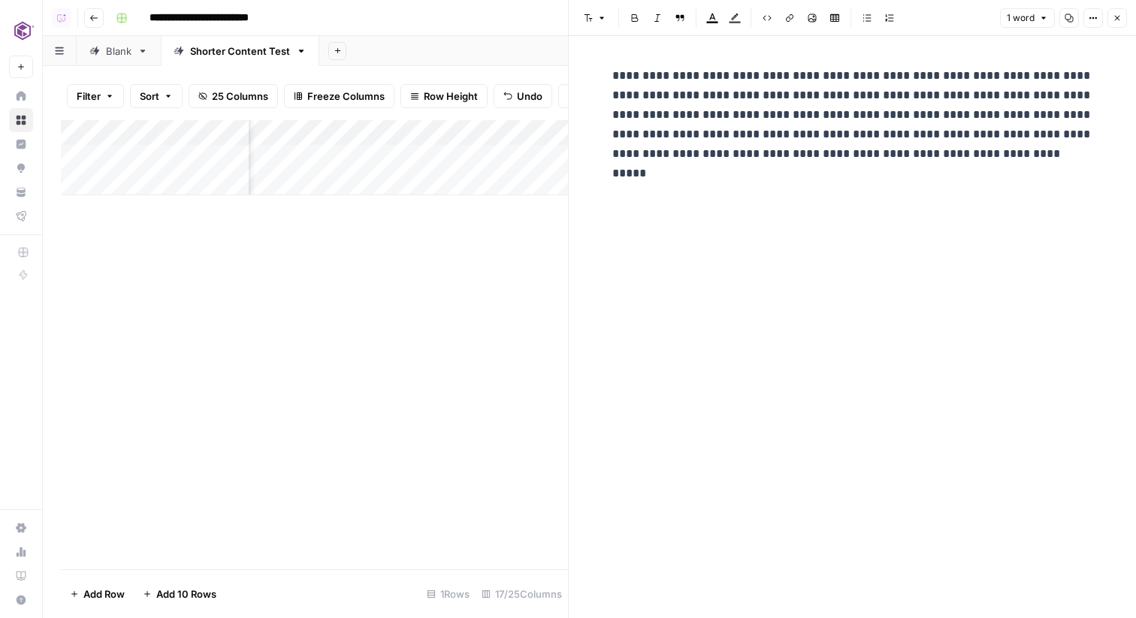
click at [1093, 18] on icon "button" at bounding box center [1093, 18] width 2 height 2
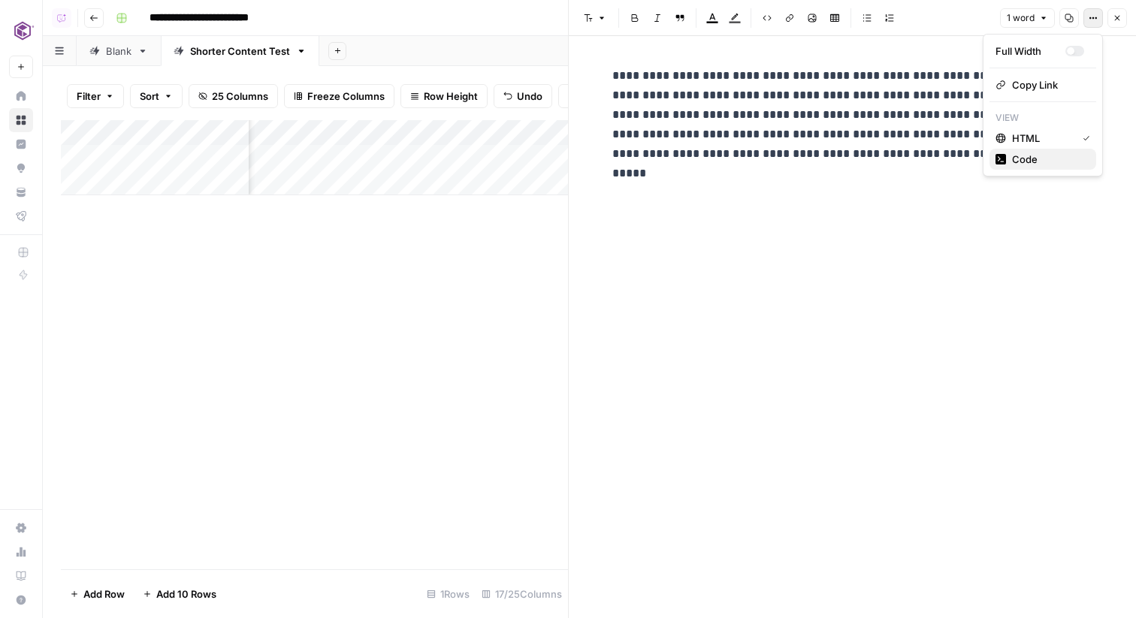
click at [1036, 158] on span "Code" at bounding box center [1048, 159] width 72 height 15
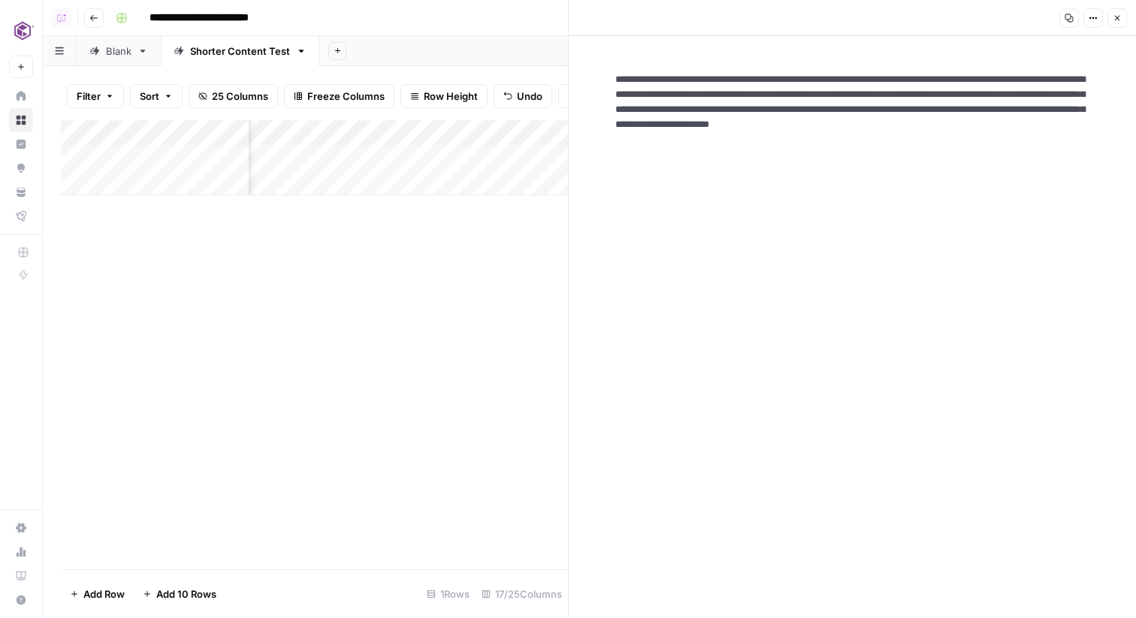
click at [947, 113] on textarea "**********" at bounding box center [852, 117] width 499 height 114
click at [1114, 11] on button "Close" at bounding box center [1117, 18] width 20 height 20
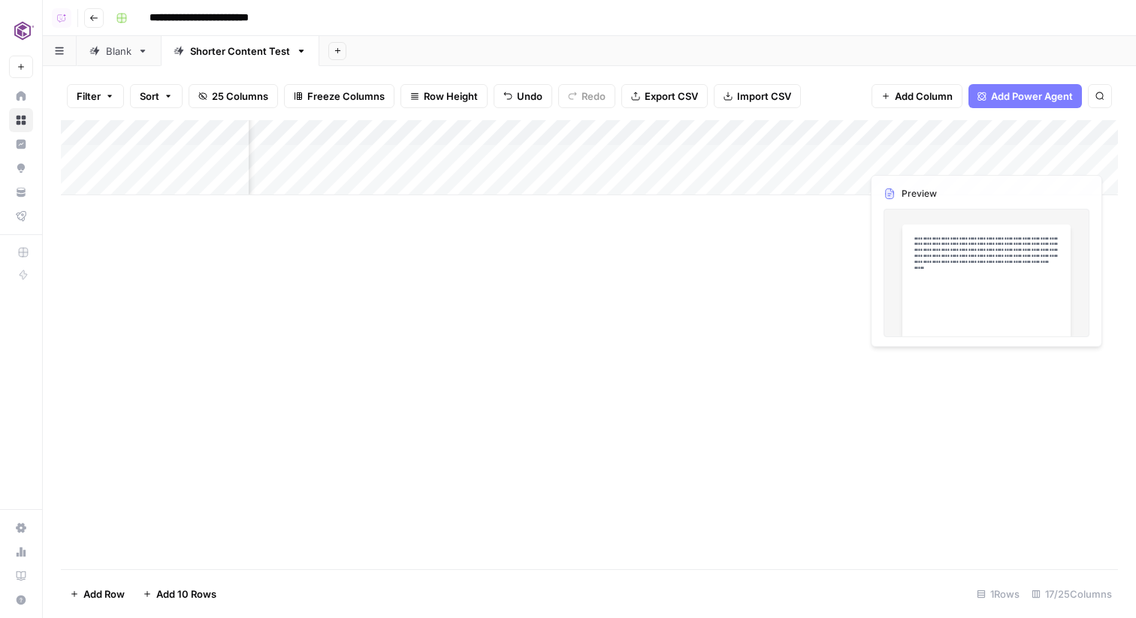
scroll to position [0, 1704]
click at [886, 134] on div "Add Column" at bounding box center [589, 157] width 1057 height 75
click at [1060, 249] on div "Add Column" at bounding box center [589, 344] width 1057 height 449
click at [1001, 155] on div "Add Column" at bounding box center [589, 157] width 1057 height 75
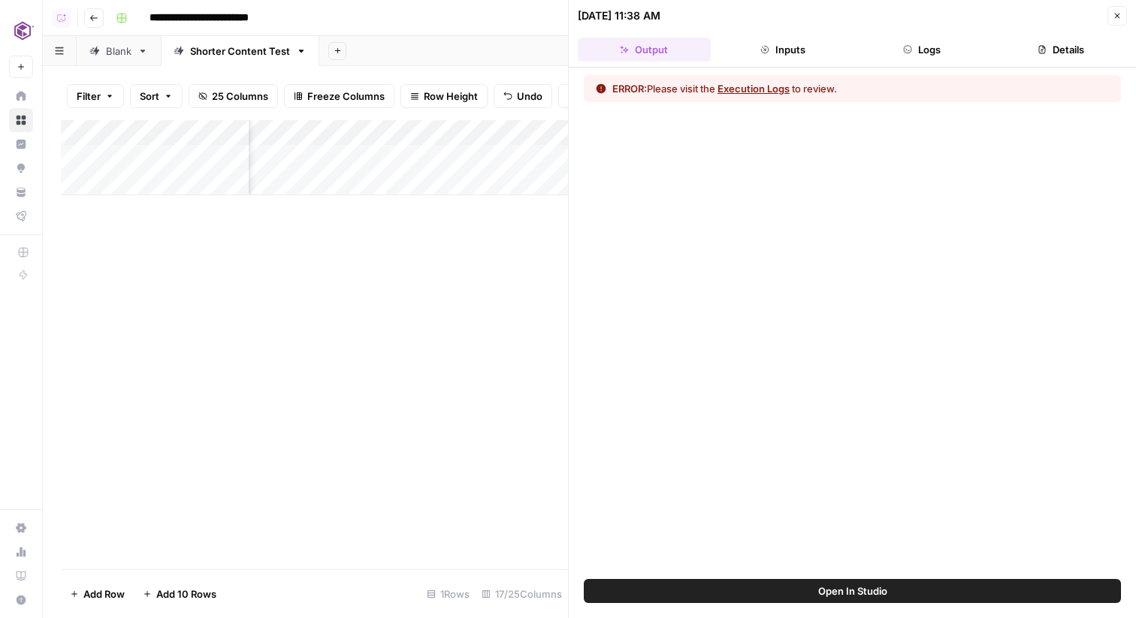
click at [814, 53] on button "Inputs" at bounding box center [783, 50] width 133 height 24
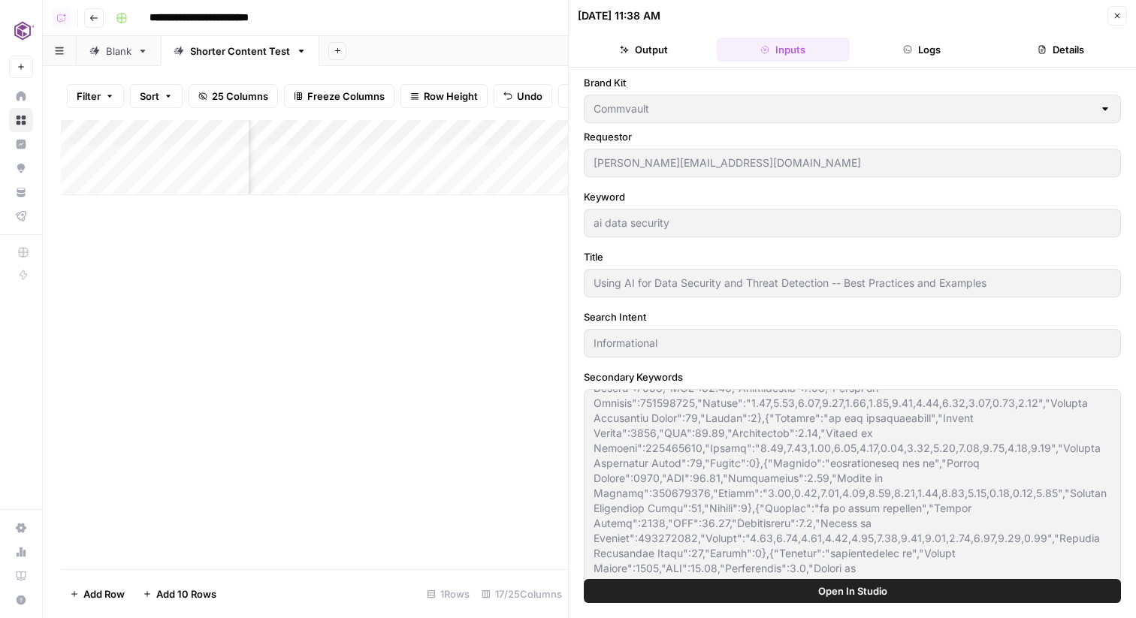
click at [963, 45] on button "Logs" at bounding box center [922, 50] width 133 height 24
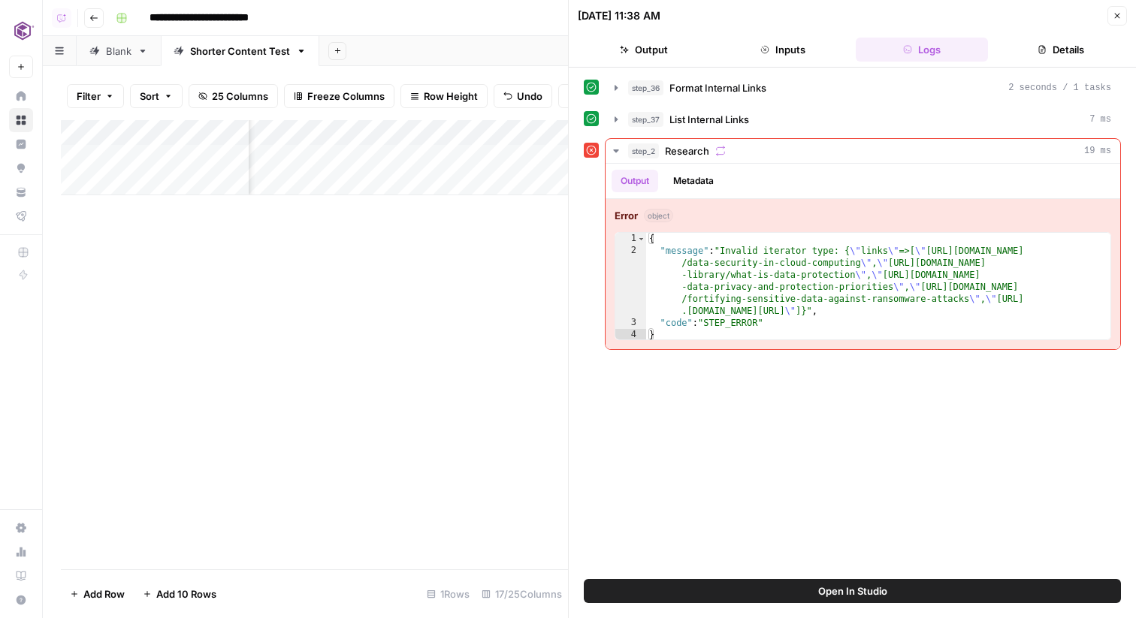
click at [1114, 17] on icon "button" at bounding box center [1116, 15] width 9 height 9
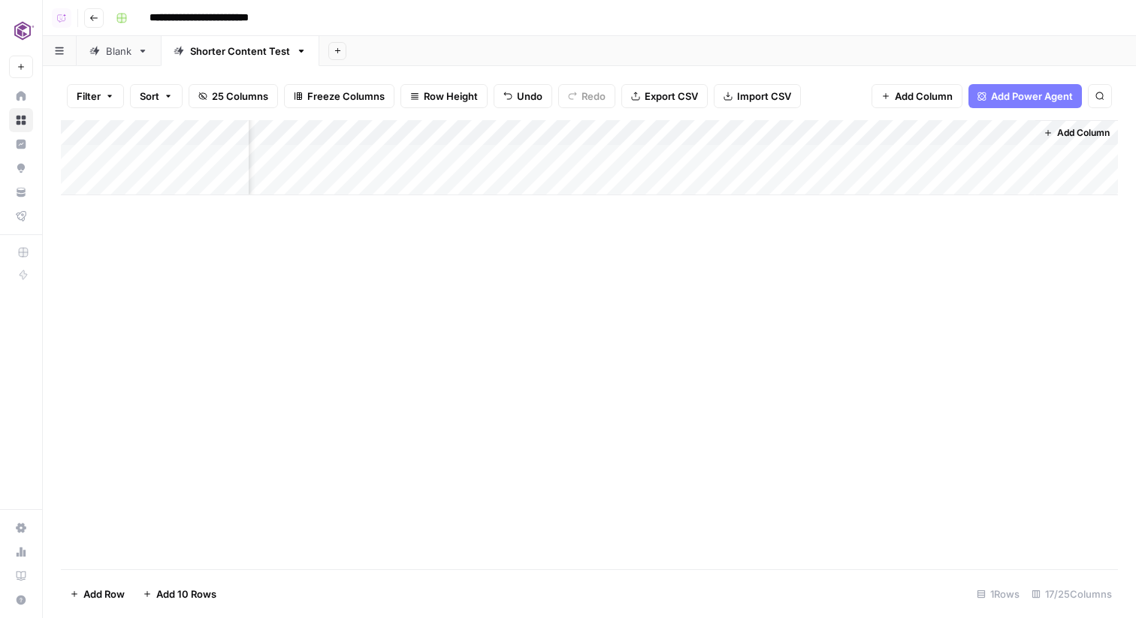
scroll to position [0, 1686]
click at [1039, 155] on div "Add Column" at bounding box center [589, 157] width 1057 height 75
click at [1022, 158] on div "Add Column" at bounding box center [589, 157] width 1057 height 75
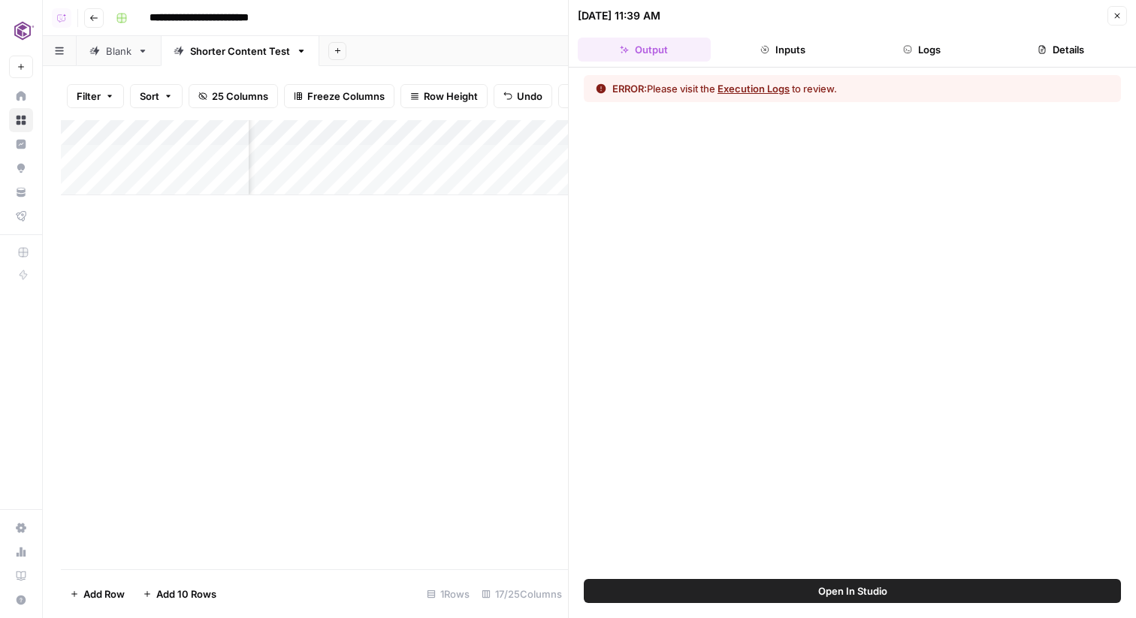
click at [1115, 20] on icon "button" at bounding box center [1116, 15] width 9 height 9
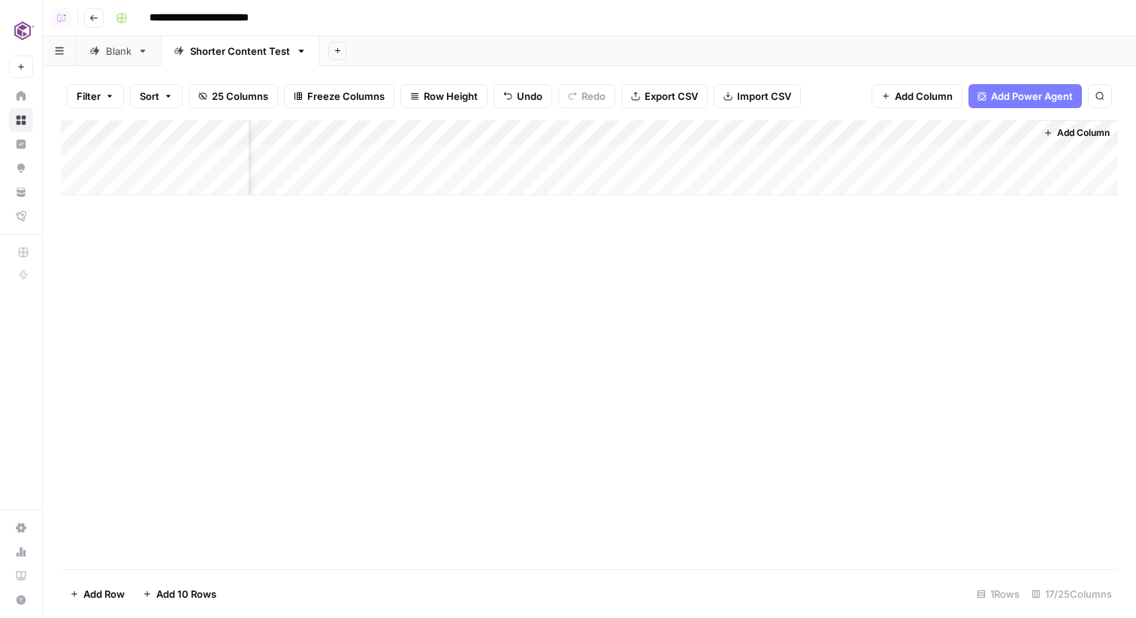
scroll to position [0, 1686]
click at [666, 128] on div "Add Column" at bounding box center [589, 157] width 1057 height 75
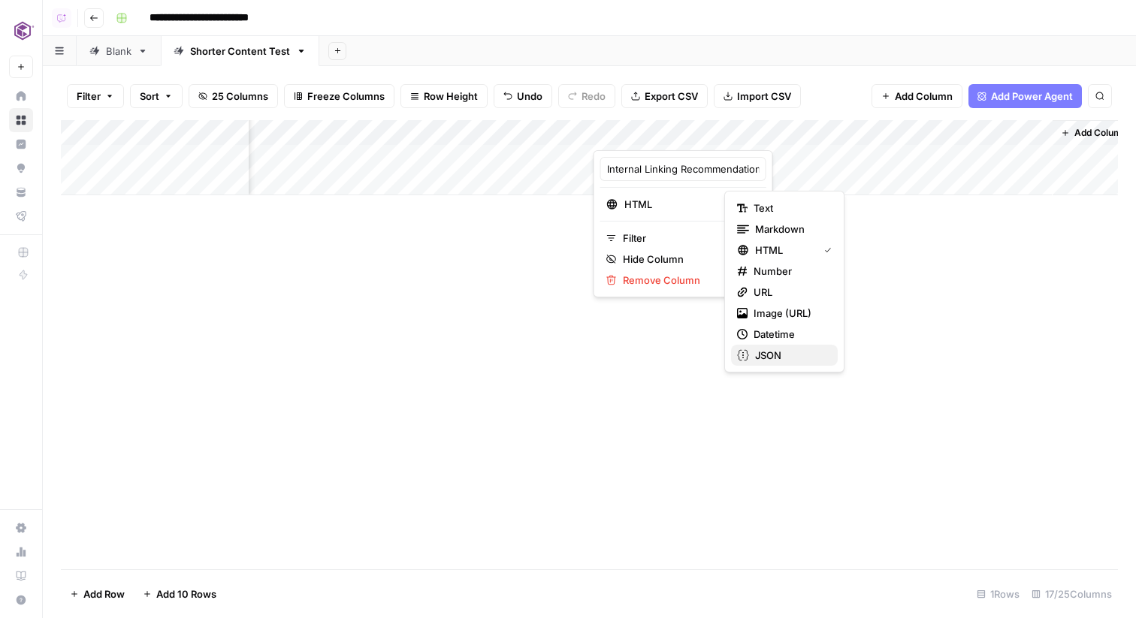
click at [777, 350] on span "JSON" at bounding box center [790, 355] width 71 height 15
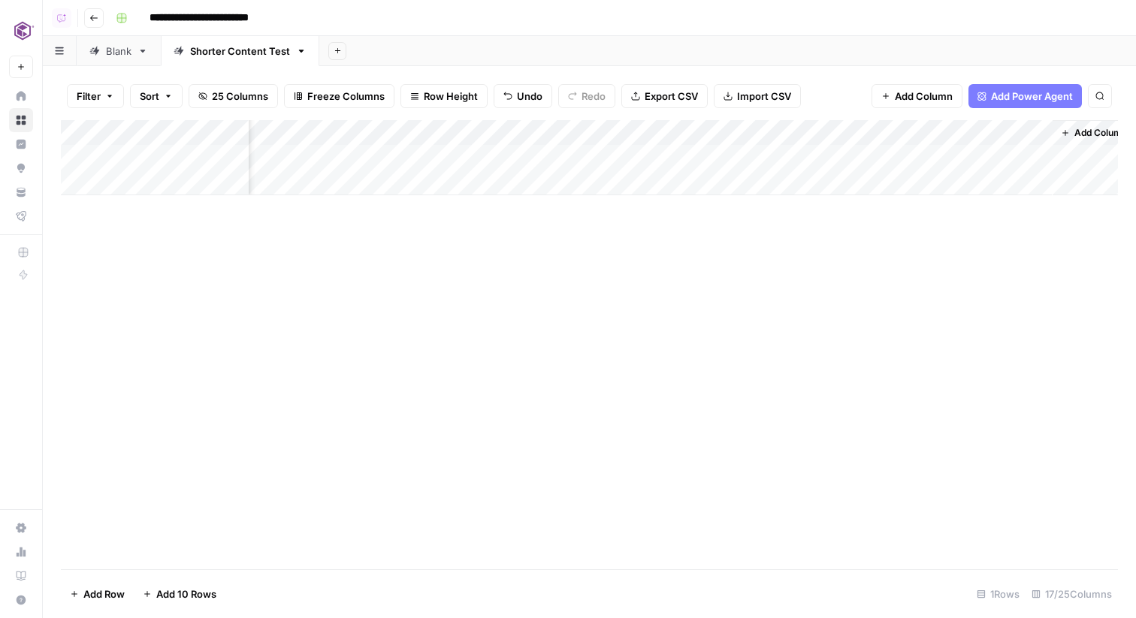
scroll to position [0, 1704]
click at [1001, 160] on div "Add Column" at bounding box center [589, 157] width 1057 height 75
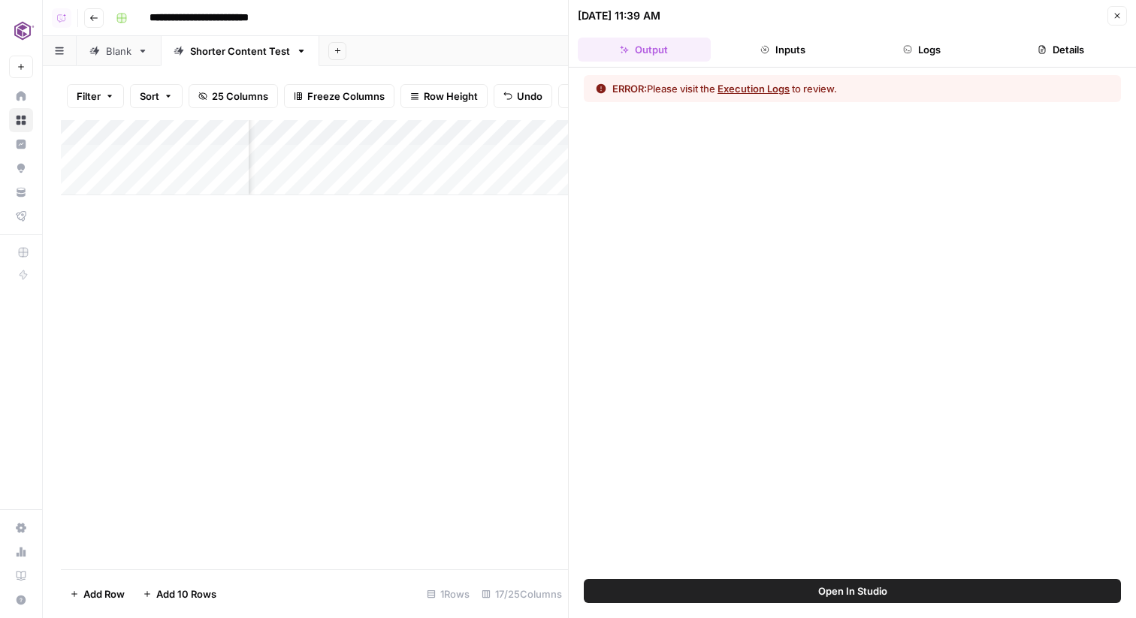
click at [844, 593] on span "Open In Studio" at bounding box center [852, 591] width 69 height 15
click at [1120, 19] on icon "button" at bounding box center [1116, 15] width 9 height 9
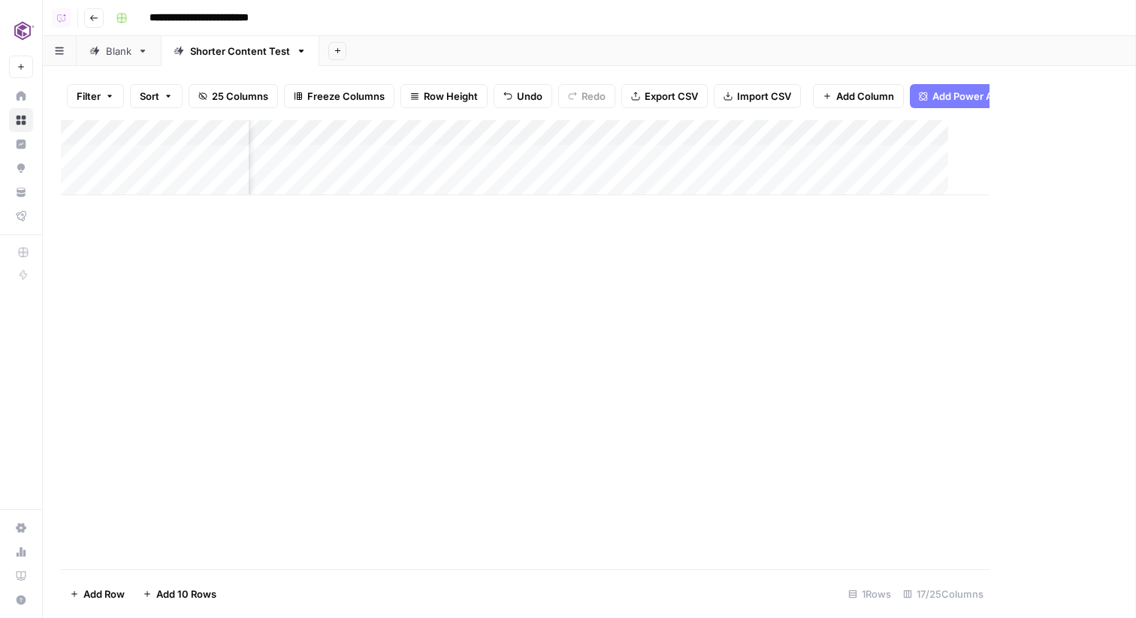
scroll to position [0, 1686]
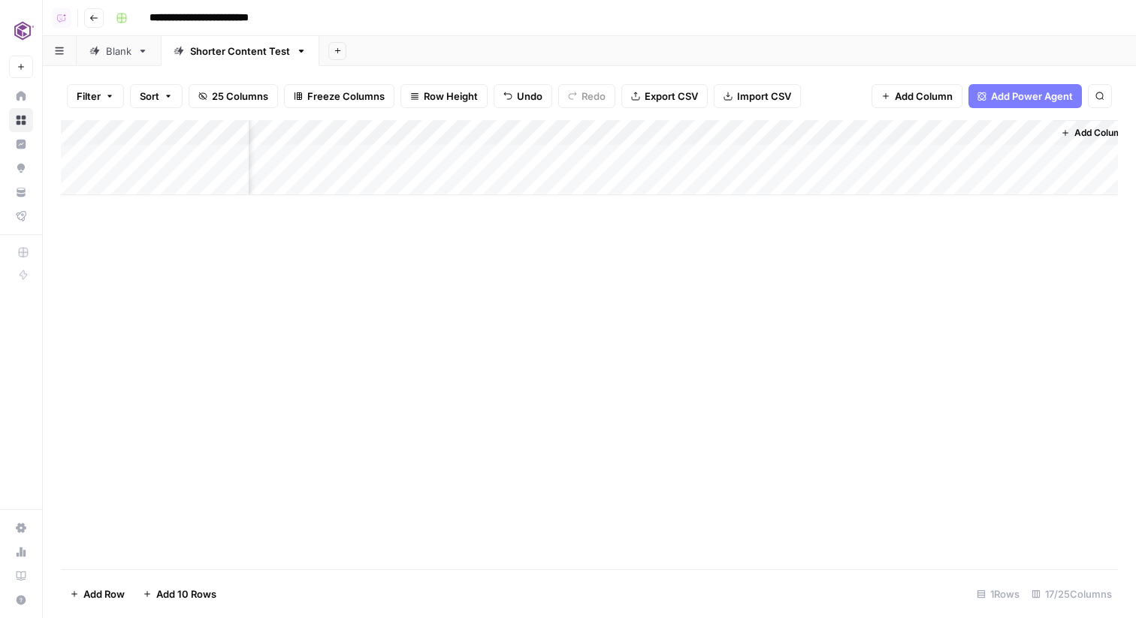
click at [919, 130] on div "Add Column" at bounding box center [589, 157] width 1057 height 75
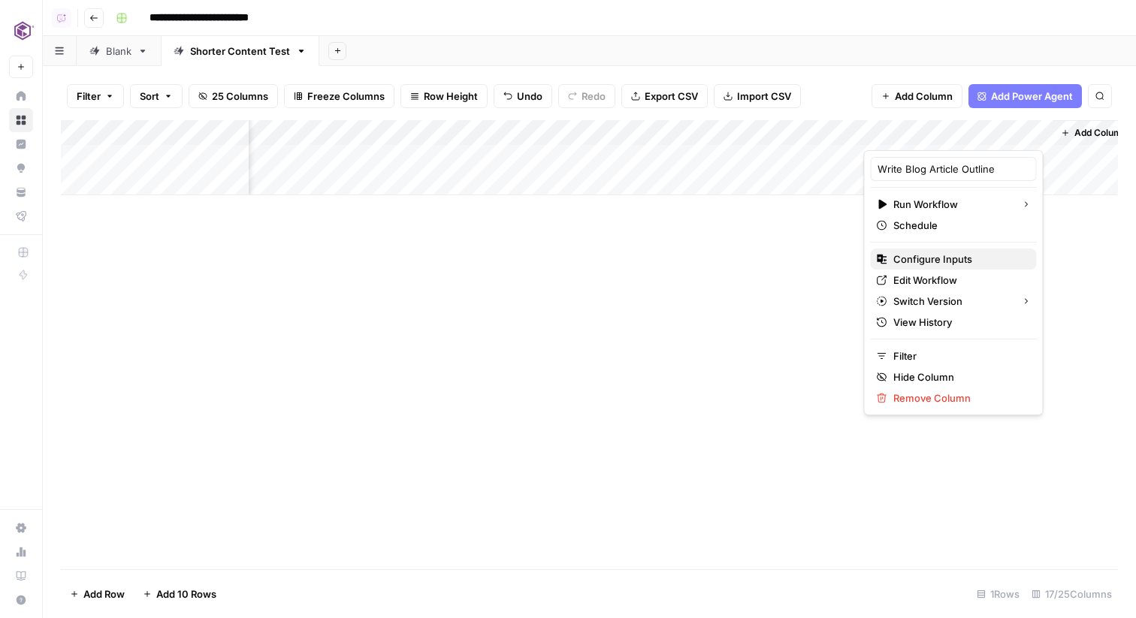
click at [936, 263] on span "Configure Inputs" at bounding box center [958, 259] width 131 height 15
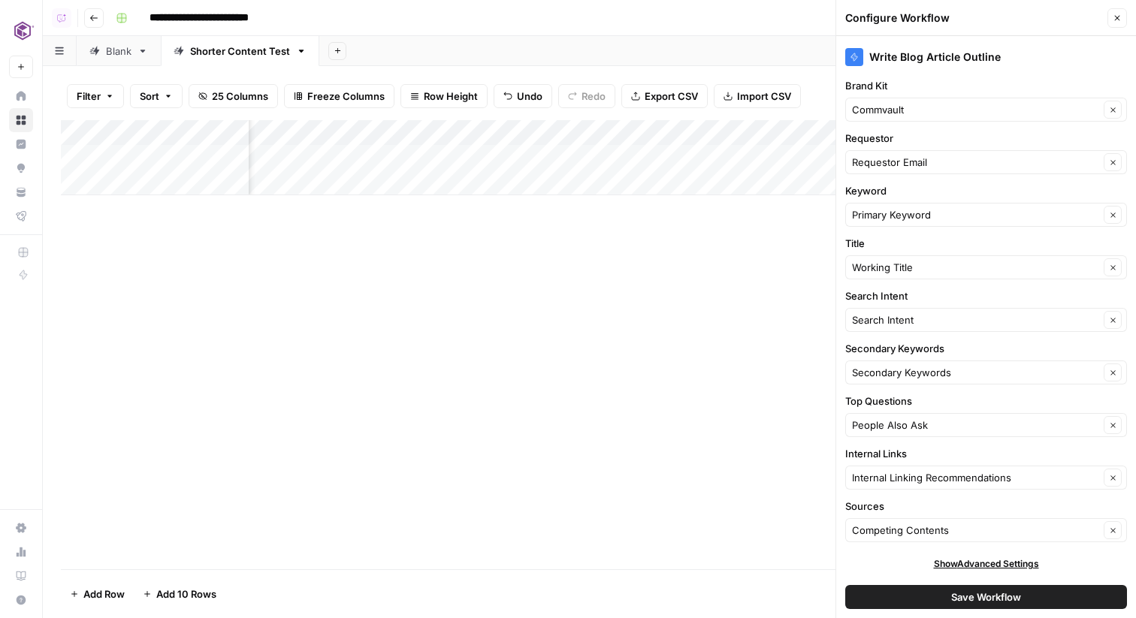
click at [638, 294] on div "Add Column" at bounding box center [589, 344] width 1057 height 449
click at [569, 157] on div "Add Column" at bounding box center [589, 157] width 1057 height 75
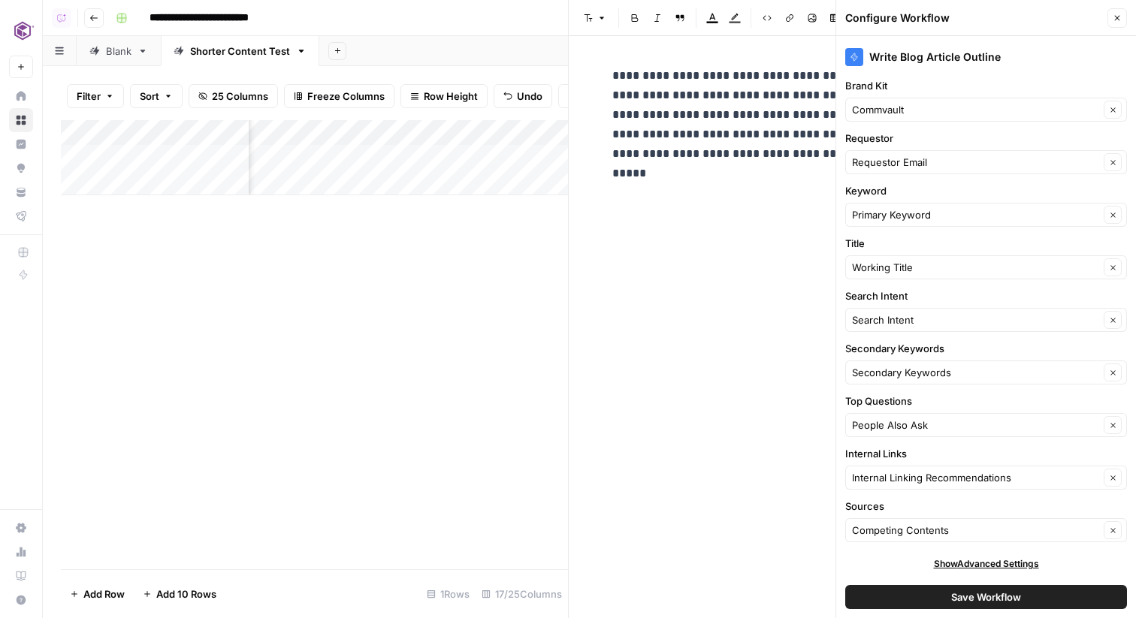
click at [1124, 17] on button "Close" at bounding box center [1117, 18] width 20 height 20
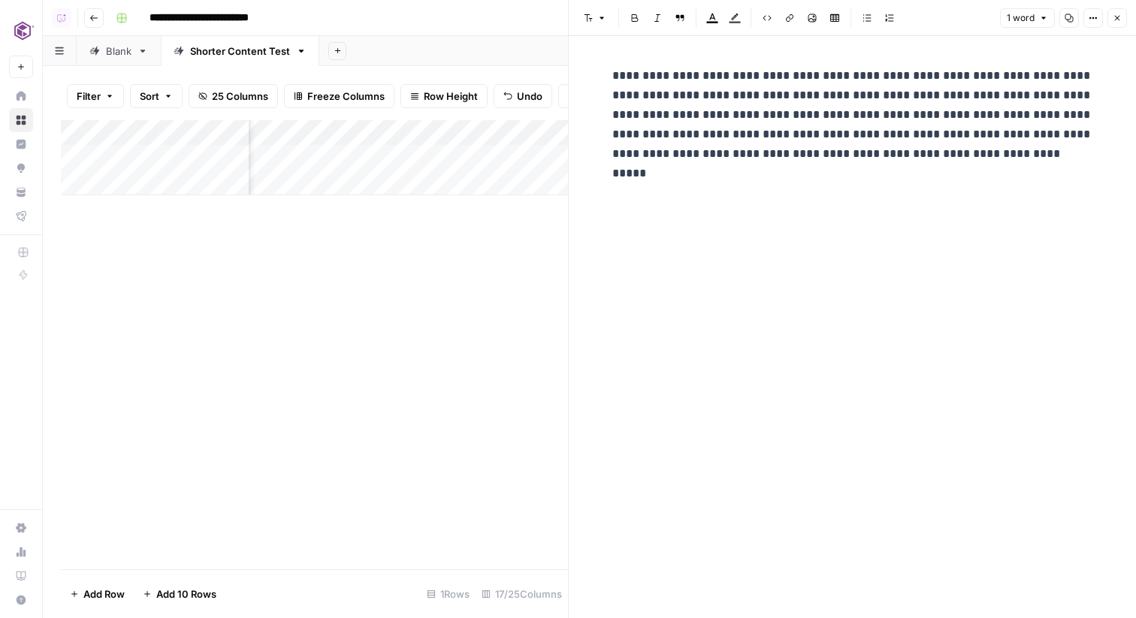
click at [1117, 15] on icon "button" at bounding box center [1116, 18] width 9 height 9
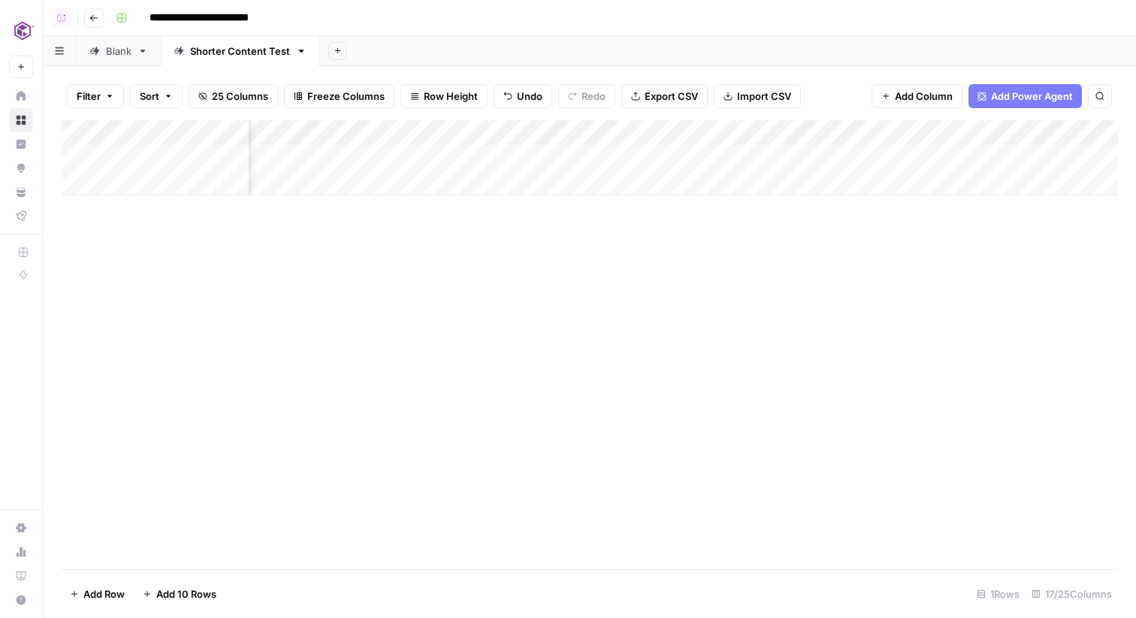
click at [593, 153] on div "Add Column" at bounding box center [589, 157] width 1057 height 75
click at [559, 153] on div "Add Column" at bounding box center [589, 157] width 1057 height 75
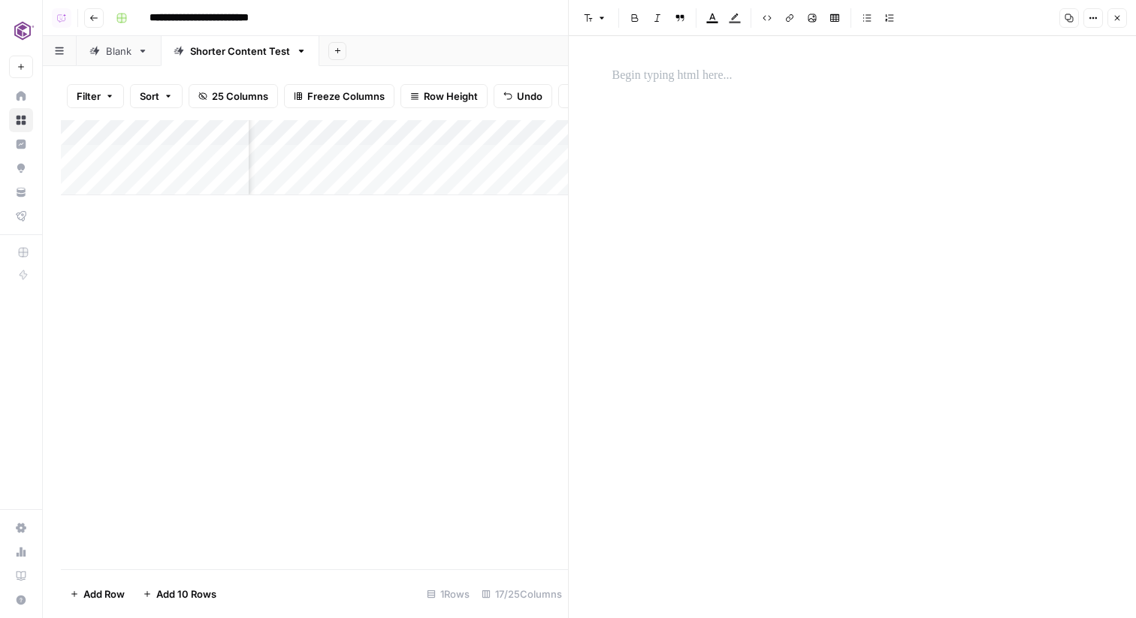
click at [1120, 13] on button "Close" at bounding box center [1117, 18] width 20 height 20
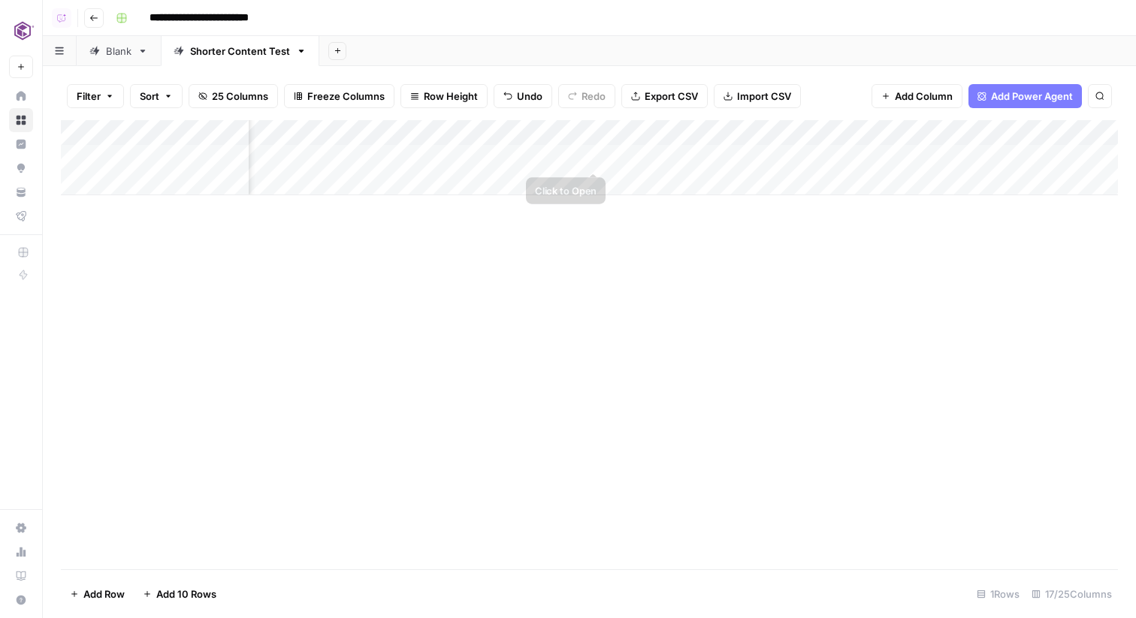
click at [666, 155] on div "Add Column" at bounding box center [589, 157] width 1057 height 75
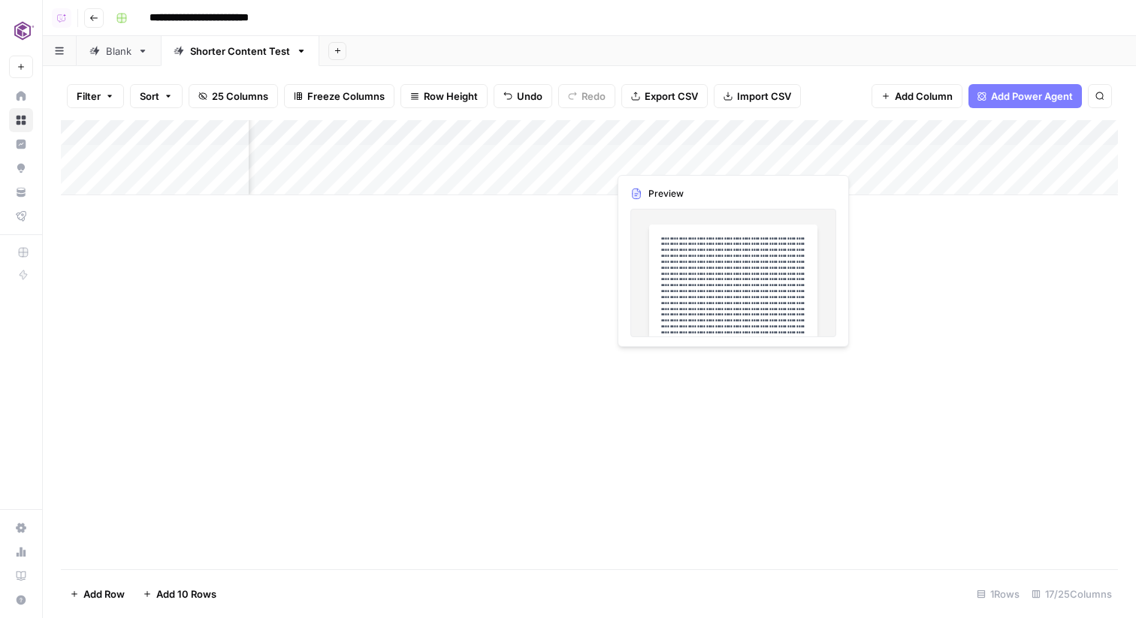
click at [546, 154] on div "Add Column" at bounding box center [589, 157] width 1057 height 75
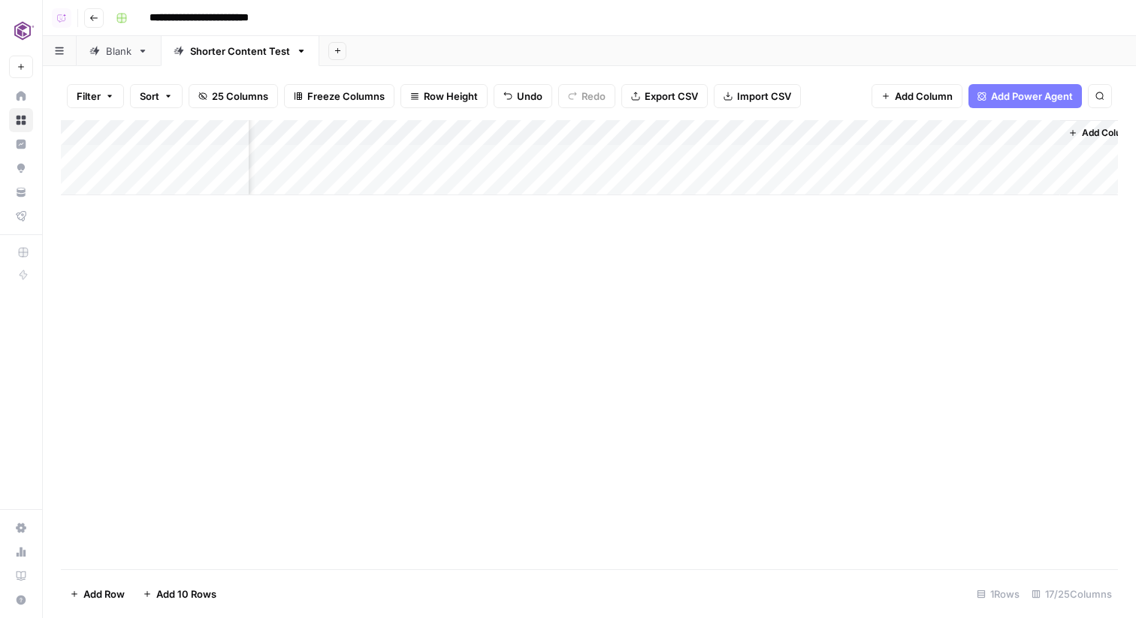
scroll to position [0, 1704]
click at [1019, 156] on div "Add Column" at bounding box center [589, 157] width 1057 height 75
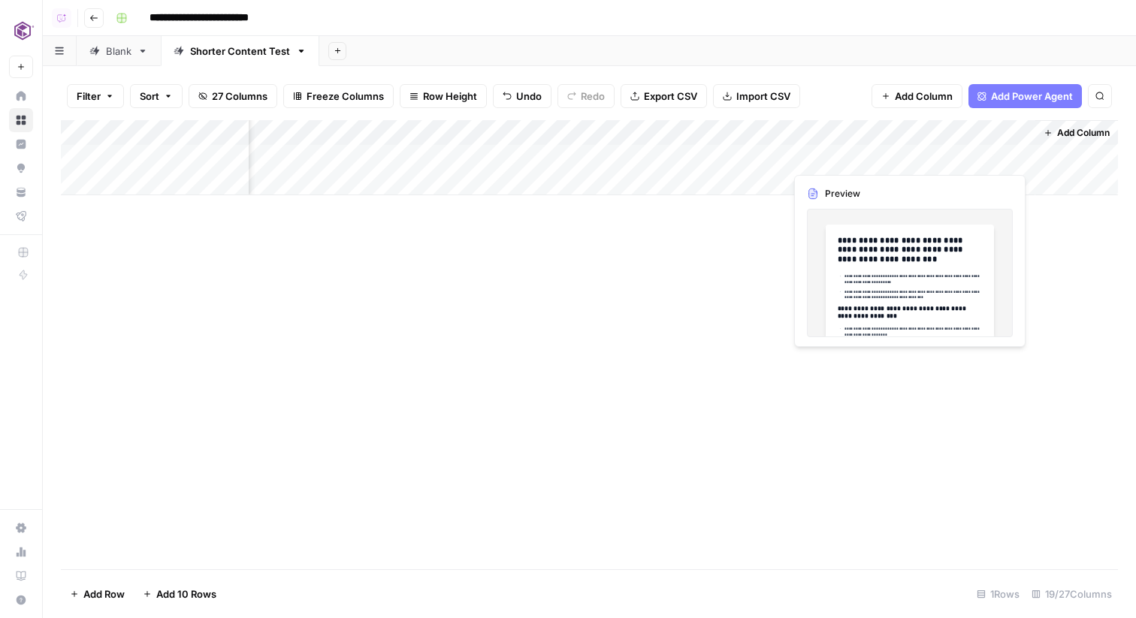
click at [1009, 157] on div "Add Column" at bounding box center [589, 157] width 1057 height 75
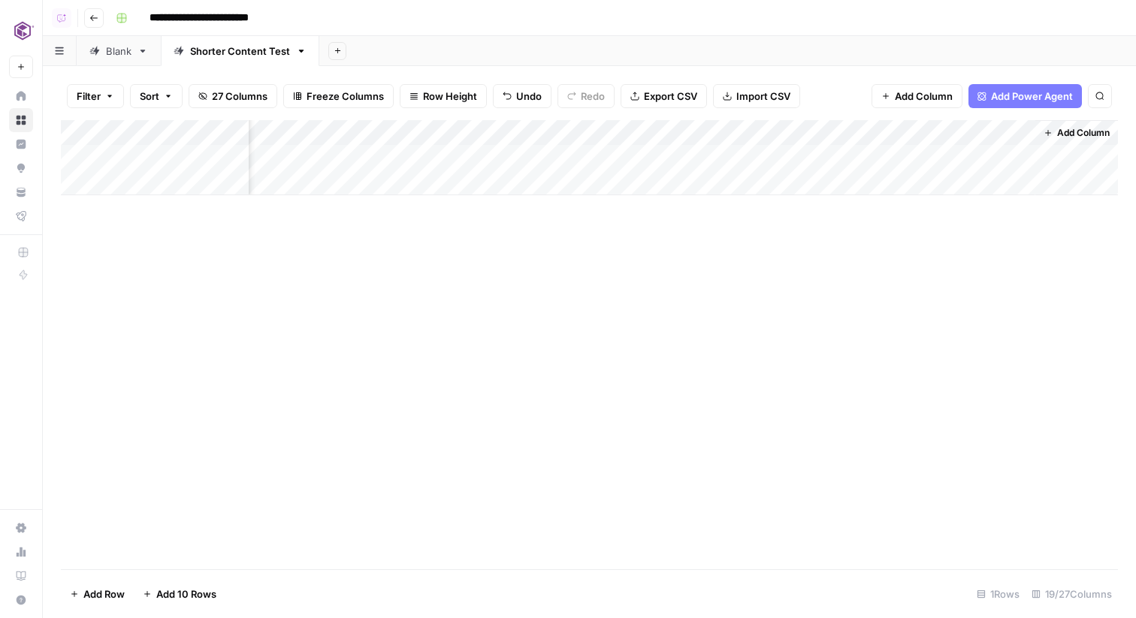
click at [1022, 157] on div "Add Column" at bounding box center [589, 157] width 1057 height 75
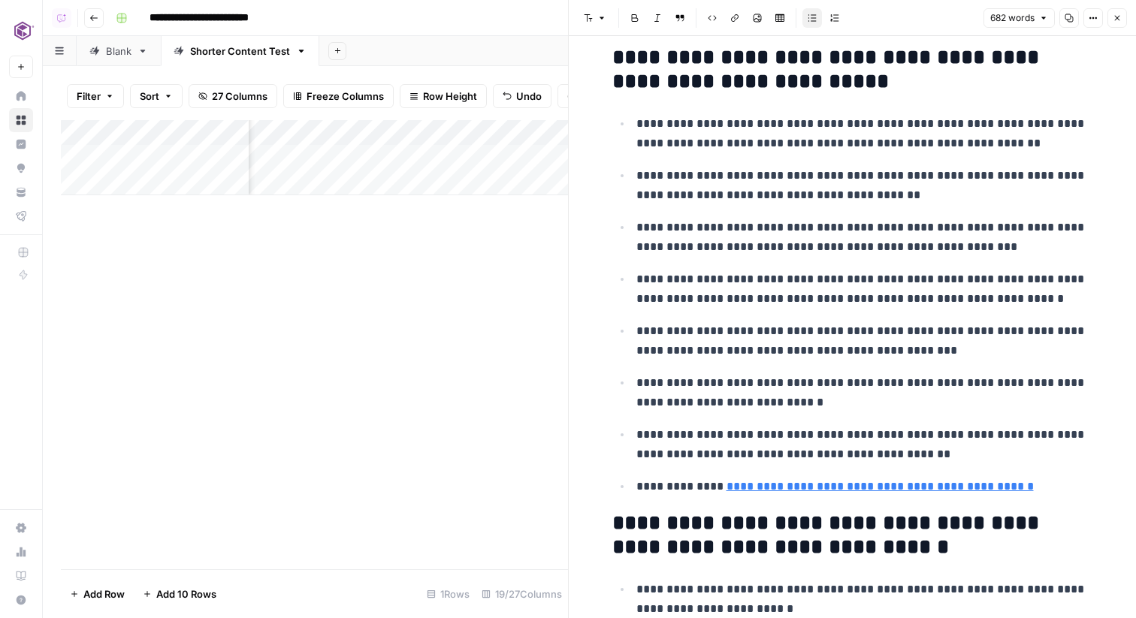
scroll to position [0, 2200]
click at [506, 158] on div "Add Column" at bounding box center [314, 157] width 507 height 75
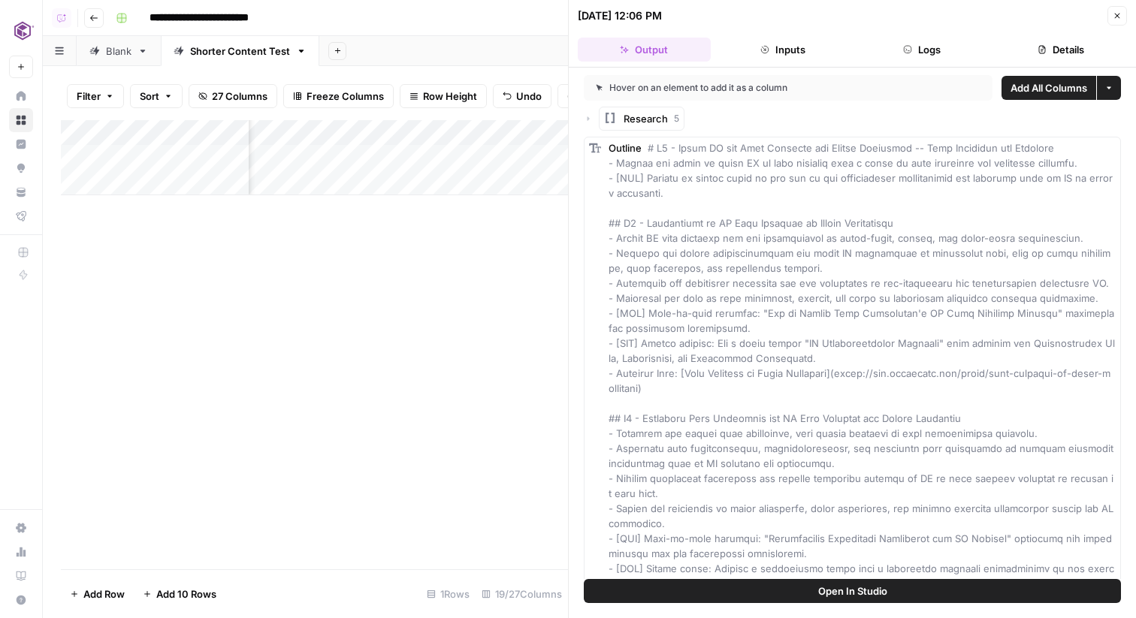
click at [923, 44] on button "Logs" at bounding box center [922, 50] width 133 height 24
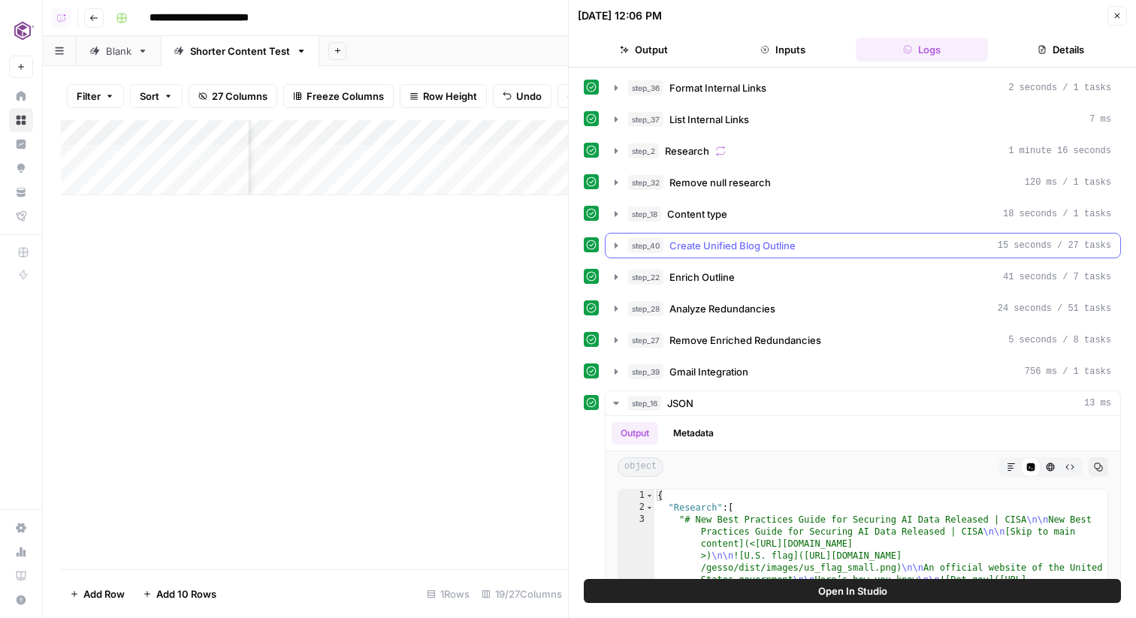
click at [742, 246] on span "Create Unified Blog Outline" at bounding box center [732, 245] width 126 height 15
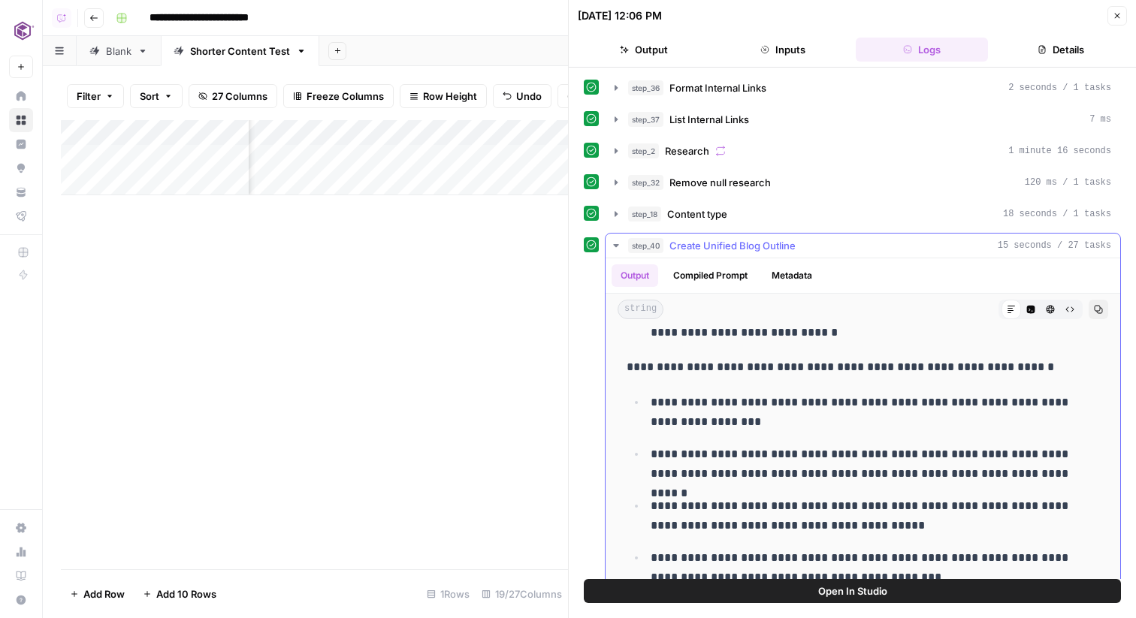
scroll to position [354, 0]
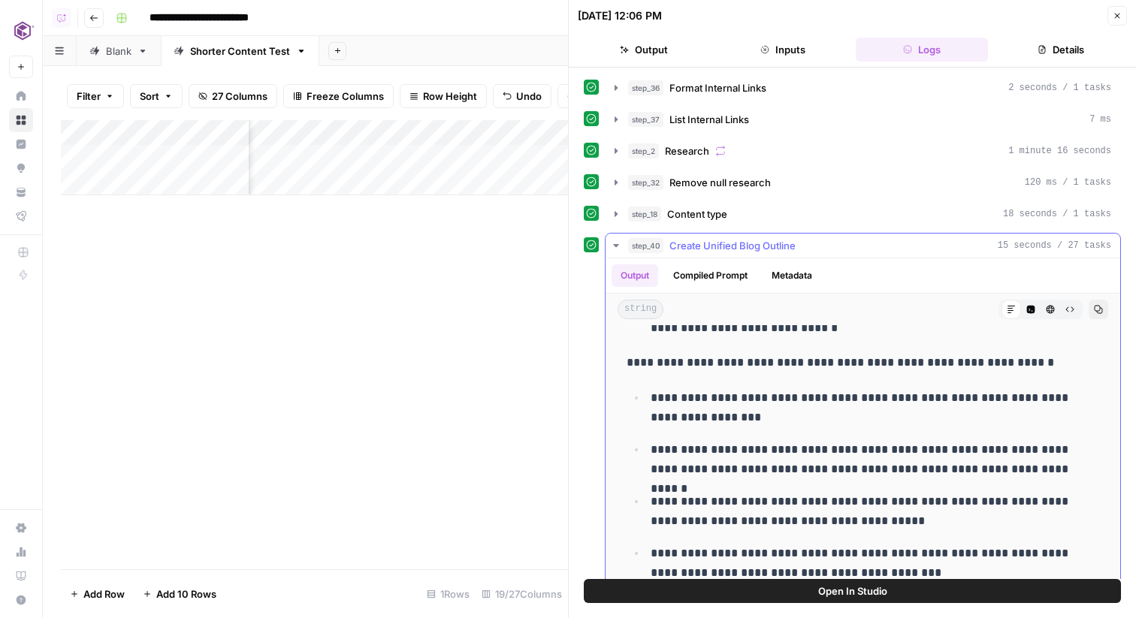
click at [717, 245] on span "Create Unified Blog Outline" at bounding box center [732, 245] width 126 height 15
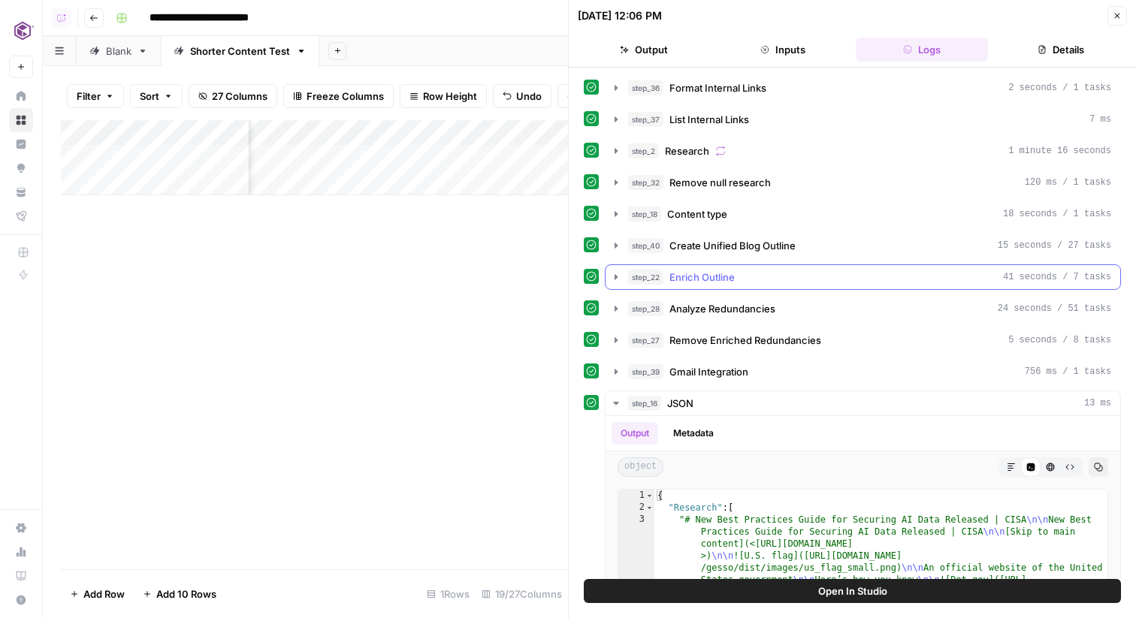
click at [709, 279] on span "Enrich Outline" at bounding box center [701, 277] width 65 height 15
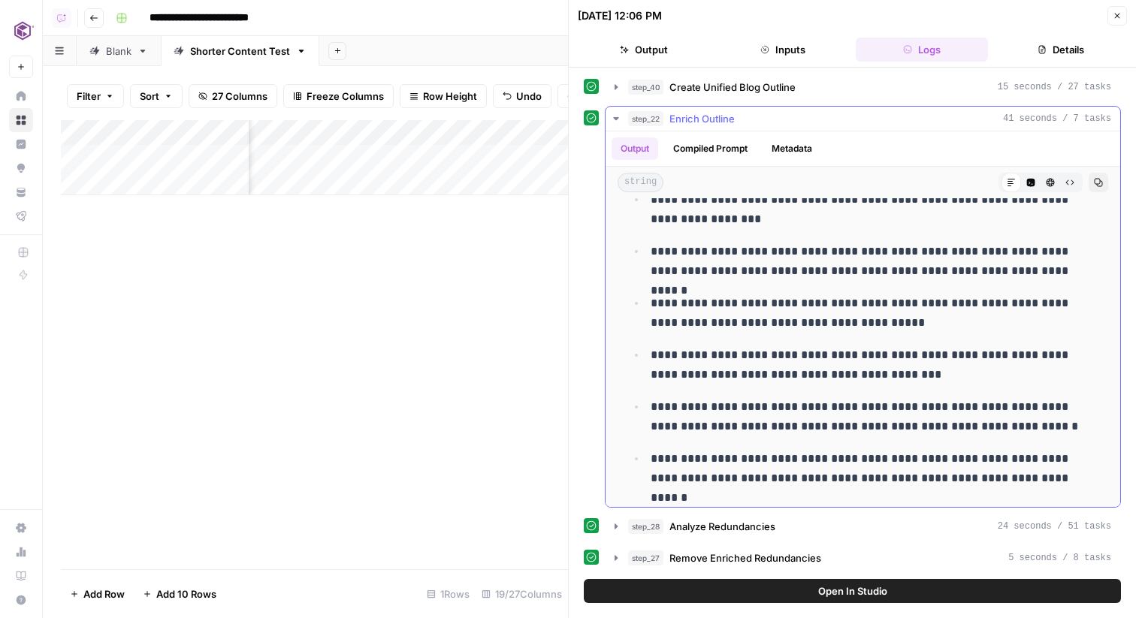
scroll to position [639, 0]
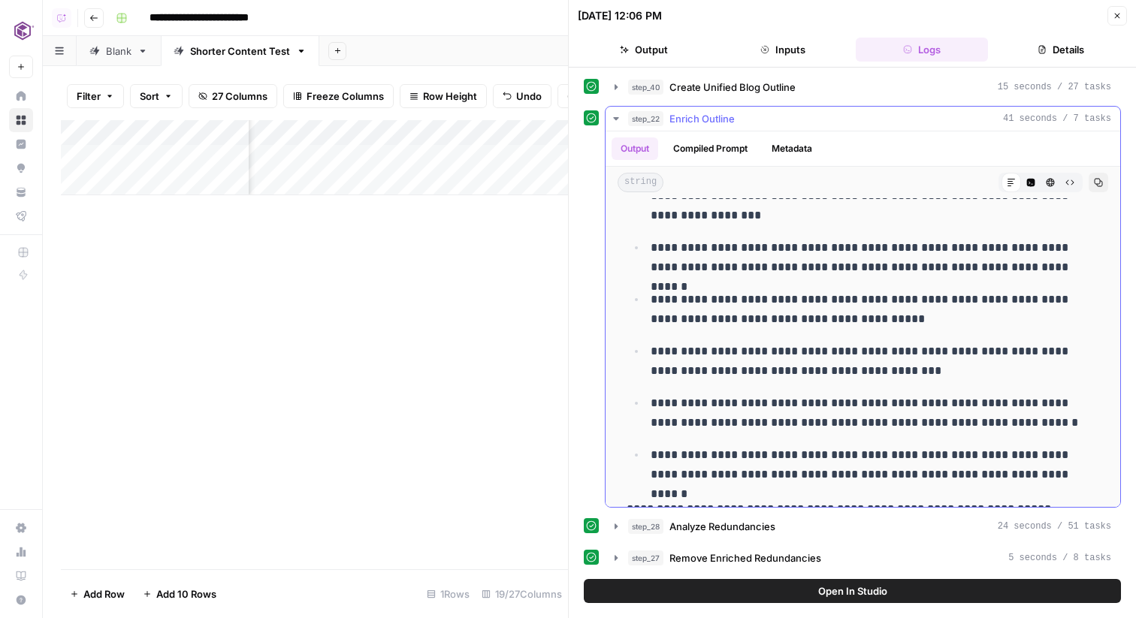
click at [687, 118] on span "Enrich Outline" at bounding box center [701, 118] width 65 height 15
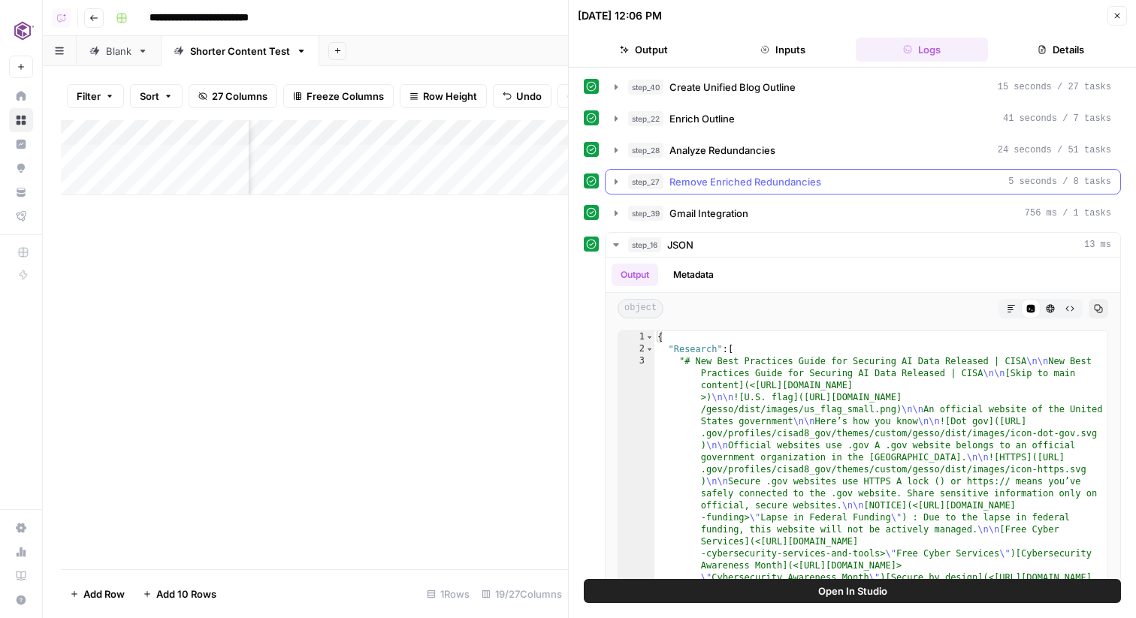
click at [841, 179] on div "step_27 Remove Enriched Redundancies 5 seconds / 8 tasks" at bounding box center [869, 181] width 483 height 15
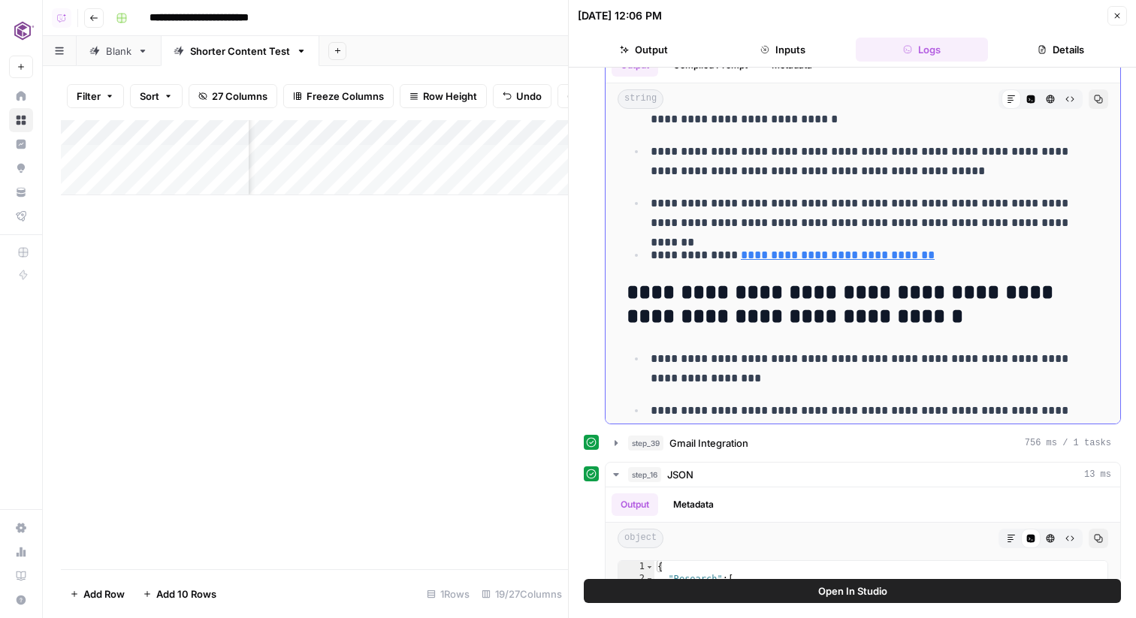
scroll to position [538, 0]
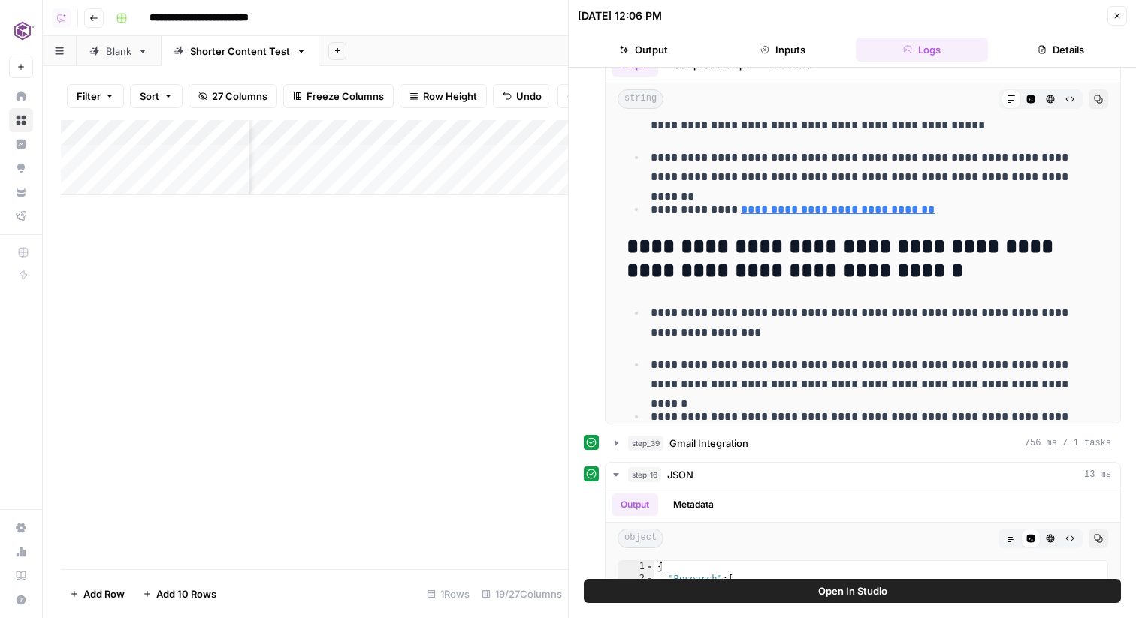
click at [1117, 12] on icon "button" at bounding box center [1116, 15] width 9 height 9
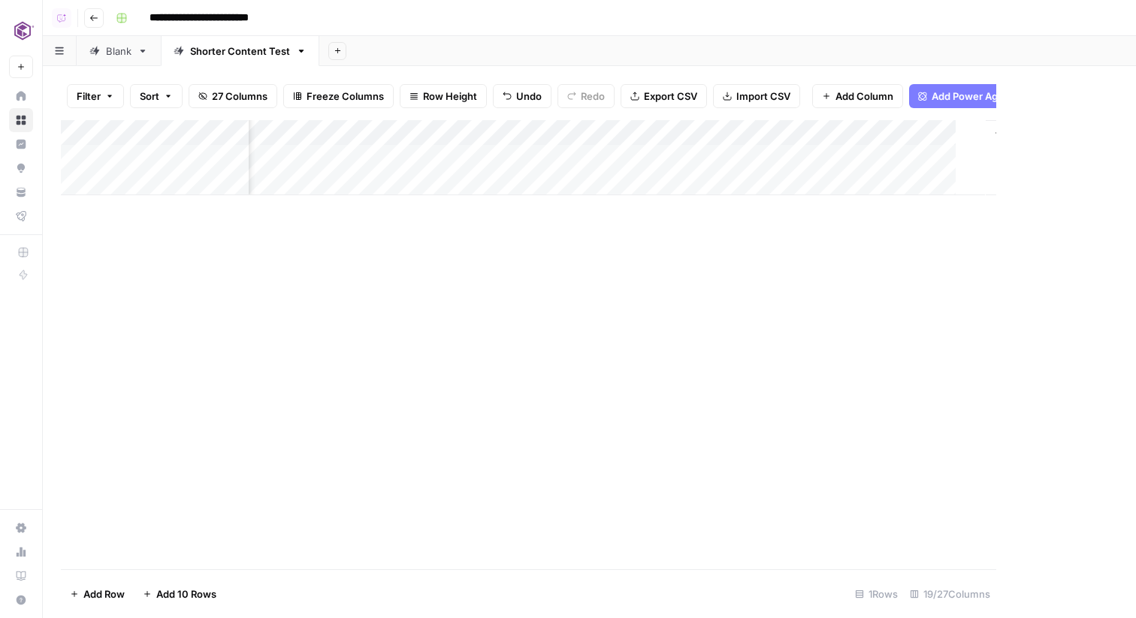
scroll to position [0, 1957]
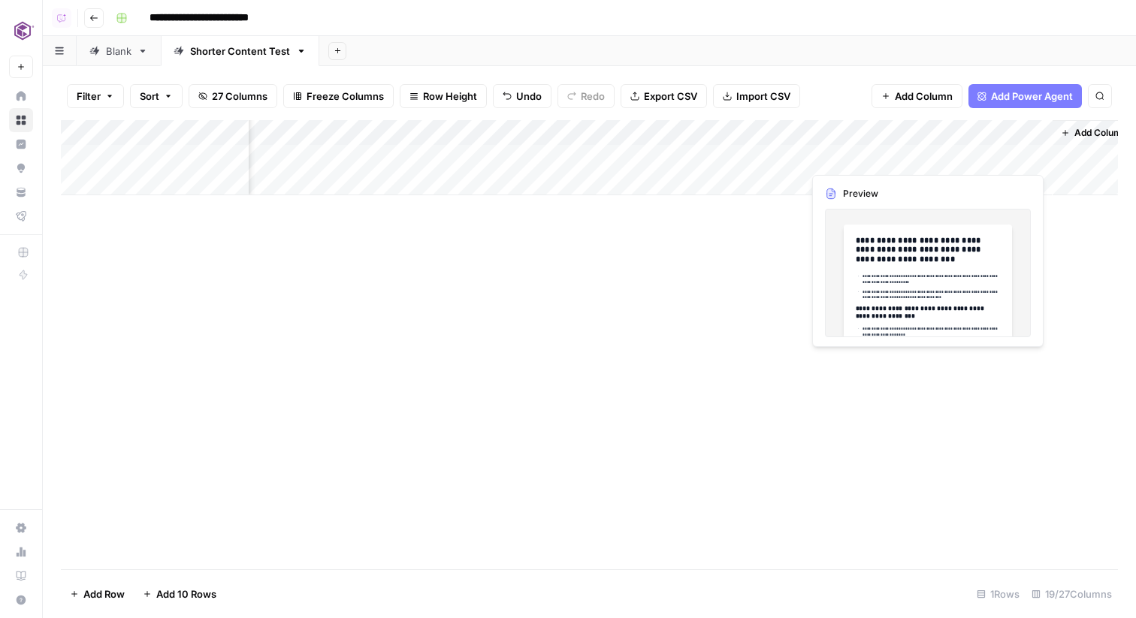
click at [1066, 135] on icon "button" at bounding box center [1065, 132] width 9 height 9
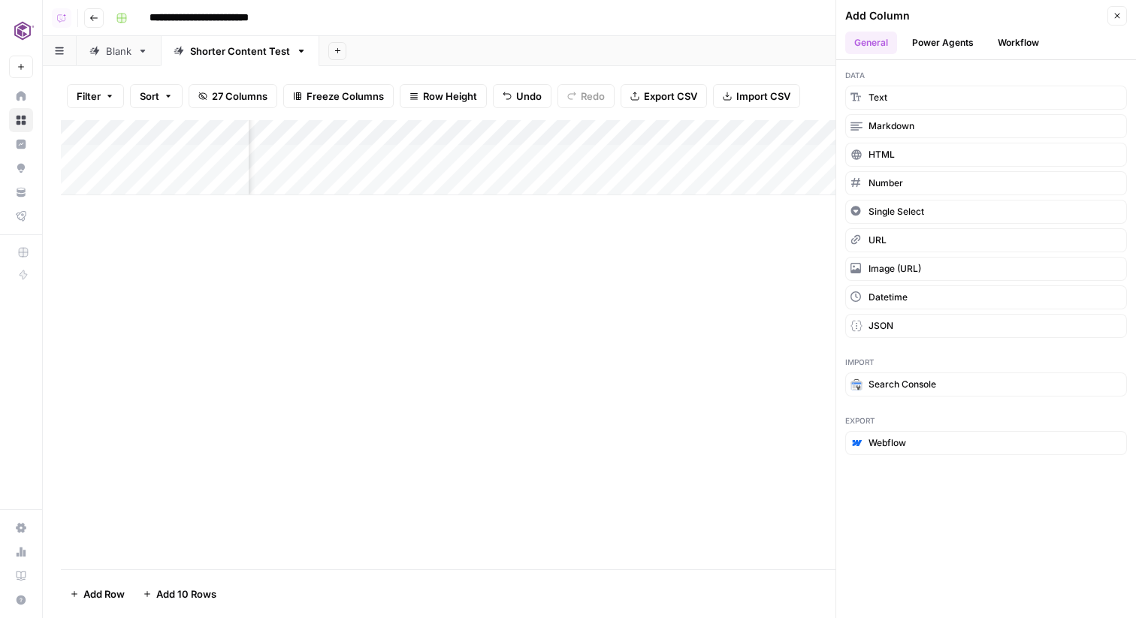
click at [992, 44] on button "Workflow" at bounding box center [1018, 43] width 59 height 23
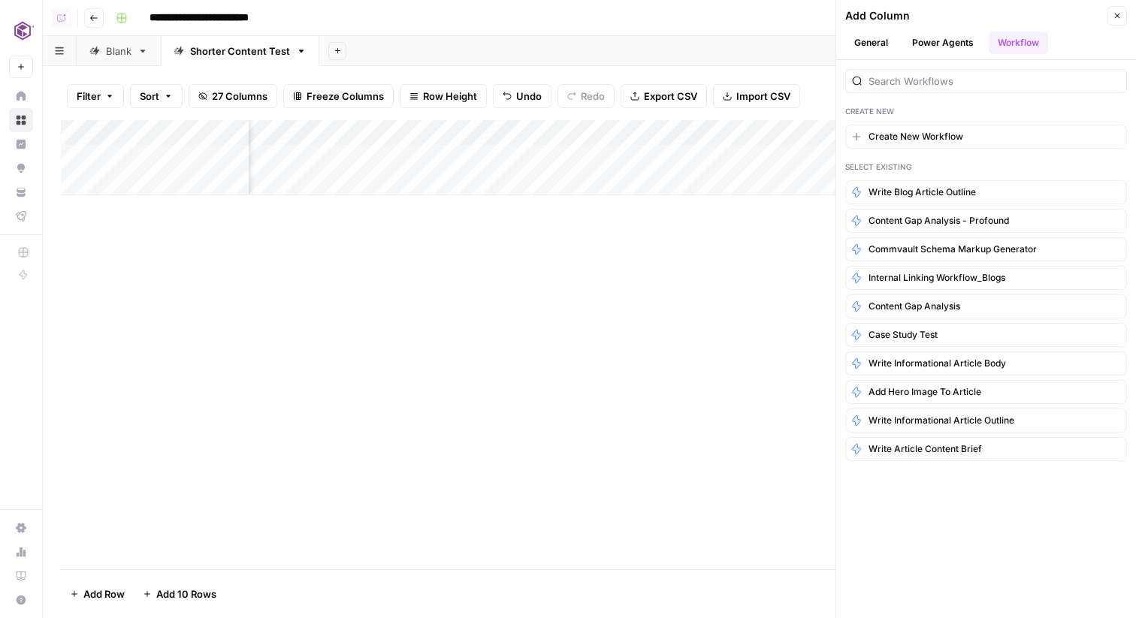
click at [114, 60] on link "Blank" at bounding box center [119, 51] width 84 height 30
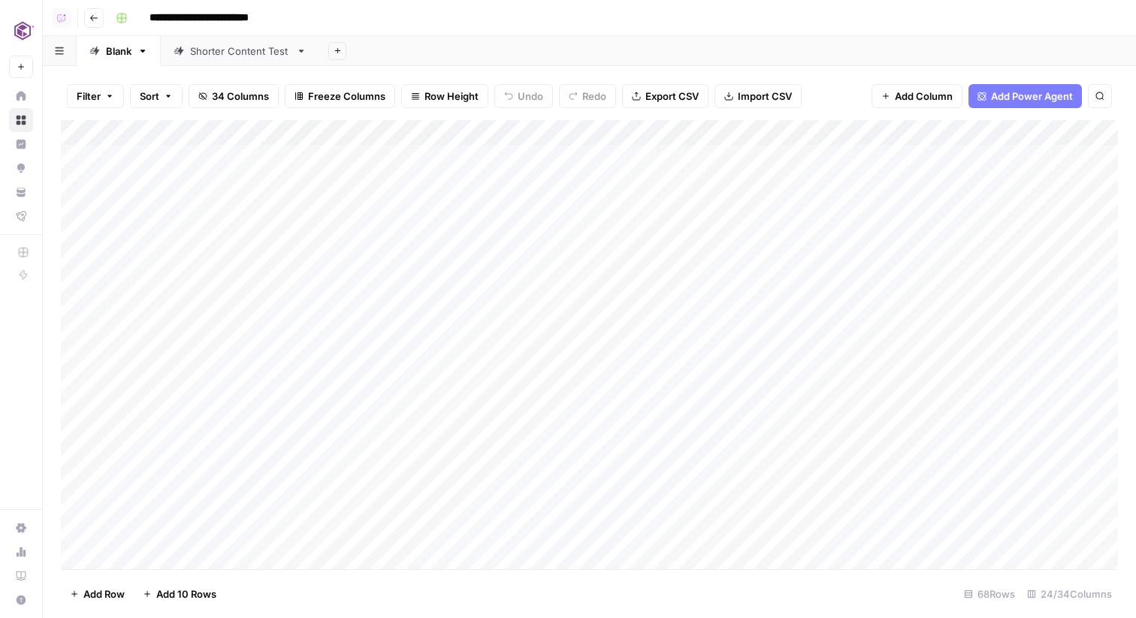
click at [240, 42] on link "Shorter Content Test" at bounding box center [240, 51] width 158 height 30
click at [1081, 138] on span "Add Column" at bounding box center [1083, 133] width 53 height 14
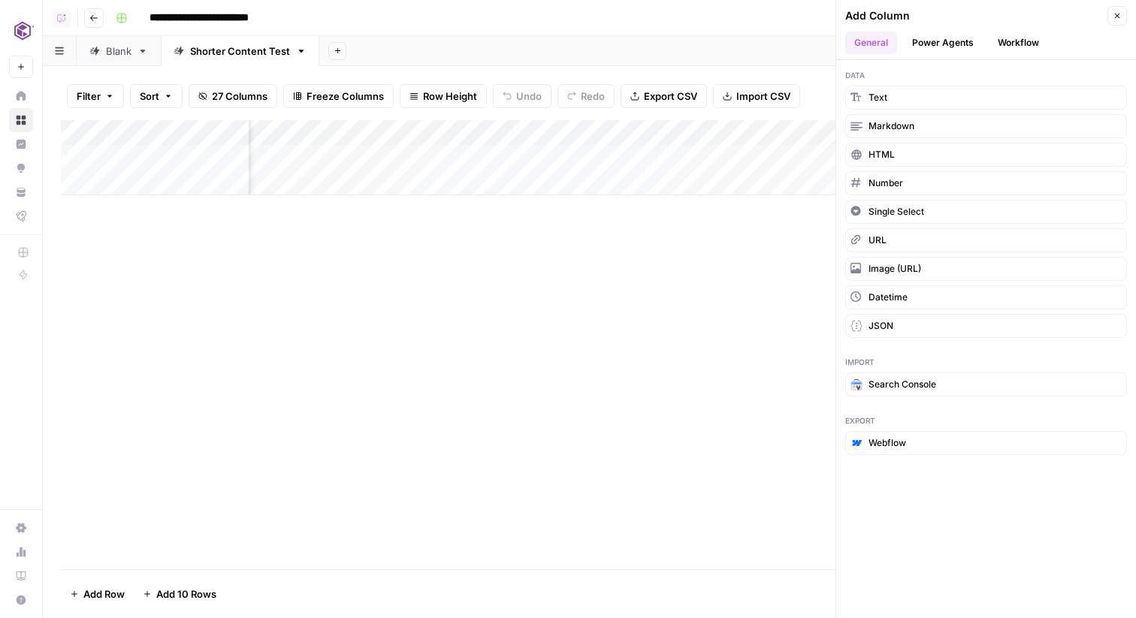
click at [1000, 48] on button "Workflow" at bounding box center [1018, 43] width 59 height 23
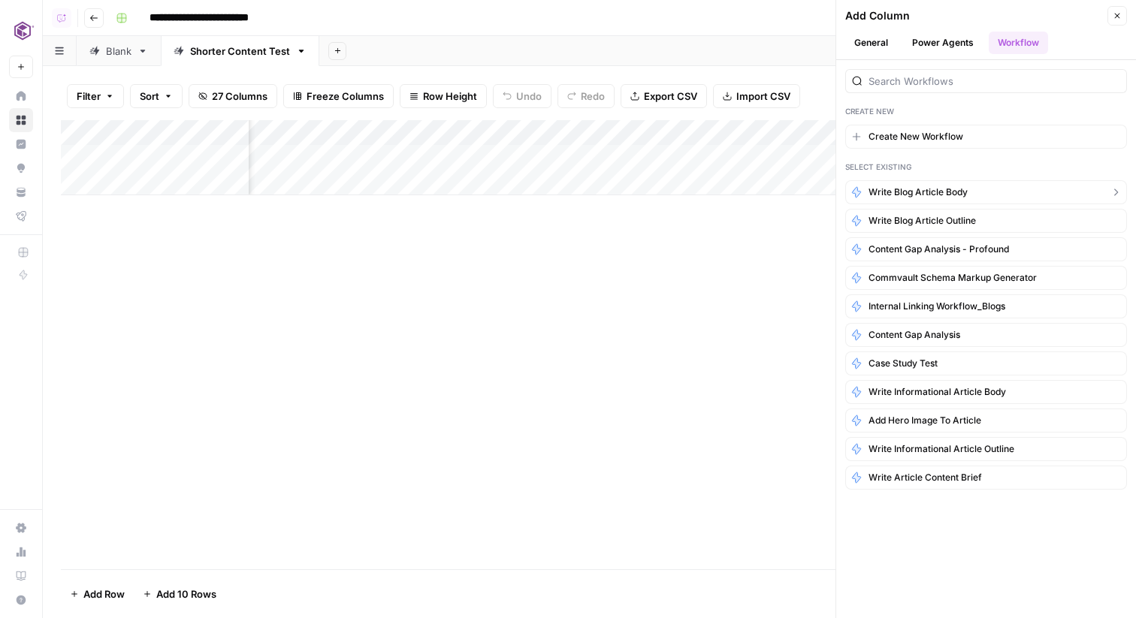
click at [971, 192] on button "Write Blog Article Body" at bounding box center [986, 192] width 282 height 24
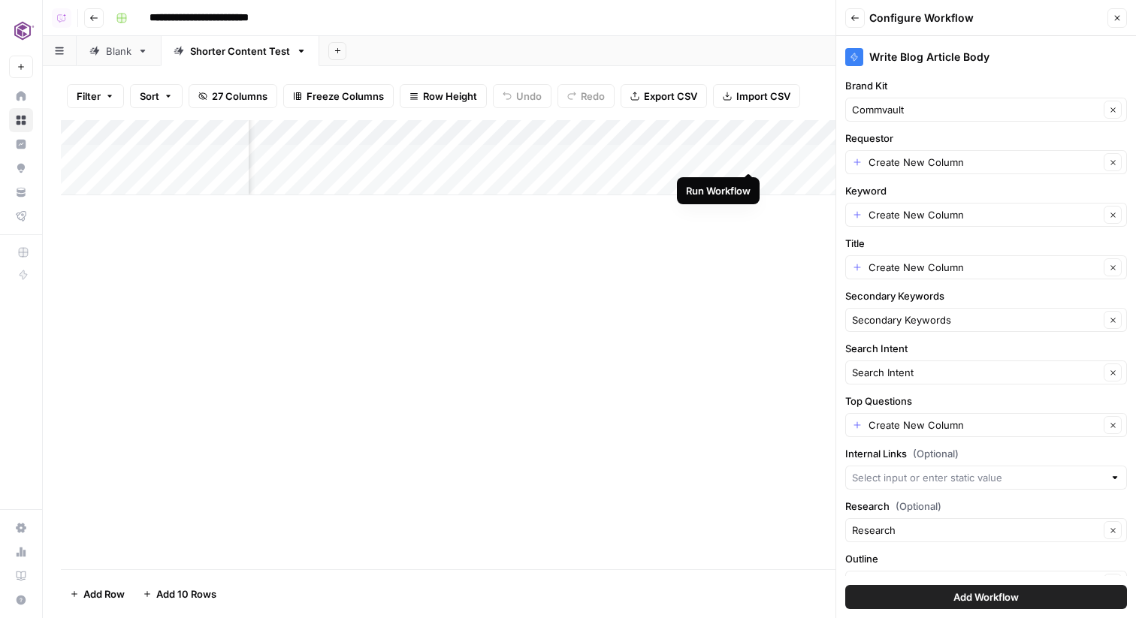
scroll to position [0, 2005]
click at [882, 155] on input "Requestor" at bounding box center [983, 162] width 231 height 15
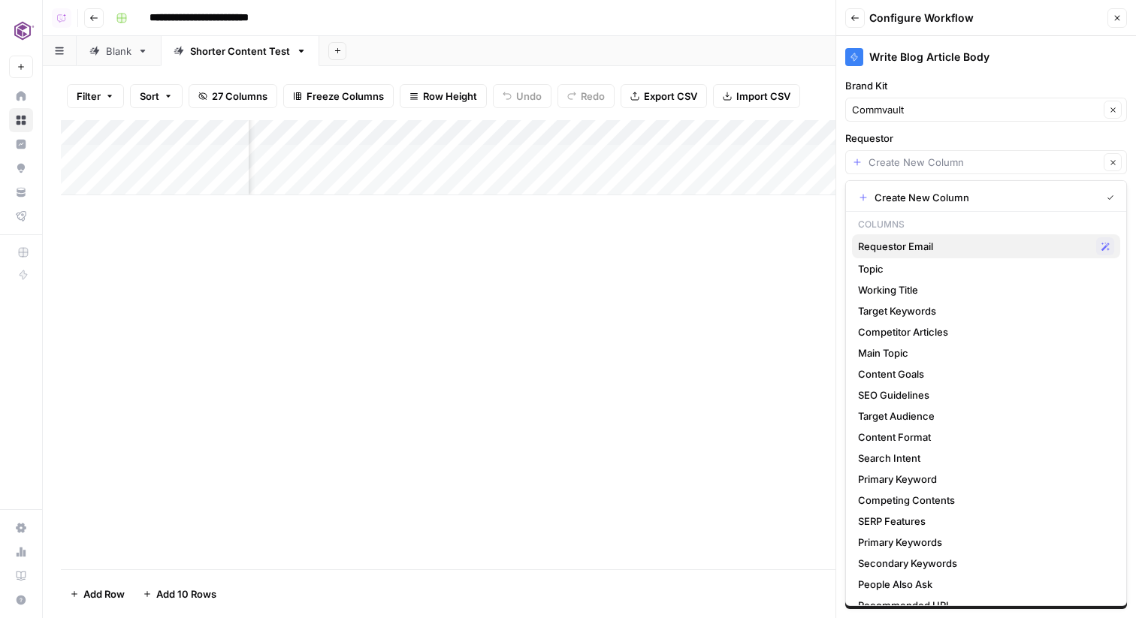
click at [990, 236] on button "Requestor Email Possible Match" at bounding box center [986, 246] width 268 height 24
type input "Requestor Email"
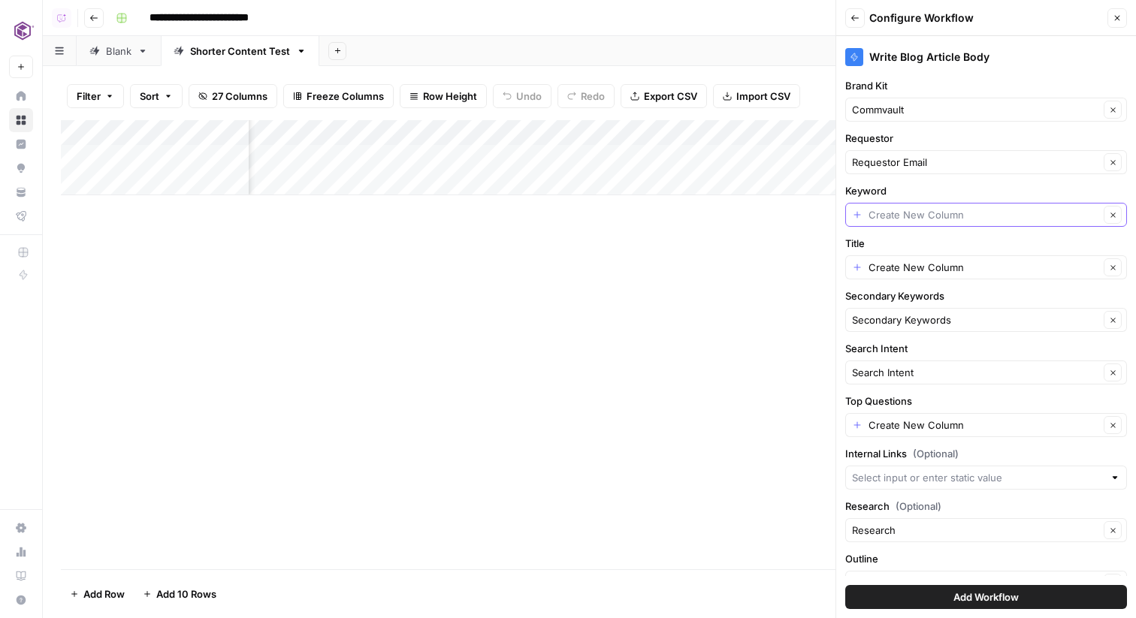
click at [971, 211] on input "Keyword" at bounding box center [983, 214] width 231 height 15
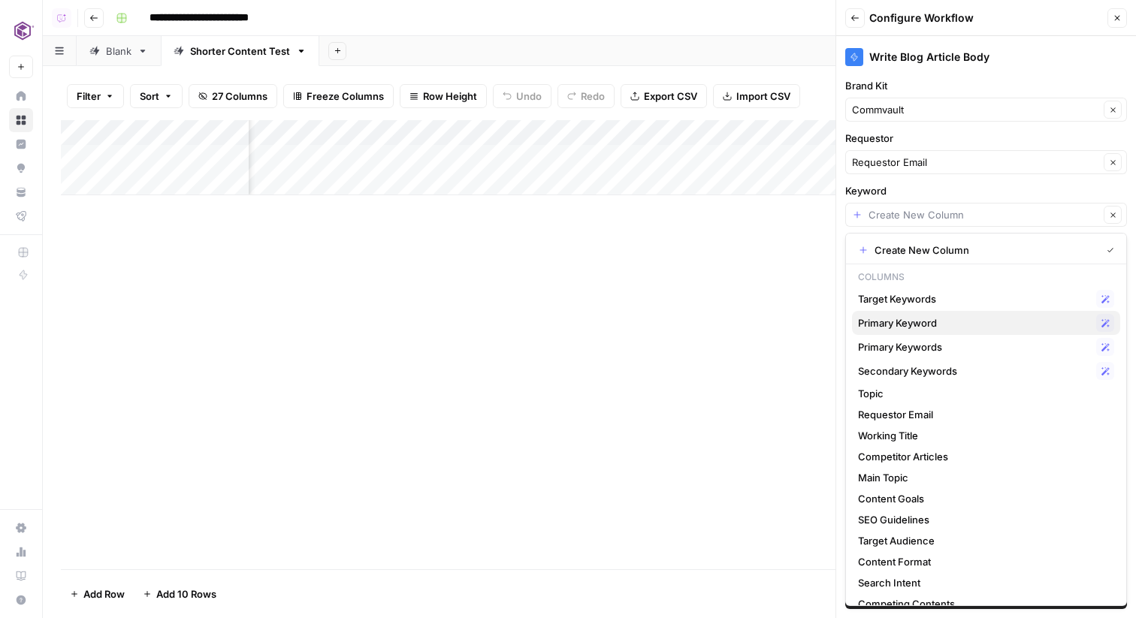
click at [928, 326] on span "Primary Keyword" at bounding box center [974, 322] width 232 height 15
type input "Primary Keyword"
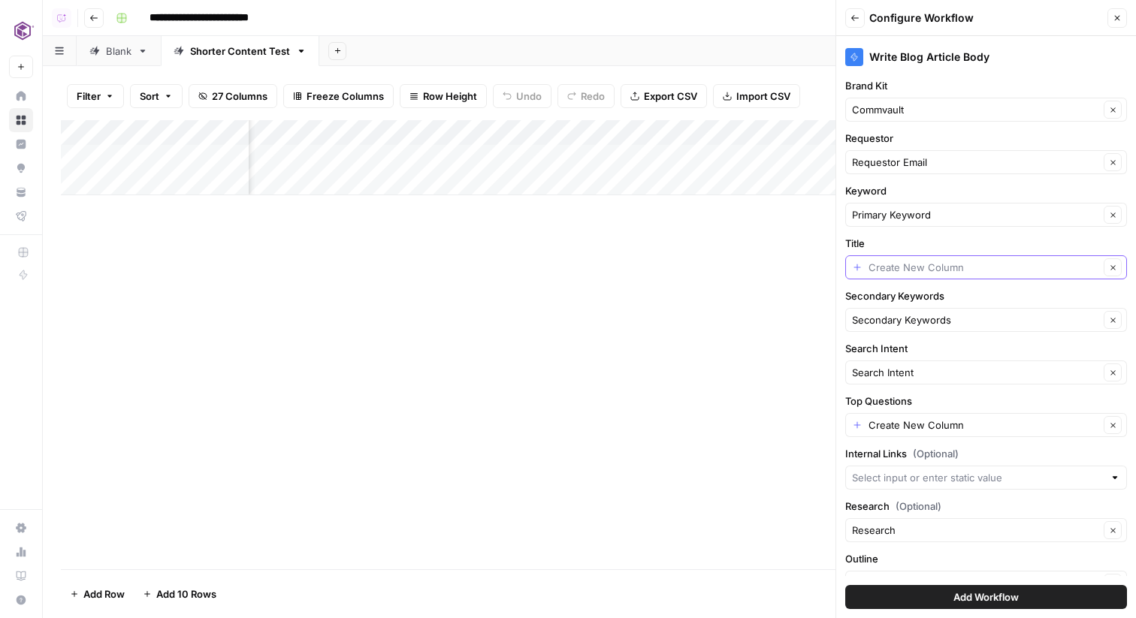
click at [943, 272] on input "Title" at bounding box center [983, 267] width 231 height 15
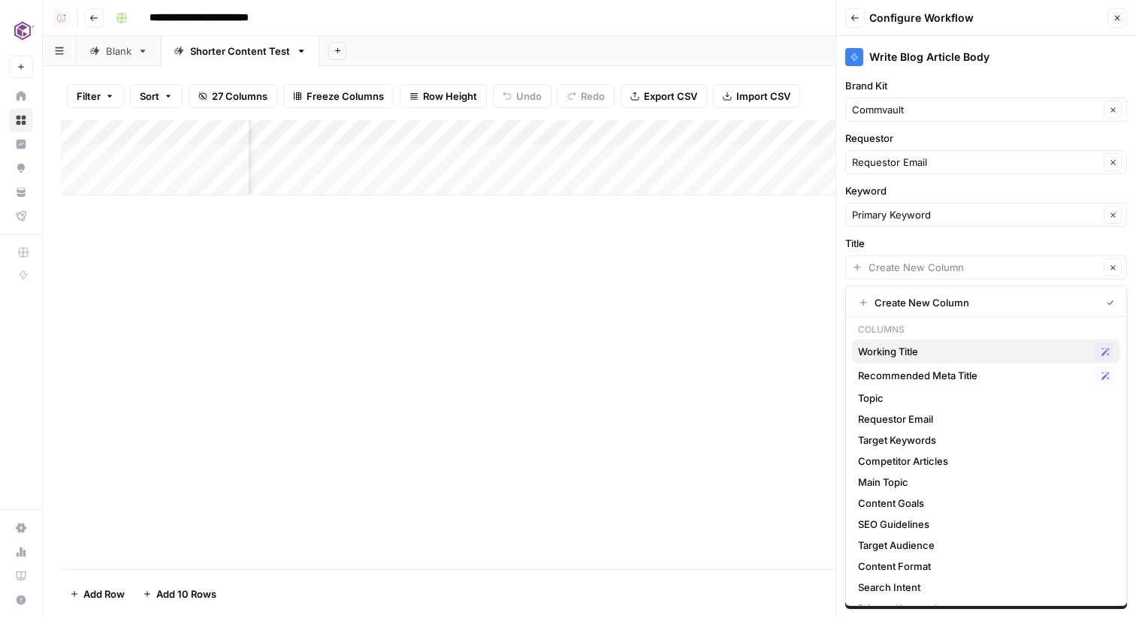
click at [930, 346] on span "Working Title" at bounding box center [974, 351] width 232 height 15
type input "Working Title"
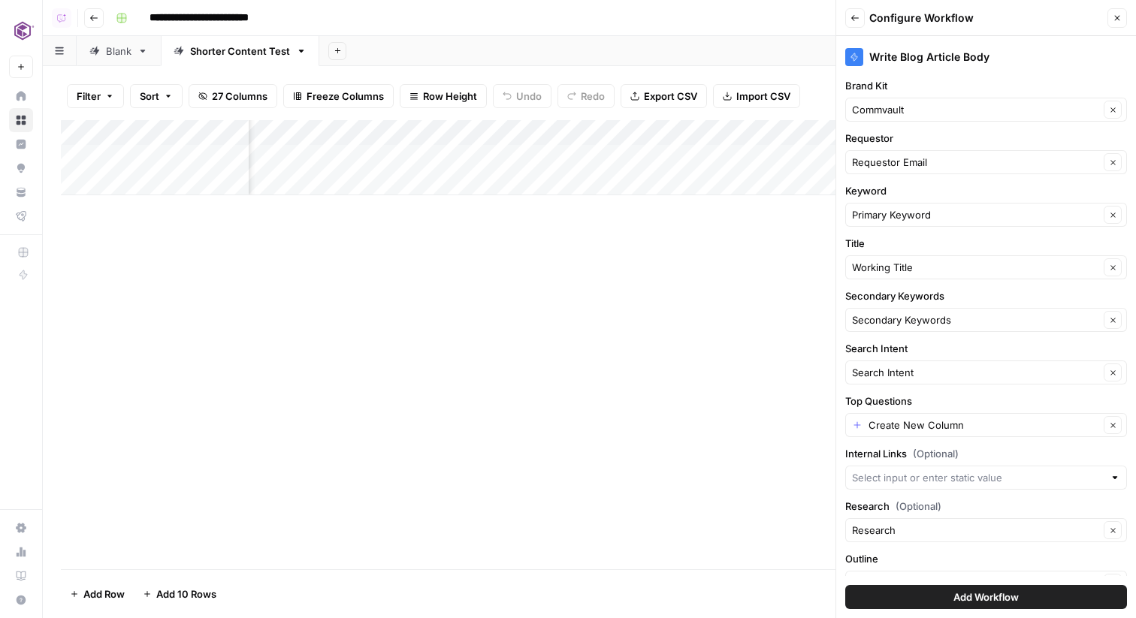
scroll to position [28, 0]
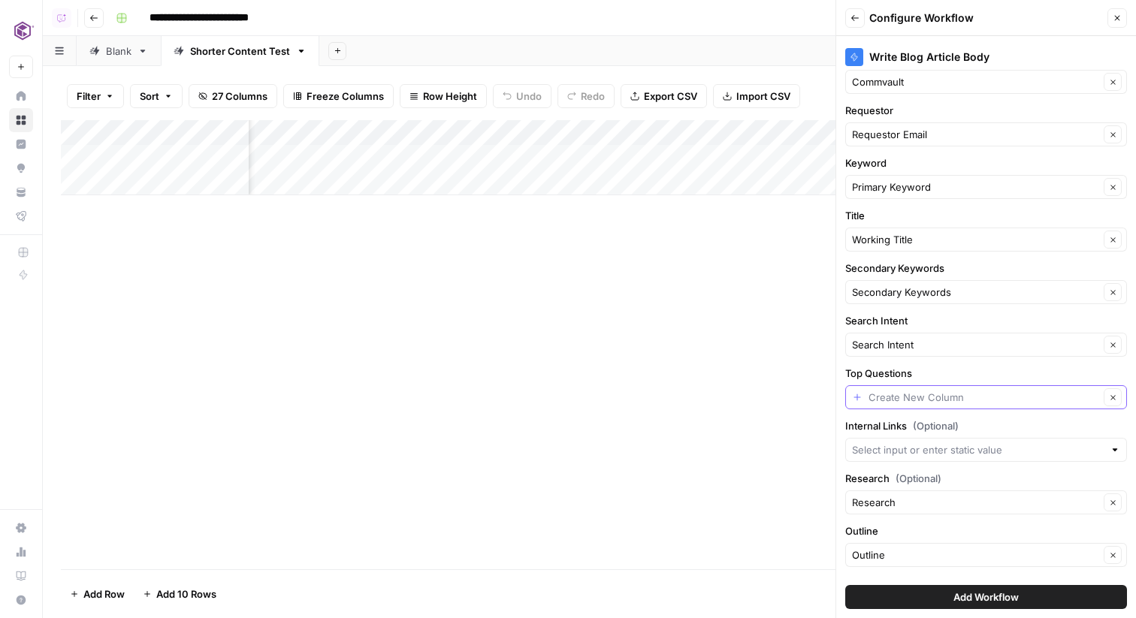
click at [926, 397] on input "Top Questions" at bounding box center [983, 397] width 231 height 15
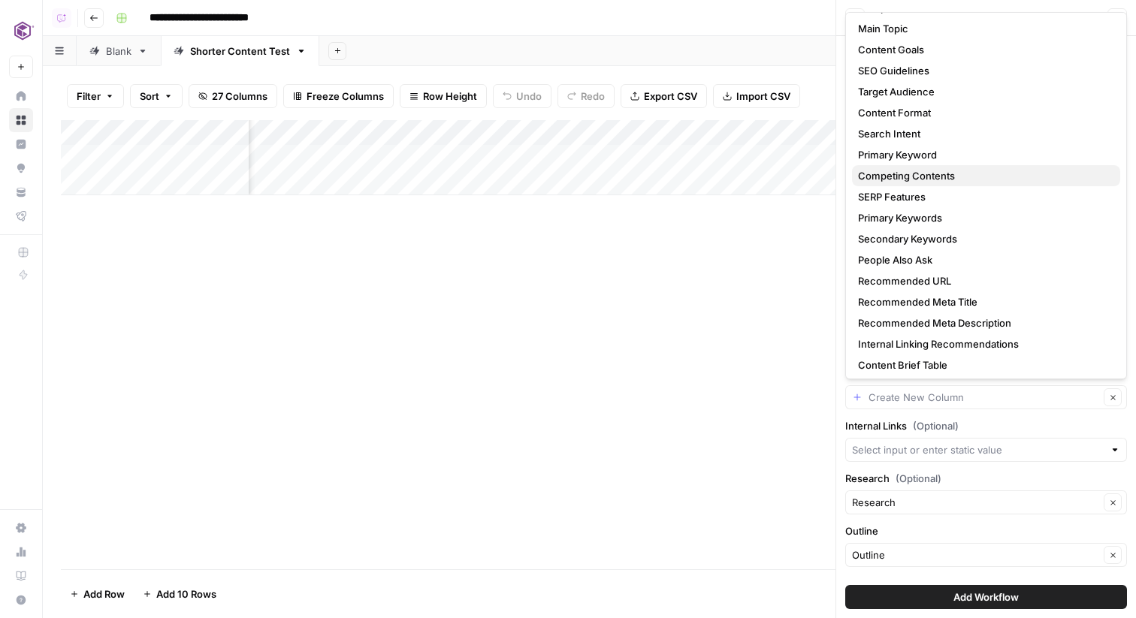
scroll to position [167, 0]
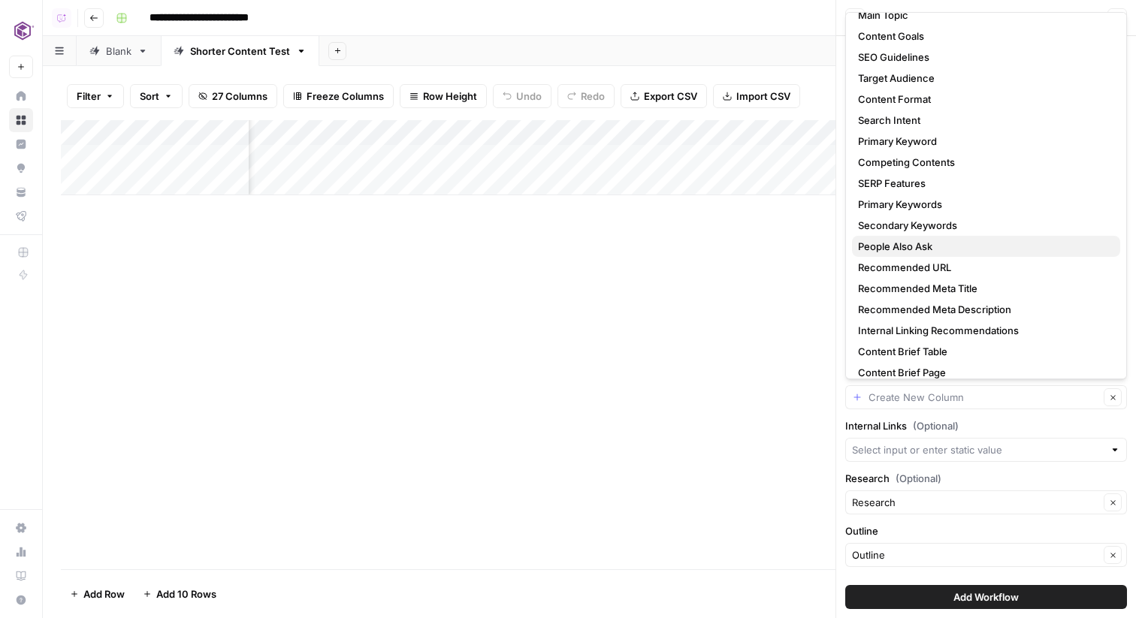
click at [928, 248] on span "People Also Ask" at bounding box center [983, 246] width 250 height 15
type input "People Also Ask"
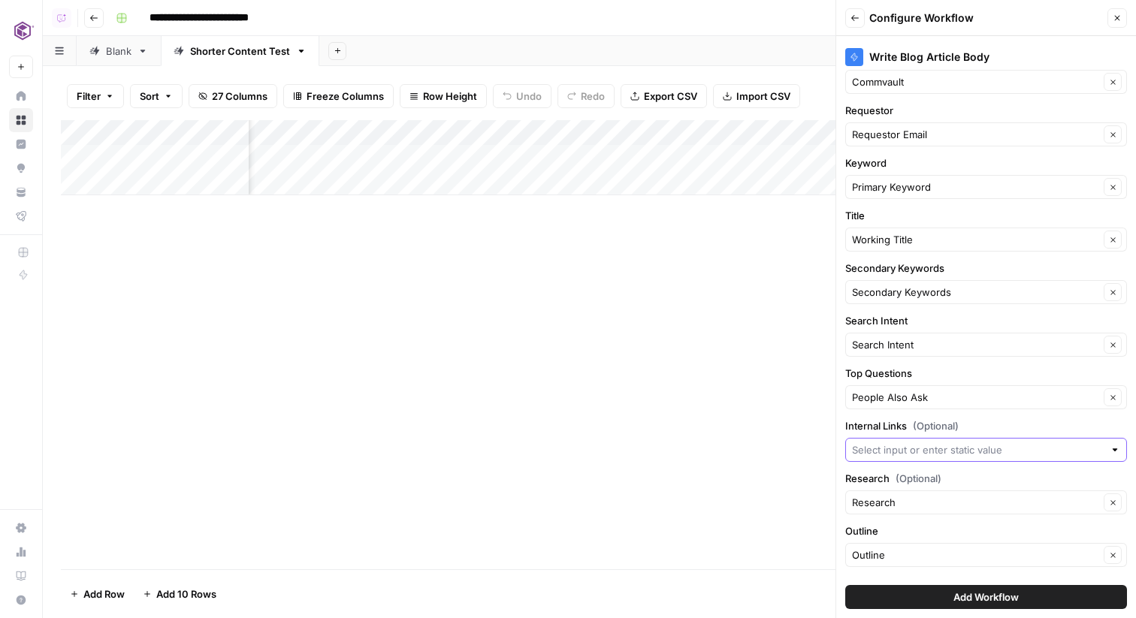
click at [931, 448] on input "Internal Links (Optional)" at bounding box center [978, 449] width 252 height 15
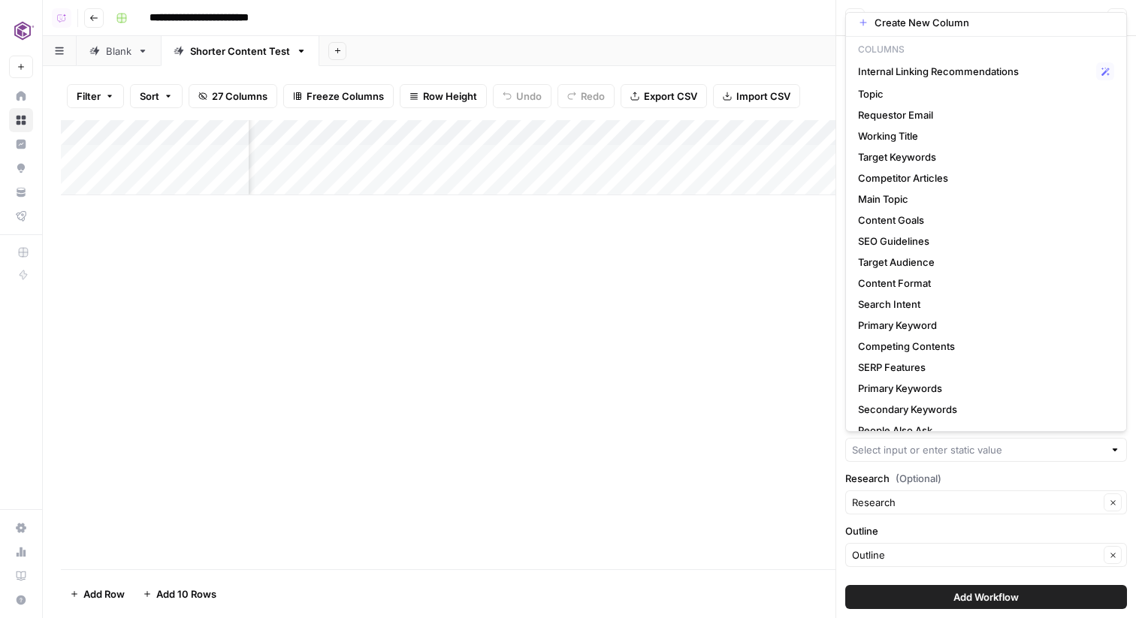
scroll to position [11, 0]
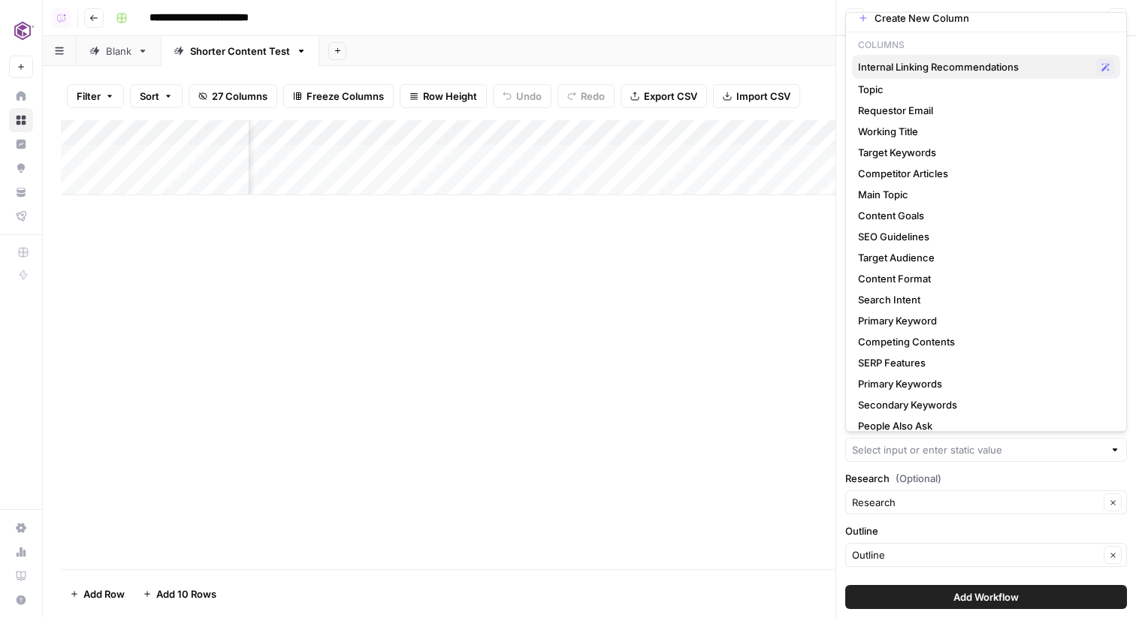
click at [976, 67] on span "Internal Linking Recommendations" at bounding box center [974, 66] width 232 height 15
type input "Internal Linking Recommendations"
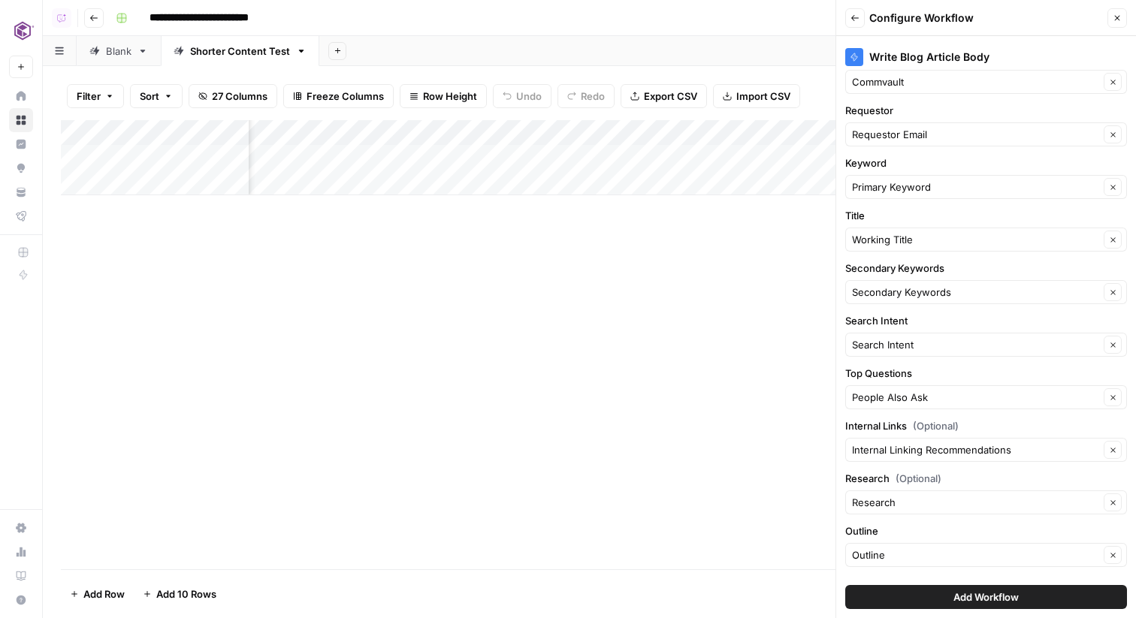
click at [951, 593] on button "Add Workflow" at bounding box center [986, 597] width 282 height 24
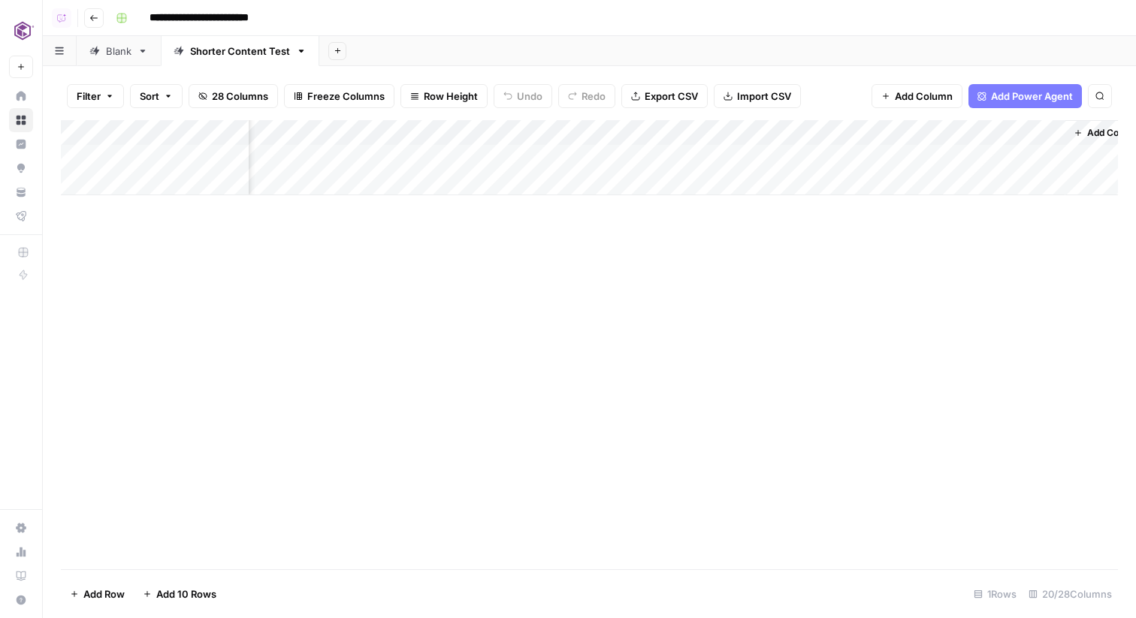
scroll to position [0, 2154]
click at [940, 149] on div "Add Column" at bounding box center [589, 157] width 1057 height 75
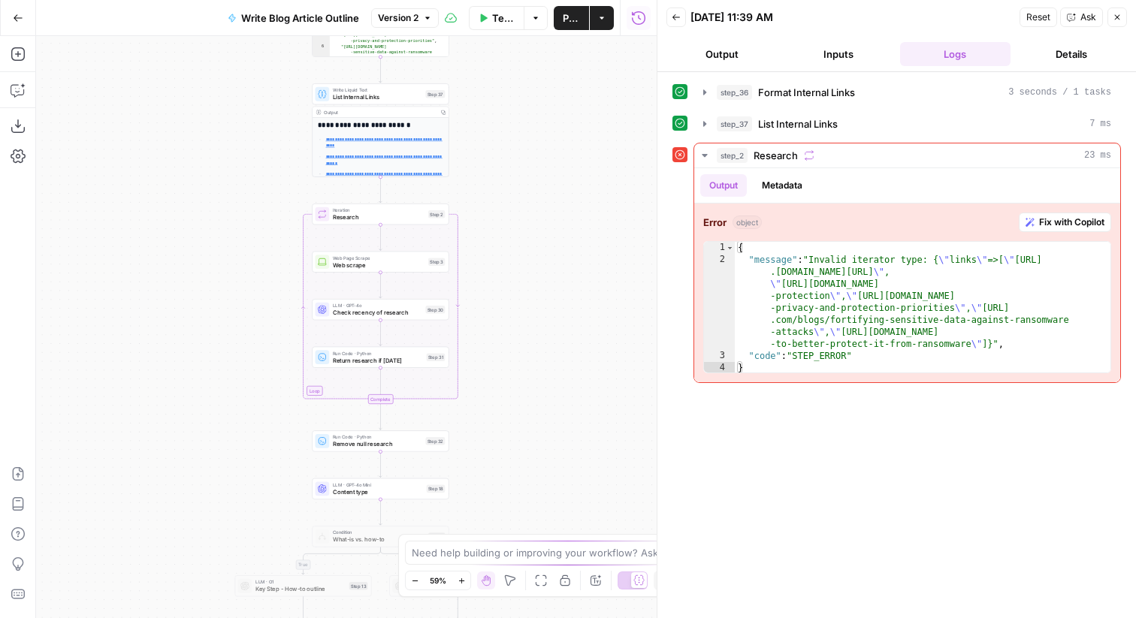
click at [421, 225] on div "**********" at bounding box center [346, 327] width 620 height 582
click at [413, 219] on span "Research" at bounding box center [379, 217] width 92 height 9
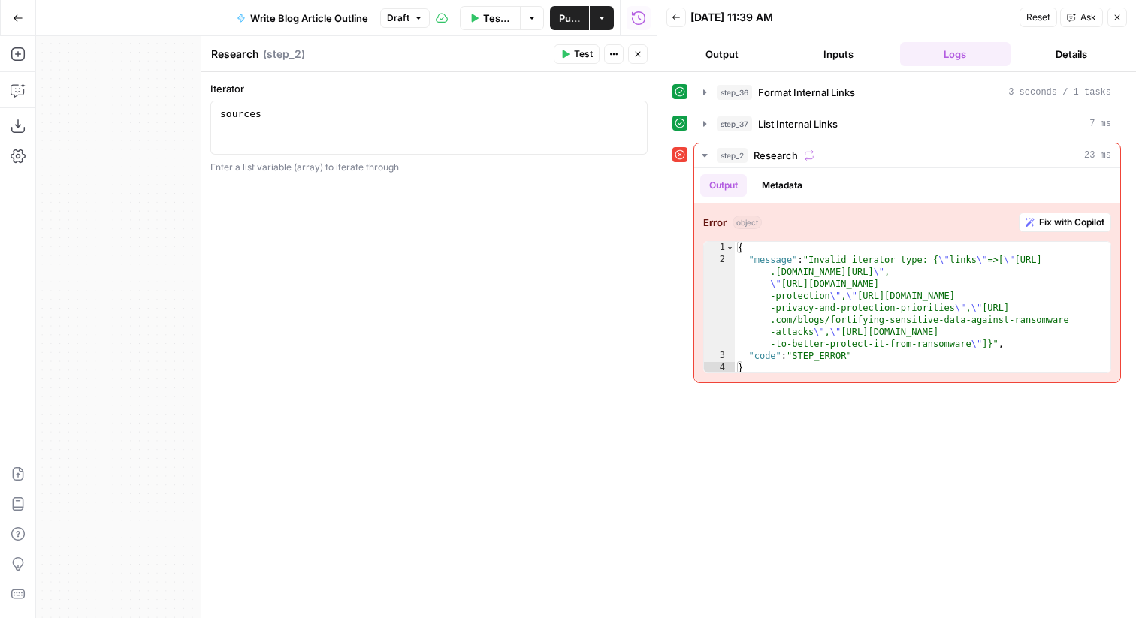
click at [402, 96] on div "Iterator 1 sources XXXXXXXXXXXXXXXXXXXXXXXXXXXXXXXXXXXXXXXXXXXXXXXXXXXXXXXXXXXX…" at bounding box center [428, 127] width 437 height 93
click at [402, 111] on div "sources" at bounding box center [429, 141] width 424 height 68
type textarea "**********"
click at [579, 47] on button "Test" at bounding box center [577, 54] width 46 height 20
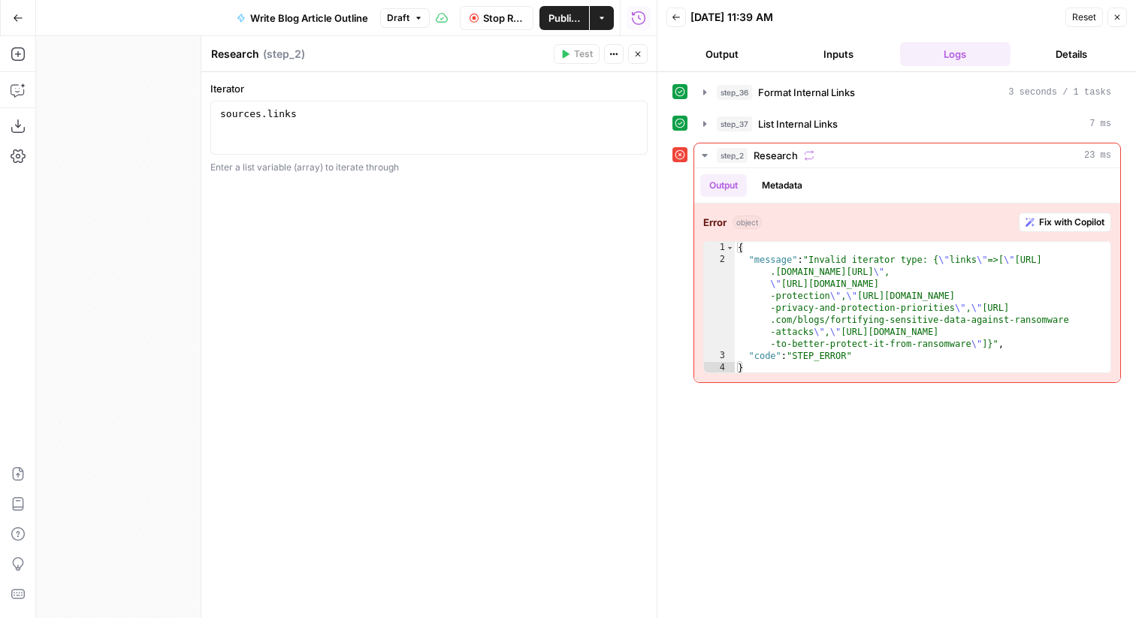
click at [826, 55] on button "Inputs" at bounding box center [838, 54] width 110 height 24
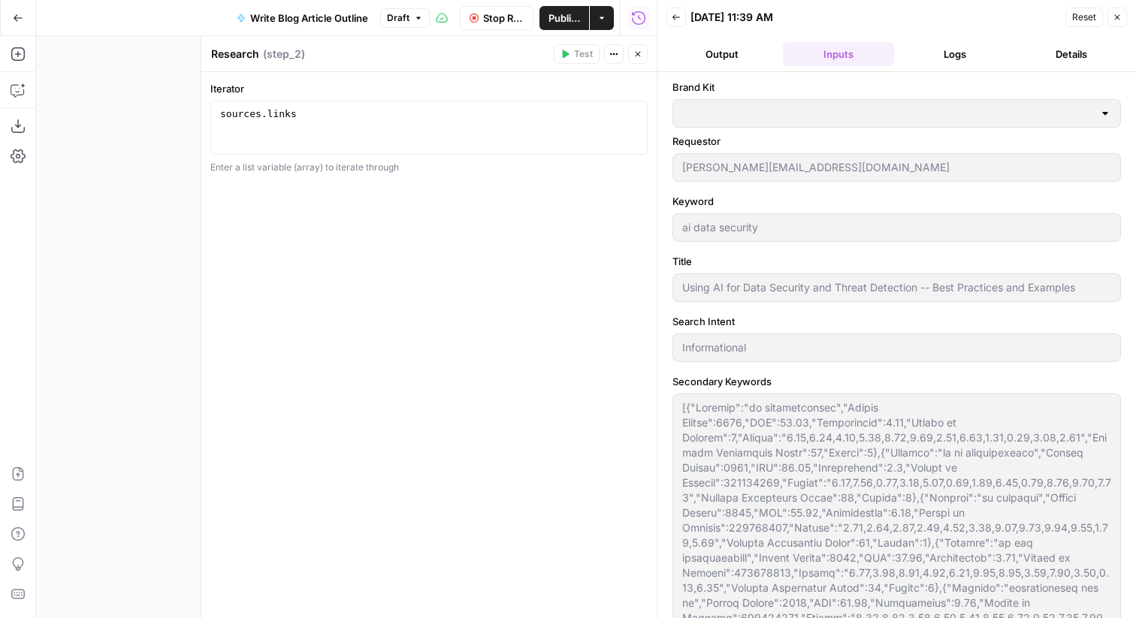
type input "Commvault"
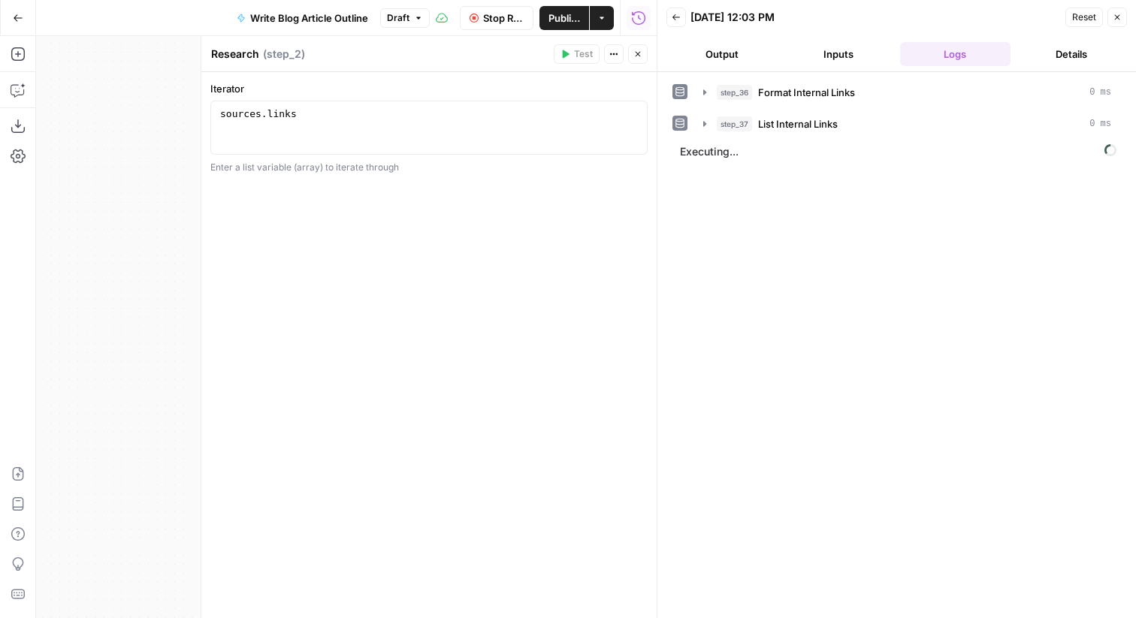
click at [868, 50] on button "Inputs" at bounding box center [838, 54] width 110 height 24
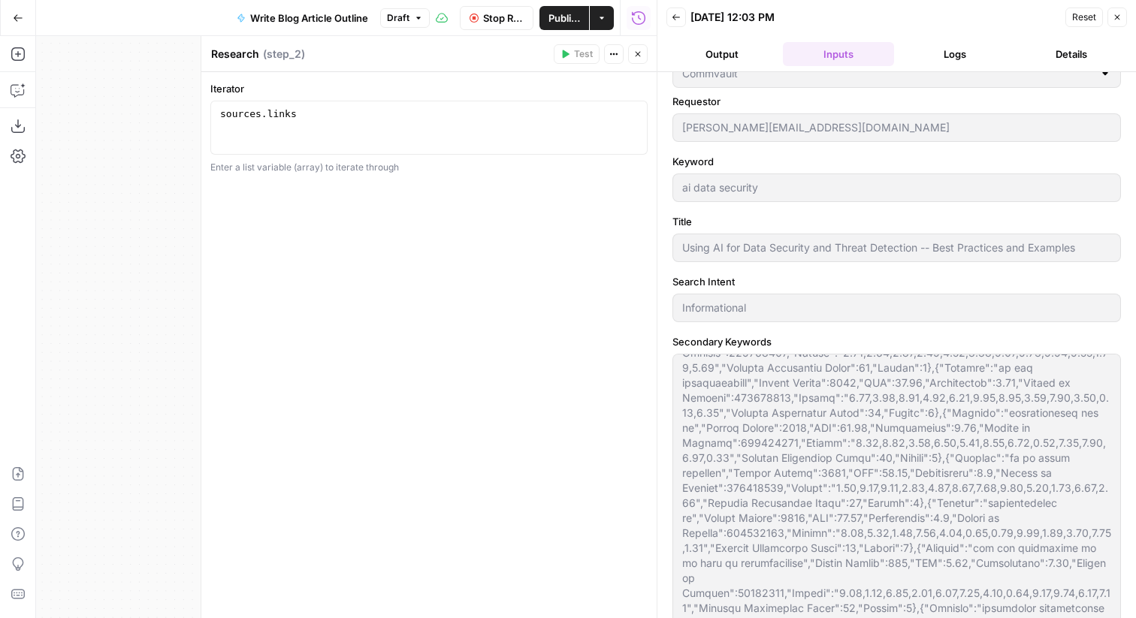
scroll to position [0, 0]
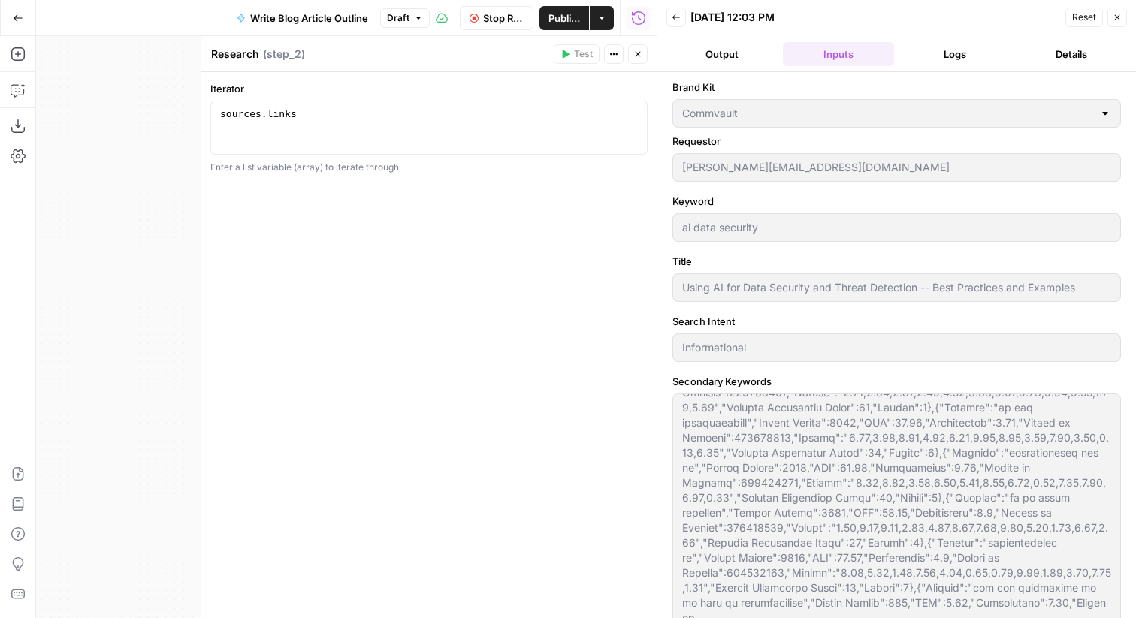
click at [936, 45] on button "Logs" at bounding box center [955, 54] width 110 height 24
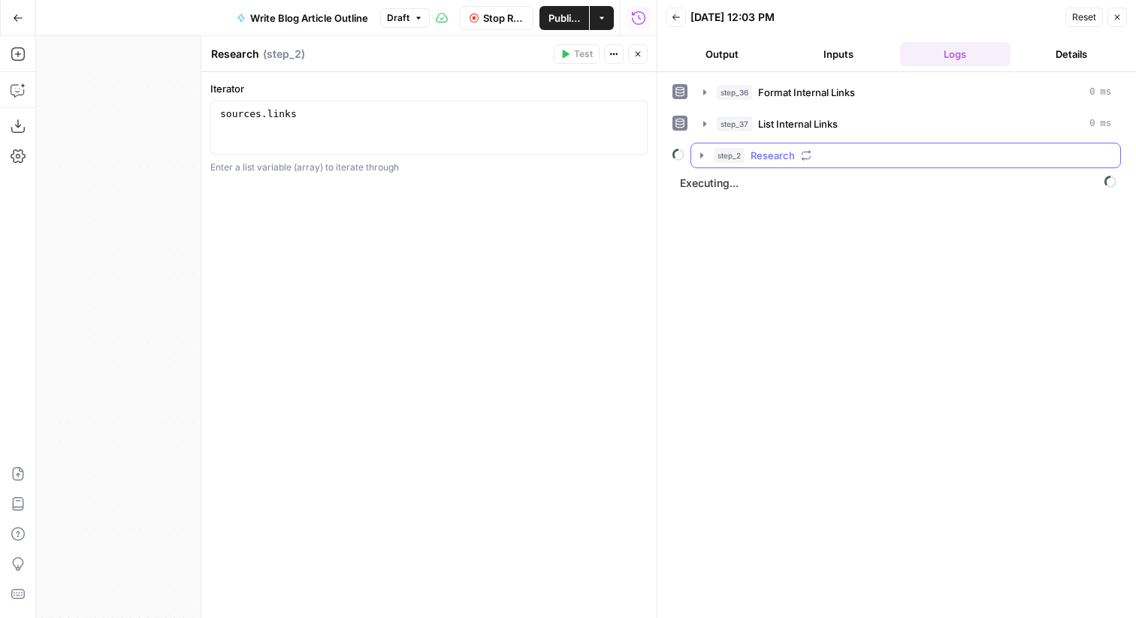
click at [814, 151] on div "step_2 Research" at bounding box center [912, 155] width 397 height 15
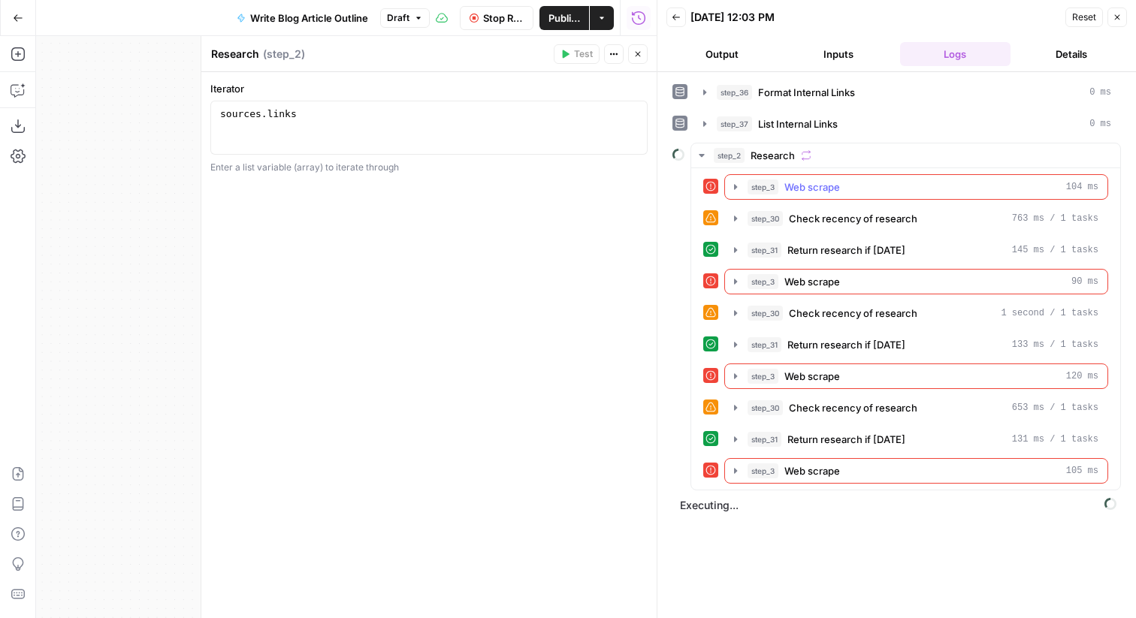
click at [835, 178] on button "step_3 Web scrape 104 ms" at bounding box center [916, 187] width 382 height 24
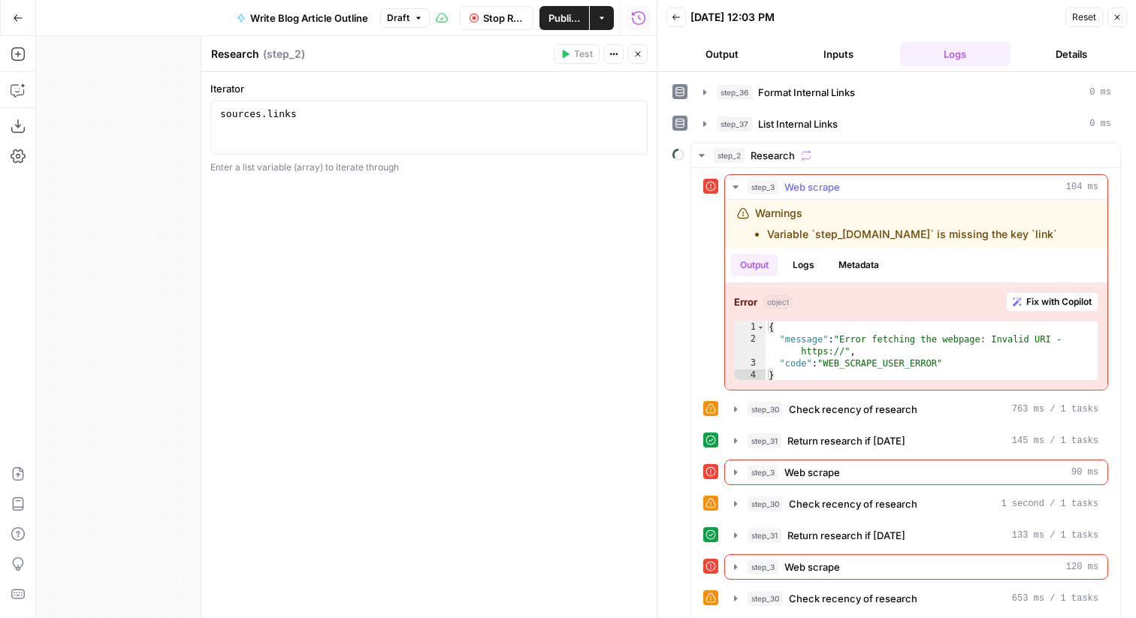
click at [814, 264] on button "Logs" at bounding box center [803, 265] width 40 height 23
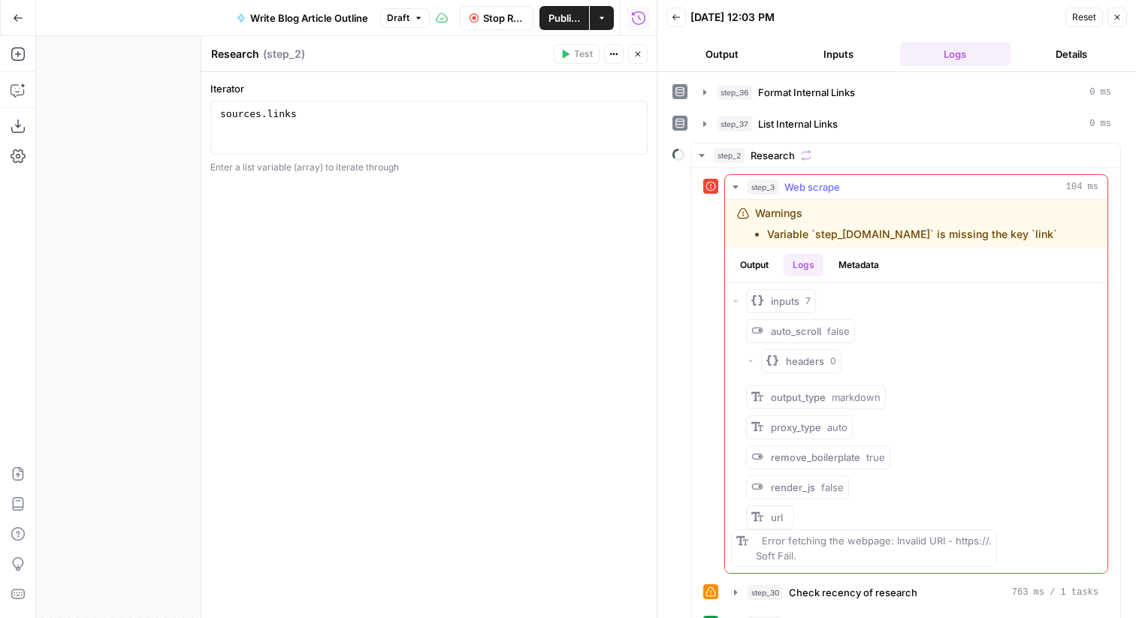
click at [814, 264] on button "Logs" at bounding box center [803, 265] width 40 height 23
click at [841, 261] on button "Metadata" at bounding box center [858, 265] width 59 height 23
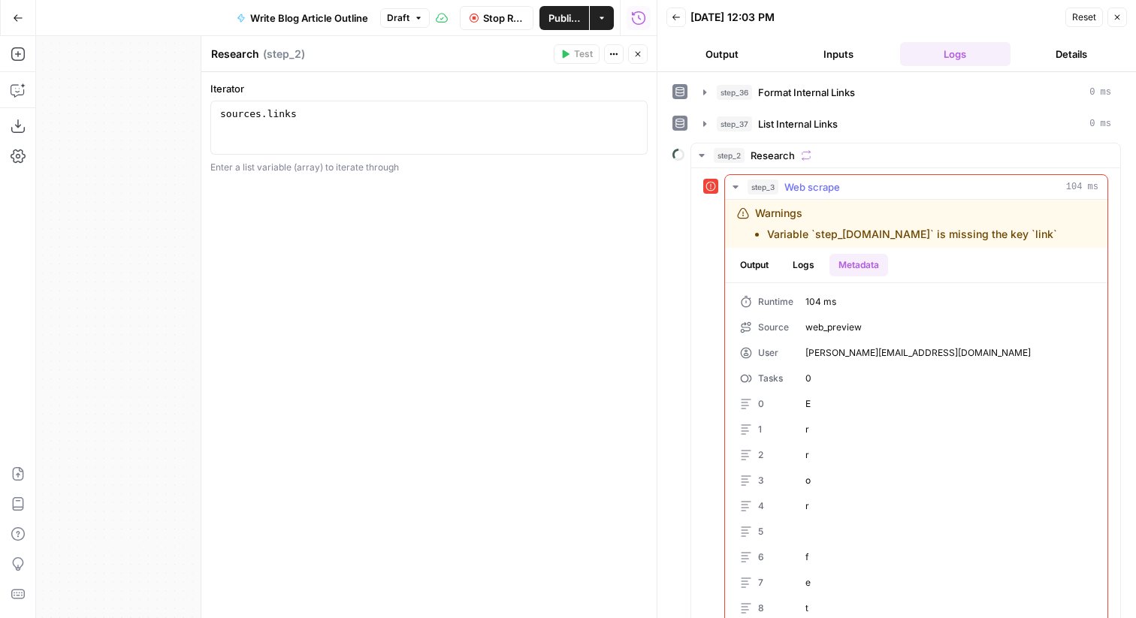
click at [750, 265] on button "Output" at bounding box center [754, 265] width 47 height 23
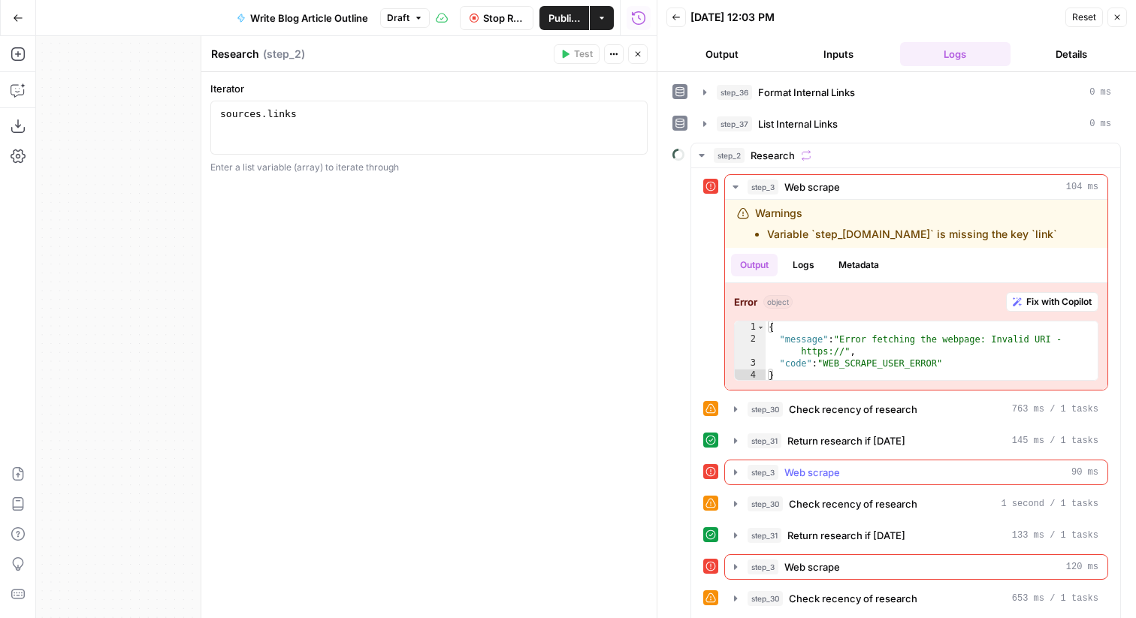
click at [854, 467] on div "step_3 Web scrape 90 ms" at bounding box center [922, 472] width 351 height 15
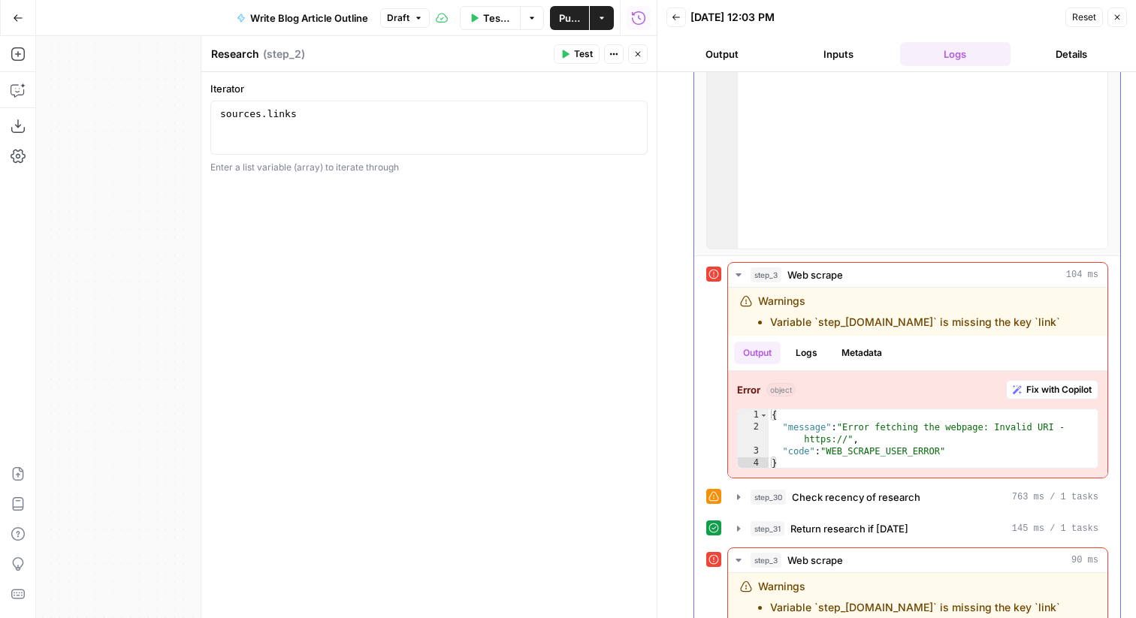
scroll to position [485, 0]
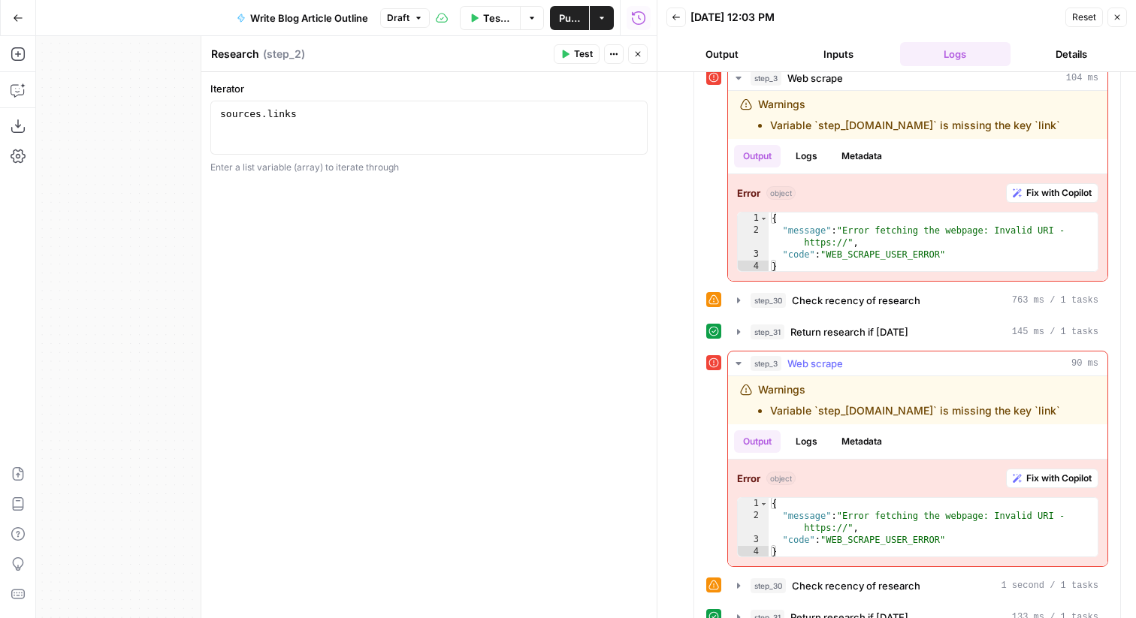
click at [815, 430] on button "Logs" at bounding box center [806, 441] width 40 height 23
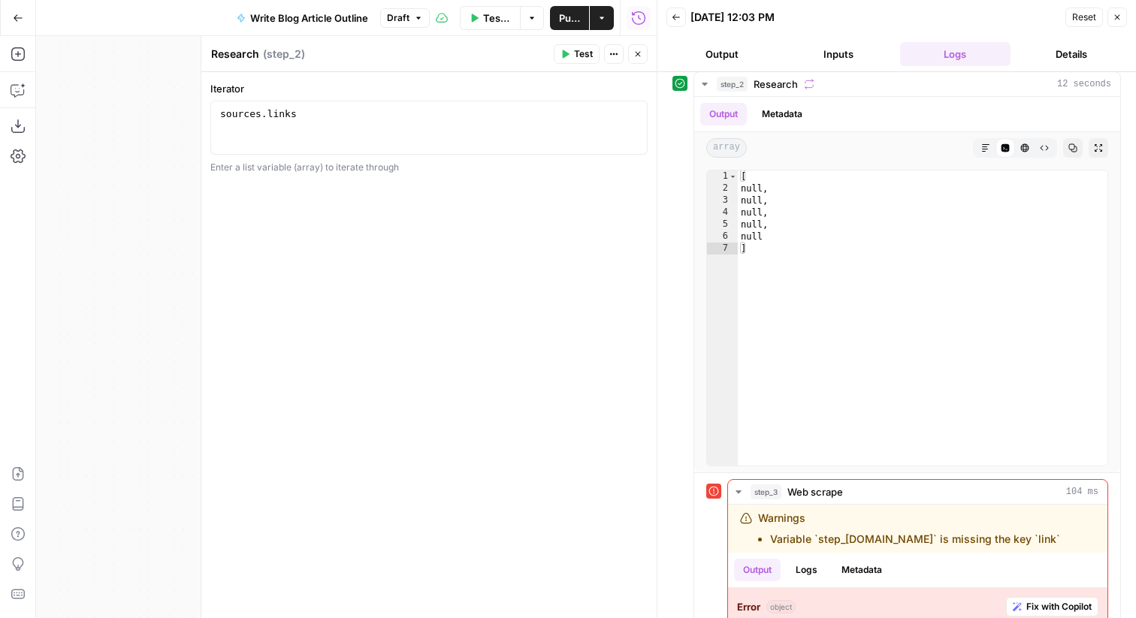
scroll to position [0, 0]
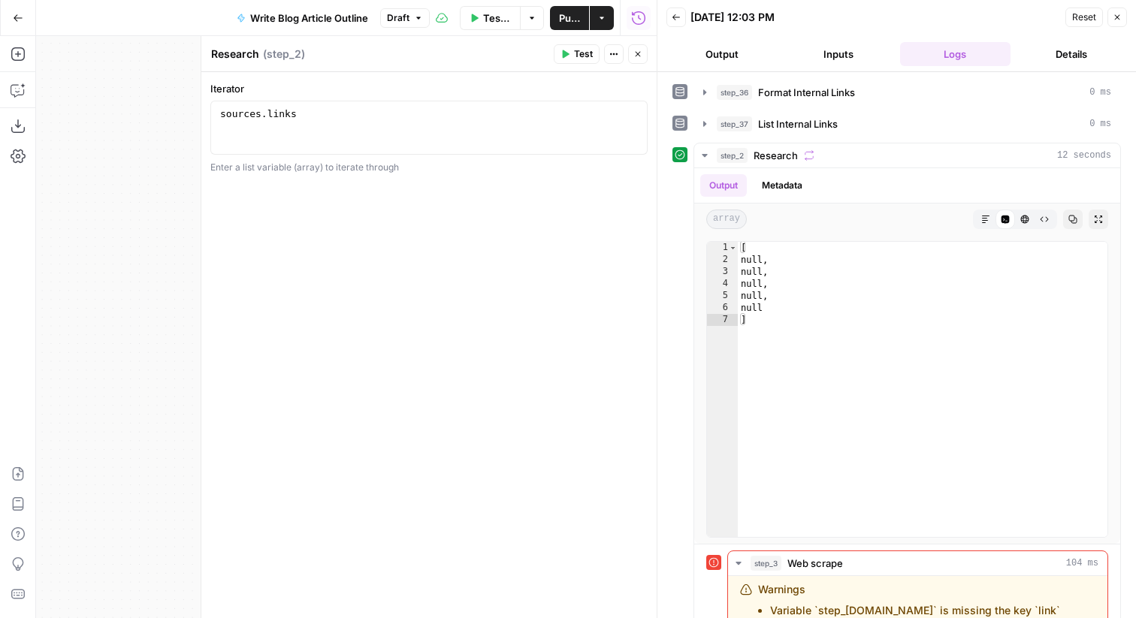
click at [1118, 17] on icon "button" at bounding box center [1116, 17] width 9 height 9
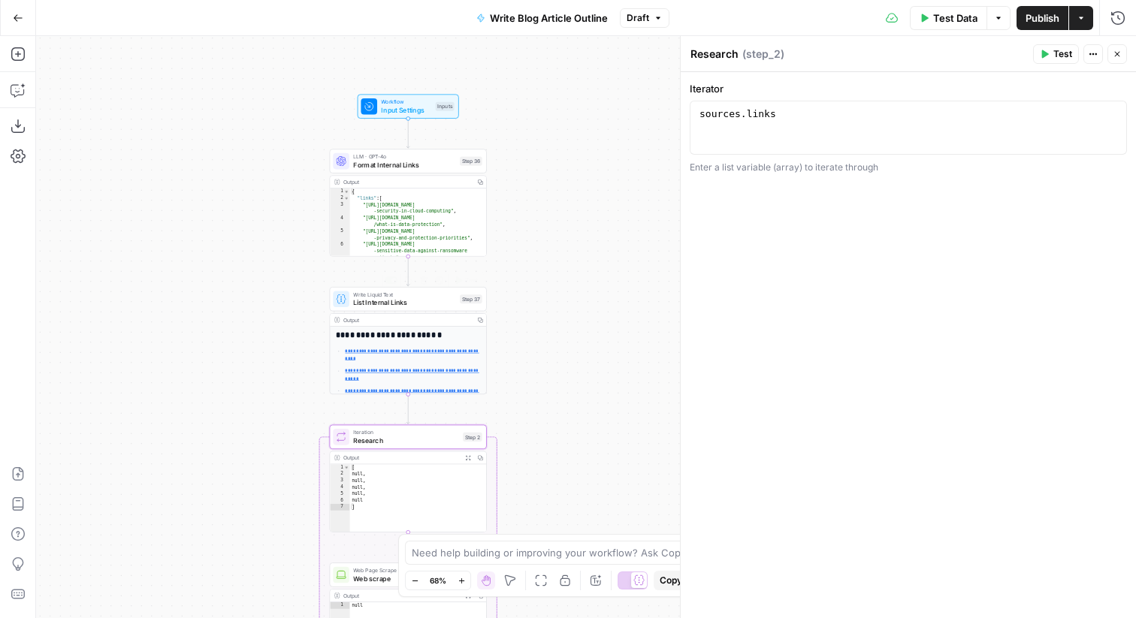
click at [462, 299] on div "Step 37" at bounding box center [471, 298] width 23 height 9
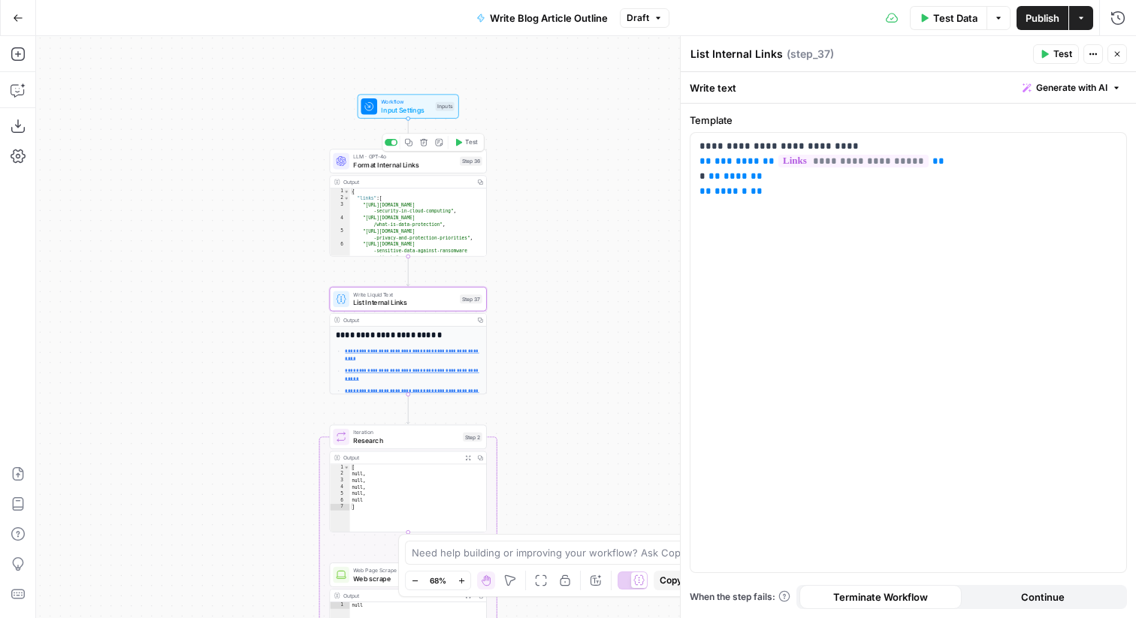
click at [463, 155] on div "LLM · GPT-4o Format Internal Links Step 36 Copy step Delete step Add Note Test" at bounding box center [407, 160] width 149 height 17
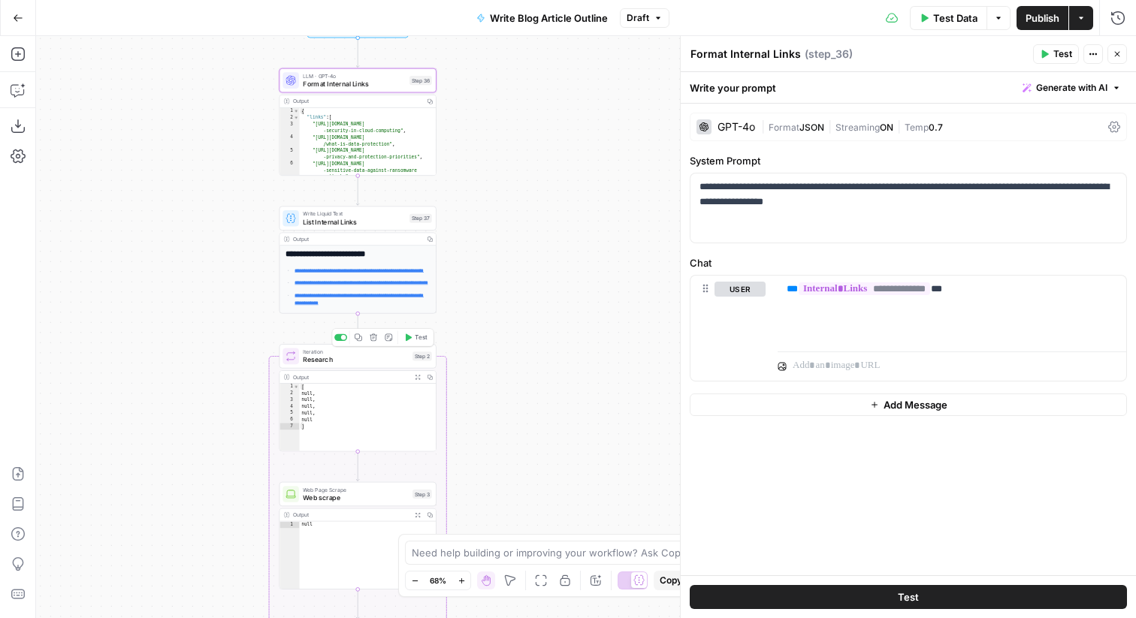
click at [409, 358] on div "Iteration Research Step 2 Copy step Delete step Add Note Test" at bounding box center [356, 356] width 149 height 17
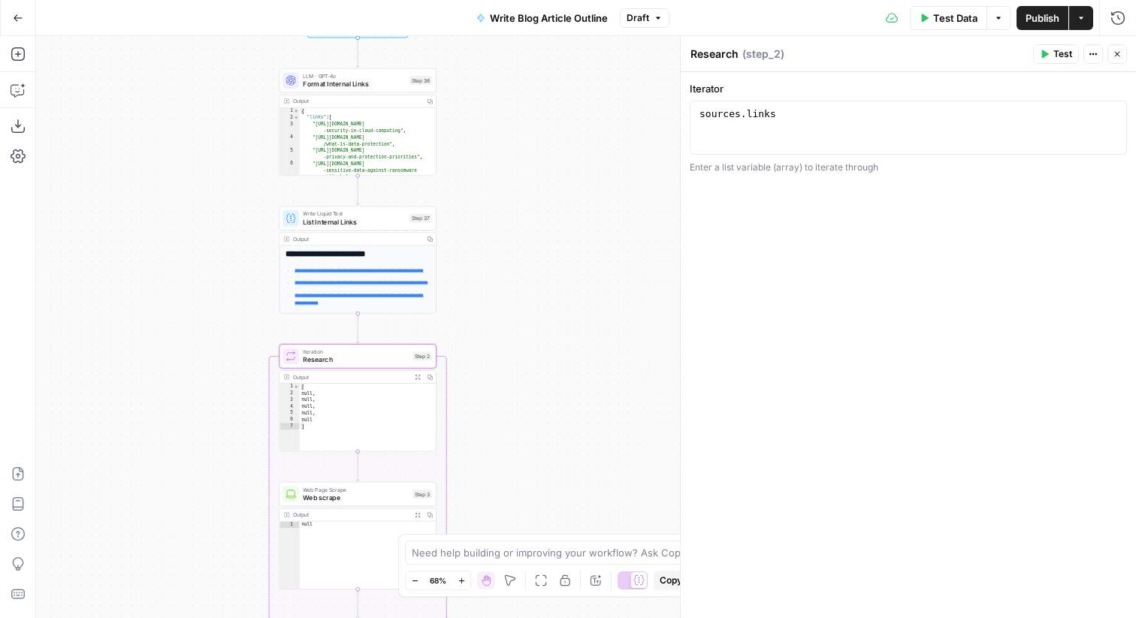
type textarea "**********"
click at [868, 125] on div "sources . links" at bounding box center [908, 141] width 424 height 68
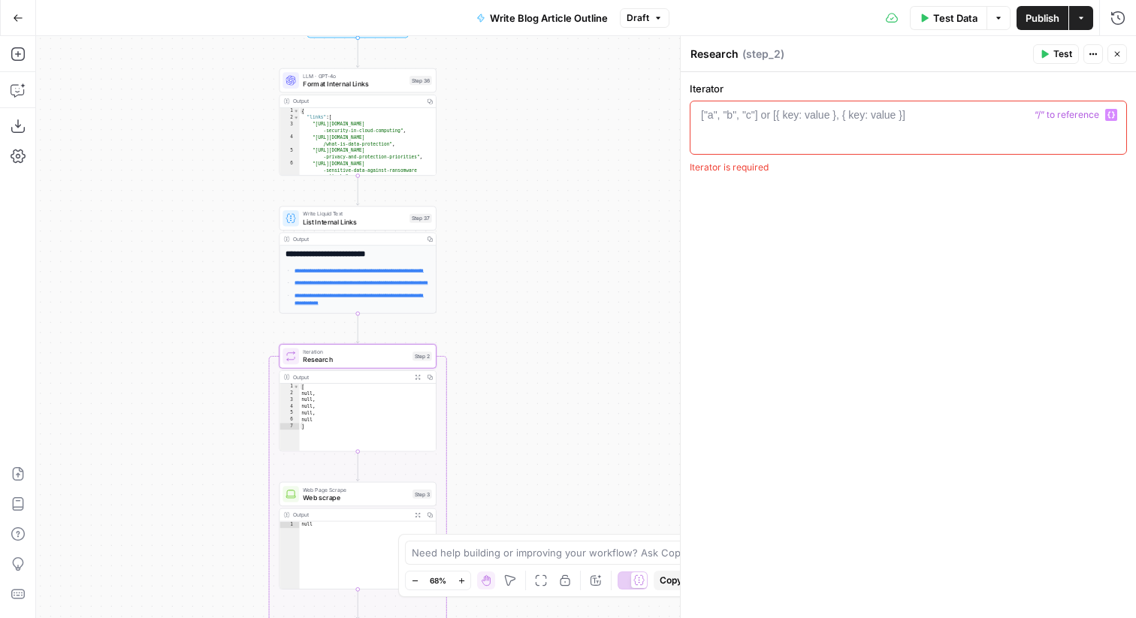
click at [1109, 113] on icon "button" at bounding box center [1111, 115] width 8 height 8
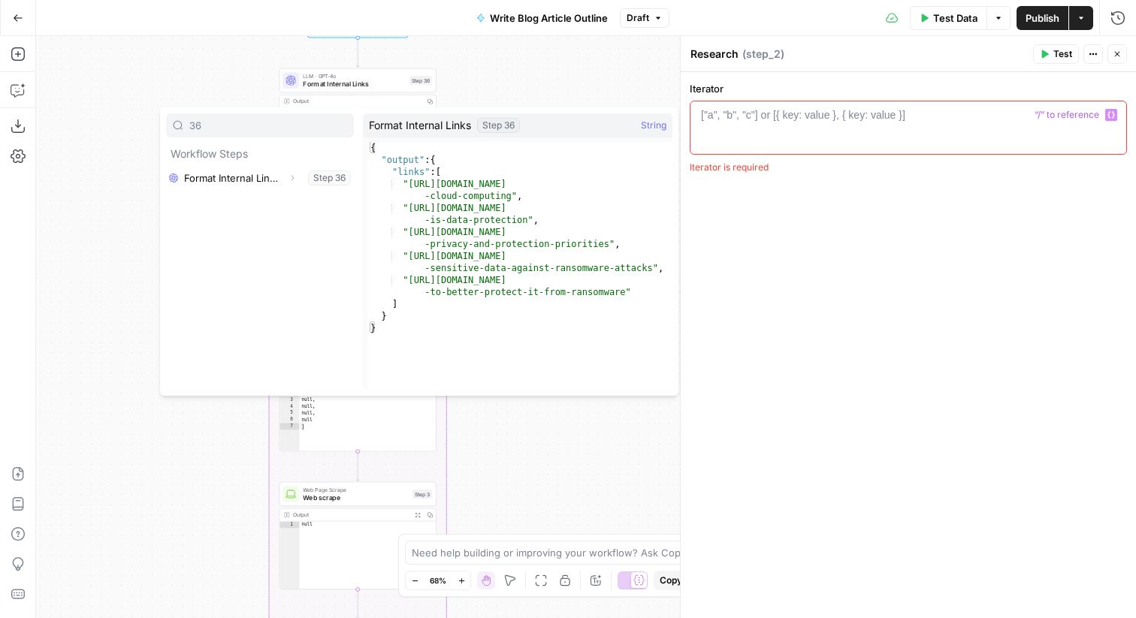
type input "36"
click at [291, 180] on icon "button" at bounding box center [292, 178] width 3 height 5
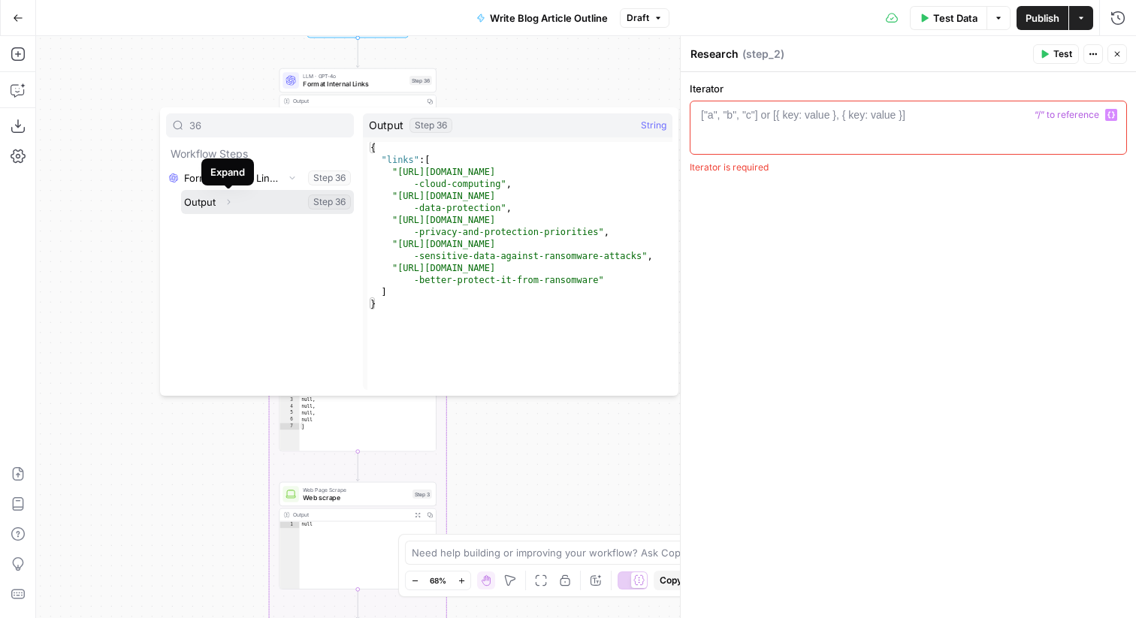
click at [230, 198] on icon "button" at bounding box center [228, 202] width 9 height 9
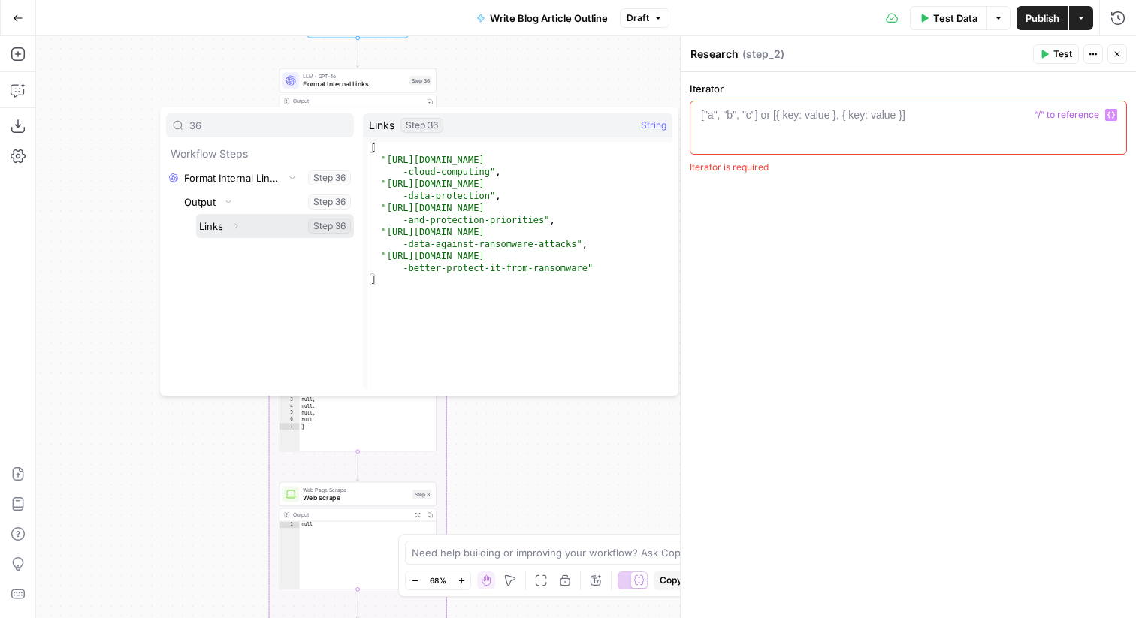
click at [267, 221] on button "Select variable Links" at bounding box center [275, 226] width 158 height 24
type textarea "**********"
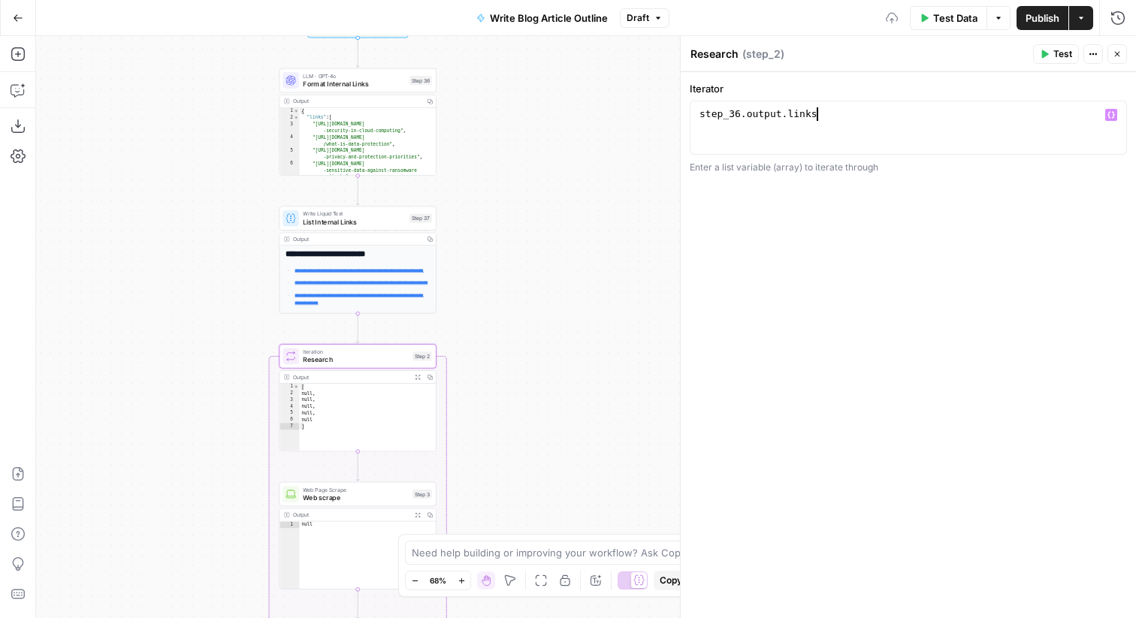
click at [388, 80] on span "Format Internal Links" at bounding box center [354, 84] width 102 height 11
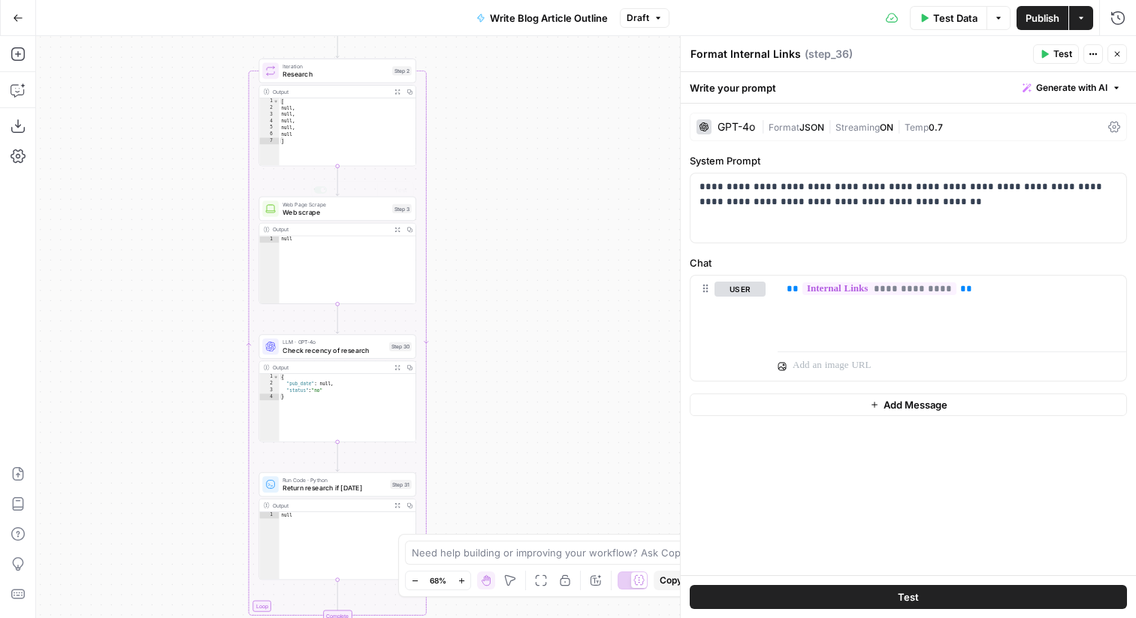
click at [360, 62] on span "Iteration" at bounding box center [334, 66] width 105 height 8
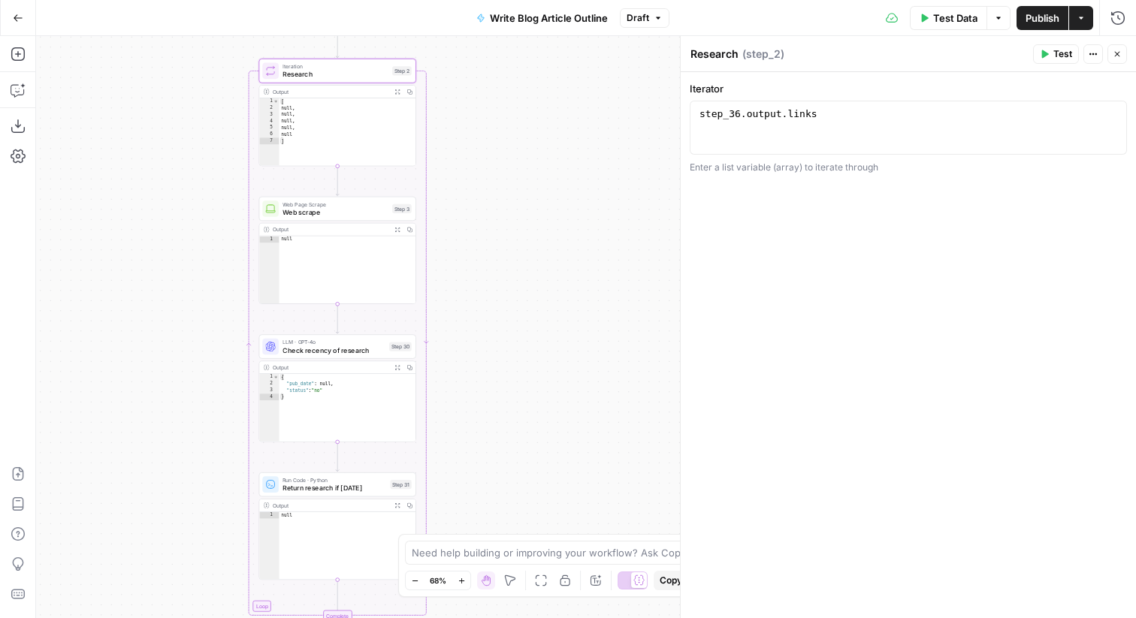
click at [1110, 50] on button "Close" at bounding box center [1117, 54] width 20 height 20
click at [664, 18] on button "Draft" at bounding box center [645, 18] width 50 height 20
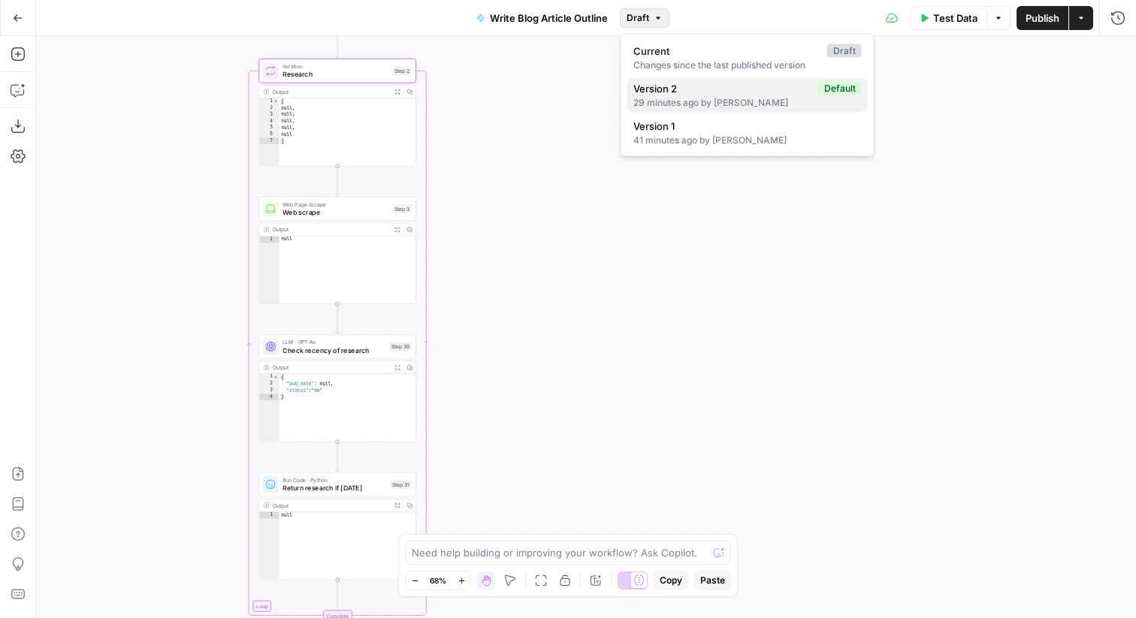
click at [676, 96] on div "29 minutes ago by Abdullahi Elmi" at bounding box center [747, 103] width 228 height 14
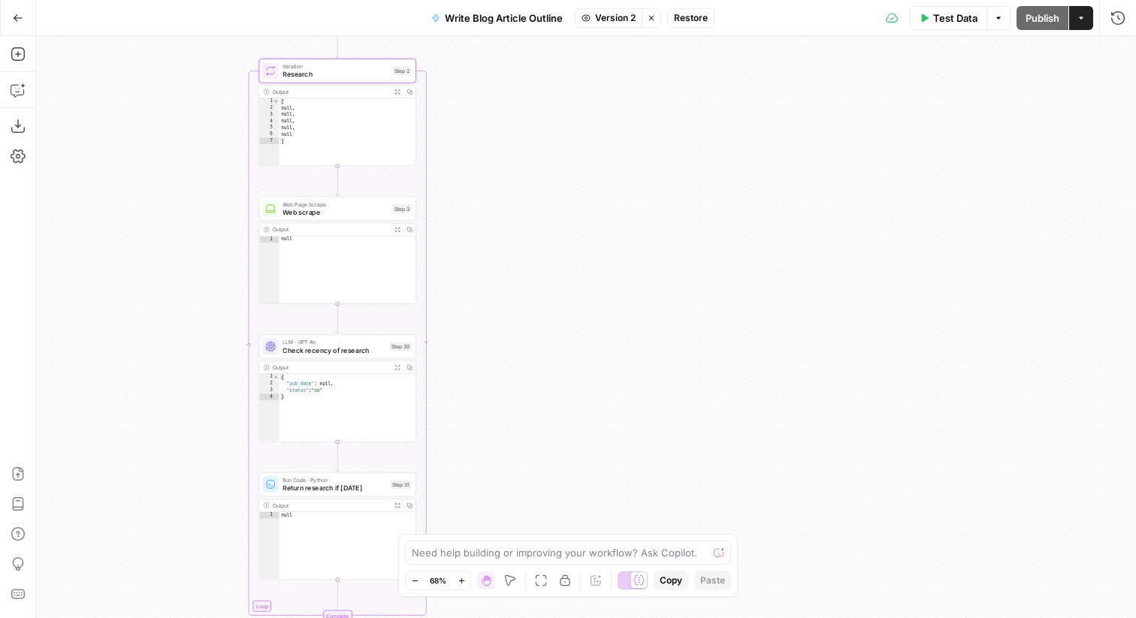
click at [383, 71] on span "Research" at bounding box center [334, 74] width 105 height 11
click at [1114, 47] on button "Close" at bounding box center [1117, 54] width 20 height 20
click at [652, 14] on icon "button" at bounding box center [651, 18] width 9 height 9
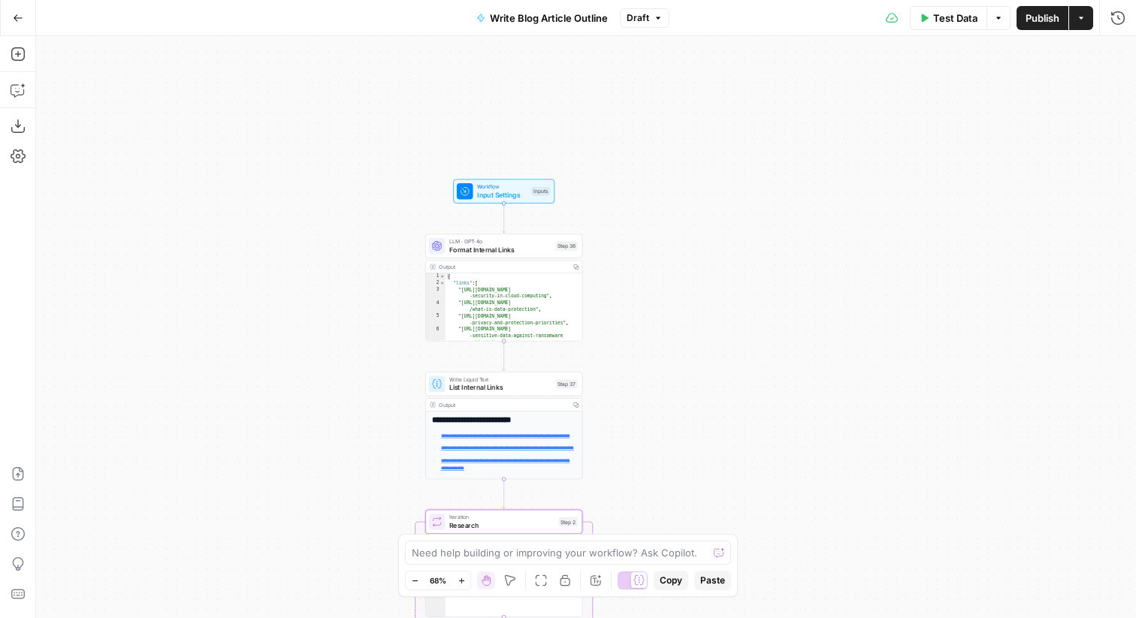
click at [493, 252] on span "Format Internal Links" at bounding box center [500, 250] width 102 height 11
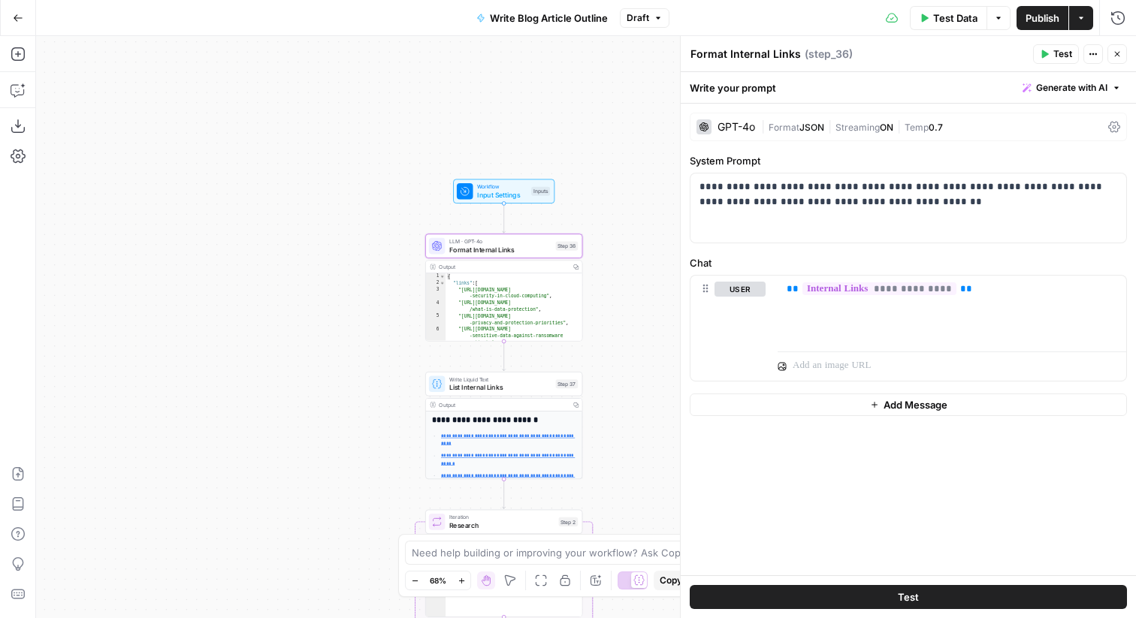
click at [1116, 50] on icon "button" at bounding box center [1116, 54] width 9 height 9
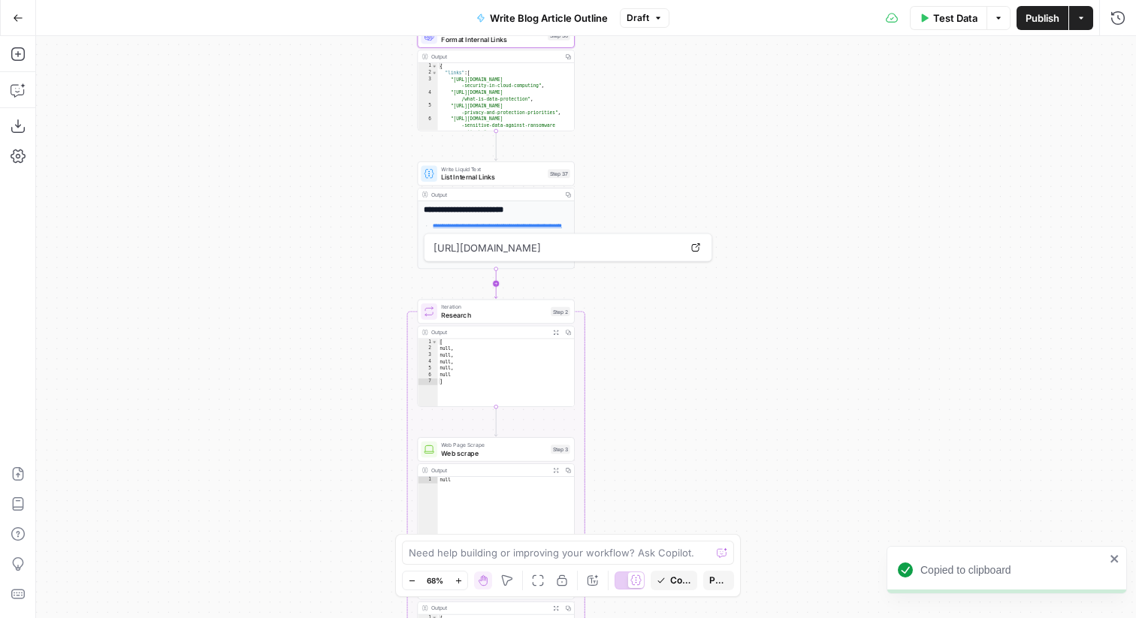
click at [497, 283] on icon "Edge from step_37 to step_2" at bounding box center [495, 283] width 3 height 29
click at [517, 318] on span "Format Internal Links" at bounding box center [492, 315] width 103 height 11
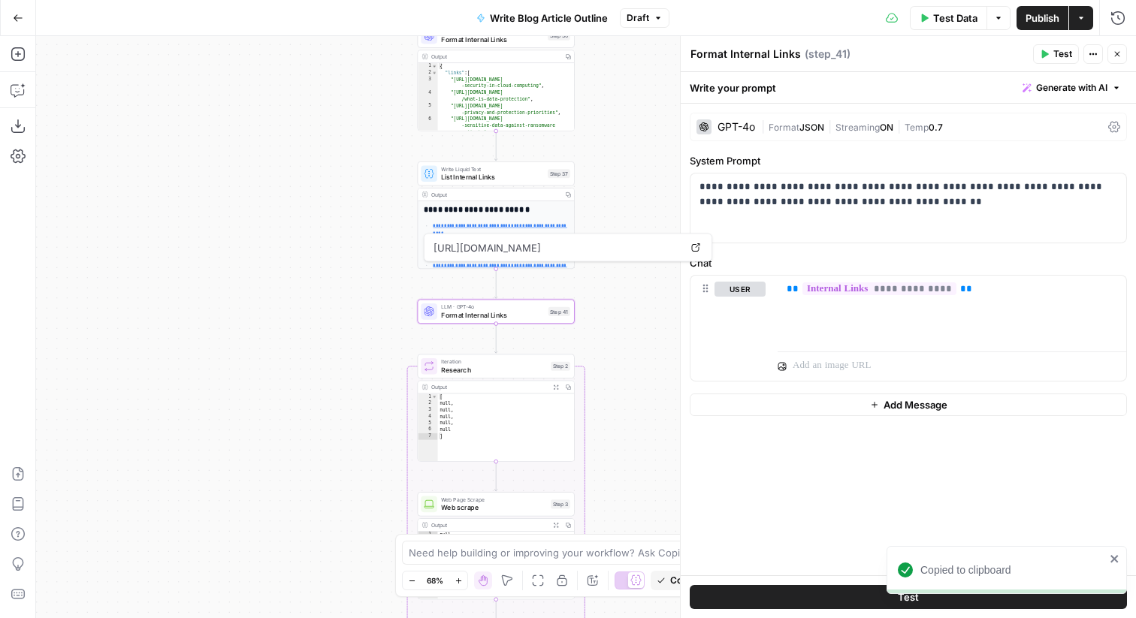
click at [728, 51] on textarea "Format Internal Links" at bounding box center [745, 54] width 110 height 15
drag, startPoint x: 727, startPoint y: 50, endPoint x: 827, endPoint y: 52, distance: 99.9
click at [827, 52] on div "Format Internal Links Format Internal Links ( step_41 )" at bounding box center [859, 54] width 339 height 17
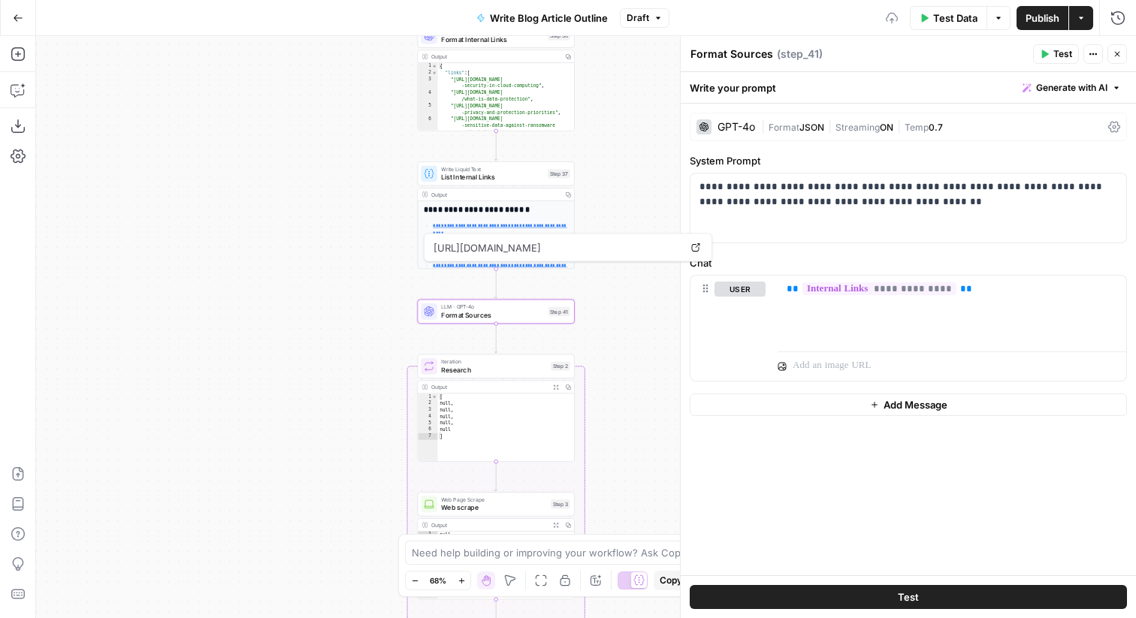
type textarea "Format Sources"
click at [964, 291] on p "**********" at bounding box center [951, 289] width 331 height 15
click at [1115, 286] on icon "button" at bounding box center [1113, 289] width 8 height 8
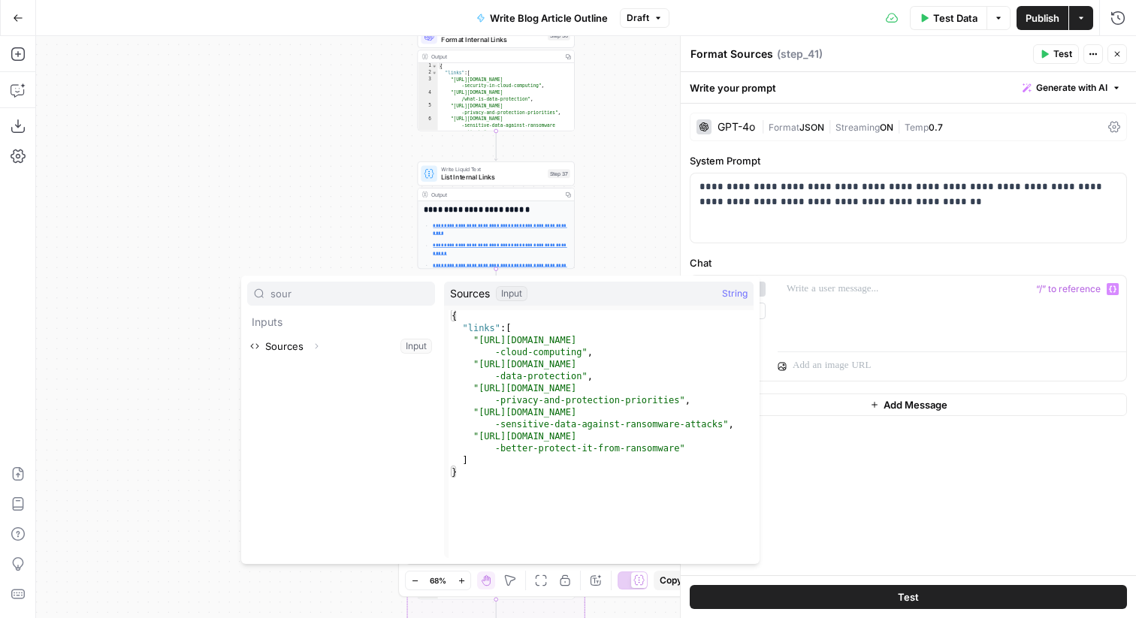
type input "sour"
click at [362, 349] on button "Select variable Sources" at bounding box center [341, 346] width 188 height 24
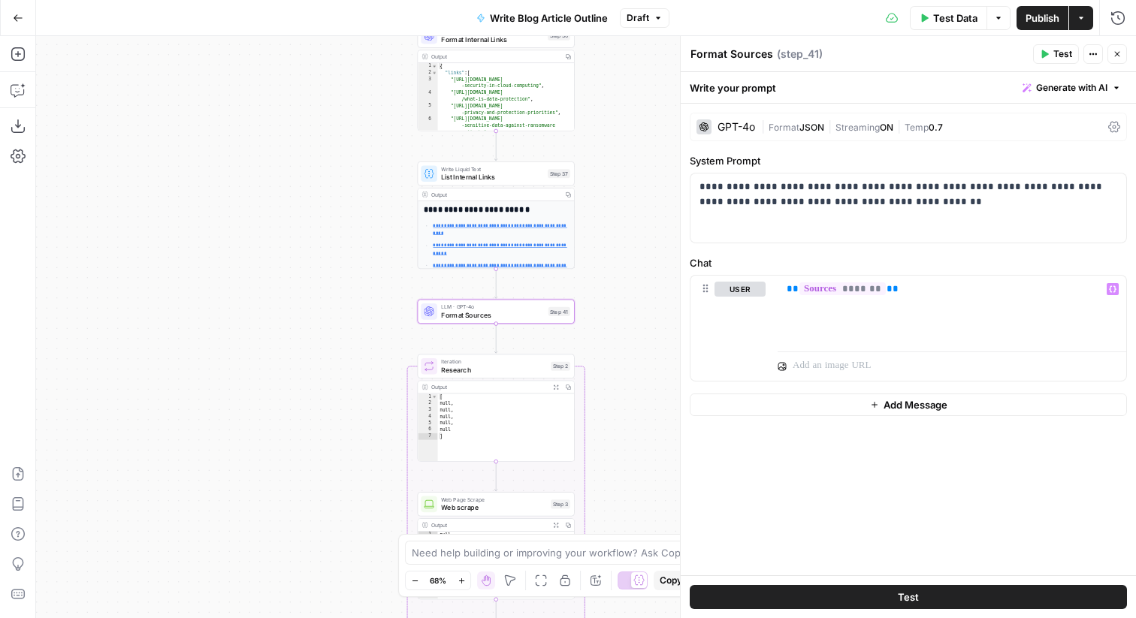
click at [1052, 53] on button "Test" at bounding box center [1056, 54] width 46 height 20
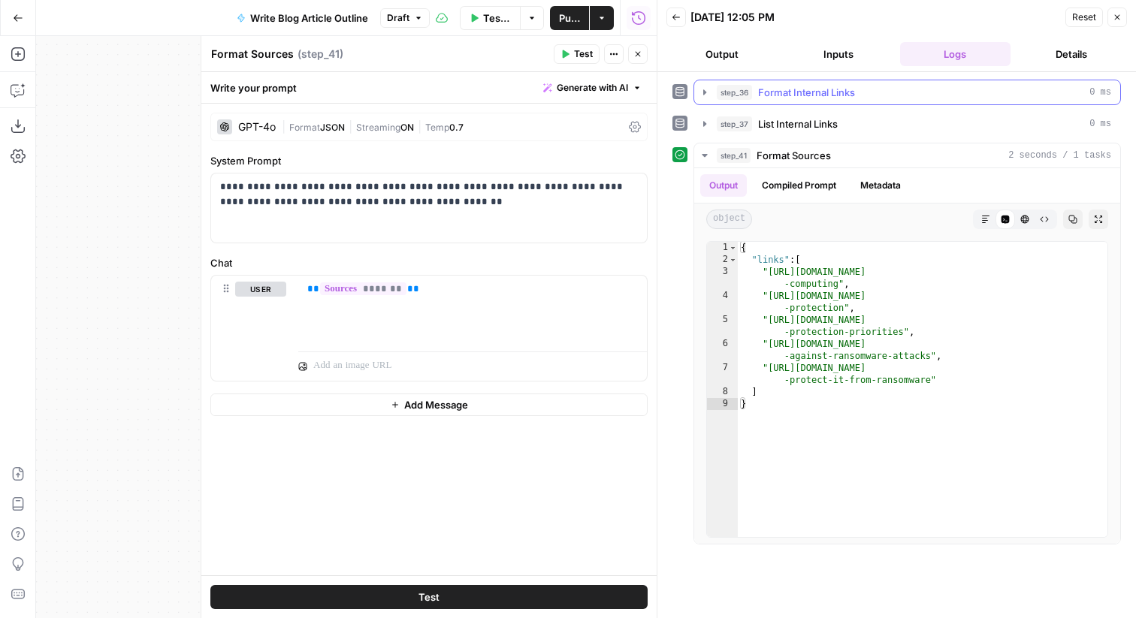
click at [854, 94] on span "Format Internal Links" at bounding box center [806, 92] width 97 height 15
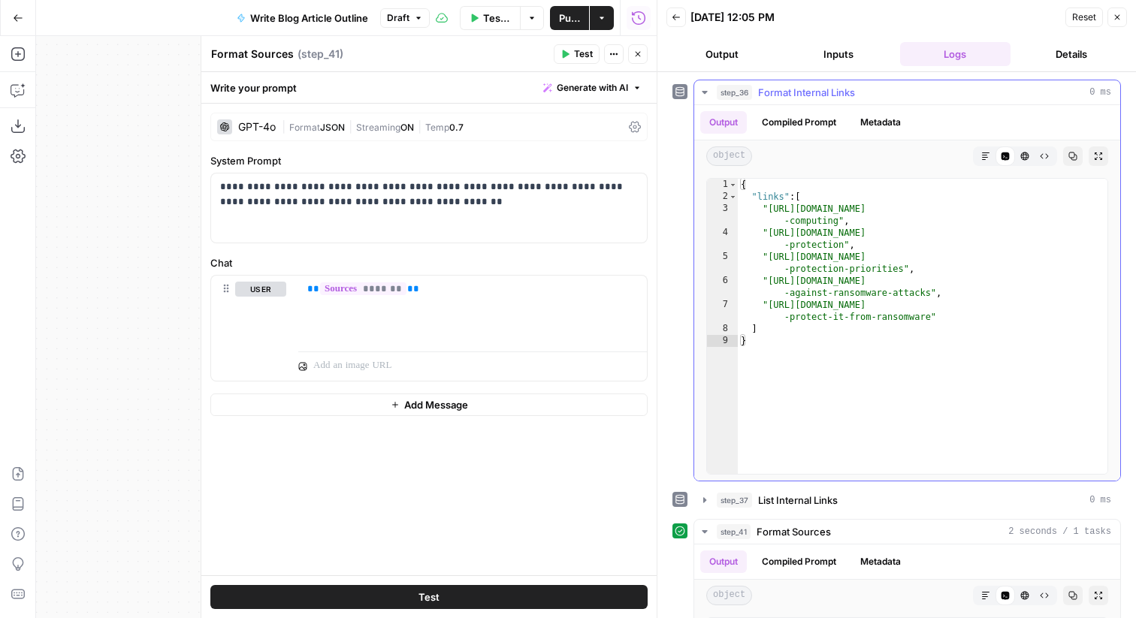
click at [854, 94] on span "Format Internal Links" at bounding box center [806, 92] width 97 height 15
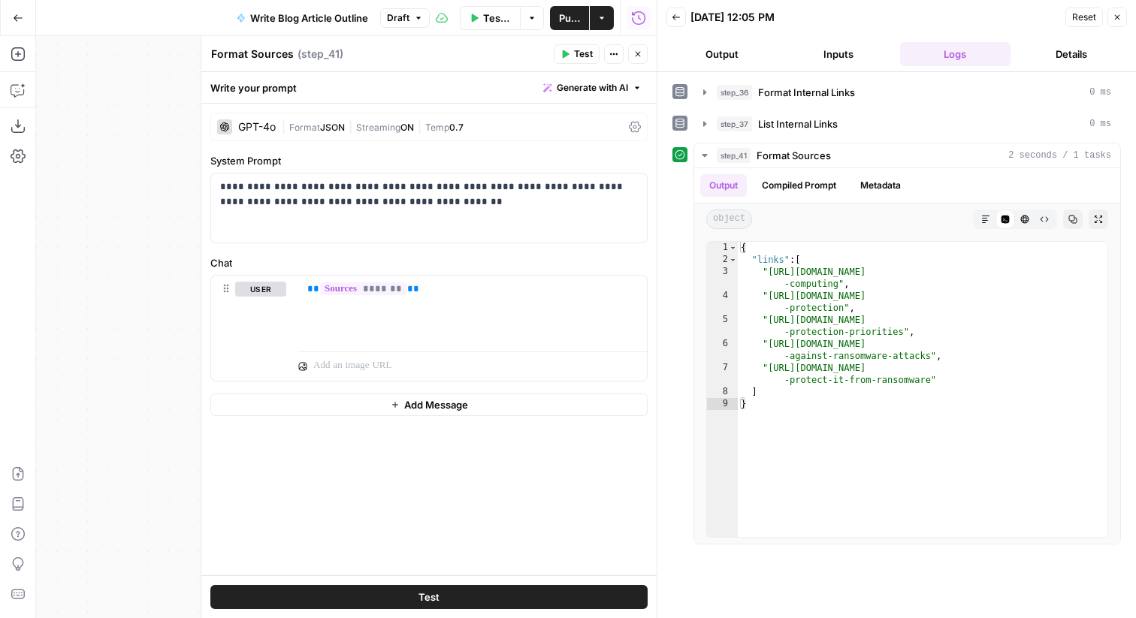
click at [1118, 11] on button "Close" at bounding box center [1117, 18] width 20 height 20
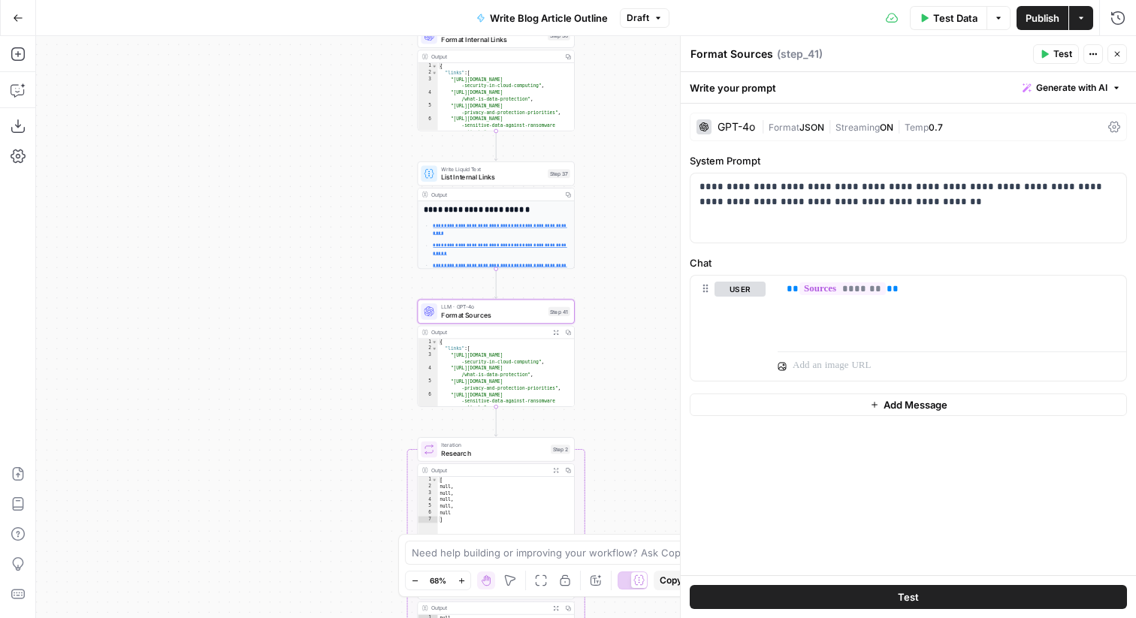
click at [1118, 53] on icon "button" at bounding box center [1116, 54] width 9 height 9
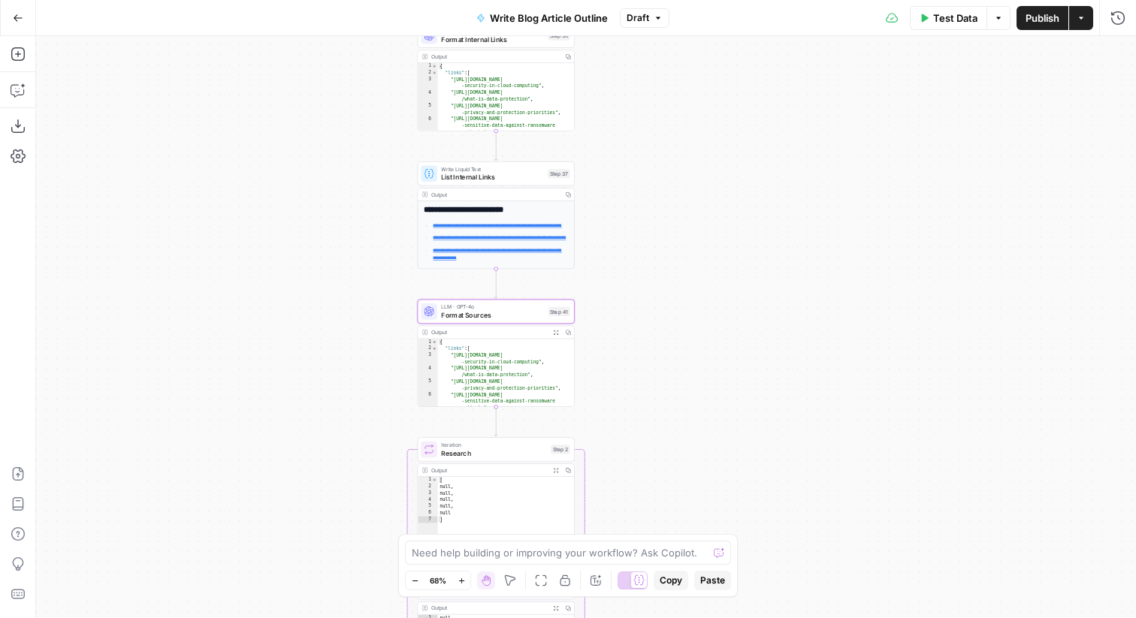
click at [654, 20] on icon "button" at bounding box center [658, 18] width 9 height 9
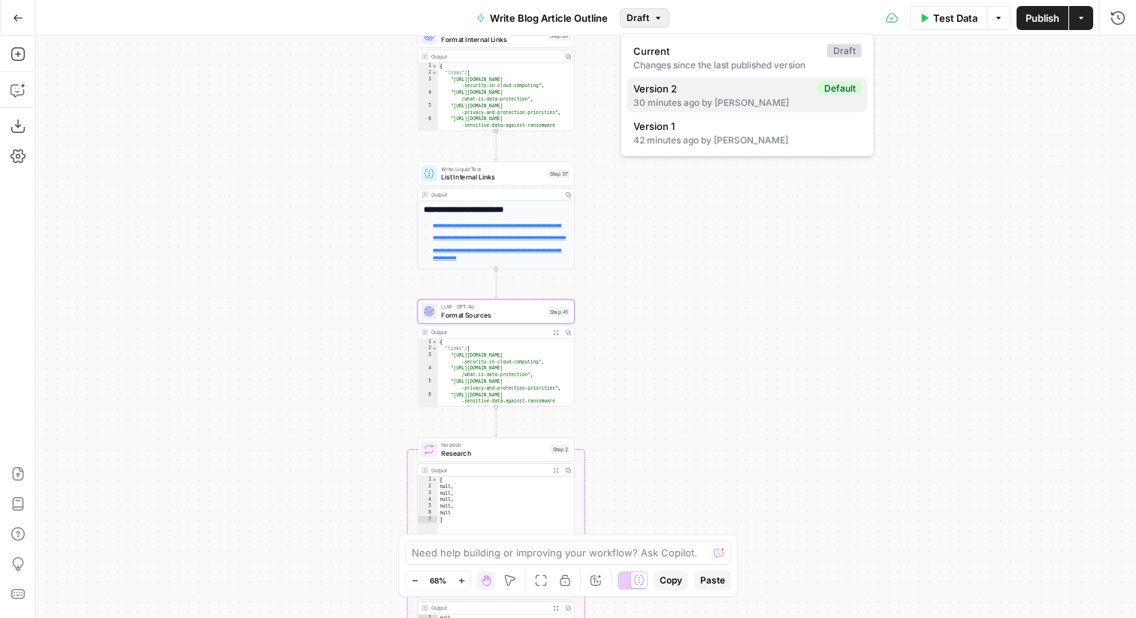
click at [705, 89] on span "Version 2" at bounding box center [722, 88] width 179 height 15
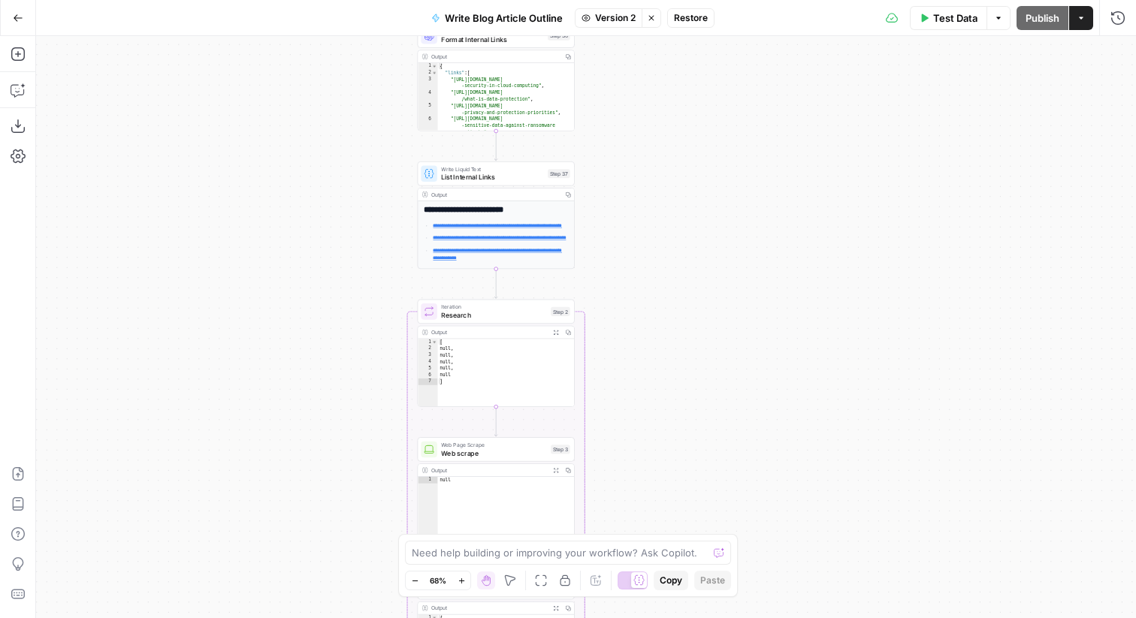
click at [690, 14] on span "Restore" at bounding box center [691, 18] width 34 height 14
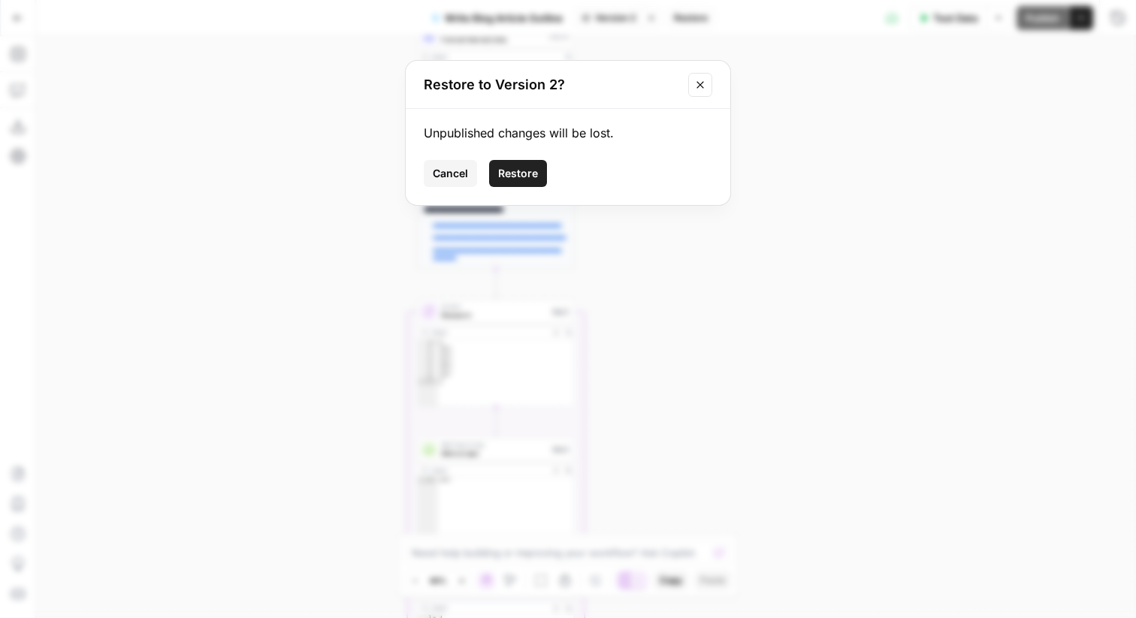
click at [535, 162] on button "Restore" at bounding box center [518, 173] width 58 height 27
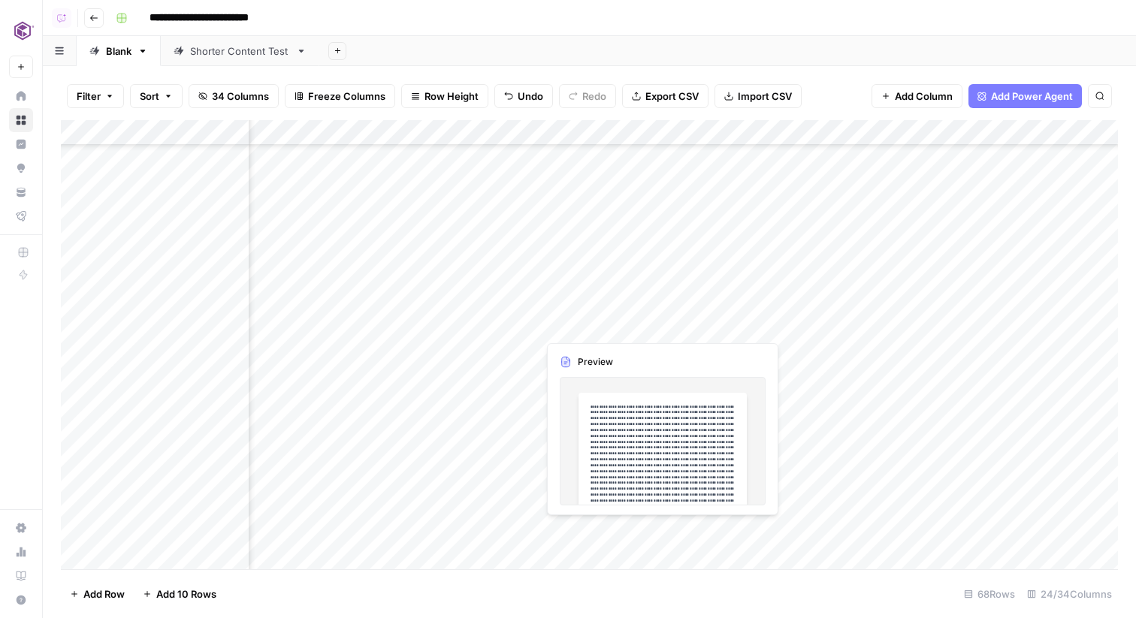
scroll to position [1032, 1336]
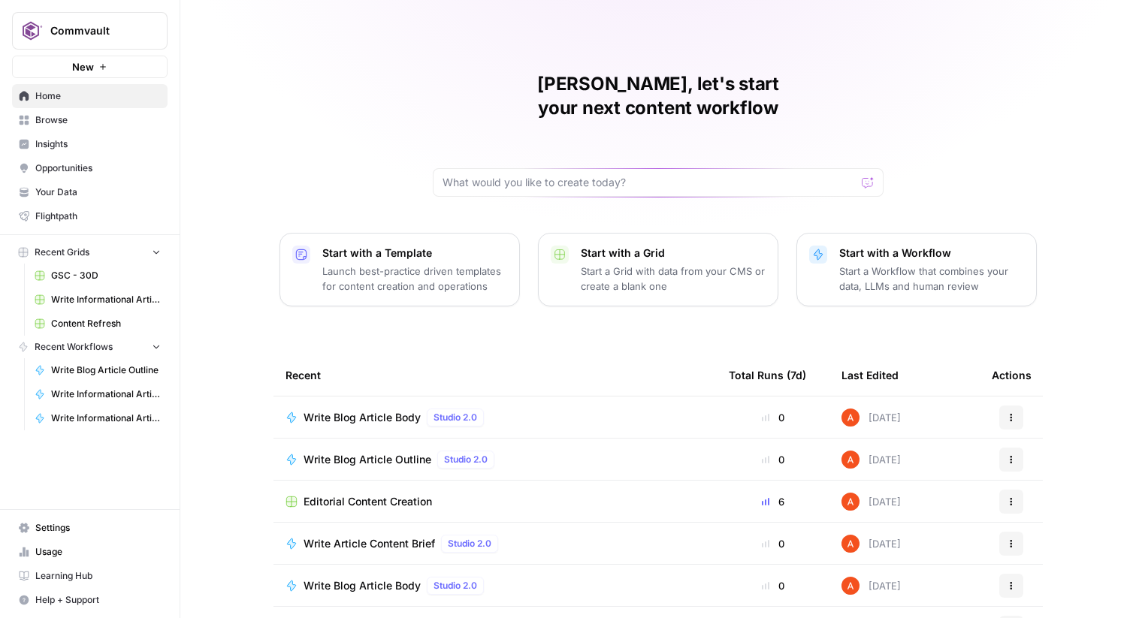
click at [144, 25] on div "Commvault" at bounding box center [106, 30] width 112 height 15
type input "master"
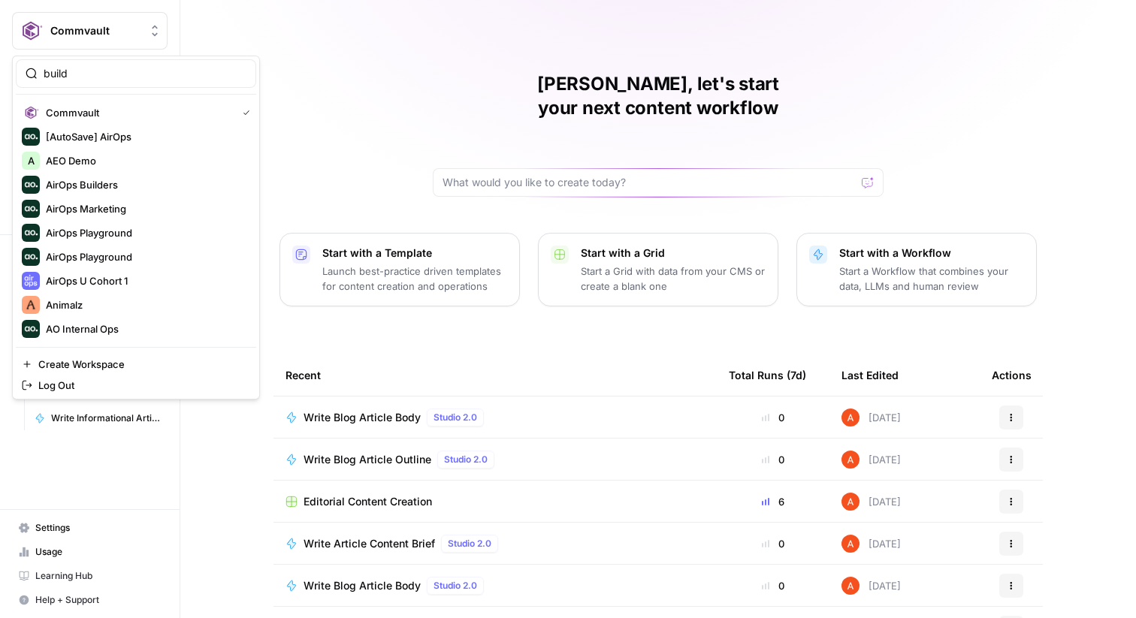
type input "build"
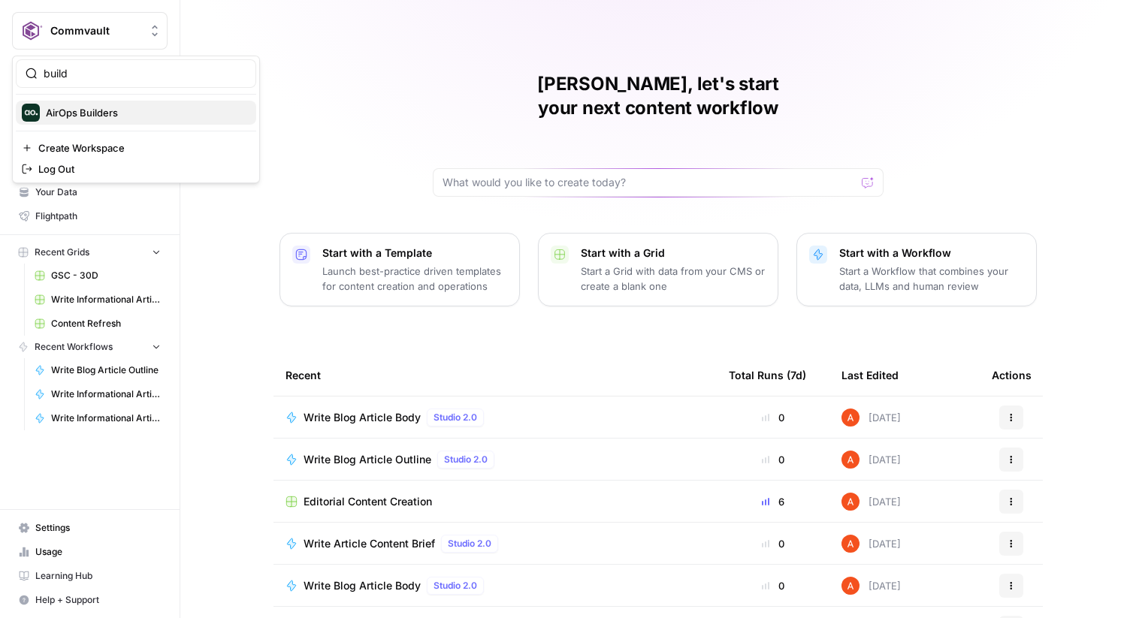
click at [112, 115] on span "AirOps Builders" at bounding box center [145, 112] width 198 height 15
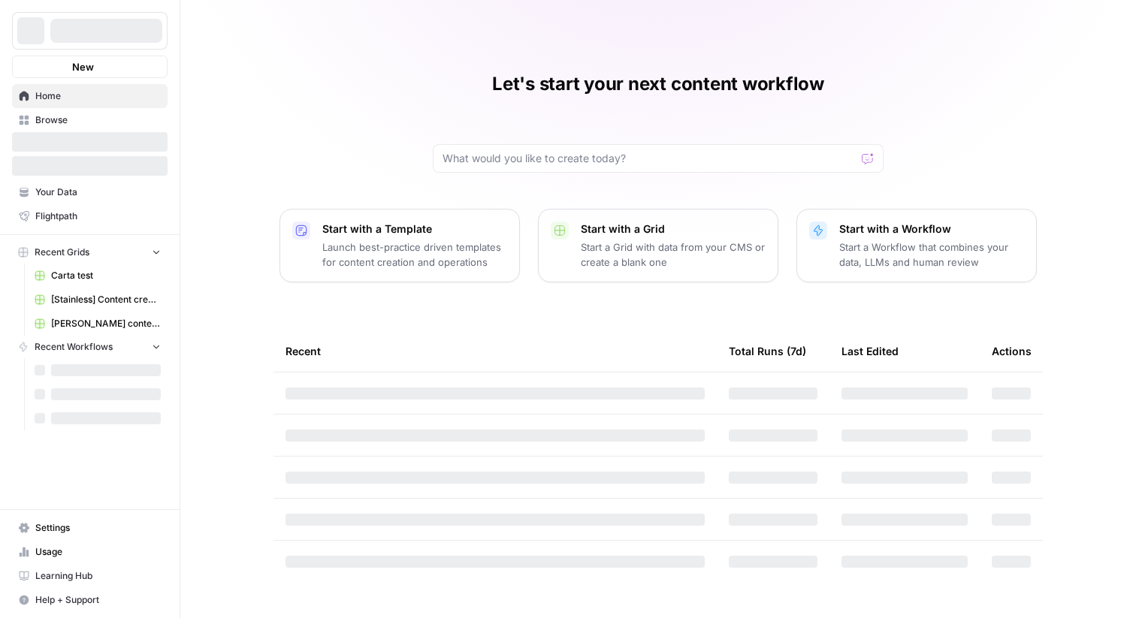
click at [102, 119] on span "Browse" at bounding box center [97, 120] width 125 height 14
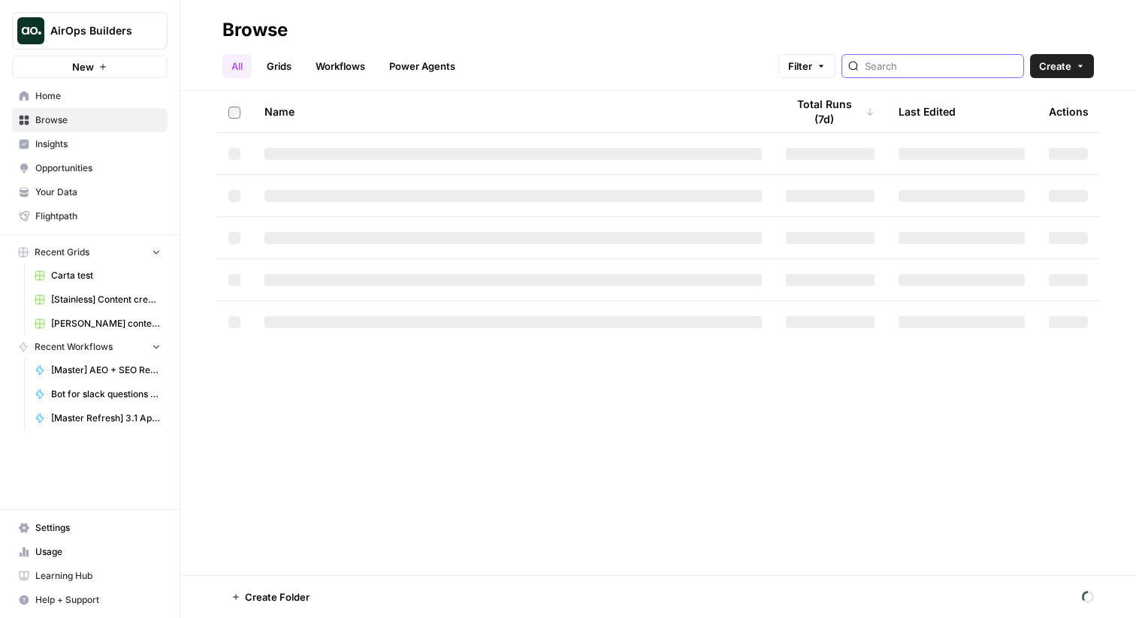
click at [929, 73] on input "search" at bounding box center [941, 66] width 152 height 15
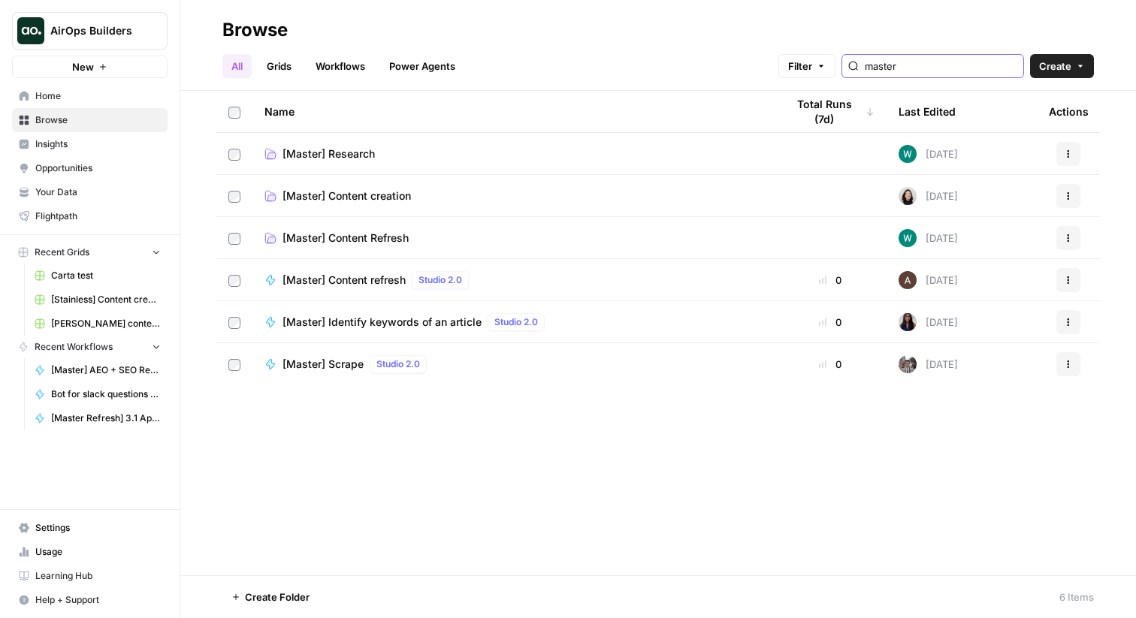
type input "master"
click at [385, 198] on span "[Master] Content creation" at bounding box center [346, 196] width 128 height 15
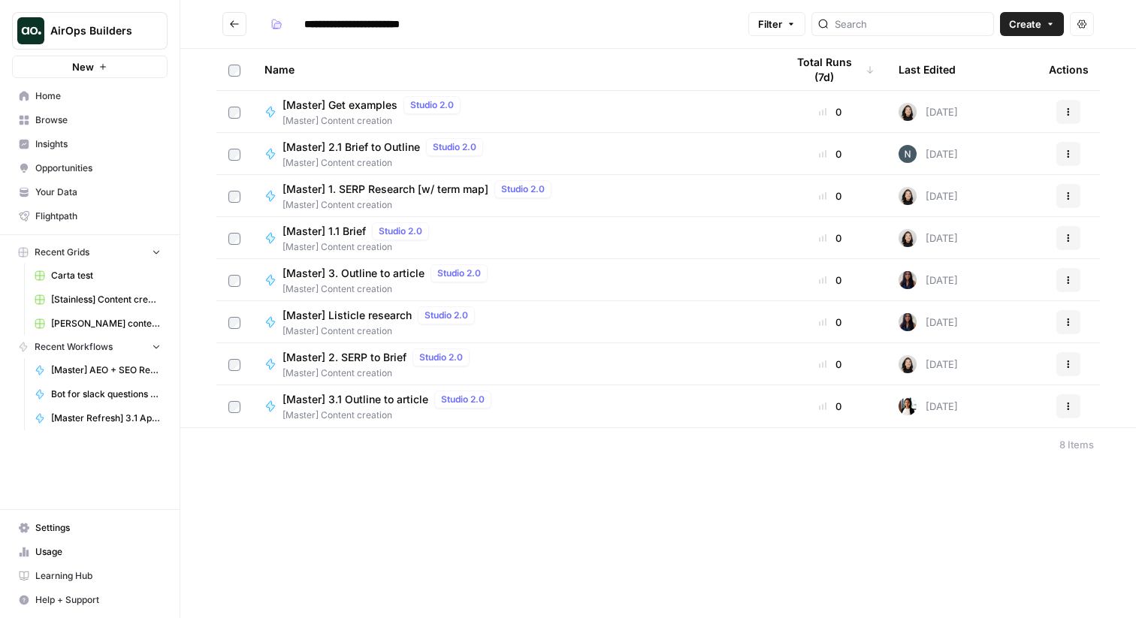
click at [408, 402] on span "[Master] 3.1 Outline to article" at bounding box center [355, 399] width 146 height 15
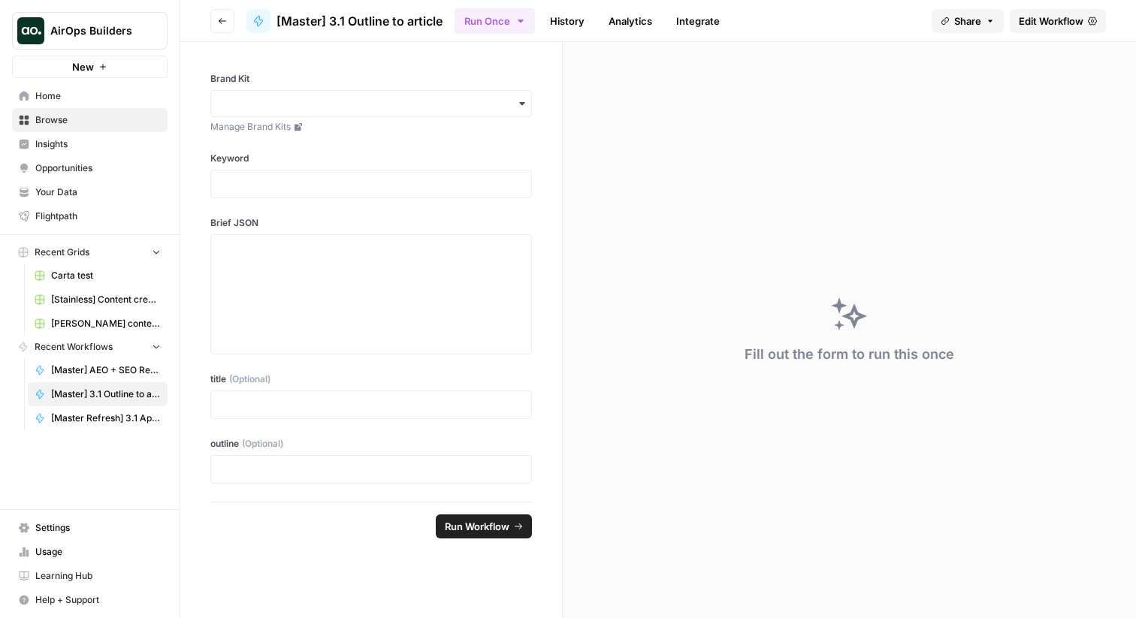
click at [1072, 19] on span "Edit Workflow" at bounding box center [1051, 21] width 65 height 15
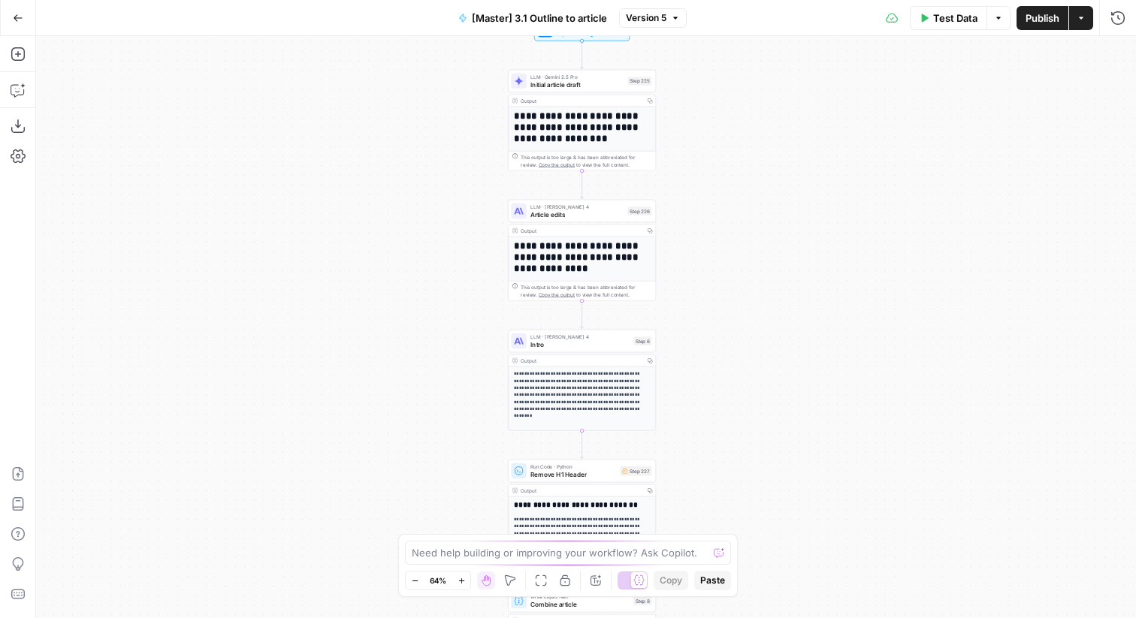
click at [623, 101] on div "Output" at bounding box center [581, 101] width 120 height 8
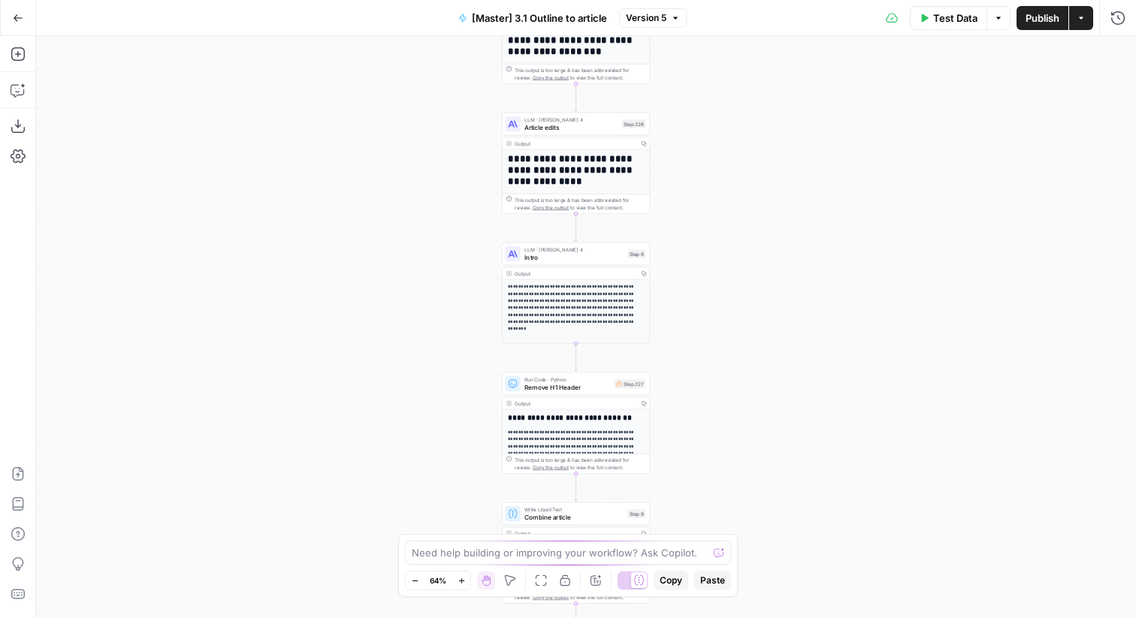
click at [607, 143] on div "Output" at bounding box center [575, 144] width 120 height 8
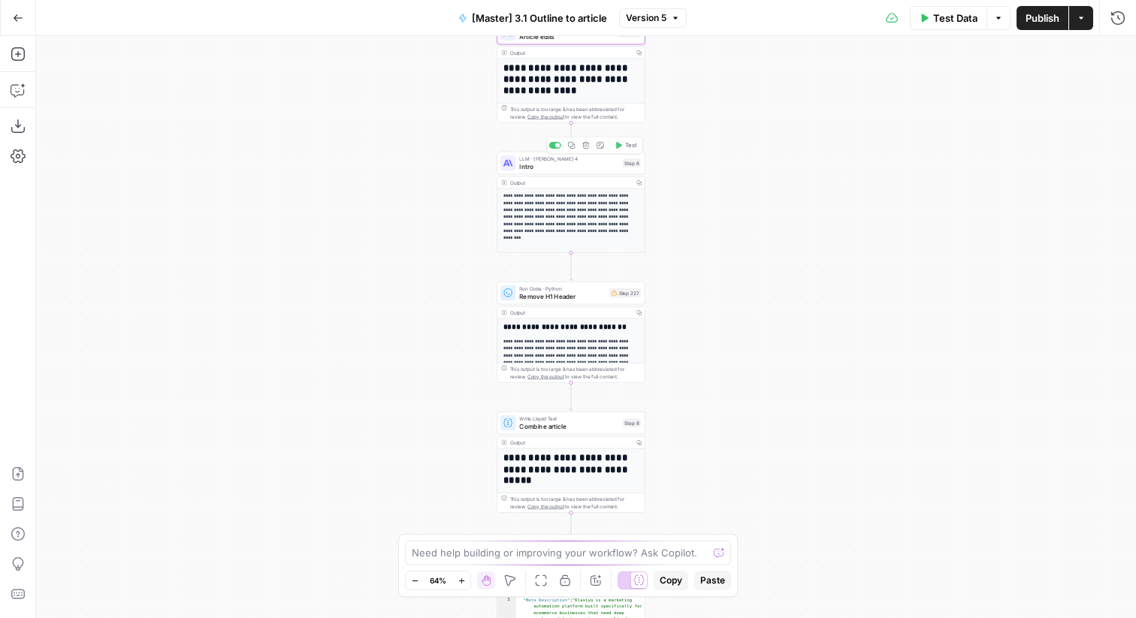
click at [584, 184] on div "Output" at bounding box center [570, 183] width 120 height 8
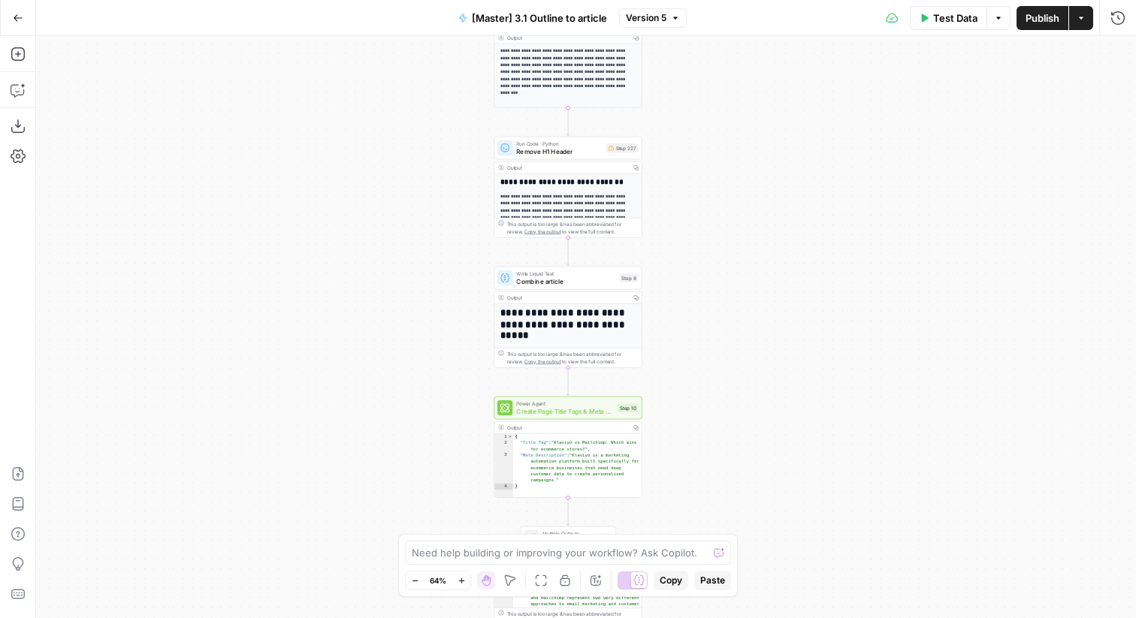
click at [597, 171] on div "Output Copy" at bounding box center [567, 168] width 147 height 12
click at [577, 297] on div "Output" at bounding box center [567, 298] width 120 height 8
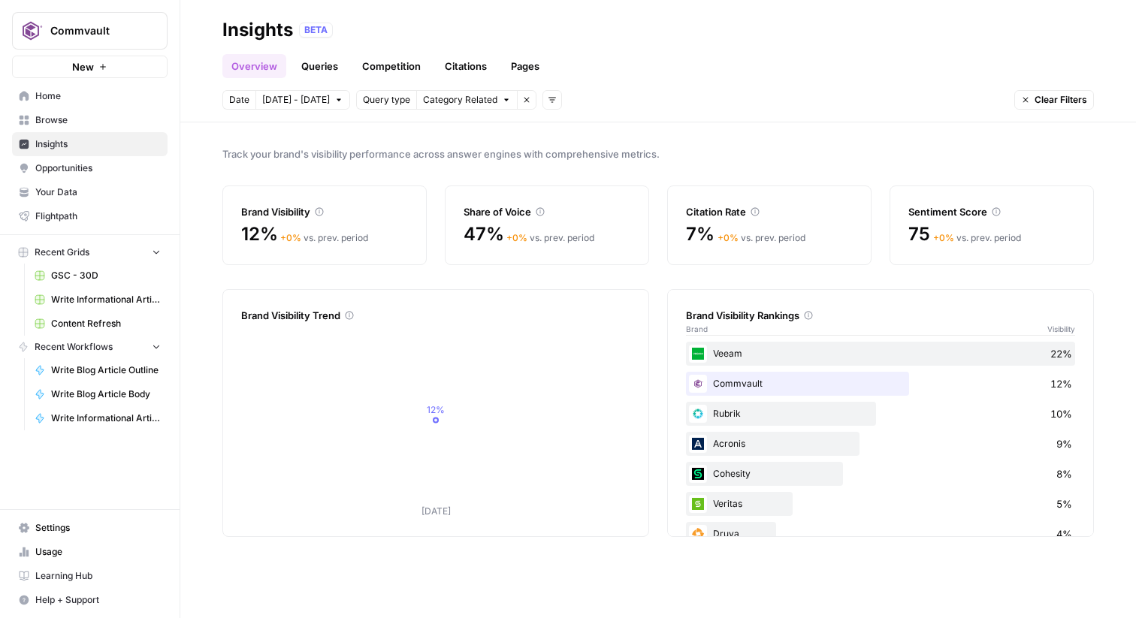
click at [330, 69] on link "Queries" at bounding box center [319, 66] width 55 height 24
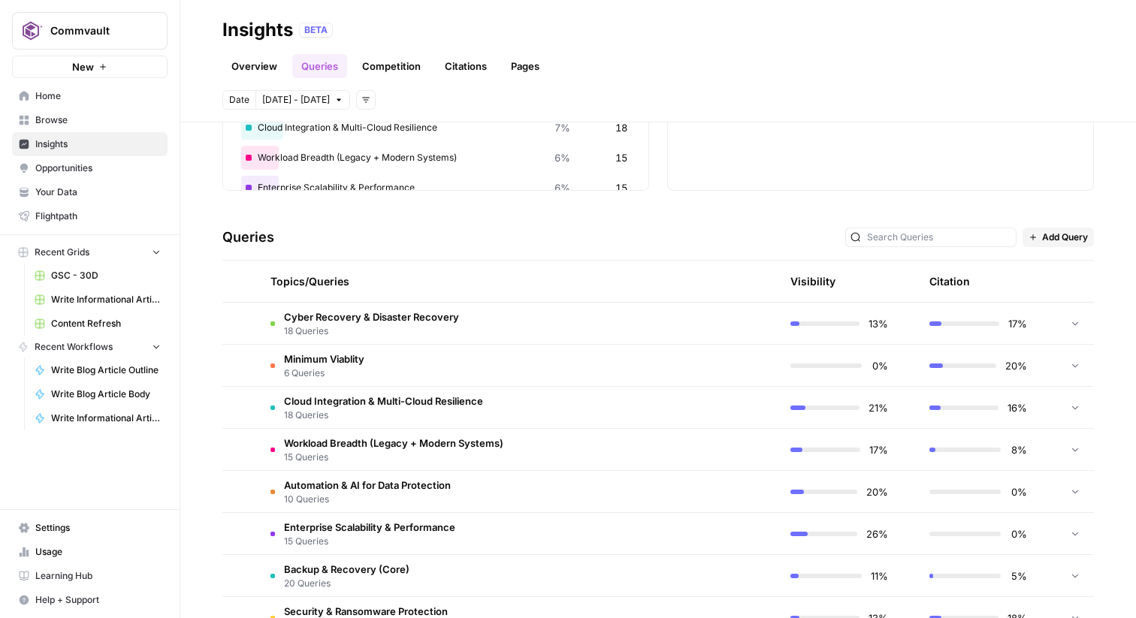
scroll to position [209, 0]
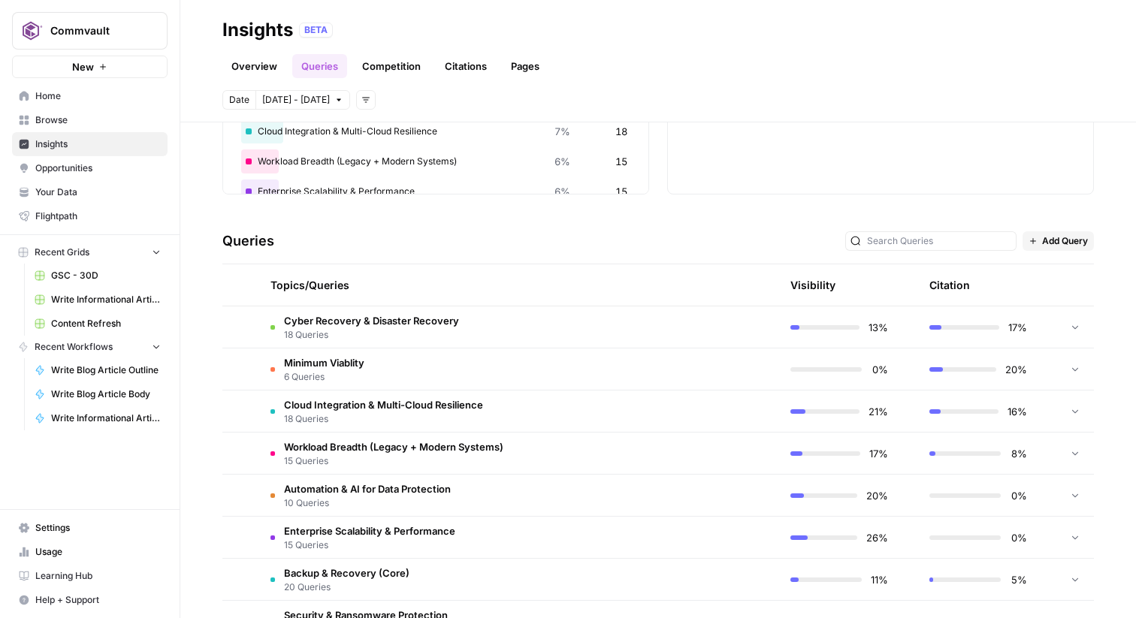
click at [406, 322] on span "Cyber Recovery & Disaster Recovery" at bounding box center [371, 320] width 175 height 15
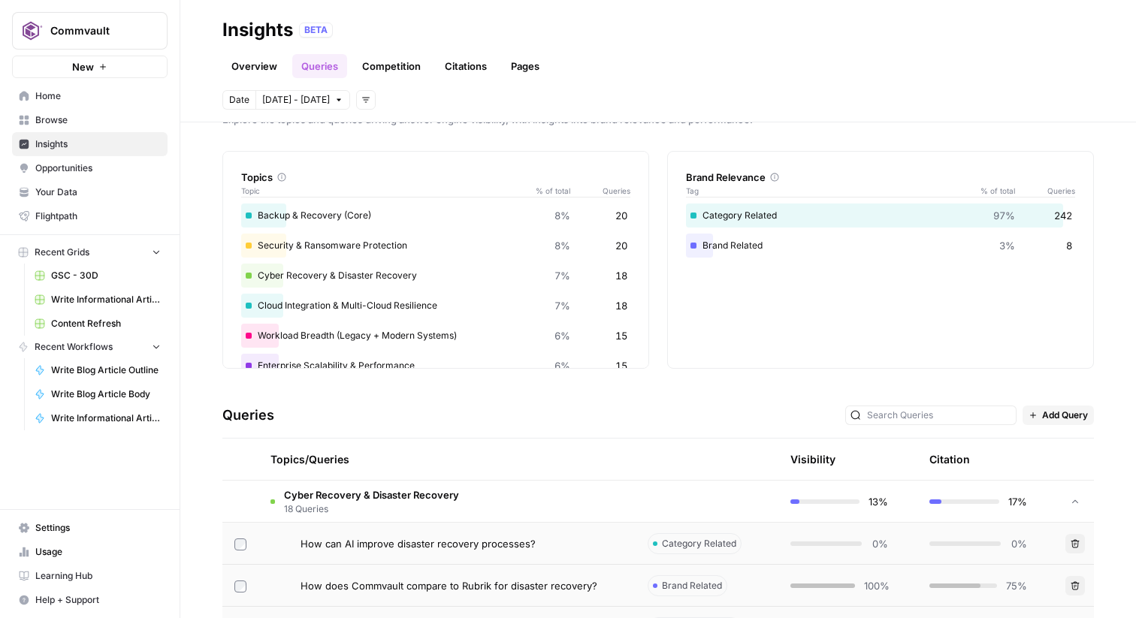
scroll to position [0, 0]
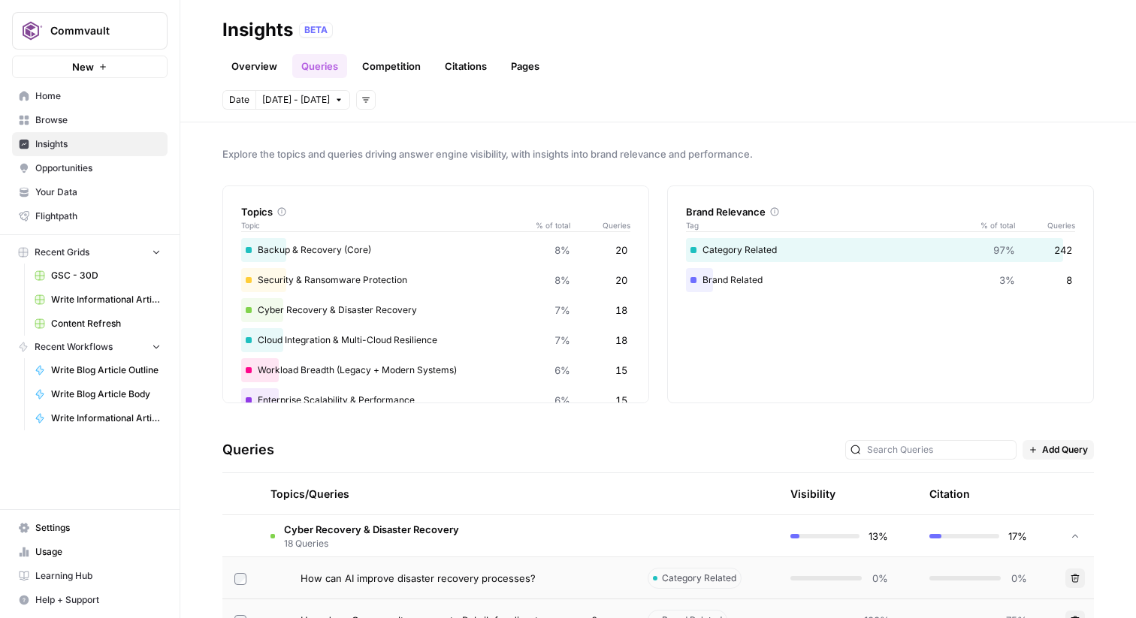
click at [382, 71] on link "Competition" at bounding box center [391, 66] width 77 height 24
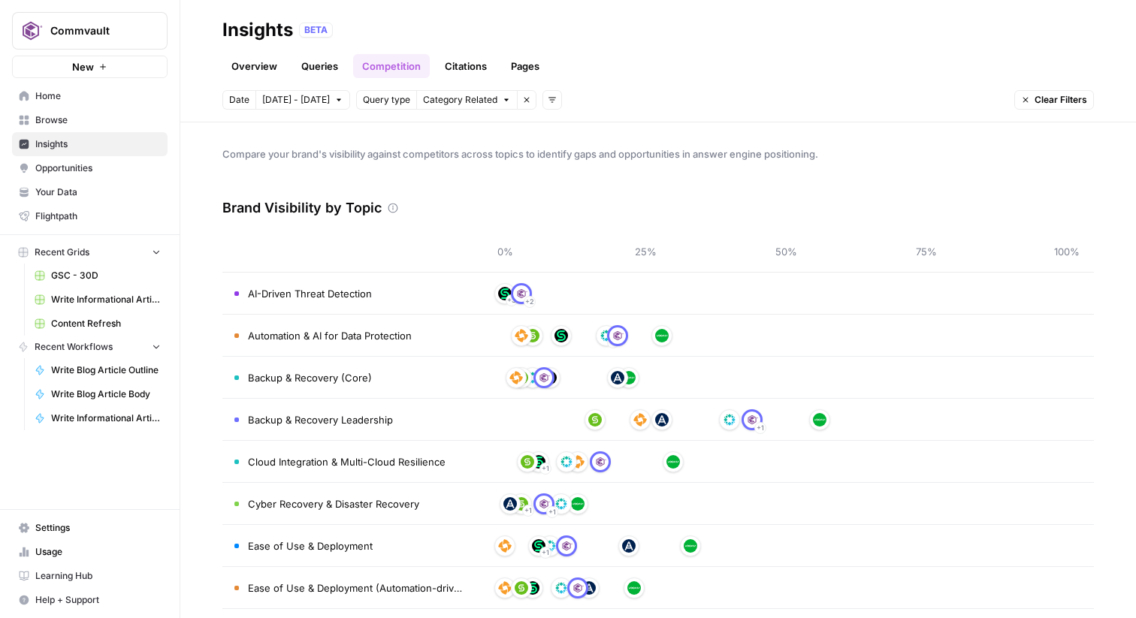
click at [469, 62] on link "Citations" at bounding box center [466, 66] width 60 height 24
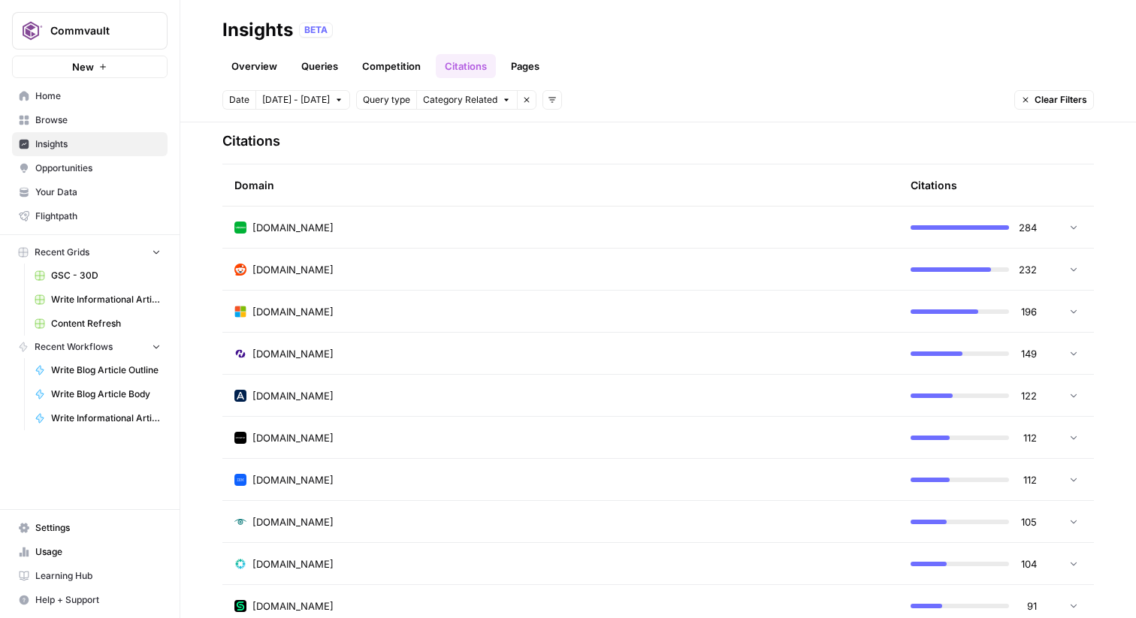
scroll to position [328, 0]
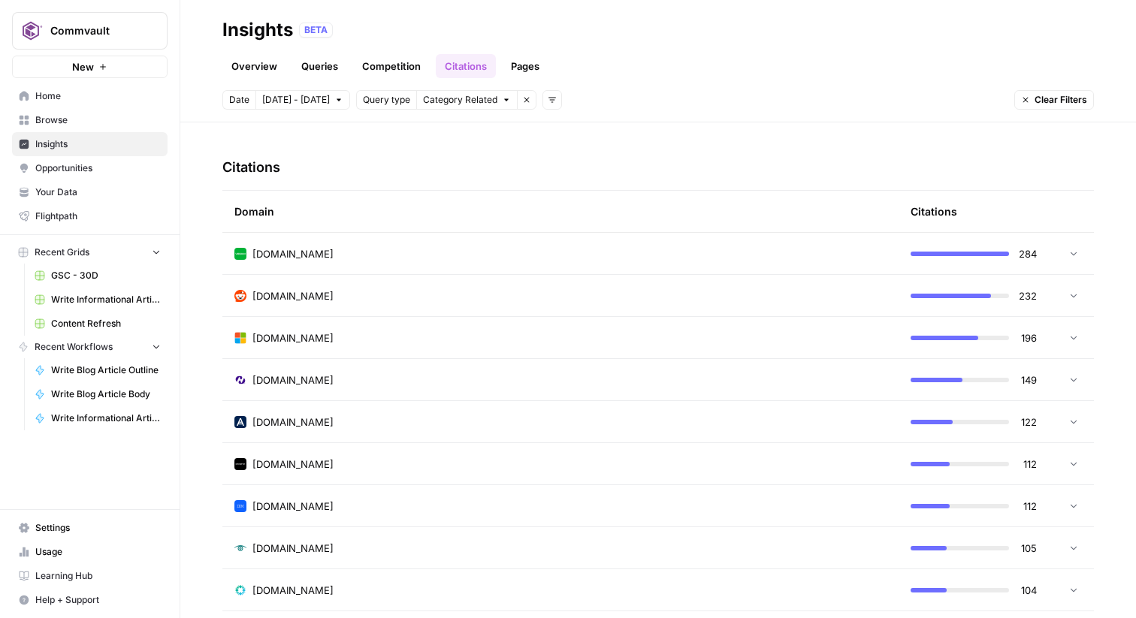
click at [111, 164] on span "Opportunities" at bounding box center [97, 169] width 125 height 14
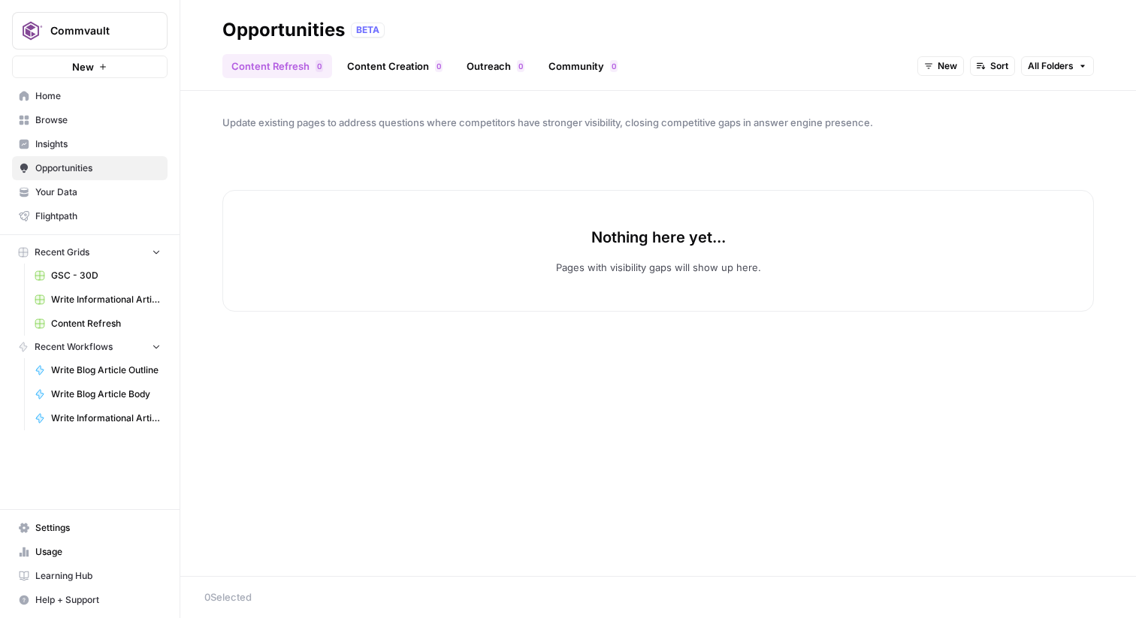
click at [122, 143] on span "Insights" at bounding box center [97, 144] width 125 height 14
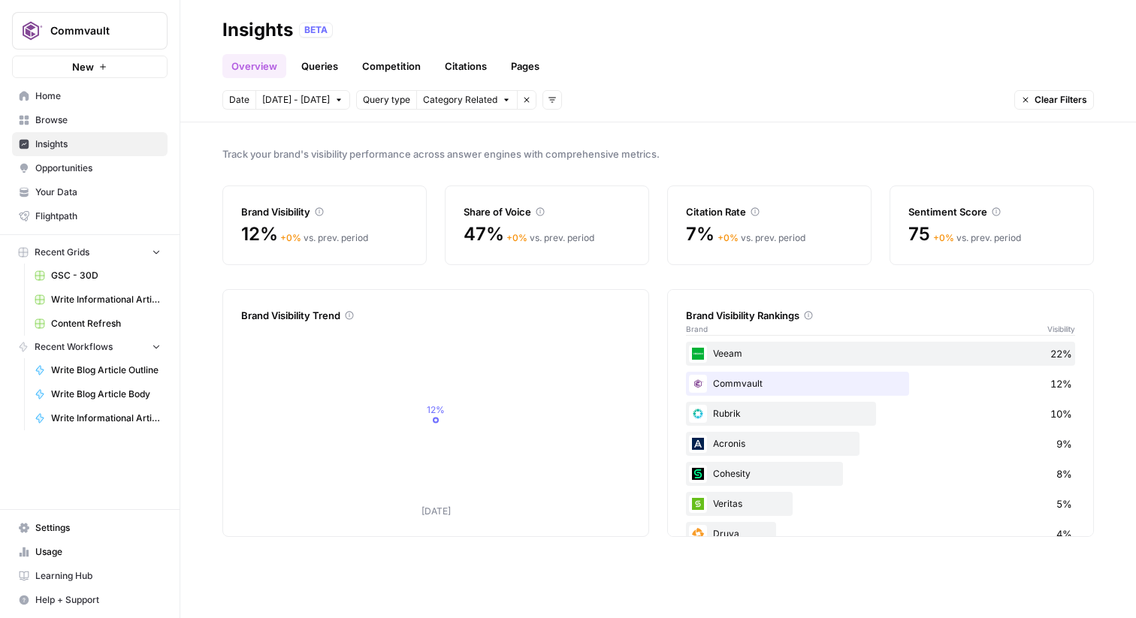
click at [369, 70] on link "Competition" at bounding box center [391, 66] width 77 height 24
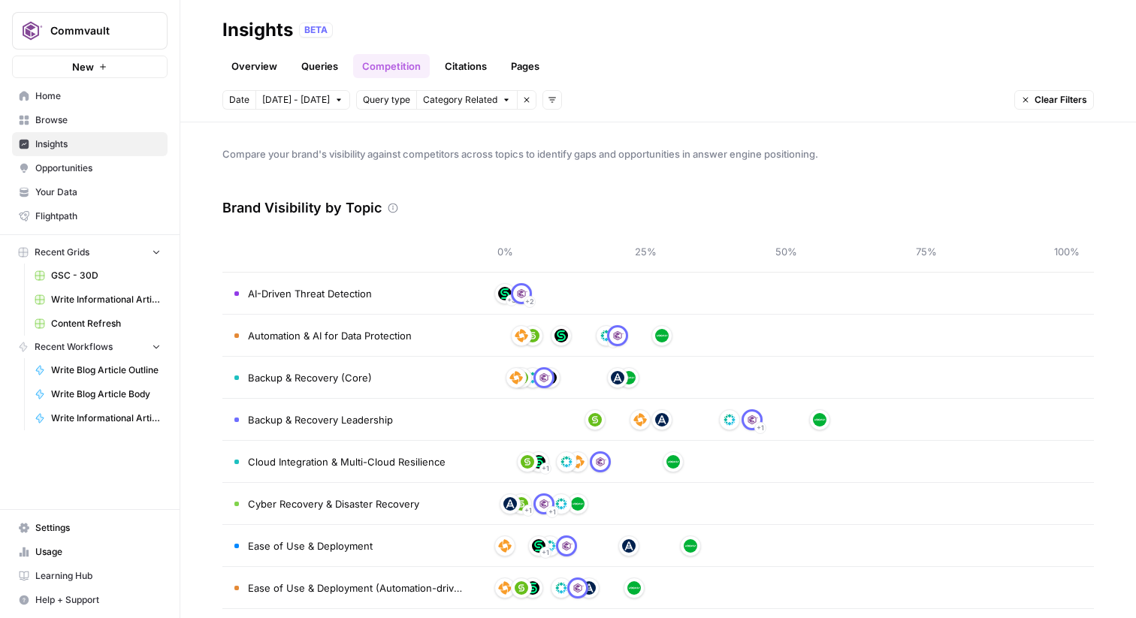
click at [329, 73] on link "Queries" at bounding box center [319, 66] width 55 height 24
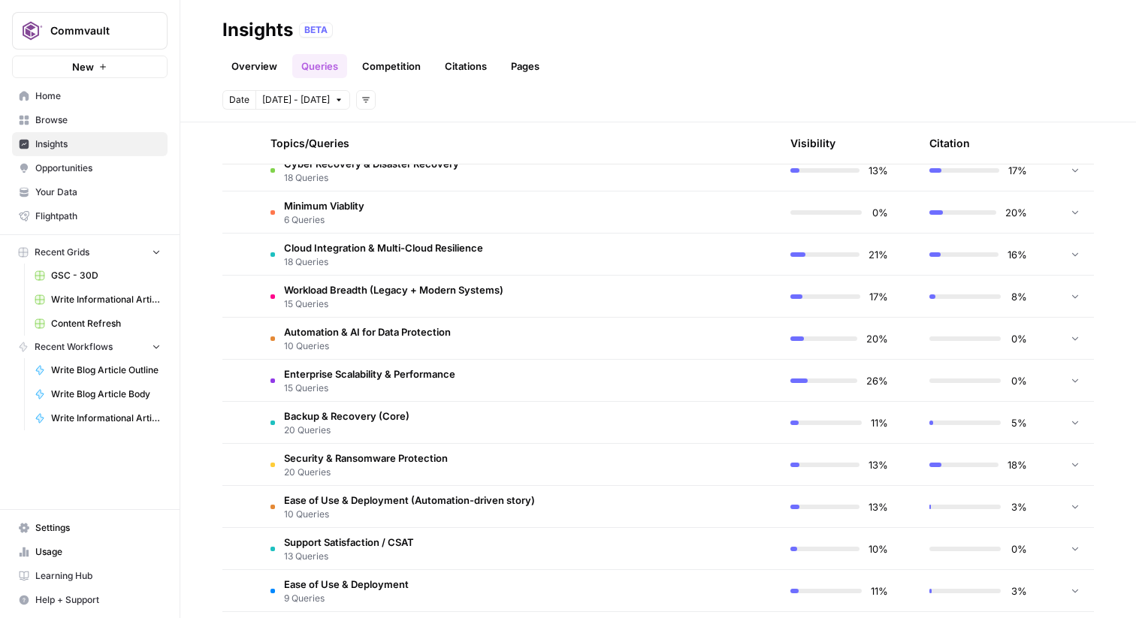
scroll to position [334, 0]
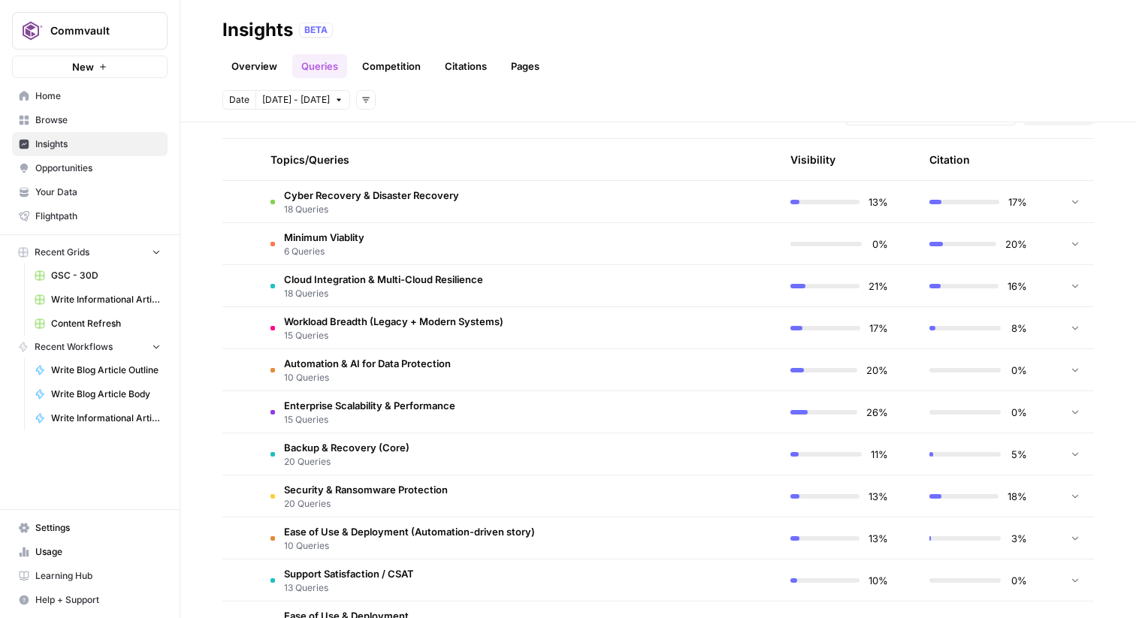
click at [490, 201] on td "Cyber Recovery & Disaster Recovery 18 Queries" at bounding box center [446, 201] width 377 height 41
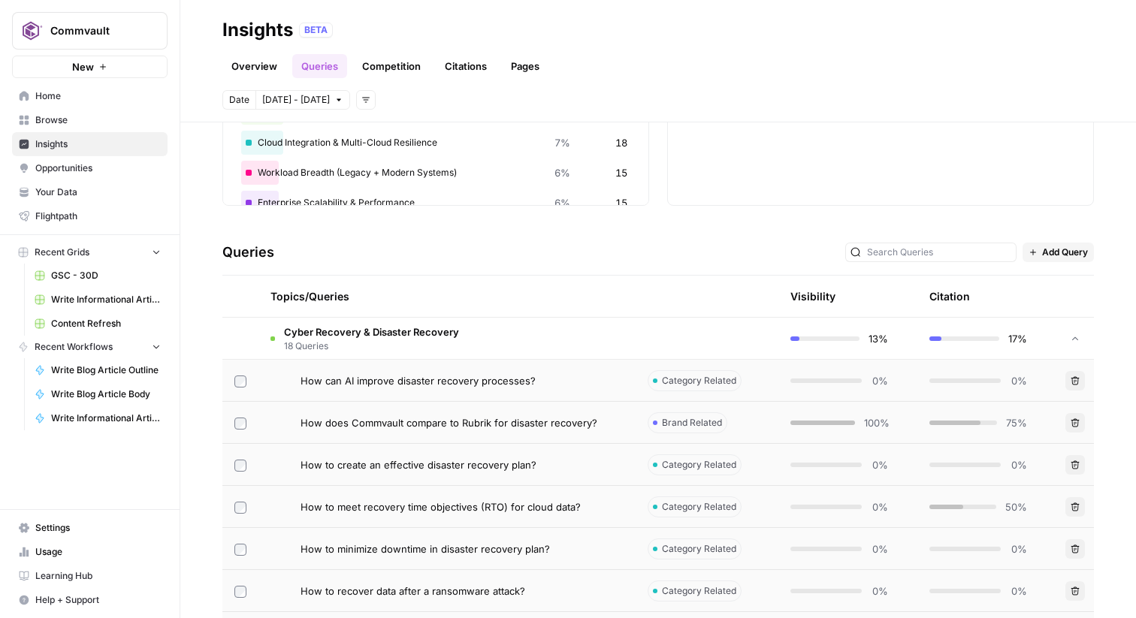
scroll to position [149, 0]
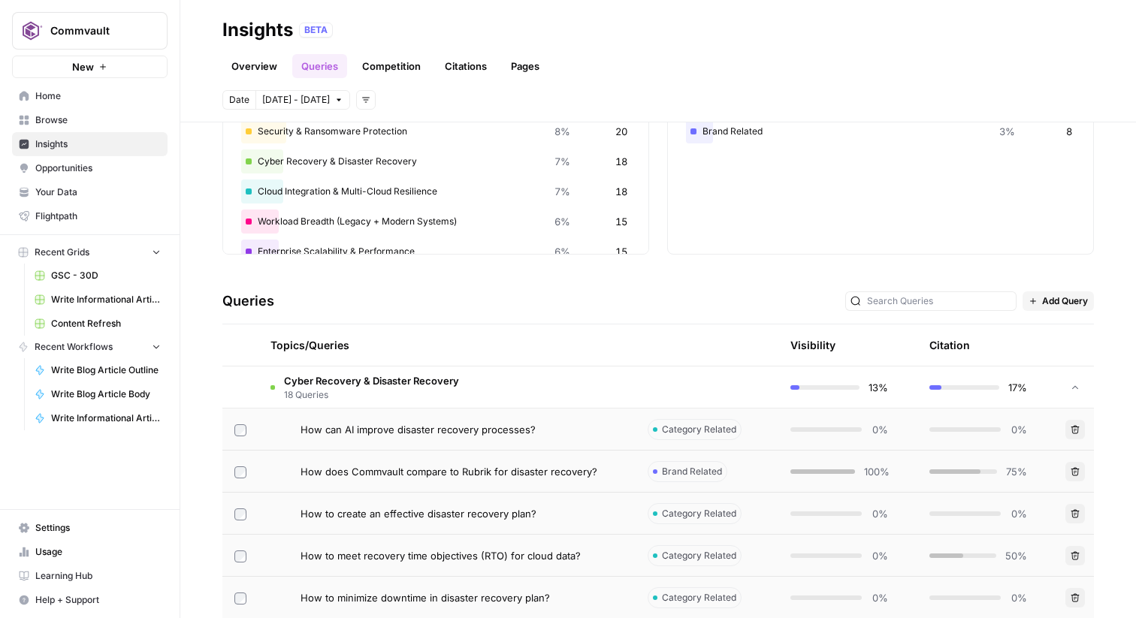
click at [467, 385] on td "Cyber Recovery & Disaster Recovery 18 Queries" at bounding box center [446, 387] width 377 height 41
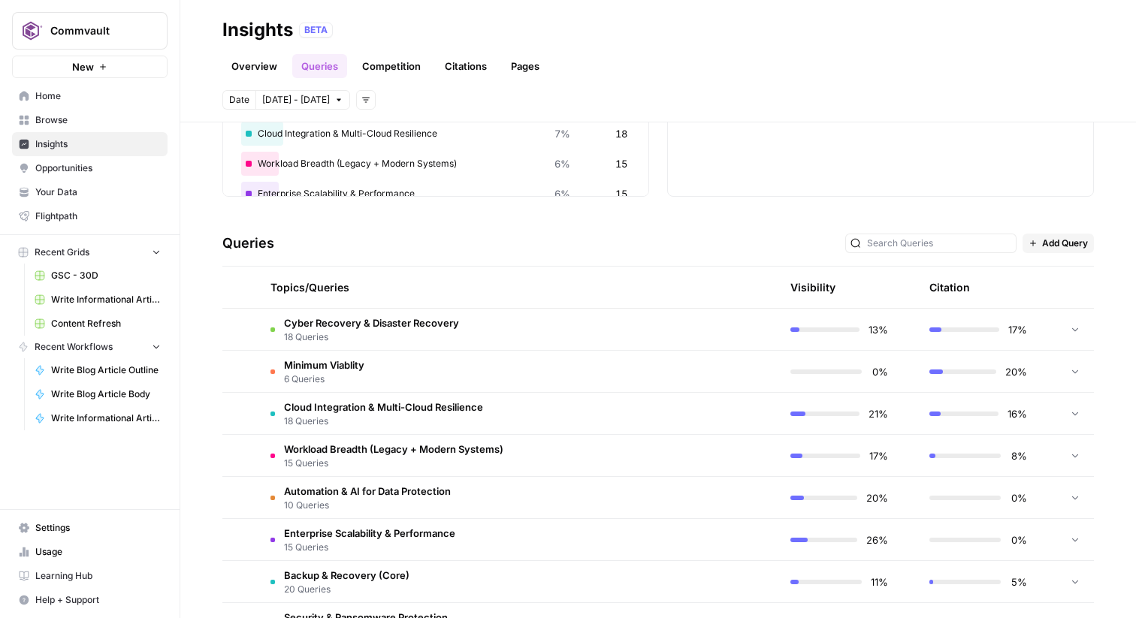
scroll to position [135, 0]
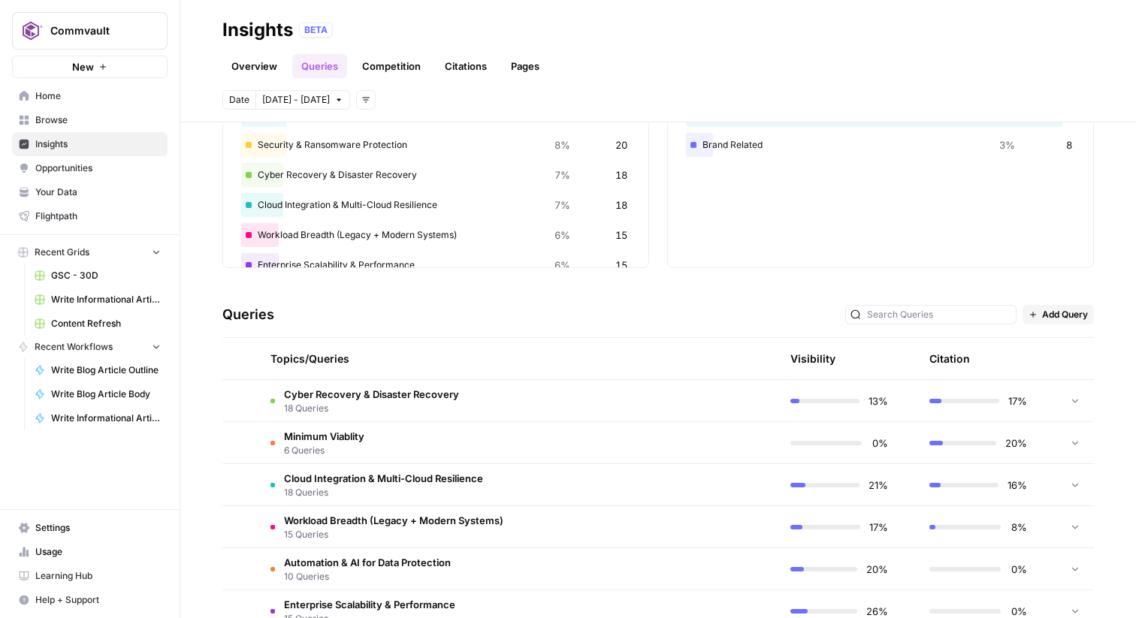
click at [529, 68] on link "Pages" at bounding box center [525, 66] width 47 height 24
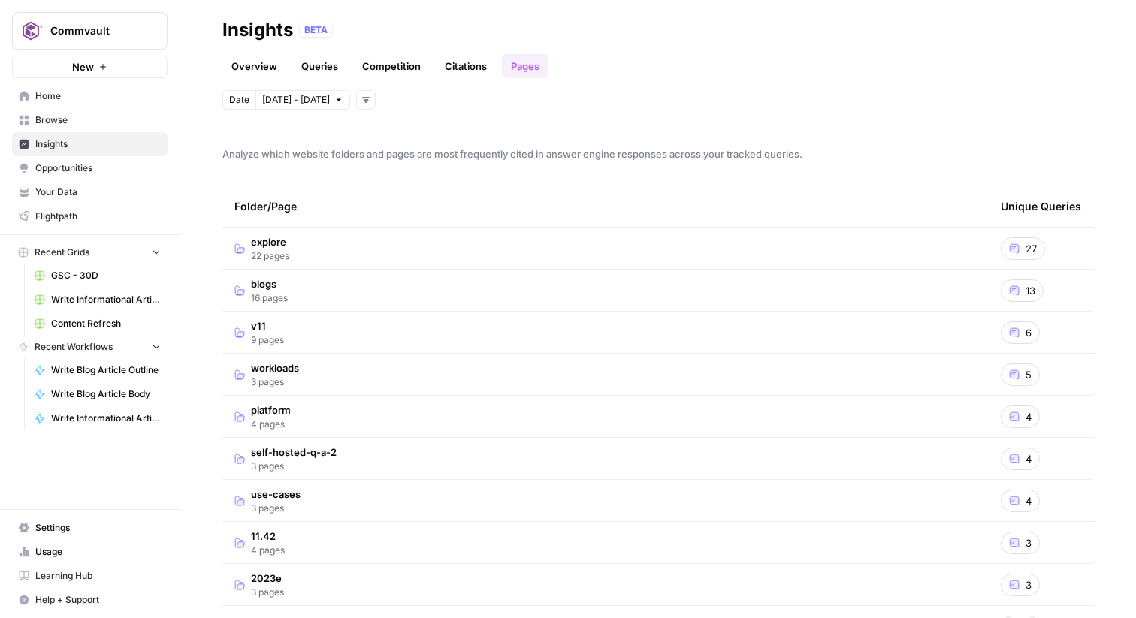
click at [309, 251] on td "explore 22 pages" at bounding box center [605, 248] width 766 height 41
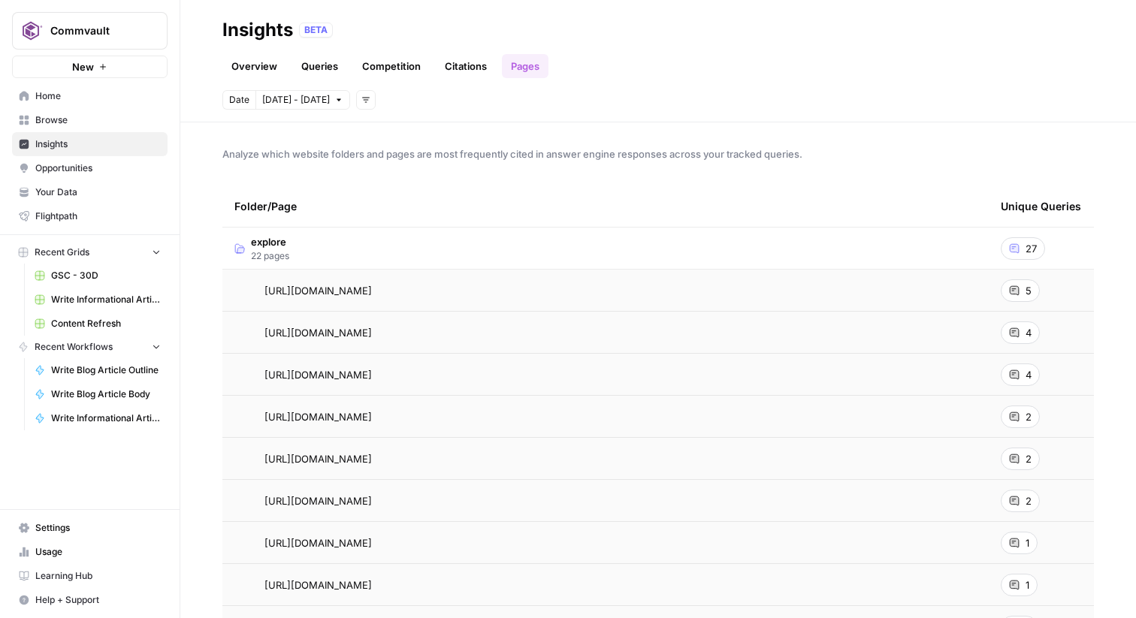
click at [1025, 292] on div "5" at bounding box center [1020, 290] width 39 height 23
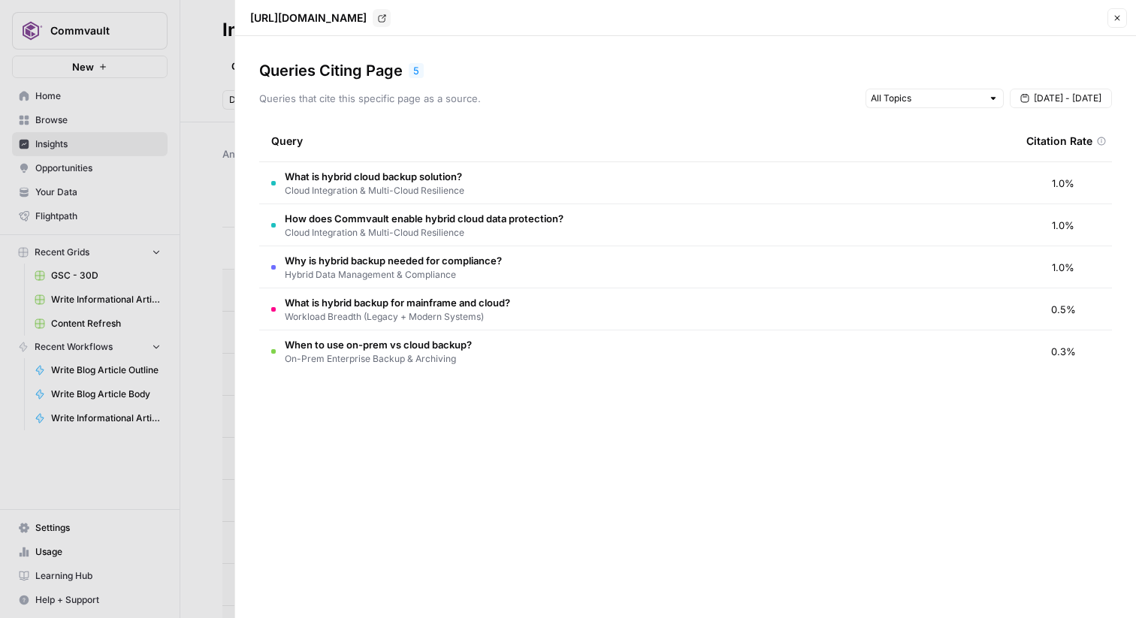
click at [1118, 20] on icon "button" at bounding box center [1116, 18] width 9 height 9
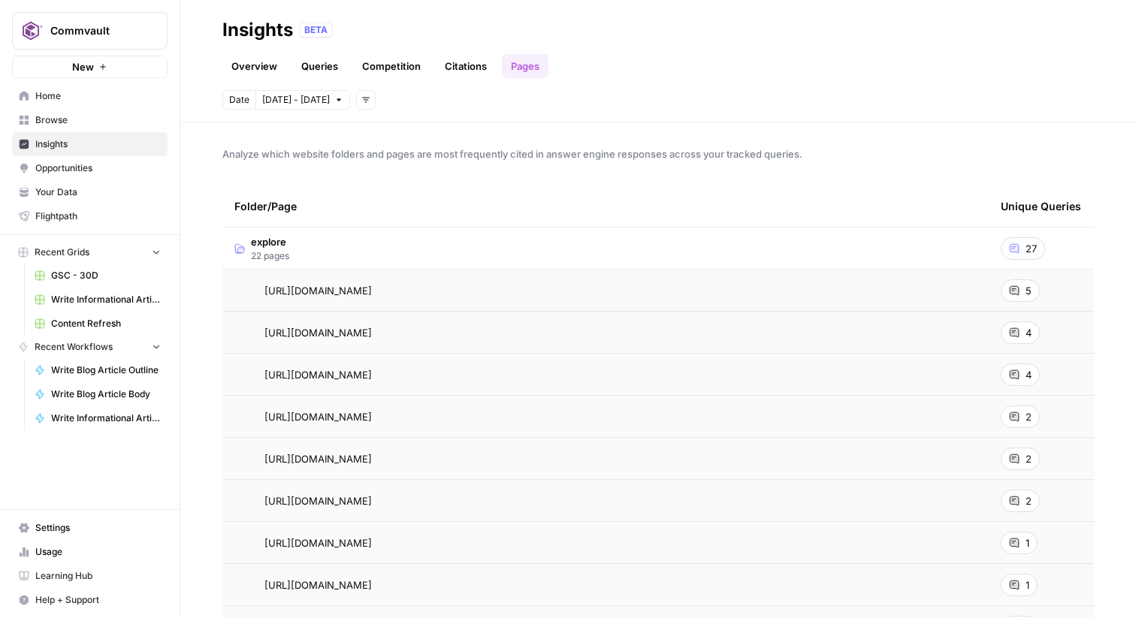
click at [1016, 288] on icon at bounding box center [1014, 290] width 9 height 9
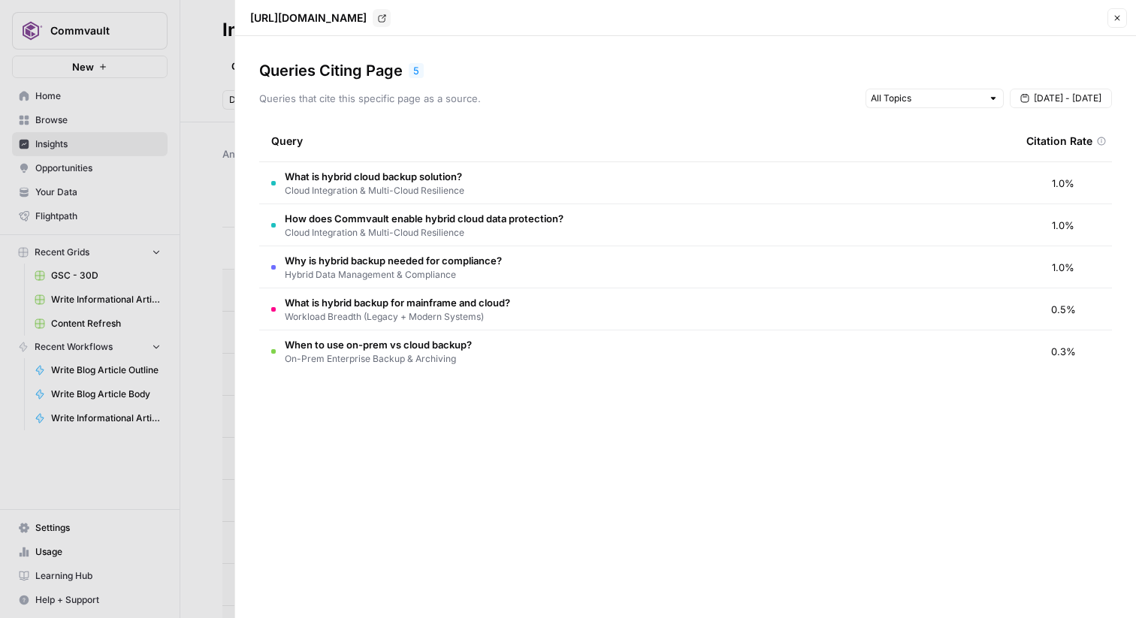
click at [445, 188] on span "Cloud Integration & Multi-Cloud Resilience" at bounding box center [375, 191] width 180 height 14
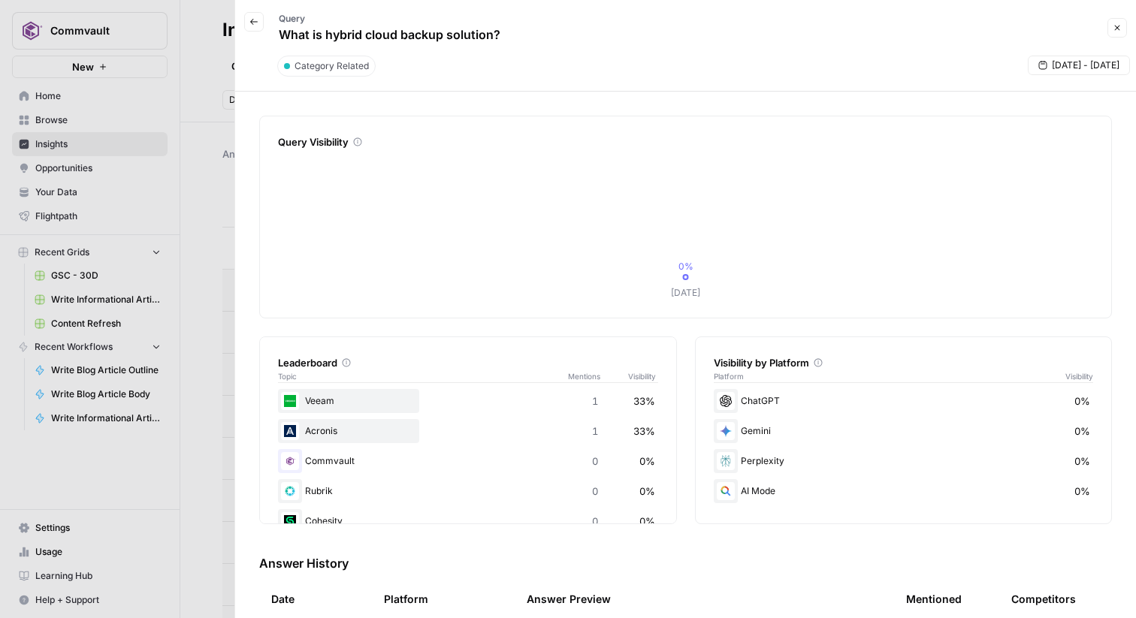
scroll to position [30, 0]
click at [1113, 33] on button "Close" at bounding box center [1117, 28] width 20 height 20
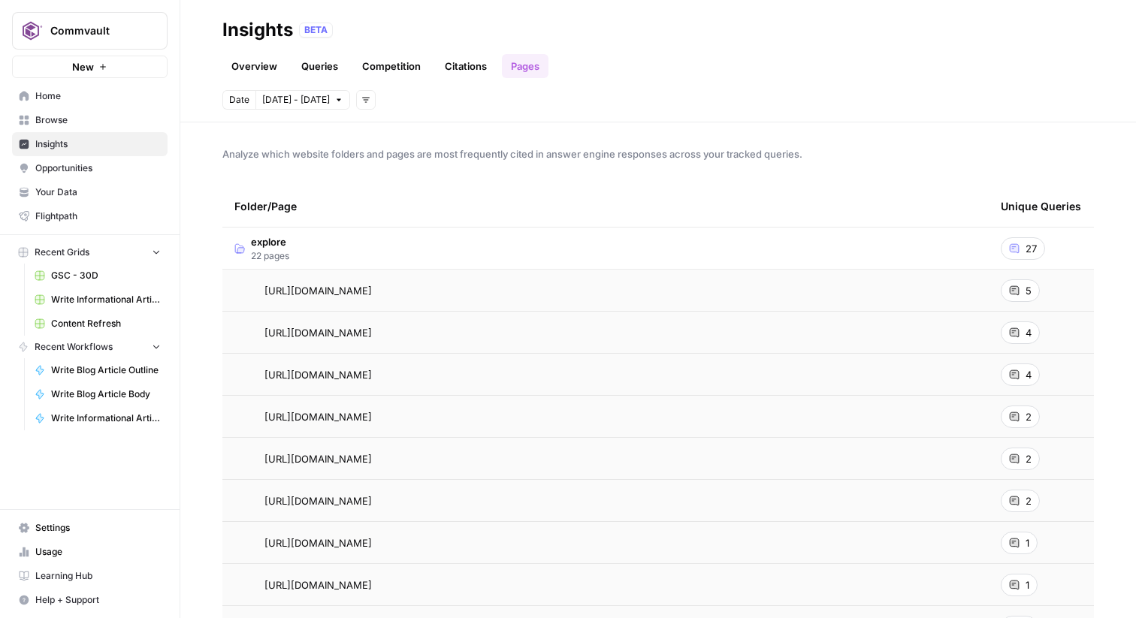
click at [134, 163] on span "Opportunities" at bounding box center [97, 169] width 125 height 14
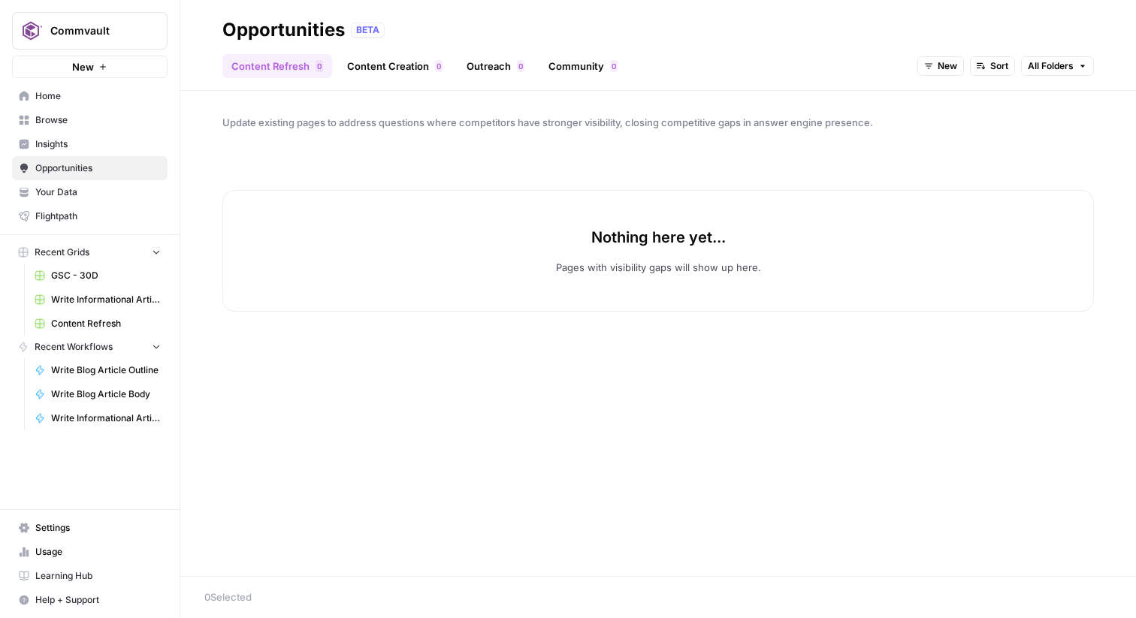
click at [357, 71] on link "Content Creation 0" at bounding box center [394, 66] width 113 height 24
click at [77, 144] on span "Insights" at bounding box center [97, 144] width 125 height 14
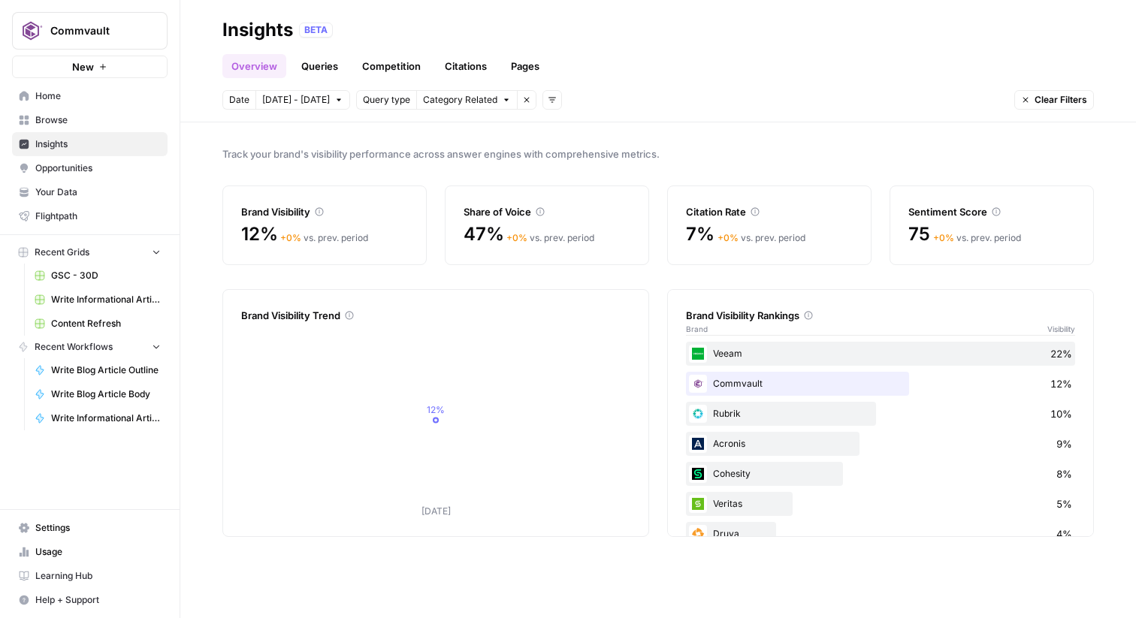
click at [167, 113] on link "Browse" at bounding box center [89, 120] width 155 height 24
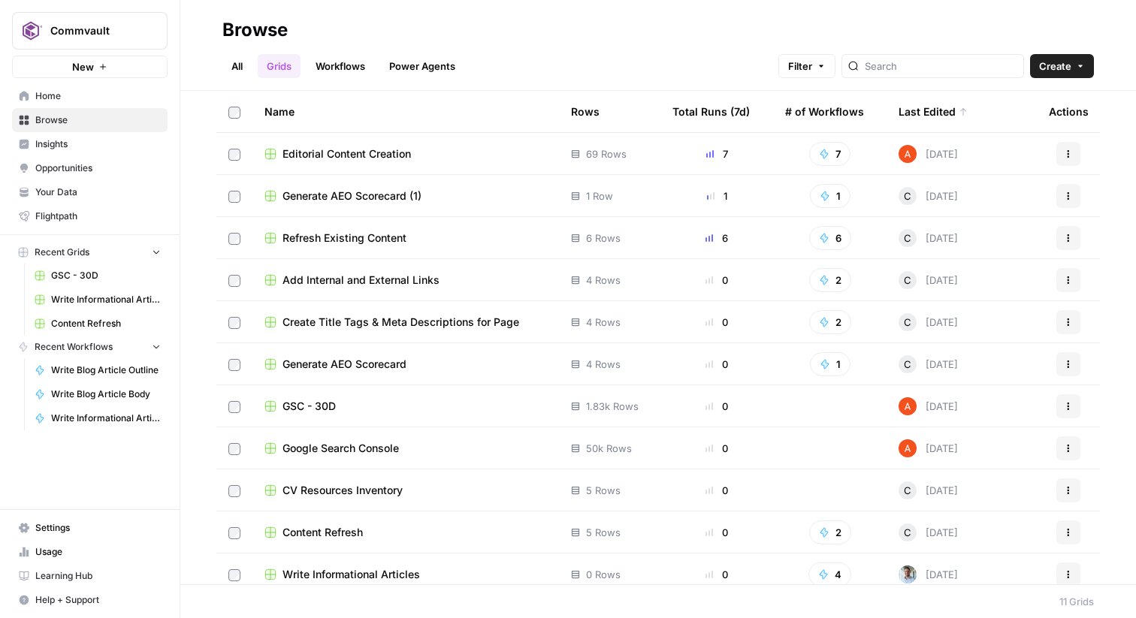
click at [372, 155] on span "Editorial Content Creation" at bounding box center [346, 153] width 128 height 15
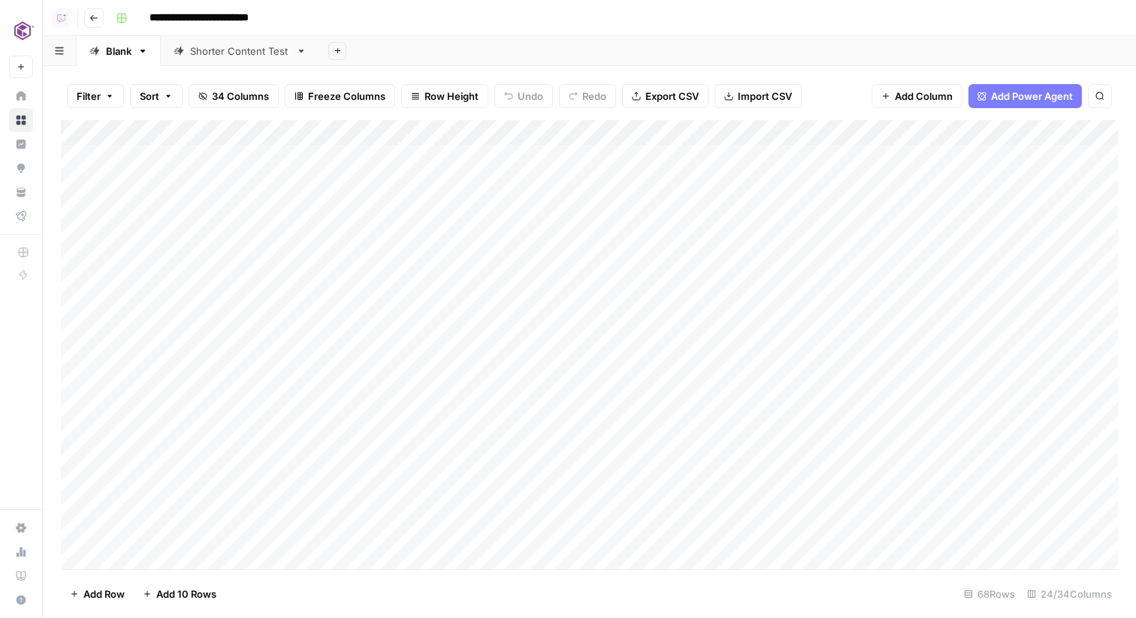
click at [251, 59] on link "Shorter Content Test" at bounding box center [240, 51] width 158 height 30
click at [890, 153] on div "Add Column" at bounding box center [589, 157] width 1057 height 75
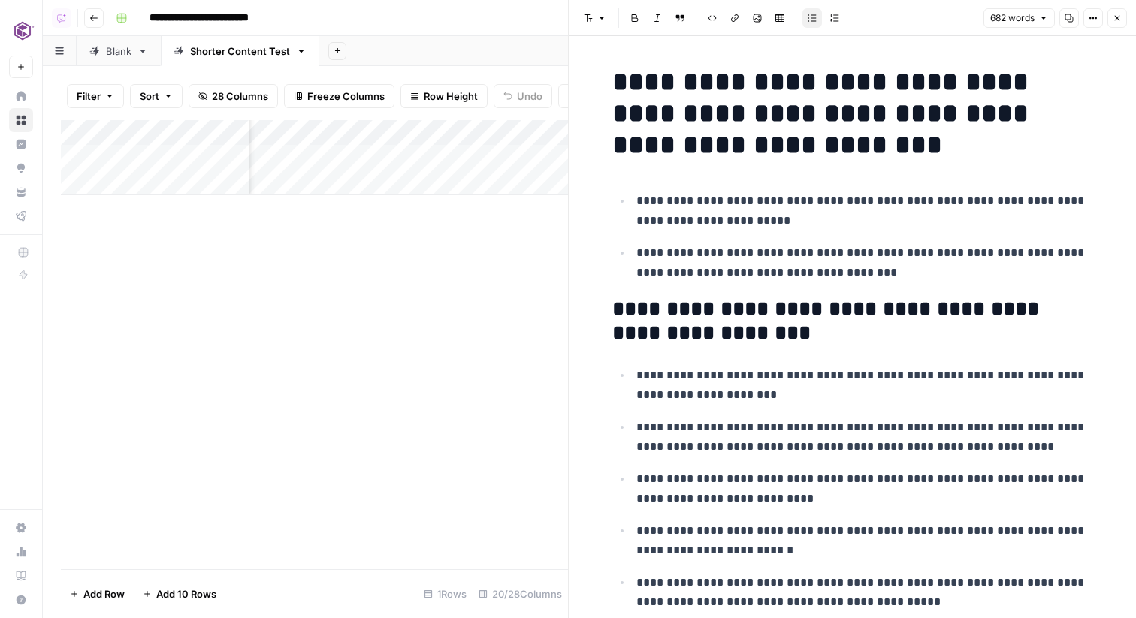
click at [1113, 24] on button "Close" at bounding box center [1117, 18] width 20 height 20
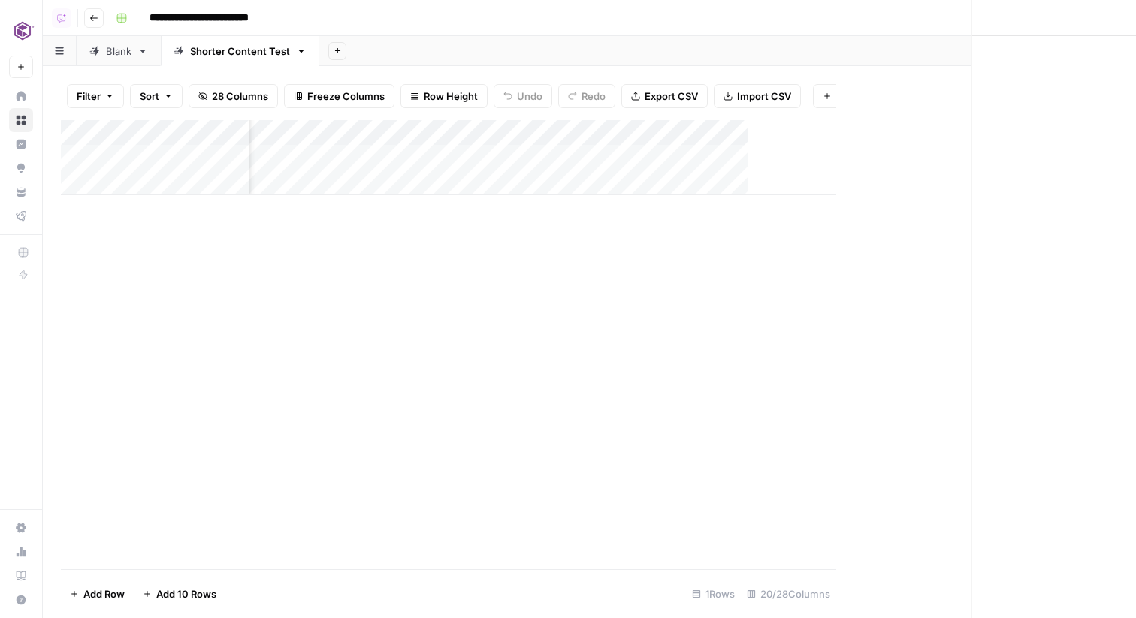
scroll to position [0, 2136]
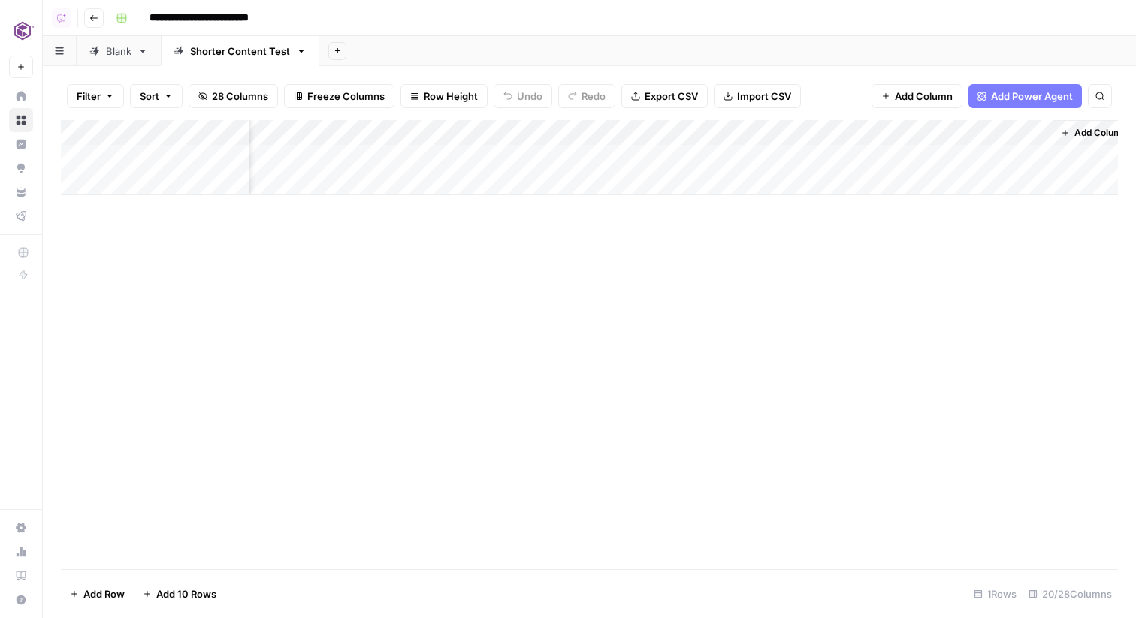
click at [1031, 157] on div "Add Column" at bounding box center [589, 157] width 1057 height 75
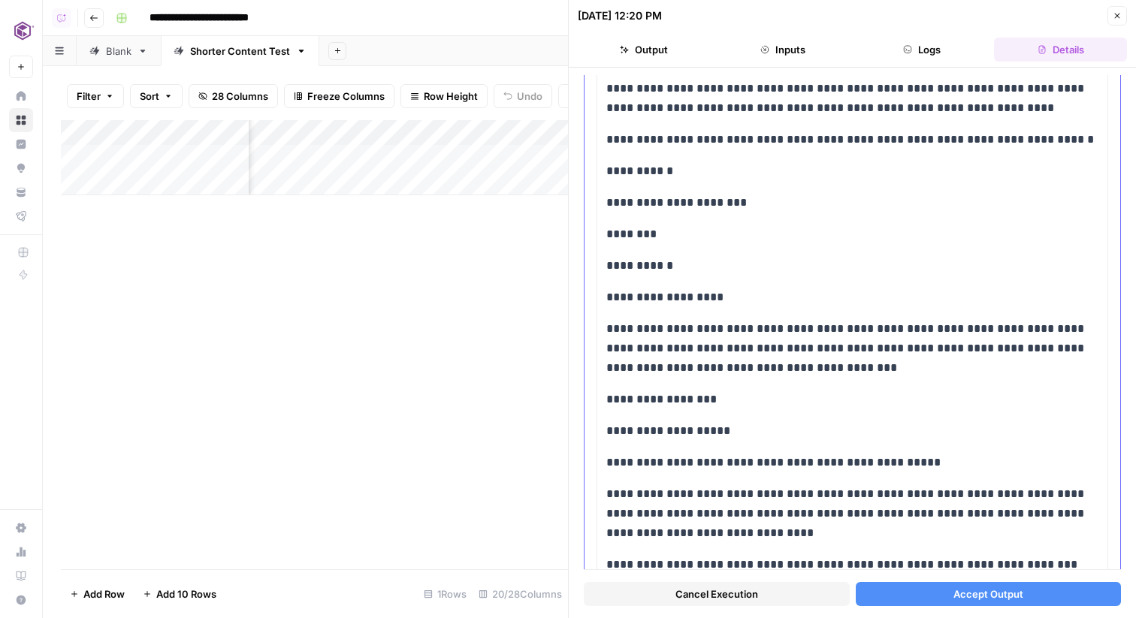
scroll to position [1393, 0]
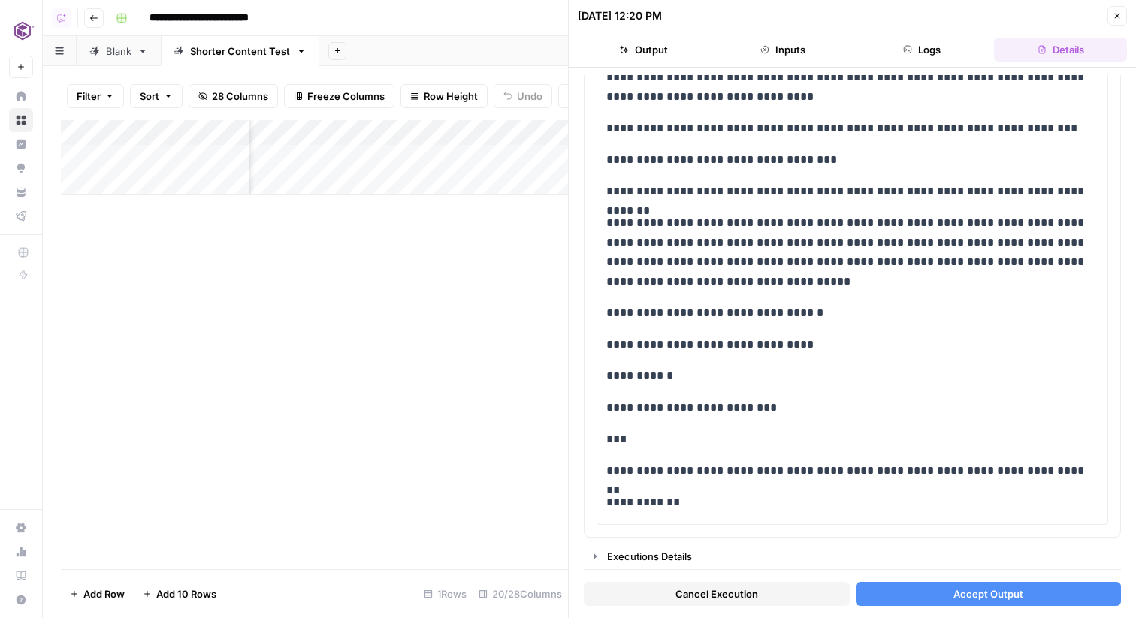
click at [917, 584] on button "Accept Output" at bounding box center [989, 594] width 266 height 24
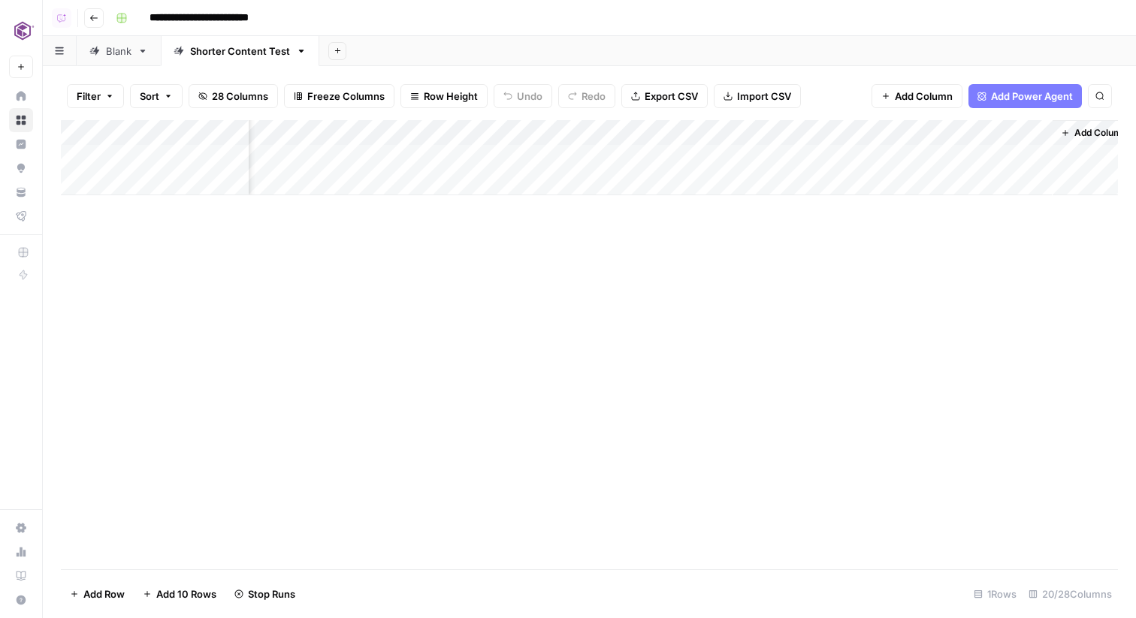
click at [922, 132] on div "Add Column" at bounding box center [589, 157] width 1057 height 75
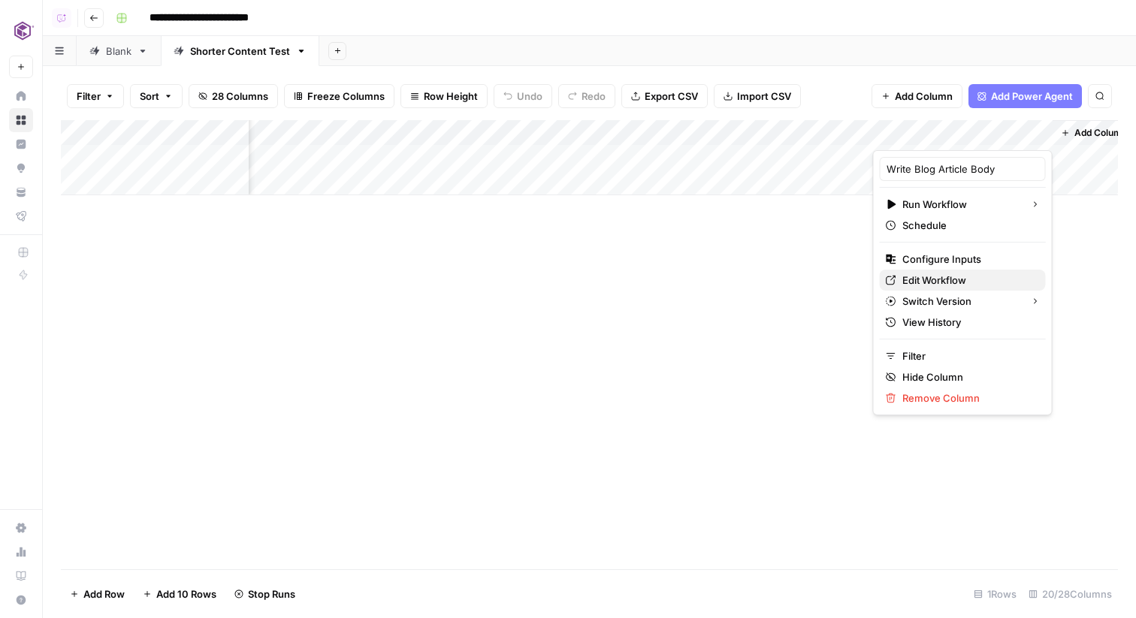
click at [918, 279] on span "Edit Workflow" at bounding box center [967, 280] width 131 height 15
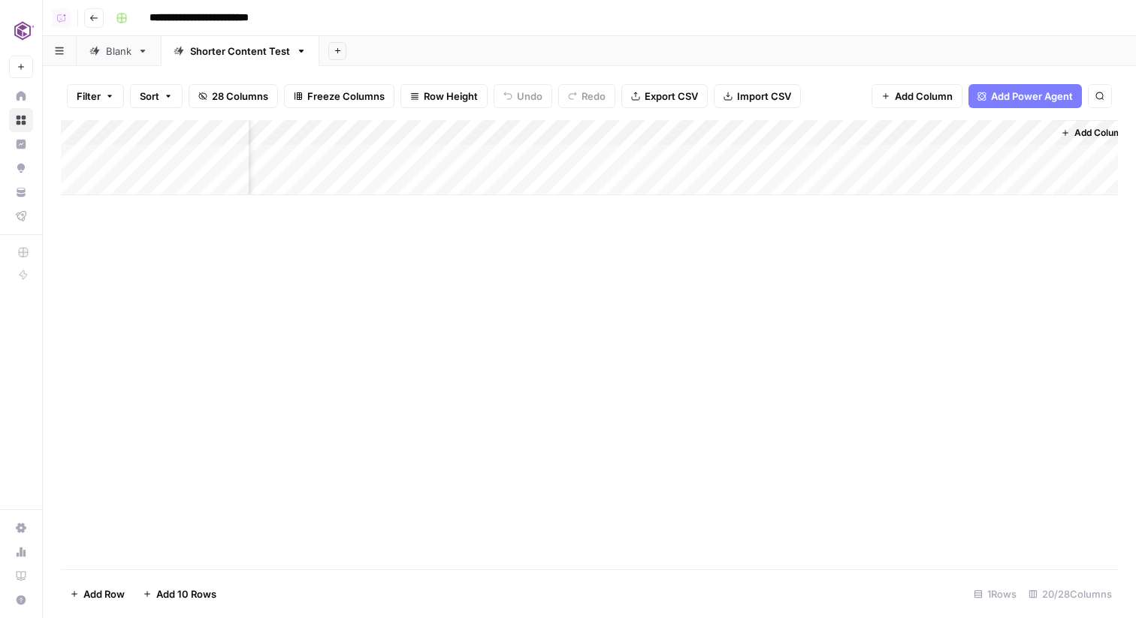
scroll to position [0, 2154]
click at [958, 137] on div "Add Column" at bounding box center [589, 157] width 1057 height 75
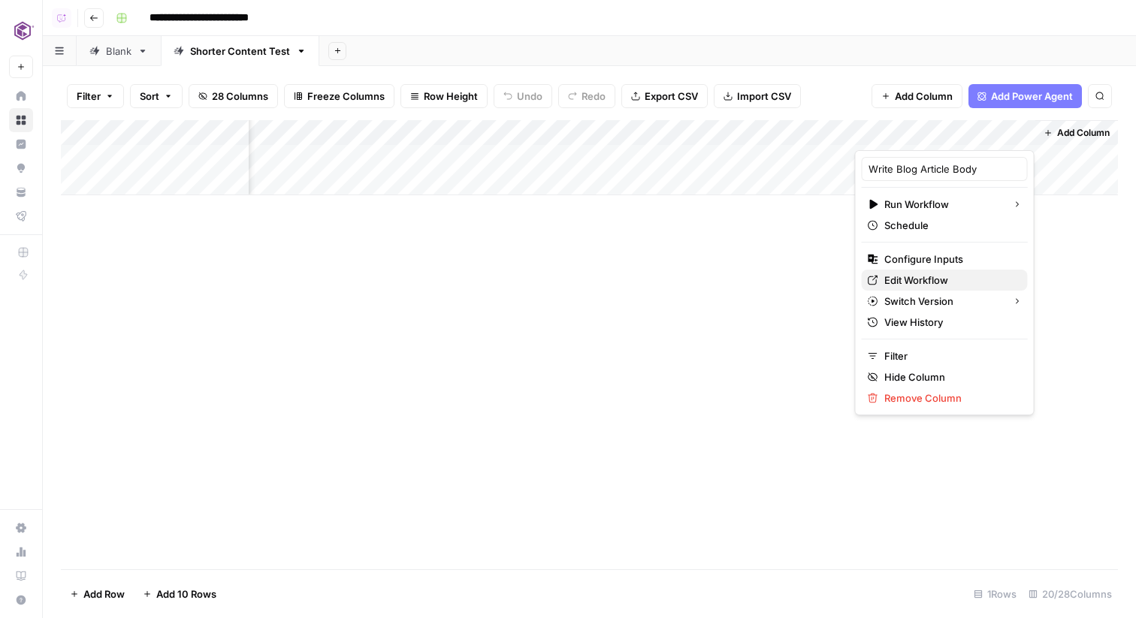
click at [938, 279] on span "Edit Workflow" at bounding box center [949, 280] width 131 height 15
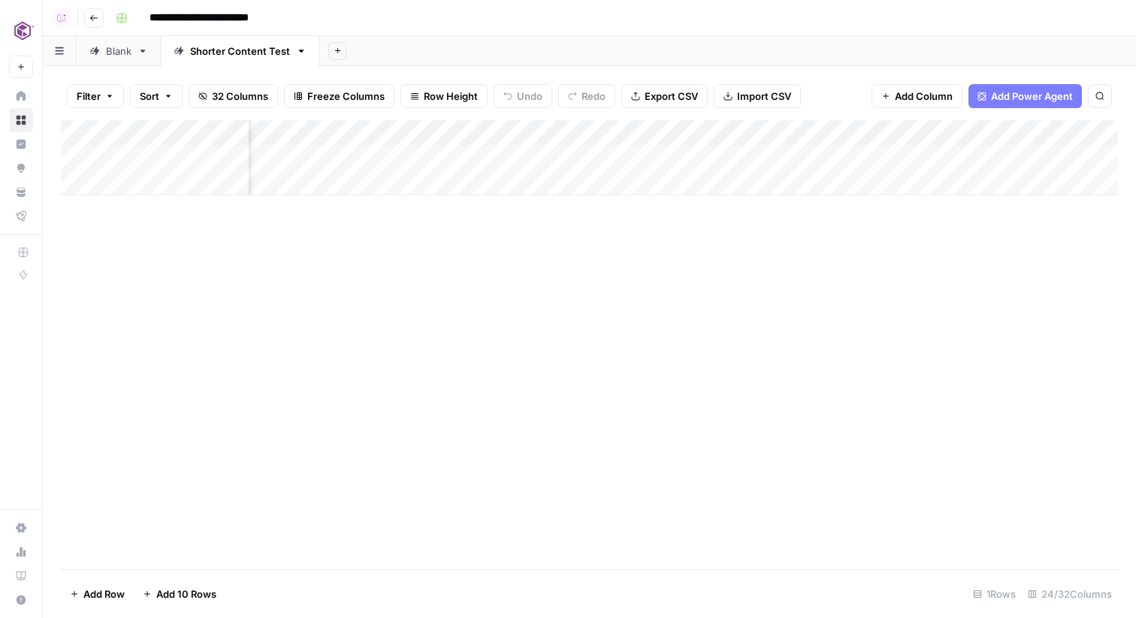
scroll to position [0, 2694]
click at [751, 155] on div "Add Column" at bounding box center [589, 157] width 1057 height 75
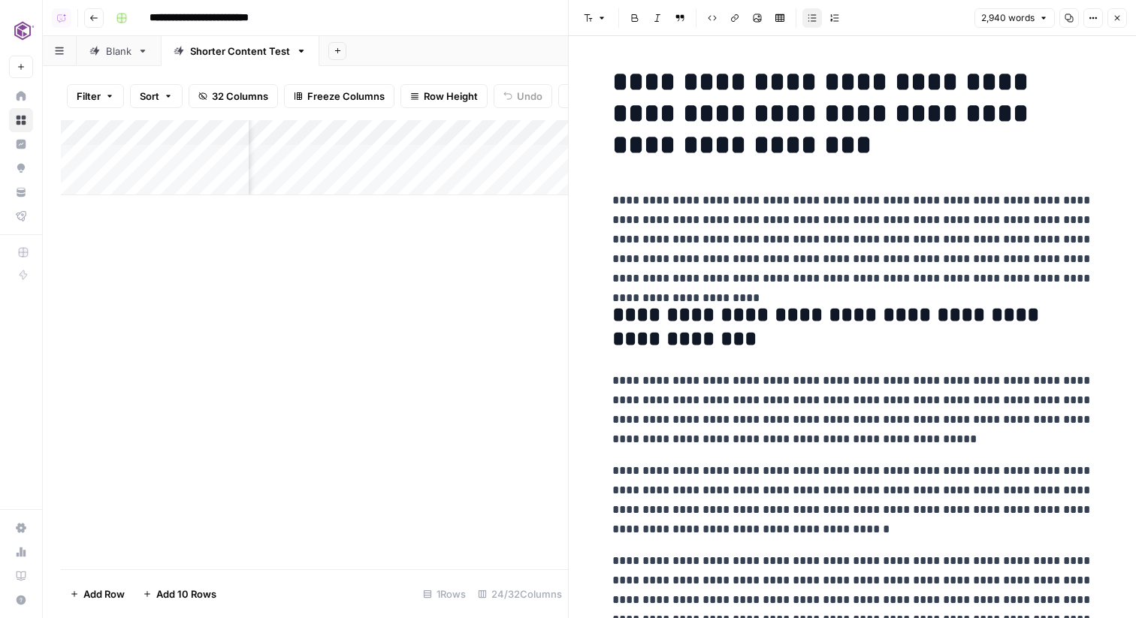
click at [1117, 16] on icon "button" at bounding box center [1116, 18] width 9 height 9
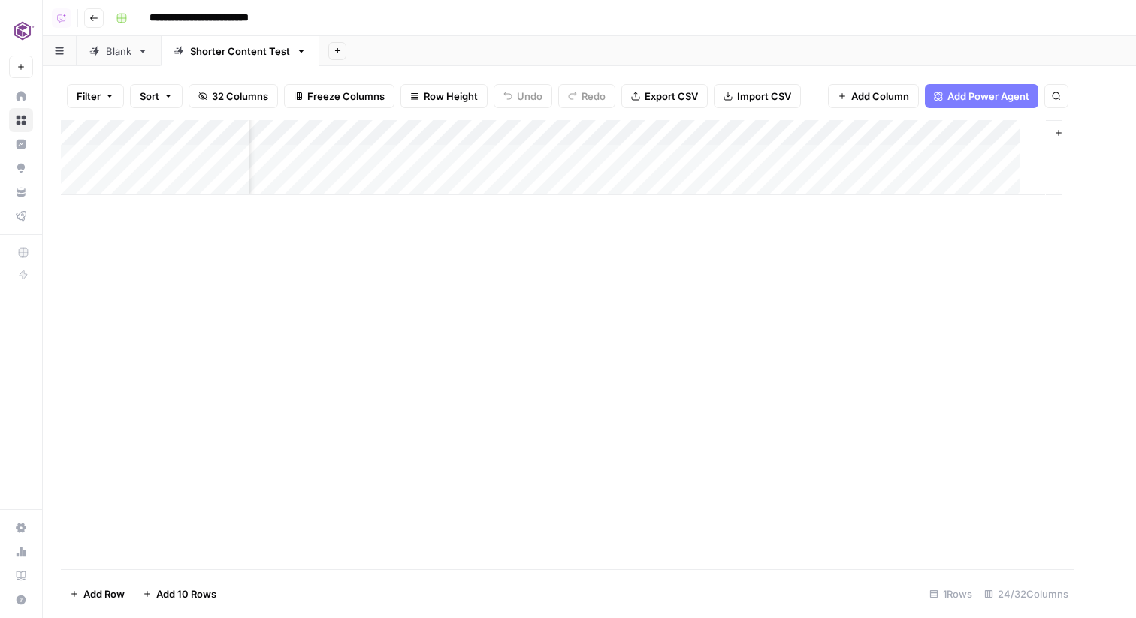
scroll to position [0, 2676]
click at [475, 24] on div "**********" at bounding box center [615, 18] width 1011 height 24
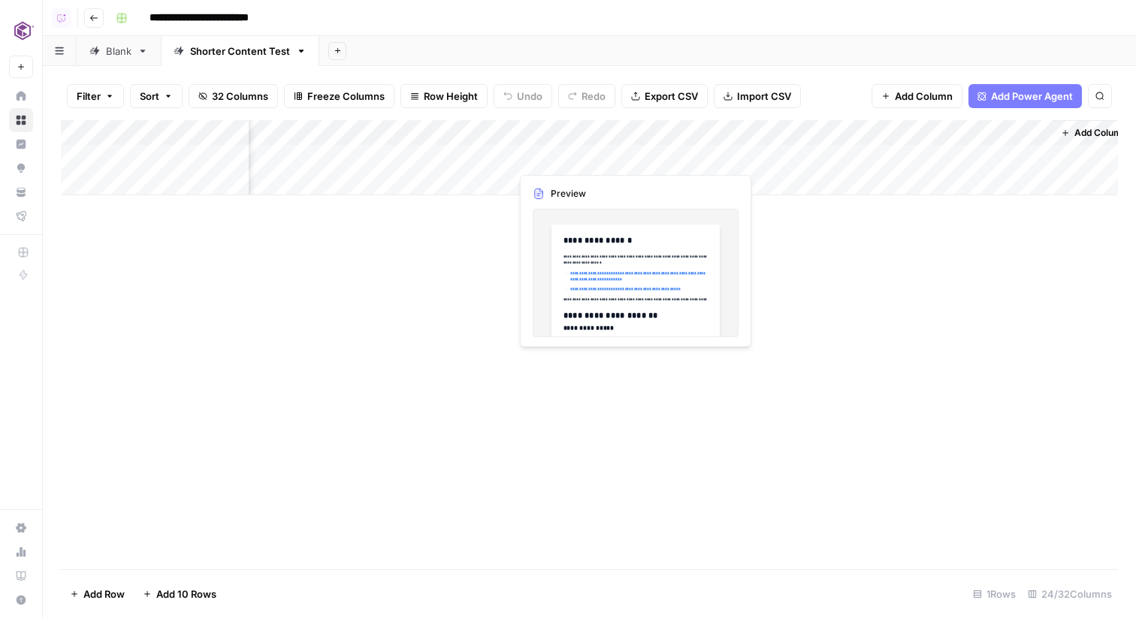
scroll to position [0, 2694]
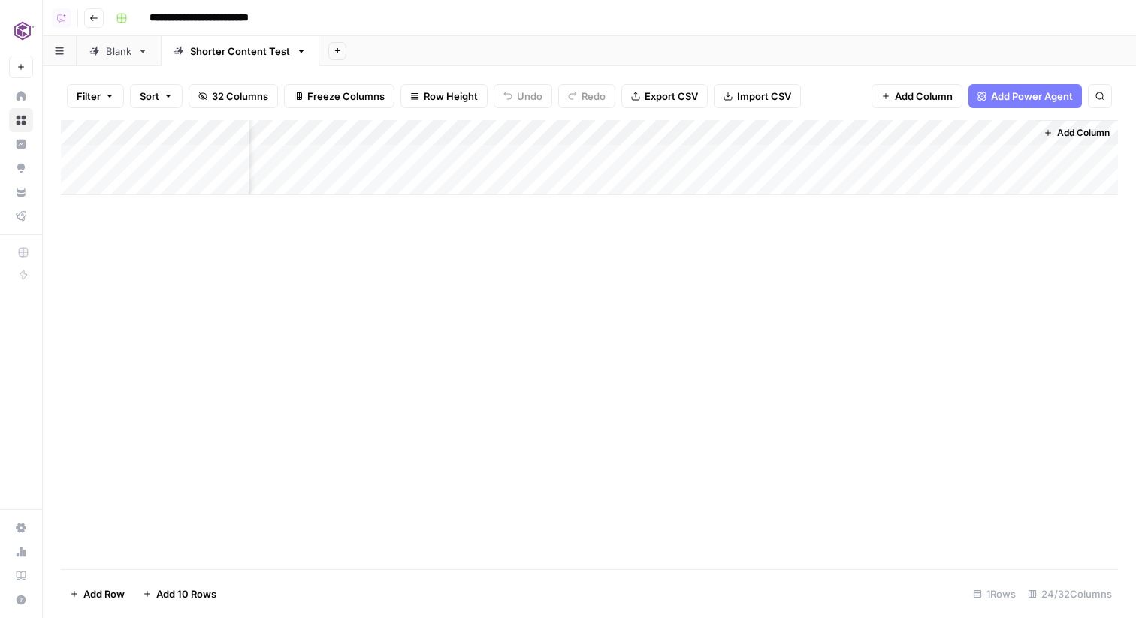
click at [461, 158] on div "Add Column" at bounding box center [589, 157] width 1057 height 75
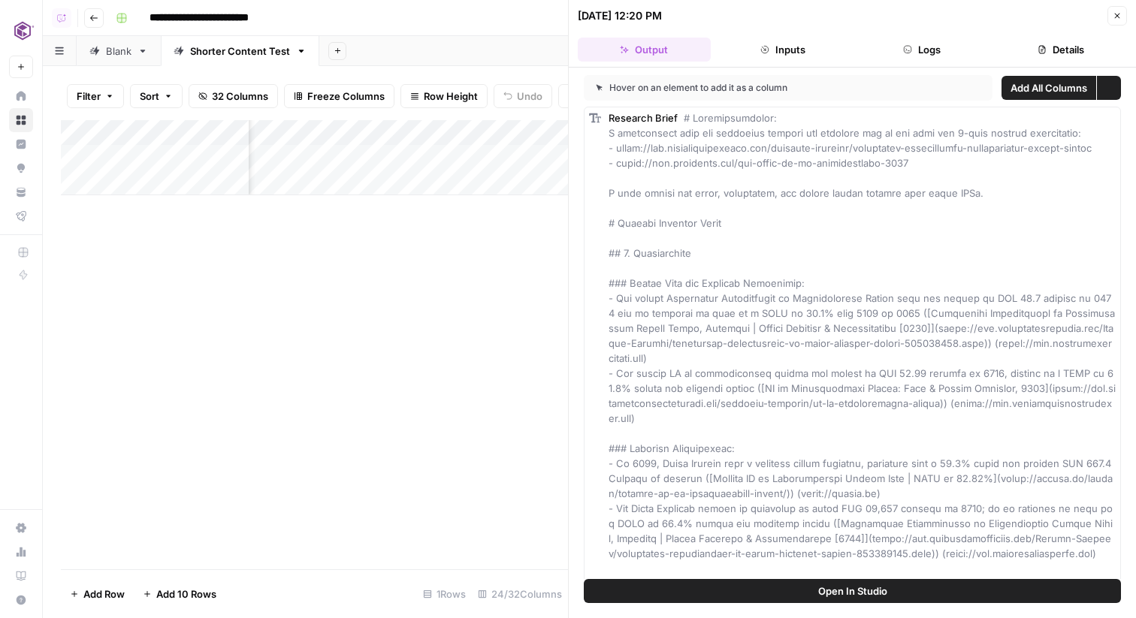
click at [931, 50] on button "Logs" at bounding box center [922, 50] width 133 height 24
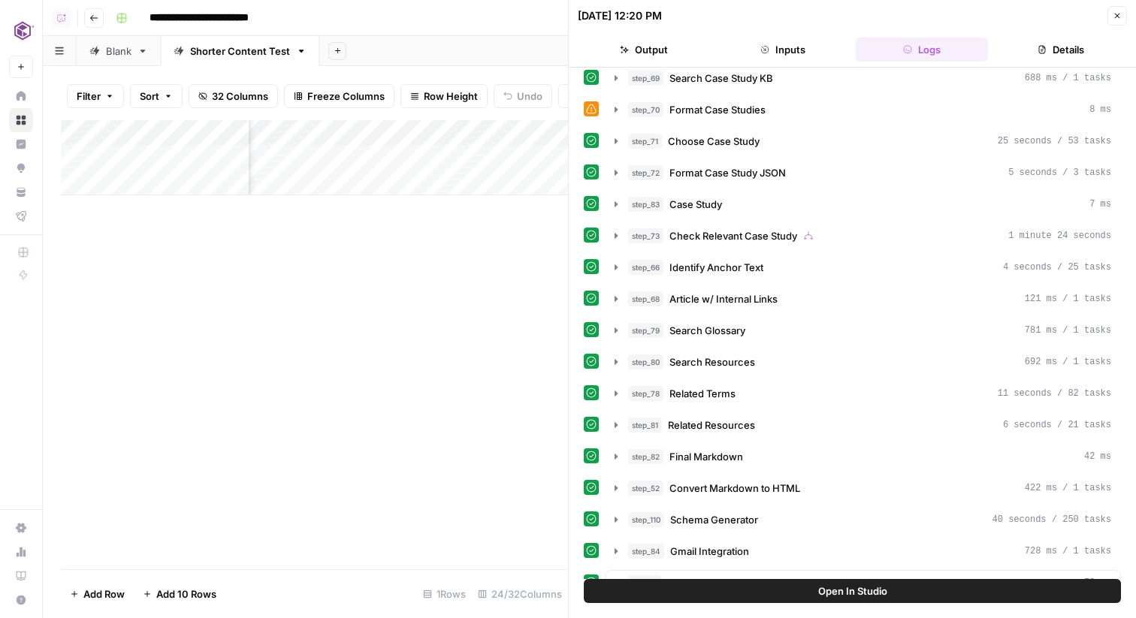
scroll to position [438, 0]
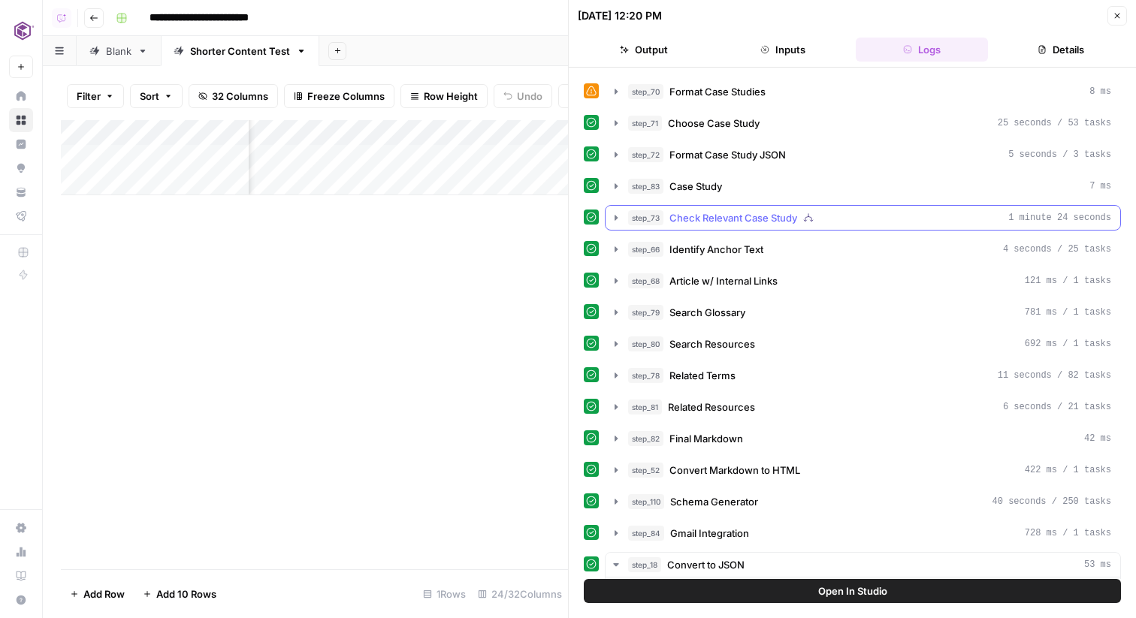
click at [762, 225] on span "Check Relevant Case Study" at bounding box center [733, 217] width 128 height 15
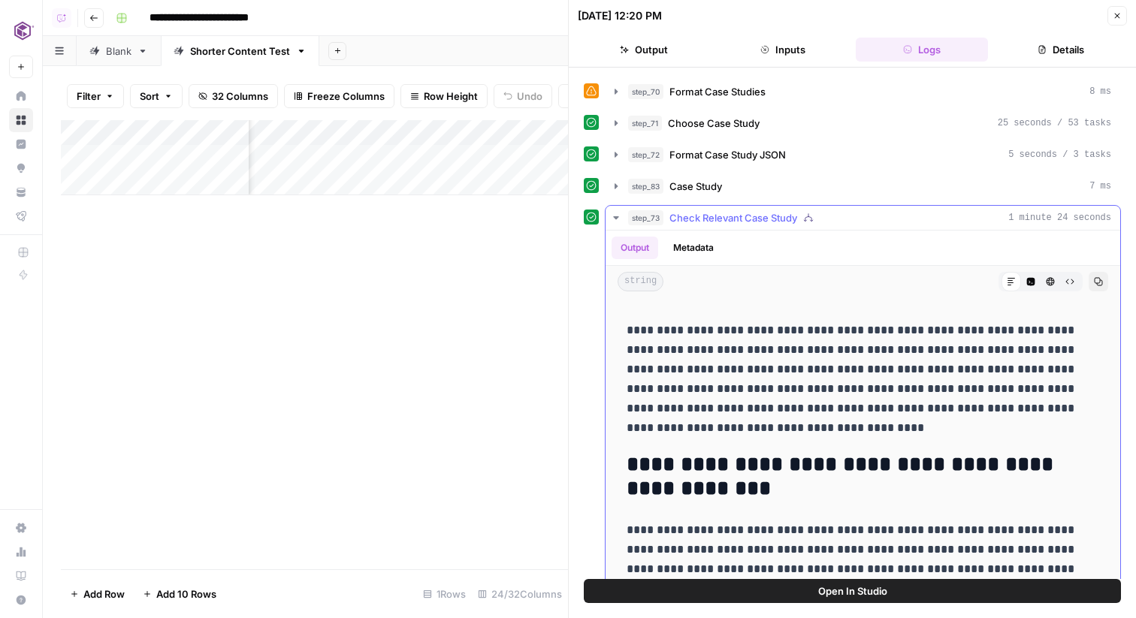
scroll to position [110, 0]
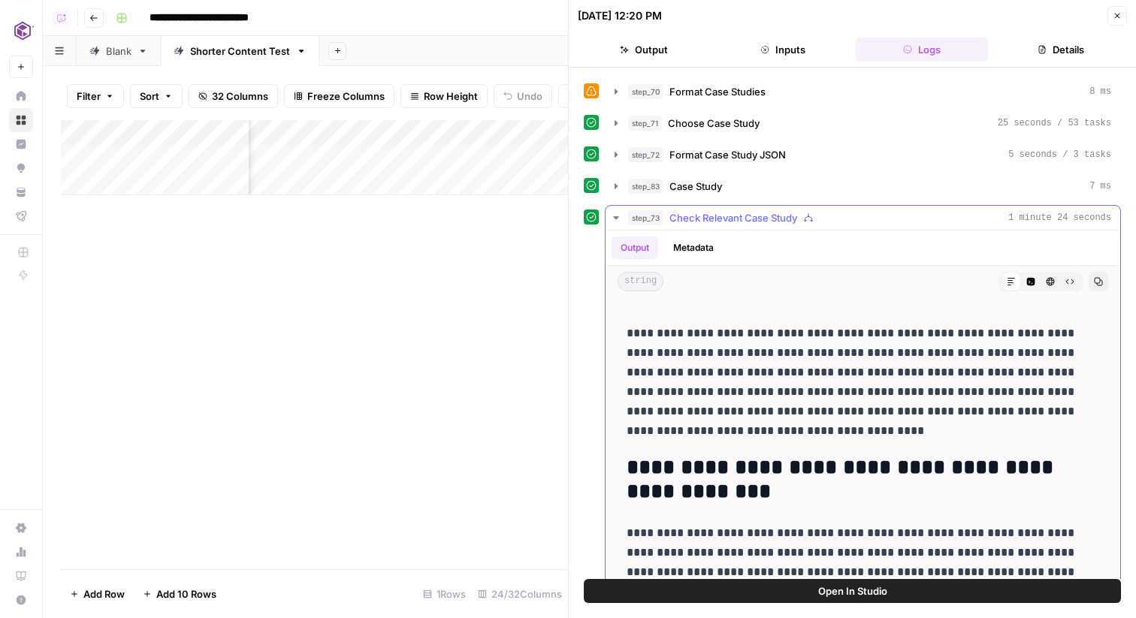
click at [723, 224] on span "Check Relevant Case Study" at bounding box center [733, 217] width 128 height 15
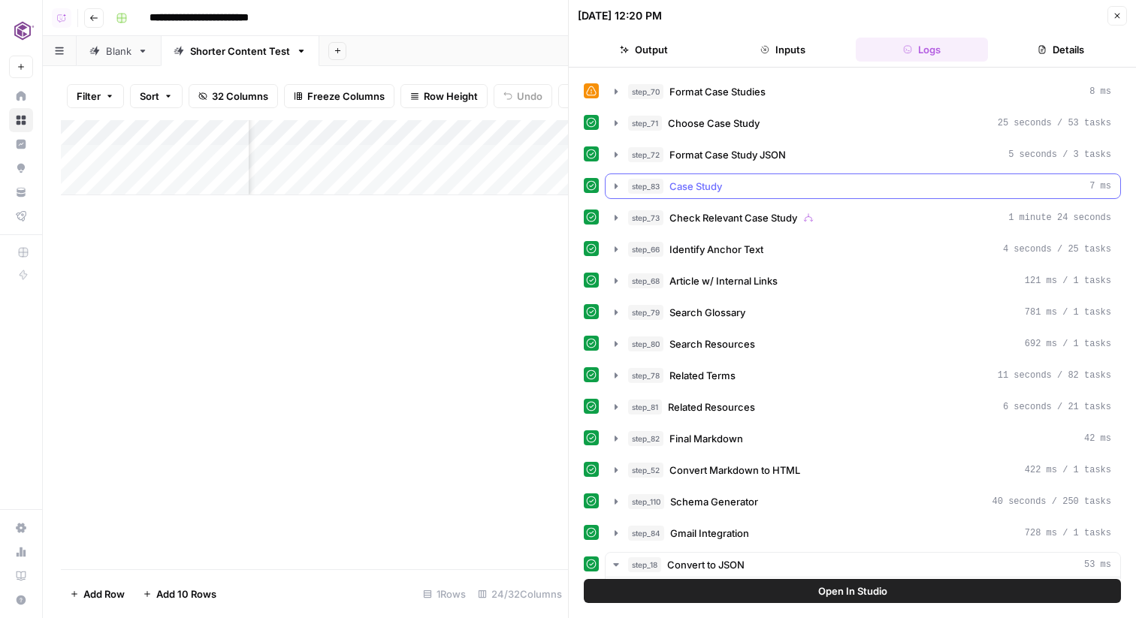
click at [725, 189] on div "step_83 Case Study 7 ms" at bounding box center [869, 186] width 483 height 15
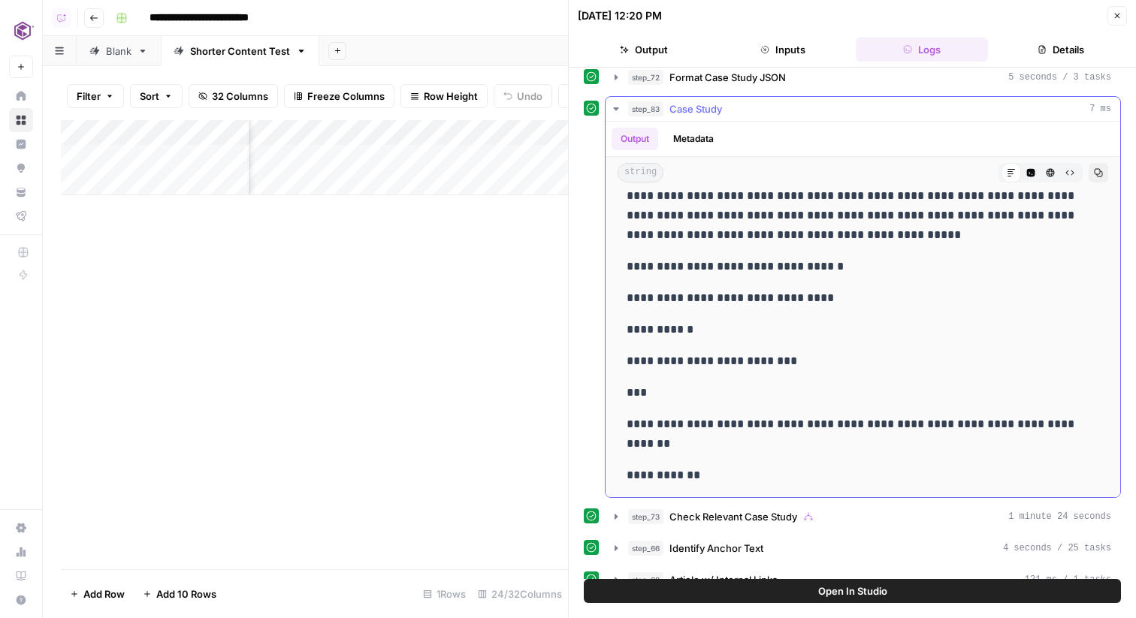
scroll to position [518, 0]
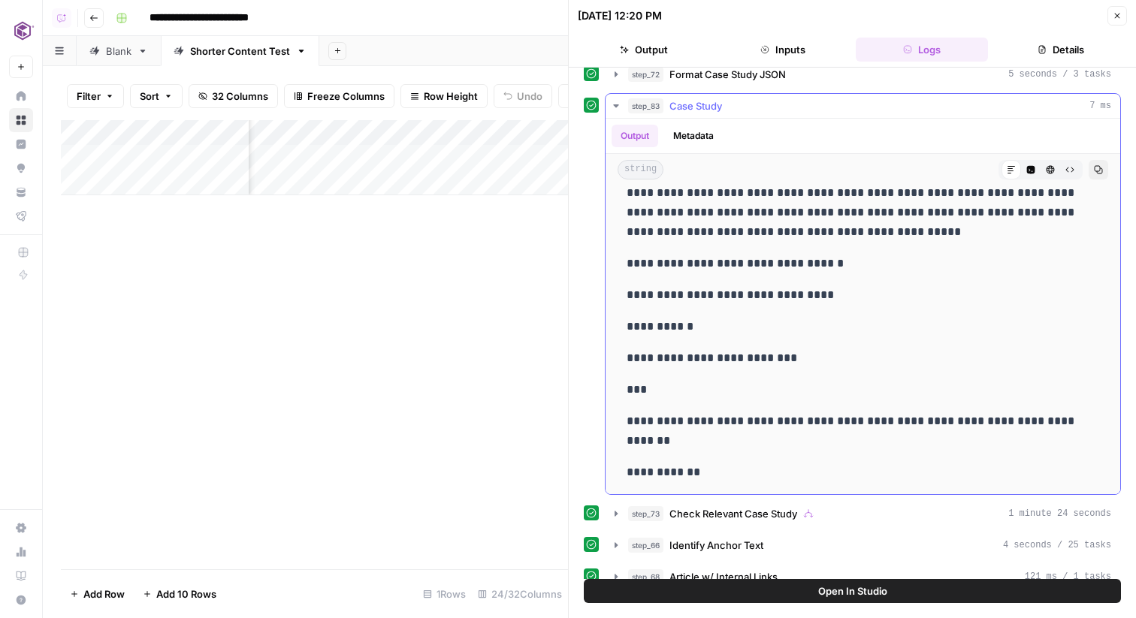
click at [771, 116] on button "step_83 Case Study 7 ms" at bounding box center [862, 106] width 515 height 24
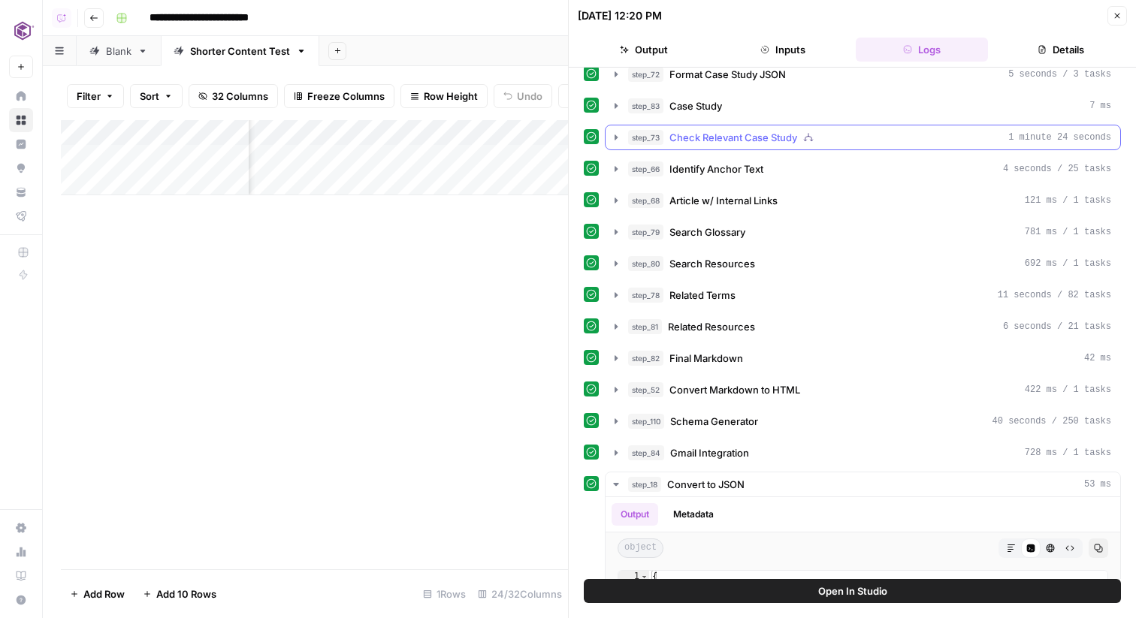
click at [746, 134] on span "Check Relevant Case Study" at bounding box center [733, 137] width 128 height 15
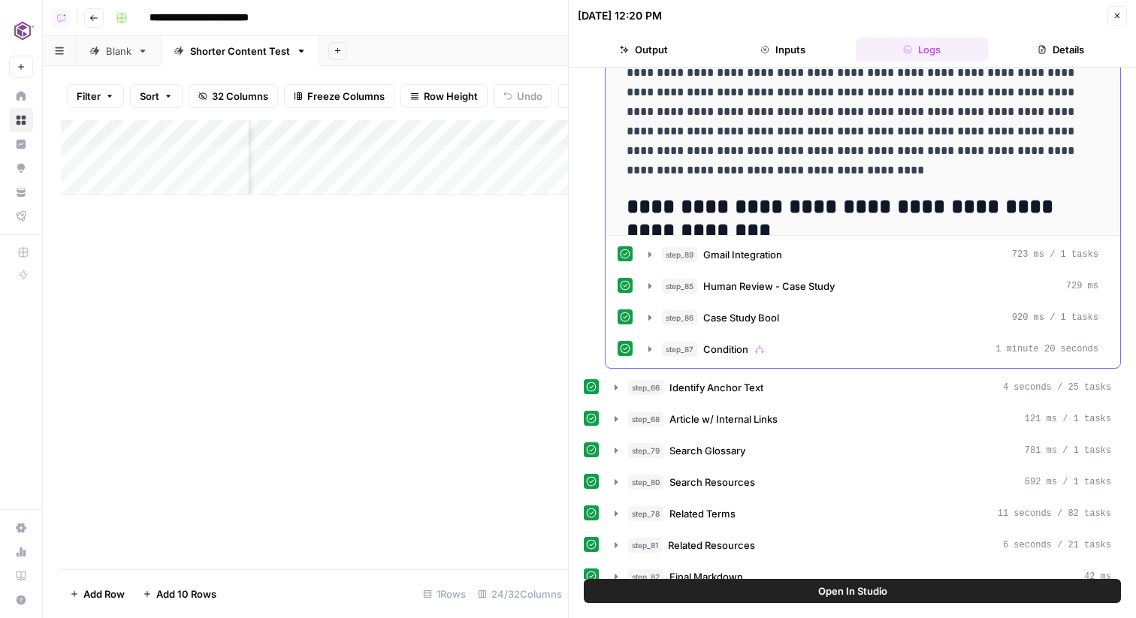
scroll to position [838, 0]
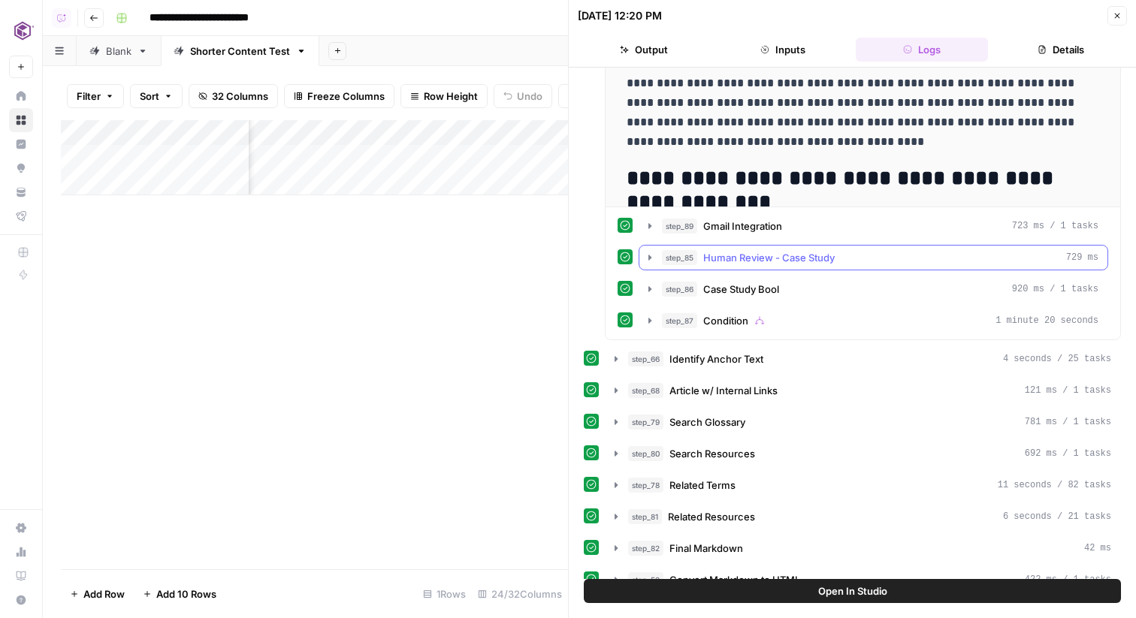
click at [829, 266] on button "step_85 Human Review - Case Study 729 ms" at bounding box center [873, 258] width 468 height 24
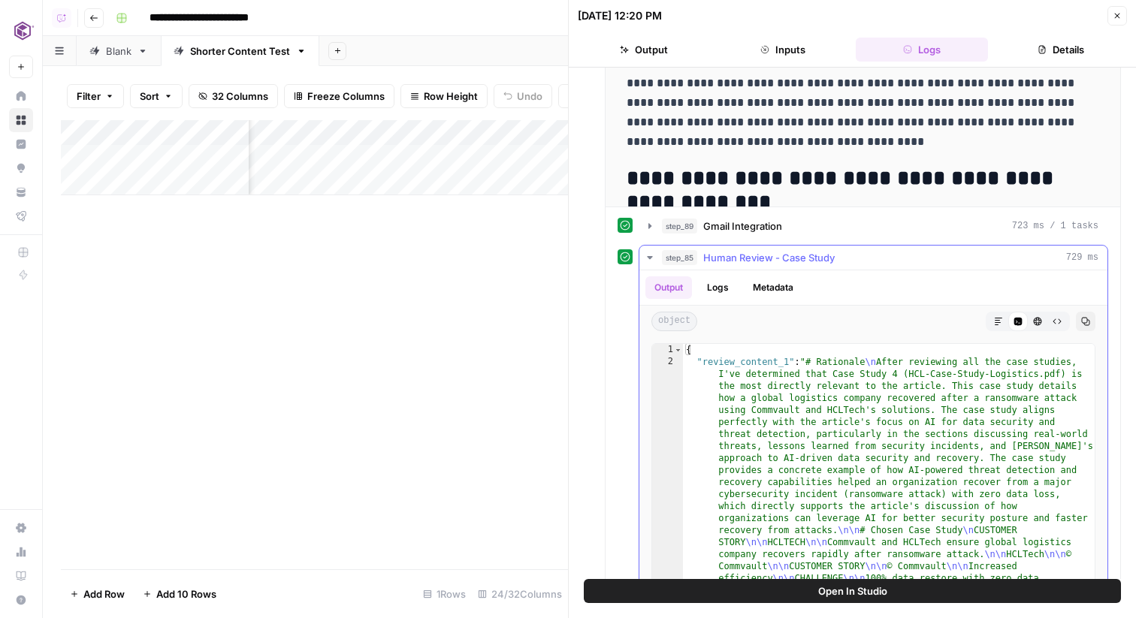
click at [828, 263] on span "Human Review - Case Study" at bounding box center [768, 257] width 131 height 15
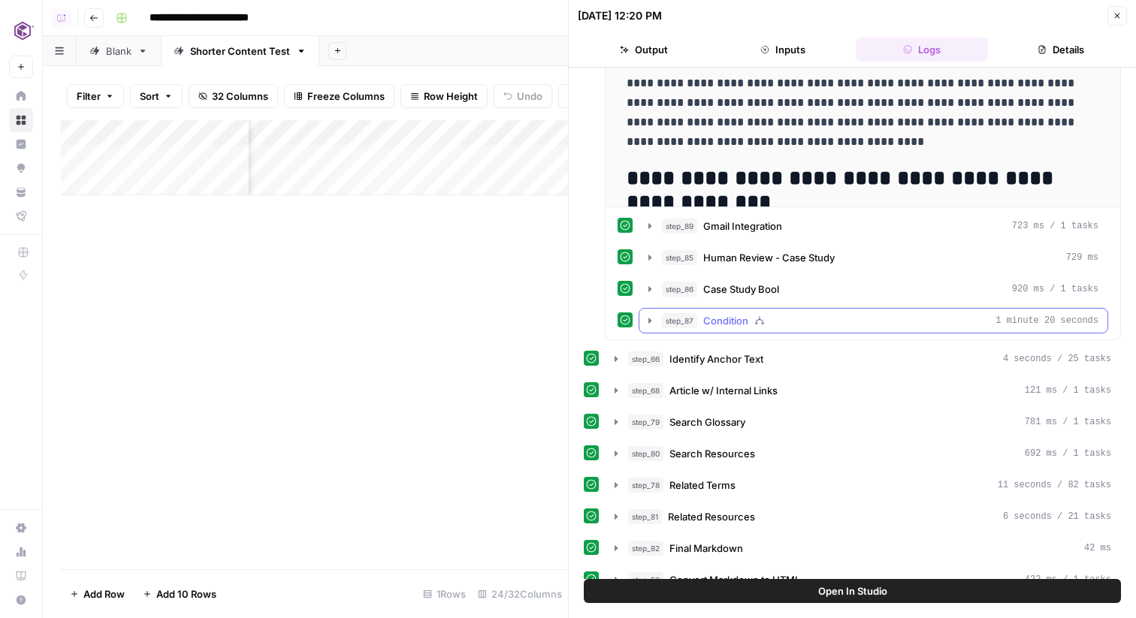
click at [816, 319] on div "step_87 Condition 1 minute 20 seconds" at bounding box center [880, 320] width 436 height 15
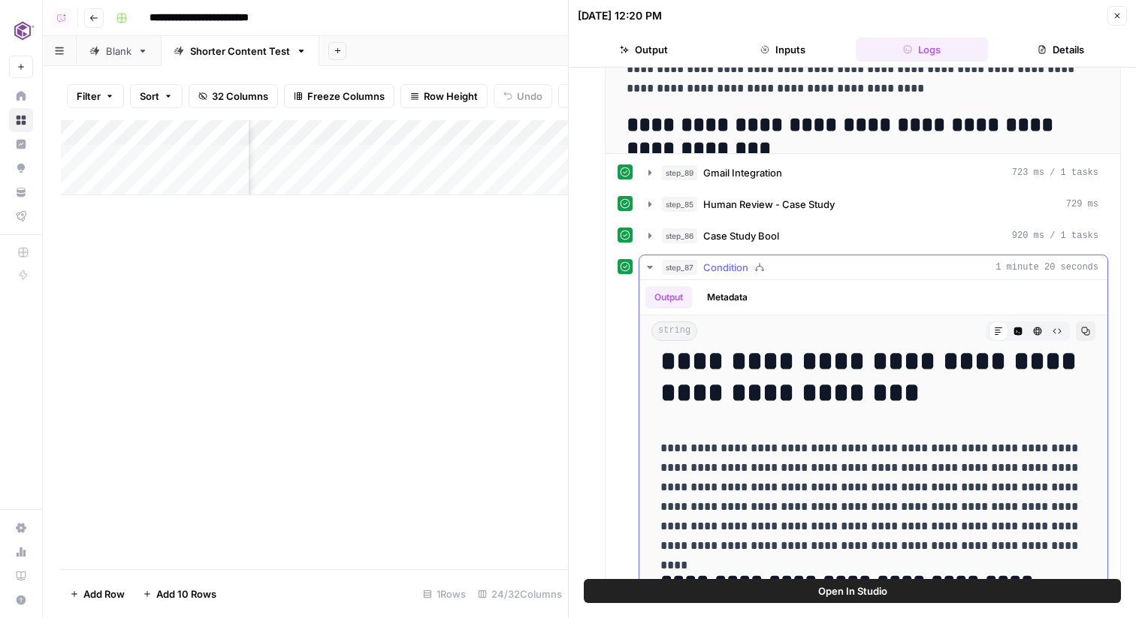
scroll to position [0, 0]
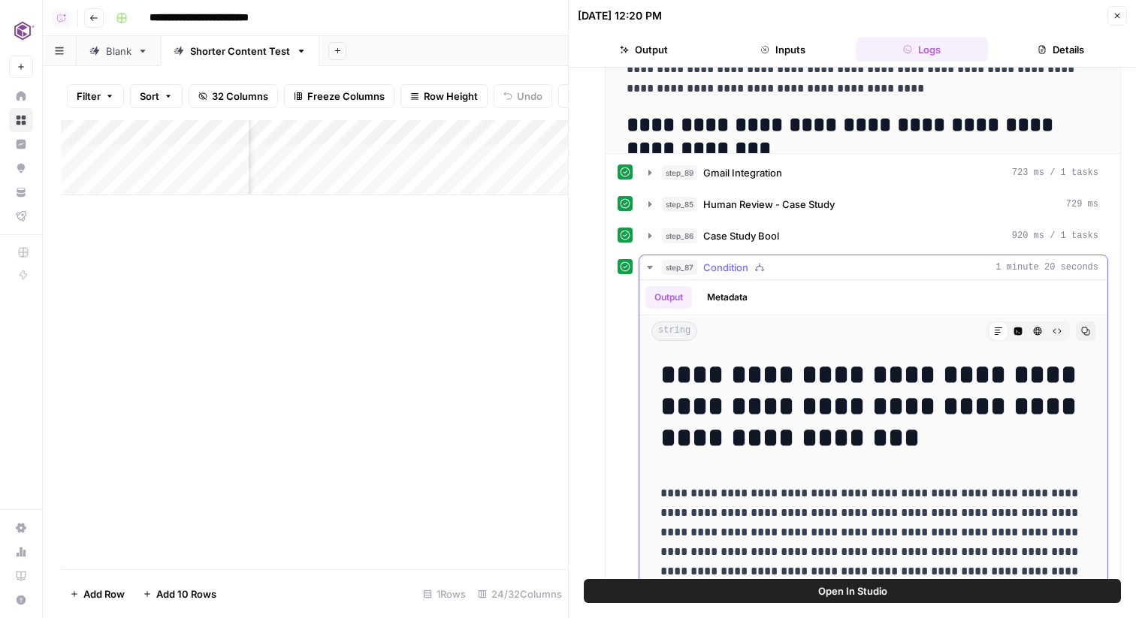
click at [805, 264] on div "step_87 Condition 1 minute 20 seconds" at bounding box center [880, 267] width 436 height 15
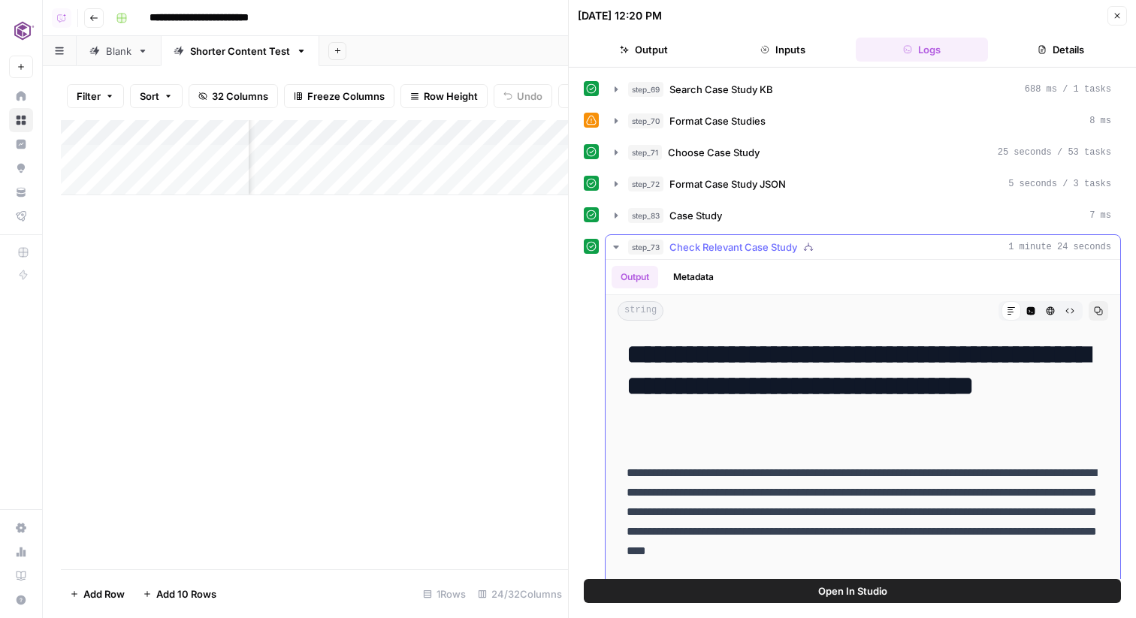
scroll to position [398, 0]
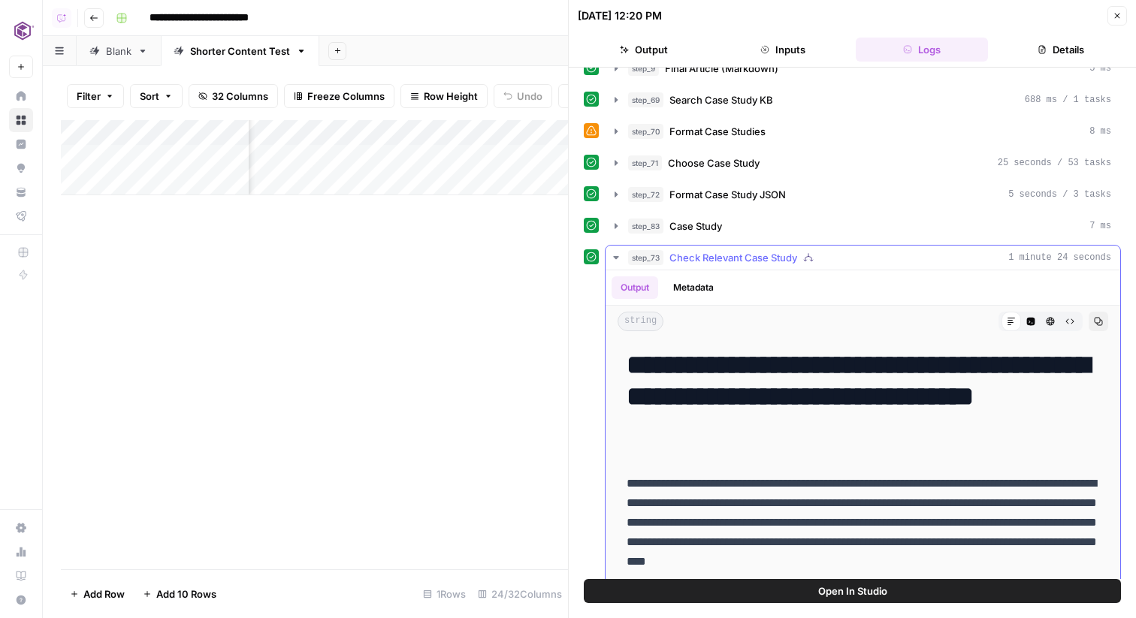
click at [805, 261] on icon "button" at bounding box center [808, 257] width 11 height 11
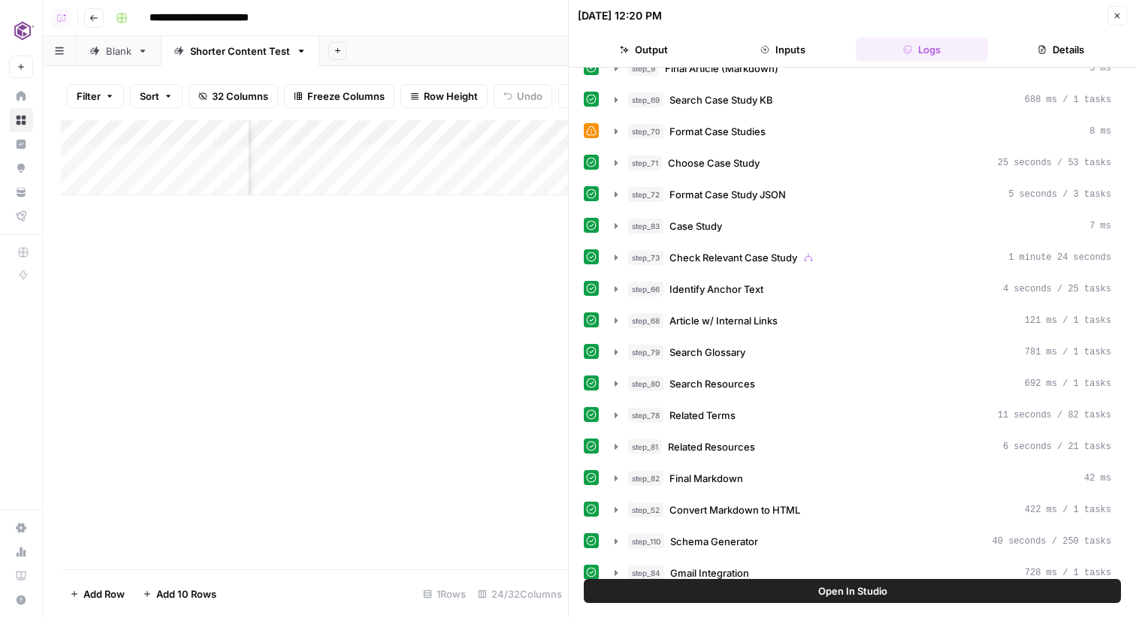
click at [131, 55] on div "Blank" at bounding box center [119, 51] width 26 height 15
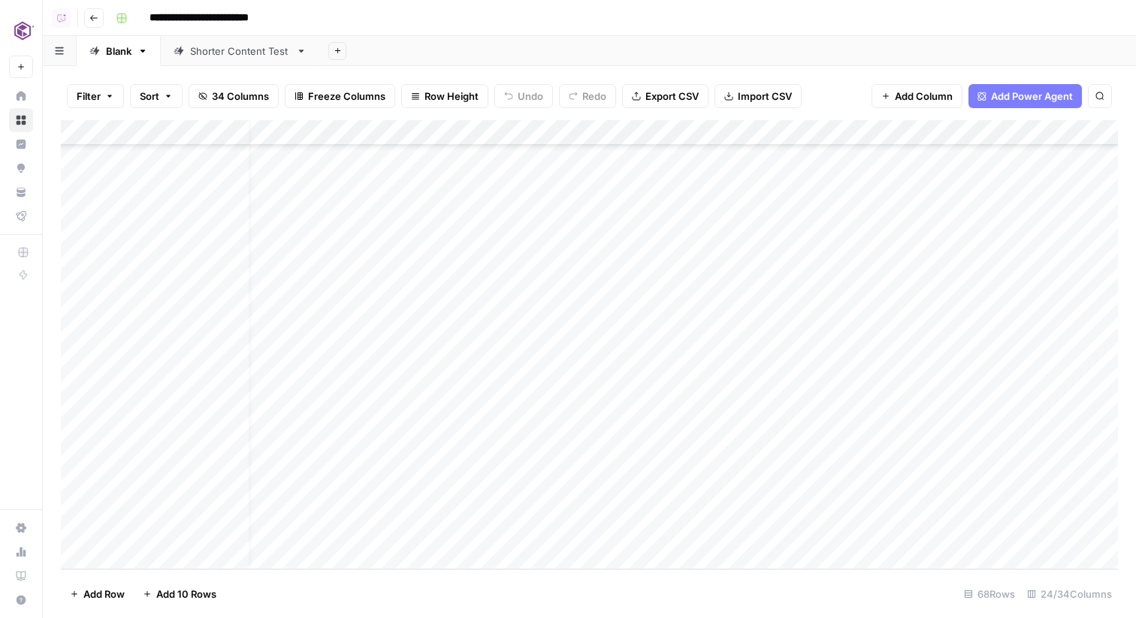
scroll to position [1337, 35]
click at [120, 44] on div "Blank" at bounding box center [119, 51] width 26 height 15
type input "**********"
click at [309, 49] on div "Shorter Content Test" at bounding box center [315, 51] width 100 height 15
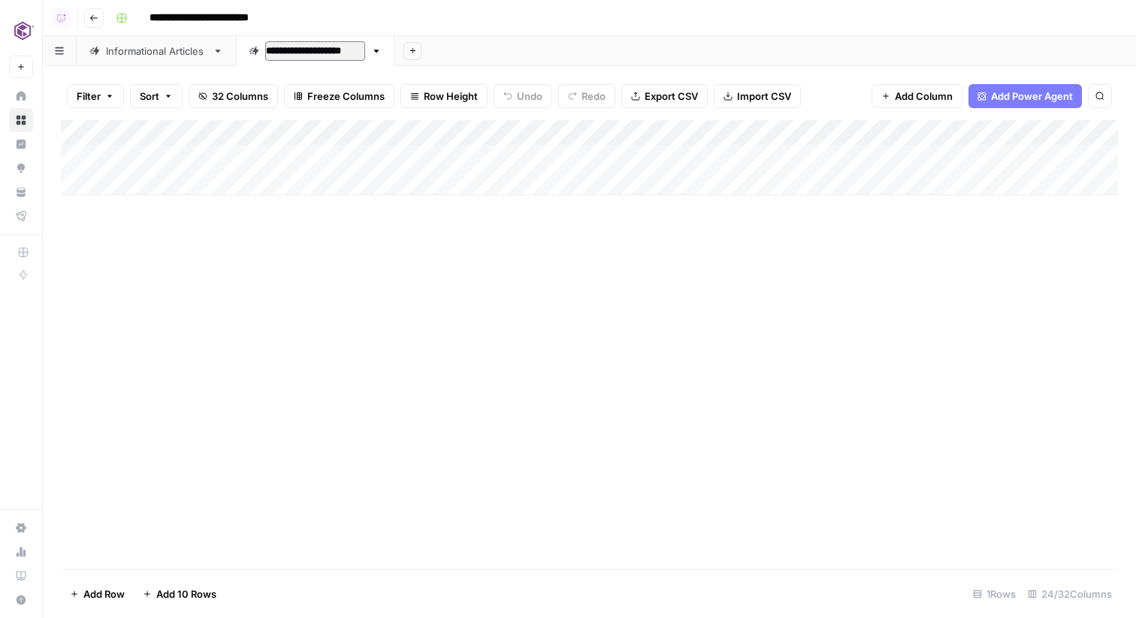
click at [297, 49] on input "**********" at bounding box center [315, 51] width 100 height 20
click at [323, 52] on input "**********" at bounding box center [310, 51] width 91 height 20
type input "**********"
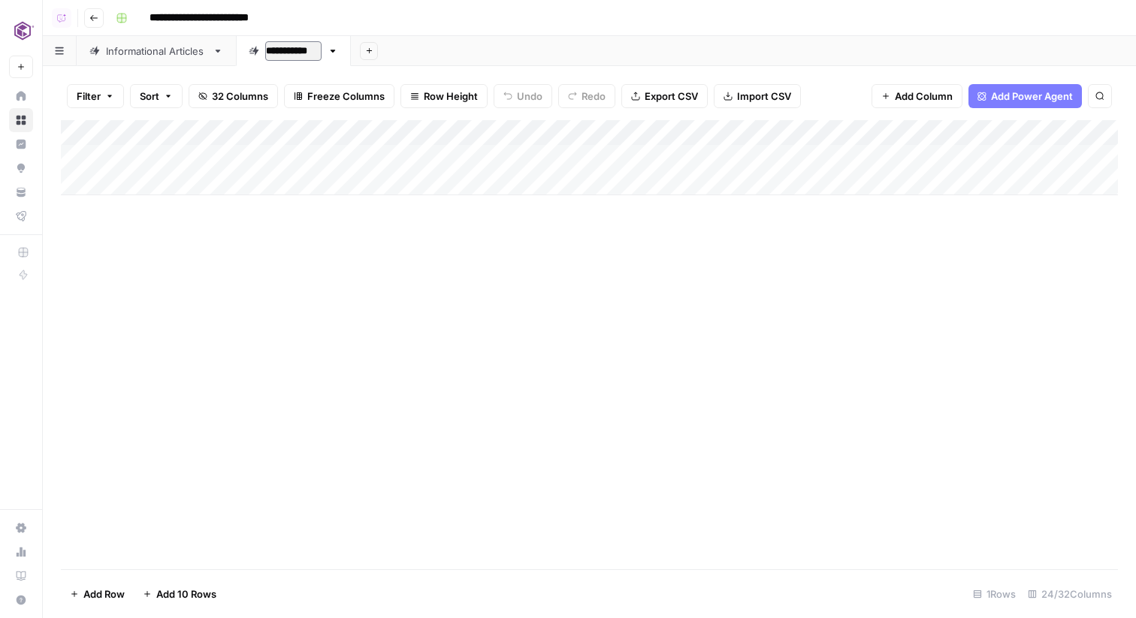
click at [457, 36] on div "Add Sheet" at bounding box center [743, 51] width 785 height 30
click at [478, 155] on div "Add Column" at bounding box center [589, 157] width 1057 height 75
click at [195, 176] on div "Add Column" at bounding box center [589, 157] width 1057 height 75
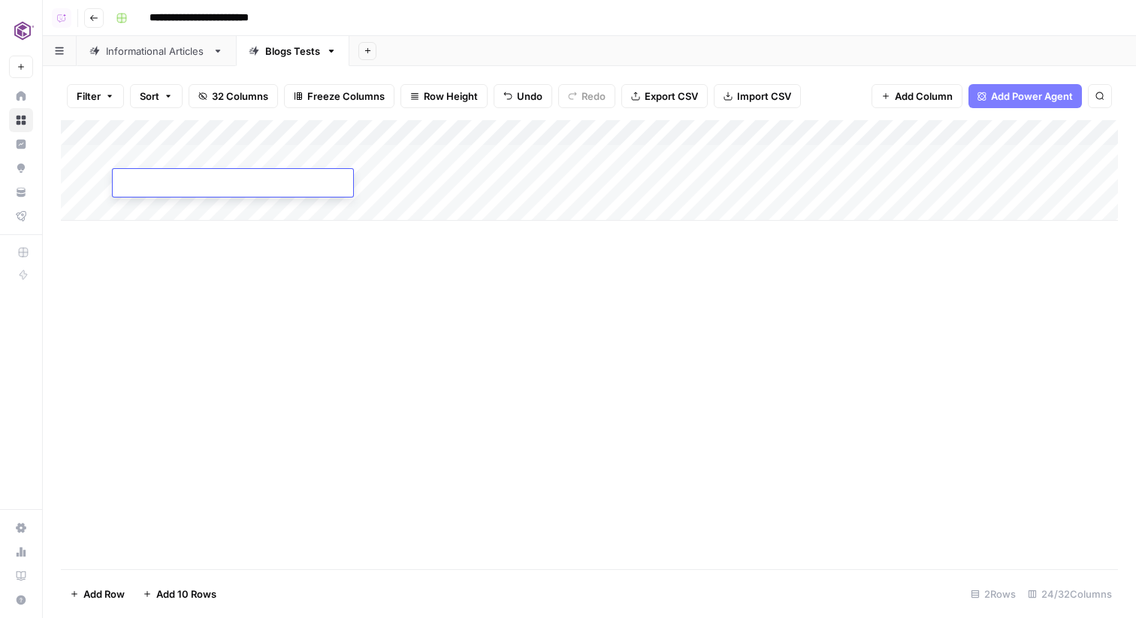
click at [225, 164] on div "Add Column" at bounding box center [589, 170] width 1057 height 101
click at [300, 164] on div "Add Column" at bounding box center [589, 170] width 1057 height 101
drag, startPoint x: 216, startPoint y: 155, endPoint x: 352, endPoint y: 183, distance: 139.5
click at [352, 183] on div "Add Column" at bounding box center [589, 170] width 1057 height 101
click at [222, 158] on div "Add Column" at bounding box center [589, 170] width 1057 height 101
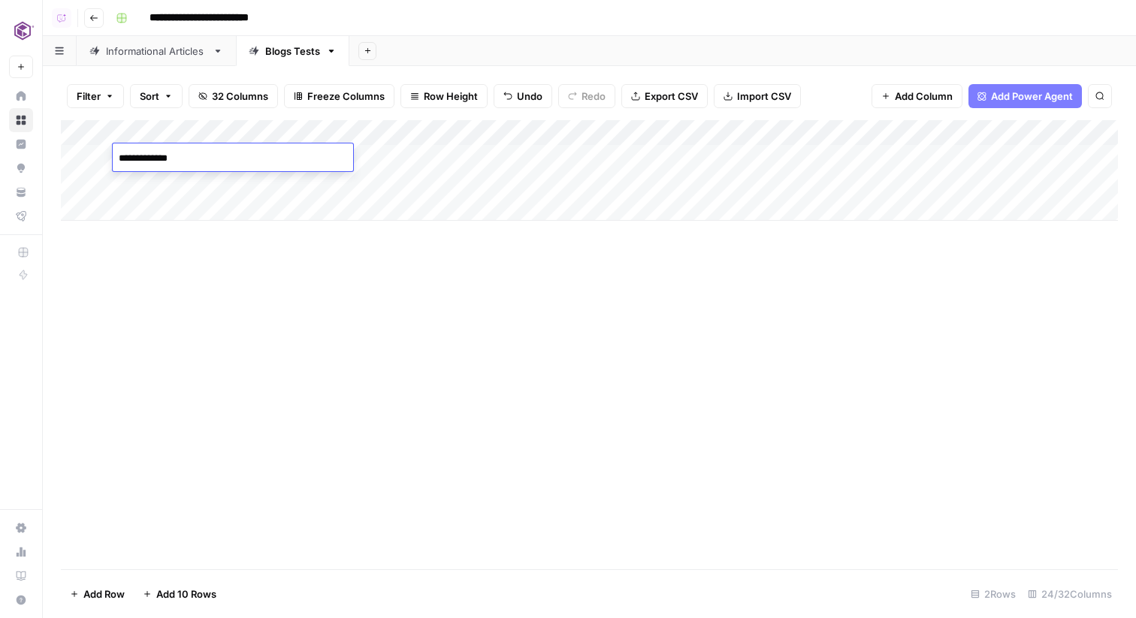
click at [351, 162] on textarea "**********" at bounding box center [233, 158] width 240 height 21
click at [368, 162] on div "Add Column" at bounding box center [589, 170] width 1057 height 101
drag, startPoint x: 238, startPoint y: 153, endPoint x: 845, endPoint y: 158, distance: 607.0
click at [845, 158] on div "Add Column" at bounding box center [589, 170] width 1057 height 101
drag, startPoint x: 236, startPoint y: 184, endPoint x: 798, endPoint y: 181, distance: 561.9
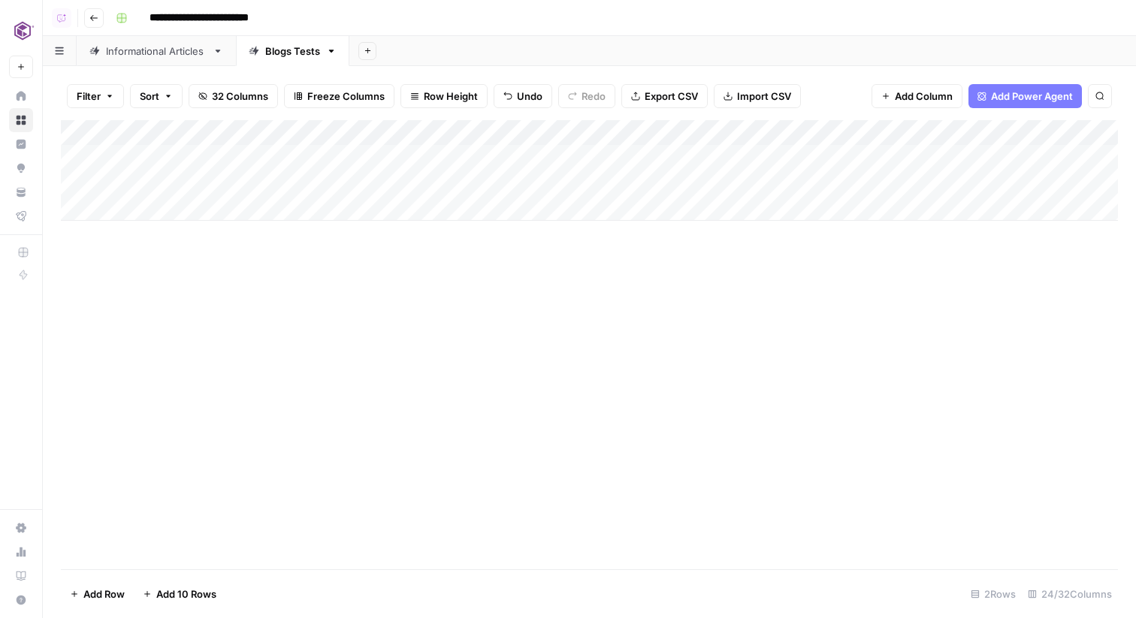
click at [798, 181] on div "Add Column" at bounding box center [589, 170] width 1057 height 101
click at [179, 46] on div "Informational Articles" at bounding box center [156, 51] width 101 height 15
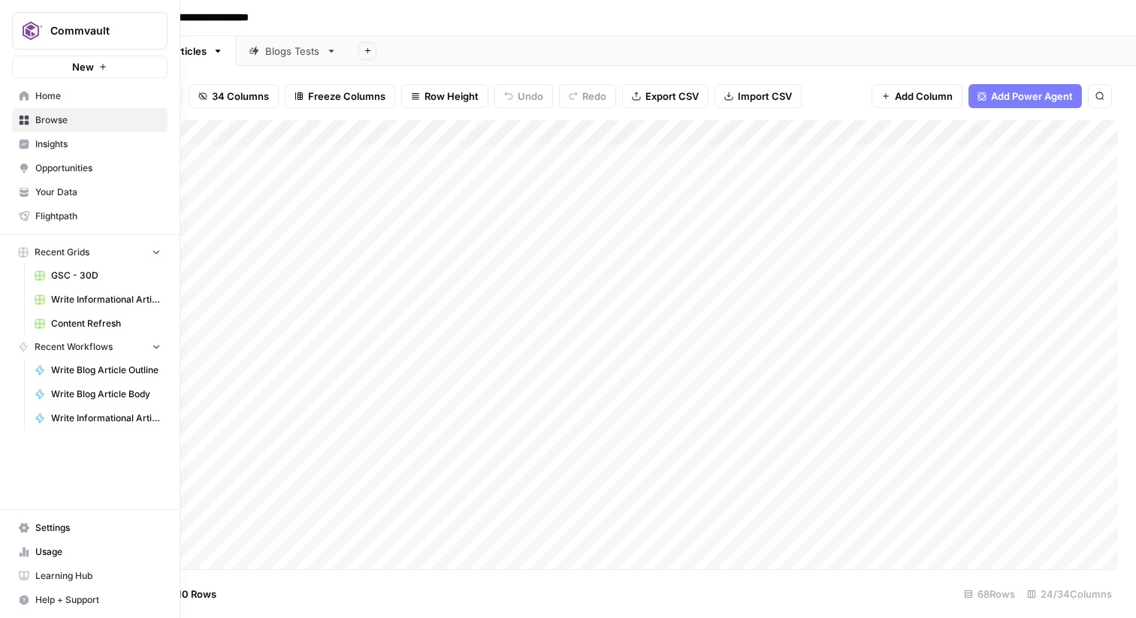
click at [34, 165] on link "Opportunities" at bounding box center [89, 168] width 155 height 24
